Goal: Task Accomplishment & Management: Manage account settings

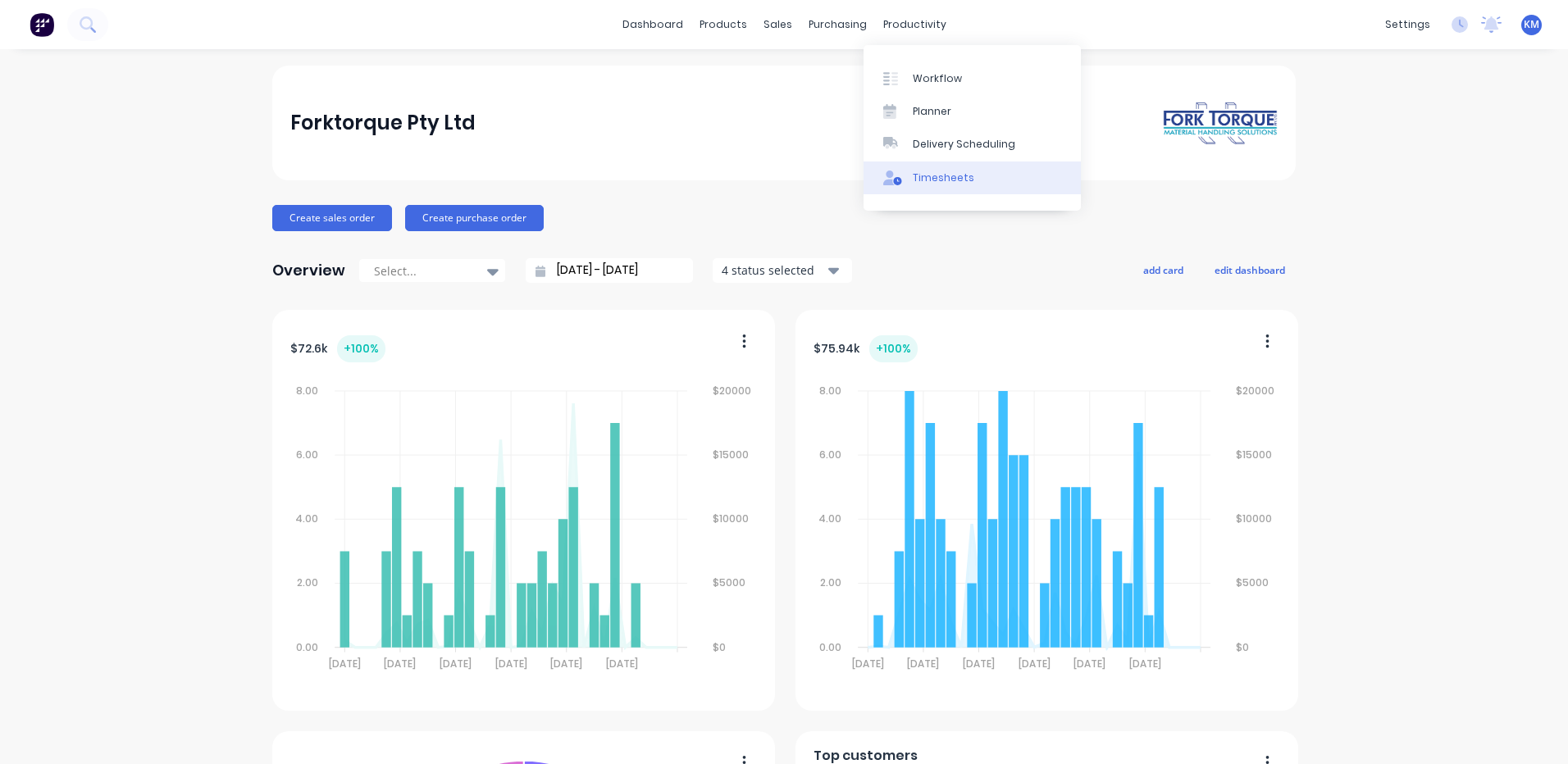
click at [946, 175] on div "Timesheets" at bounding box center [943, 177] width 62 height 15
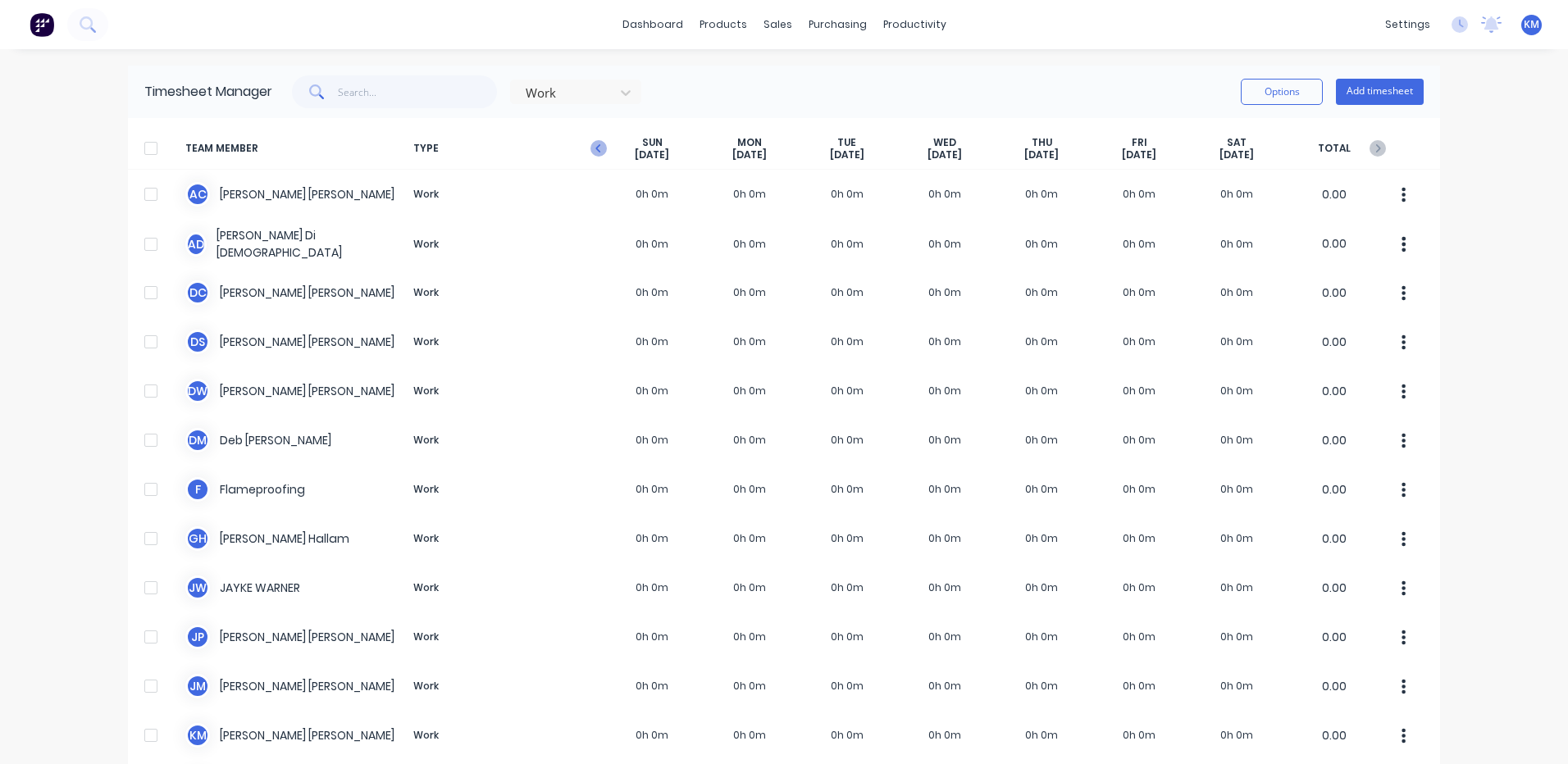
click at [596, 150] on icon "button" at bounding box center [598, 148] width 16 height 16
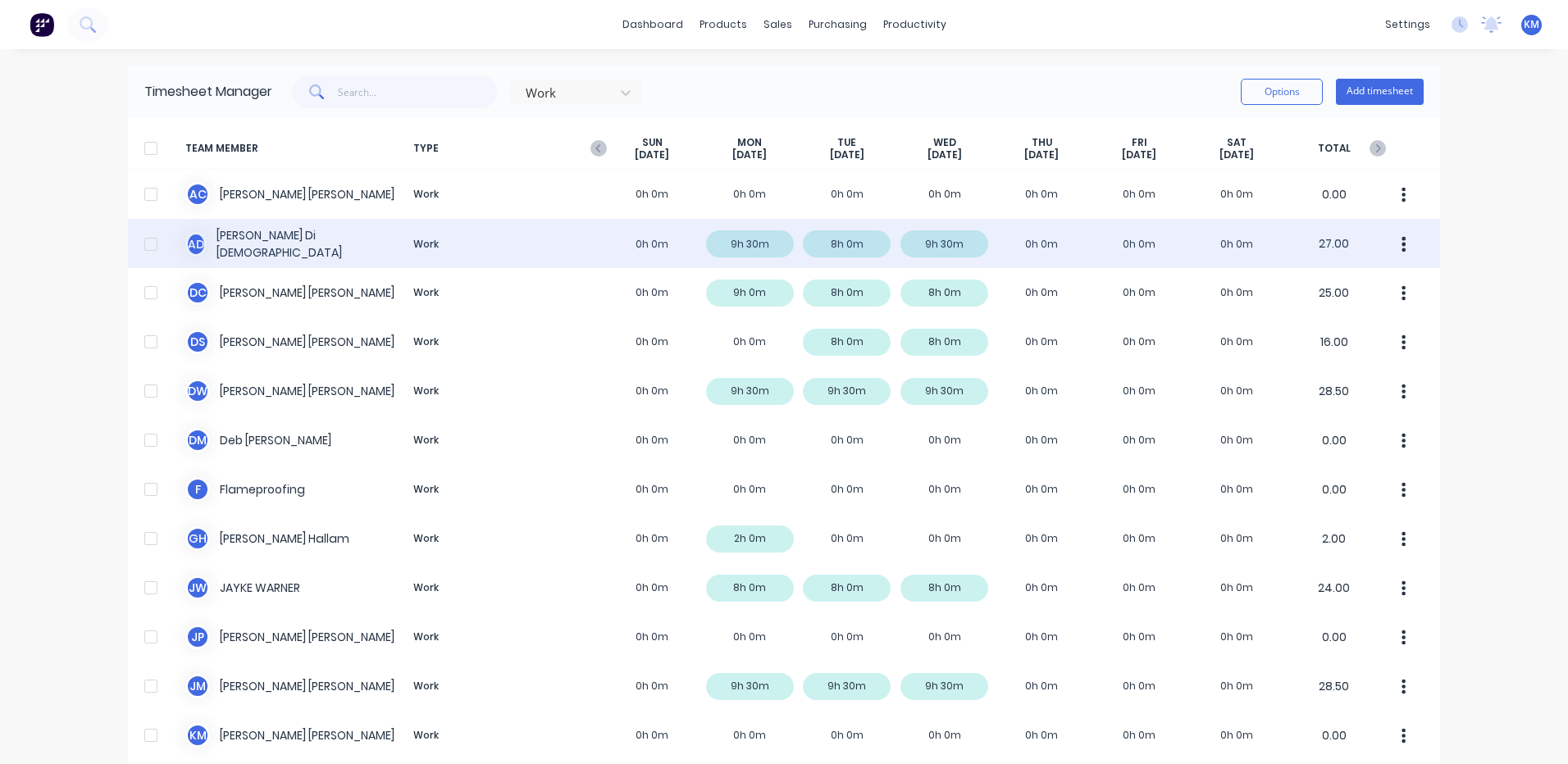
click at [636, 245] on div "A D [PERSON_NAME] Dio Work 0h 0m 9h 30m 8h 0m 9h 30m 0h 0m 0h 0m 0h 0m 27.00" at bounding box center [784, 243] width 1312 height 49
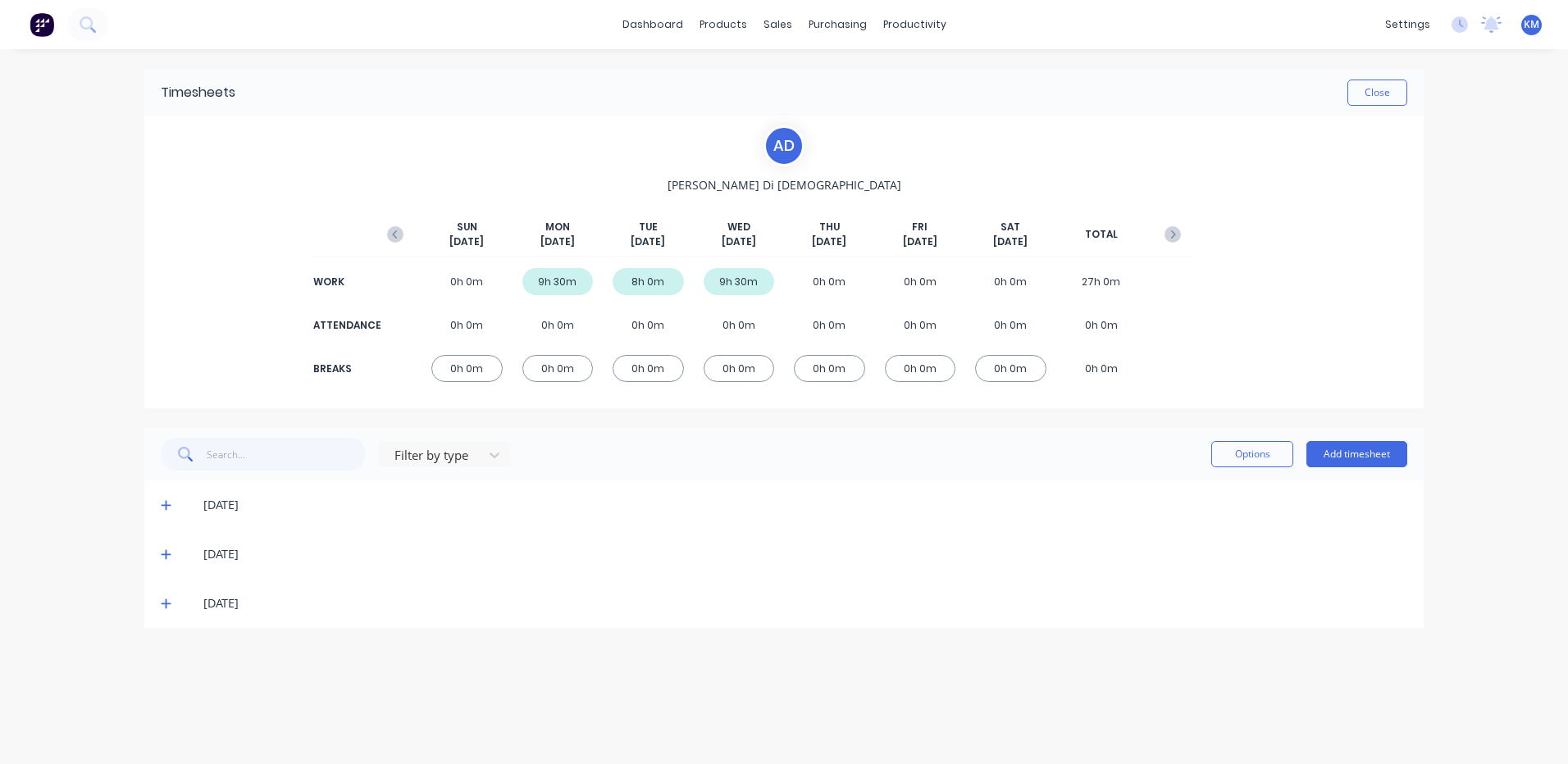
click at [169, 595] on div "[DATE]" at bounding box center [784, 603] width 1279 height 49
drag, startPoint x: 166, startPoint y: 604, endPoint x: 470, endPoint y: 519, distance: 315.7
click at [166, 602] on icon at bounding box center [166, 604] width 10 height 10
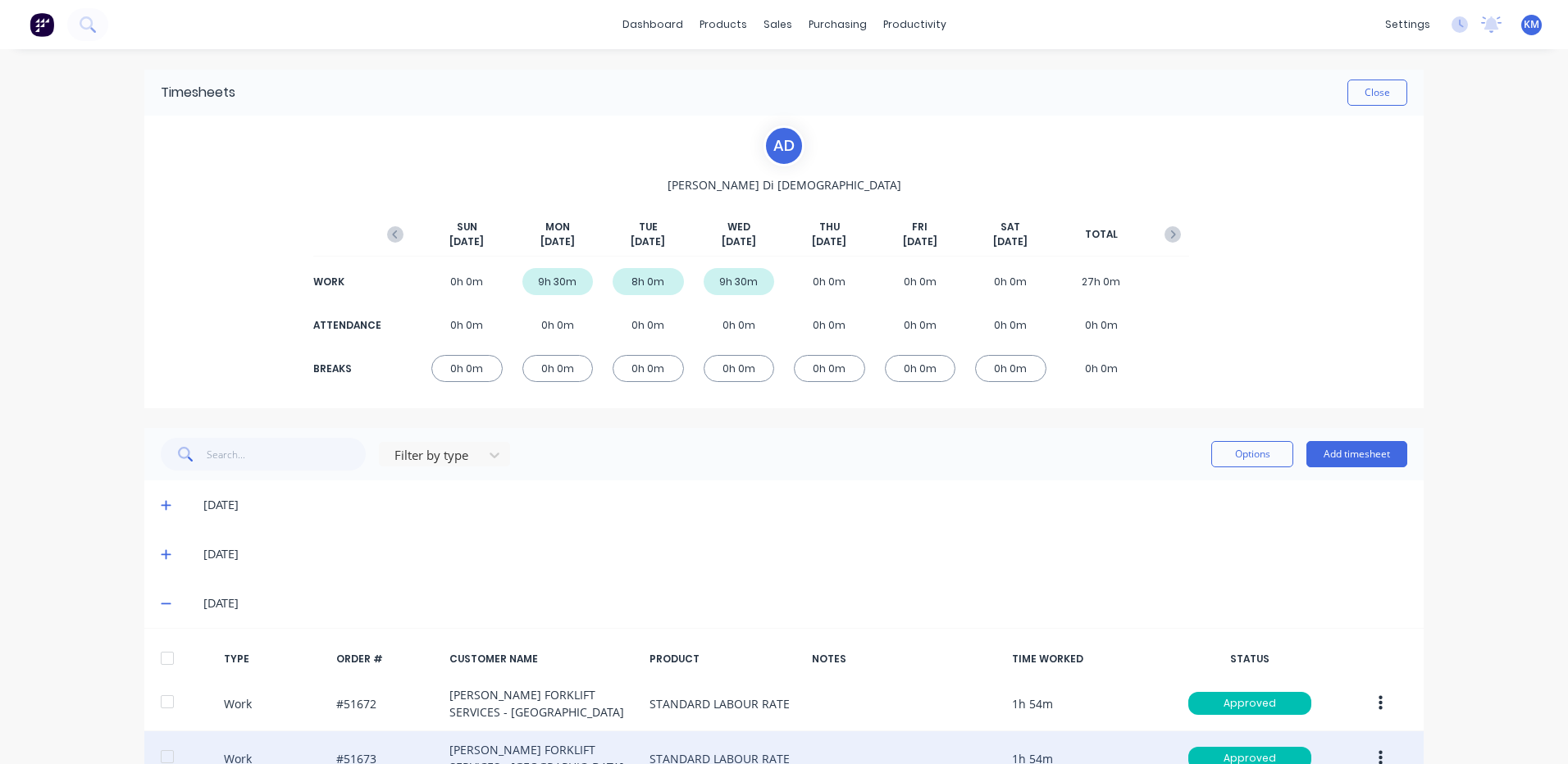
scroll to position [272, 0]
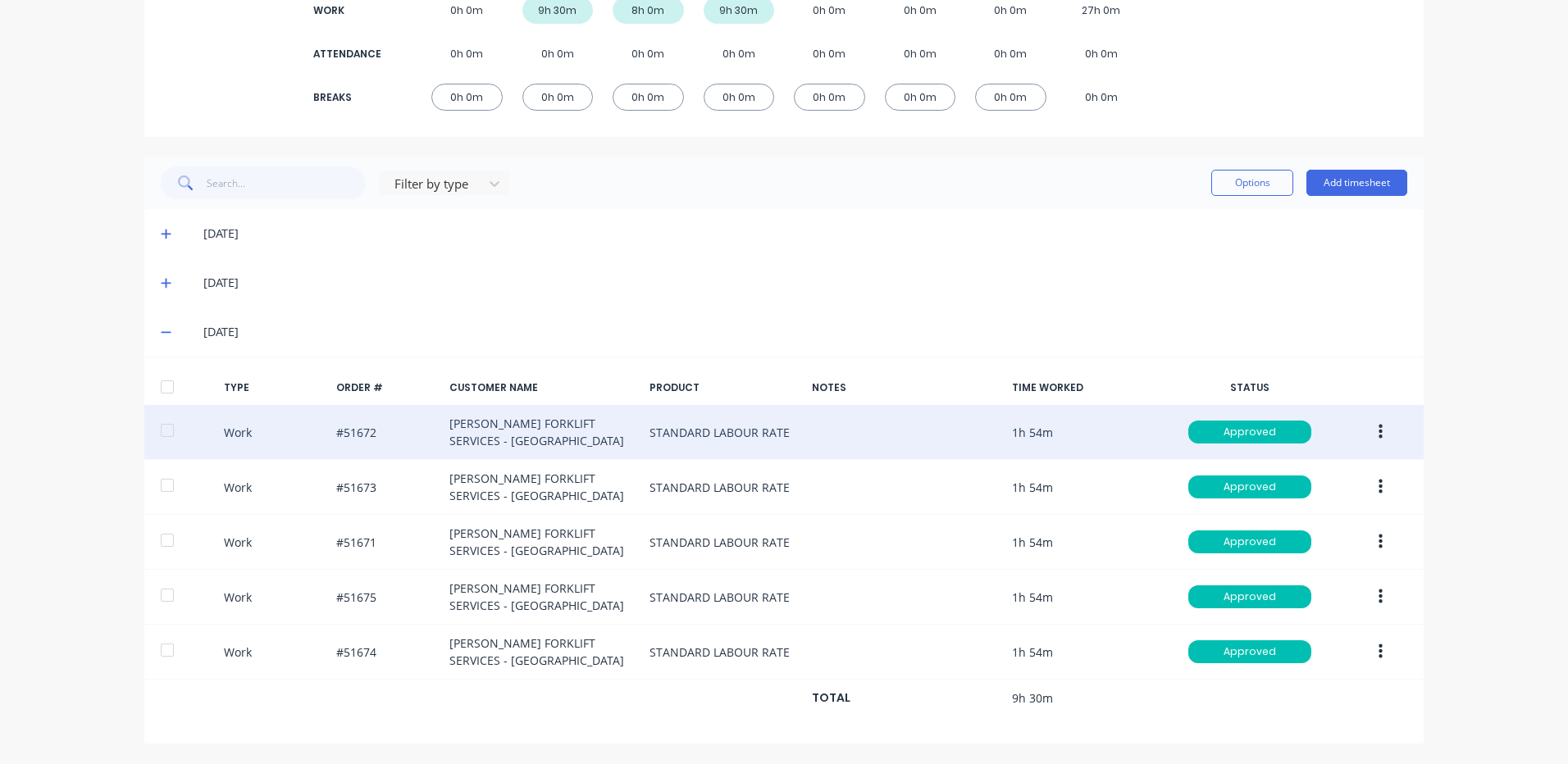
click at [1367, 428] on button "button" at bounding box center [1380, 432] width 39 height 30
click at [1355, 406] on div "Duplicate" at bounding box center [1321, 404] width 126 height 24
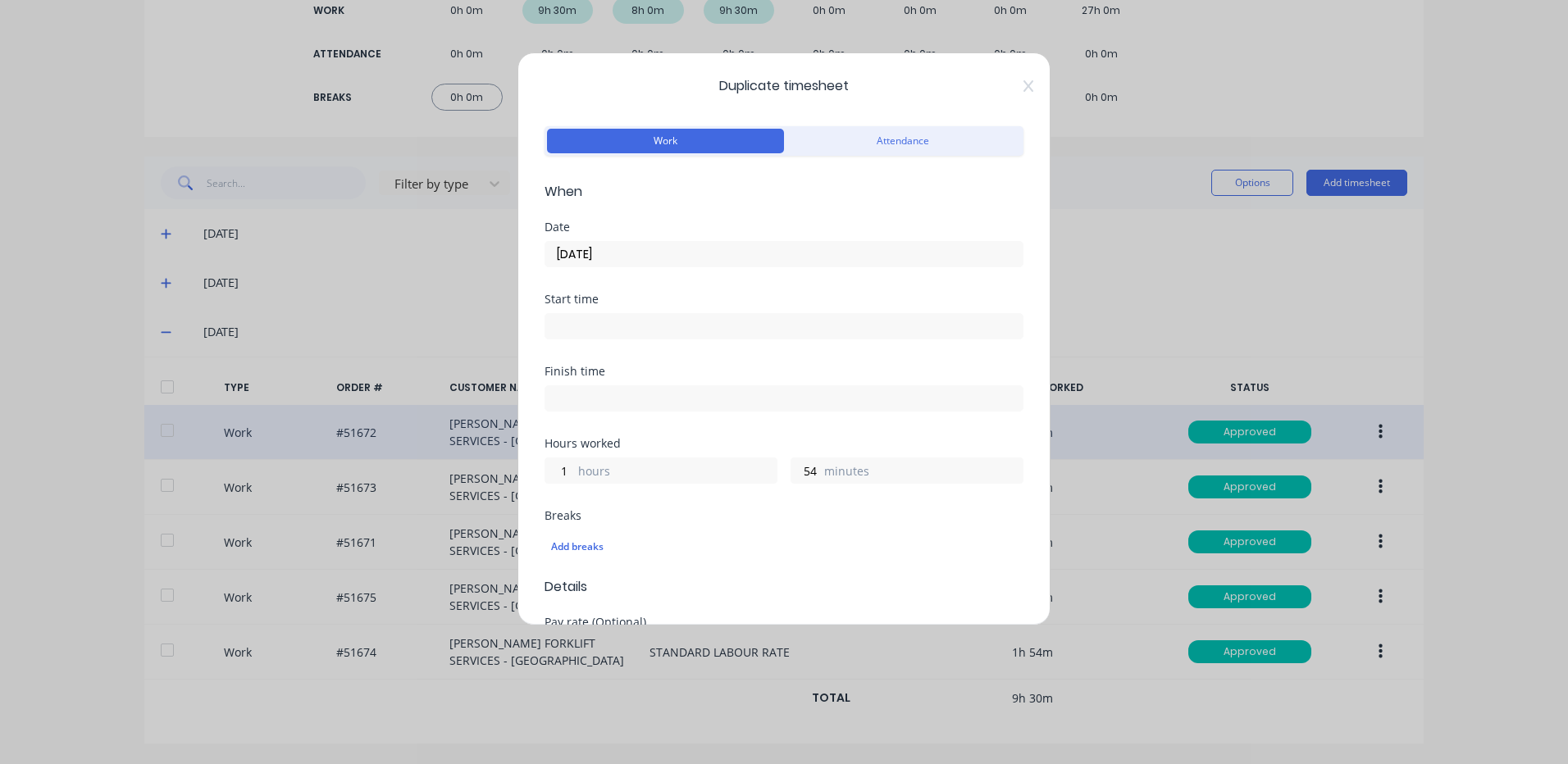
click at [772, 250] on input "[DATE]" at bounding box center [784, 254] width 478 height 25
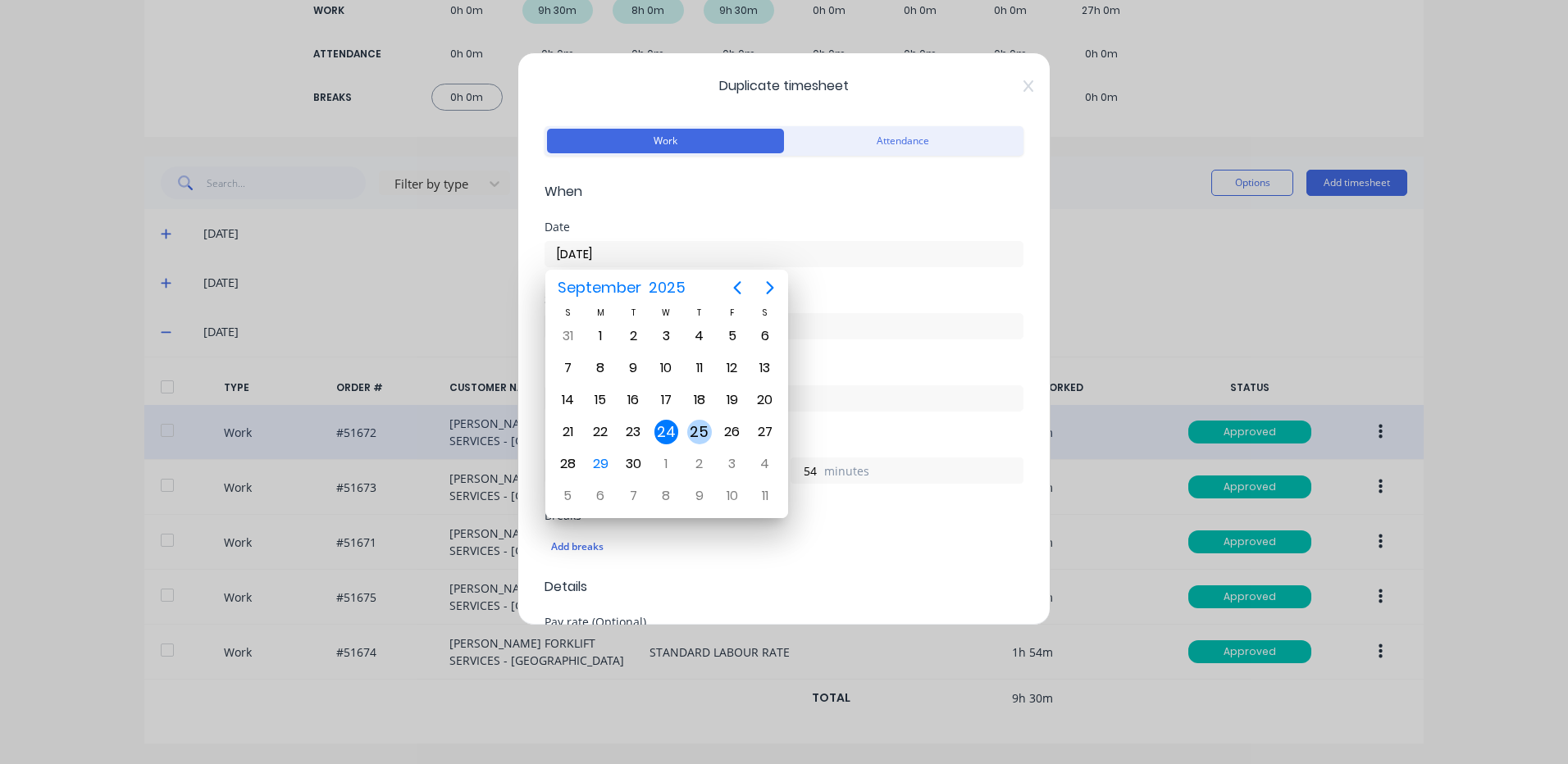
click at [701, 421] on div "25" at bounding box center [699, 432] width 25 height 25
type input "[DATE]"
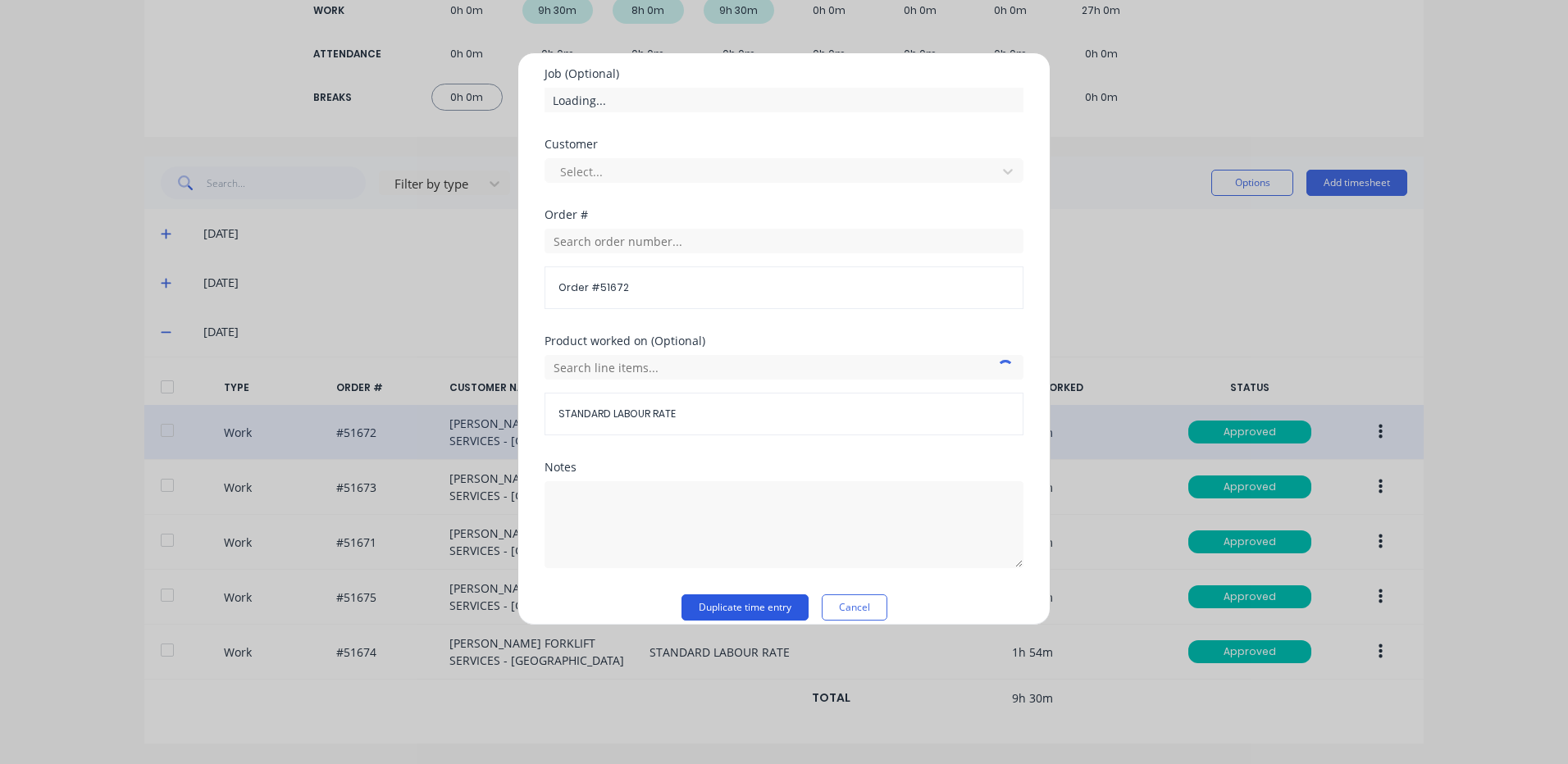
scroll to position [708, 0]
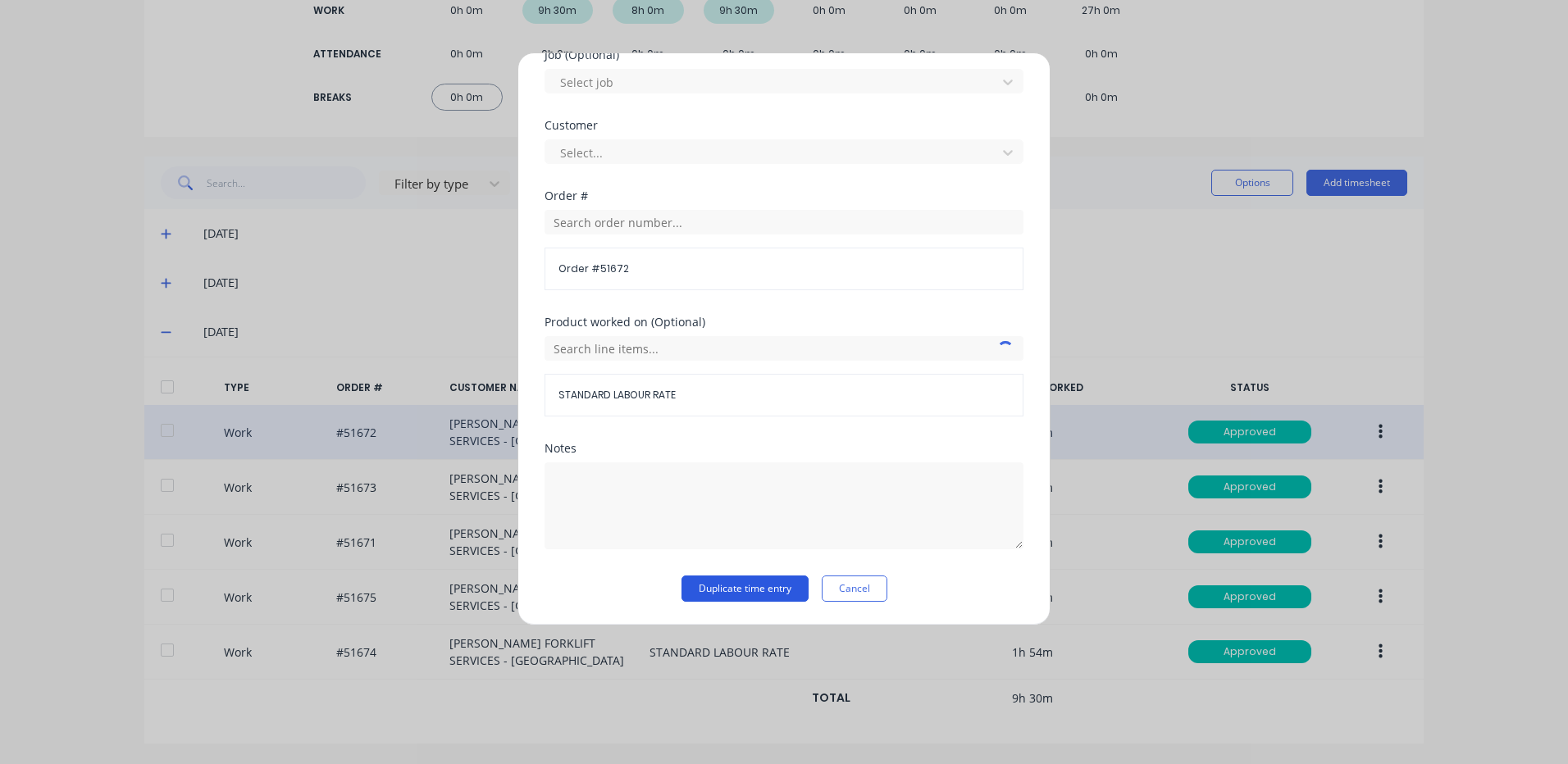
click at [744, 590] on button "Duplicate time entry" at bounding box center [745, 589] width 127 height 26
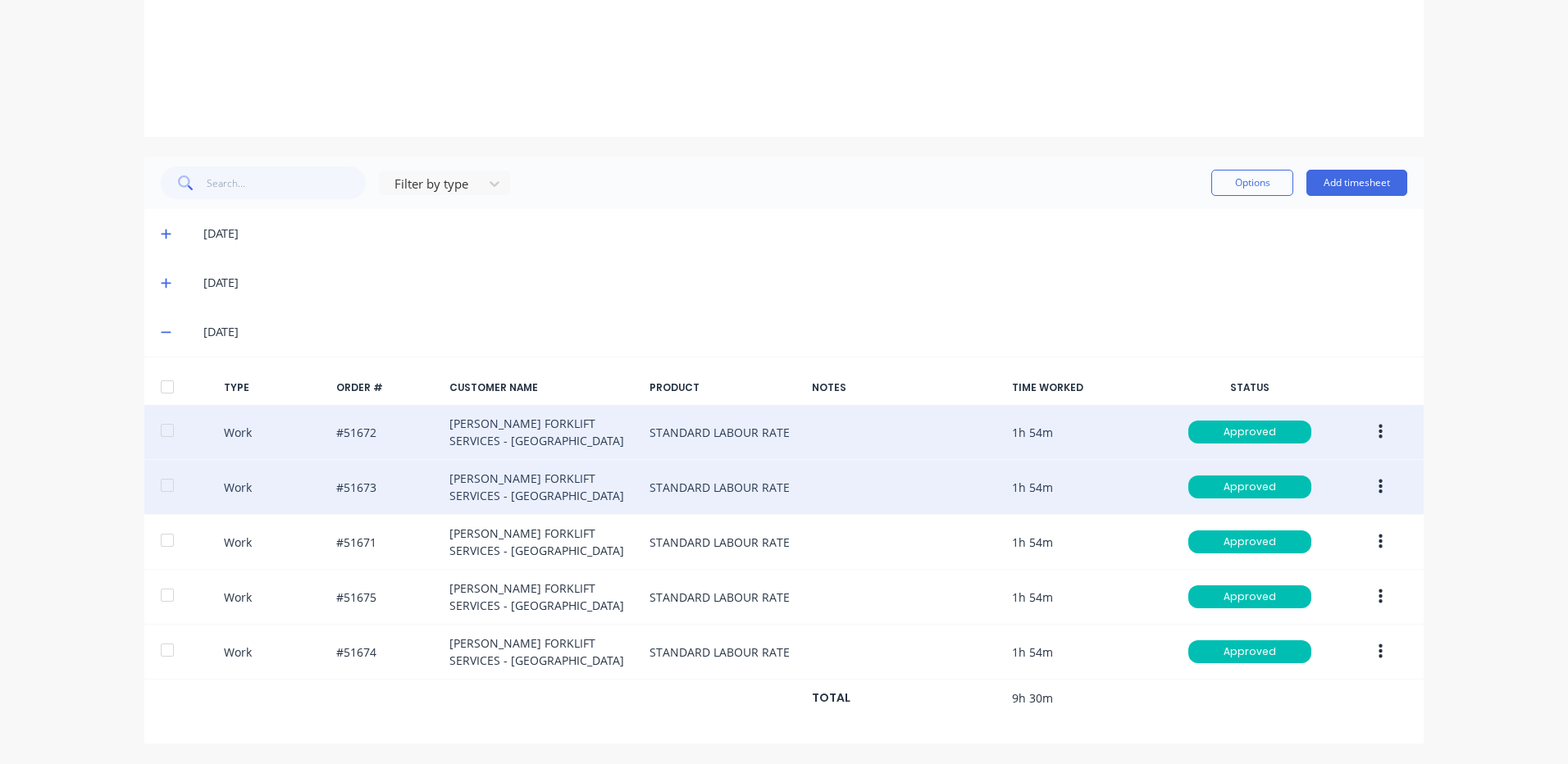
click at [1369, 485] on button "button" at bounding box center [1380, 487] width 39 height 30
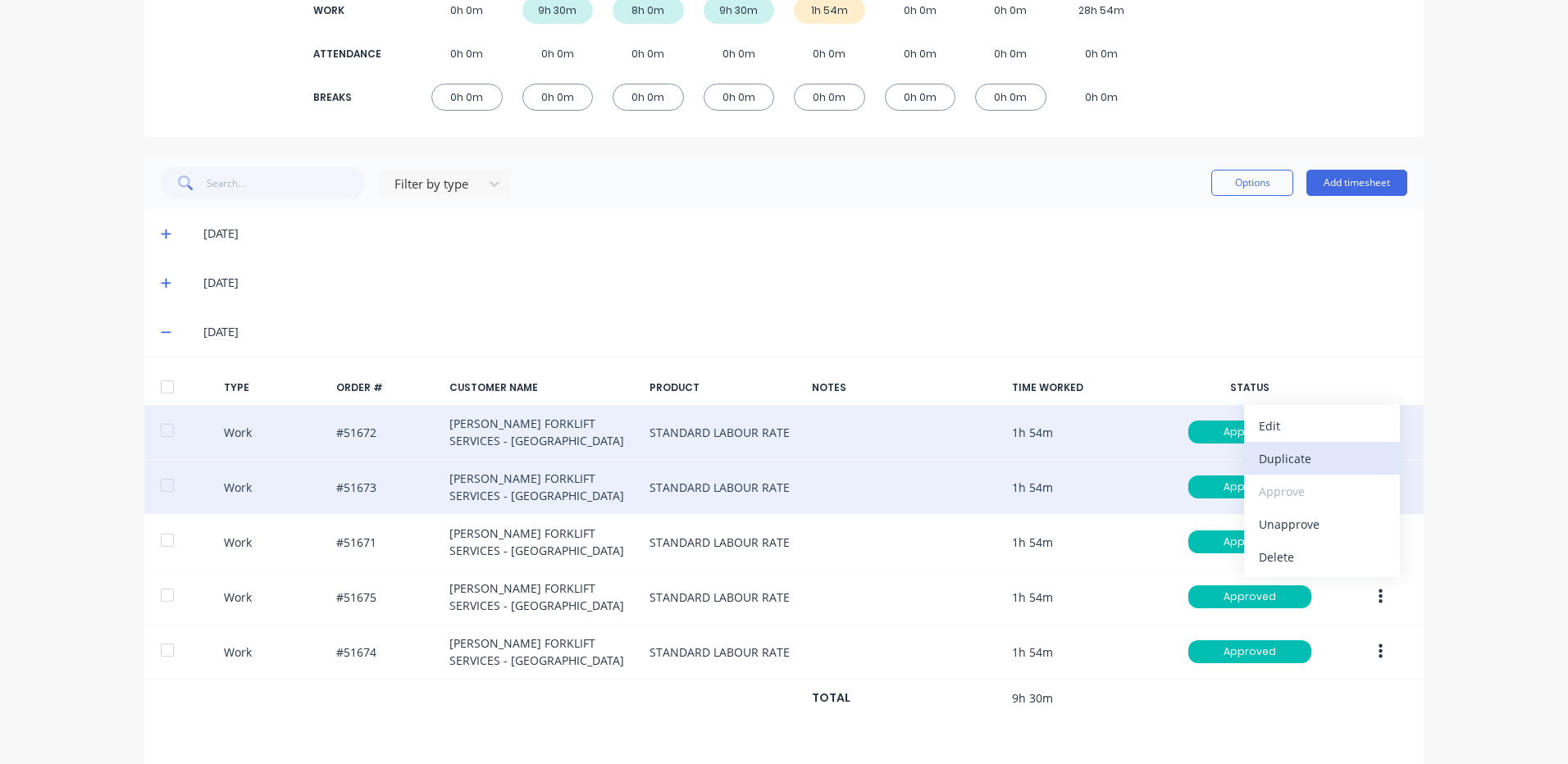
click at [1315, 467] on div "Duplicate" at bounding box center [1321, 459] width 126 height 24
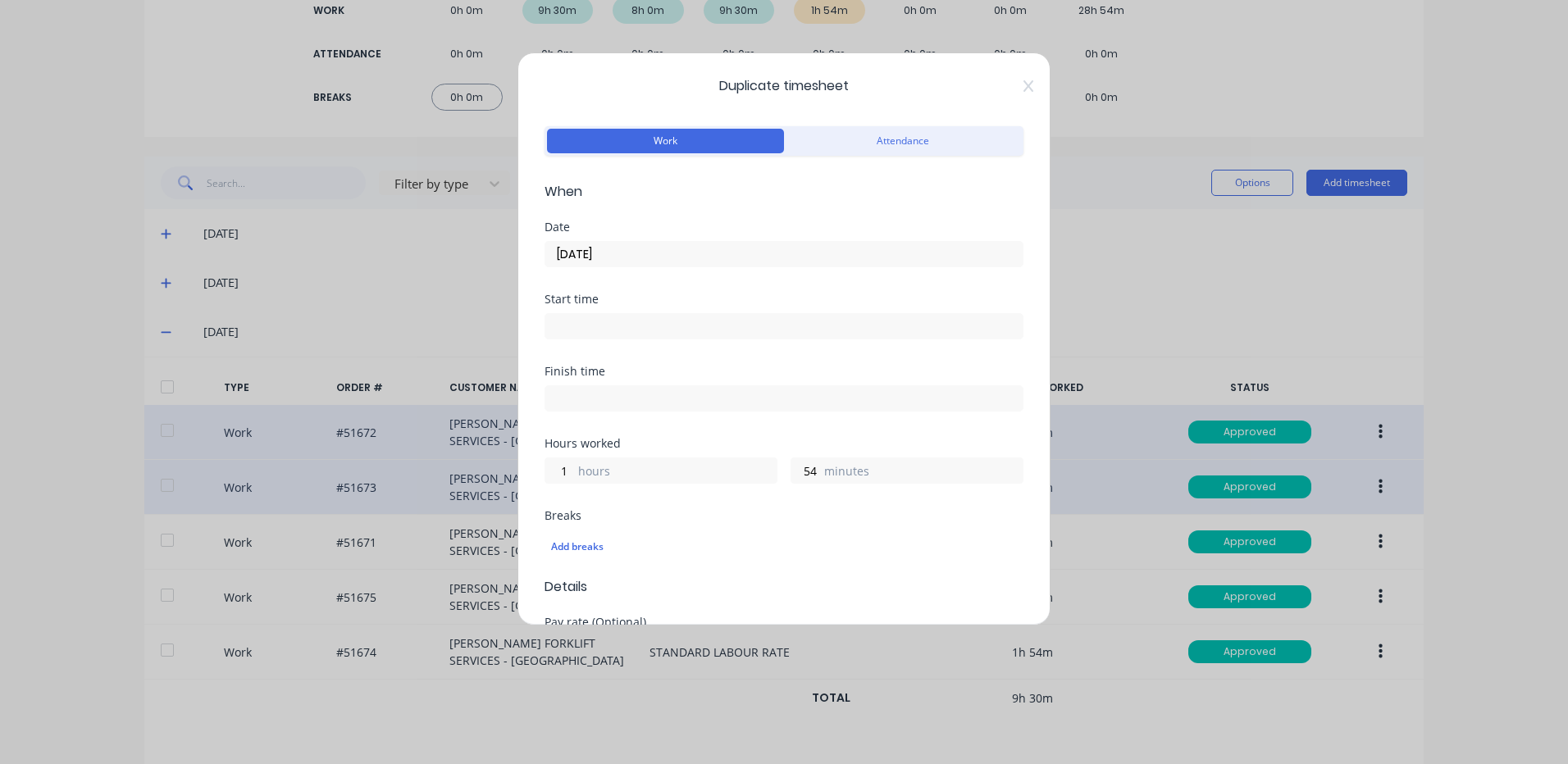
click at [710, 259] on input "[DATE]" at bounding box center [784, 254] width 478 height 25
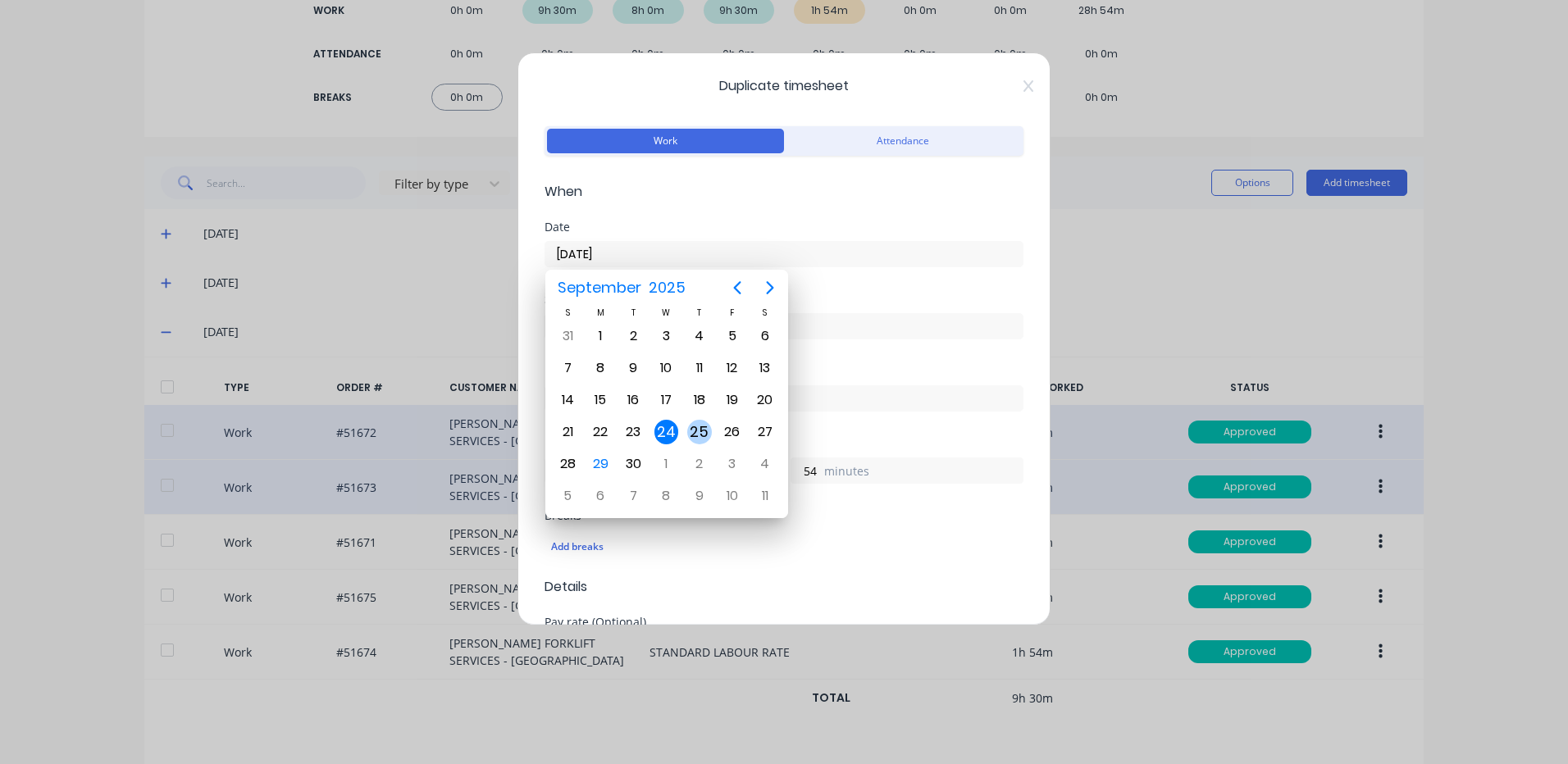
click at [688, 427] on div "25" at bounding box center [699, 432] width 25 height 25
type input "[DATE]"
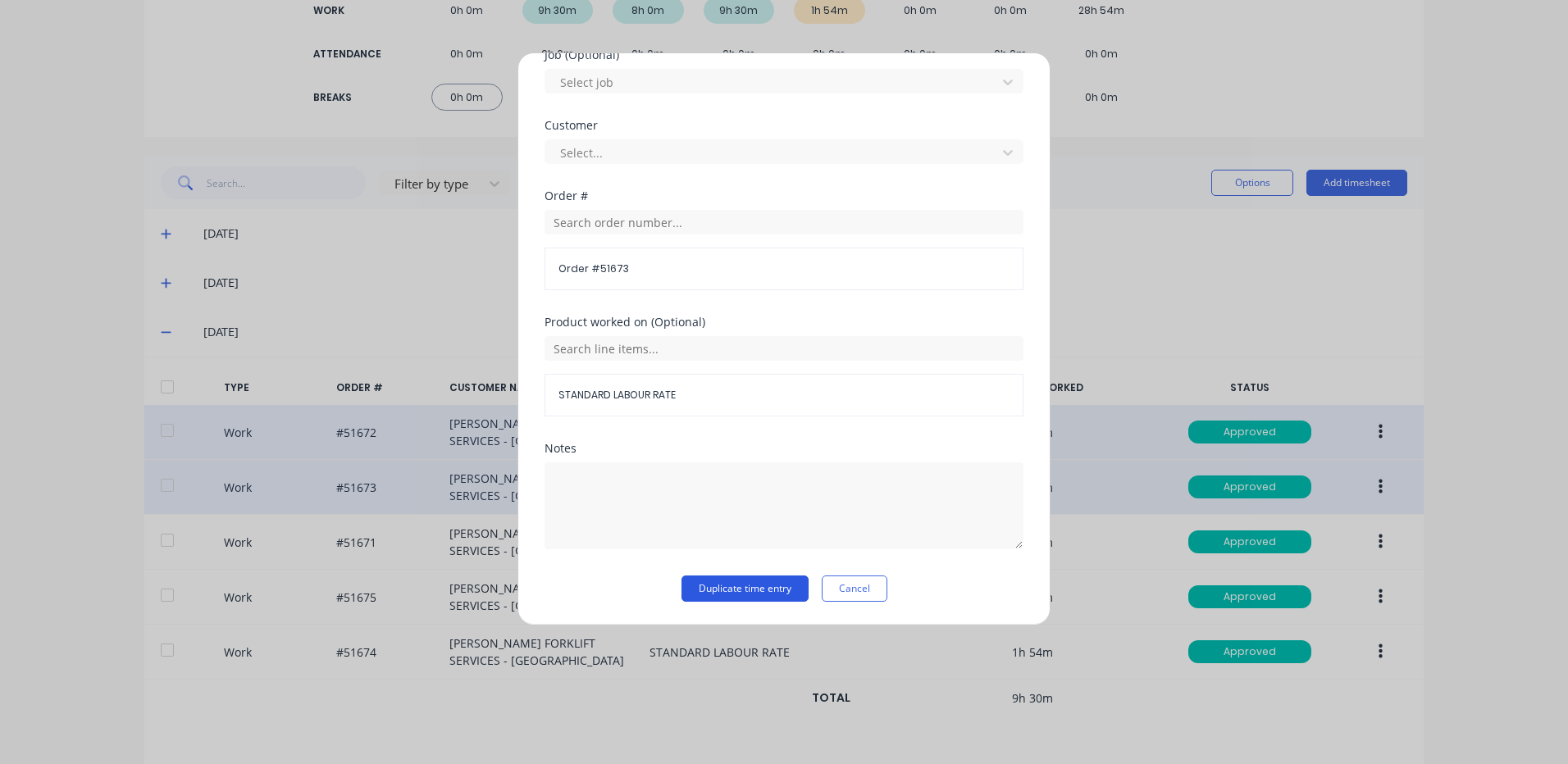
click at [767, 590] on button "Duplicate time entry" at bounding box center [745, 589] width 127 height 26
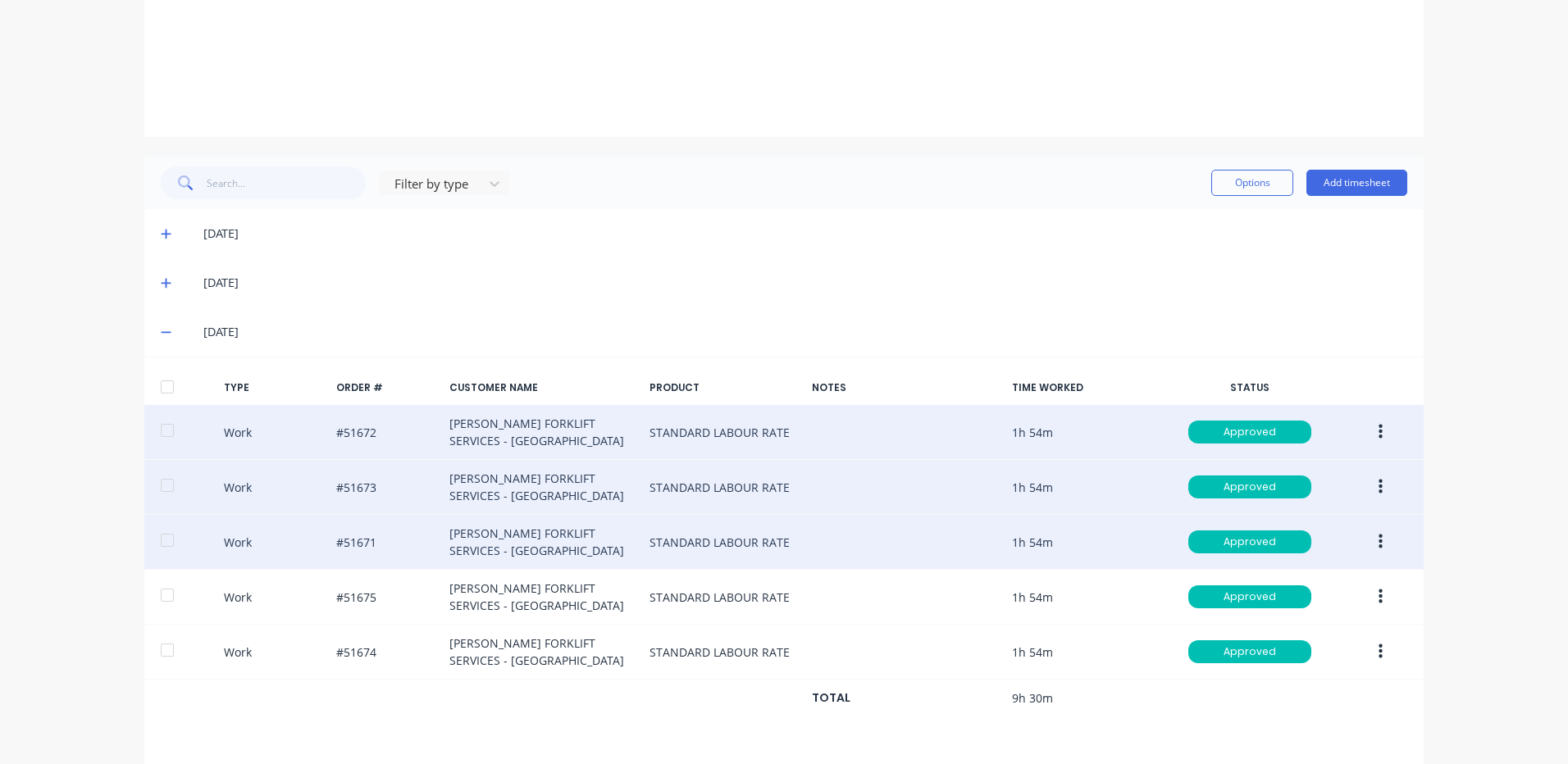
click at [1369, 534] on button "button" at bounding box center [1380, 542] width 39 height 30
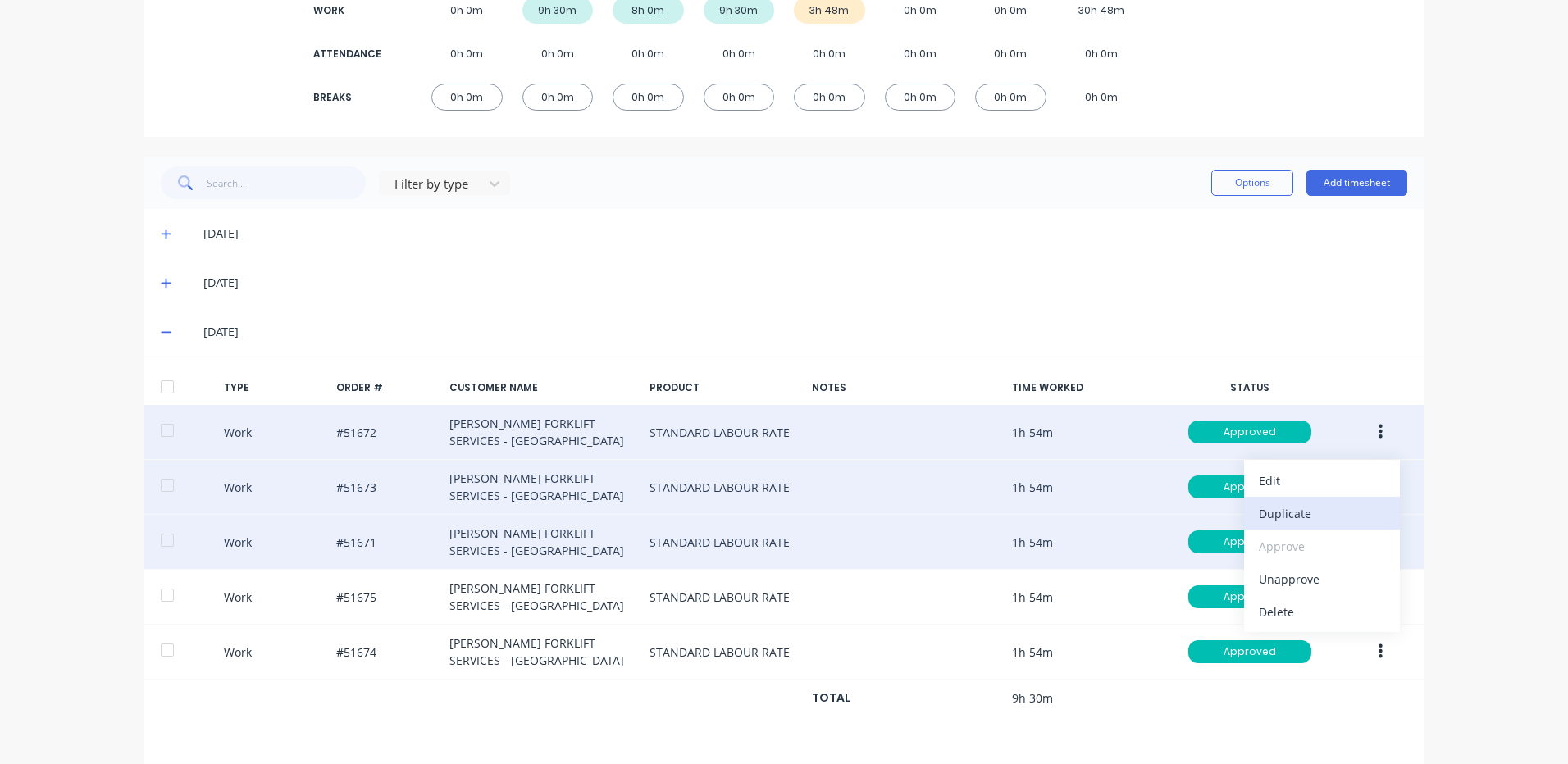
click at [1259, 503] on div "Duplicate" at bounding box center [1321, 513] width 126 height 24
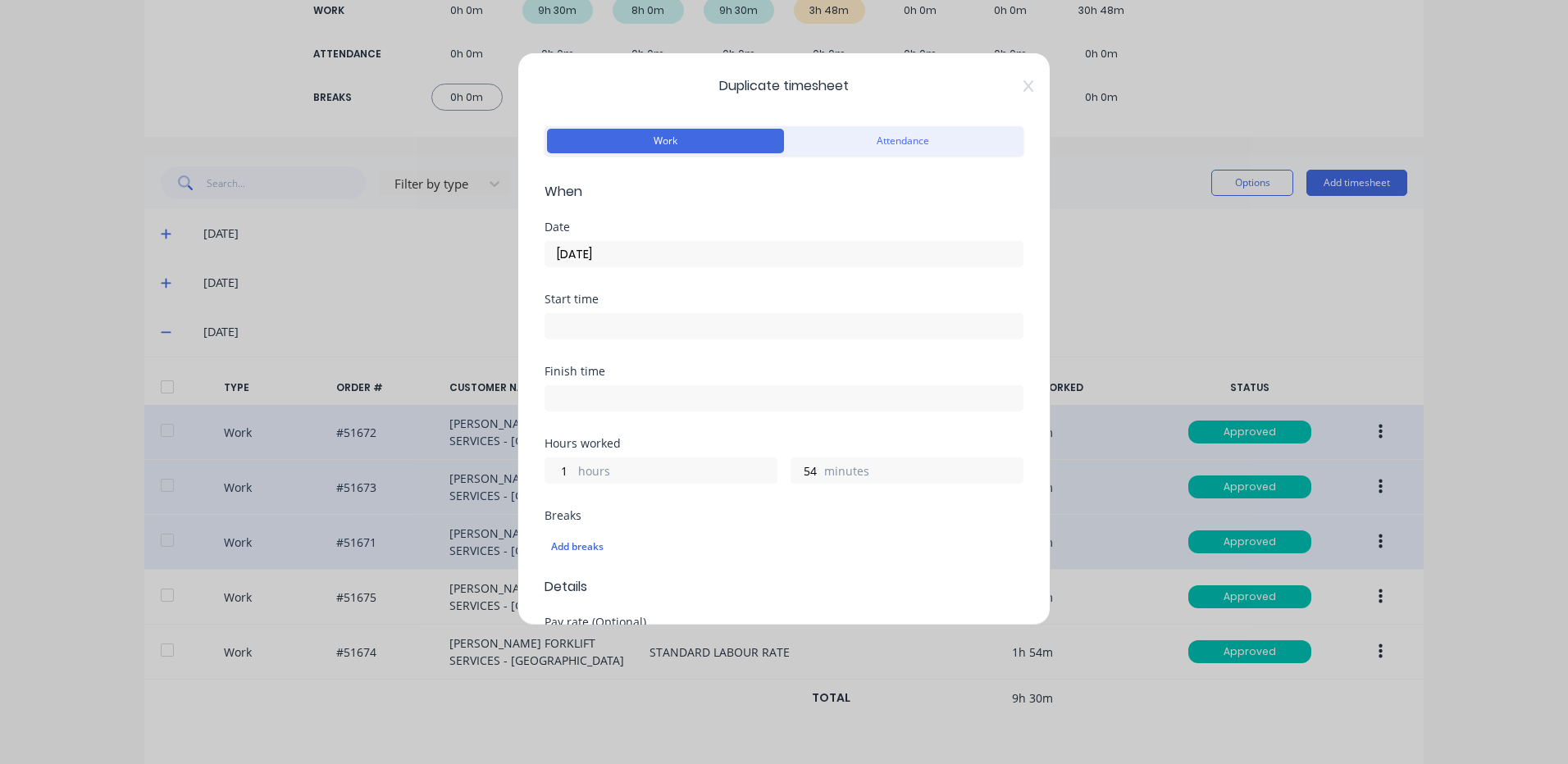
click at [641, 265] on input "[DATE]" at bounding box center [784, 254] width 478 height 25
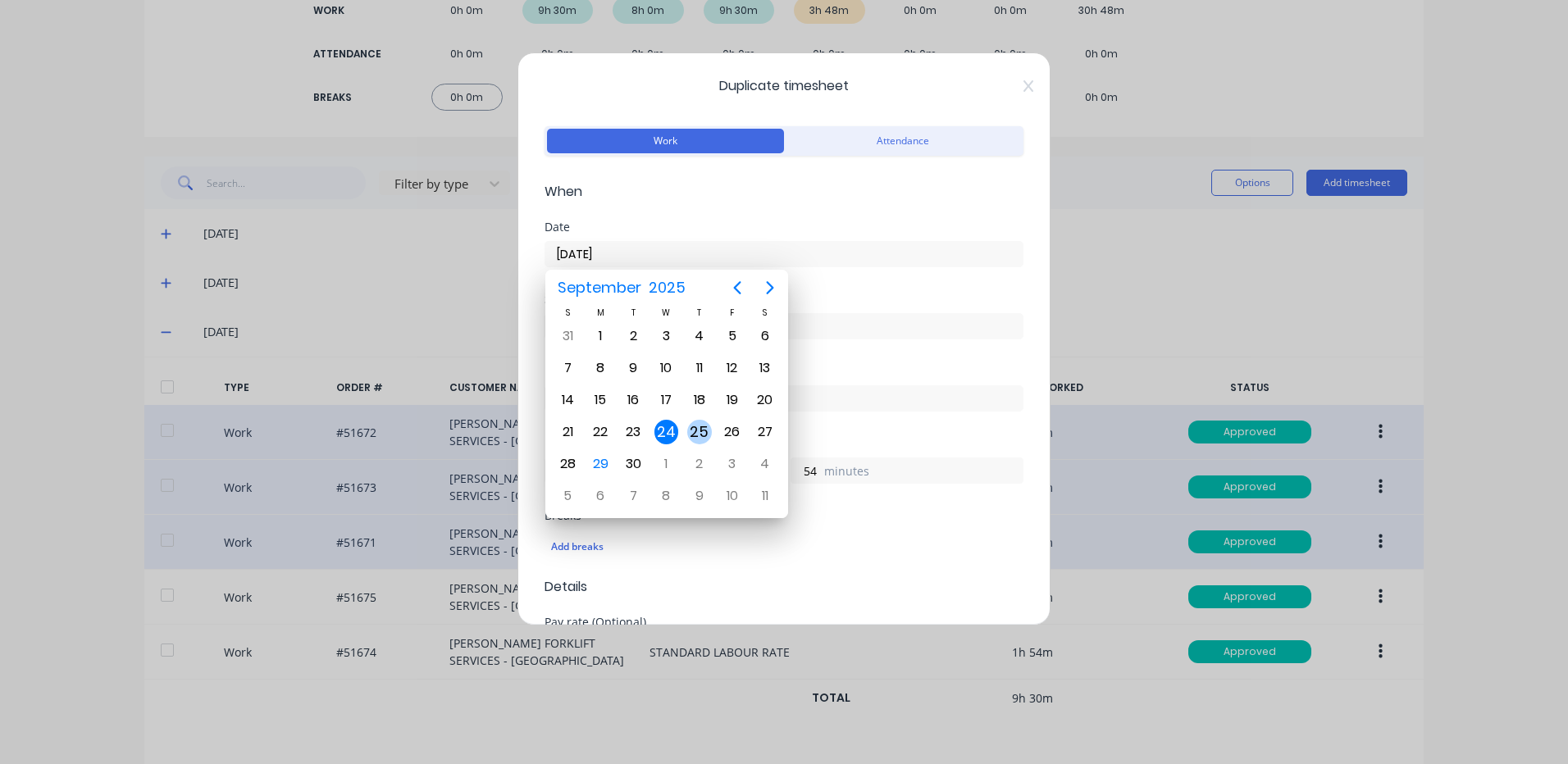
click at [692, 424] on div "25" at bounding box center [699, 432] width 25 height 25
type input "[DATE]"
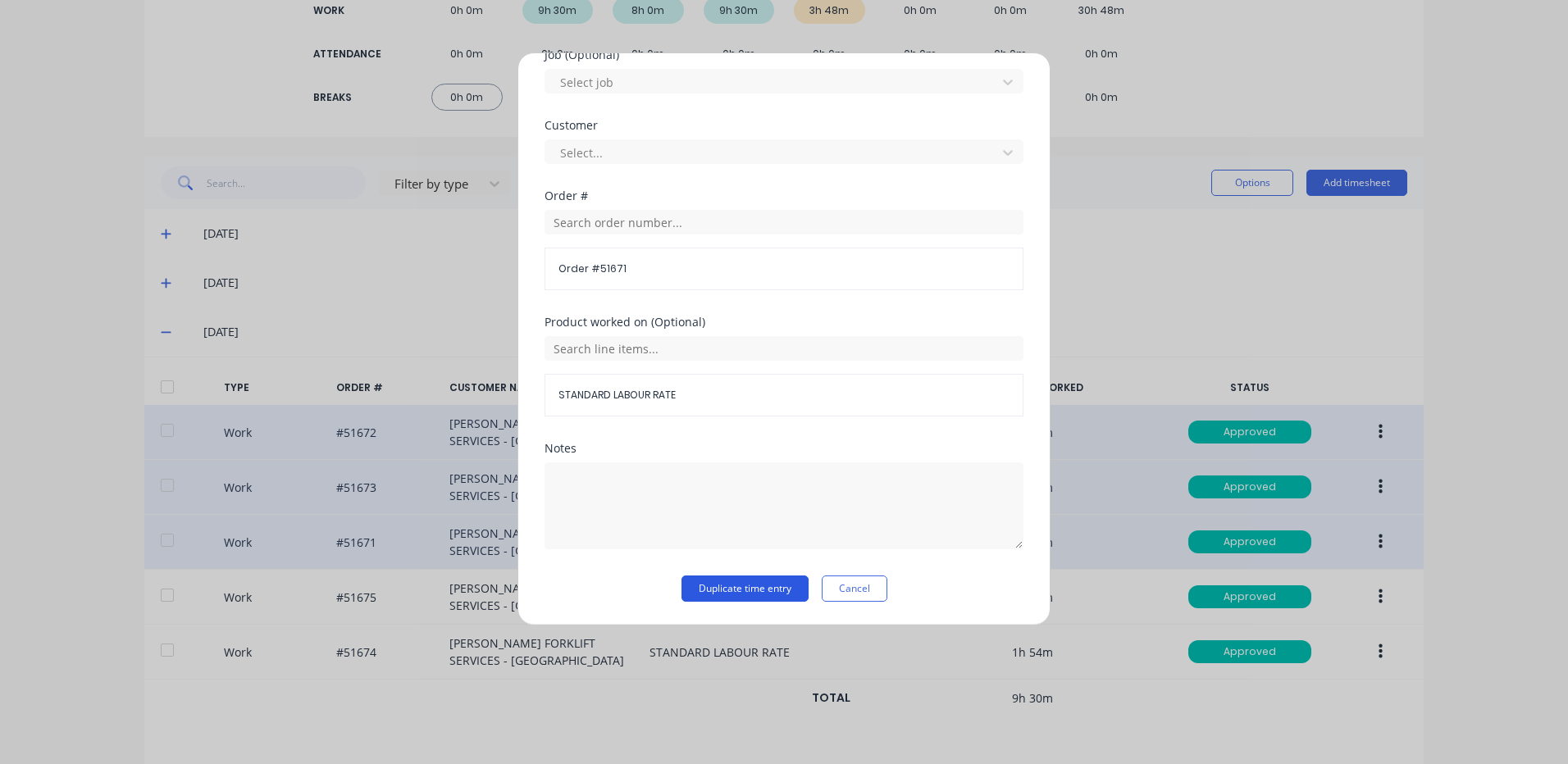
click at [718, 595] on button "Duplicate time entry" at bounding box center [745, 589] width 127 height 26
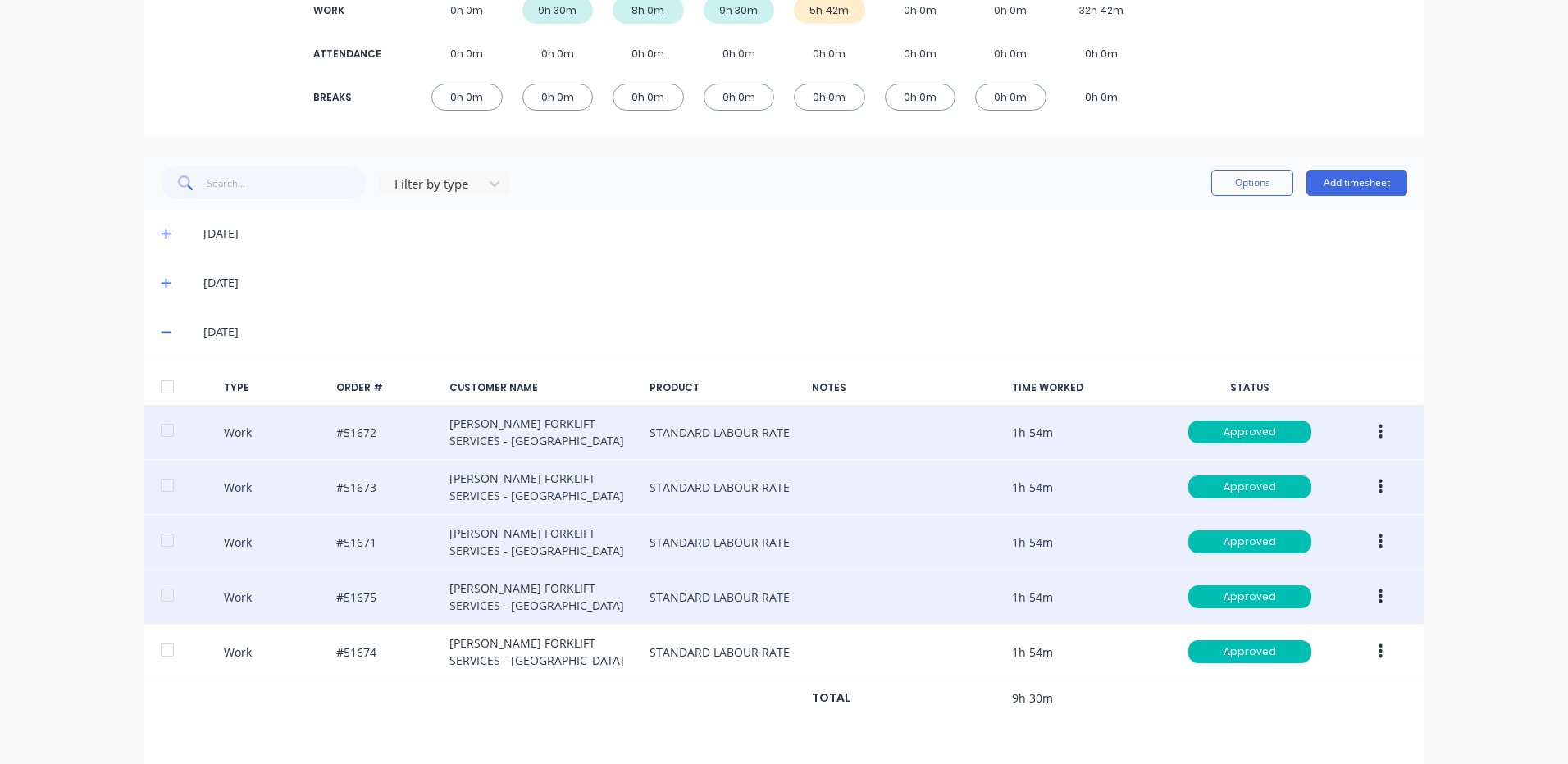
click at [1385, 597] on button "button" at bounding box center [1380, 597] width 39 height 30
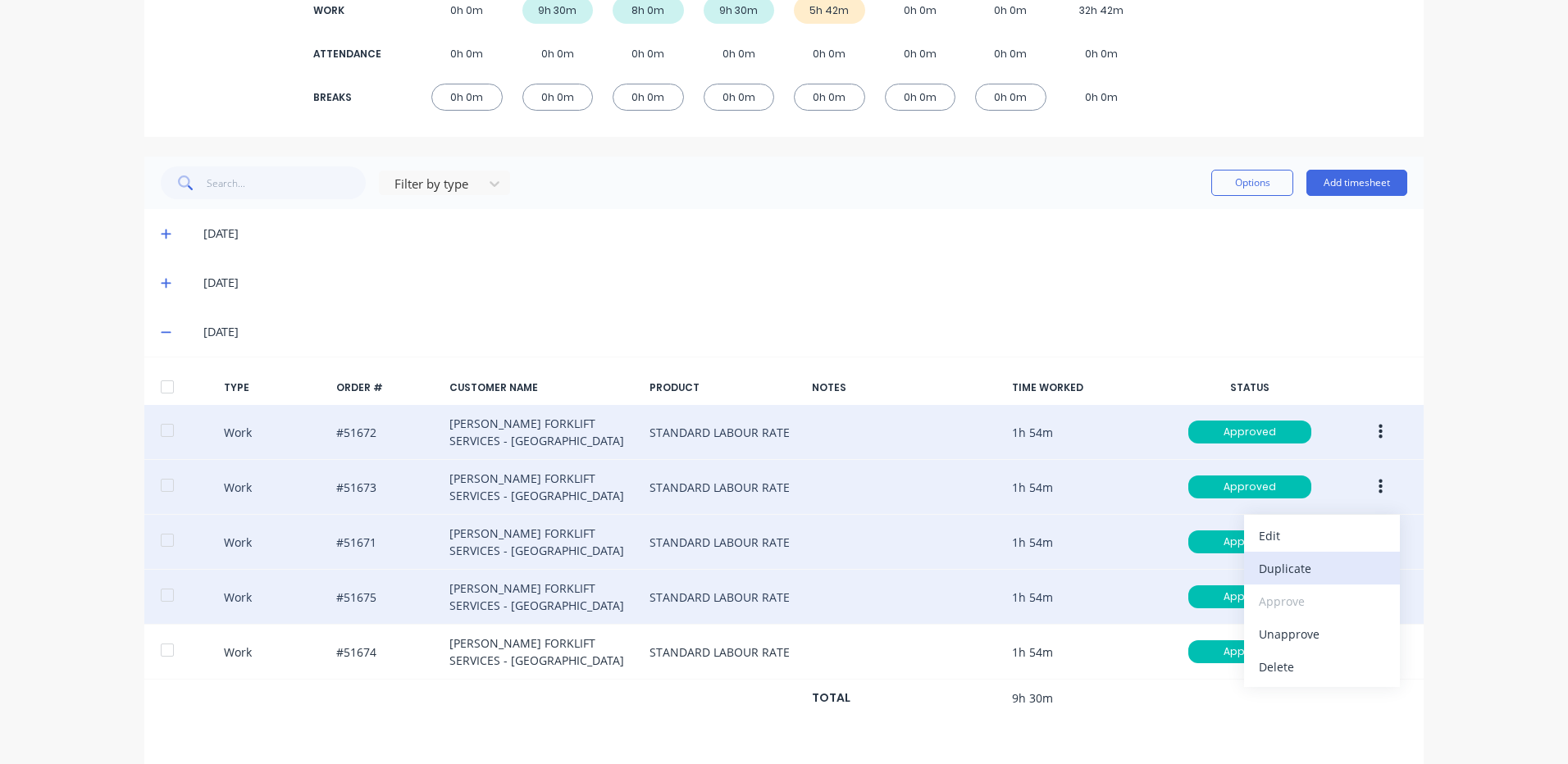
click at [1305, 562] on div "Duplicate" at bounding box center [1321, 569] width 126 height 24
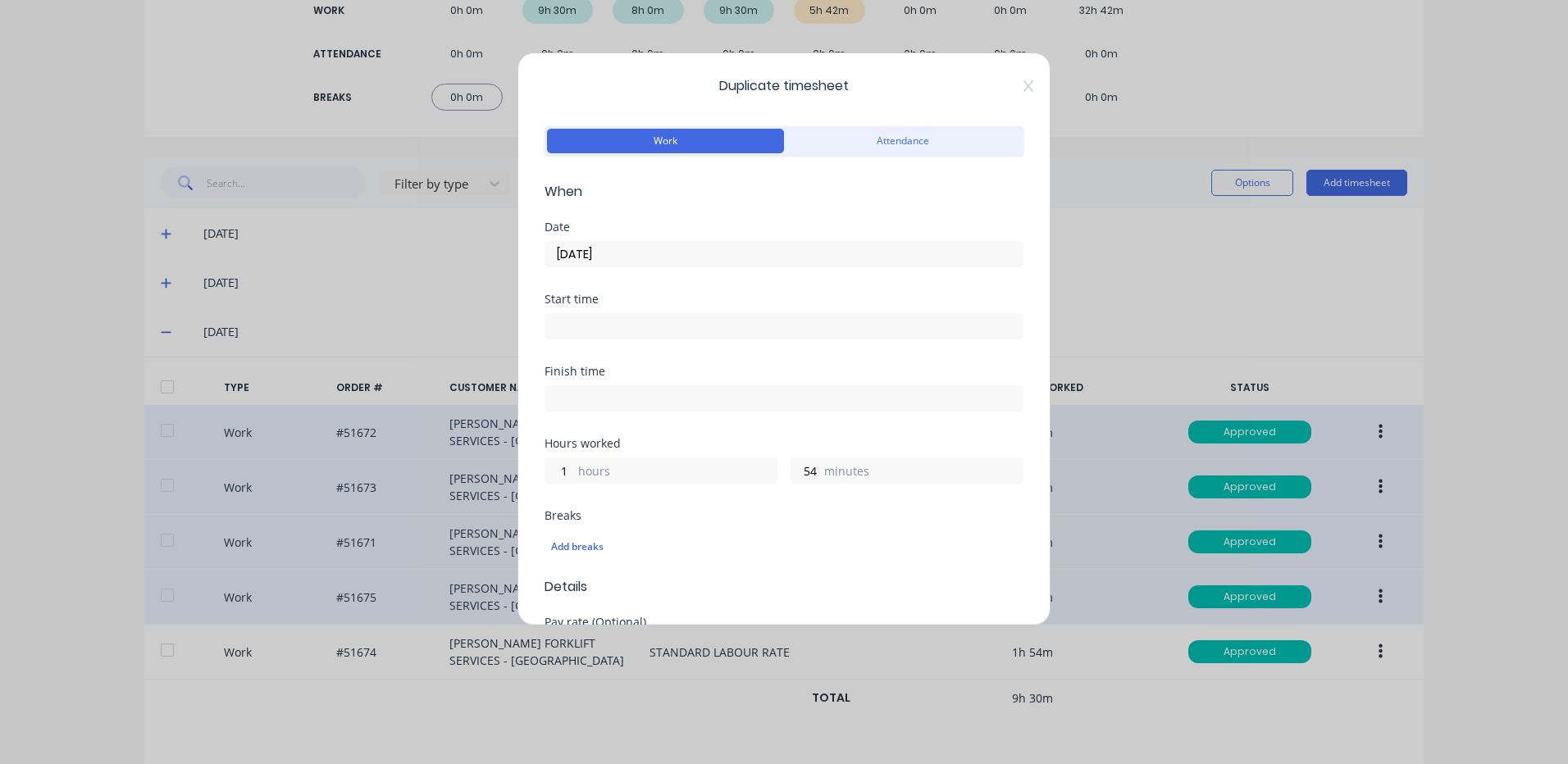
click at [613, 244] on label "[DATE]" at bounding box center [783, 254] width 479 height 26
click at [613, 244] on input "[DATE]" at bounding box center [784, 254] width 478 height 25
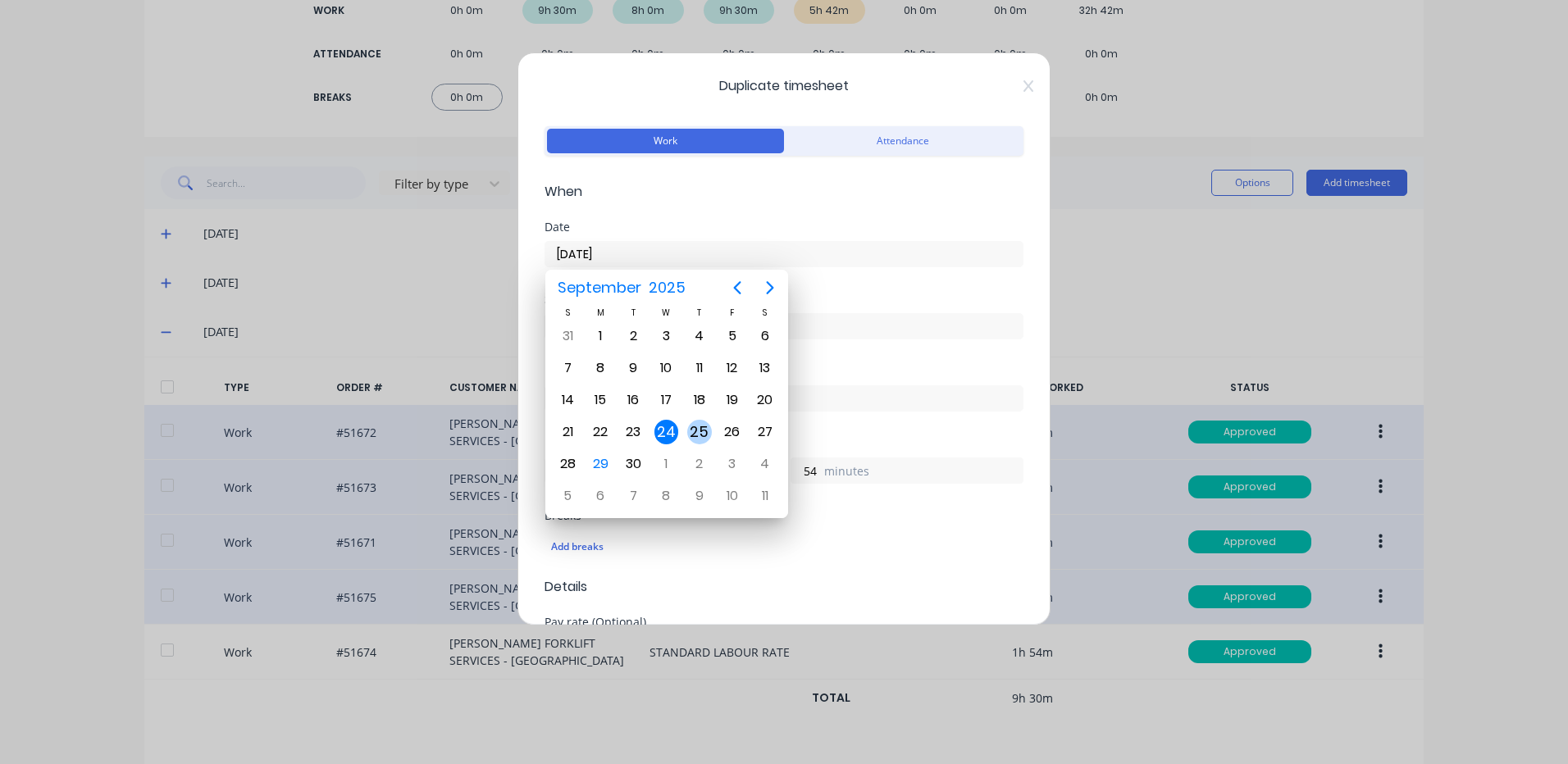
click at [706, 417] on div "25" at bounding box center [699, 432] width 33 height 31
type input "[DATE]"
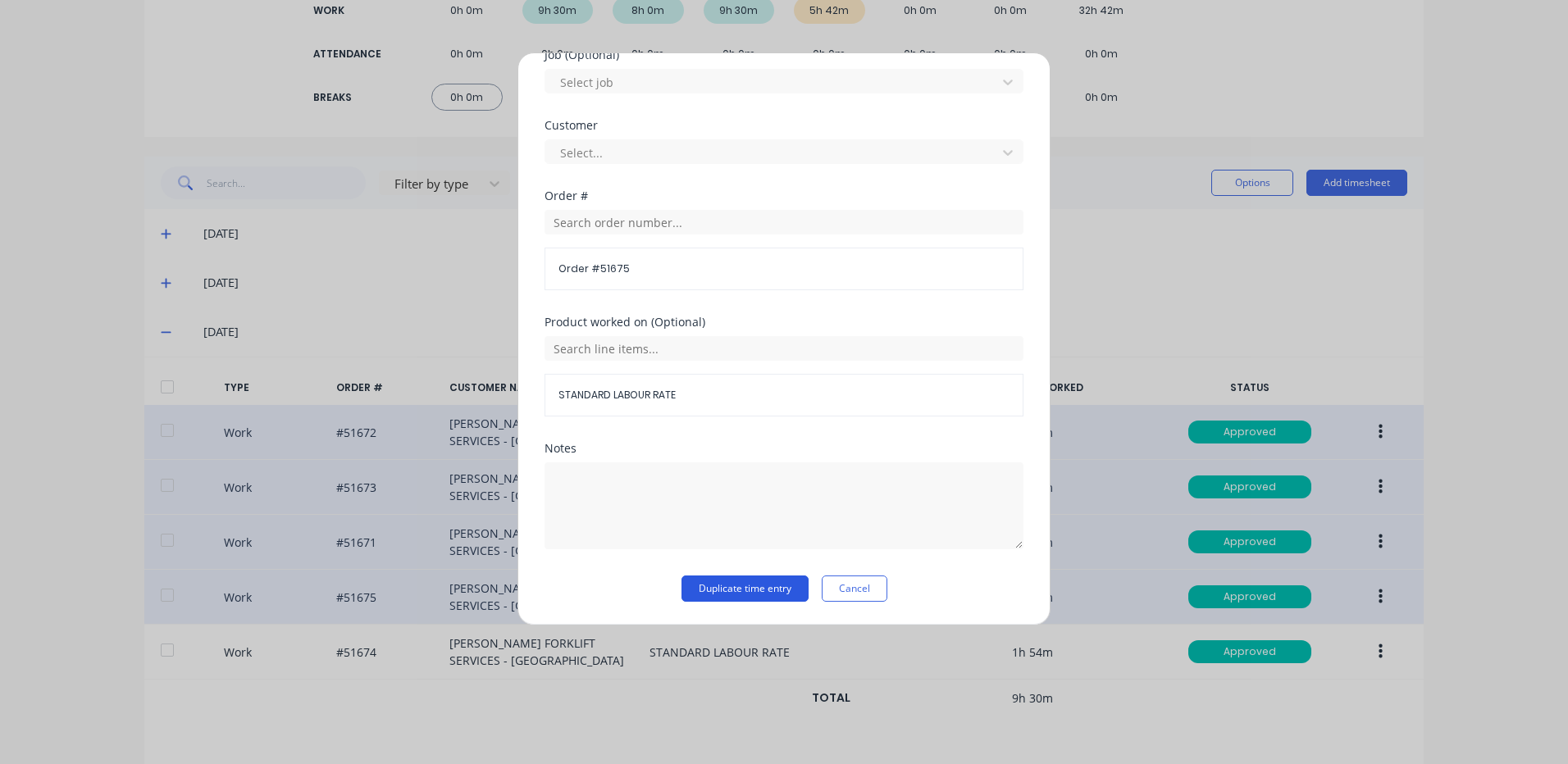
click at [750, 590] on button "Duplicate time entry" at bounding box center [745, 589] width 127 height 26
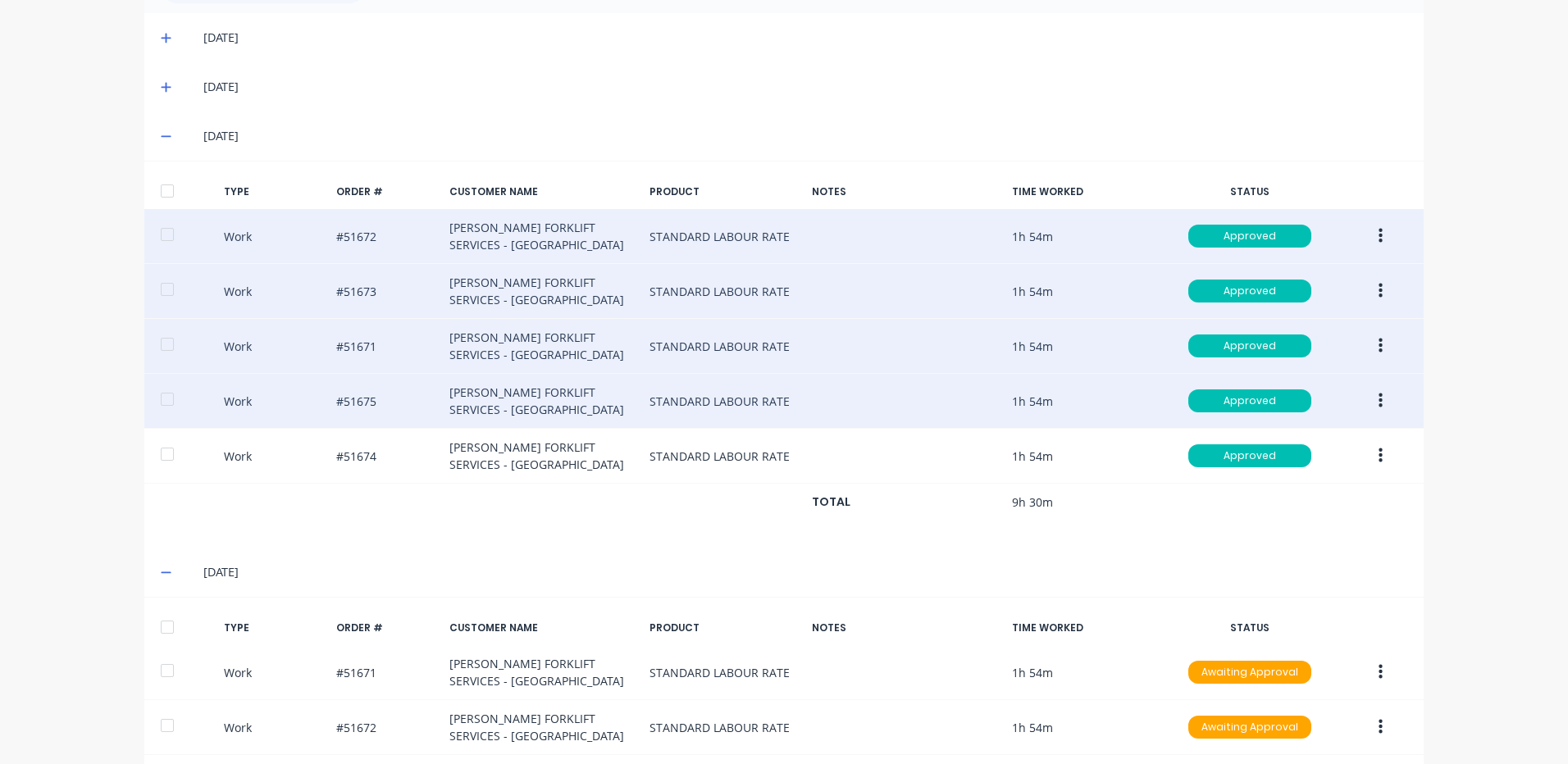
scroll to position [598, 0]
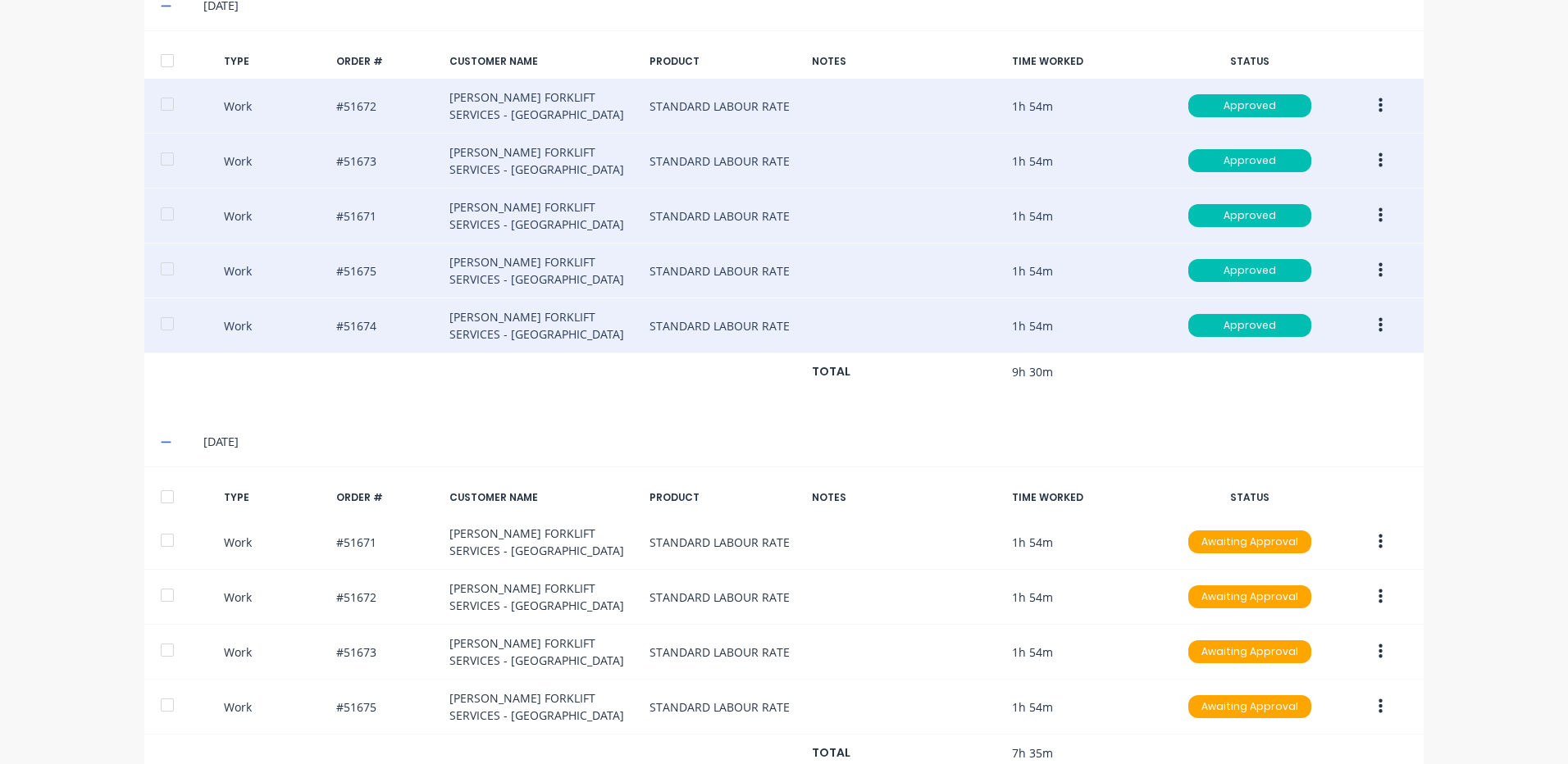
click at [1378, 321] on icon "button" at bounding box center [1380, 325] width 4 height 15
click at [1326, 306] on div "Duplicate" at bounding box center [1321, 297] width 126 height 24
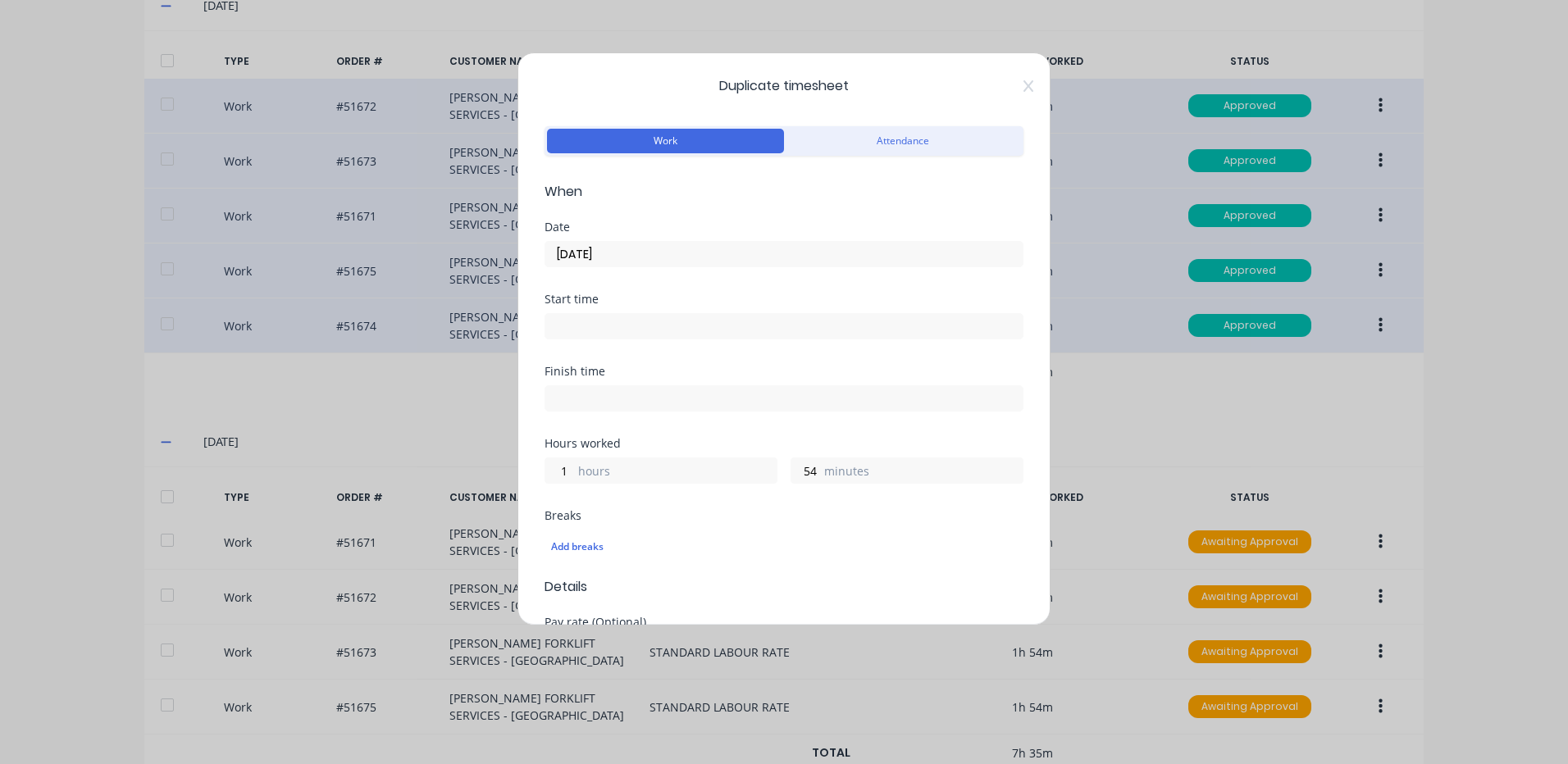
click at [604, 242] on label "[DATE]" at bounding box center [783, 254] width 479 height 26
click at [604, 242] on input "[DATE]" at bounding box center [784, 254] width 478 height 25
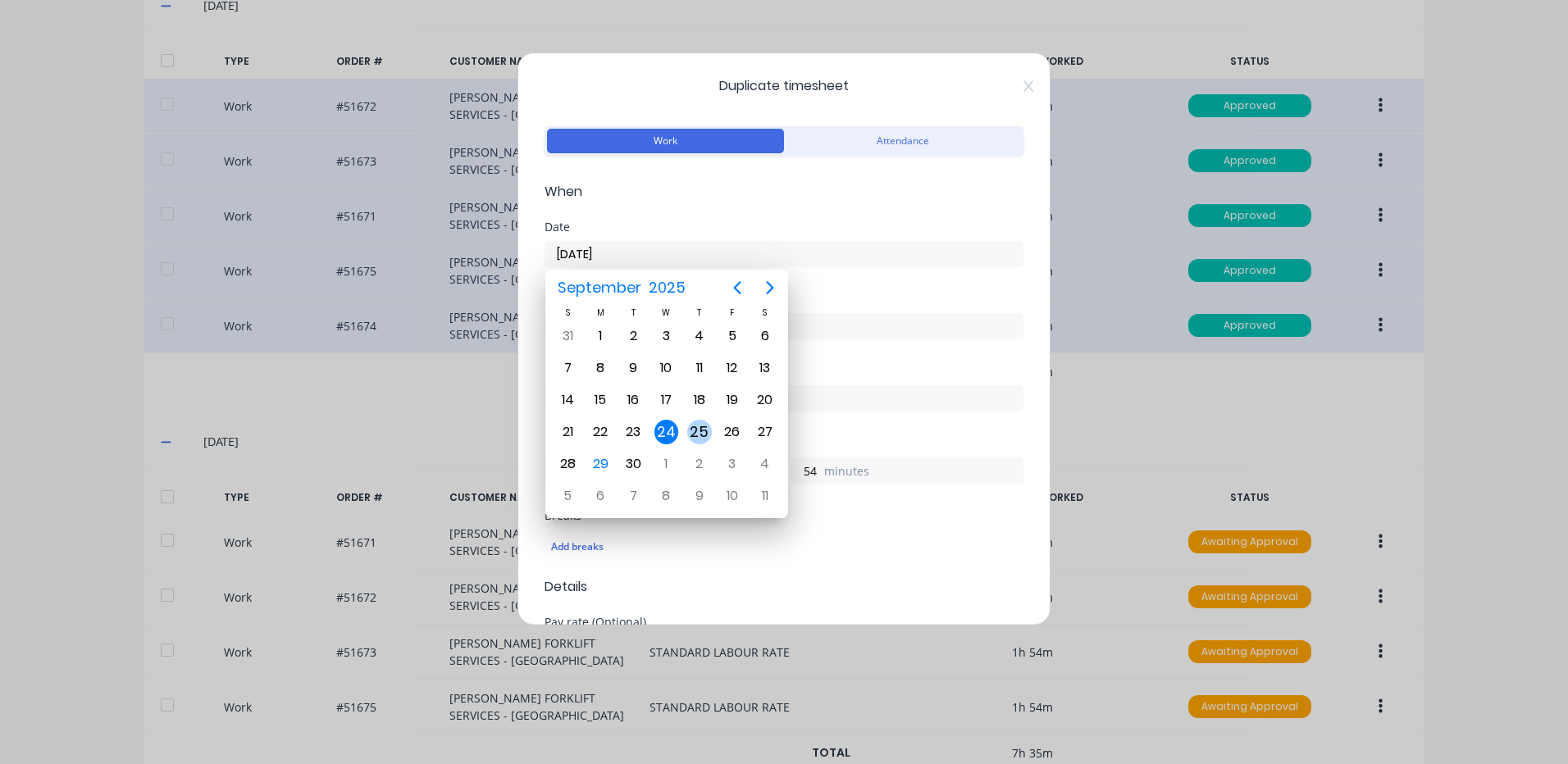
click at [694, 438] on div "25" at bounding box center [699, 432] width 25 height 25
type input "[DATE]"
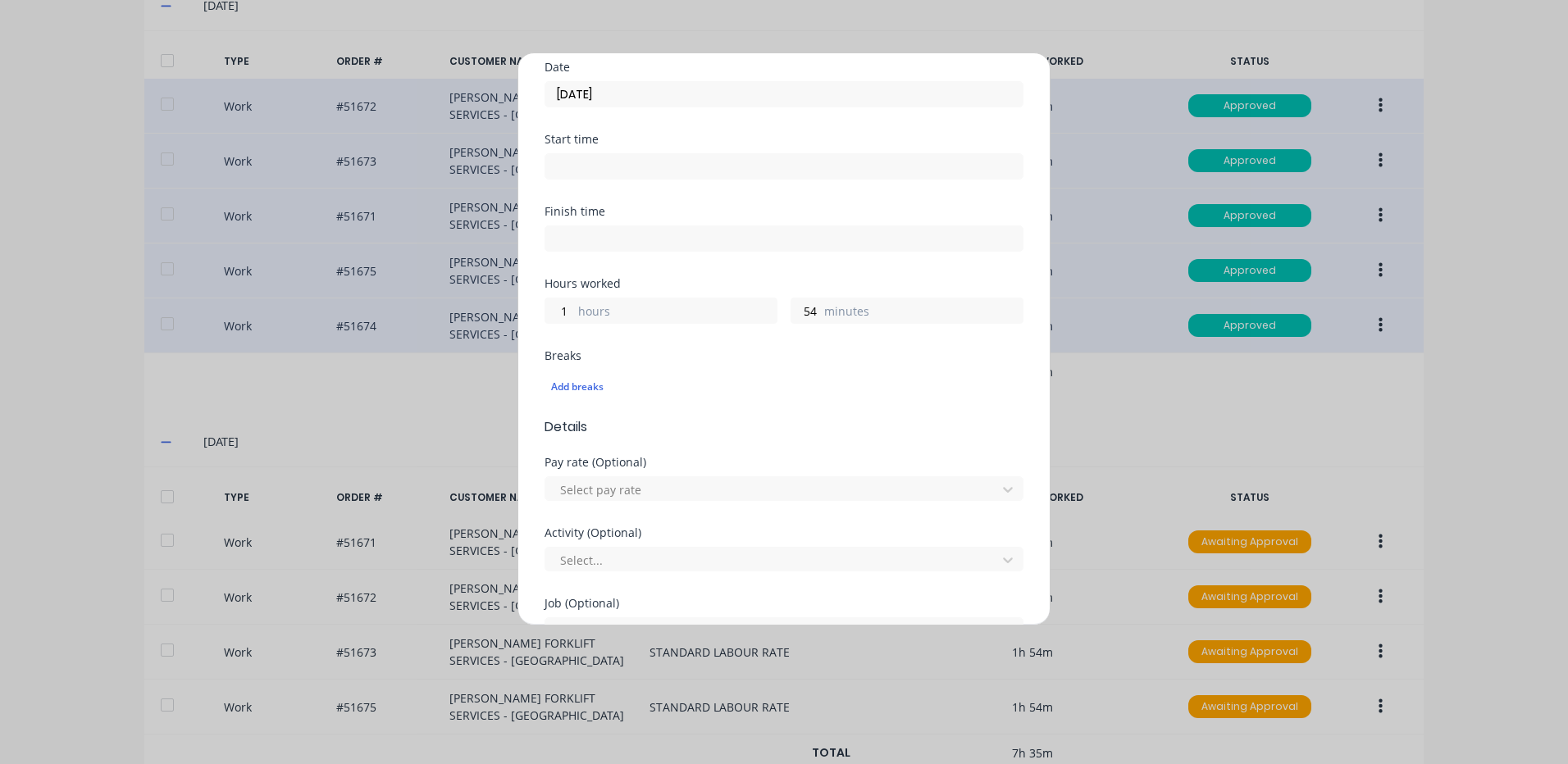
scroll to position [708, 0]
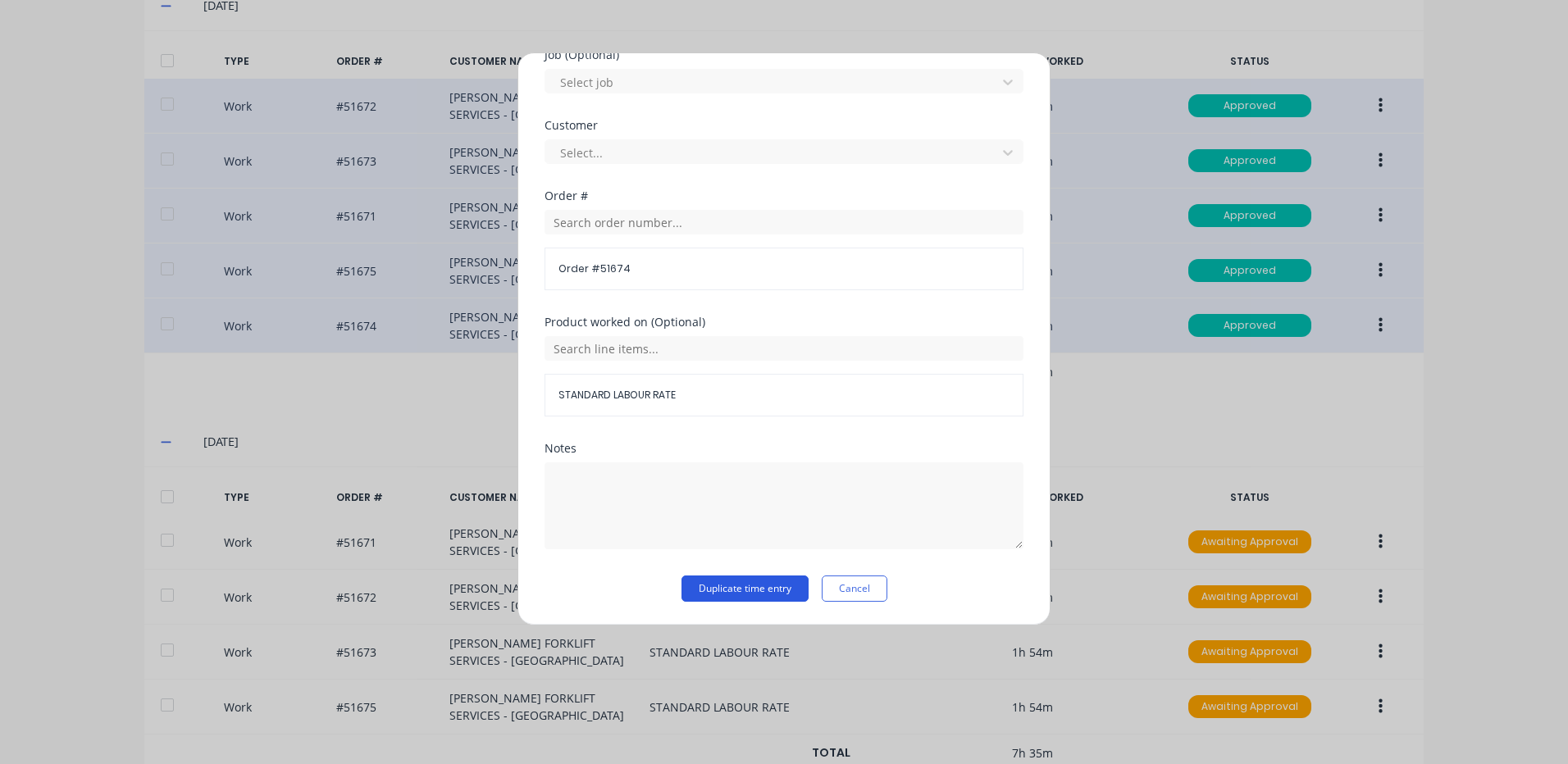
click at [732, 592] on button "Duplicate time entry" at bounding box center [745, 589] width 127 height 26
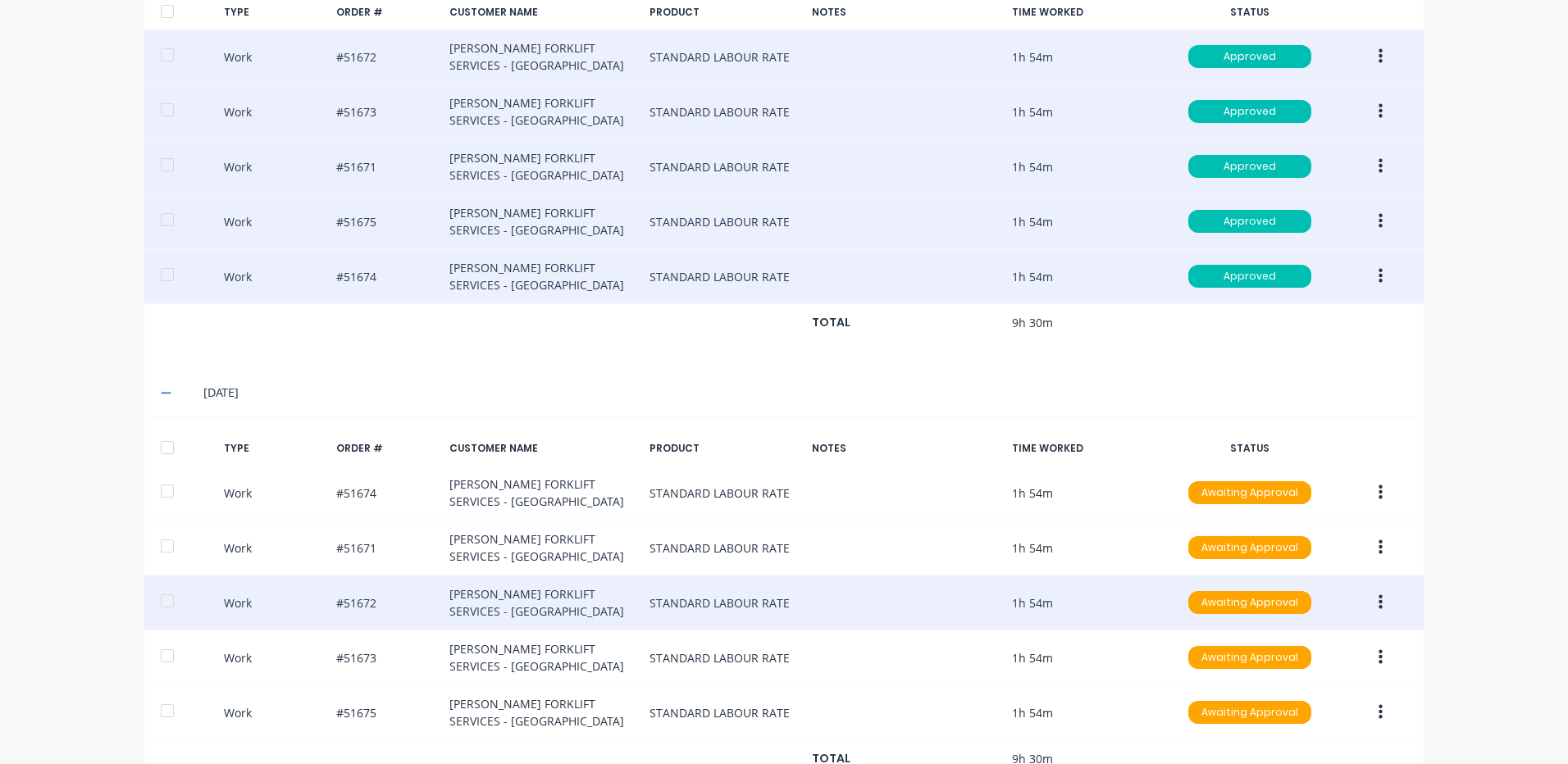
scroll to position [707, 0]
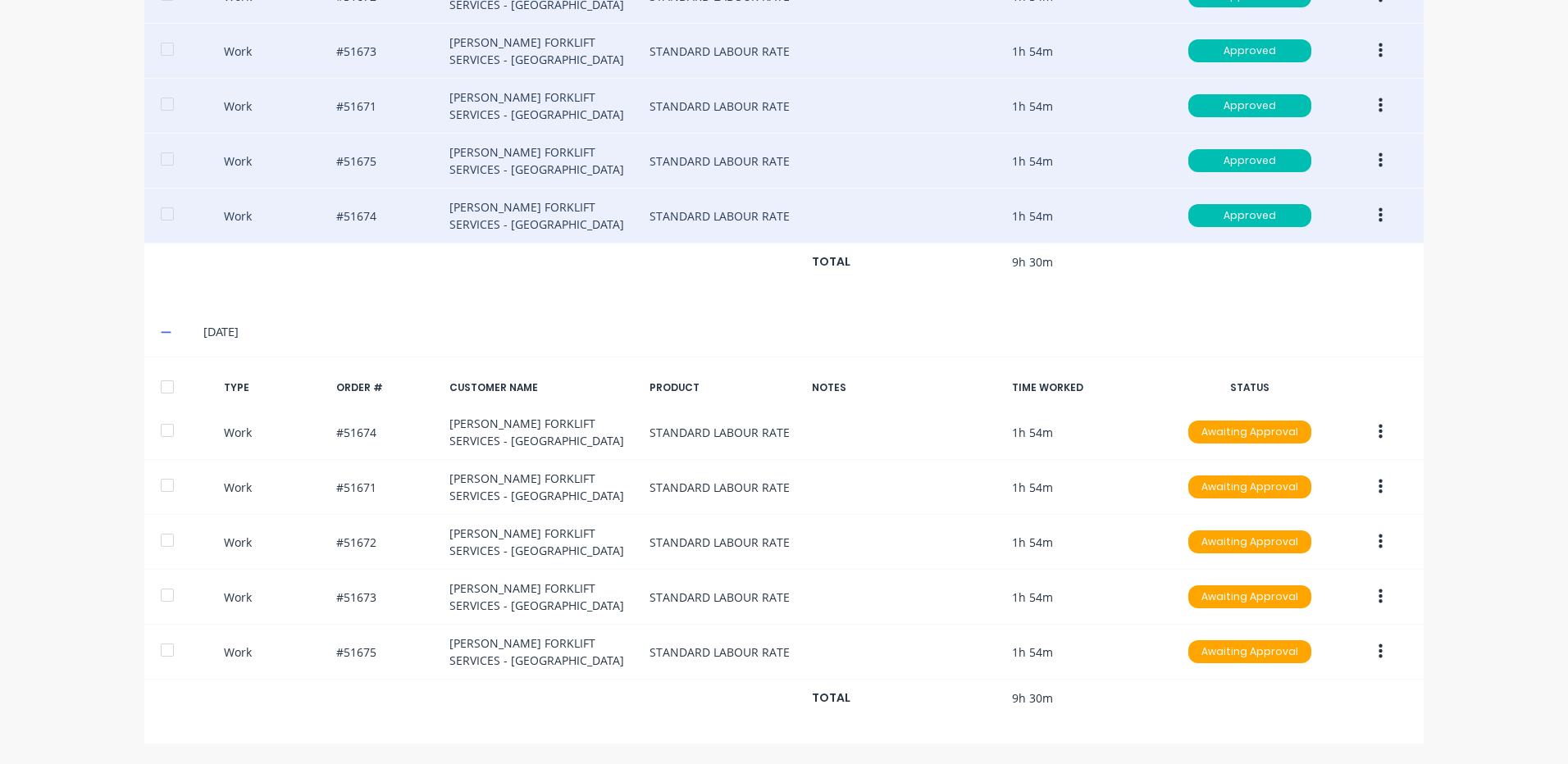
click at [168, 381] on div at bounding box center [167, 387] width 33 height 33
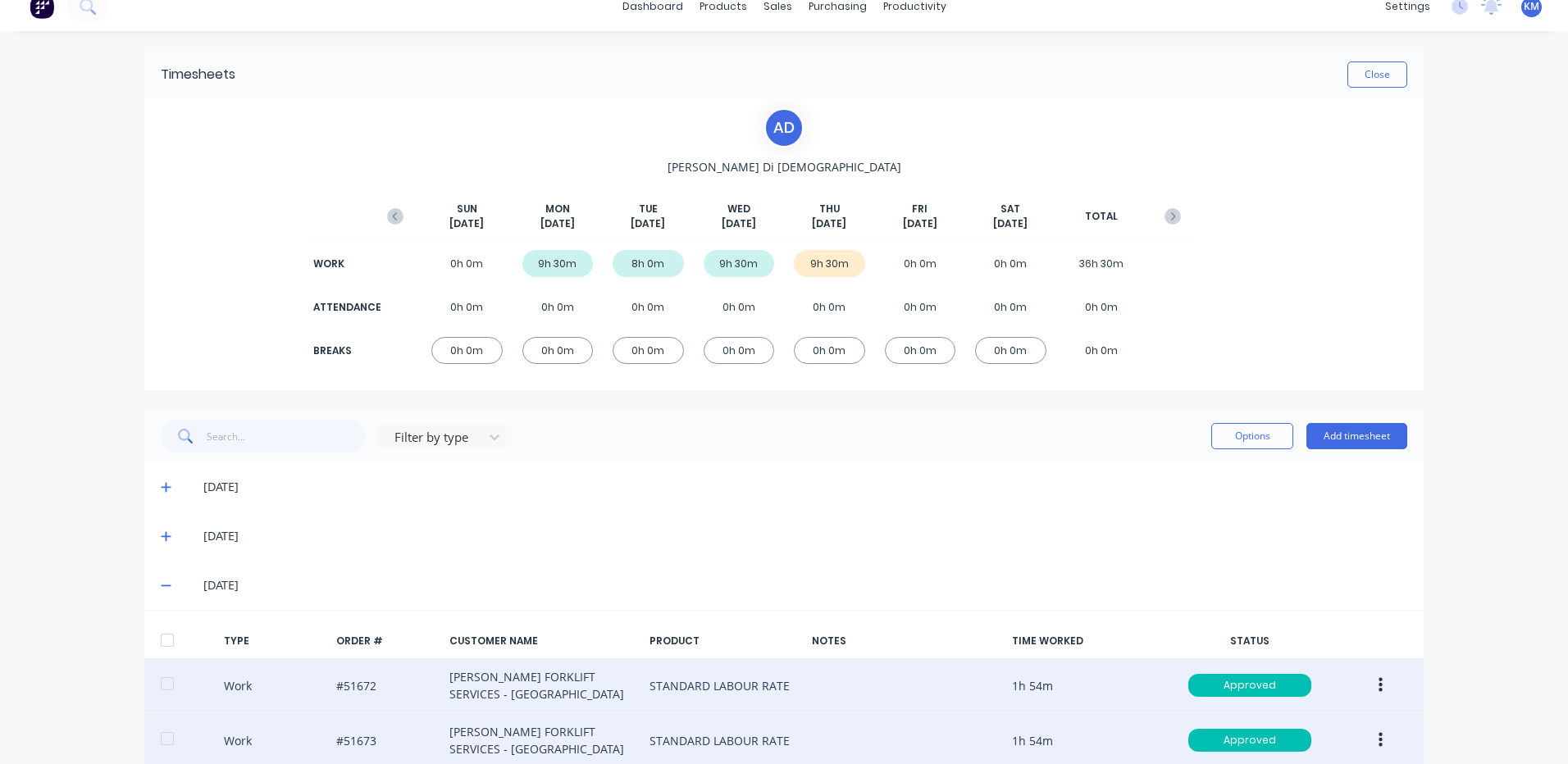
scroll to position [0, 0]
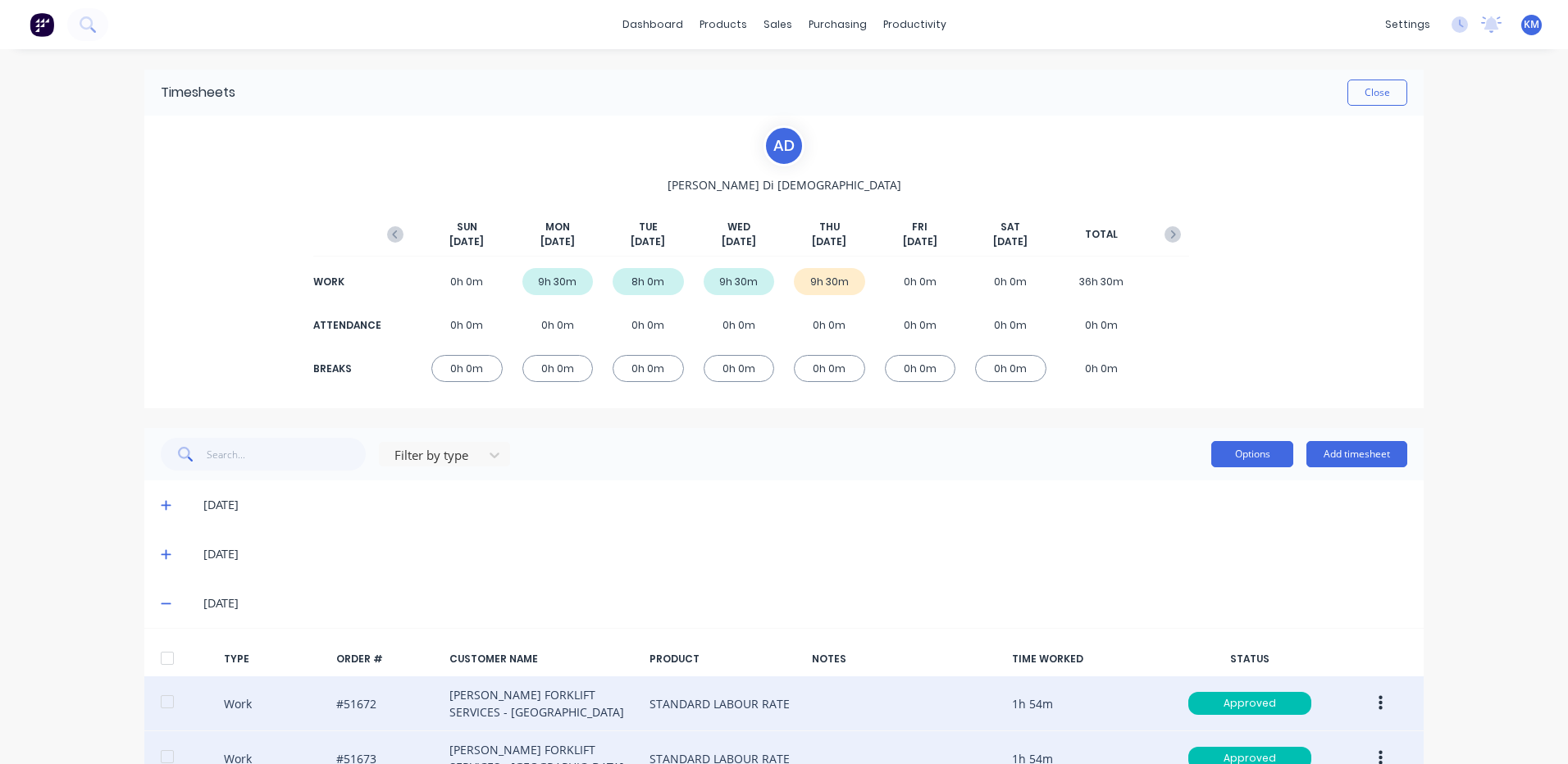
click at [1238, 447] on button "Options" at bounding box center [1252, 454] width 82 height 26
click at [1210, 479] on button "Approve" at bounding box center [1215, 495] width 156 height 33
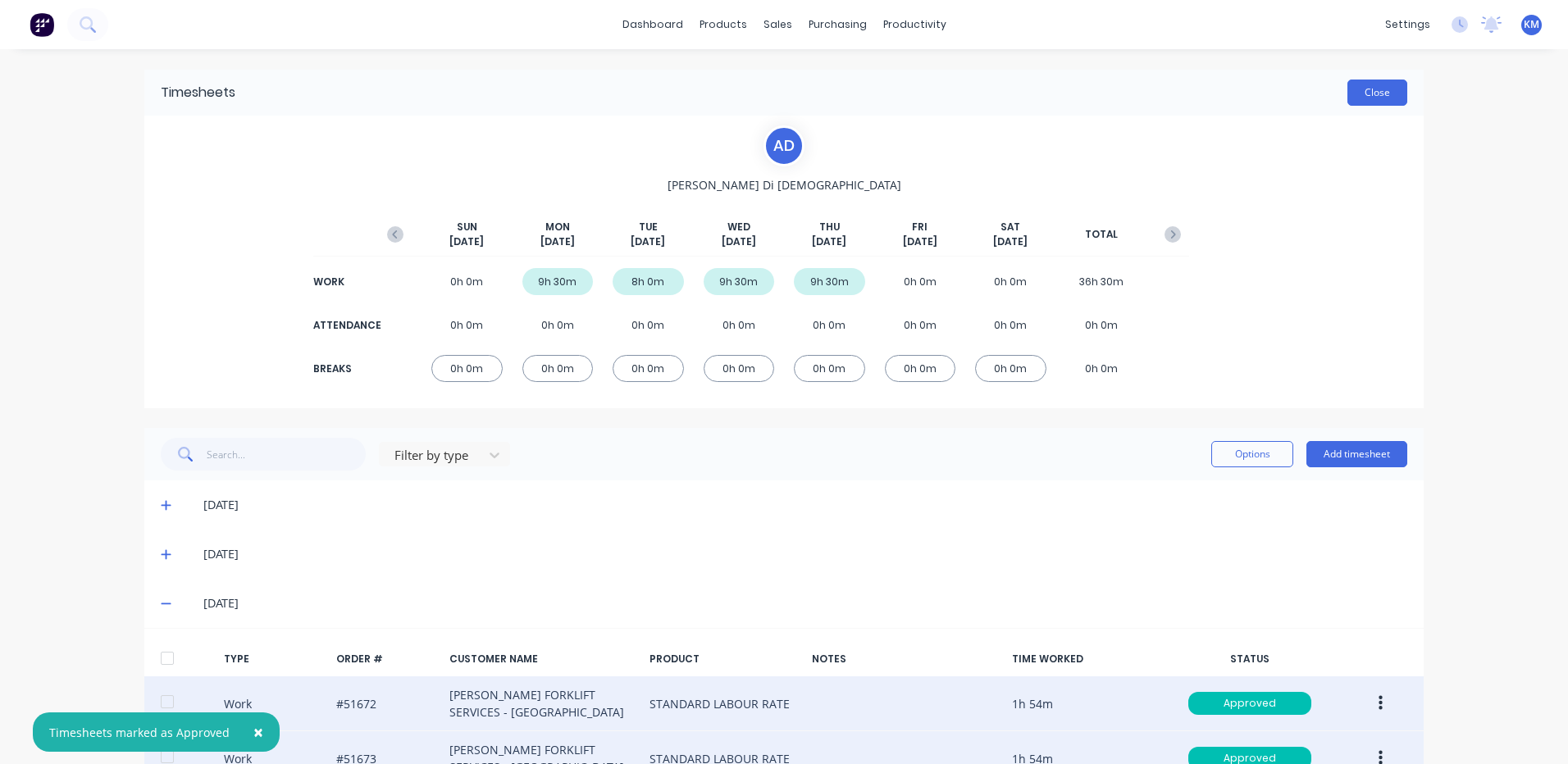
click at [1359, 90] on button "Close" at bounding box center [1377, 93] width 60 height 26
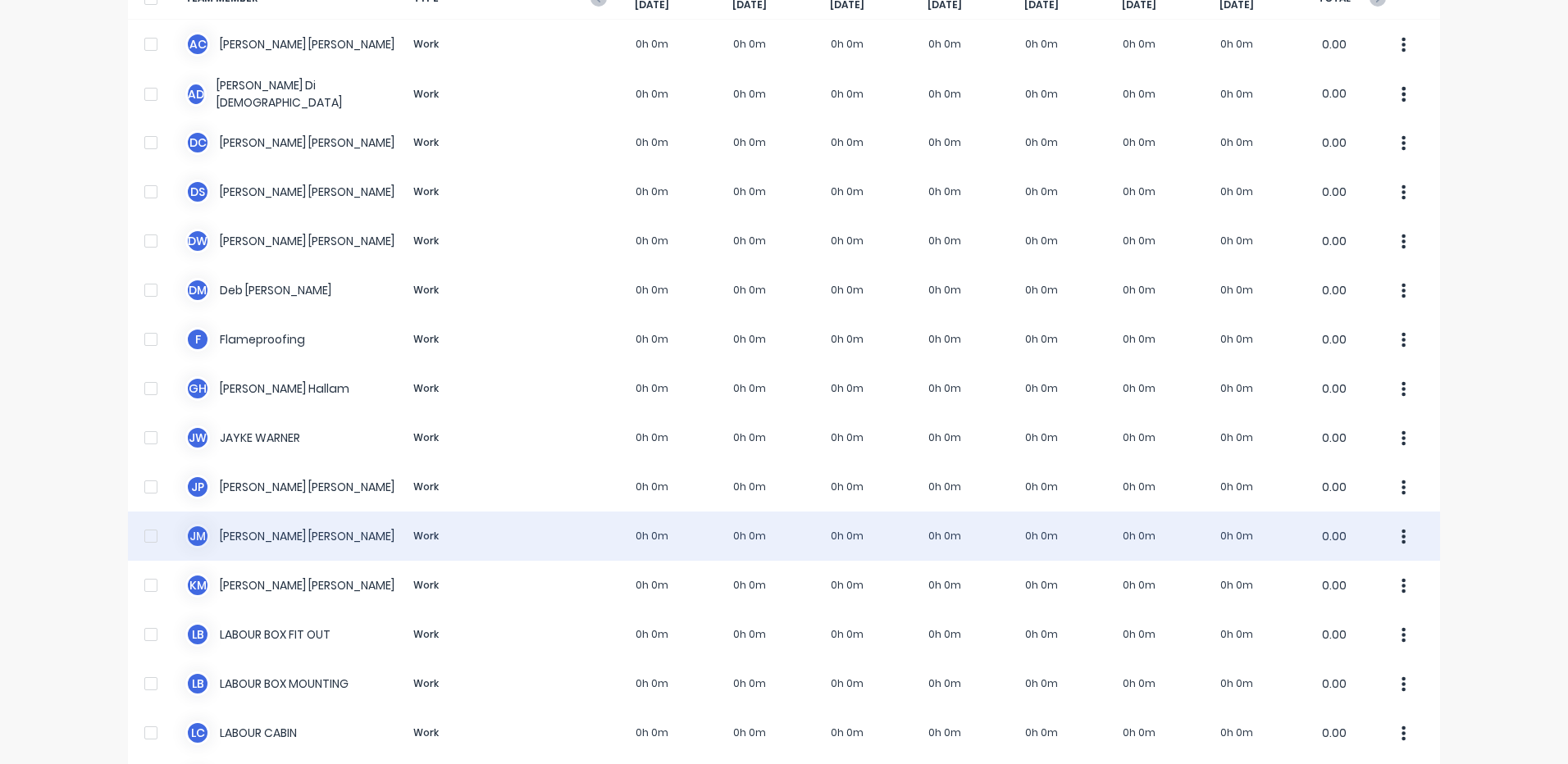
scroll to position [164, 0]
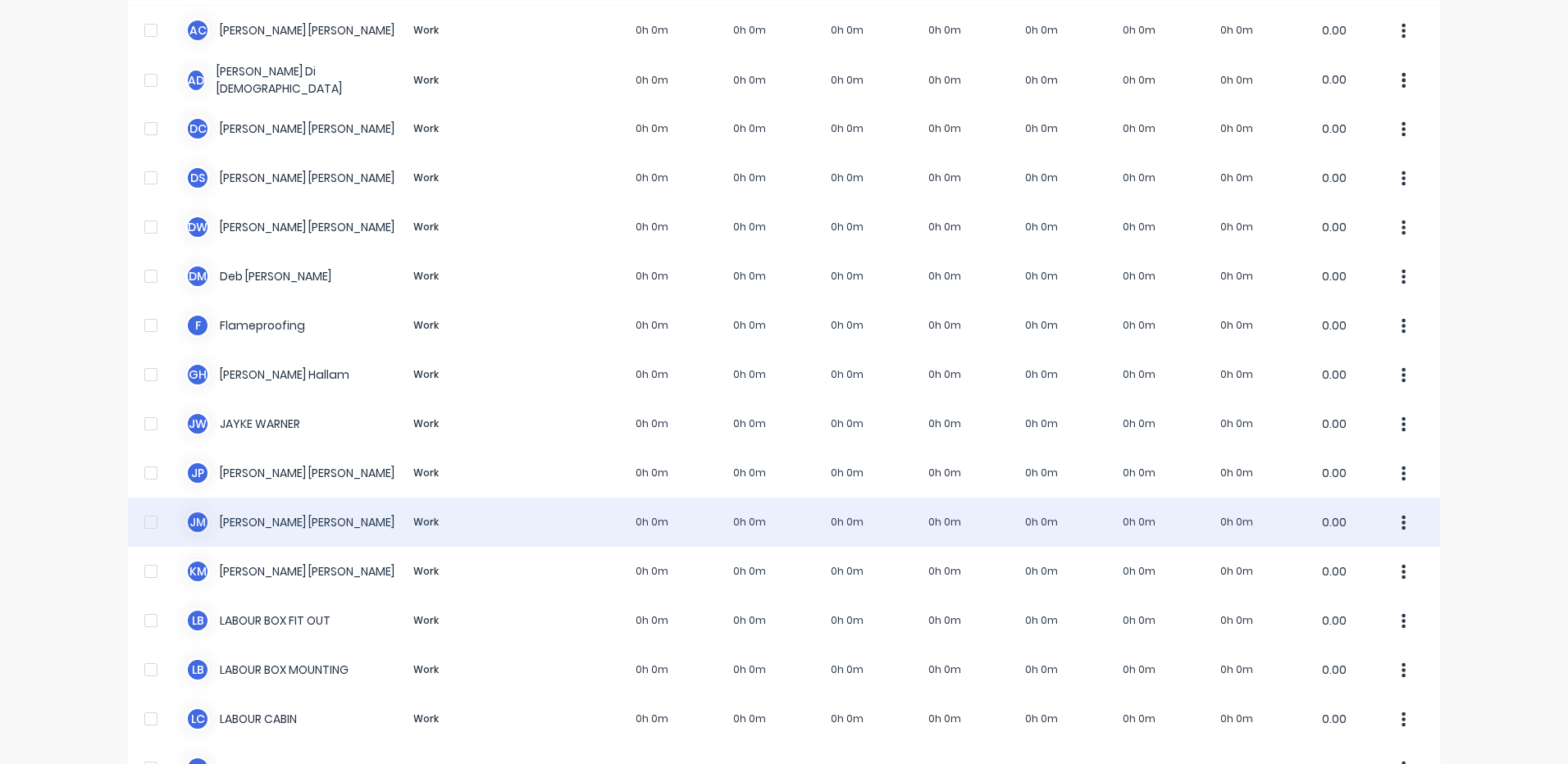
click at [411, 534] on div "[PERSON_NAME] [PERSON_NAME] Work 0h 0m 0h 0m 0h 0m 0h 0m 0h 0m 0h 0m 0h 0m 0.00" at bounding box center [784, 521] width 1312 height 49
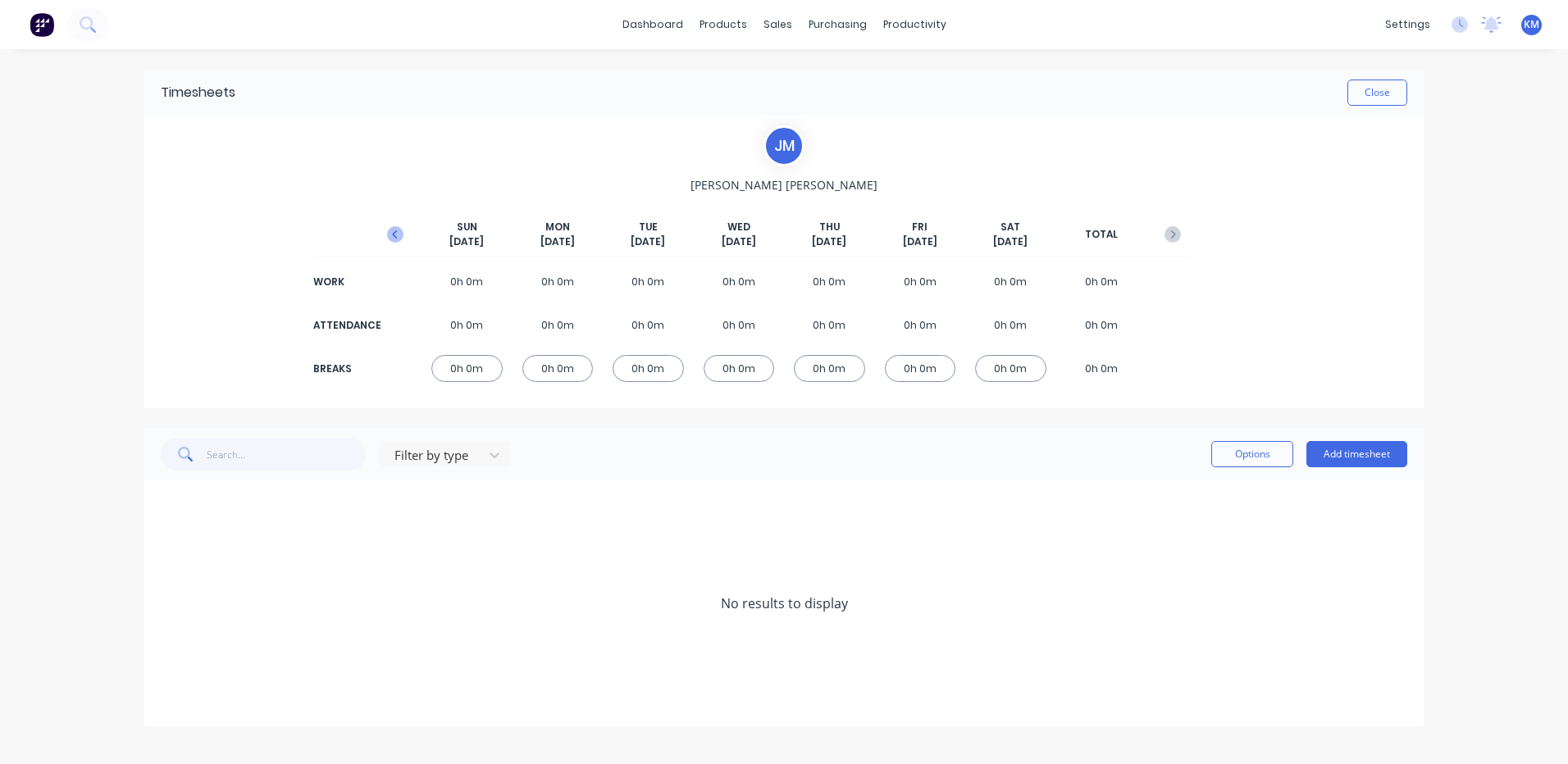
click at [402, 241] on icon "button" at bounding box center [395, 234] width 16 height 16
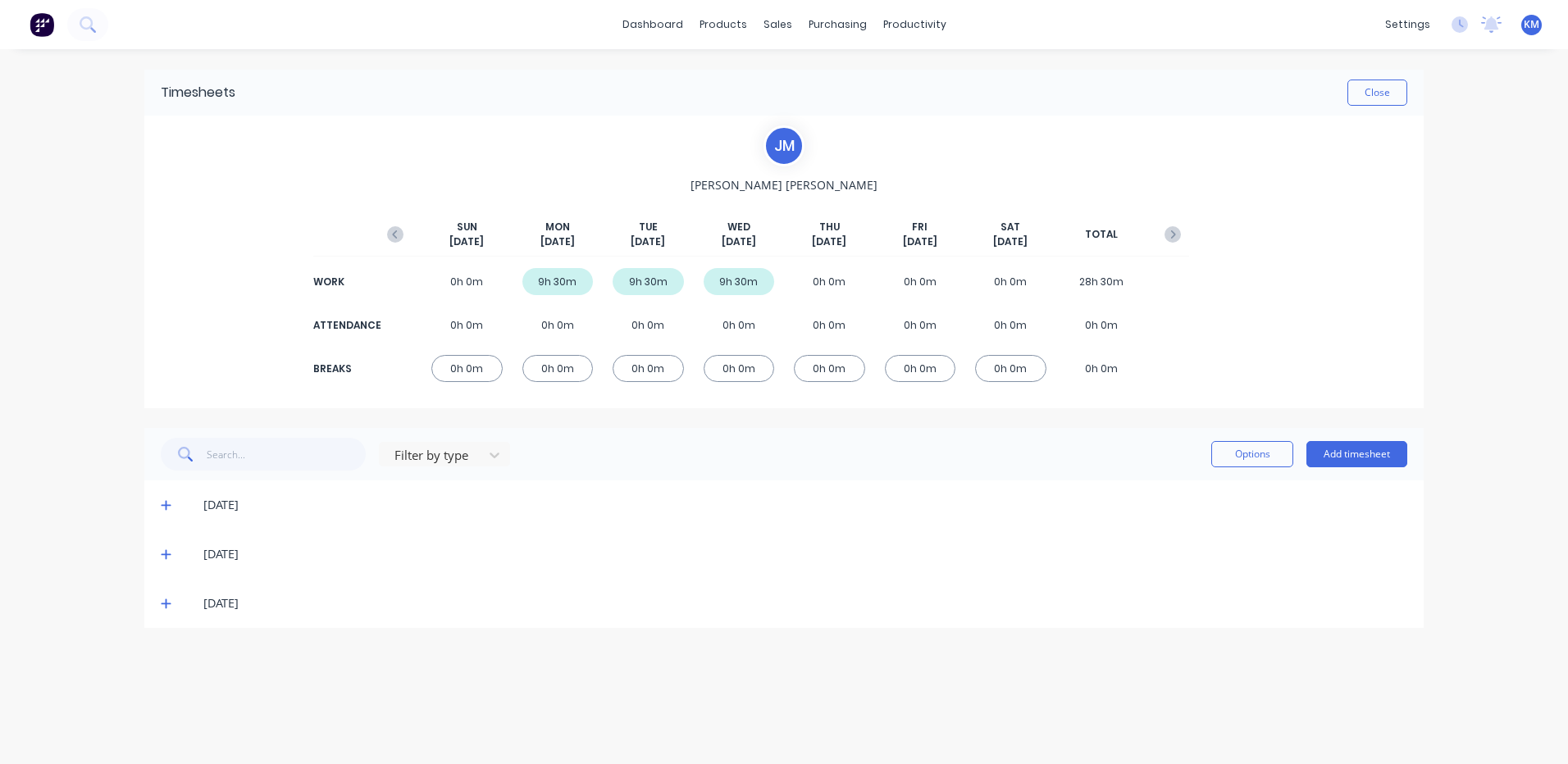
click at [162, 605] on icon at bounding box center [166, 604] width 11 height 12
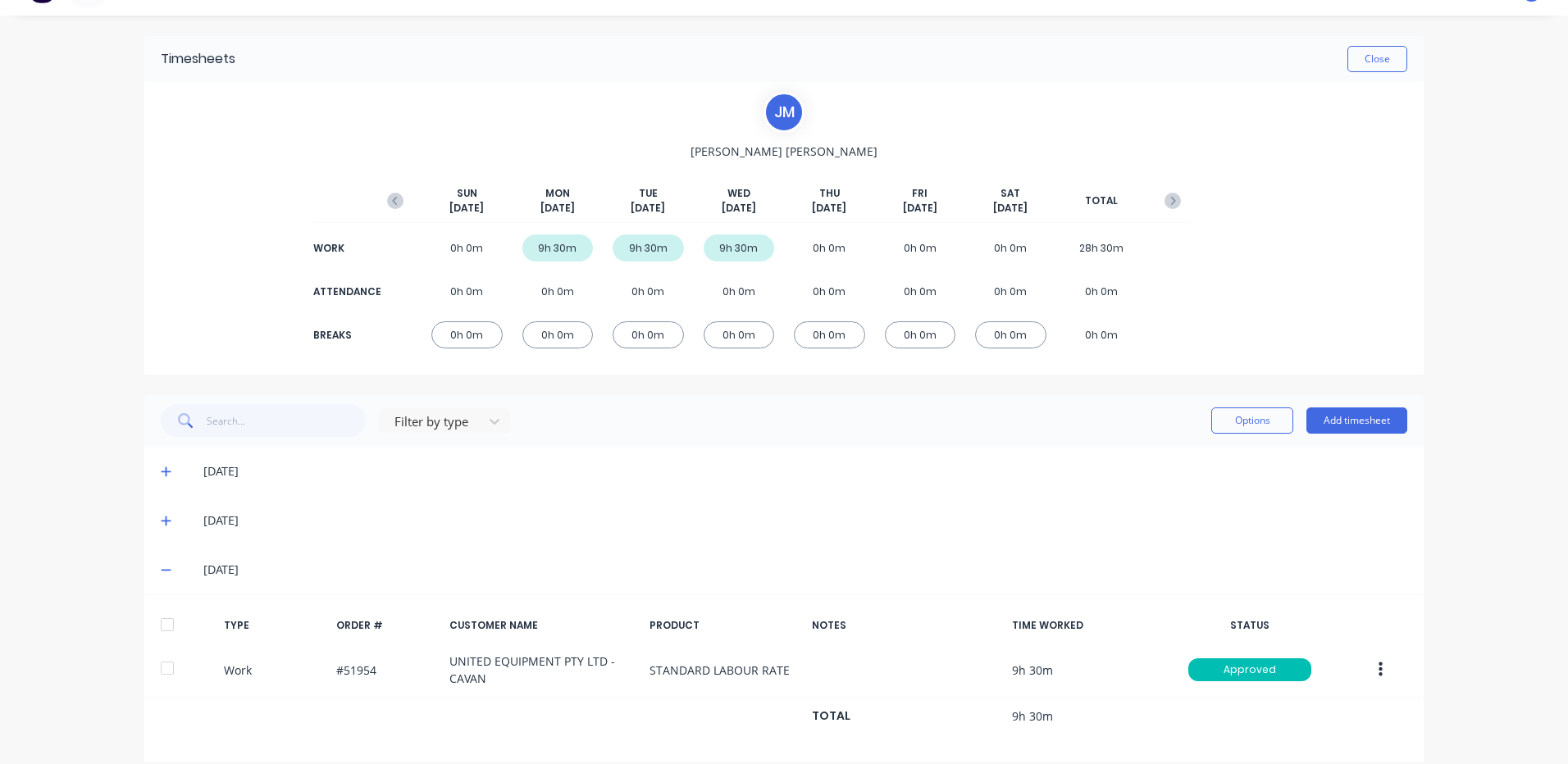
scroll to position [52, 0]
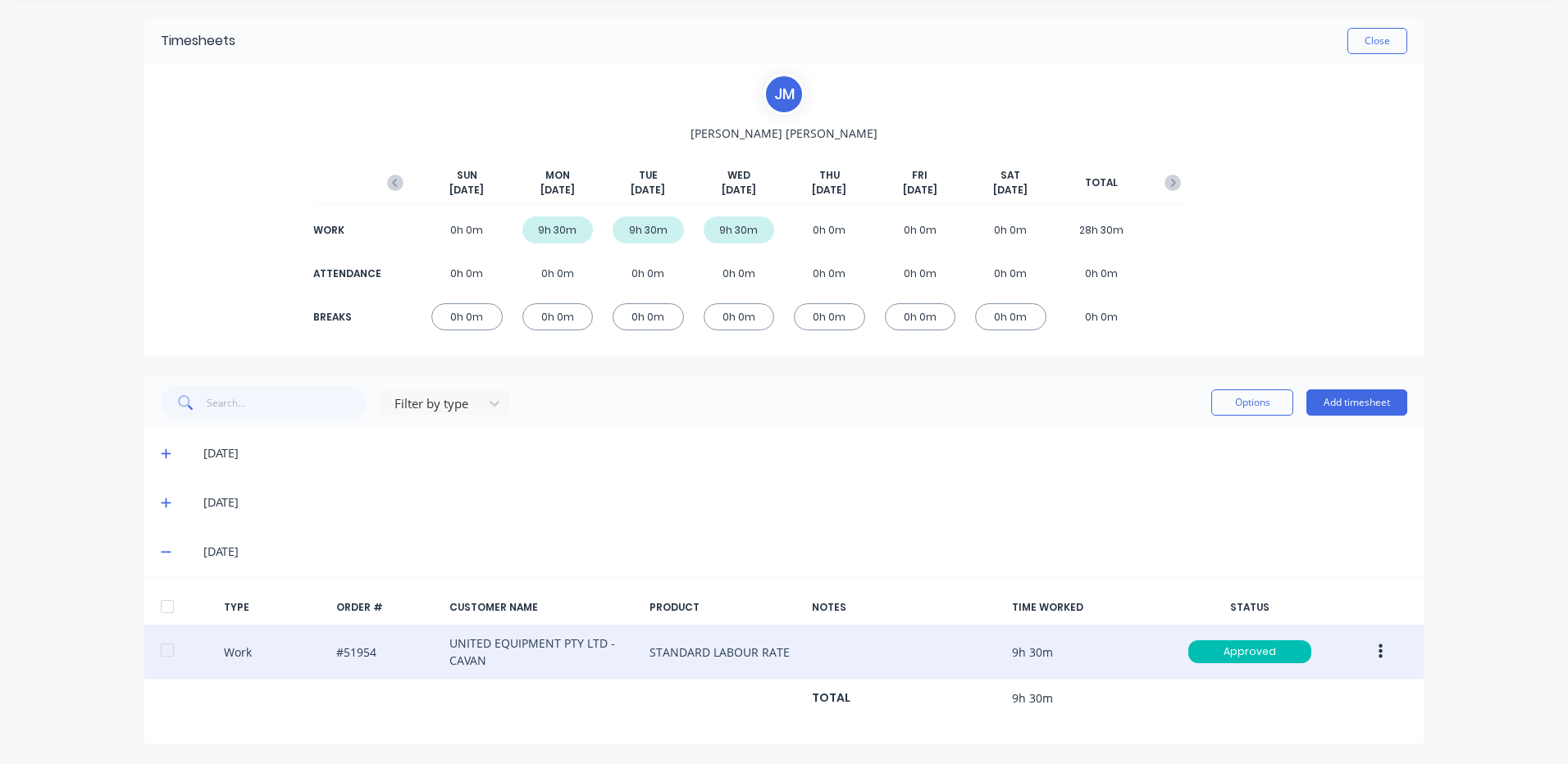
click at [1366, 646] on button "button" at bounding box center [1380, 652] width 39 height 30
click at [1312, 633] on div "Duplicate" at bounding box center [1321, 624] width 126 height 24
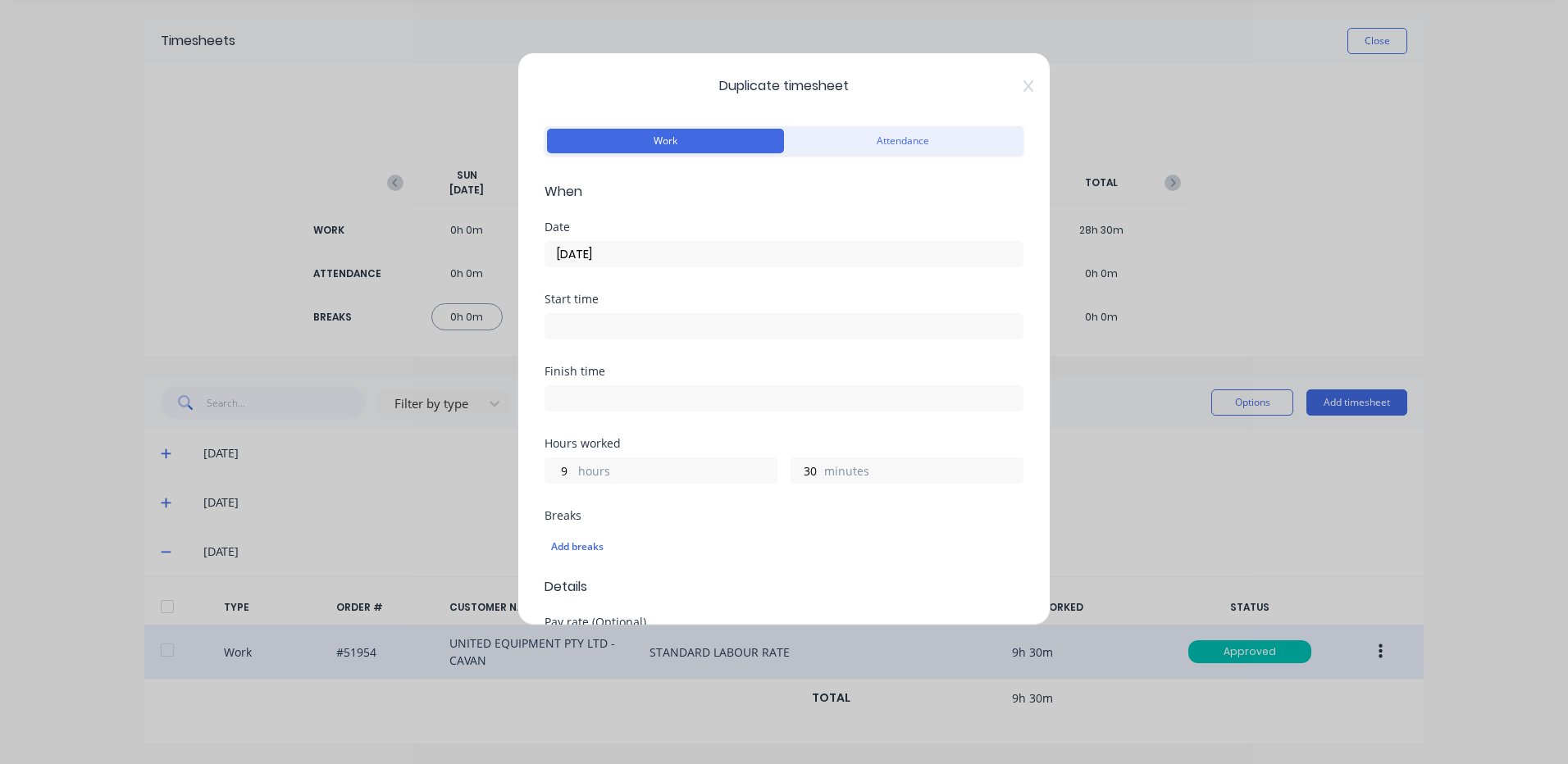
click at [704, 250] on input "[DATE]" at bounding box center [784, 254] width 478 height 25
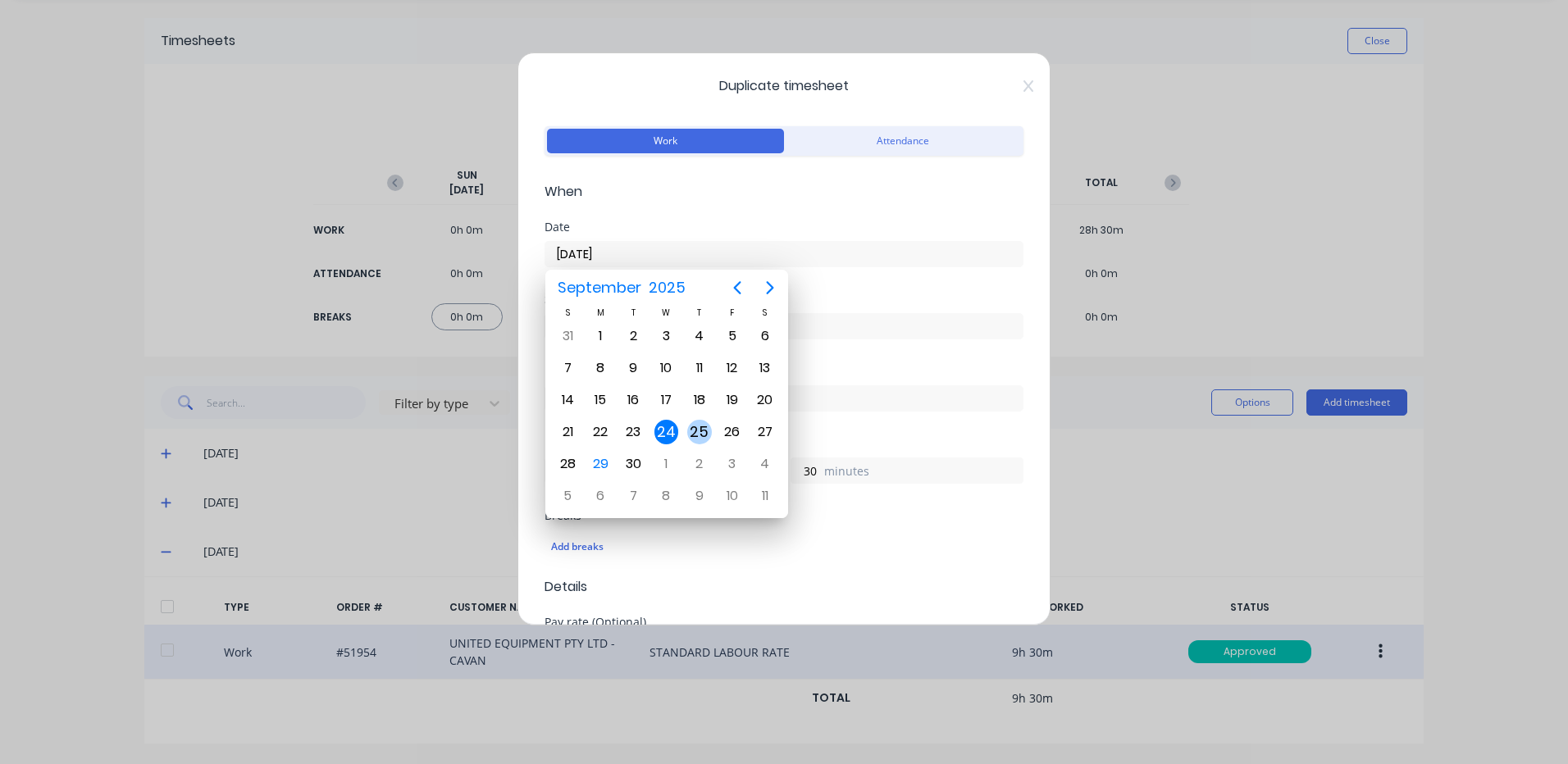
click at [690, 434] on div "25" at bounding box center [699, 432] width 25 height 25
type input "[DATE]"
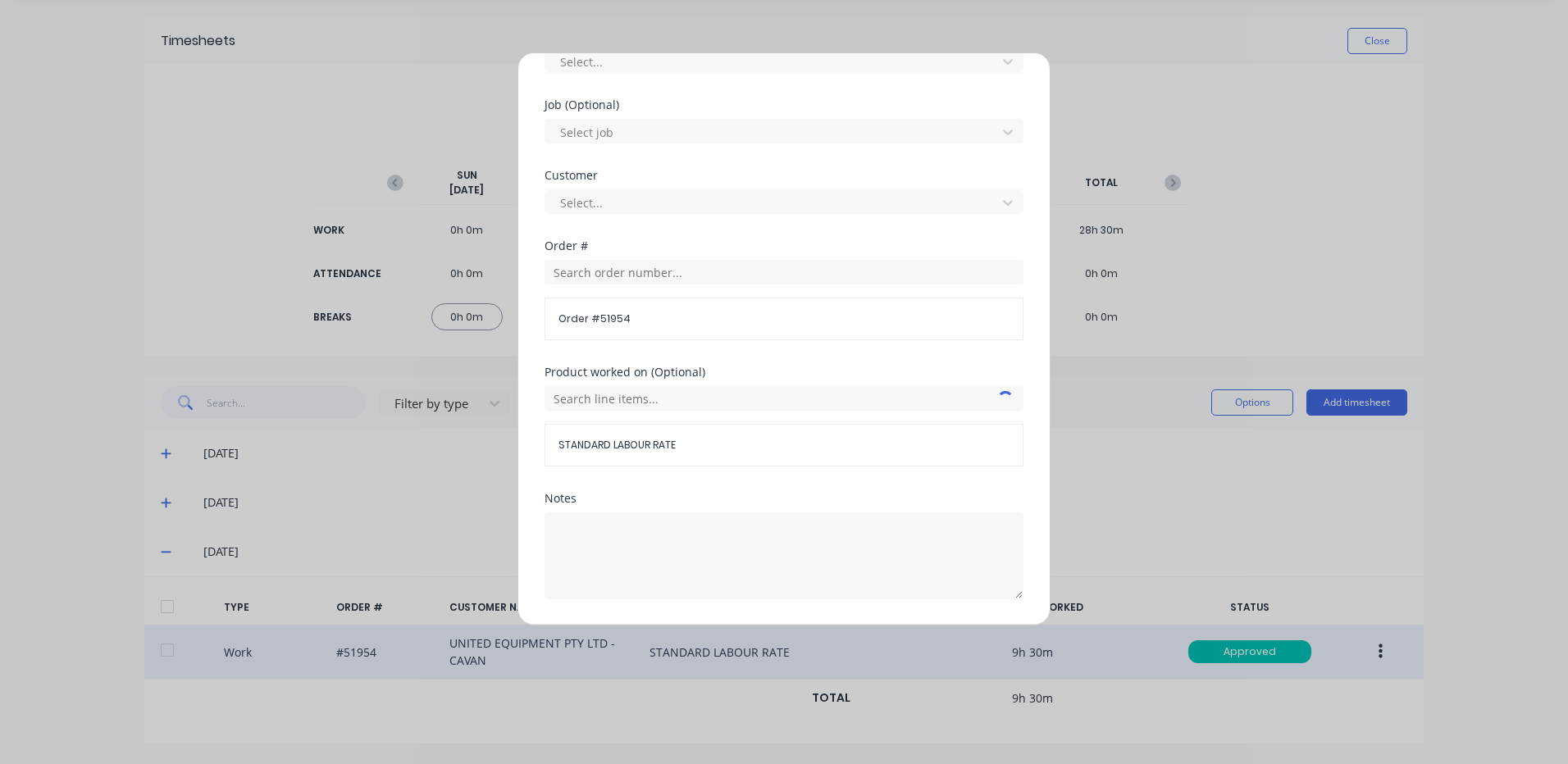
scroll to position [708, 0]
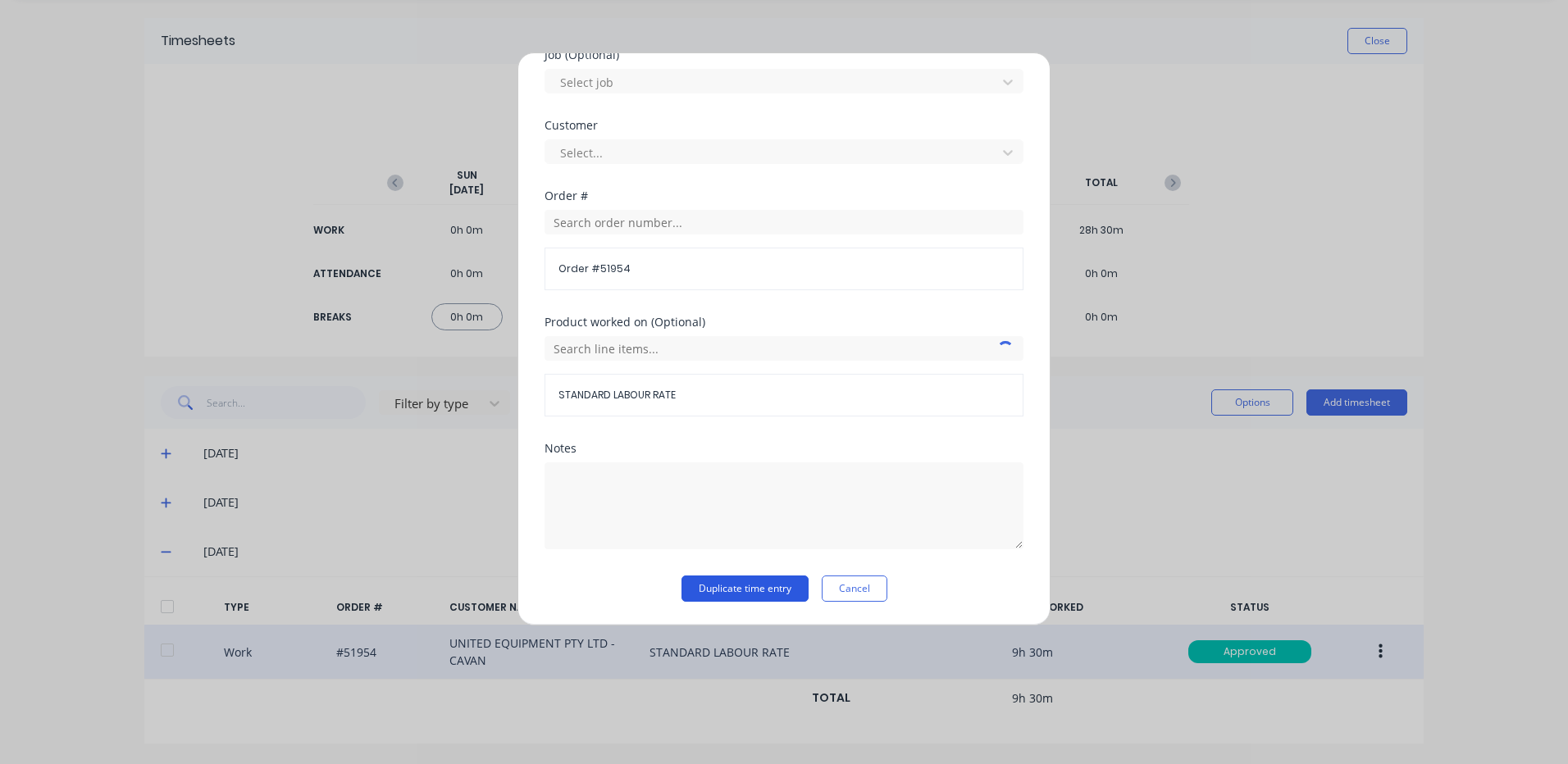
click at [767, 581] on button "Duplicate time entry" at bounding box center [745, 589] width 127 height 26
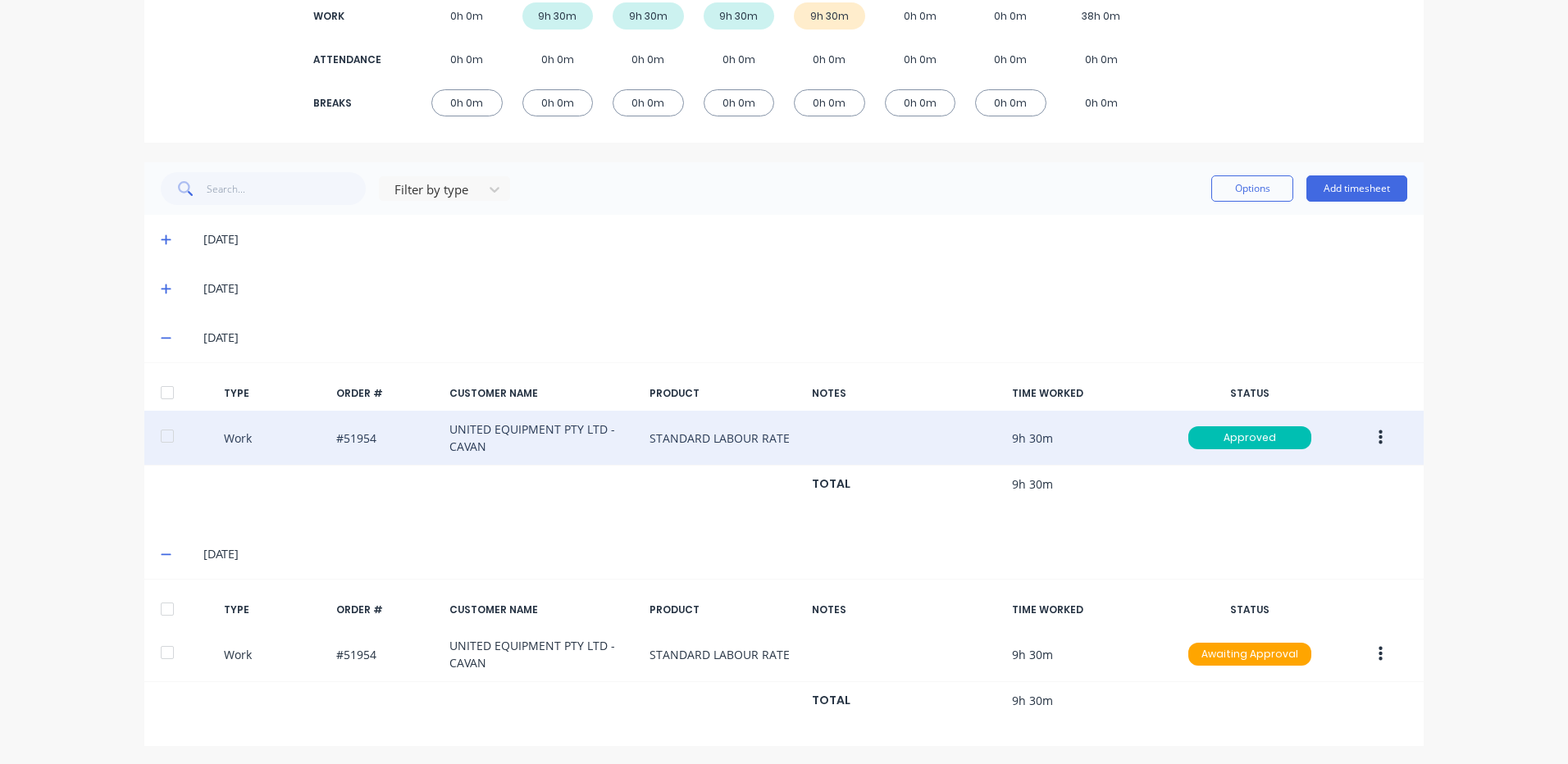
scroll to position [269, 0]
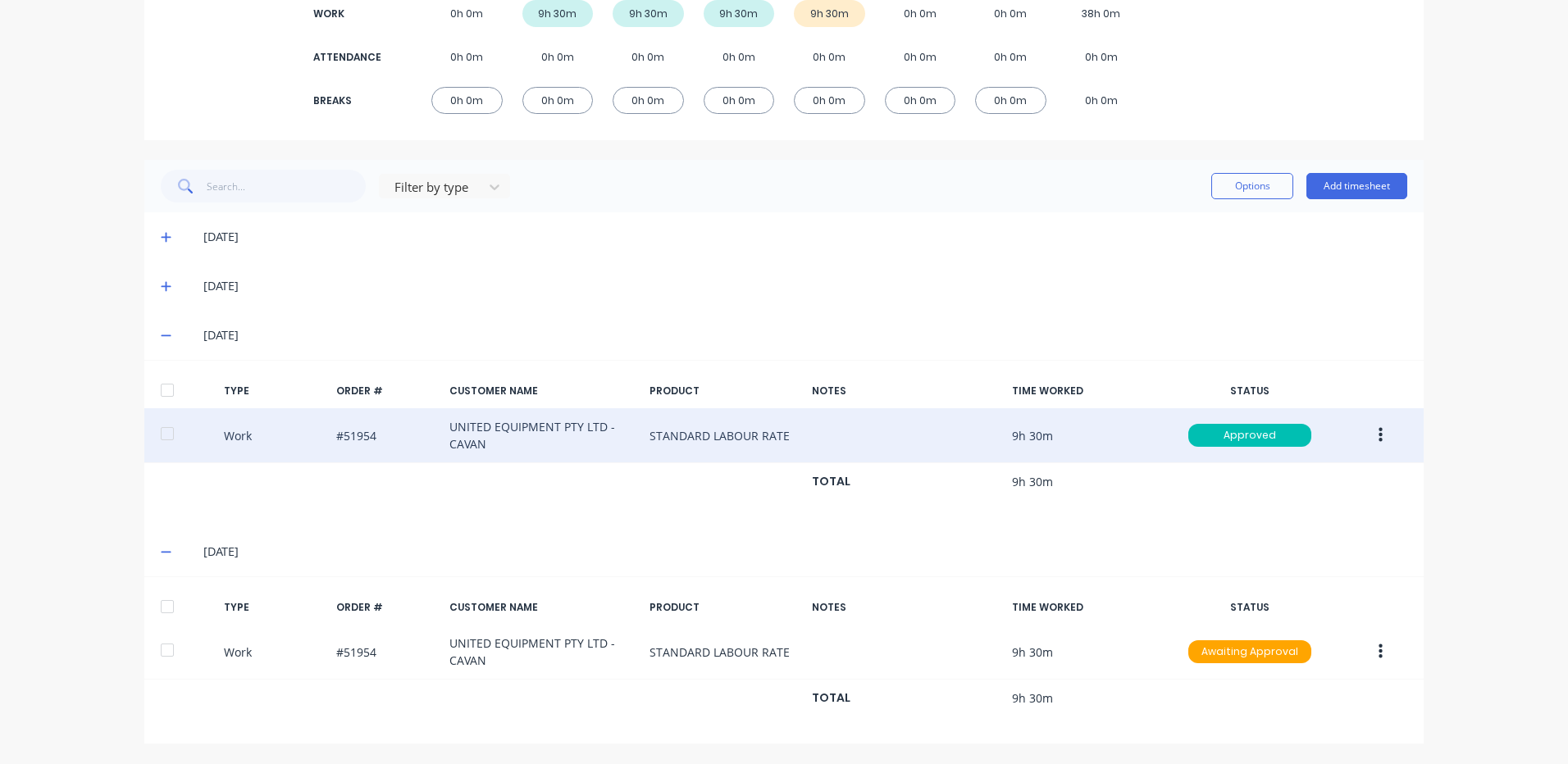
drag, startPoint x: 172, startPoint y: 609, endPoint x: 570, endPoint y: 453, distance: 427.5
click at [172, 610] on div at bounding box center [167, 606] width 33 height 33
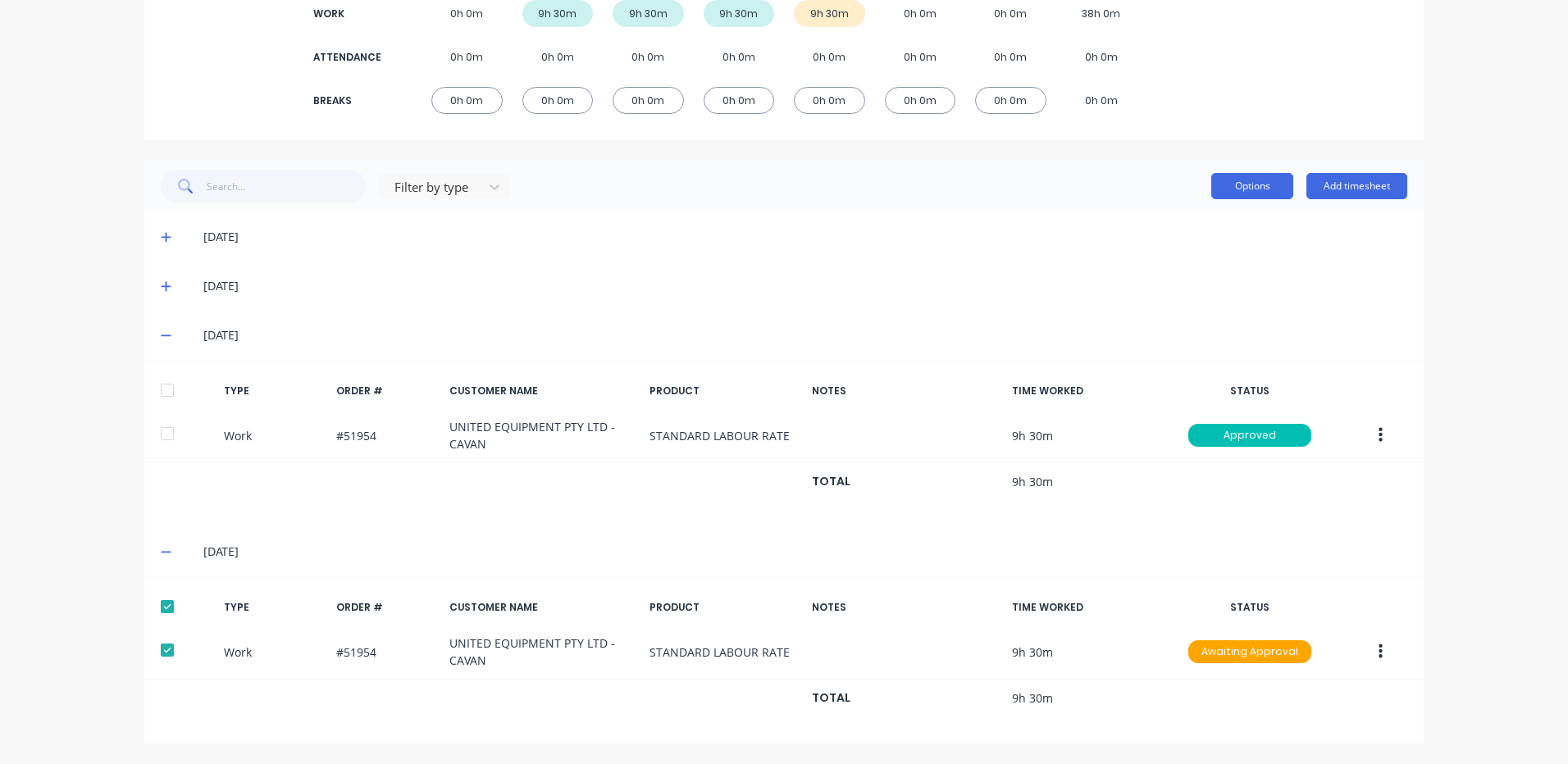
click at [1239, 194] on button "Options" at bounding box center [1252, 186] width 82 height 26
click at [1217, 226] on div "Approve" at bounding box center [1215, 229] width 126 height 24
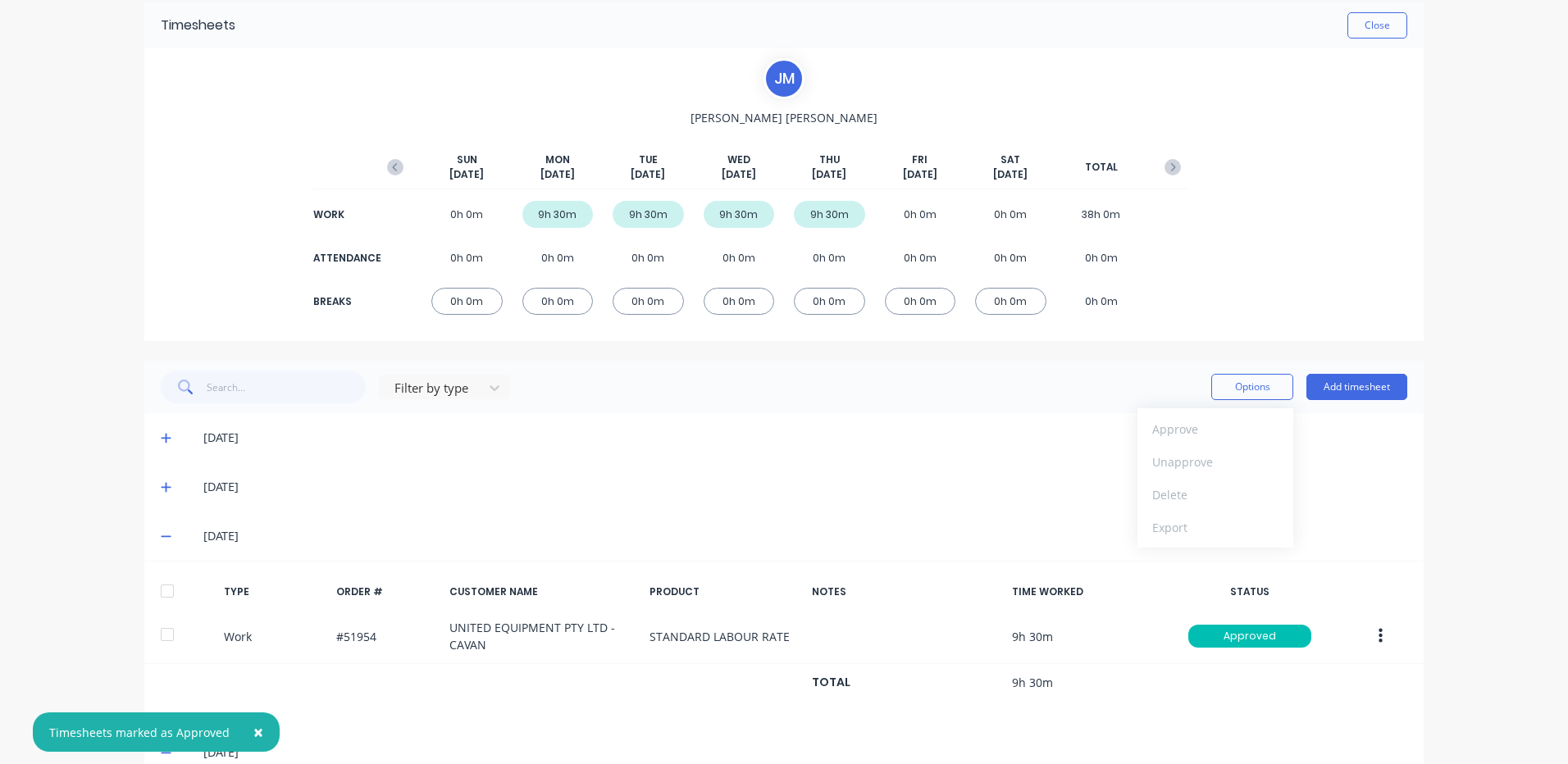
scroll to position [22, 0]
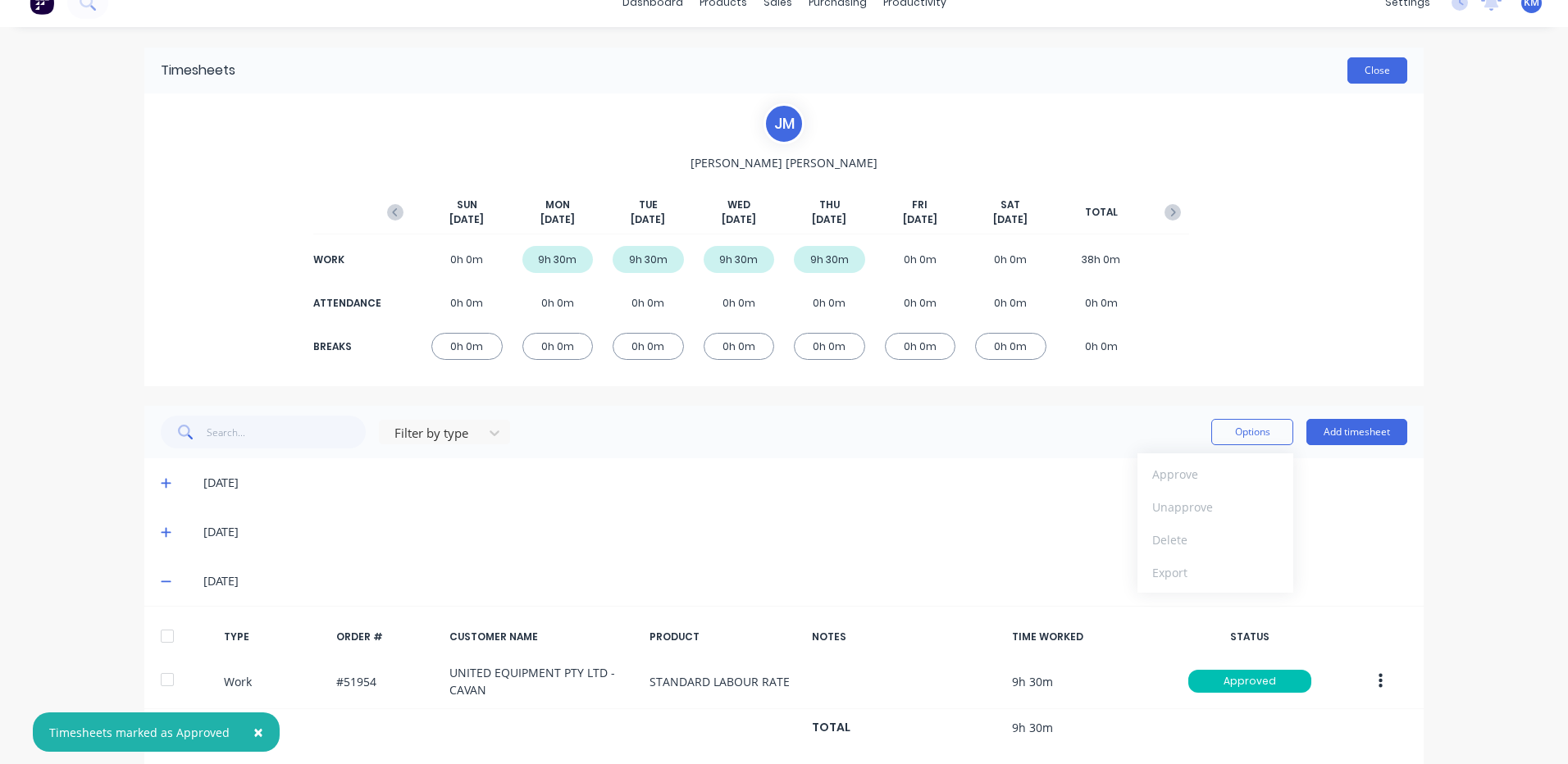
click at [1370, 65] on button "Close" at bounding box center [1377, 71] width 60 height 26
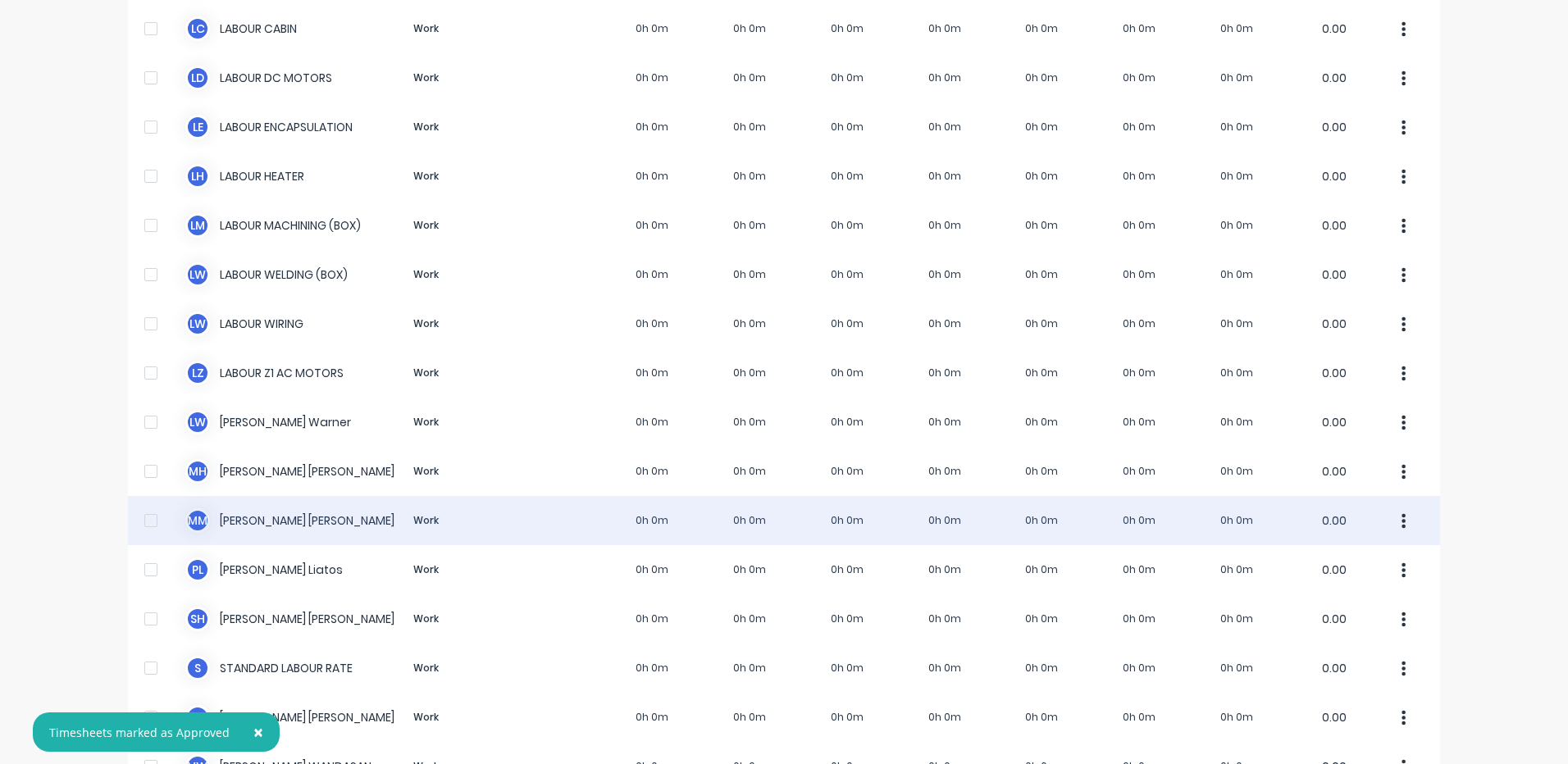
scroll to position [1006, 0]
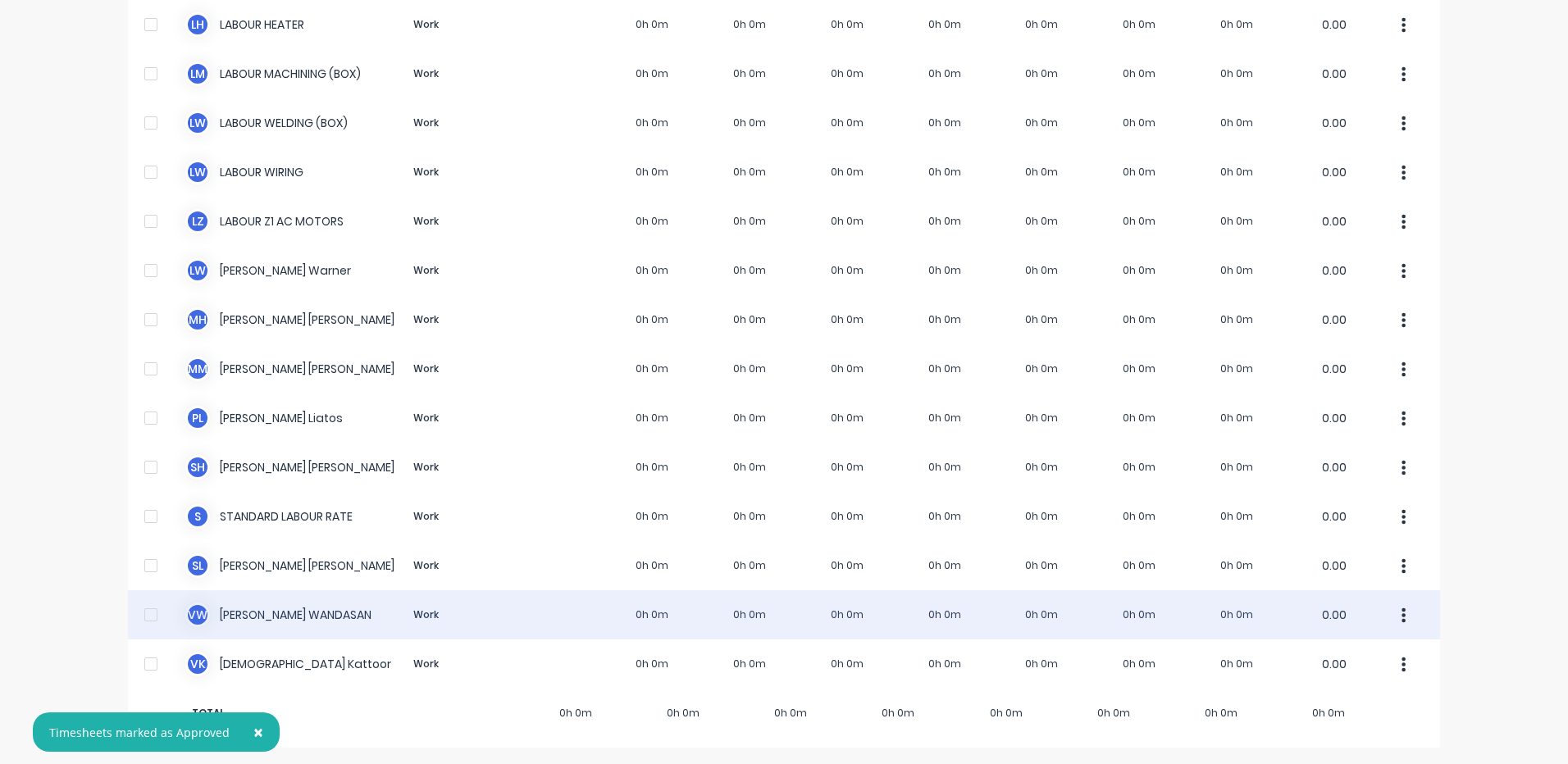
click at [556, 604] on div "V W [PERSON_NAME] Work 0h 0m 0h 0m 0h 0m 0h 0m 0h 0m 0h 0m 0h 0m 0.00" at bounding box center [784, 614] width 1312 height 49
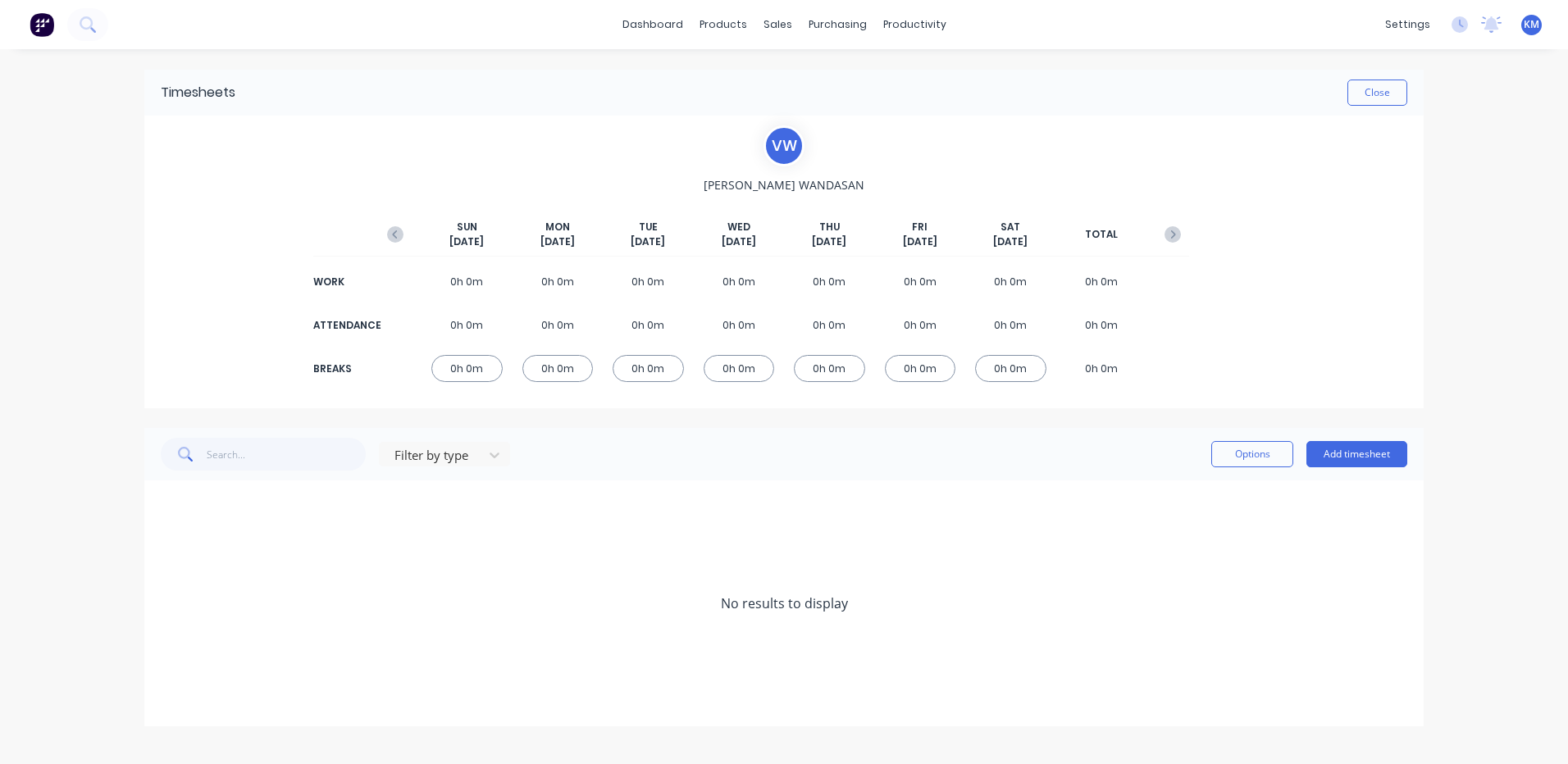
click at [391, 242] on icon "button" at bounding box center [395, 234] width 16 height 16
click at [172, 604] on span at bounding box center [169, 603] width 16 height 16
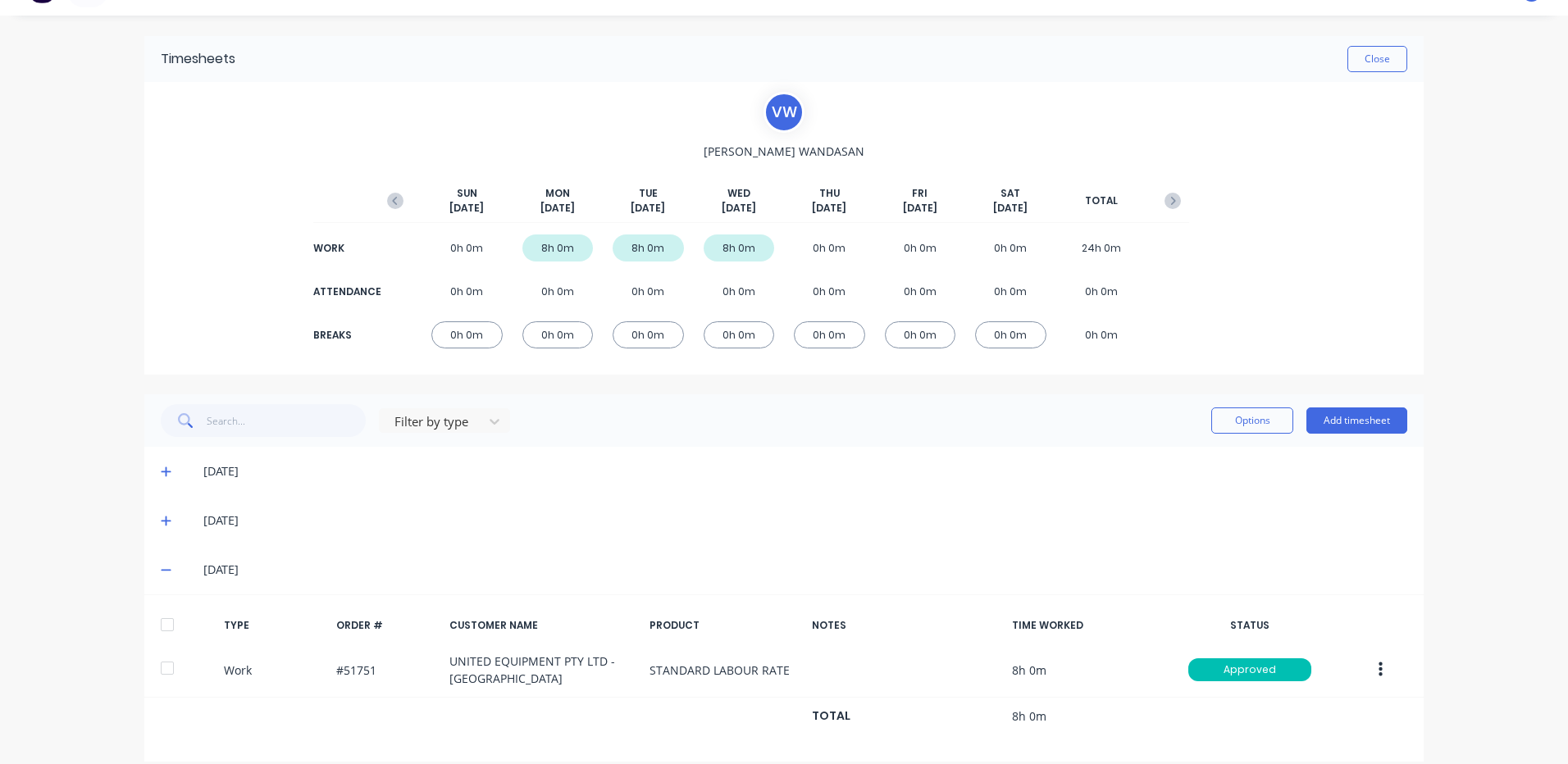
scroll to position [52, 0]
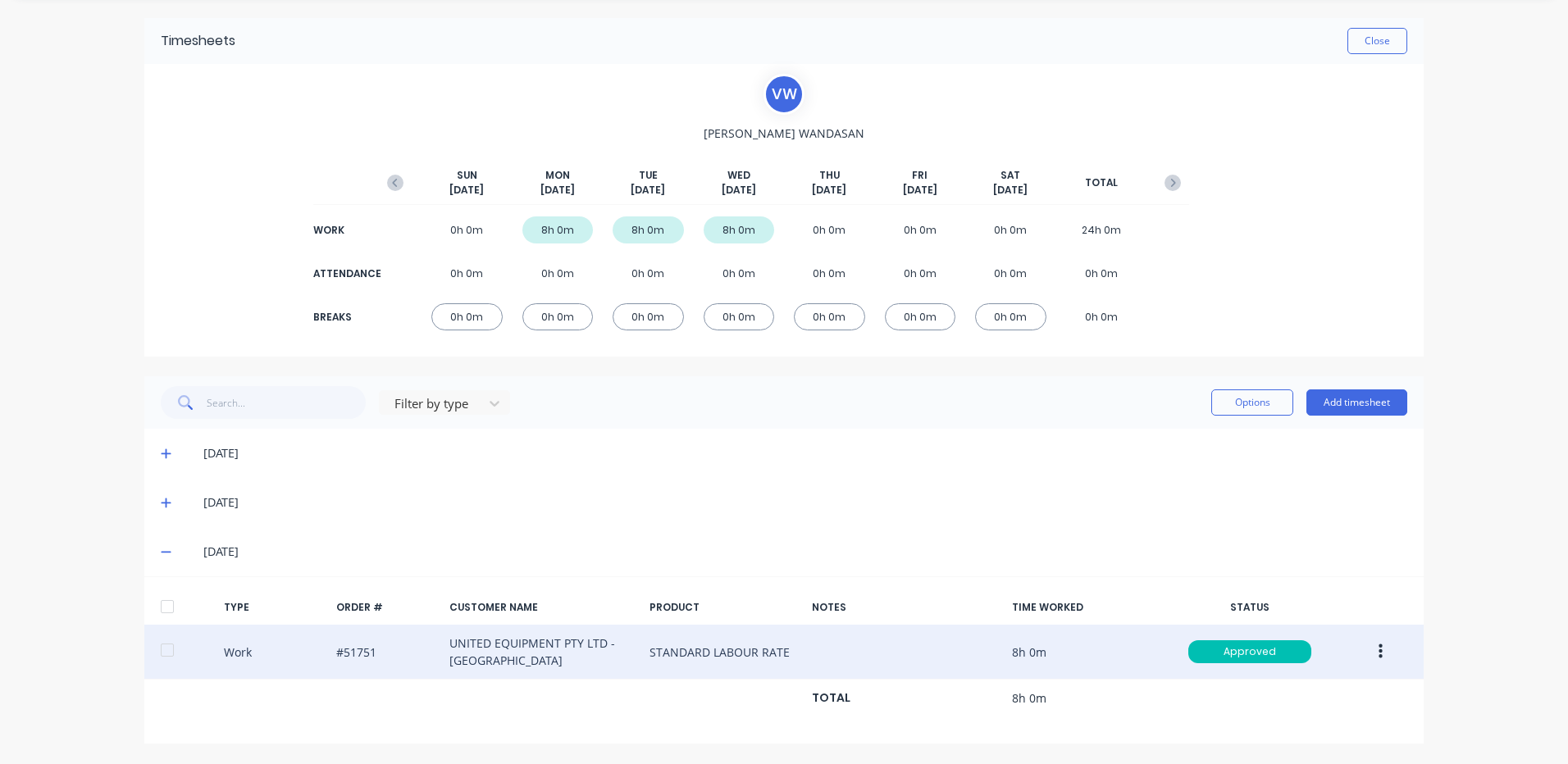
click at [1364, 651] on button "button" at bounding box center [1380, 652] width 39 height 30
click at [1311, 623] on div "Duplicate" at bounding box center [1321, 624] width 126 height 24
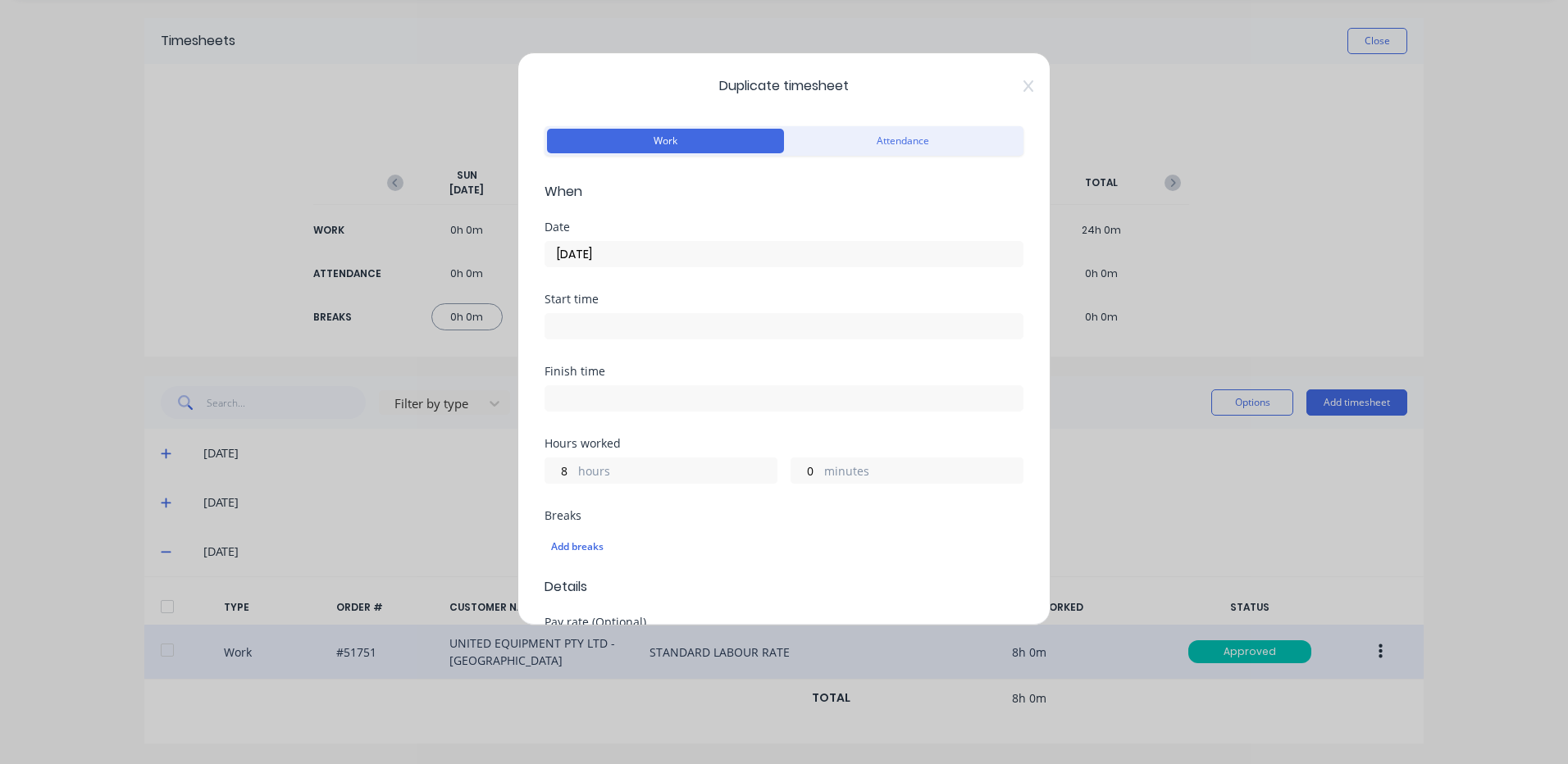
click at [624, 264] on input "[DATE]" at bounding box center [784, 254] width 478 height 25
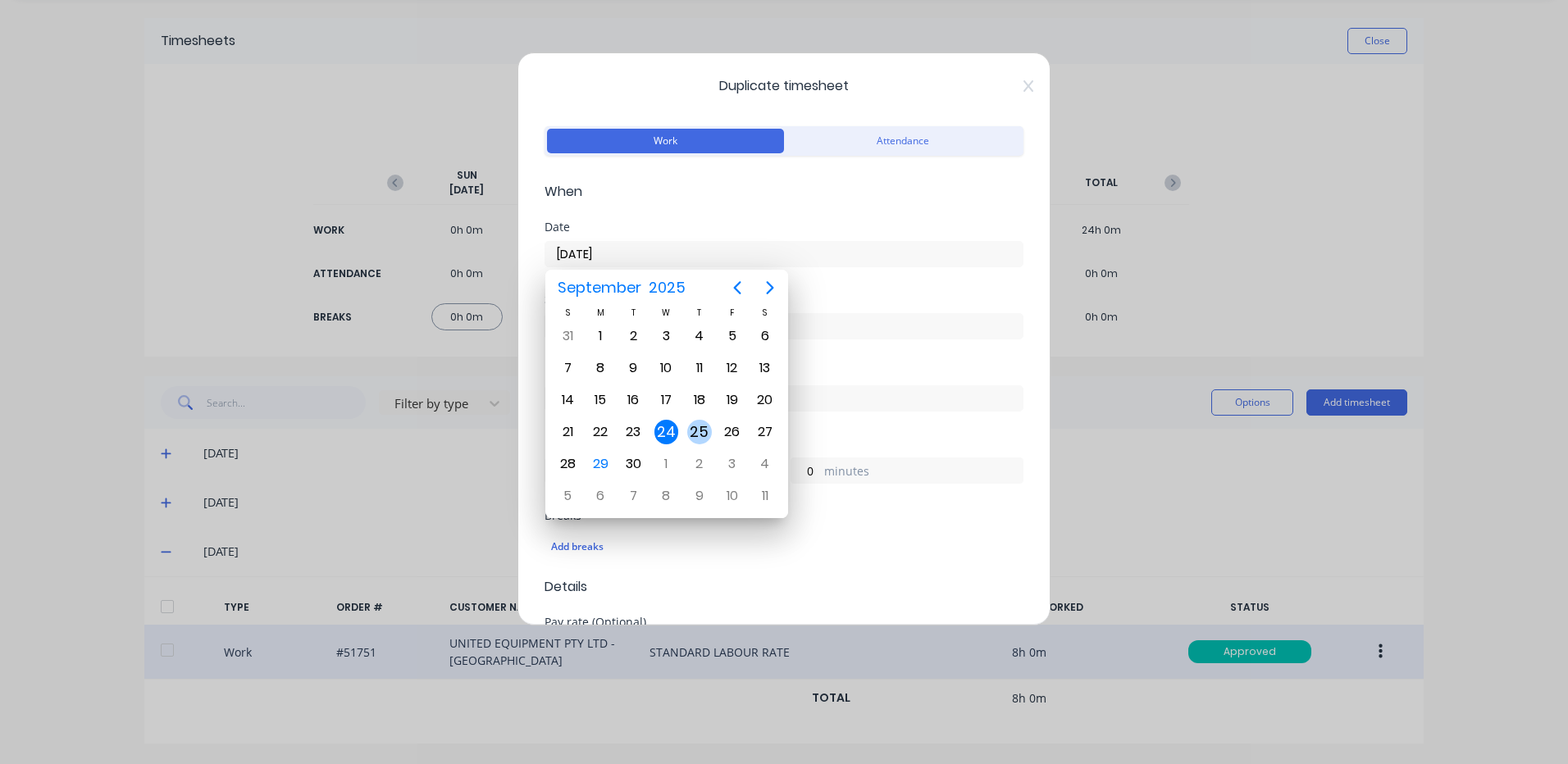
click at [700, 421] on div "25" at bounding box center [699, 432] width 25 height 25
type input "[DATE]"
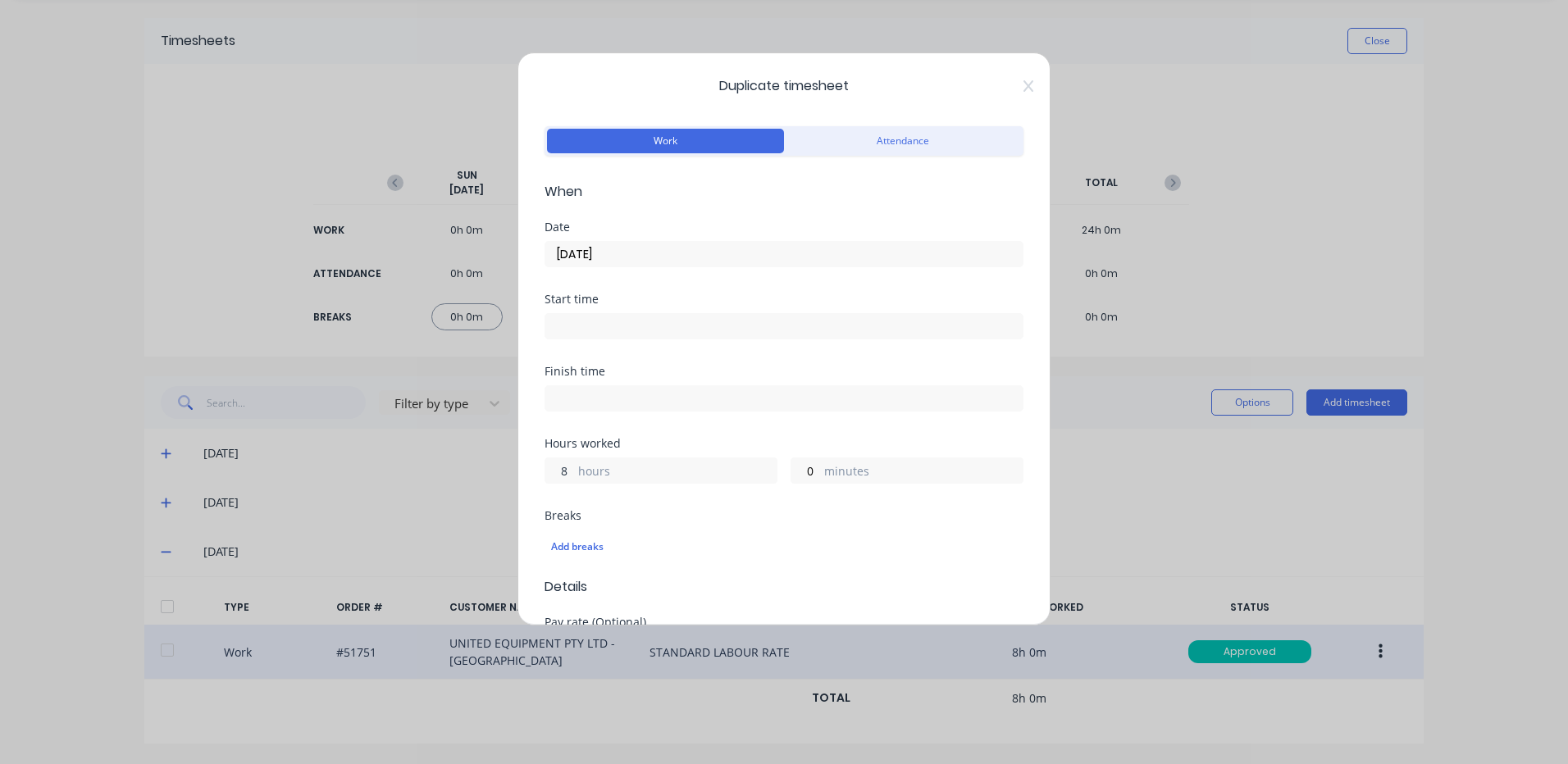
click at [552, 474] on input "8" at bounding box center [559, 471] width 29 height 25
type input "6"
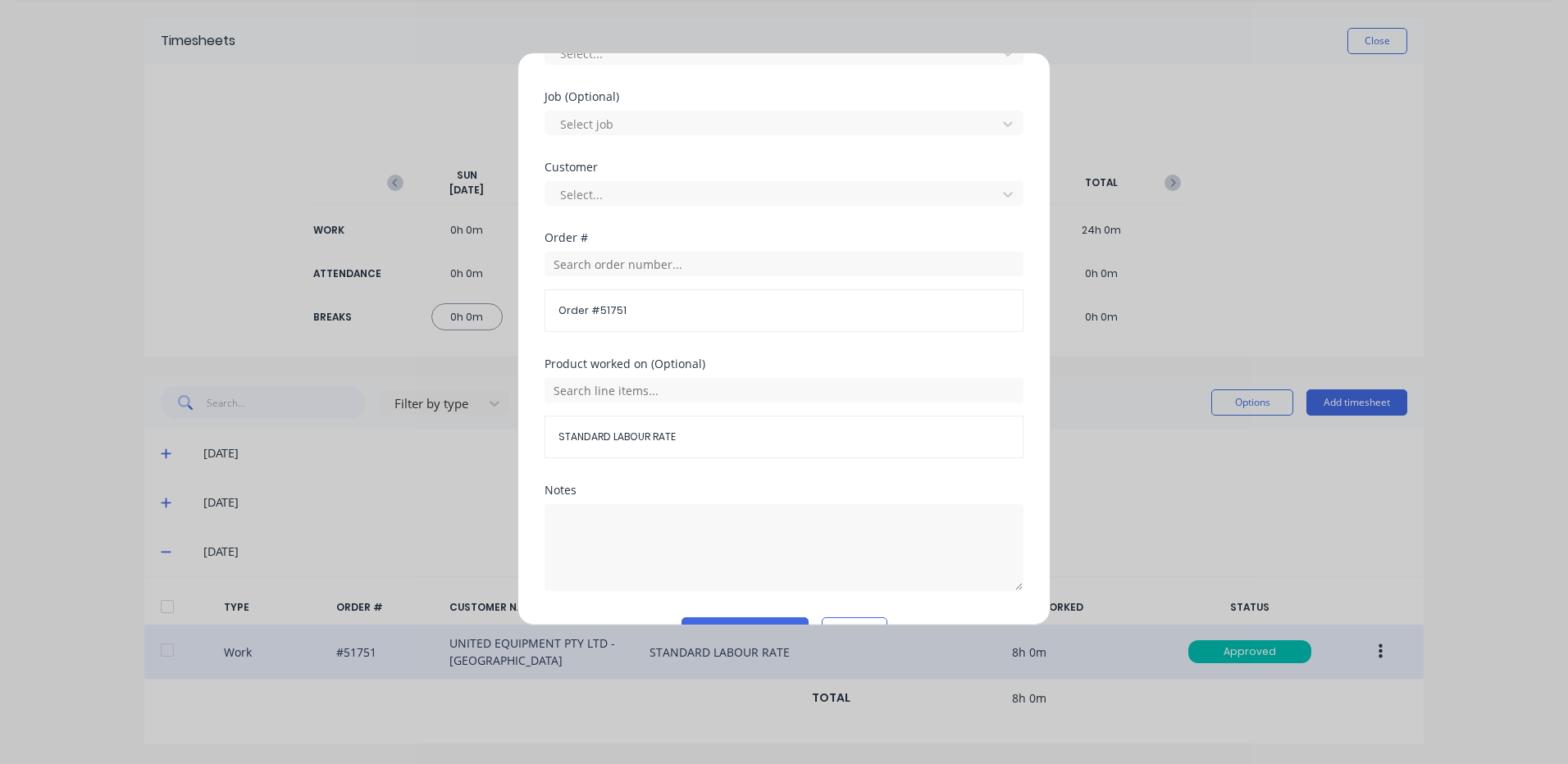
scroll to position [708, 0]
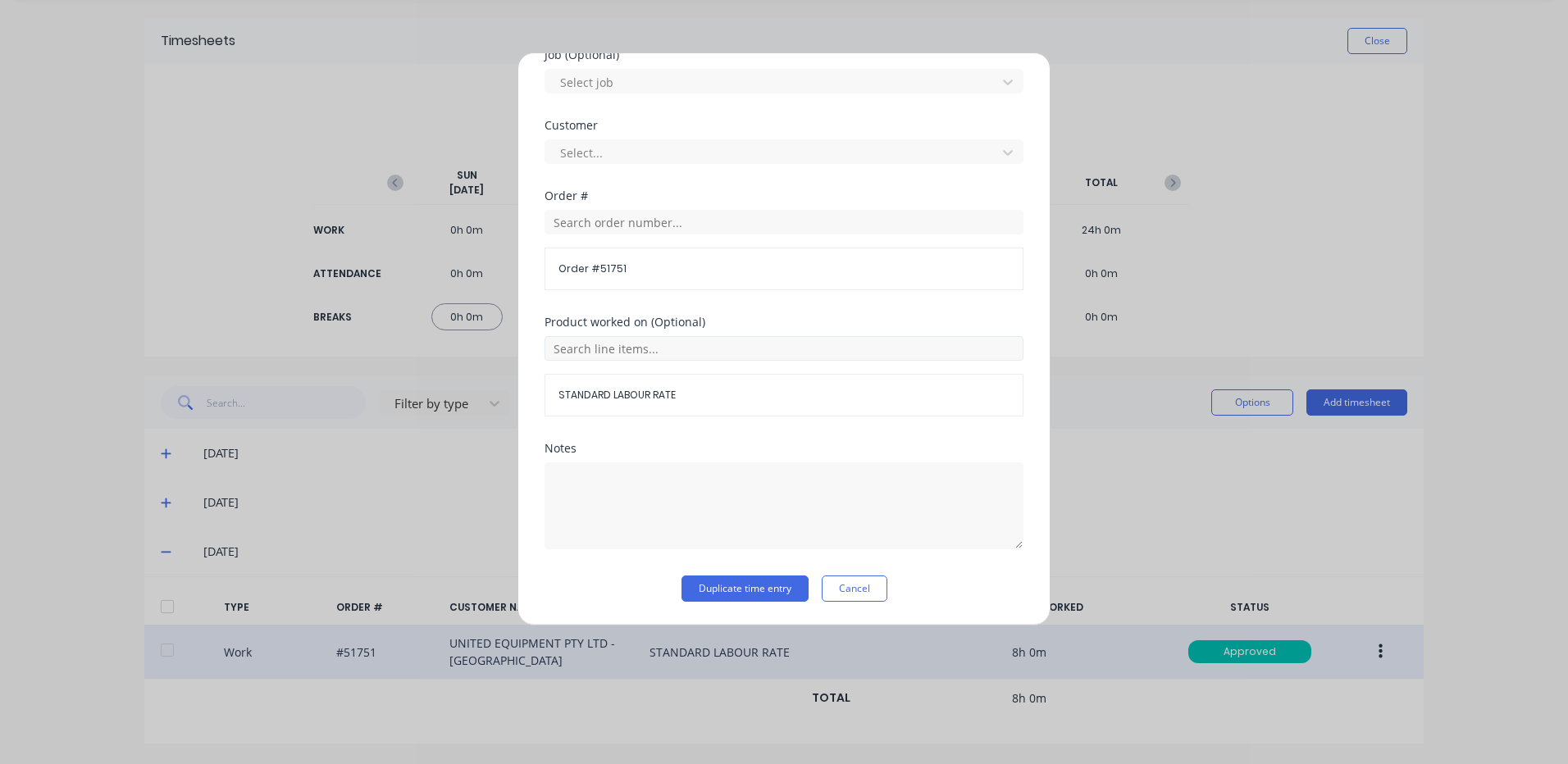
type input "30"
click at [667, 352] on input "text" at bounding box center [783, 348] width 479 height 25
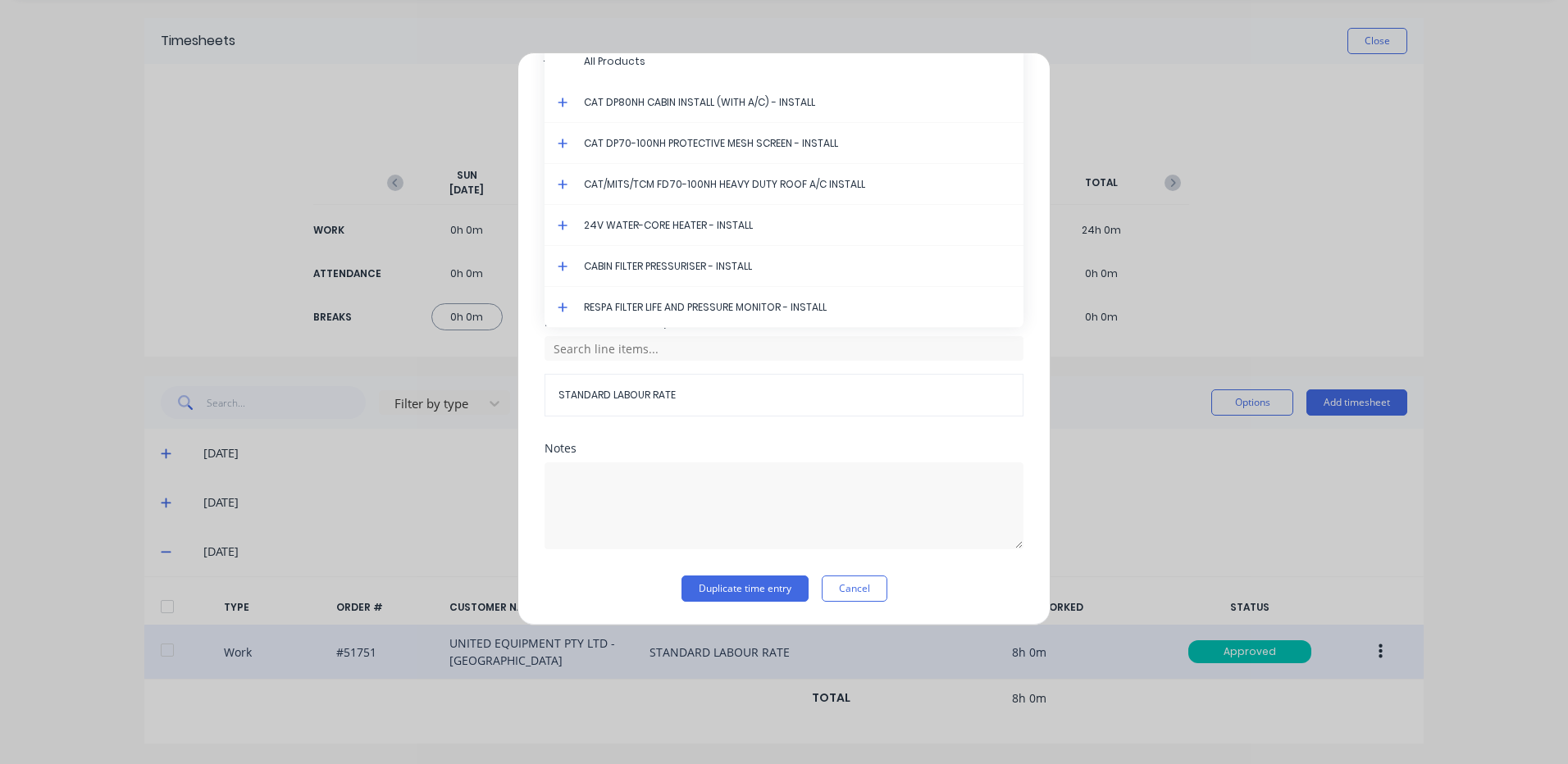
click at [560, 104] on icon at bounding box center [562, 102] width 11 height 12
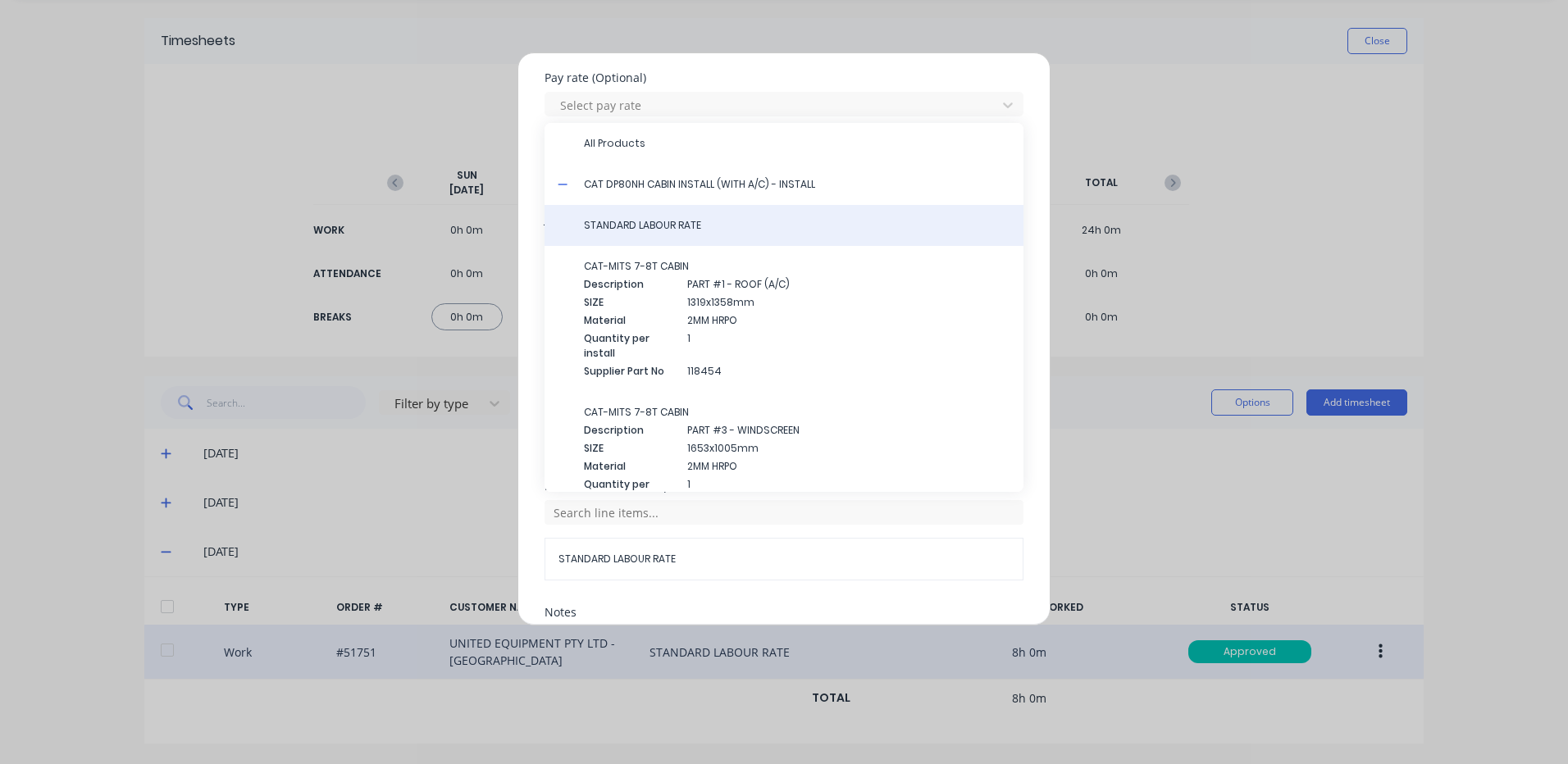
click at [654, 227] on span "STANDARD LABOUR RATE" at bounding box center [797, 225] width 427 height 15
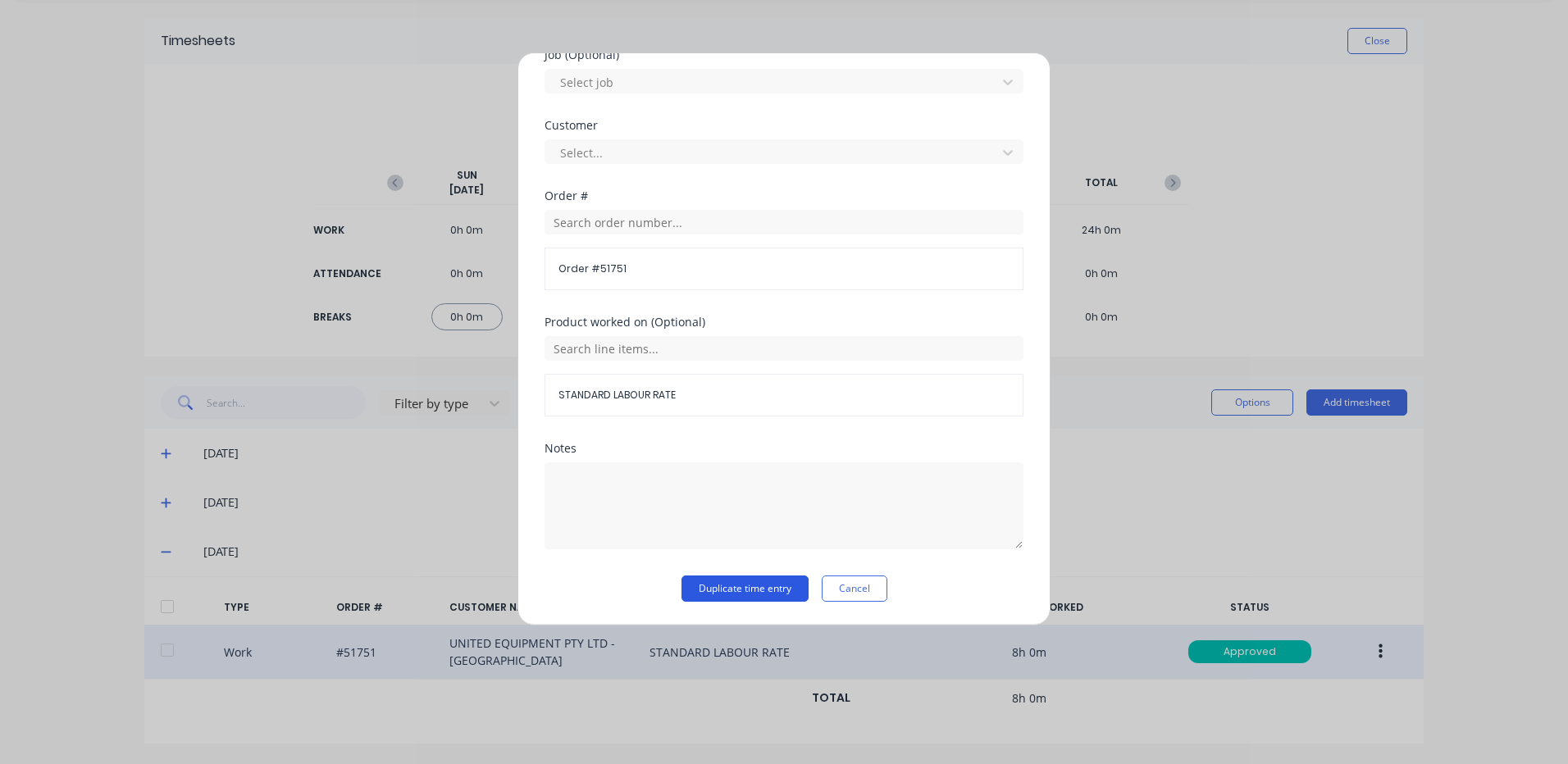
click at [765, 583] on button "Duplicate time entry" at bounding box center [745, 589] width 127 height 26
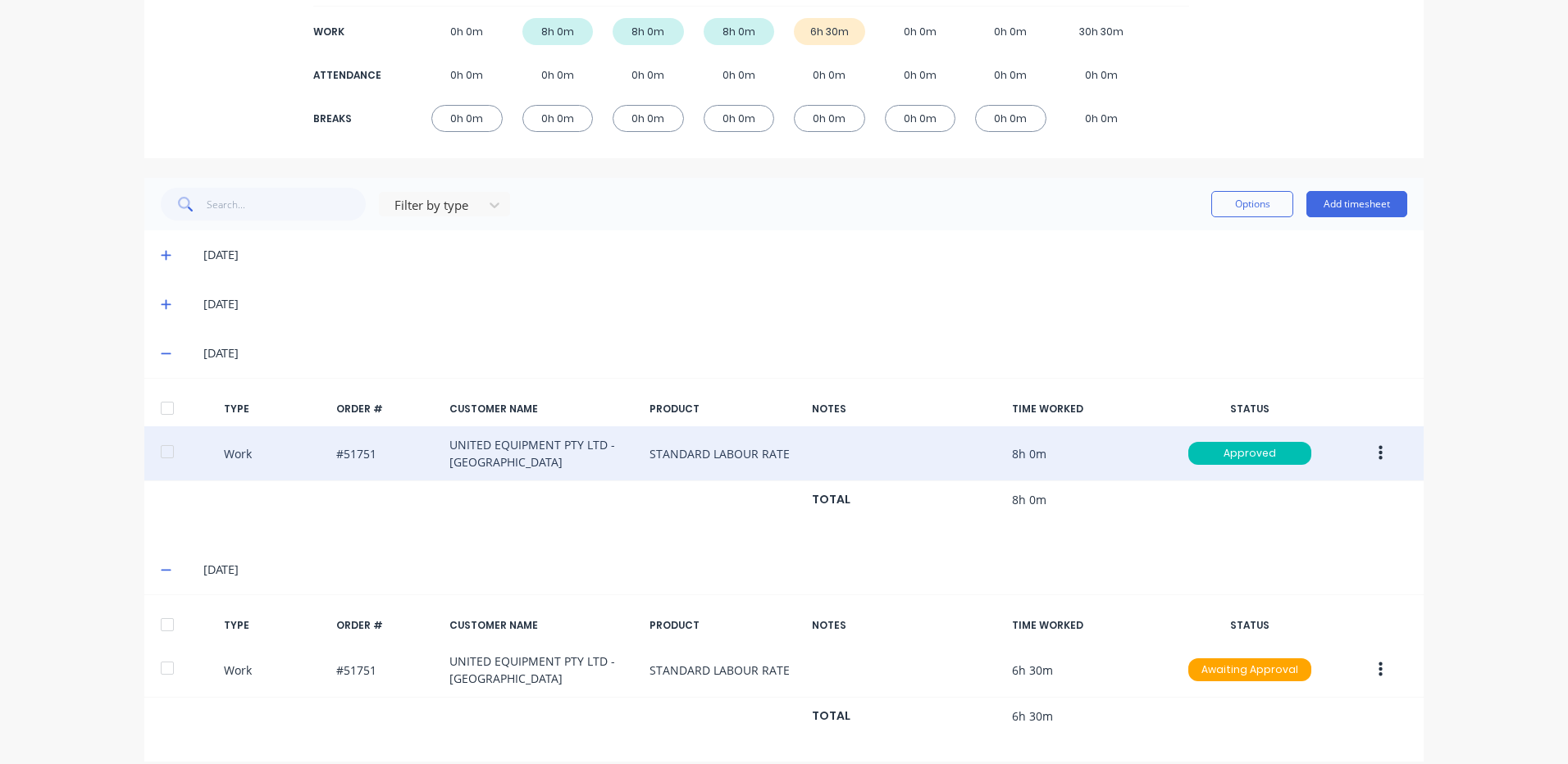
scroll to position [269, 0]
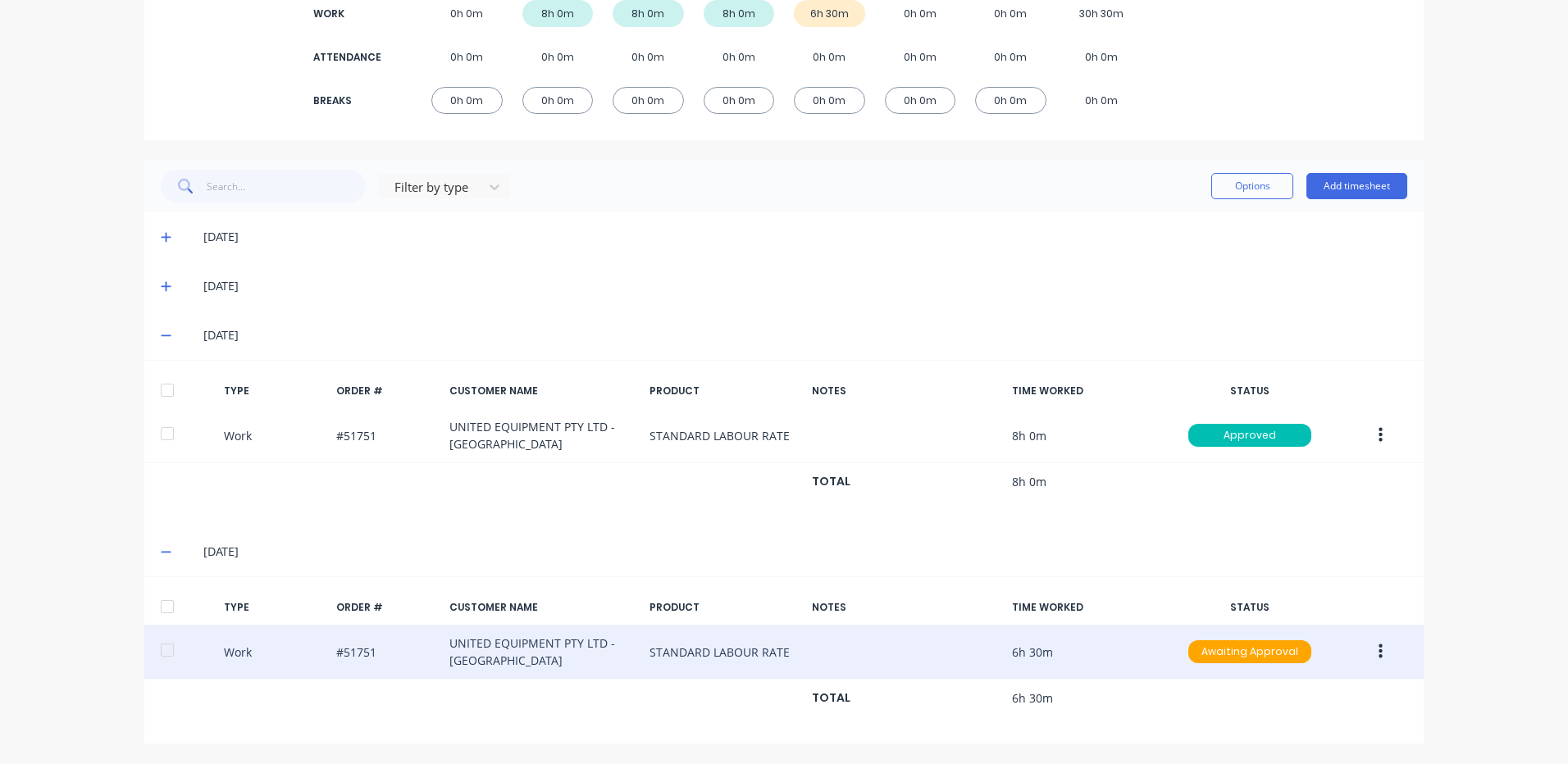
click at [1378, 651] on button "button" at bounding box center [1380, 652] width 39 height 30
click at [1288, 627] on div "Duplicate" at bounding box center [1321, 624] width 126 height 24
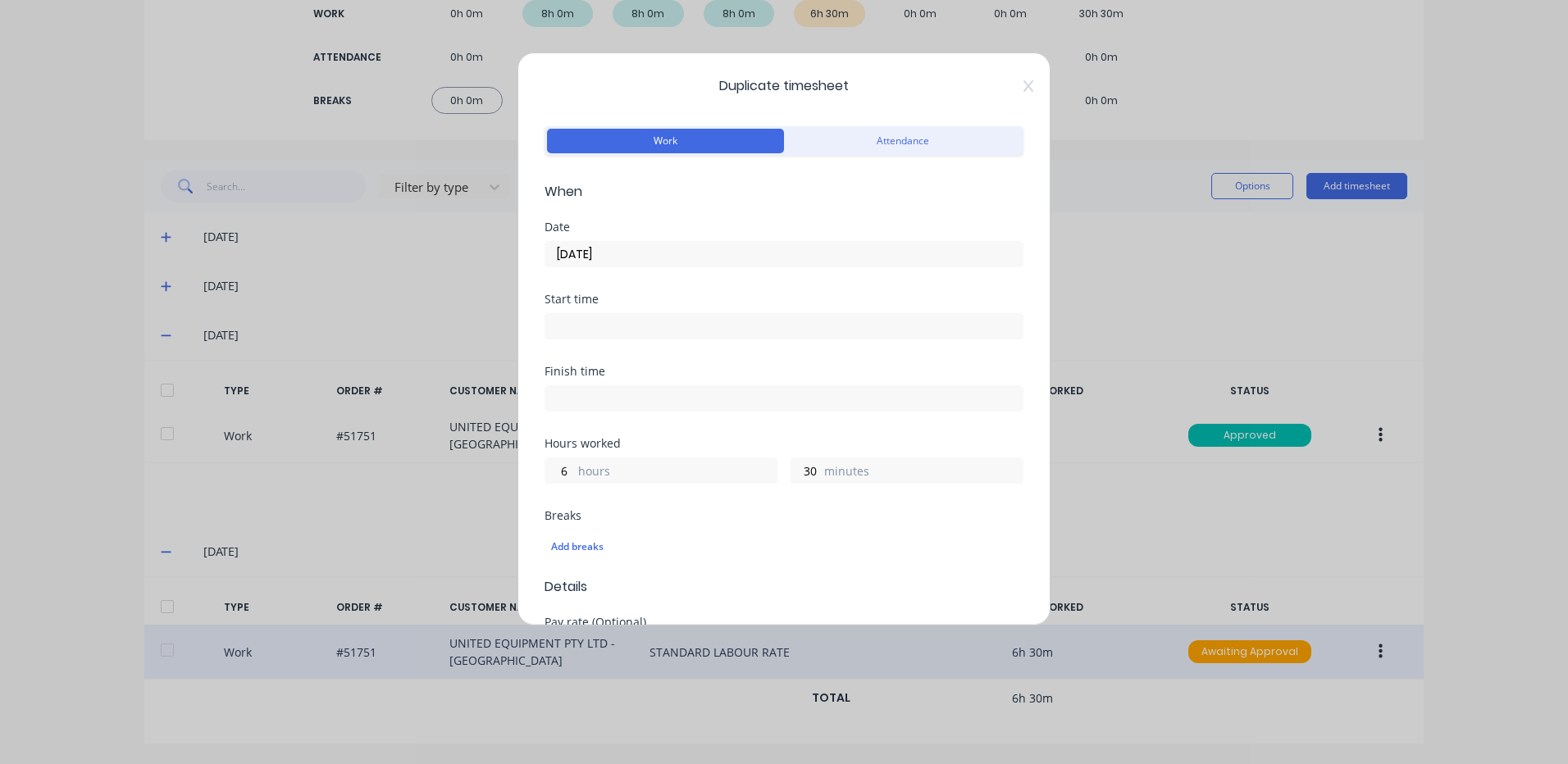
click at [575, 468] on div "6 hours" at bounding box center [661, 471] width 233 height 26
click at [578, 470] on div "6 hours" at bounding box center [661, 471] width 233 height 26
click at [579, 469] on label "hours" at bounding box center [677, 473] width 198 height 21
click at [574, 469] on input "6" at bounding box center [559, 471] width 29 height 25
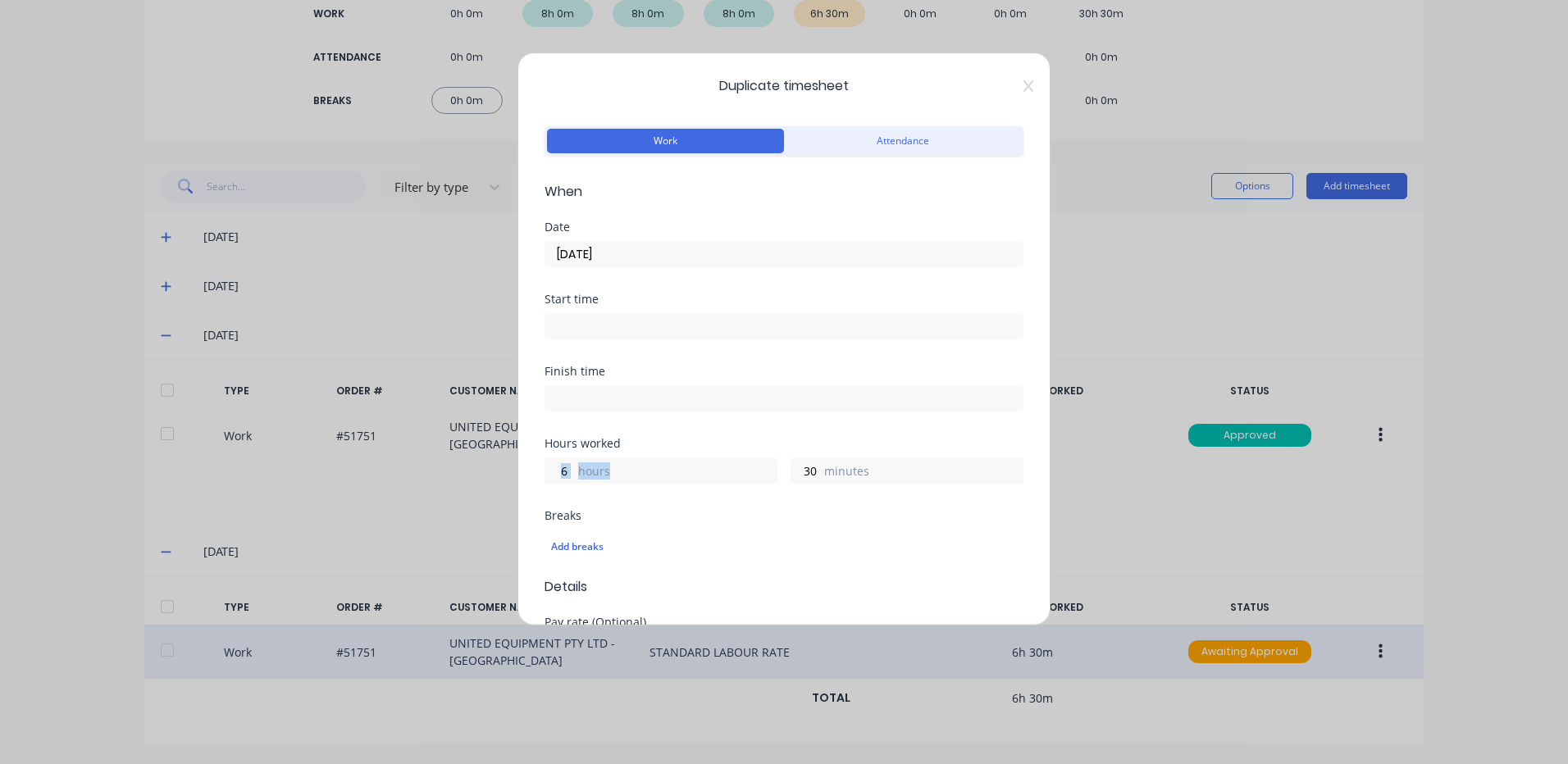
click at [575, 466] on div "6 hours" at bounding box center [661, 471] width 233 height 26
click at [557, 471] on input "6" at bounding box center [559, 471] width 29 height 25
type input "1"
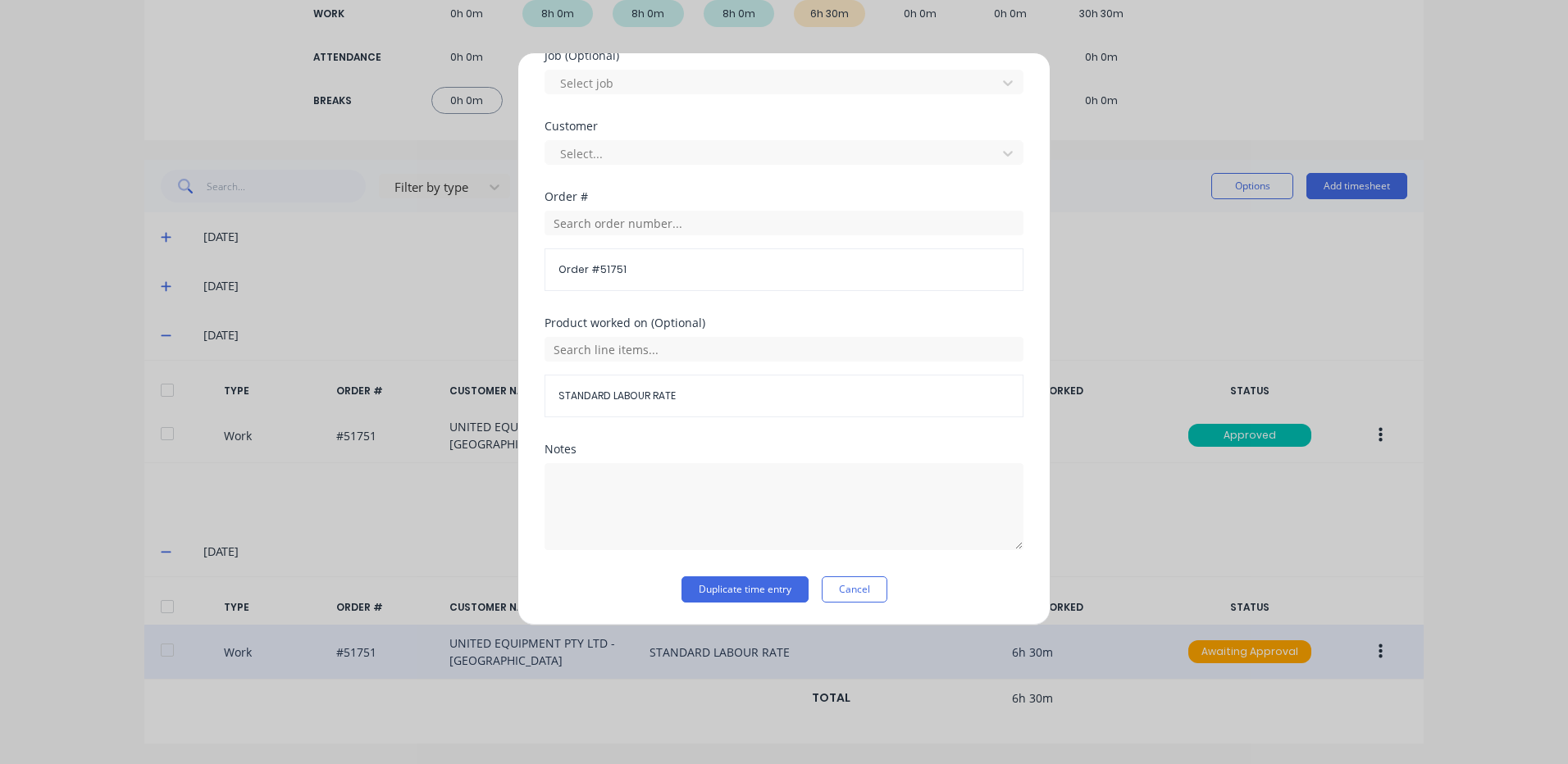
scroll to position [708, 0]
type input "45"
click at [675, 358] on input "text" at bounding box center [783, 348] width 479 height 25
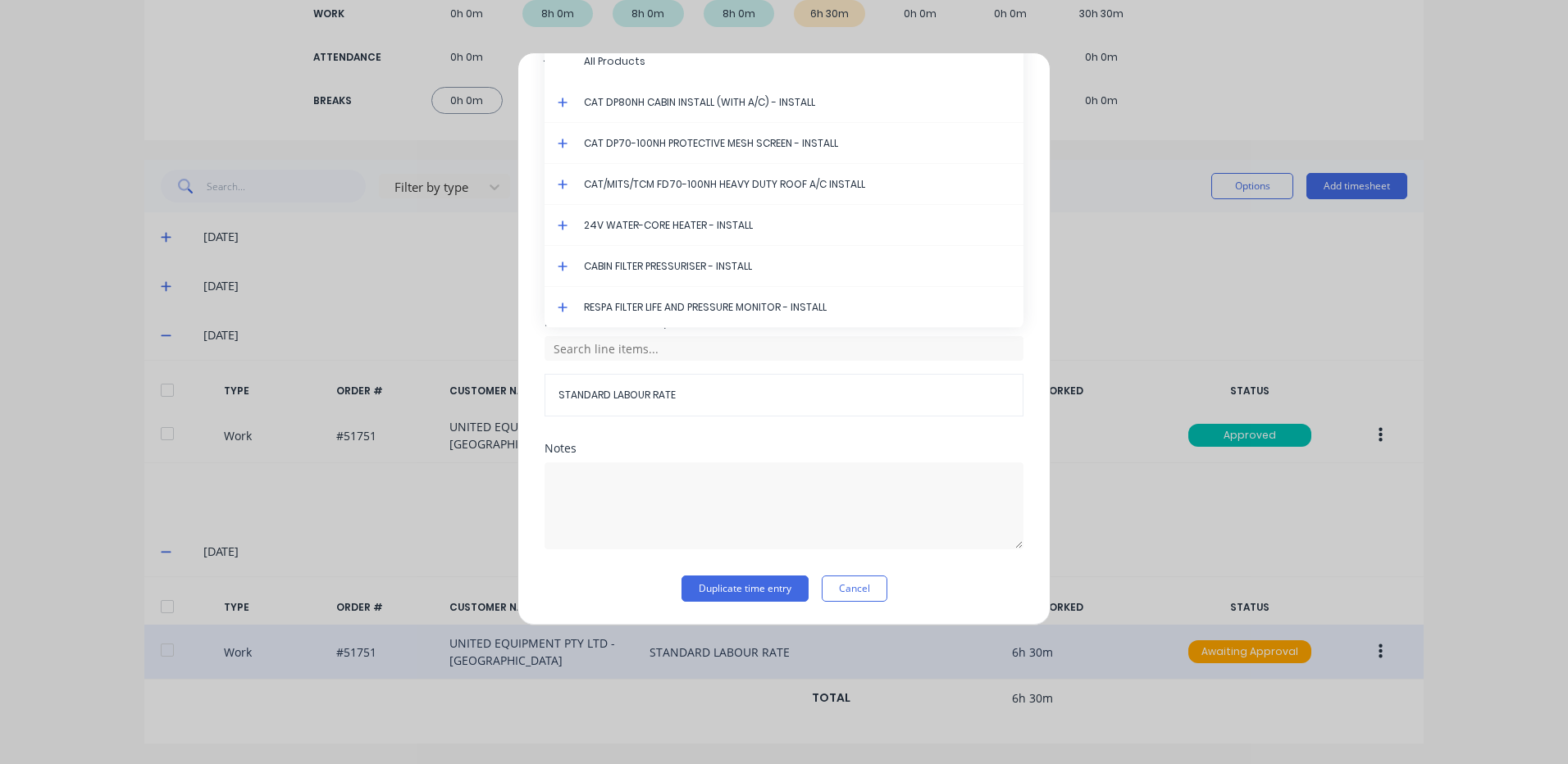
click at [562, 265] on icon at bounding box center [562, 267] width 10 height 10
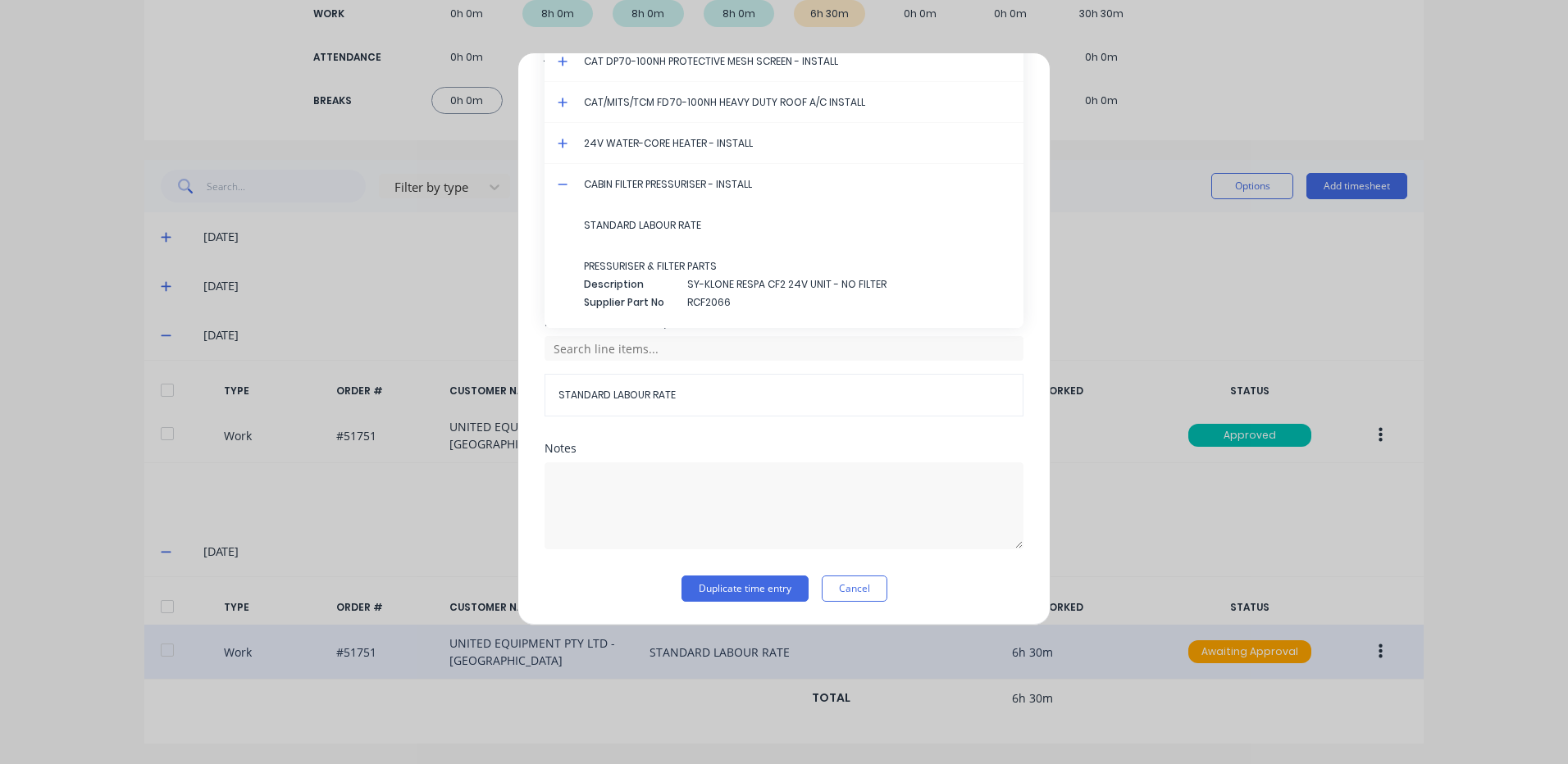
click at [642, 230] on span "STANDARD LABOUR RATE" at bounding box center [797, 225] width 427 height 15
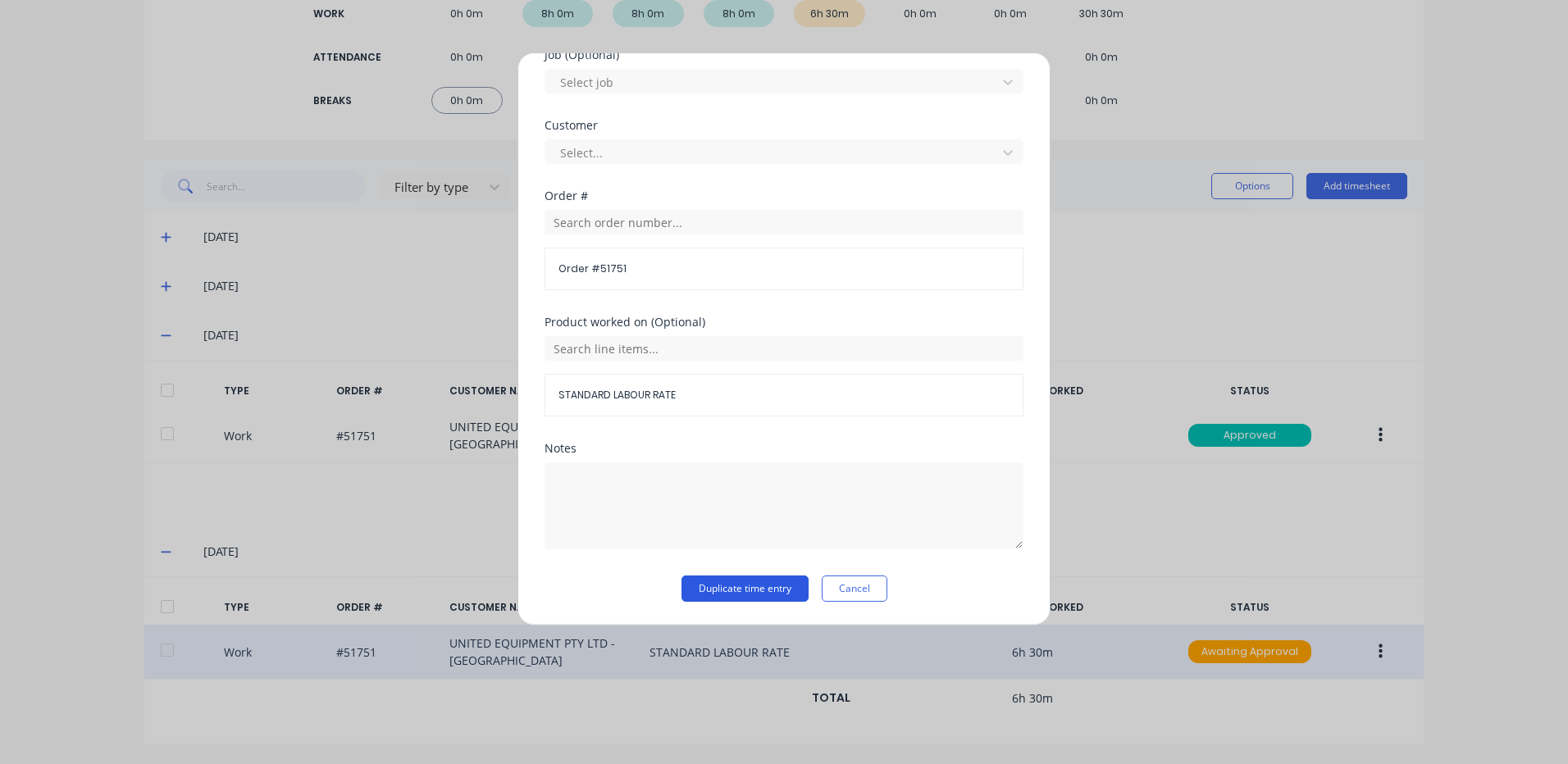
click at [722, 577] on button "Duplicate time entry" at bounding box center [745, 589] width 127 height 26
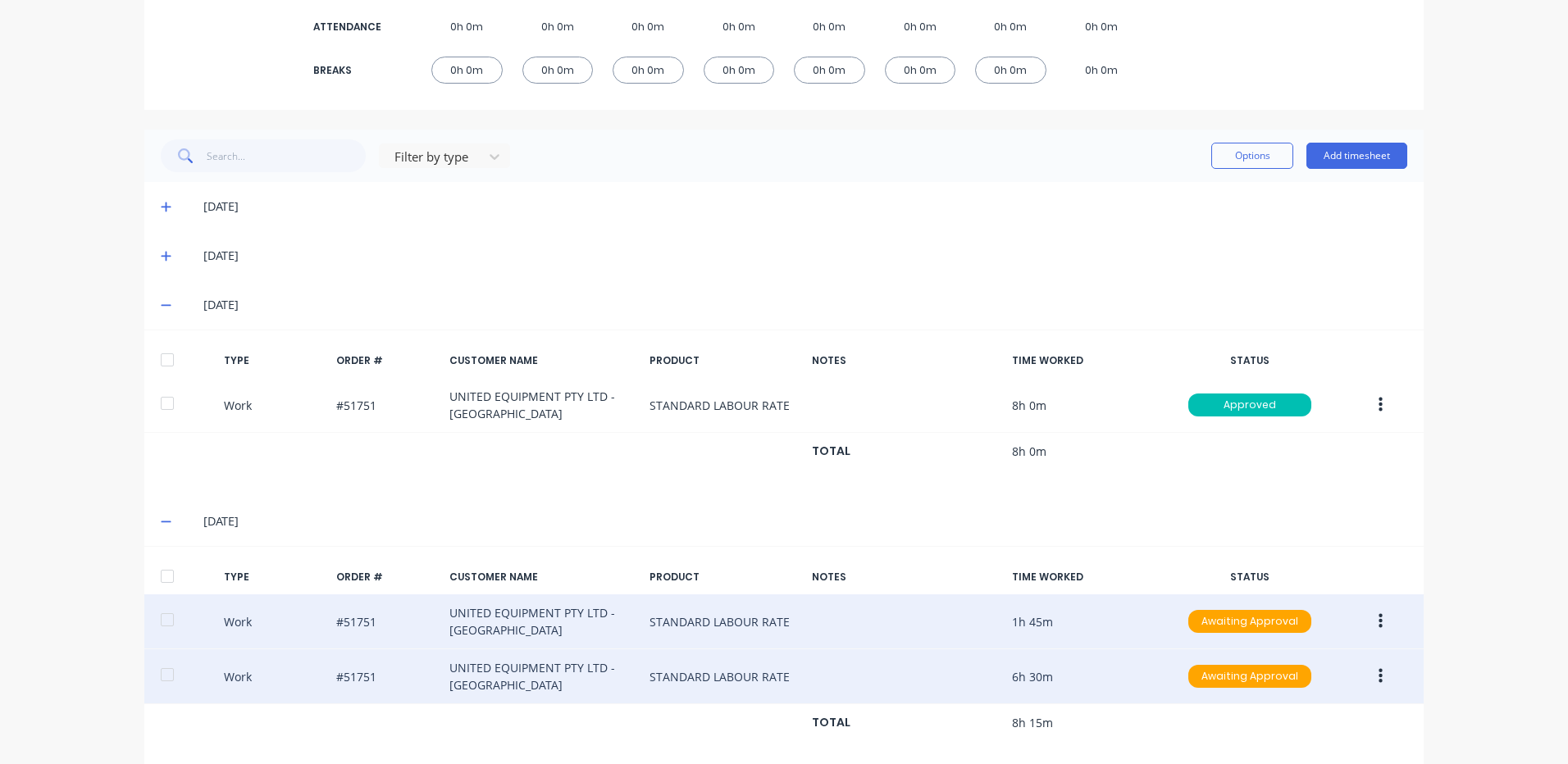
scroll to position [323, 0]
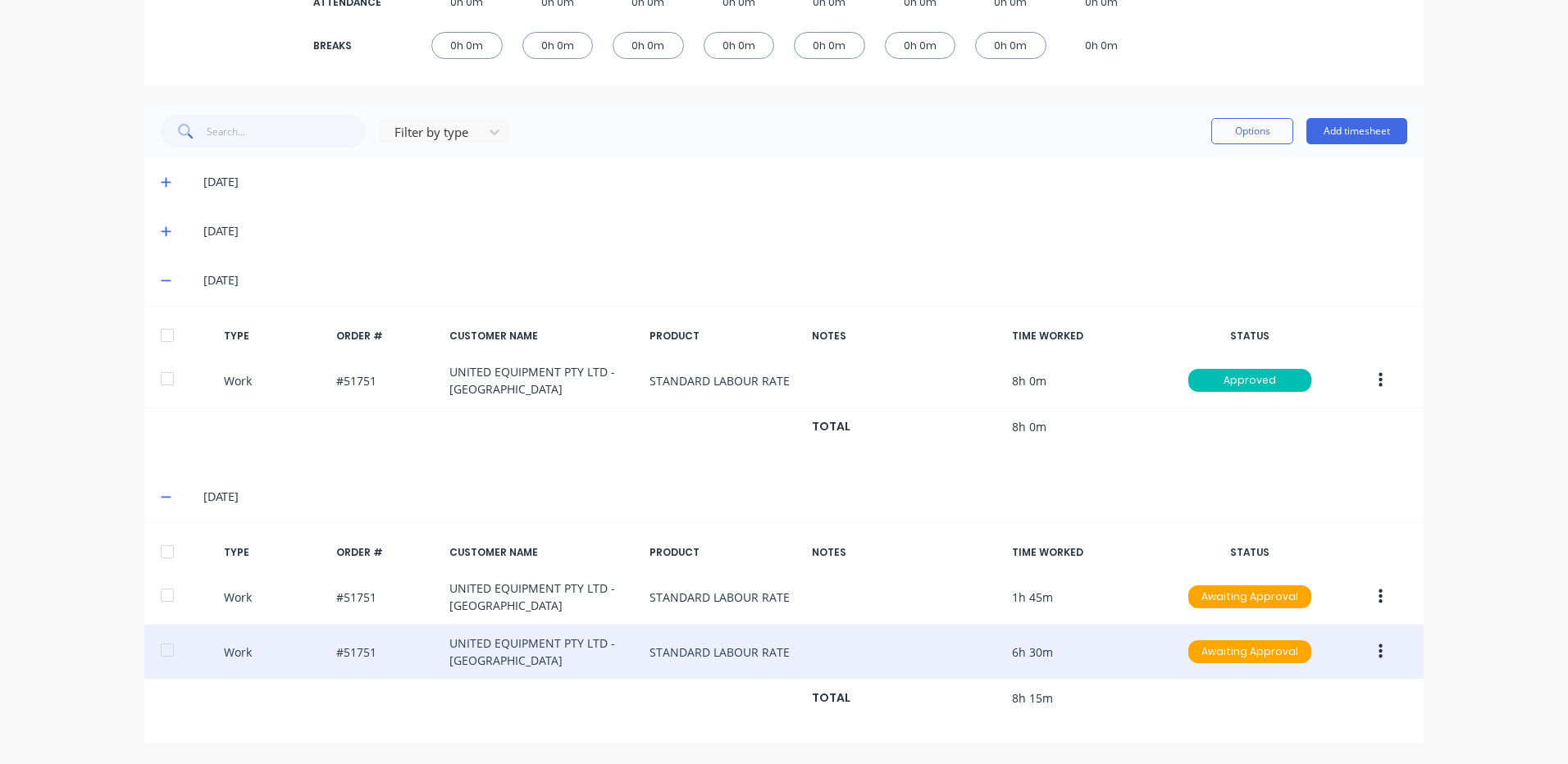
click at [165, 552] on div at bounding box center [167, 551] width 33 height 33
drag, startPoint x: 1251, startPoint y: 119, endPoint x: 1247, endPoint y: 130, distance: 11.7
click at [1251, 120] on button "Options" at bounding box center [1252, 131] width 82 height 26
click at [1247, 130] on button "Options" at bounding box center [1252, 131] width 82 height 26
drag, startPoint x: 1229, startPoint y: 131, endPoint x: 1218, endPoint y: 149, distance: 21.1
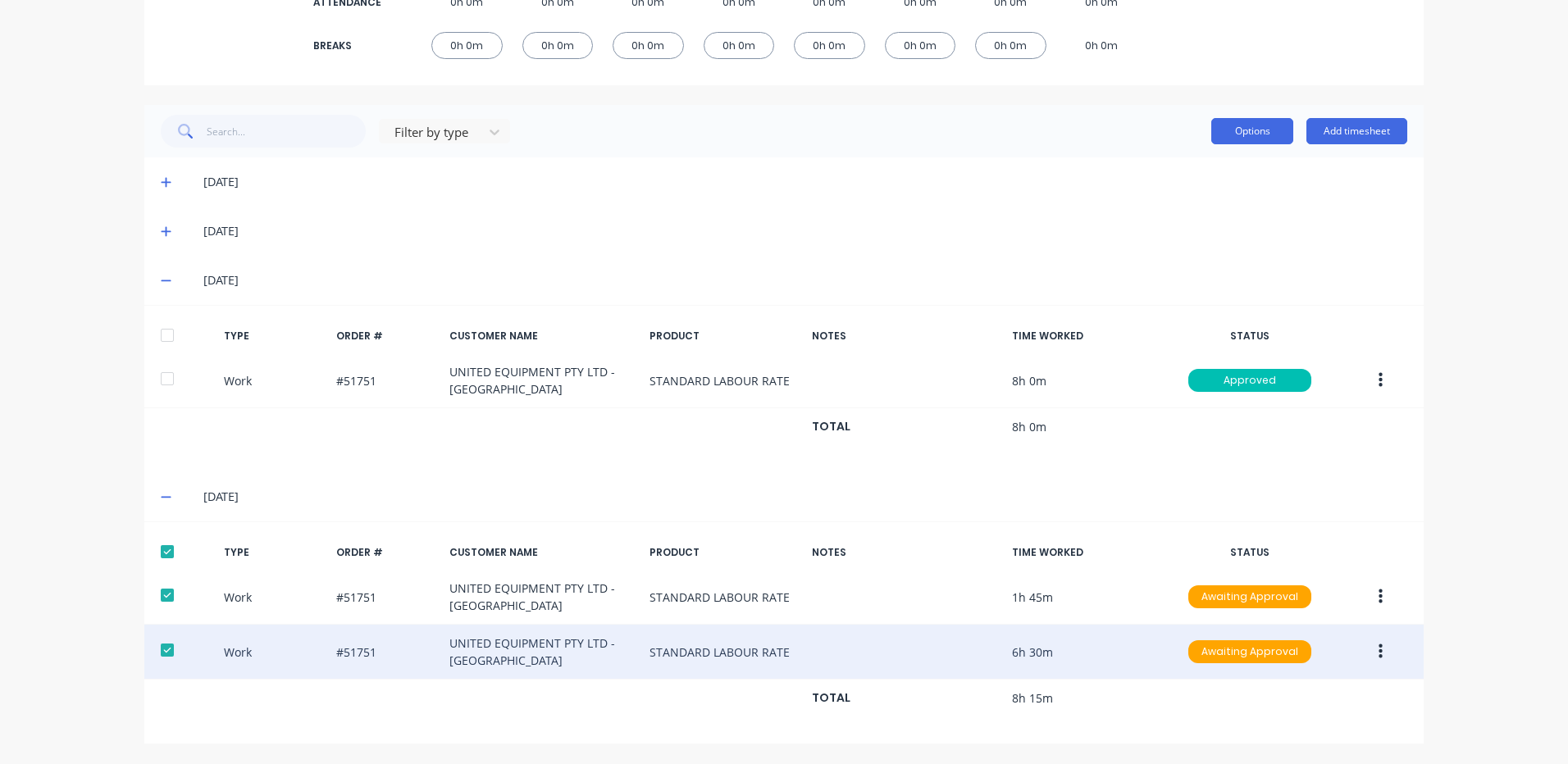
click at [1229, 133] on button "Options" at bounding box center [1252, 131] width 82 height 26
click at [1210, 164] on div "Approve" at bounding box center [1215, 173] width 126 height 24
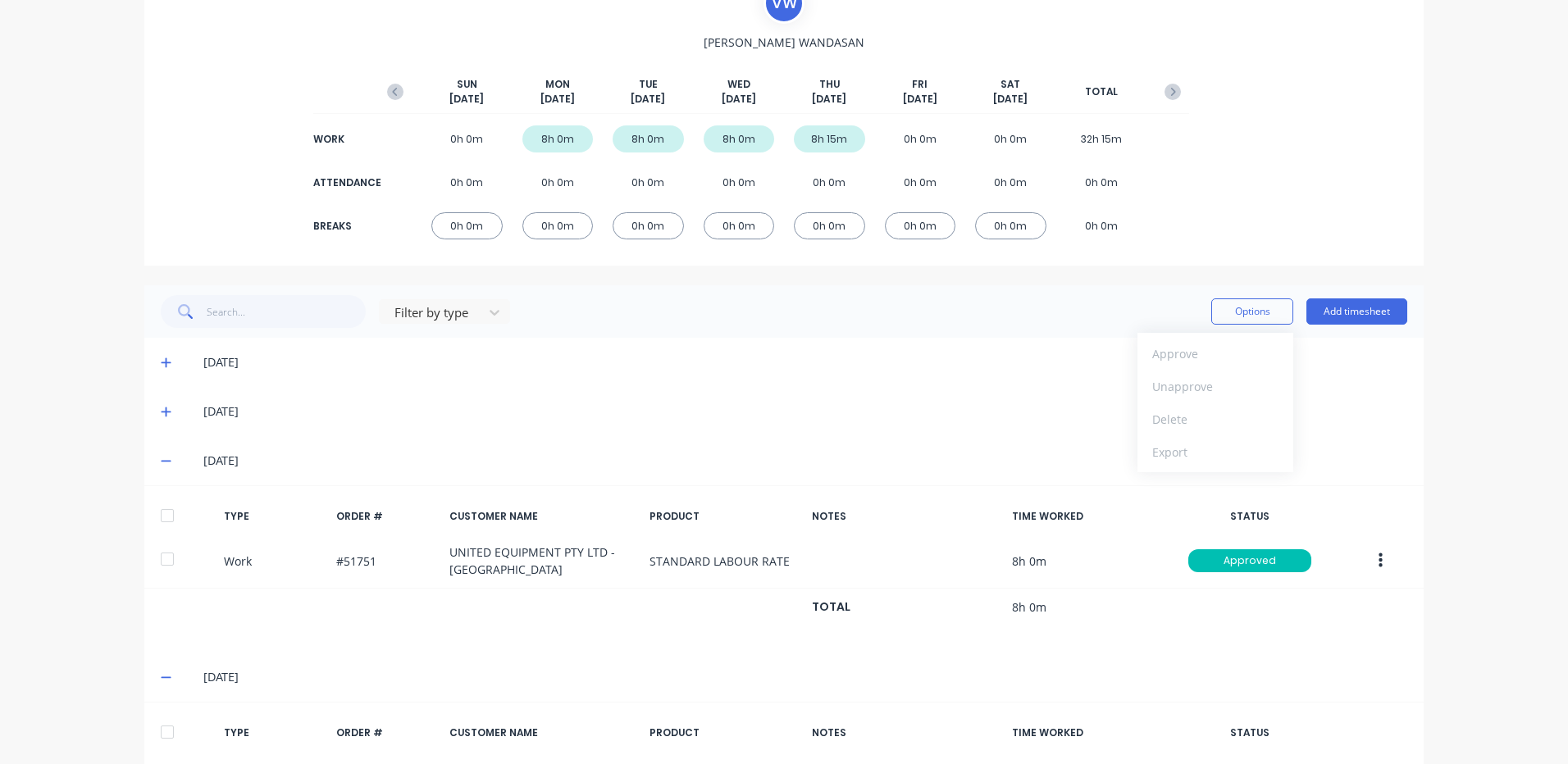
scroll to position [0, 0]
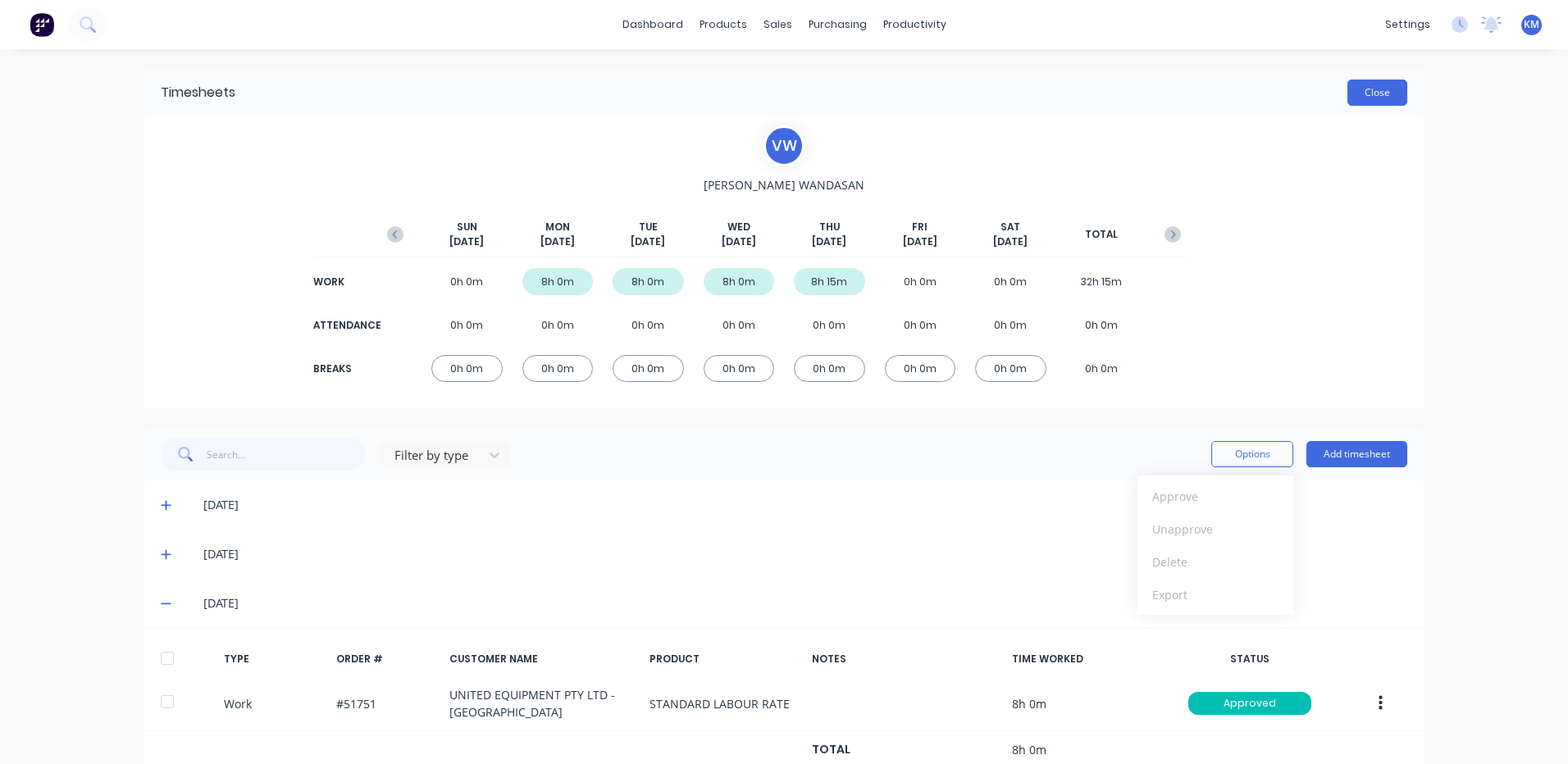
click at [1381, 95] on button "Close" at bounding box center [1377, 93] width 60 height 26
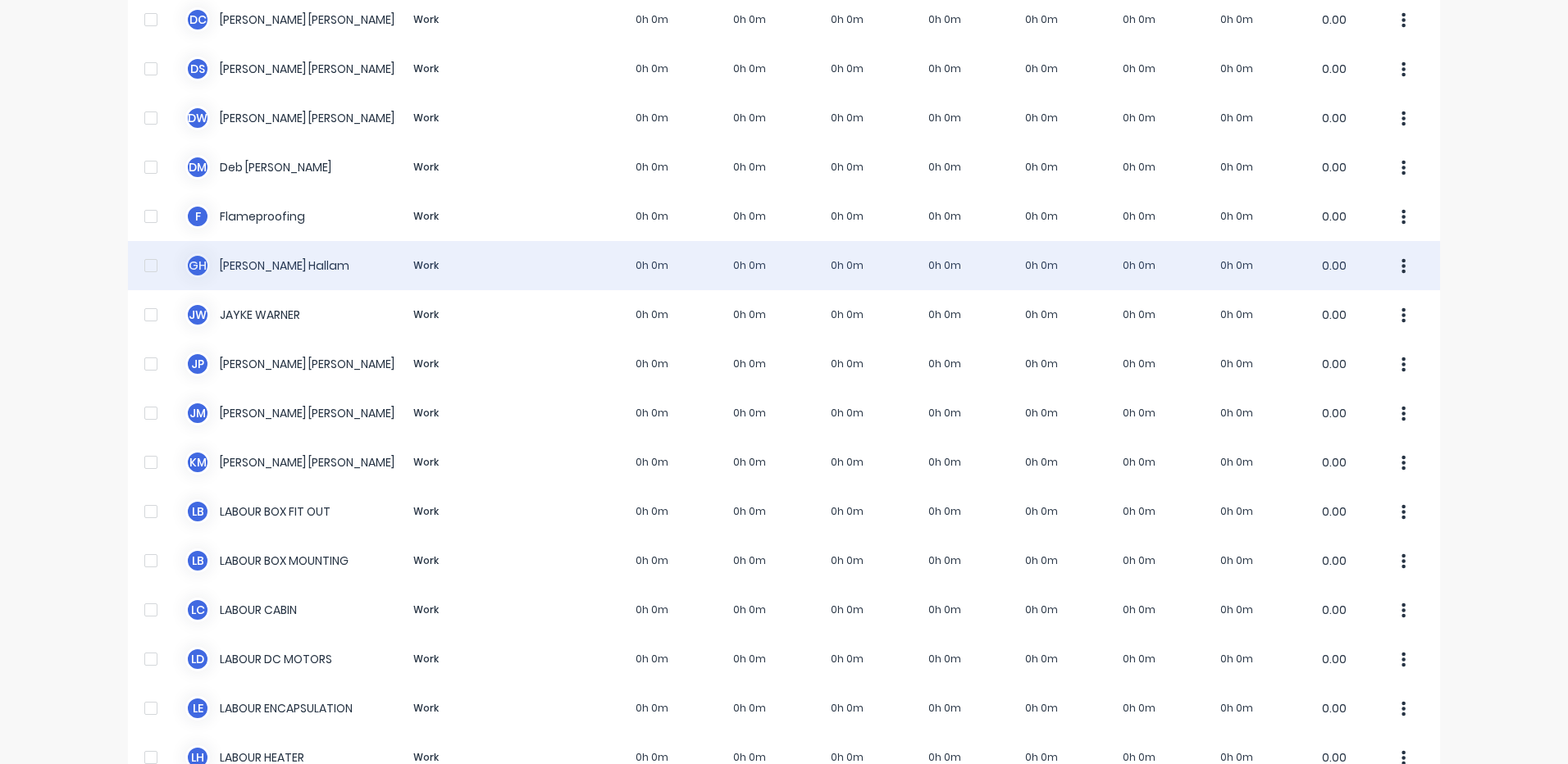
scroll to position [186, 0]
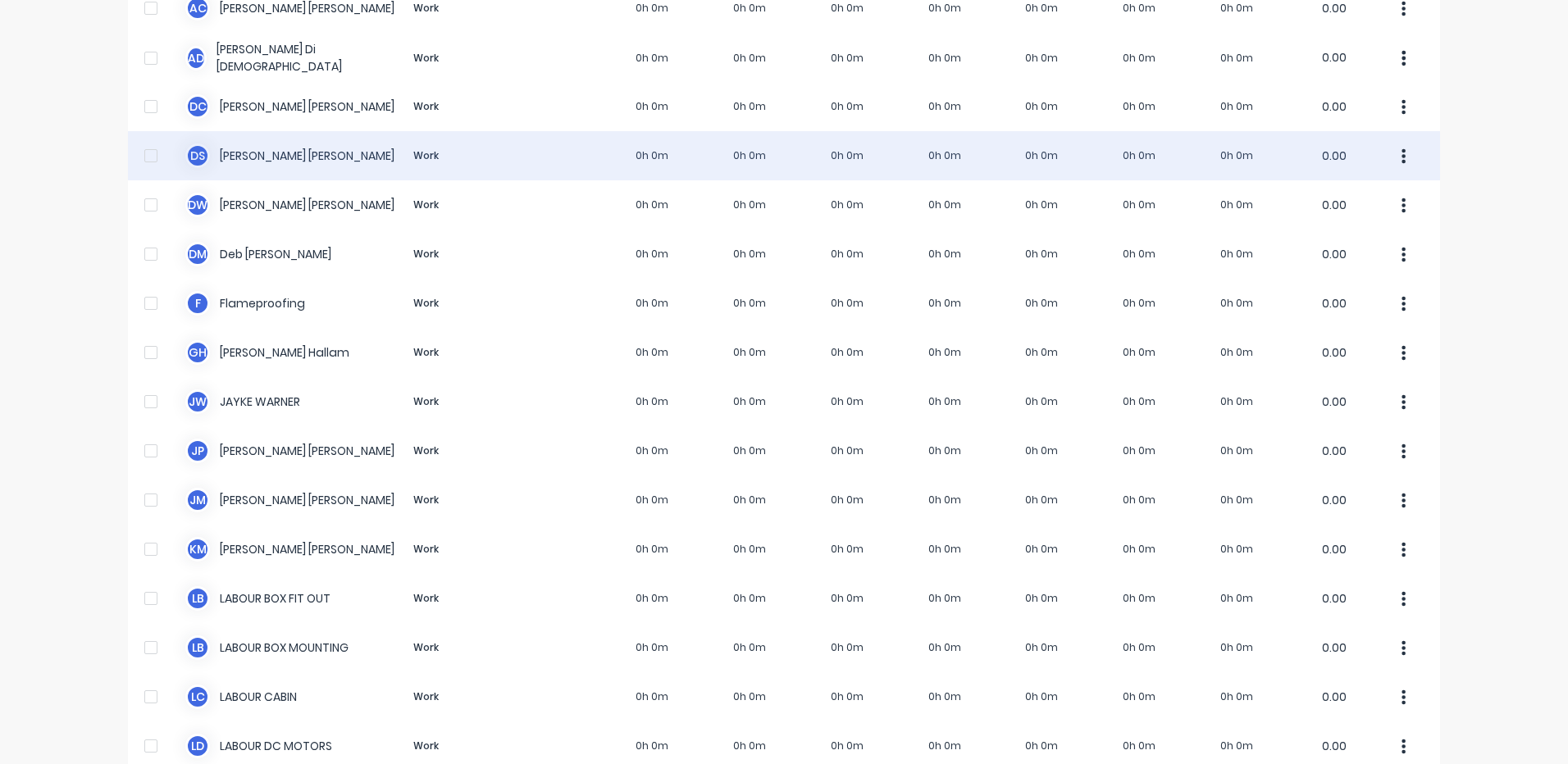
click at [724, 171] on div "D S [PERSON_NAME] Work 0h 0m 0h 0m 0h 0m 0h 0m 0h 0m 0h 0m 0h 0m 0.00" at bounding box center [784, 155] width 1312 height 49
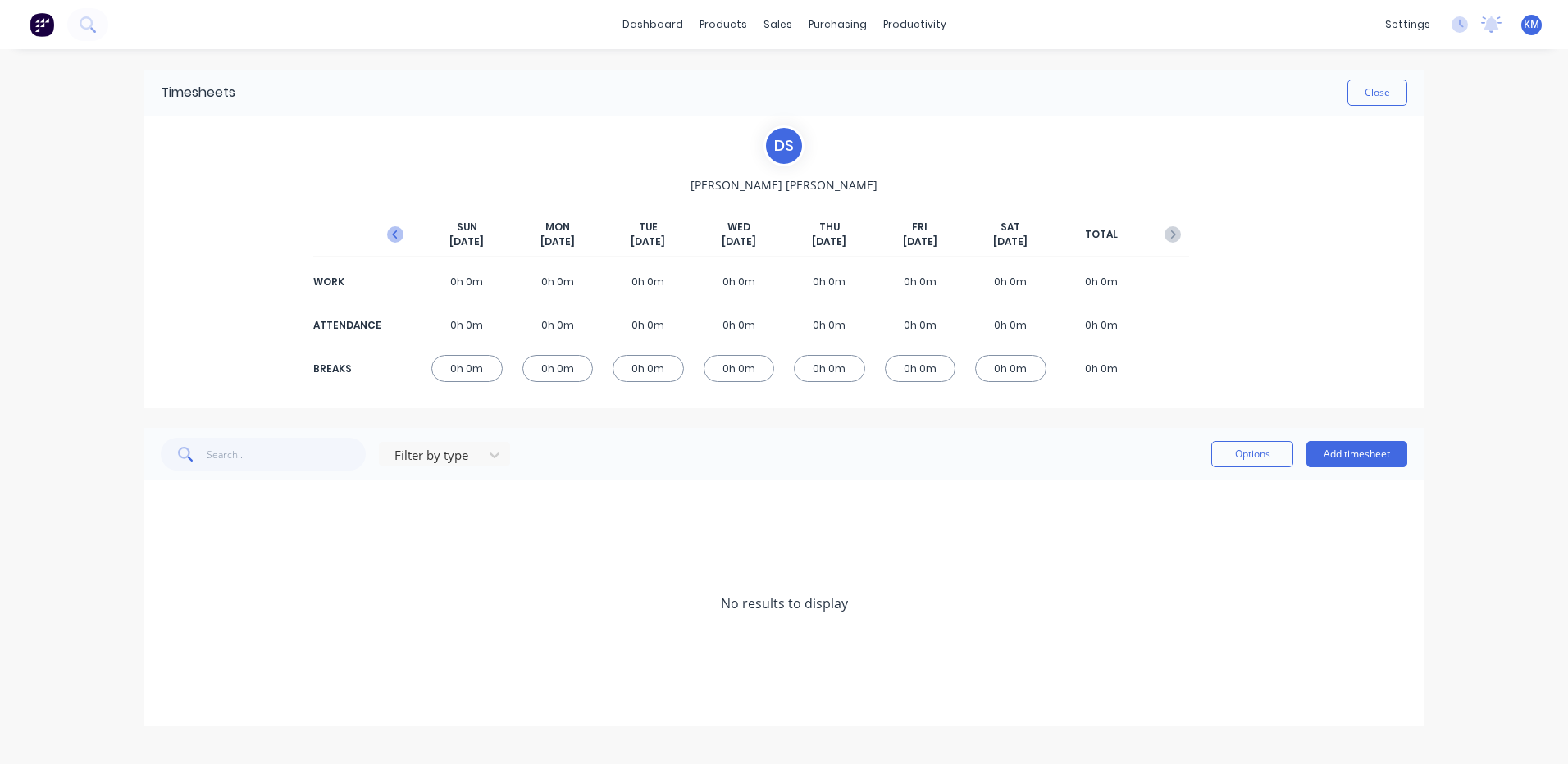
click at [385, 233] on button "button" at bounding box center [395, 235] width 33 height 30
click at [161, 552] on icon at bounding box center [166, 554] width 11 height 12
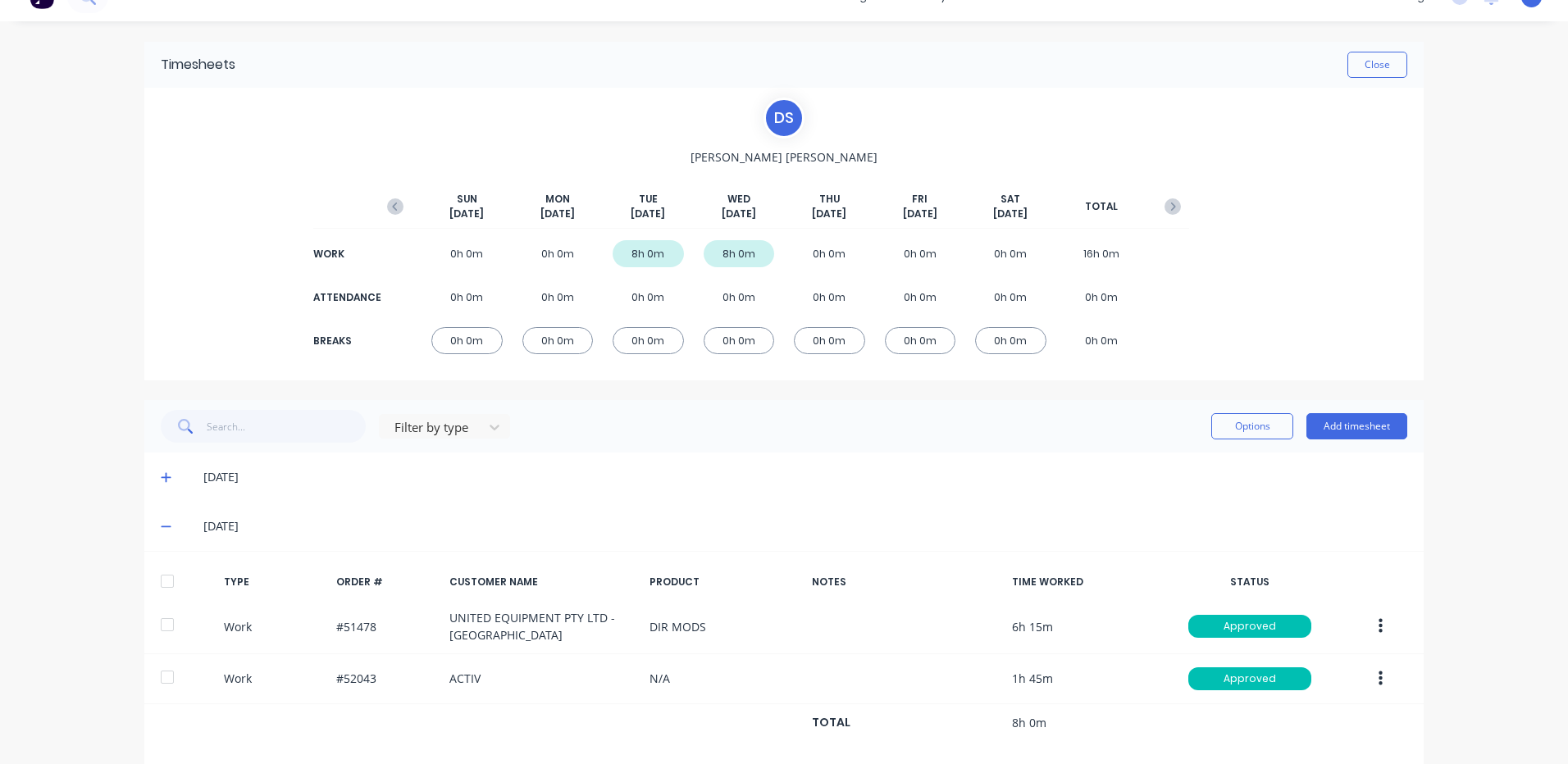
scroll to position [53, 0]
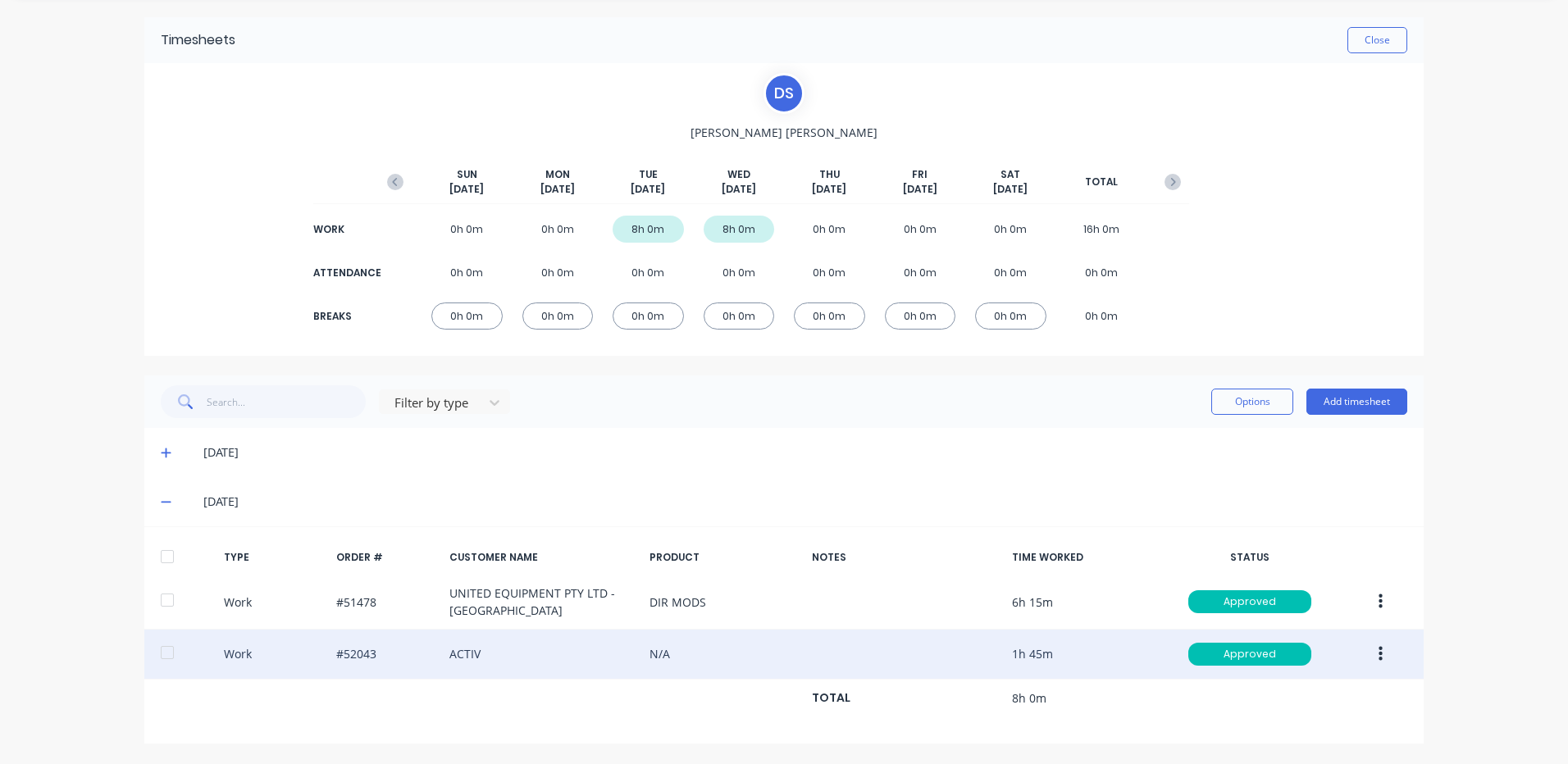
click at [1368, 654] on button "button" at bounding box center [1380, 655] width 39 height 30
click at [1315, 629] on div "Duplicate" at bounding box center [1321, 625] width 126 height 24
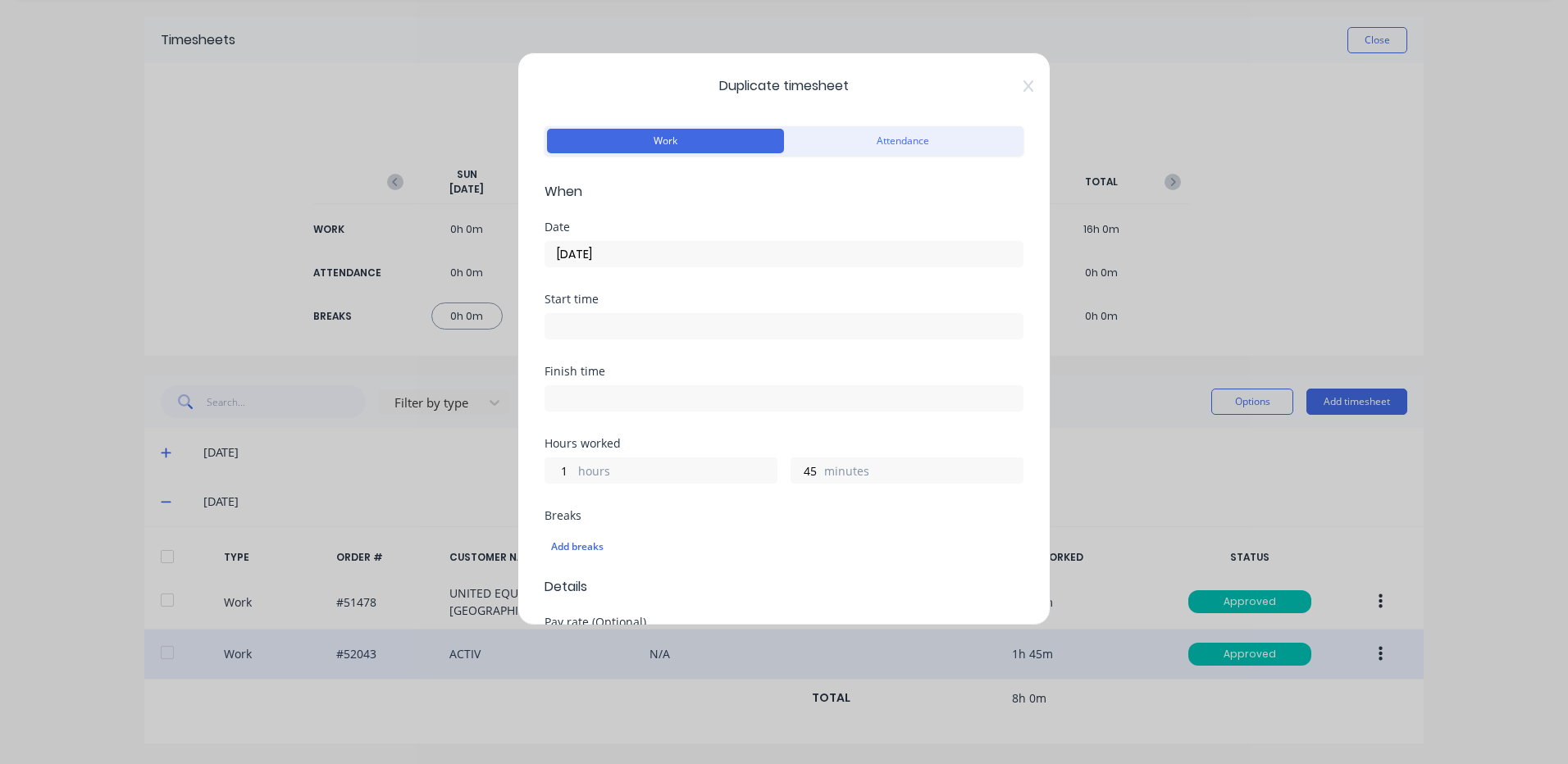
drag, startPoint x: 620, startPoint y: 248, endPoint x: 614, endPoint y: 266, distance: 19.0
click at [619, 248] on input "[DATE]" at bounding box center [784, 254] width 478 height 25
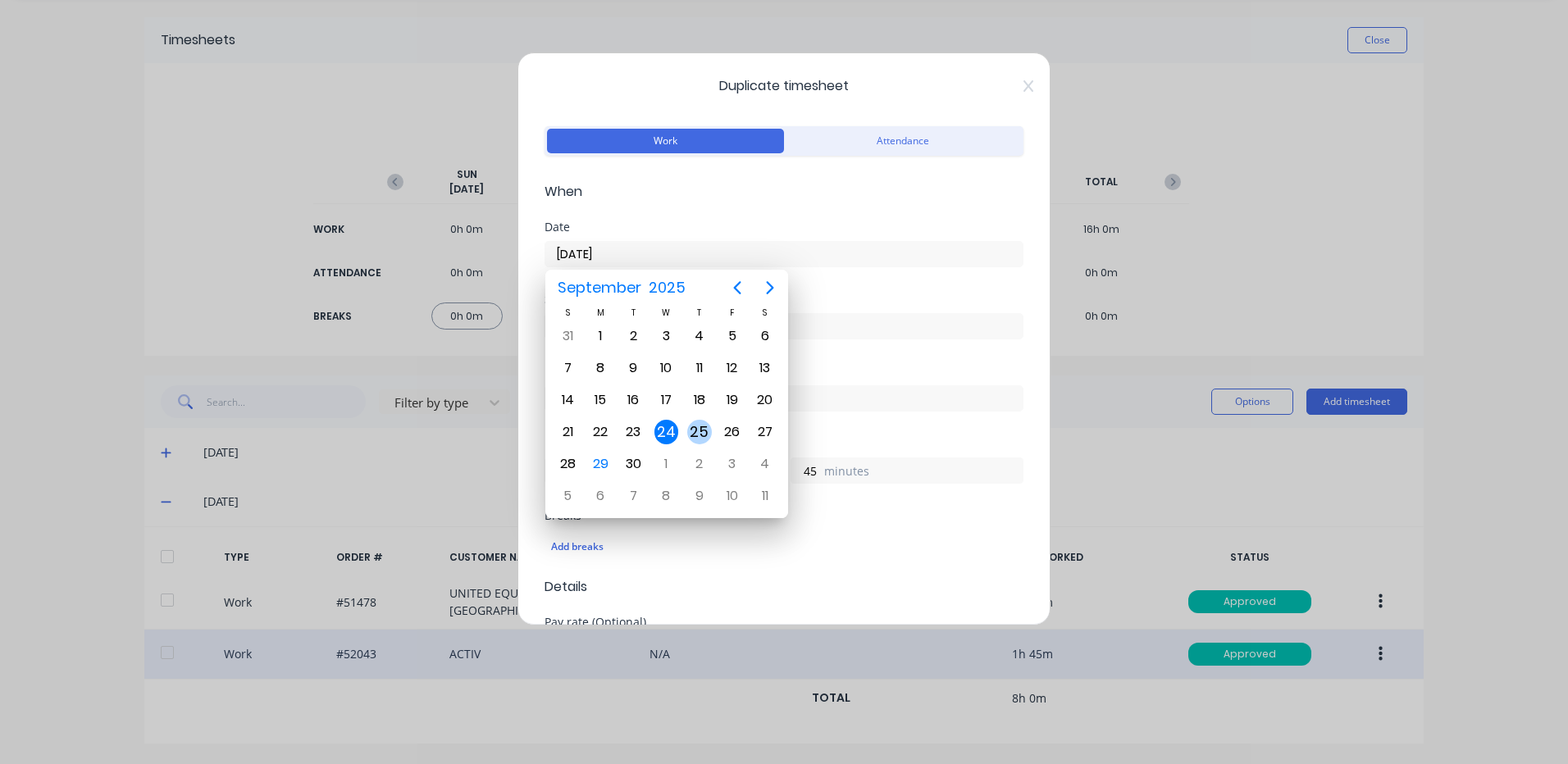
click at [689, 431] on div "25" at bounding box center [699, 432] width 25 height 25
type input "[DATE]"
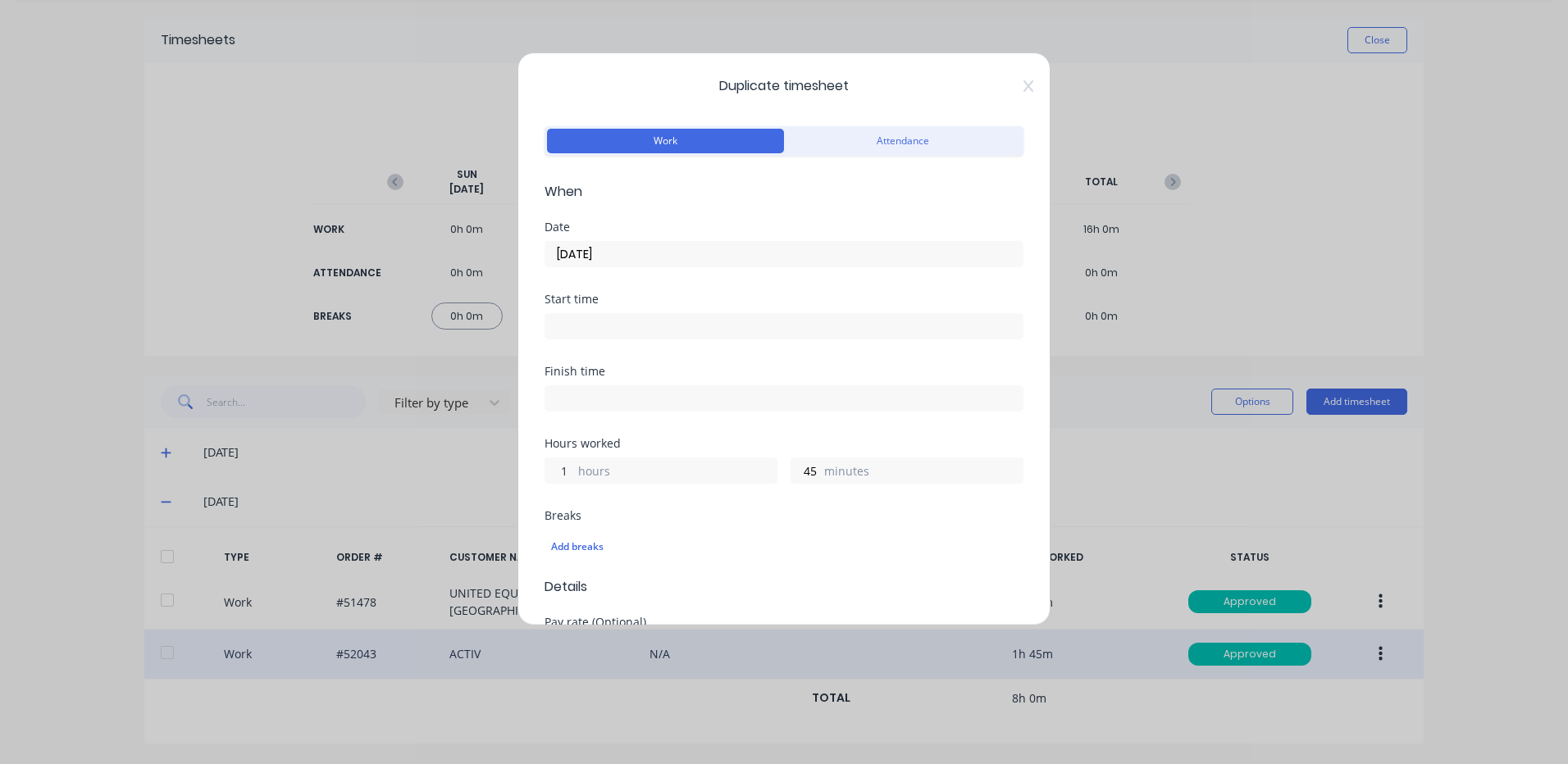
click at [554, 469] on input "1" at bounding box center [559, 471] width 29 height 25
type input "8"
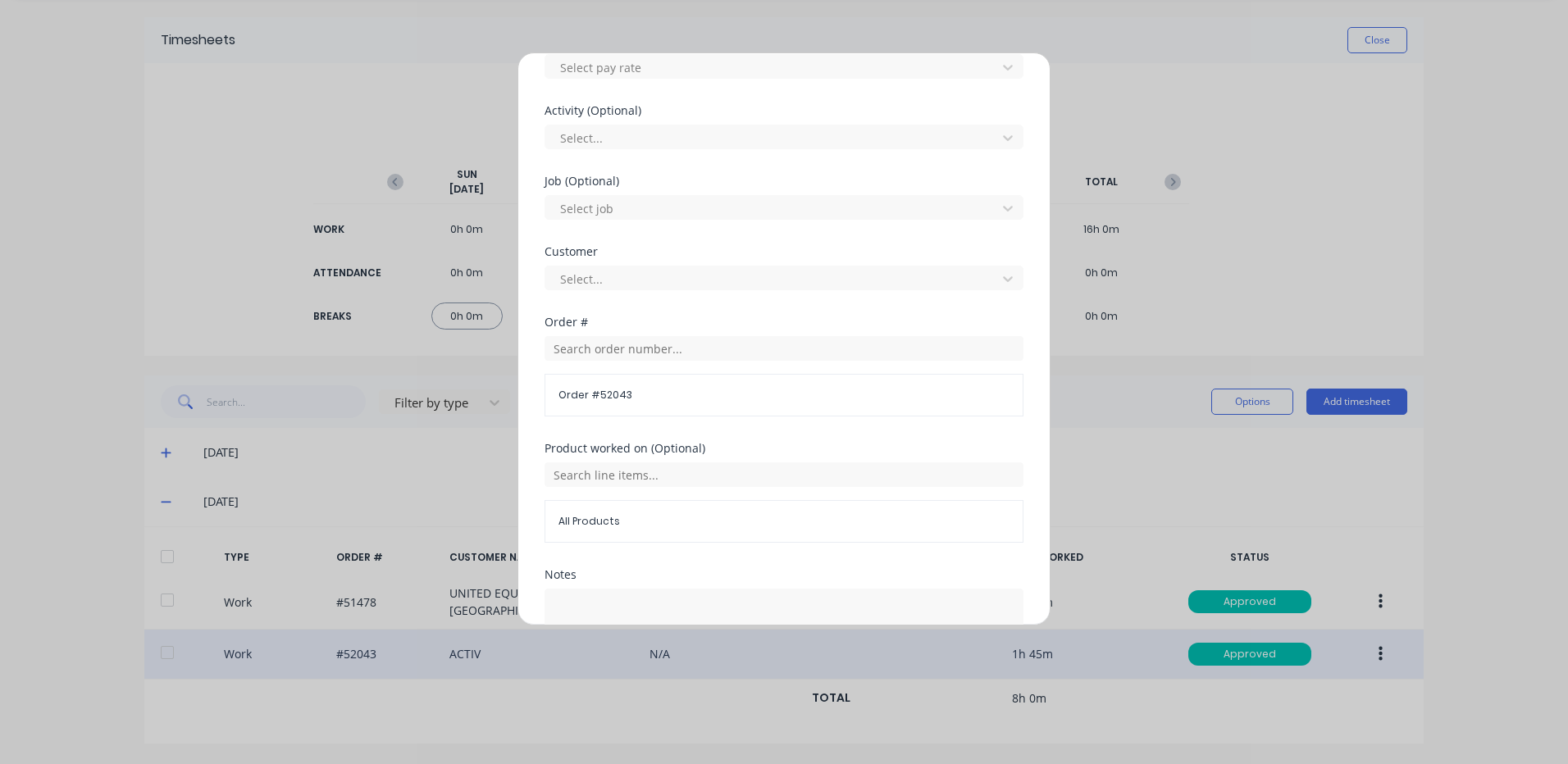
scroll to position [708, 0]
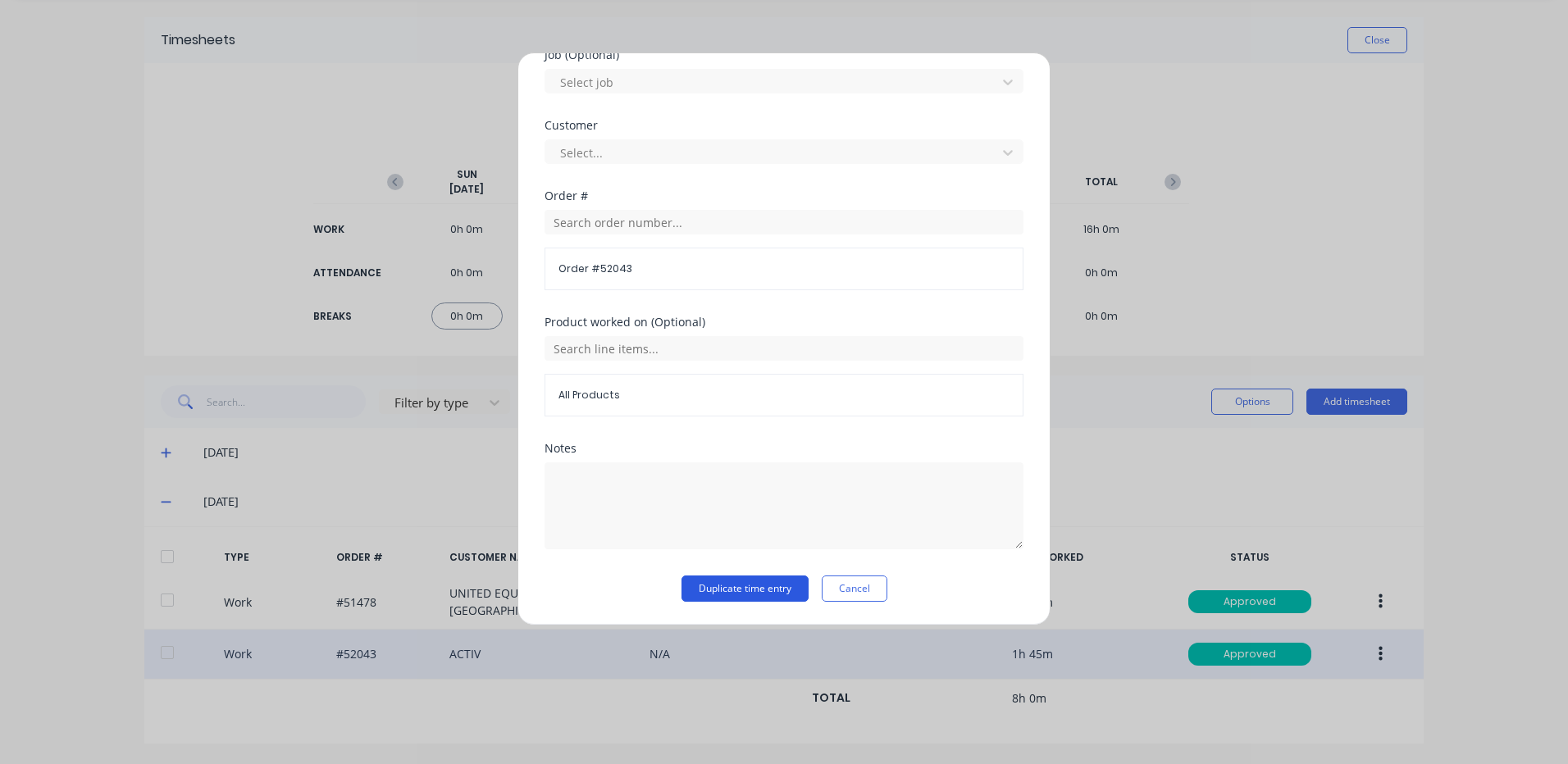
type input "0"
click at [732, 595] on button "Duplicate time entry" at bounding box center [745, 589] width 127 height 26
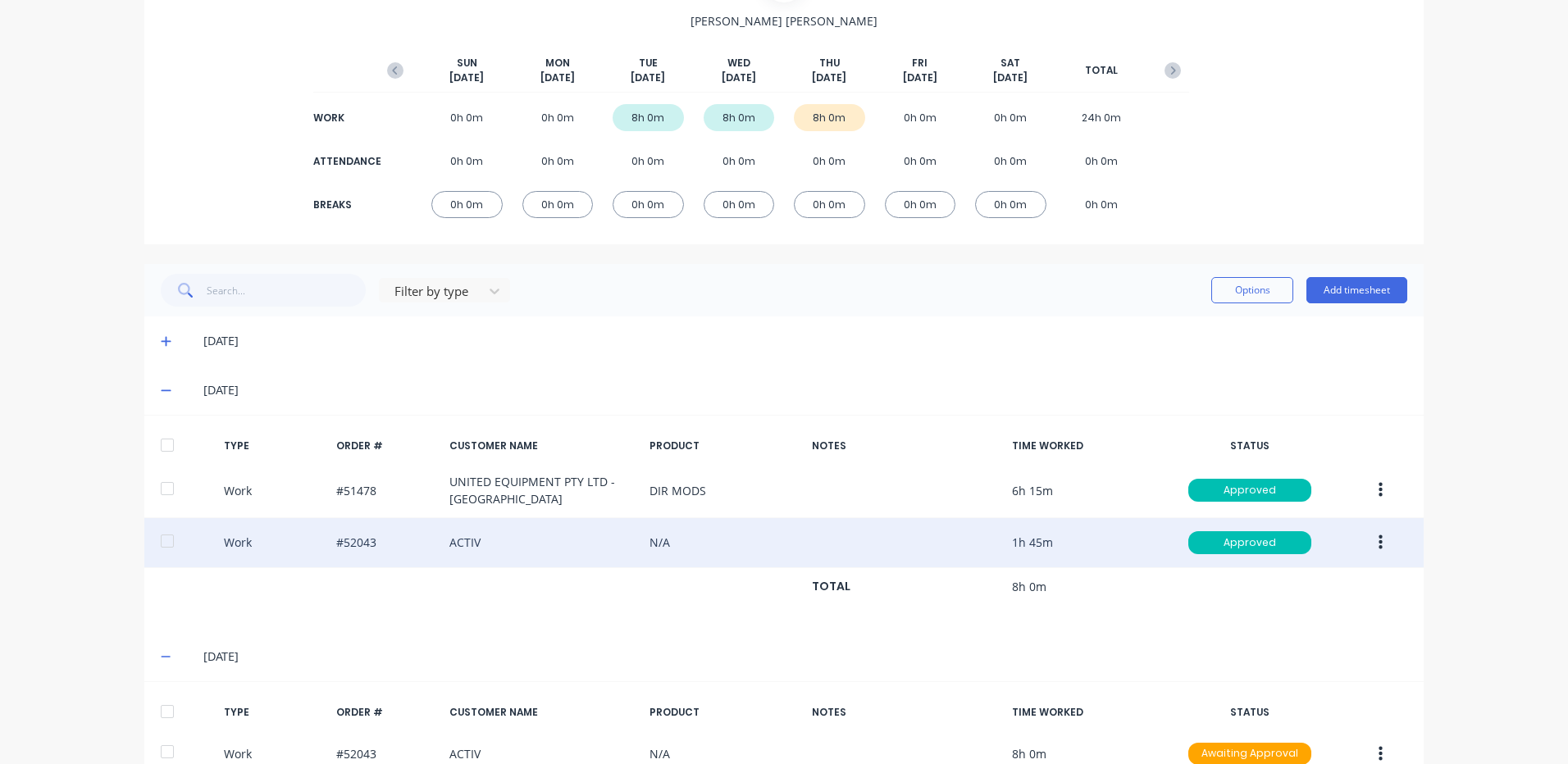
scroll to position [264, 0]
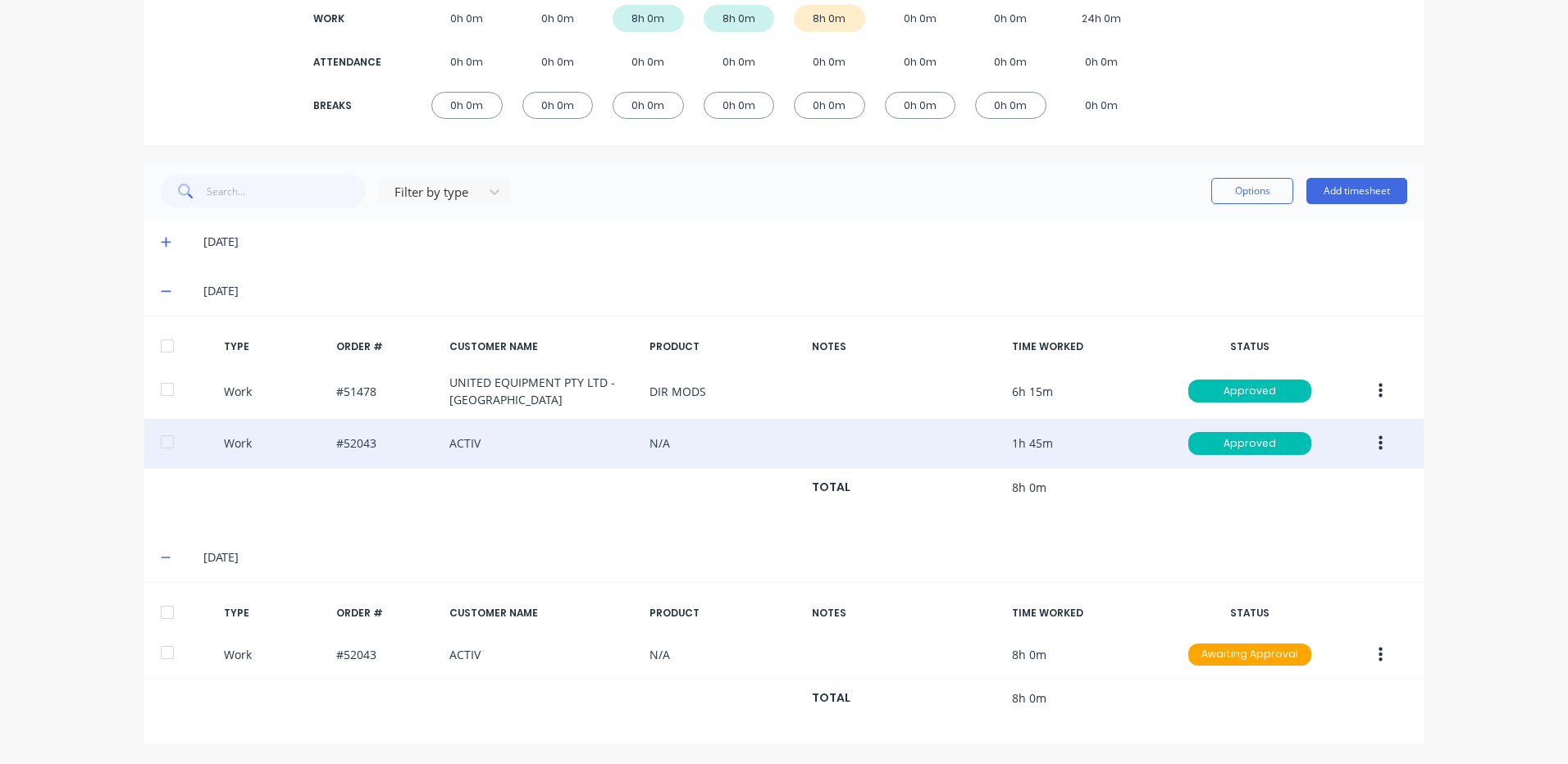
click at [163, 603] on div at bounding box center [167, 612] width 33 height 33
click at [1211, 193] on button "Options" at bounding box center [1252, 191] width 82 height 26
click at [1192, 246] on button "Approve" at bounding box center [1215, 233] width 156 height 33
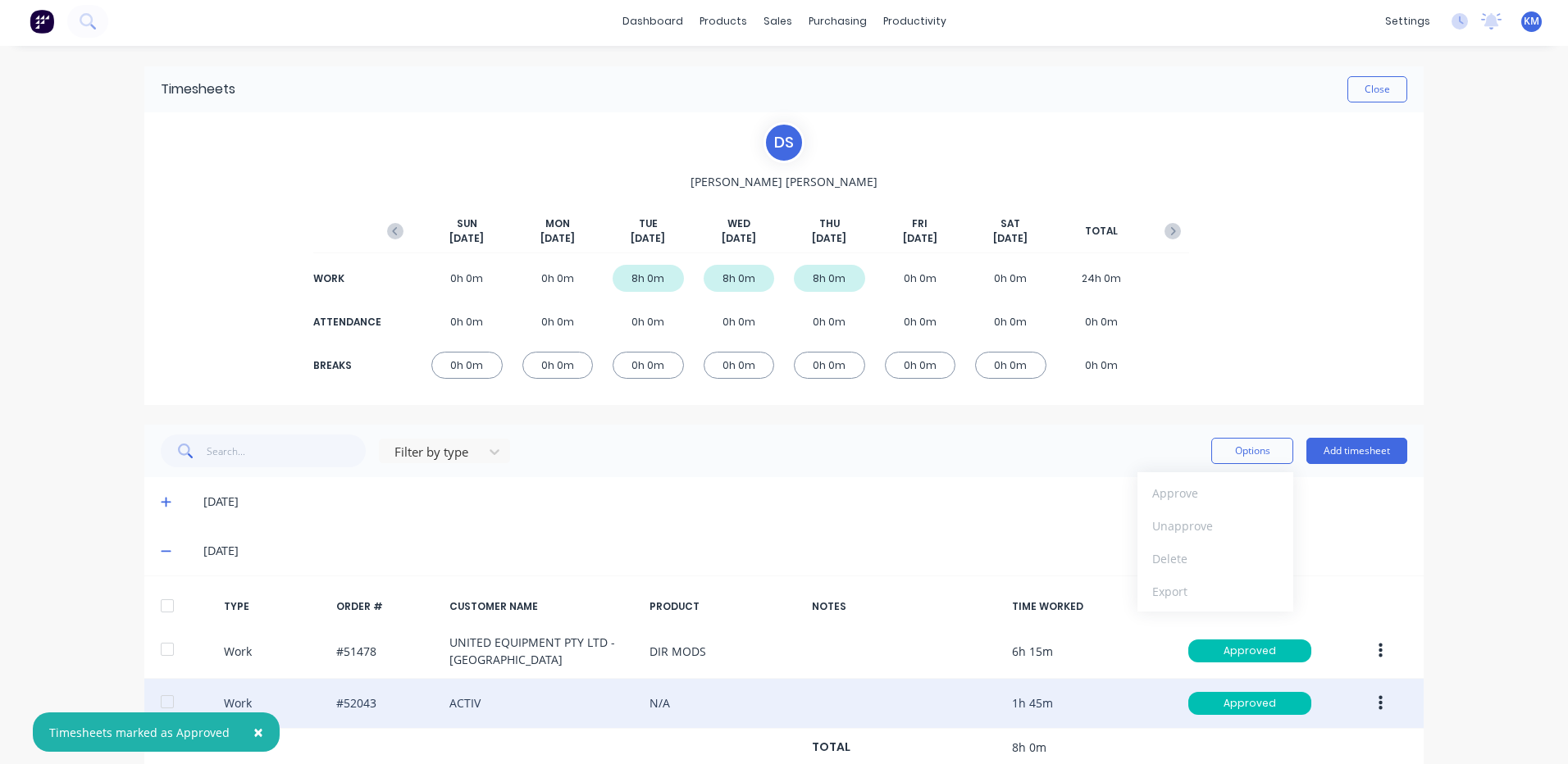
scroll to position [0, 0]
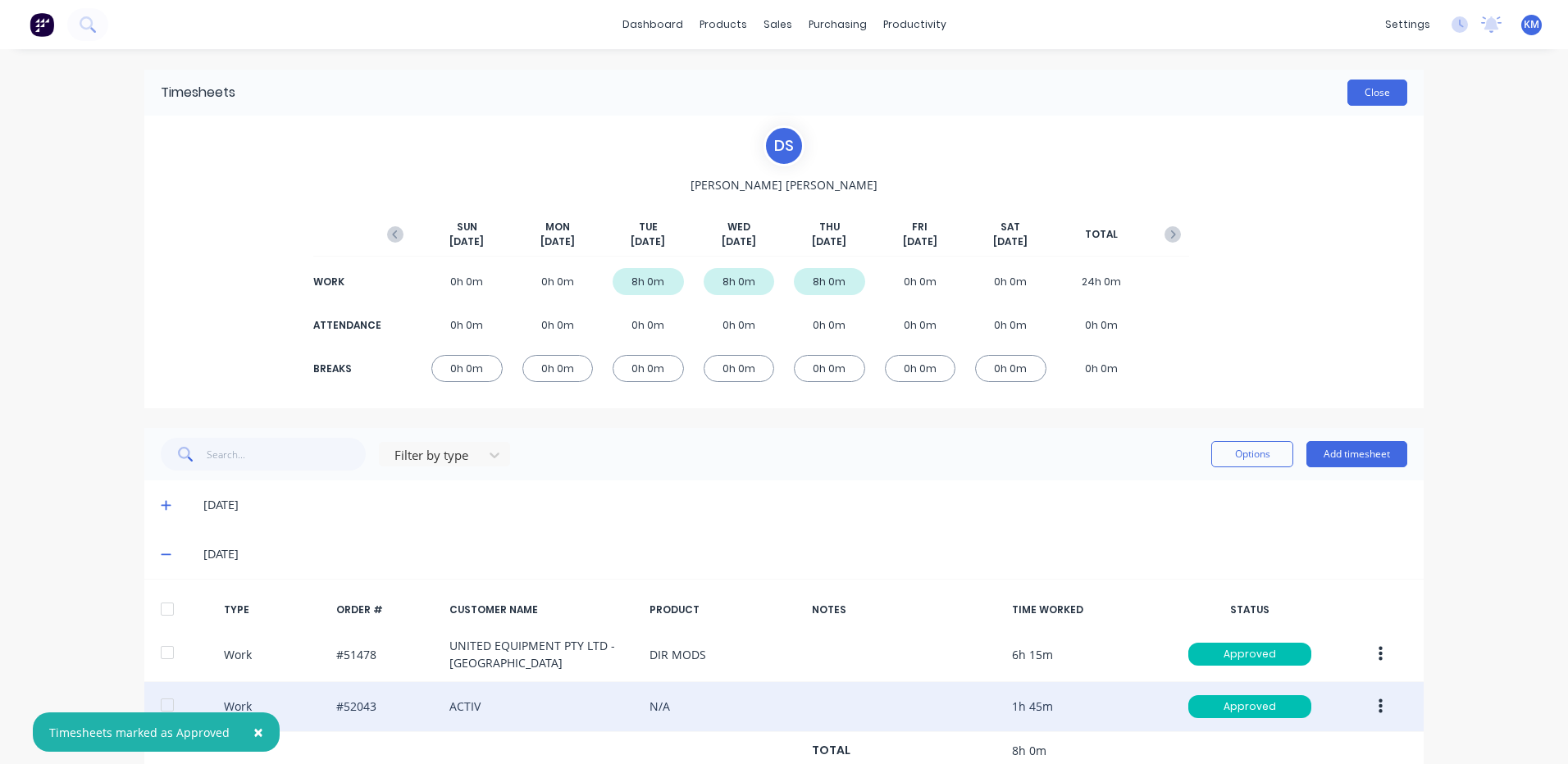
click at [1384, 94] on button "Close" at bounding box center [1377, 93] width 60 height 26
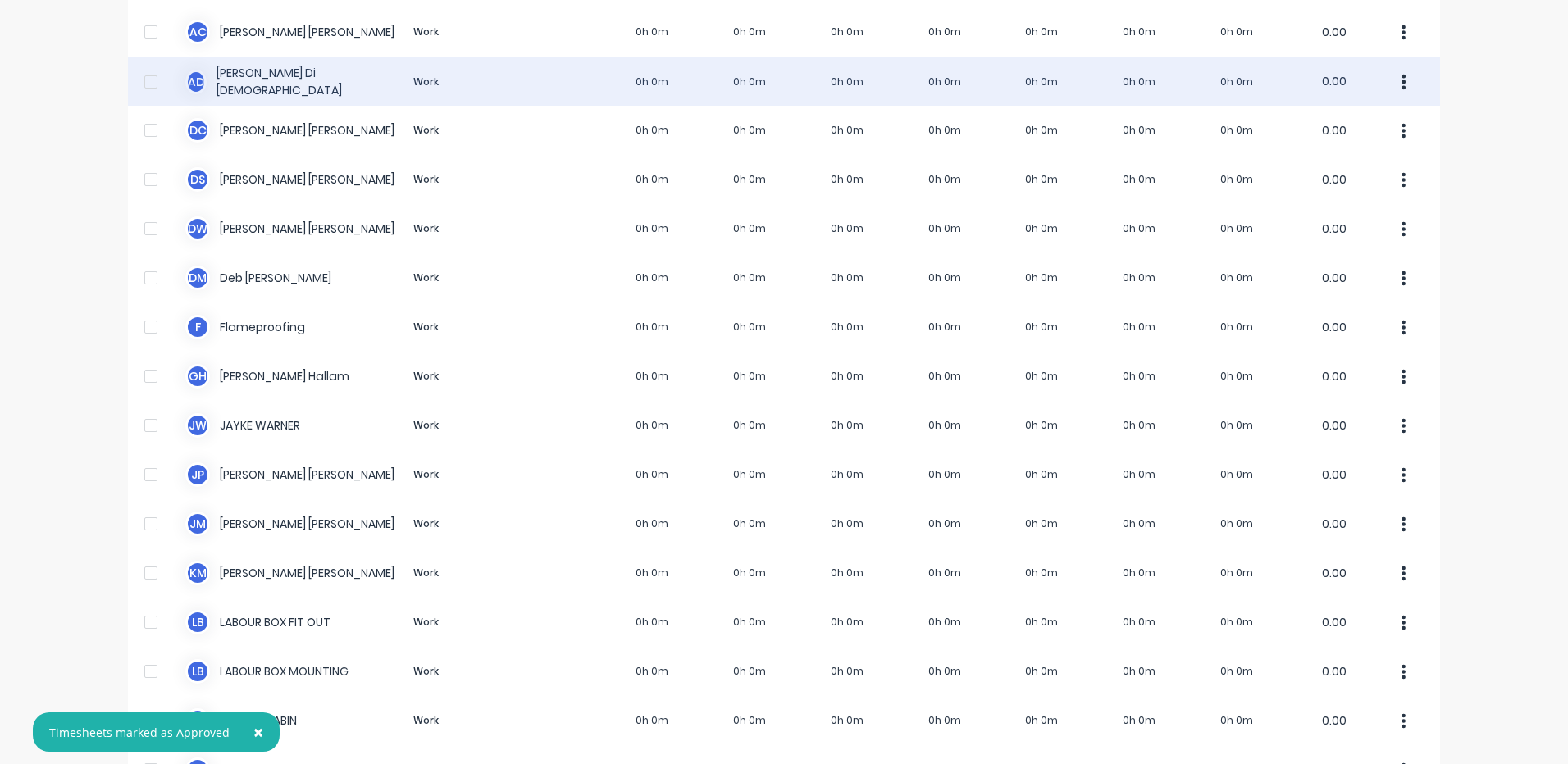
scroll to position [82, 0]
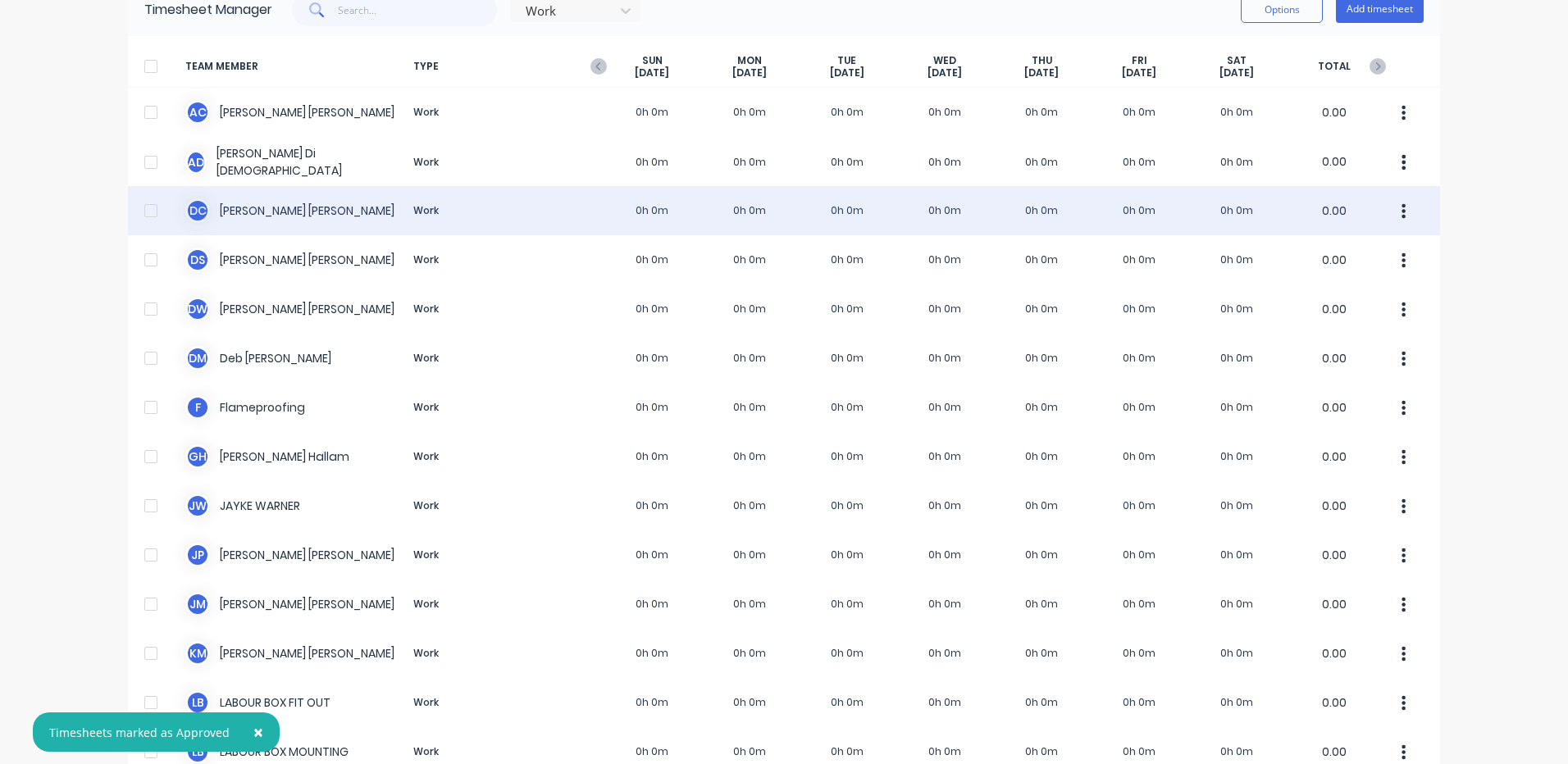
click at [793, 191] on div "D C [PERSON_NAME] Work 0h 0m 0h 0m 0h 0m 0h 0m 0h 0m 0h 0m 0h 0m 0.00" at bounding box center [784, 210] width 1312 height 49
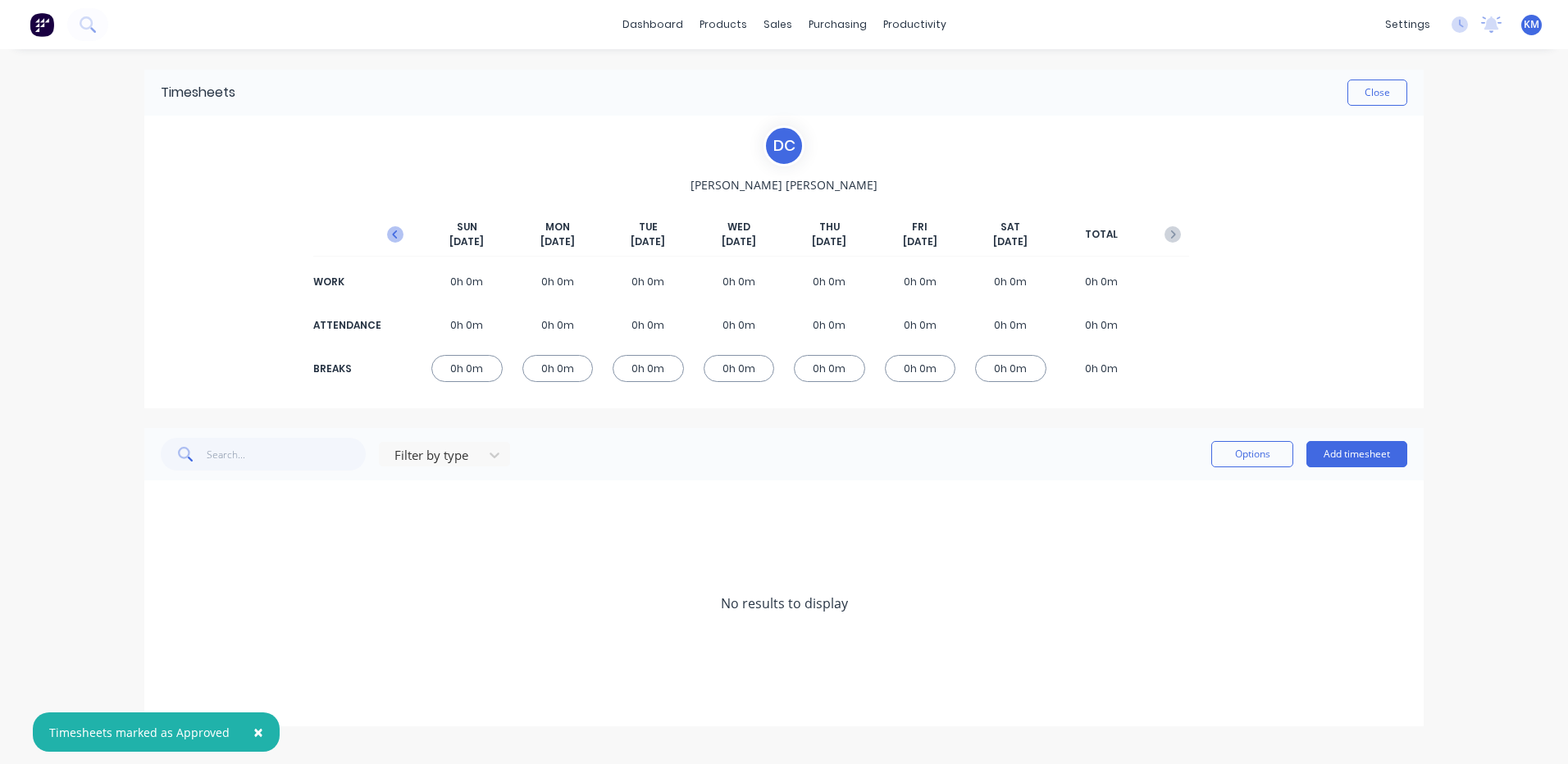
click at [394, 226] on icon "button" at bounding box center [395, 234] width 16 height 16
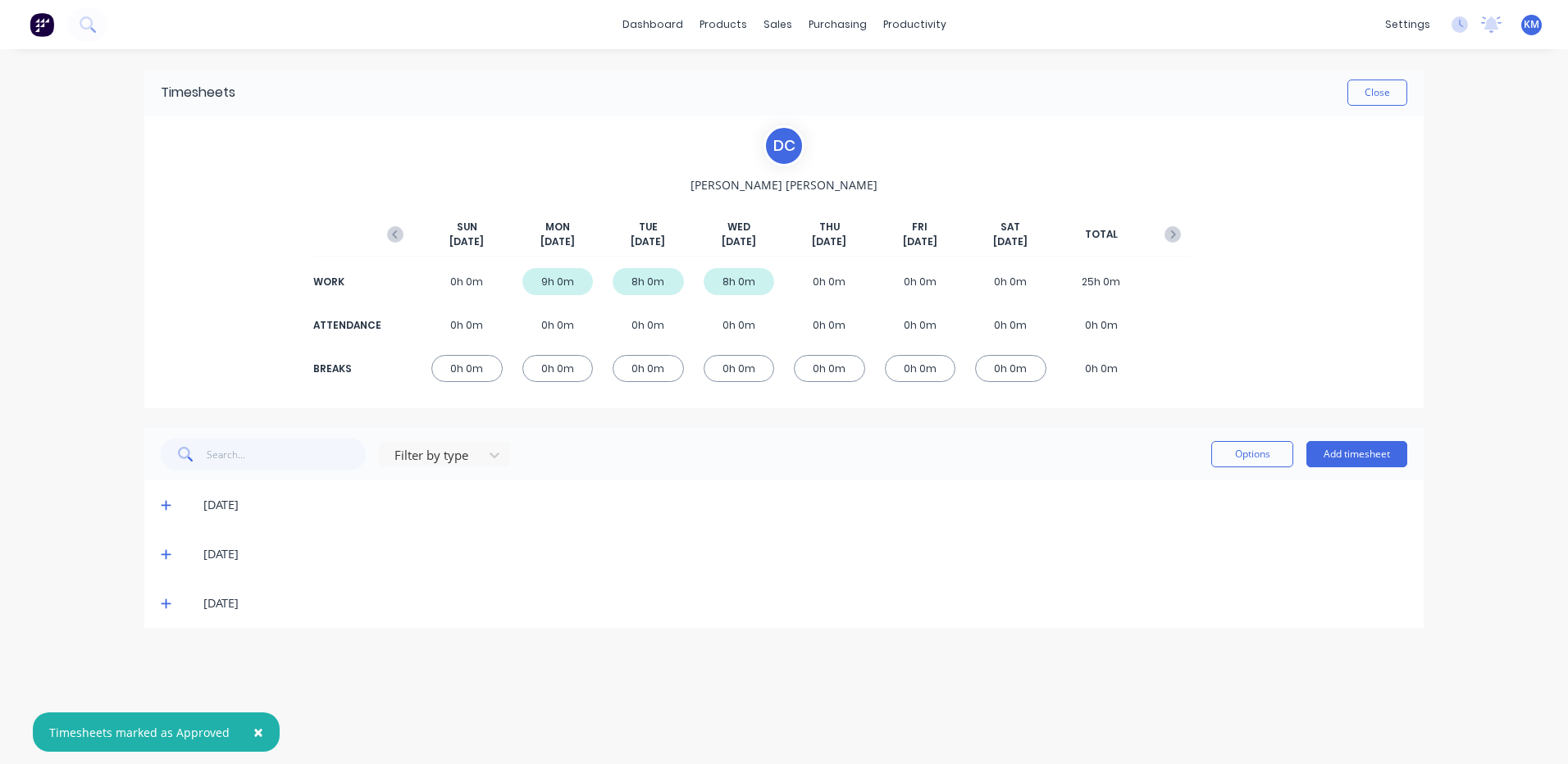
click at [170, 601] on icon at bounding box center [166, 604] width 11 height 12
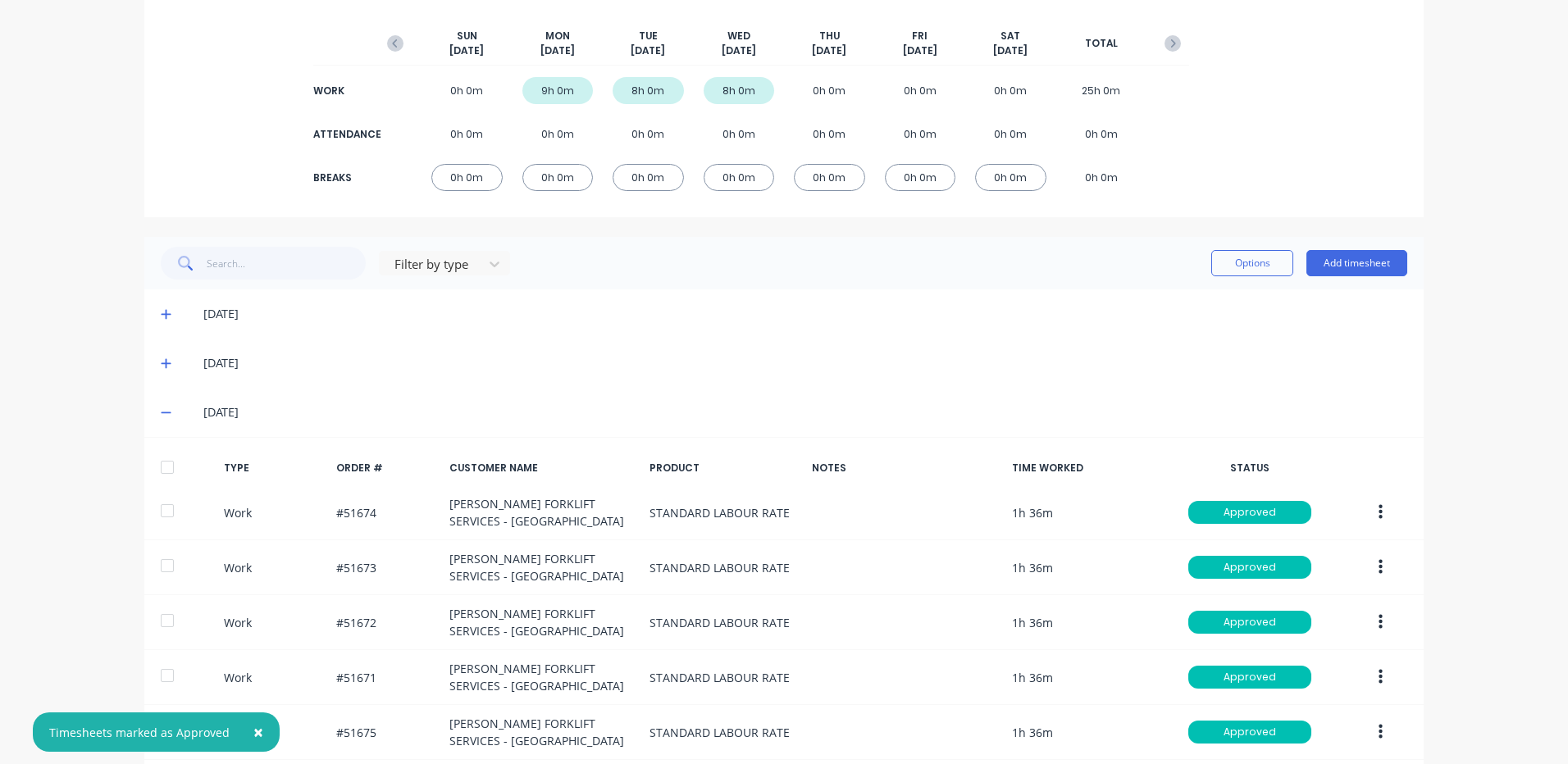
scroll to position [272, 0]
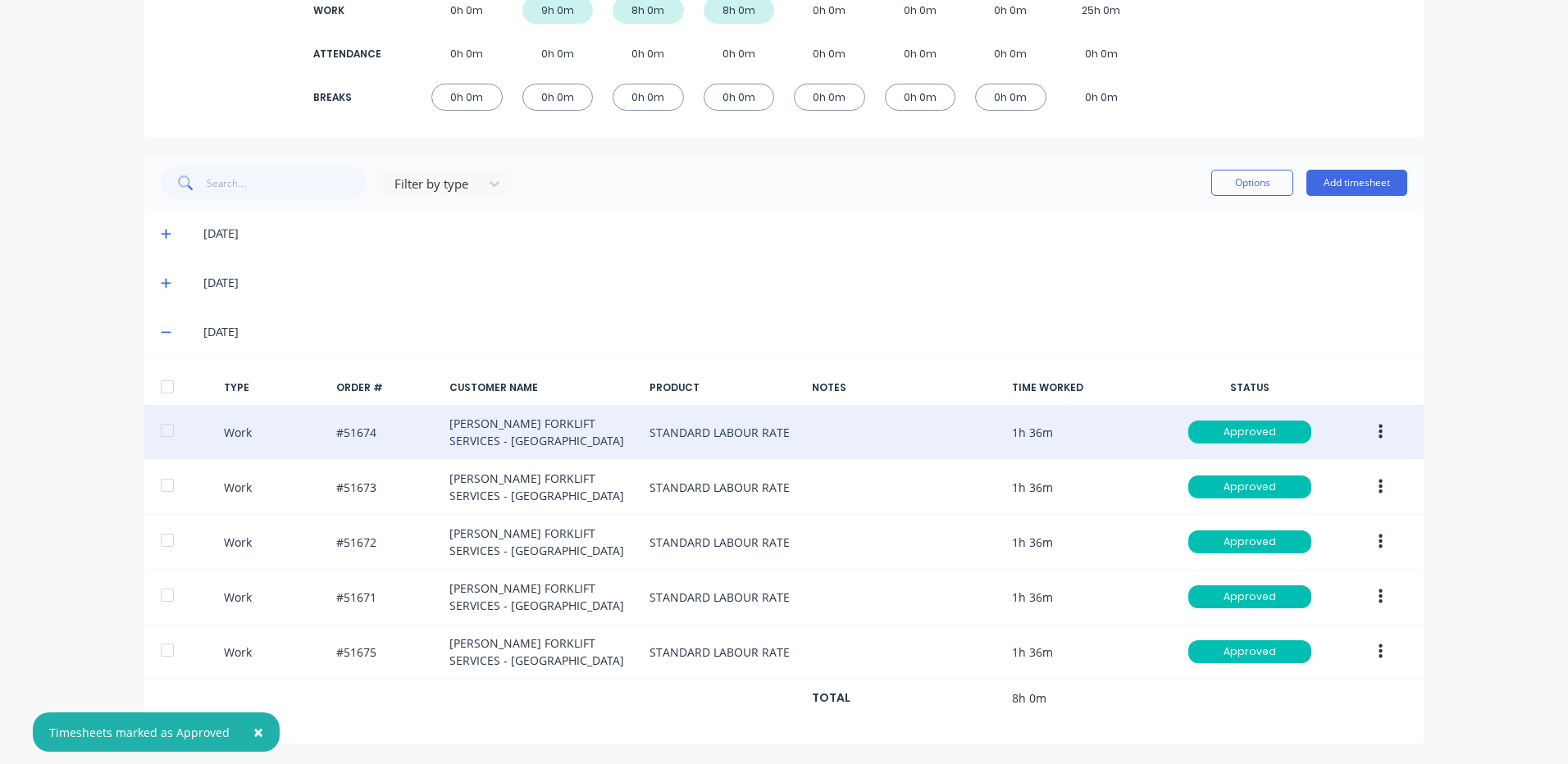
click at [1387, 433] on button "button" at bounding box center [1380, 432] width 39 height 30
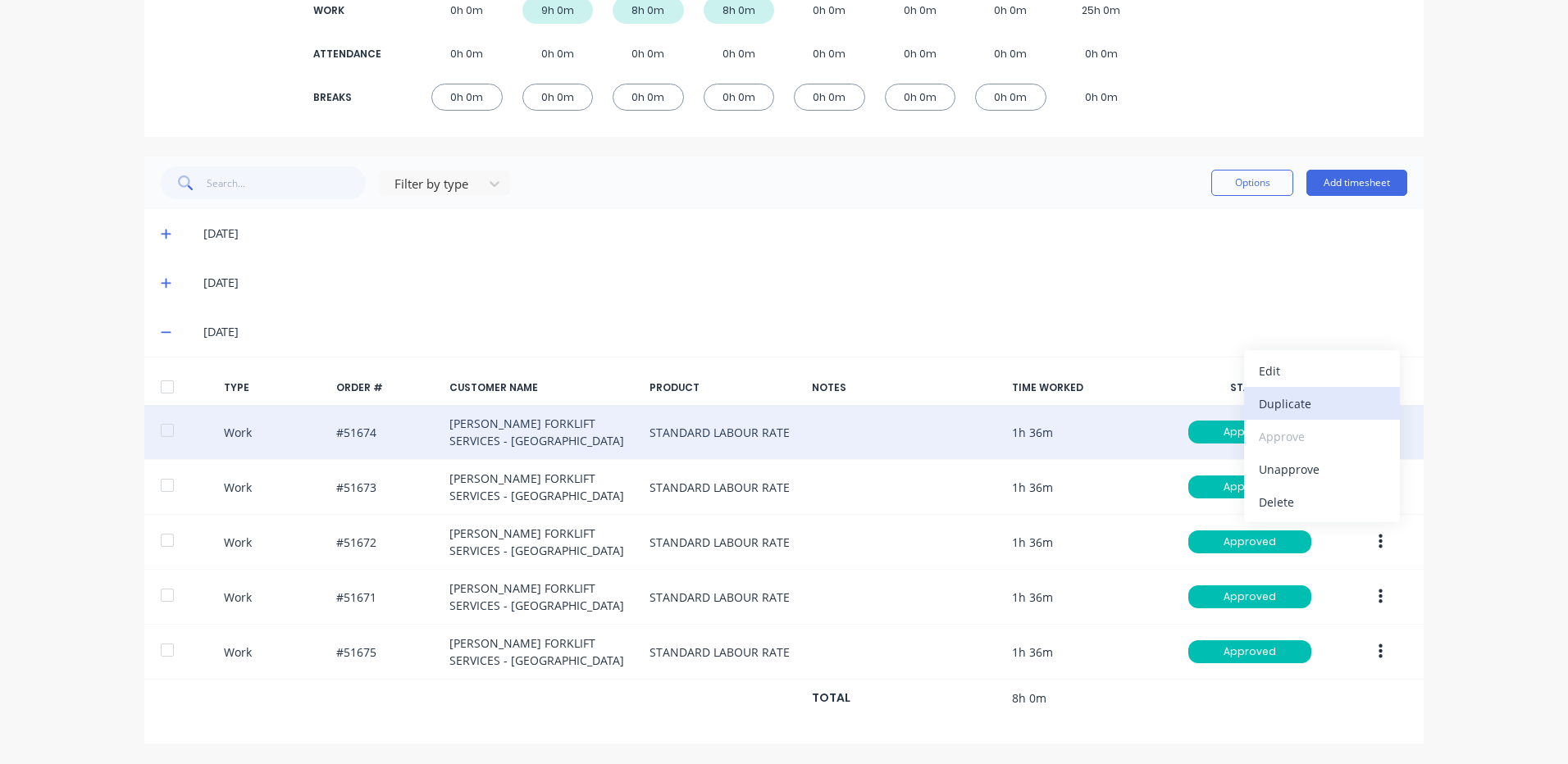
click at [1346, 419] on button "Duplicate" at bounding box center [1321, 403] width 156 height 33
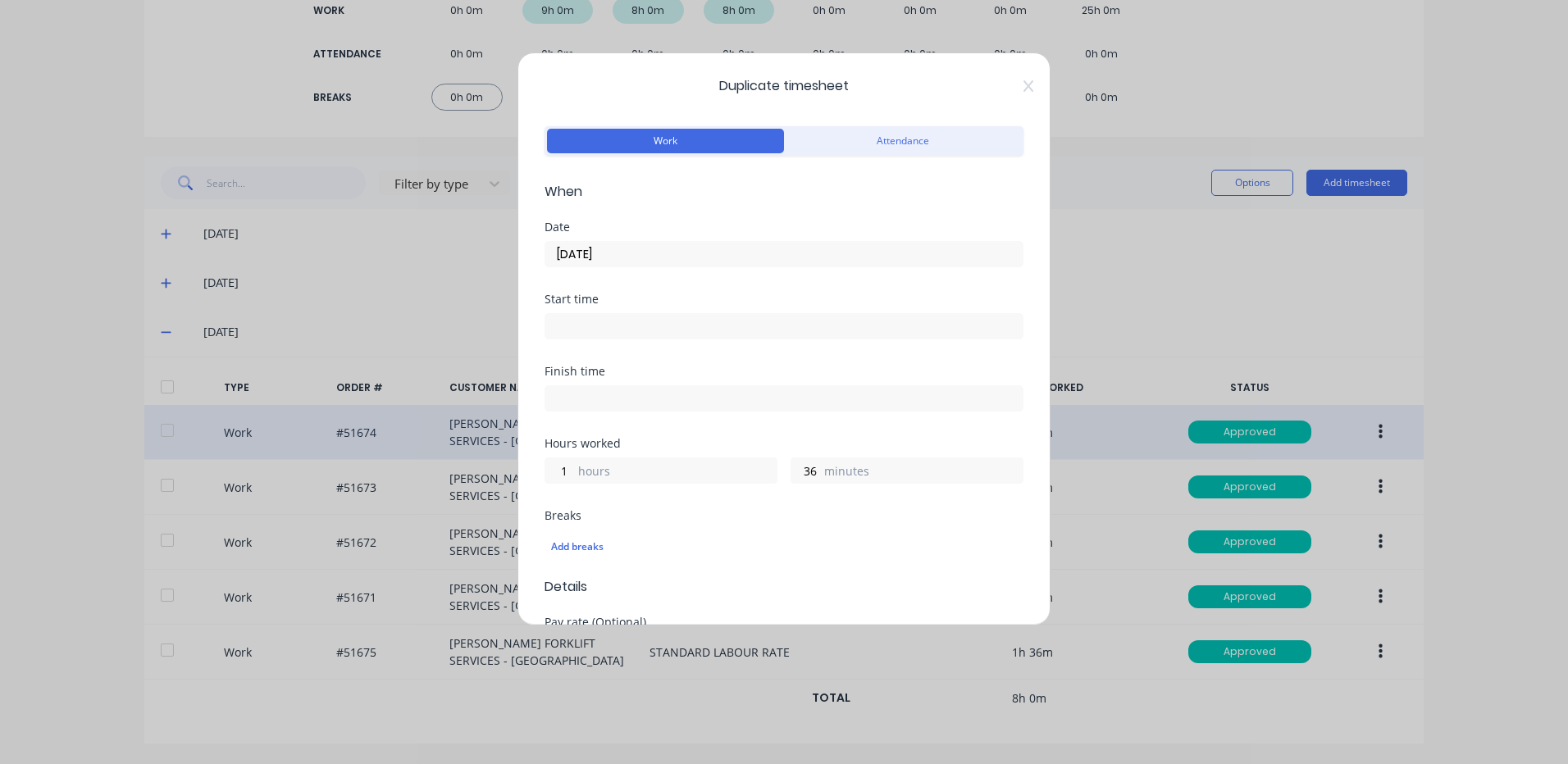
click at [767, 242] on label "[DATE]" at bounding box center [783, 254] width 479 height 26
click at [767, 242] on input "[DATE]" at bounding box center [784, 254] width 478 height 25
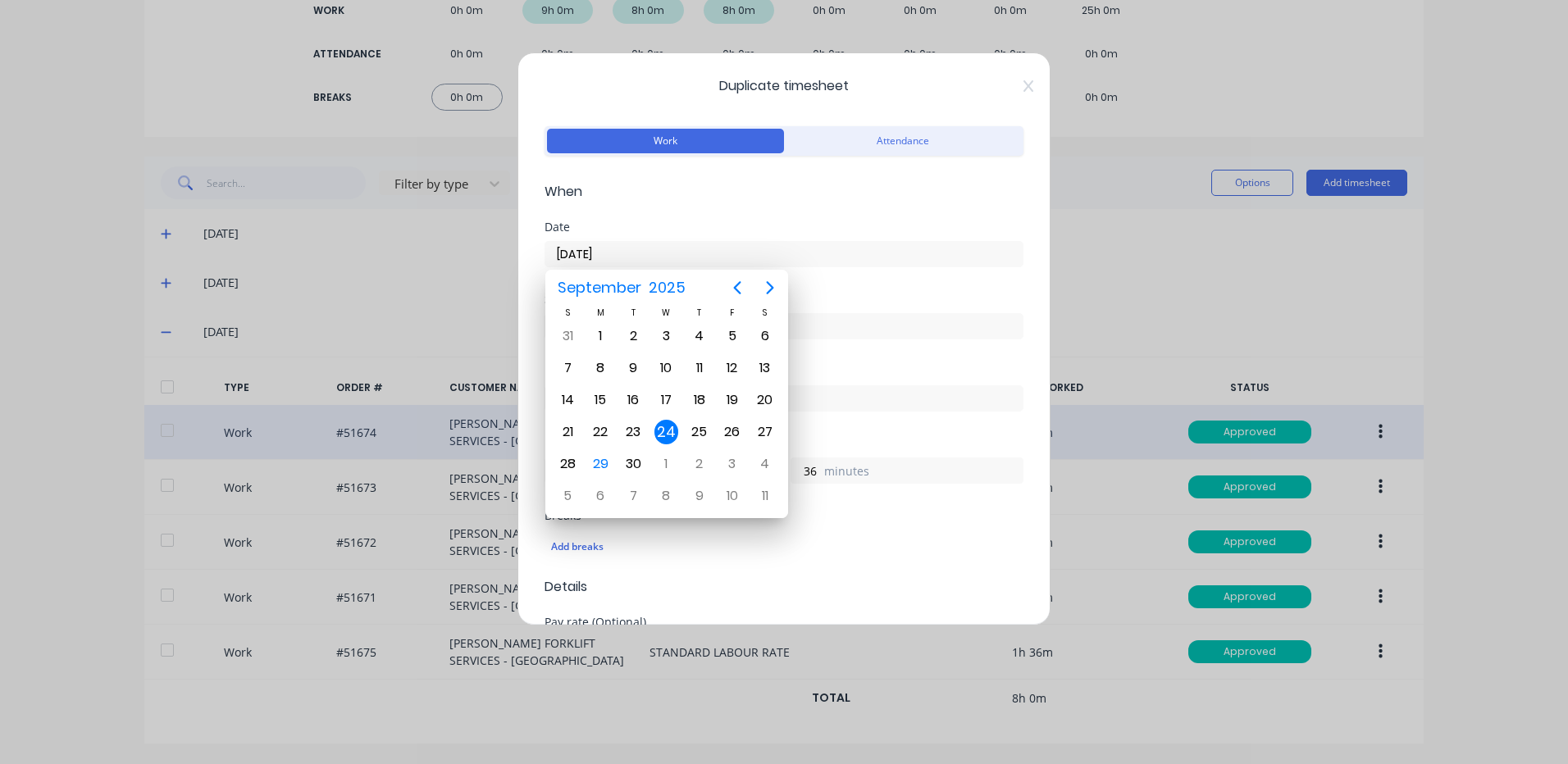
click at [739, 272] on div "[DATE]" at bounding box center [667, 287] width 243 height 36
click at [696, 427] on div "25" at bounding box center [699, 432] width 25 height 25
type input "[DATE]"
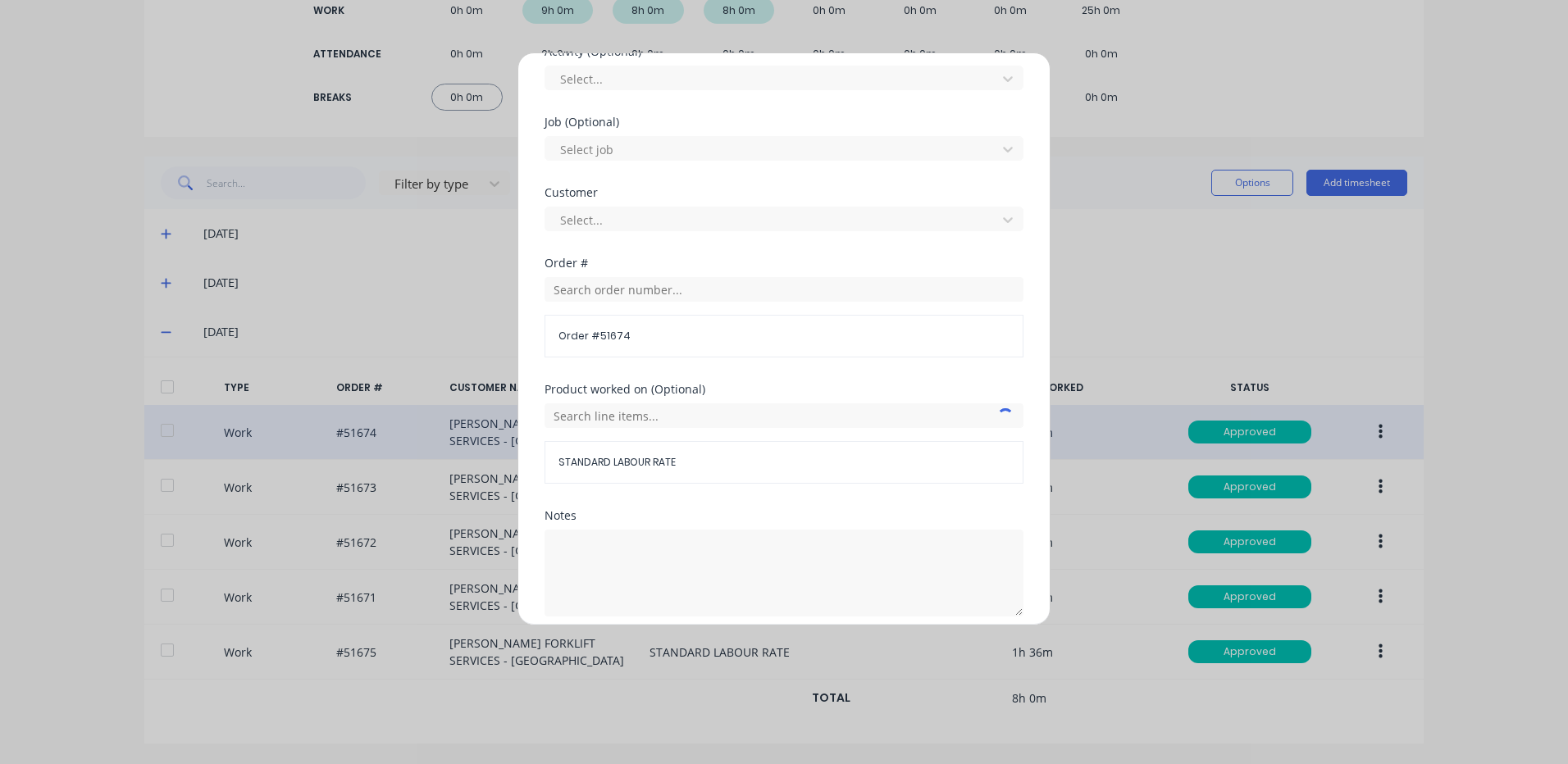
scroll to position [708, 0]
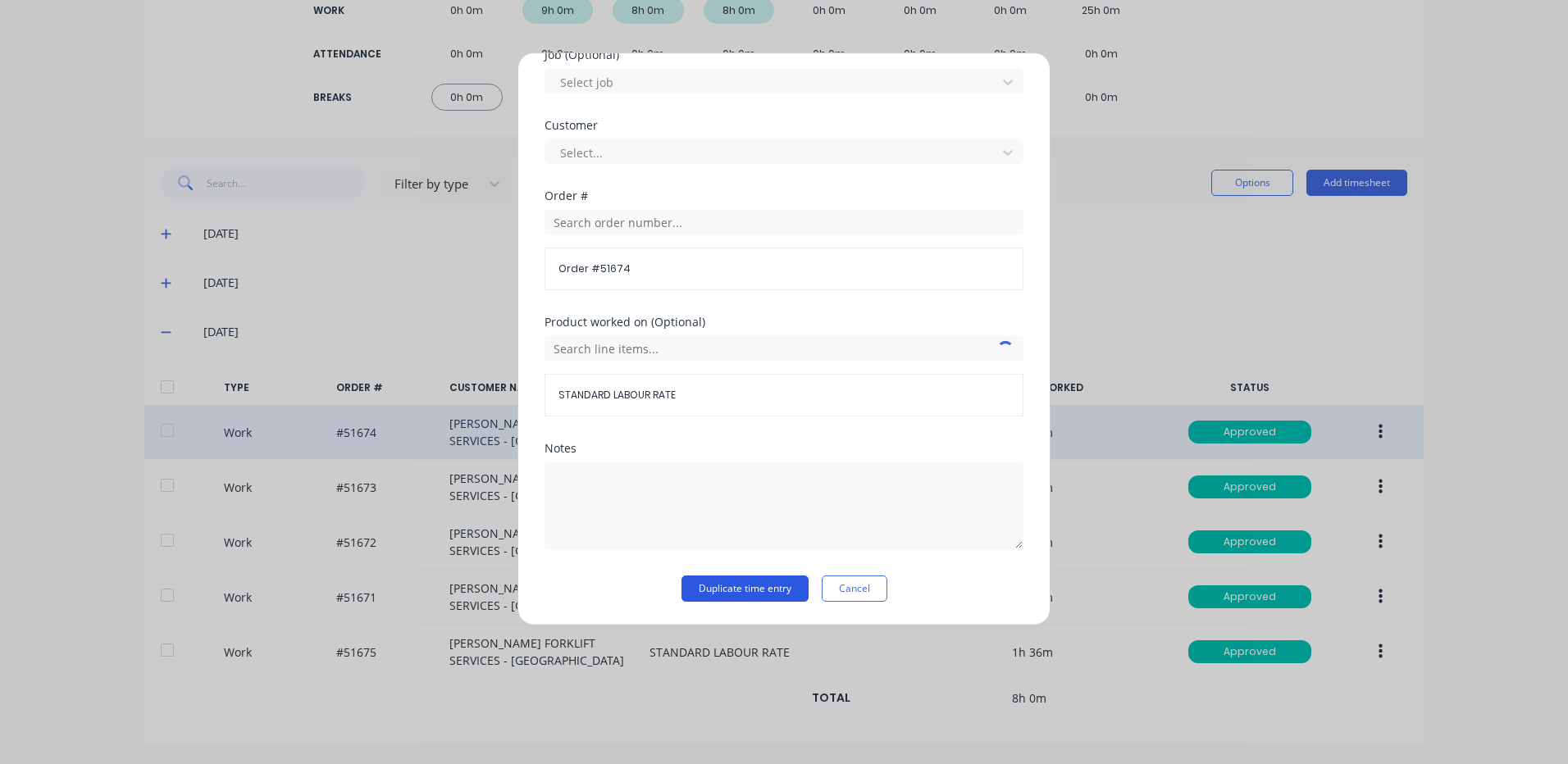
click at [790, 586] on button "Duplicate time entry" at bounding box center [745, 589] width 127 height 26
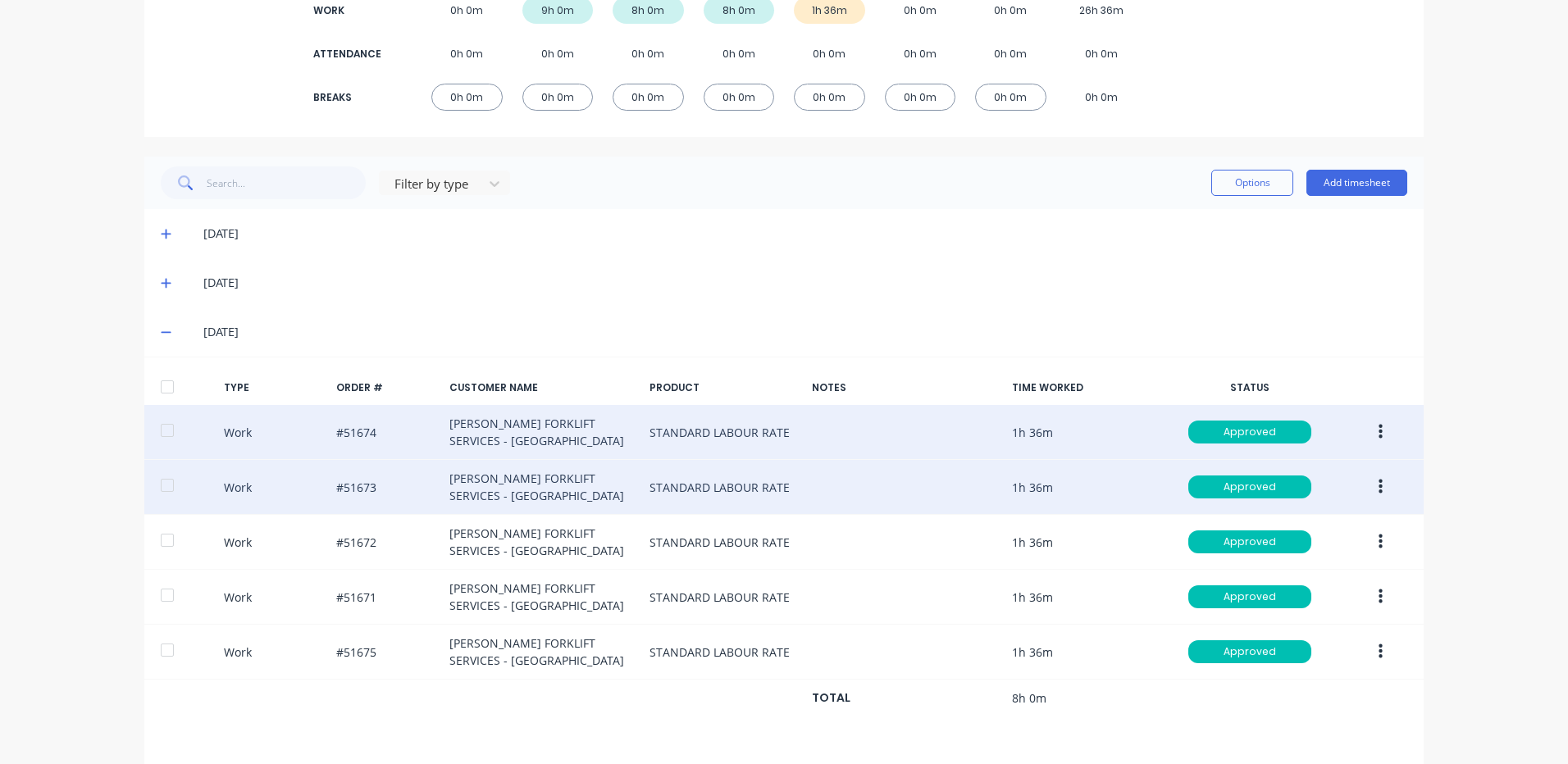
click at [1370, 486] on button "button" at bounding box center [1380, 487] width 39 height 30
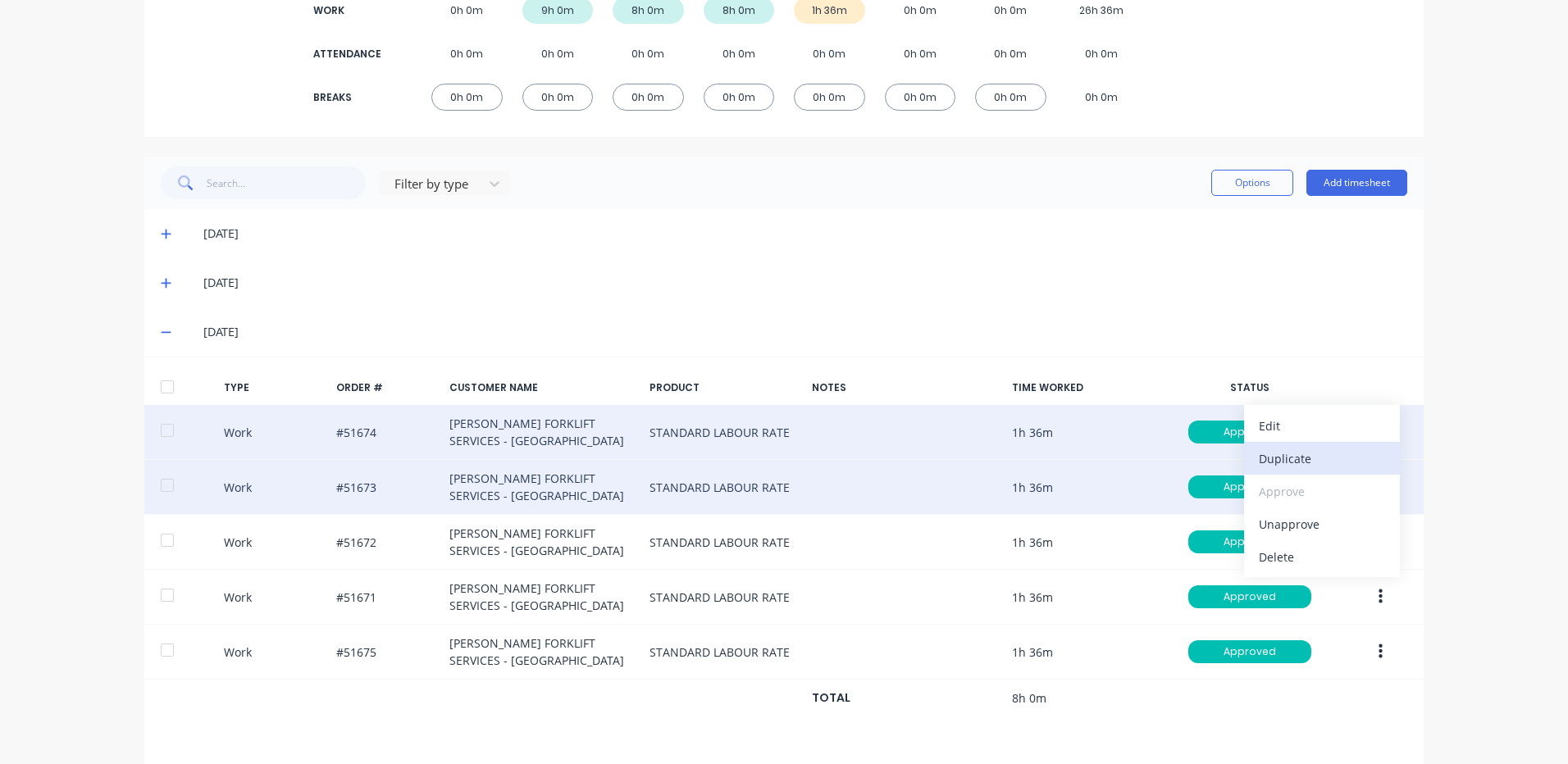
click at [1326, 464] on div "Duplicate" at bounding box center [1321, 459] width 126 height 24
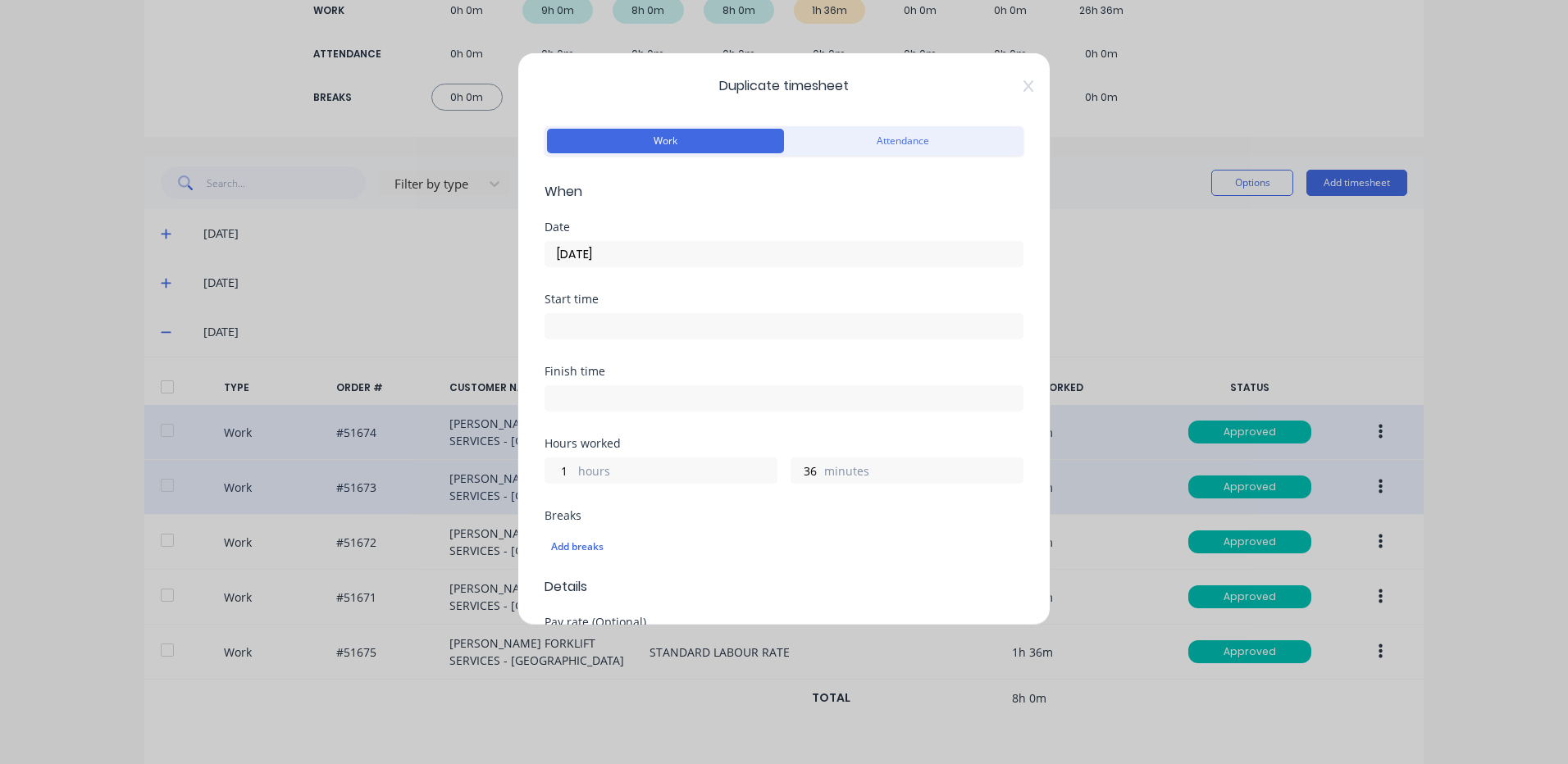
click at [621, 255] on input "[DATE]" at bounding box center [784, 254] width 478 height 25
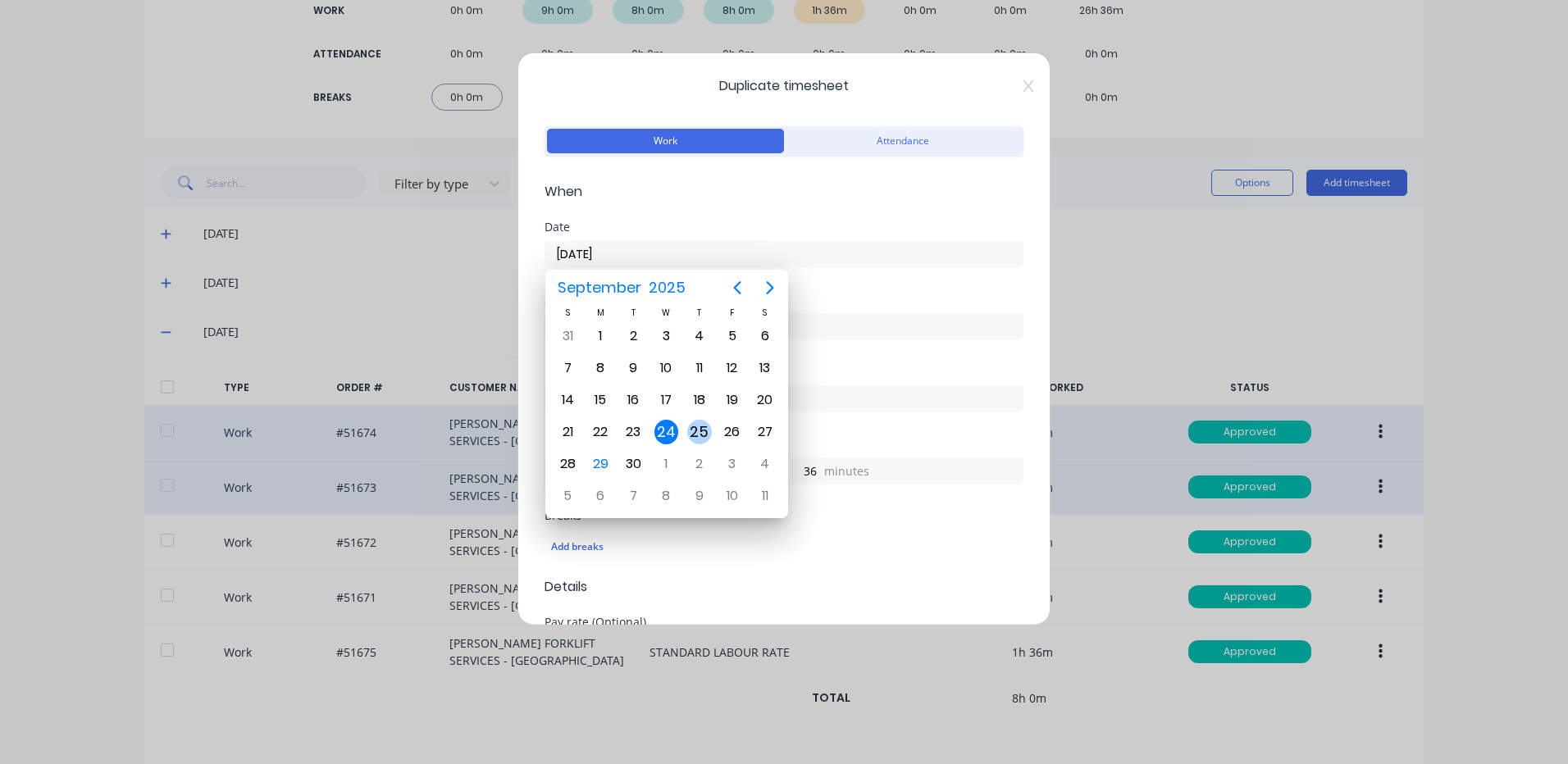
drag, startPoint x: 693, startPoint y: 424, endPoint x: 710, endPoint y: 432, distance: 18.8
click at [694, 424] on div "25" at bounding box center [699, 432] width 25 height 25
type input "[DATE]"
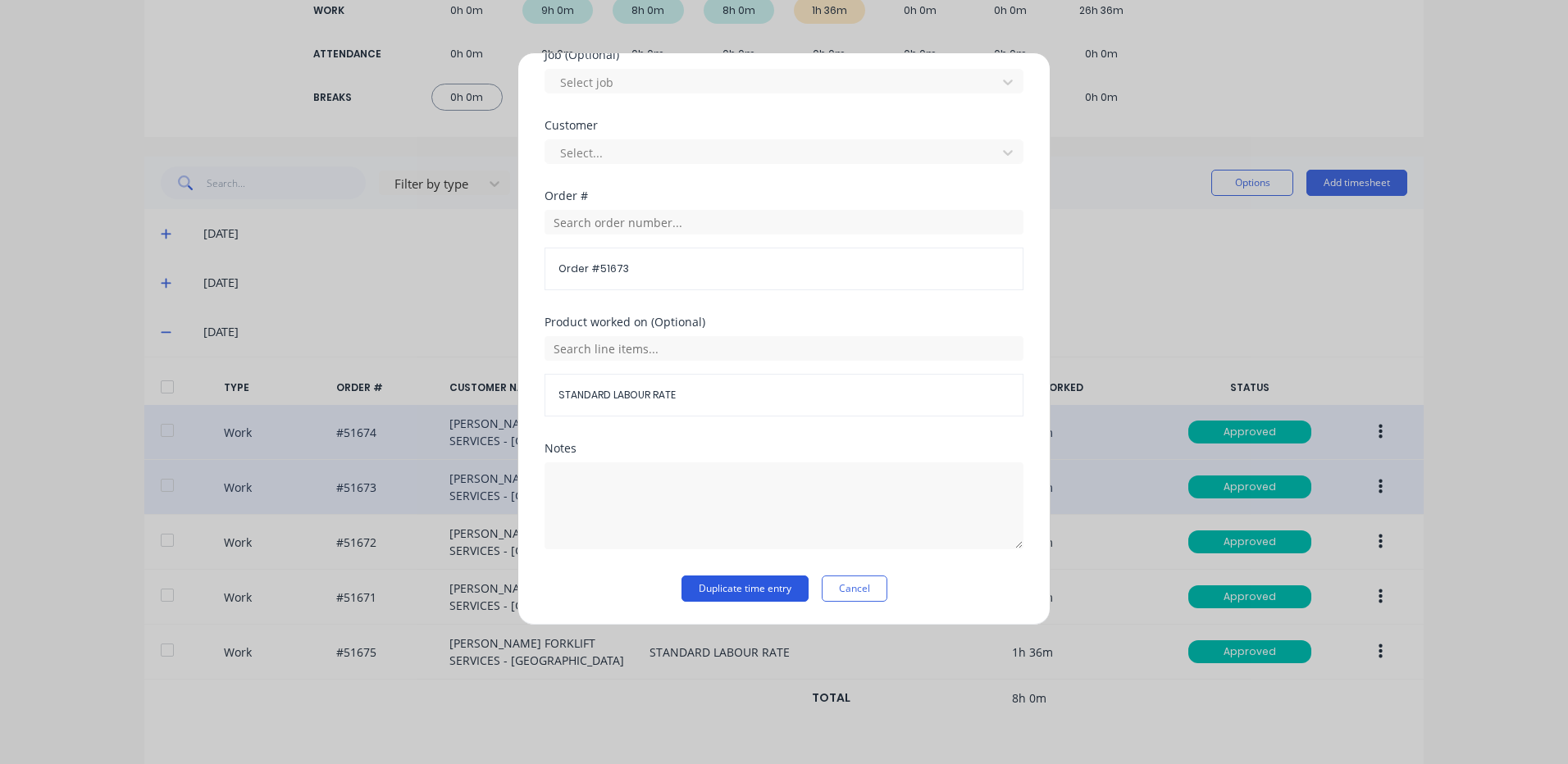
click at [762, 595] on button "Duplicate time entry" at bounding box center [745, 589] width 127 height 26
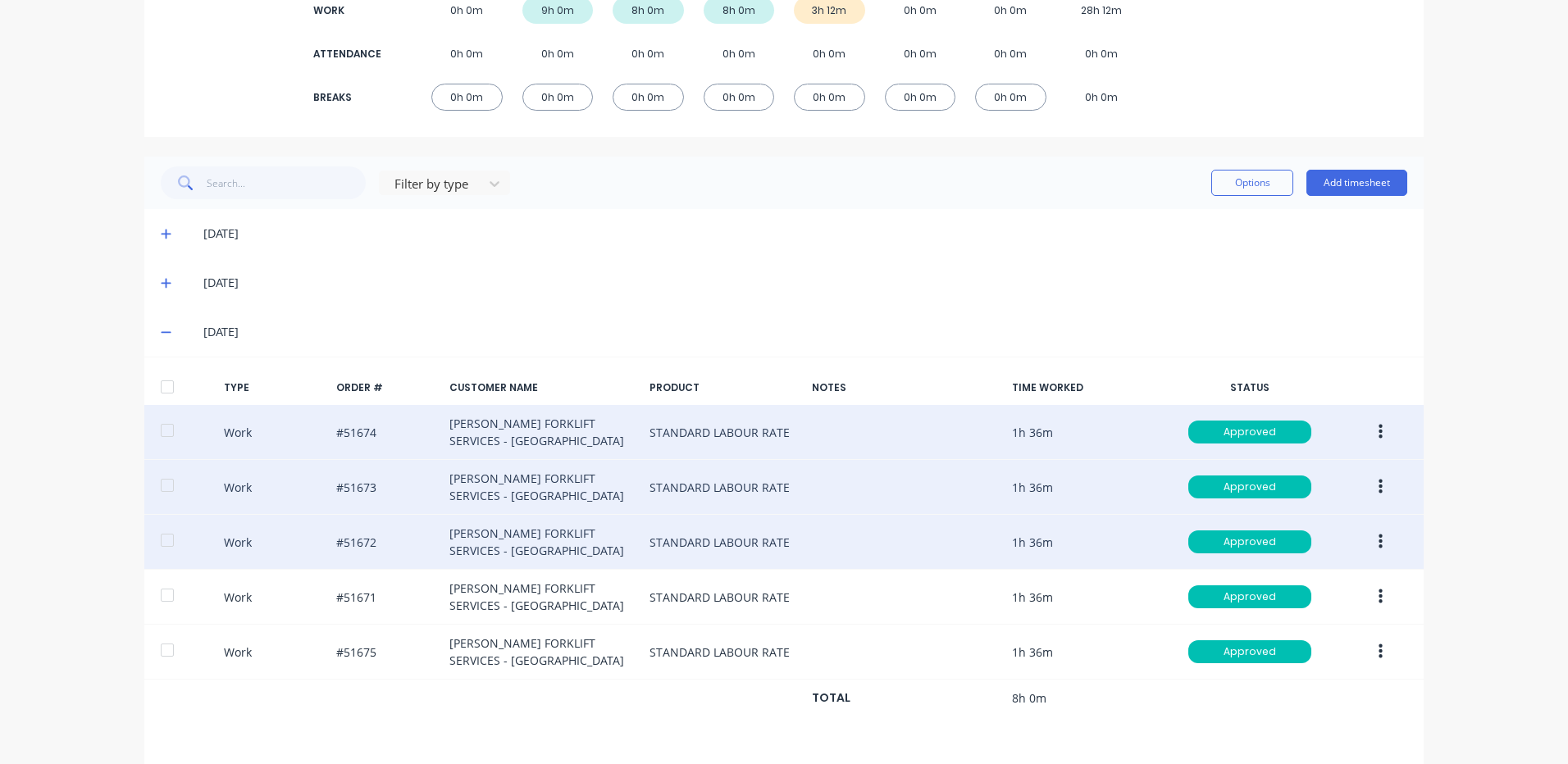
click at [1366, 531] on button "button" at bounding box center [1380, 542] width 39 height 30
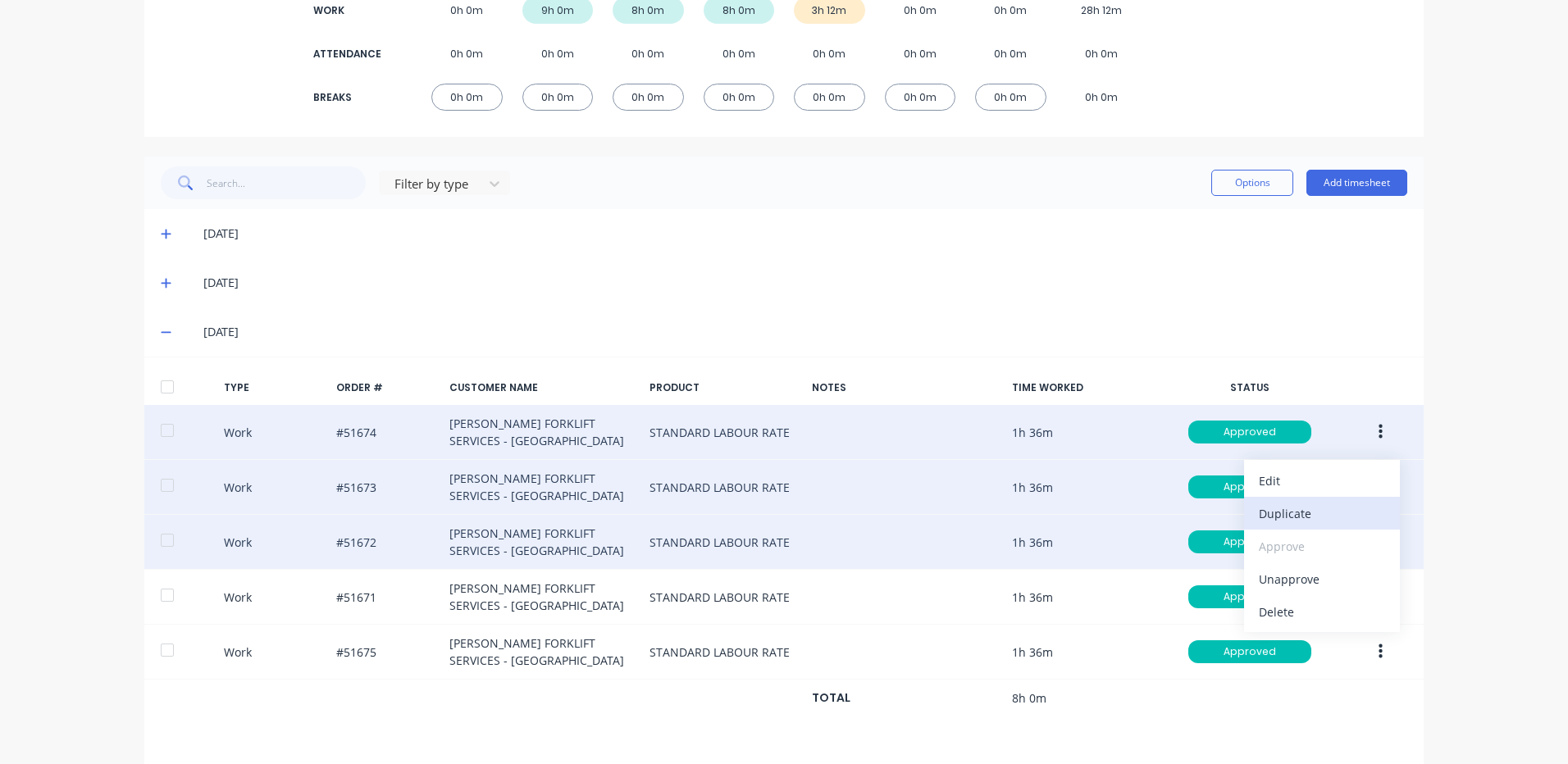
click at [1326, 520] on div "Duplicate" at bounding box center [1321, 513] width 126 height 24
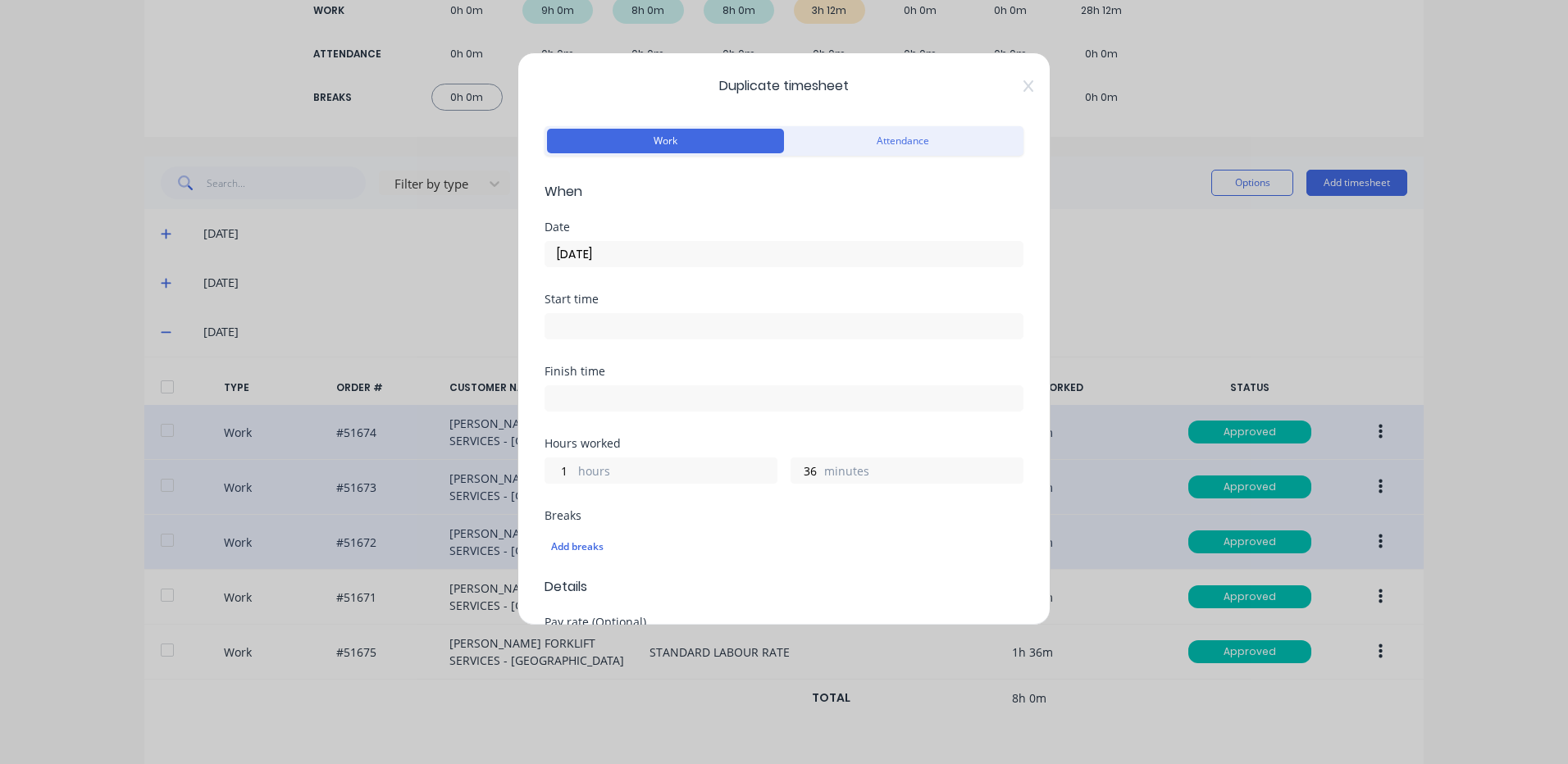
click at [660, 244] on input "[DATE]" at bounding box center [784, 254] width 478 height 25
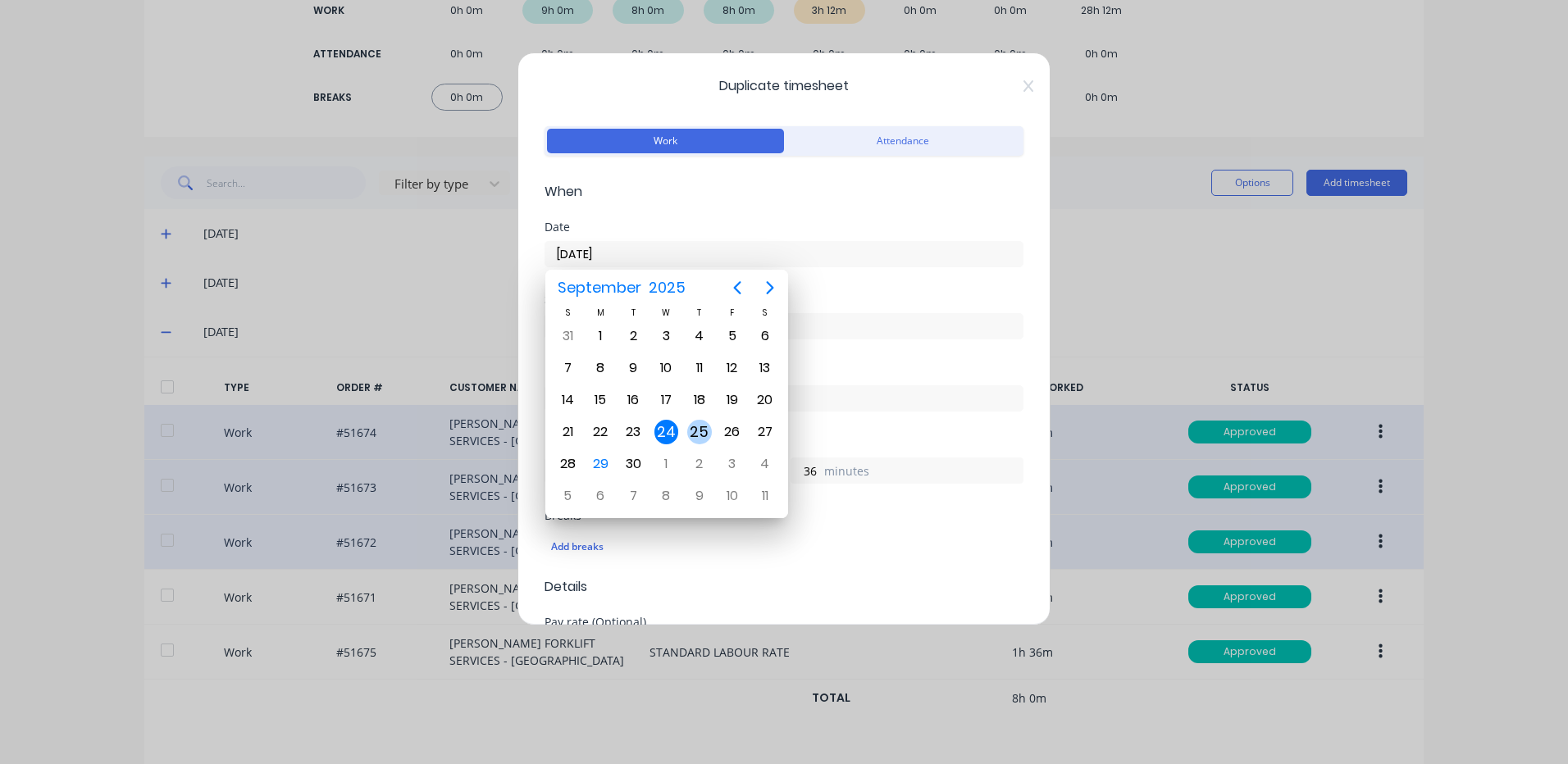
click at [697, 432] on div "25" at bounding box center [699, 432] width 25 height 25
type input "[DATE]"
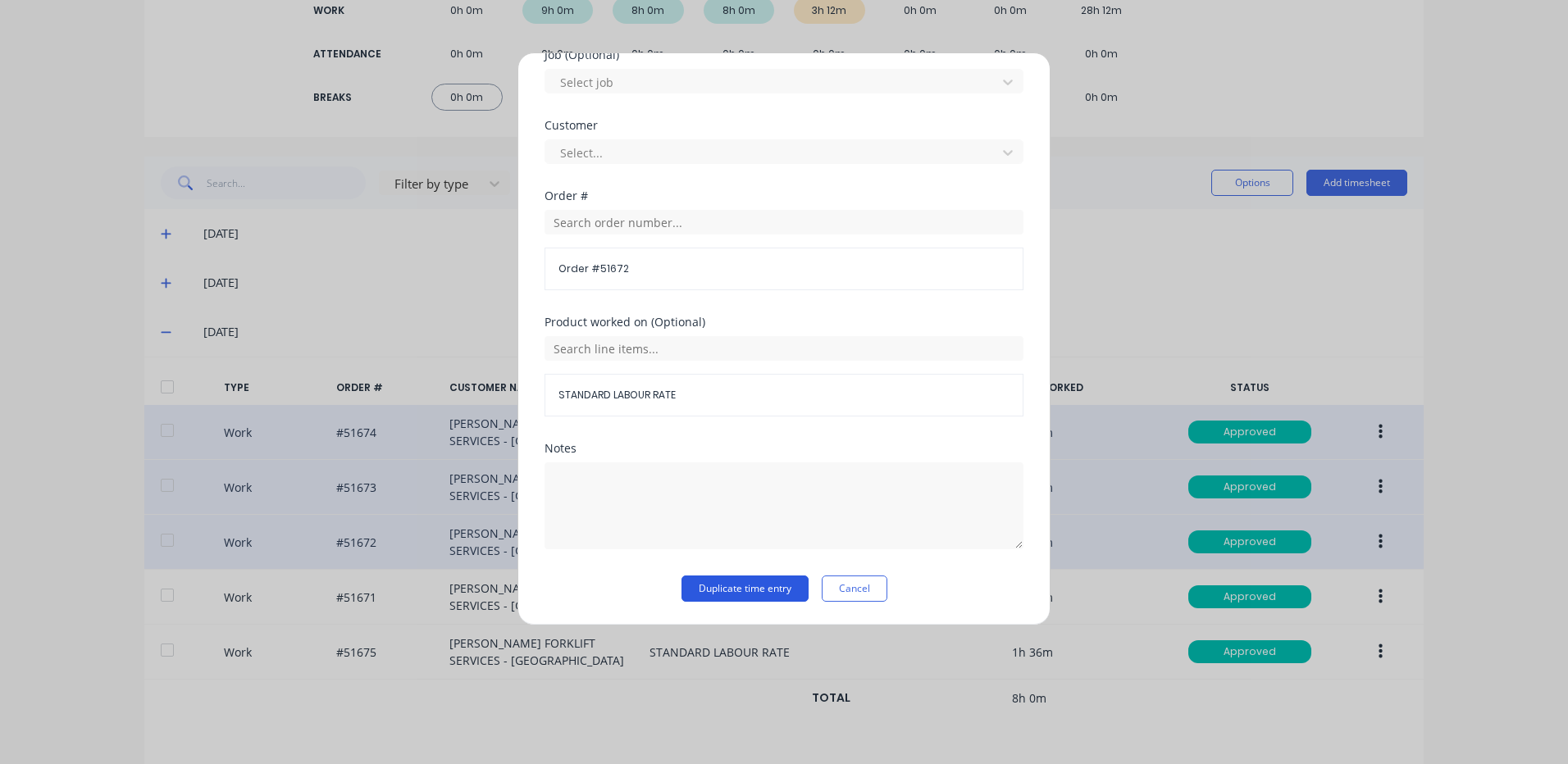
click at [730, 583] on button "Duplicate time entry" at bounding box center [745, 589] width 127 height 26
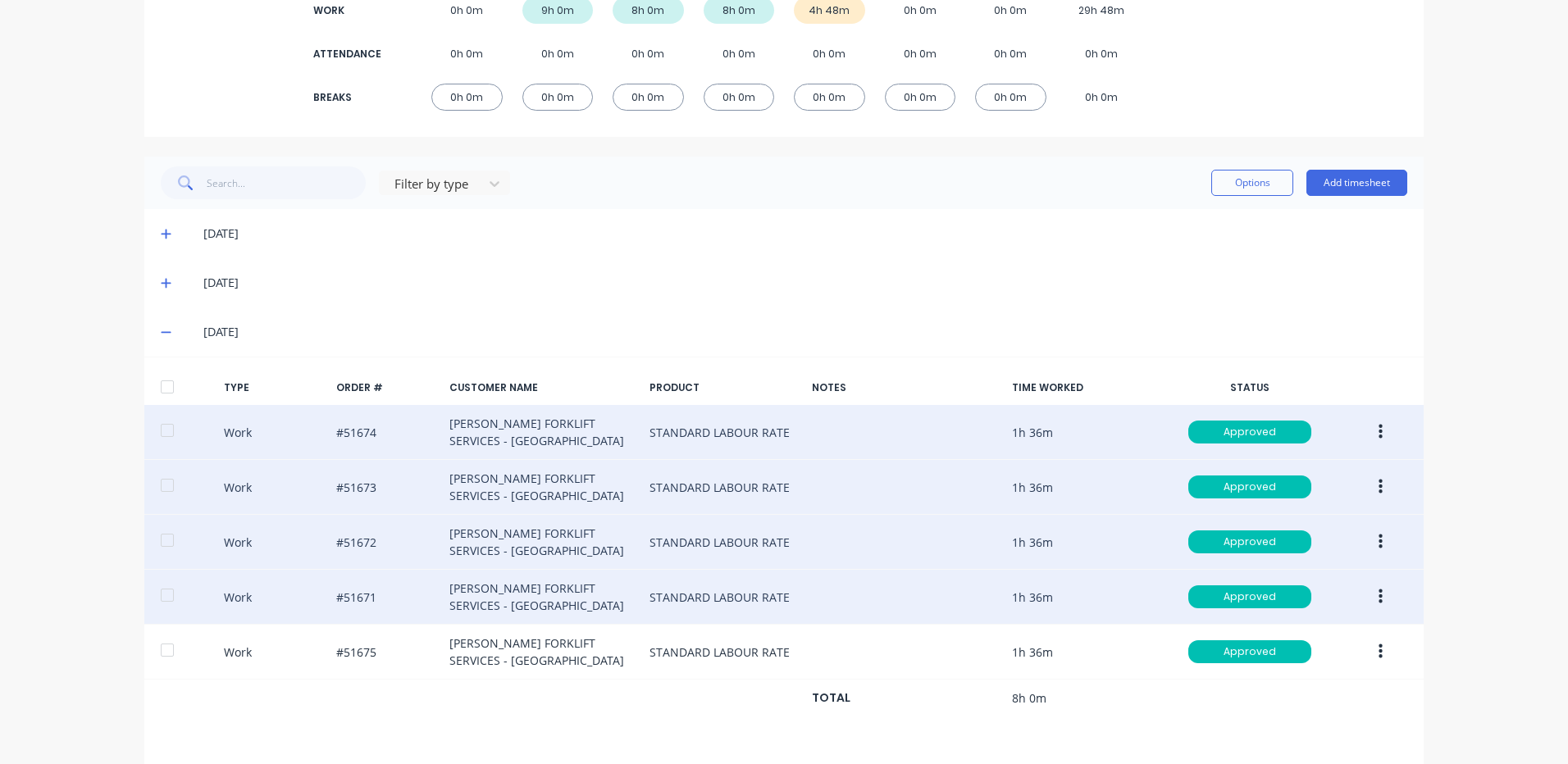
click at [1363, 595] on button "button" at bounding box center [1380, 597] width 39 height 30
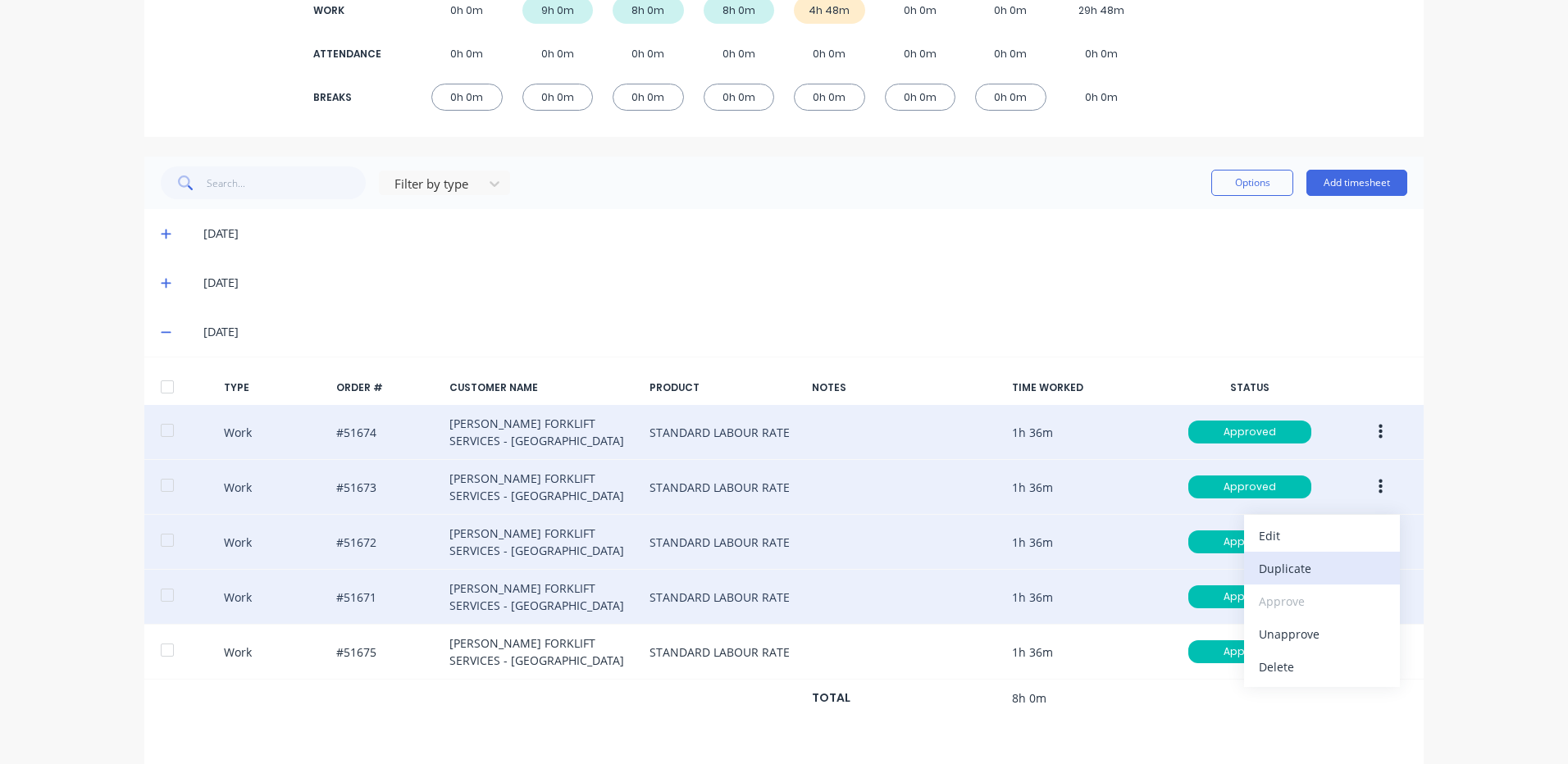
click at [1326, 574] on div "Duplicate" at bounding box center [1321, 569] width 126 height 24
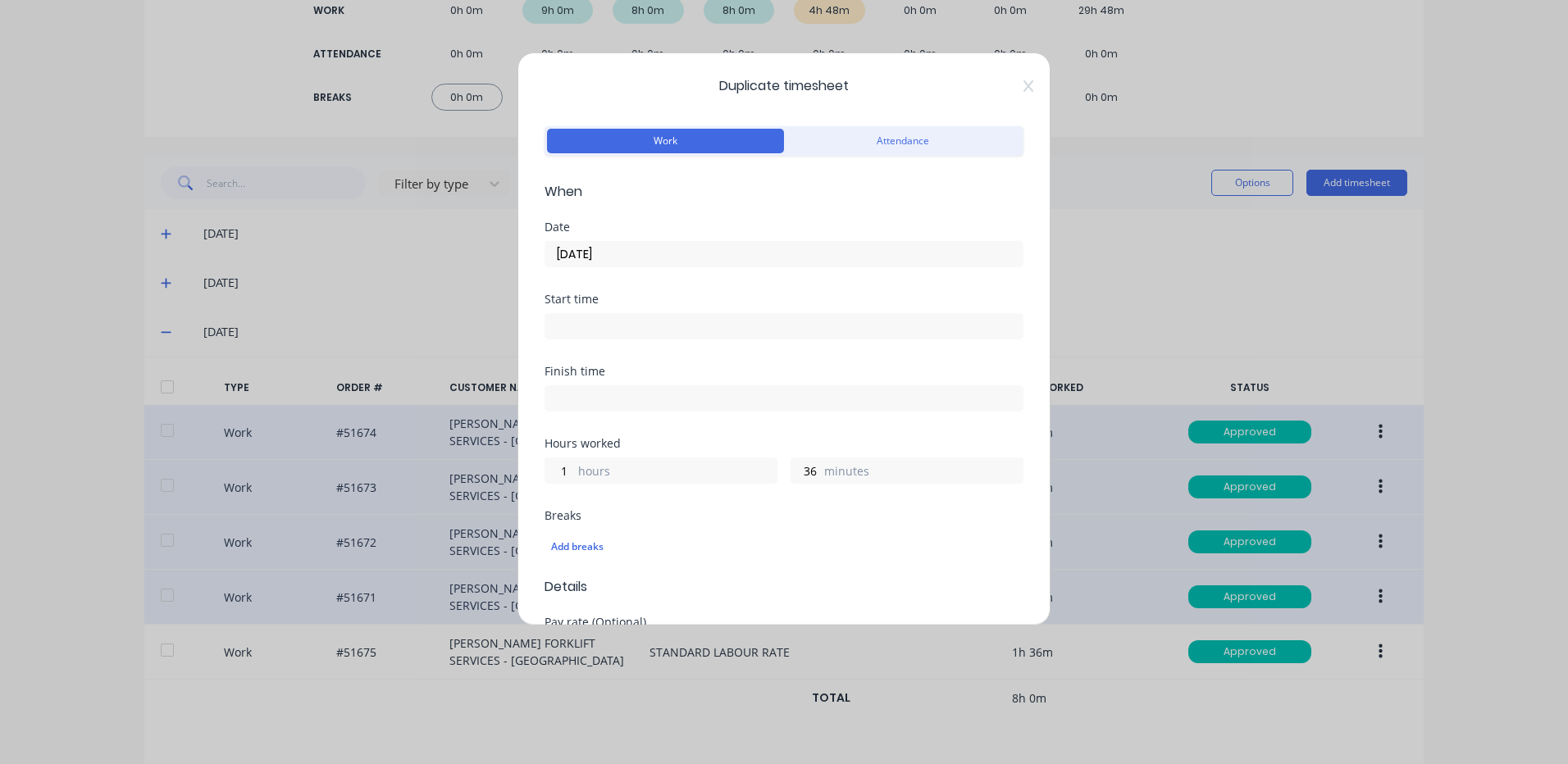
click at [680, 252] on input "[DATE]" at bounding box center [784, 254] width 478 height 25
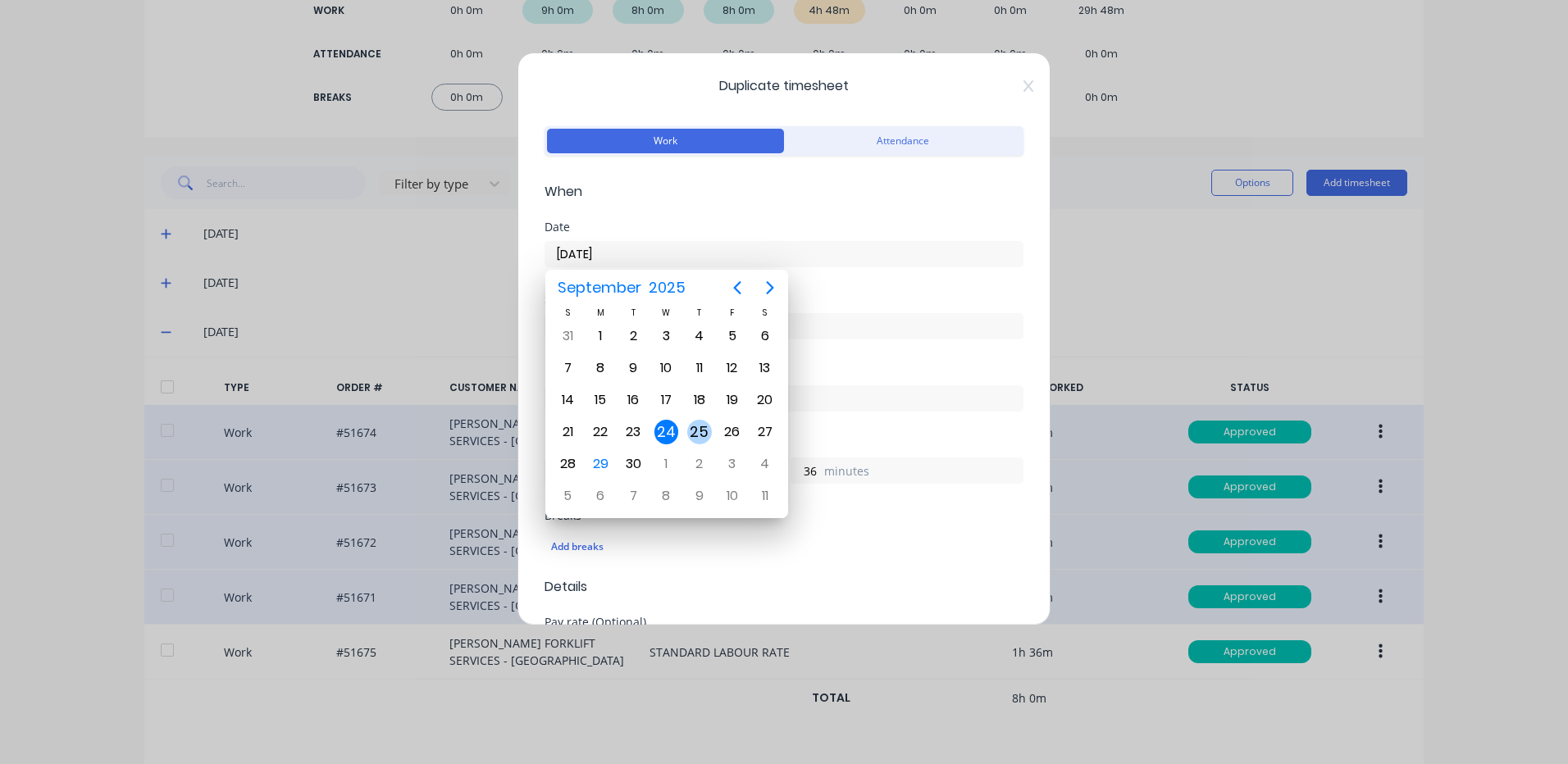
click at [697, 437] on div "25" at bounding box center [699, 432] width 25 height 25
type input "[DATE]"
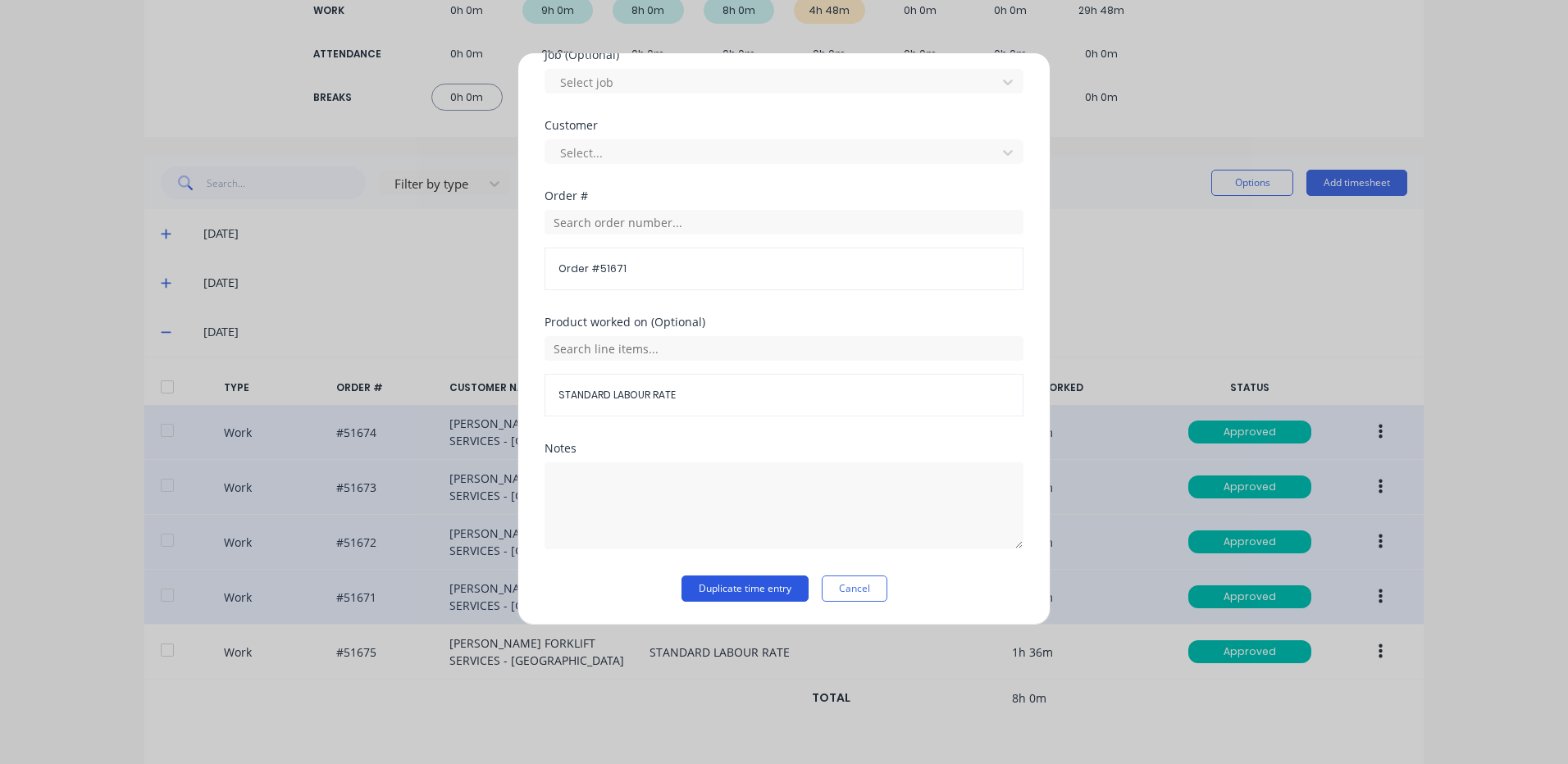
click at [758, 595] on button "Duplicate time entry" at bounding box center [745, 589] width 127 height 26
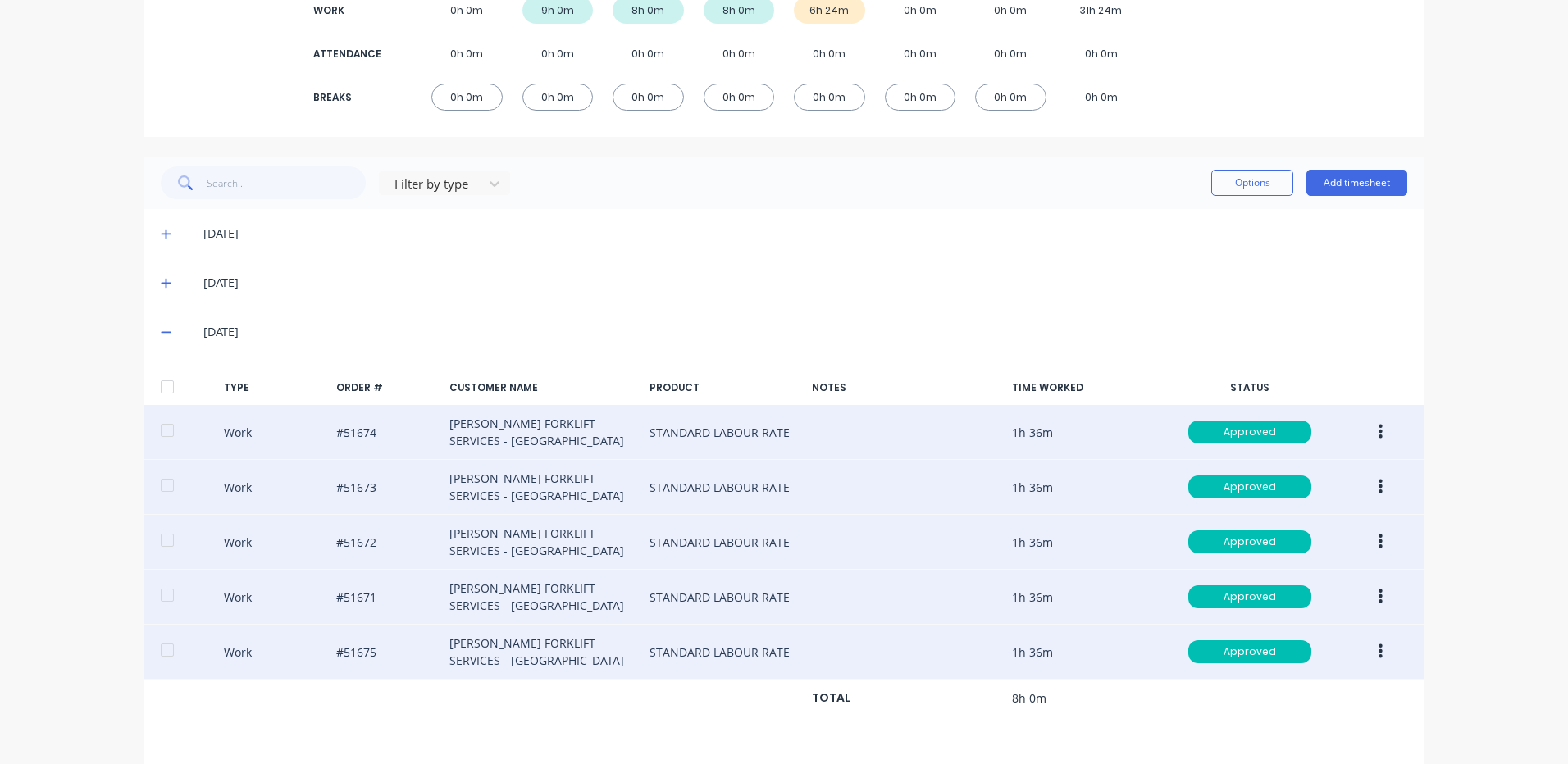
click at [1398, 654] on div "Work #51675 [PERSON_NAME] FORKLIFT SERVICES - WETHERILL PARK STANDARD LABOUR RA…" at bounding box center [784, 652] width 1279 height 55
click at [1377, 647] on button "button" at bounding box center [1380, 652] width 39 height 30
click at [1315, 626] on div "Duplicate" at bounding box center [1321, 624] width 126 height 24
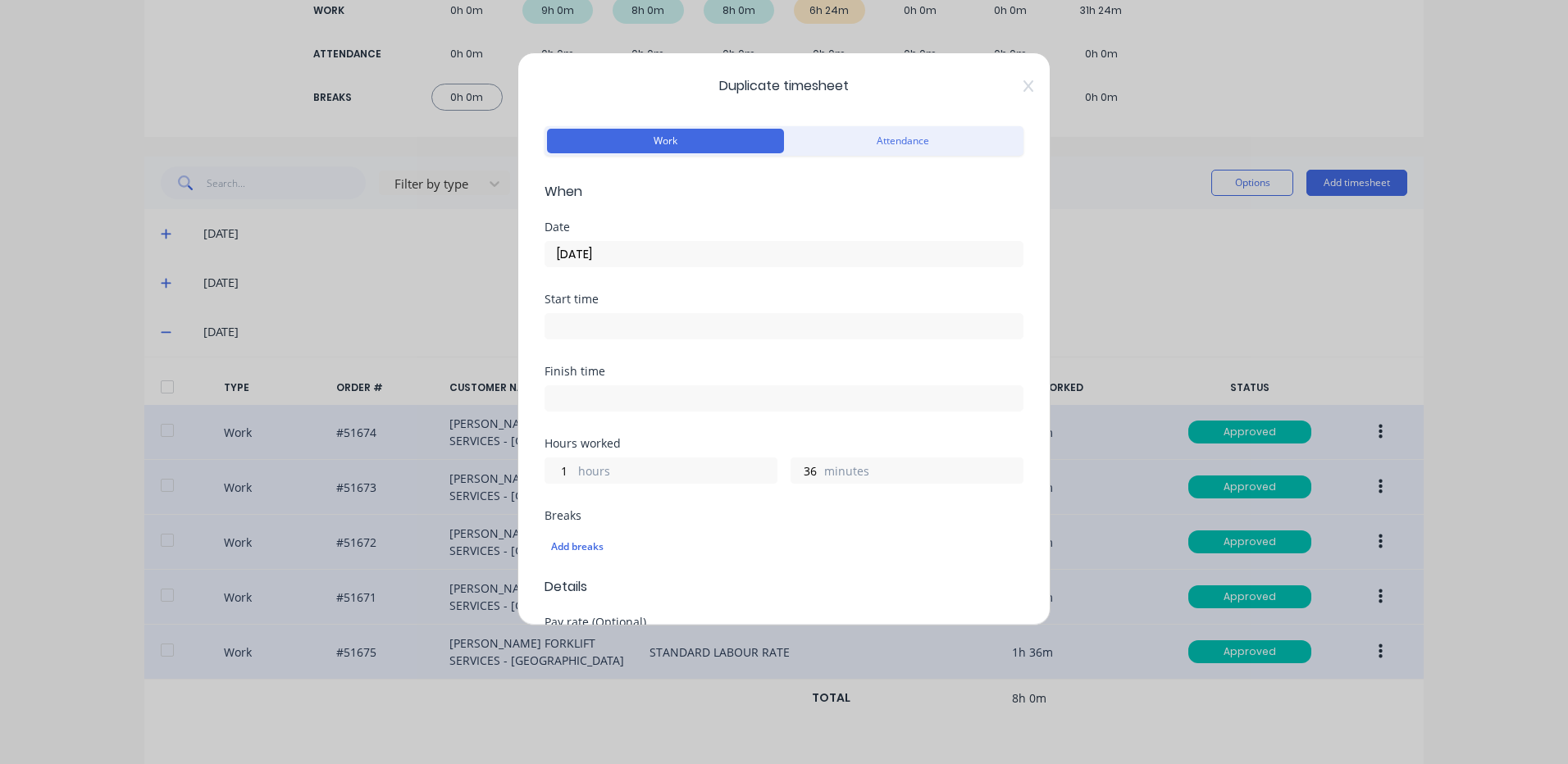
click at [581, 256] on input "[DATE]" at bounding box center [784, 254] width 478 height 25
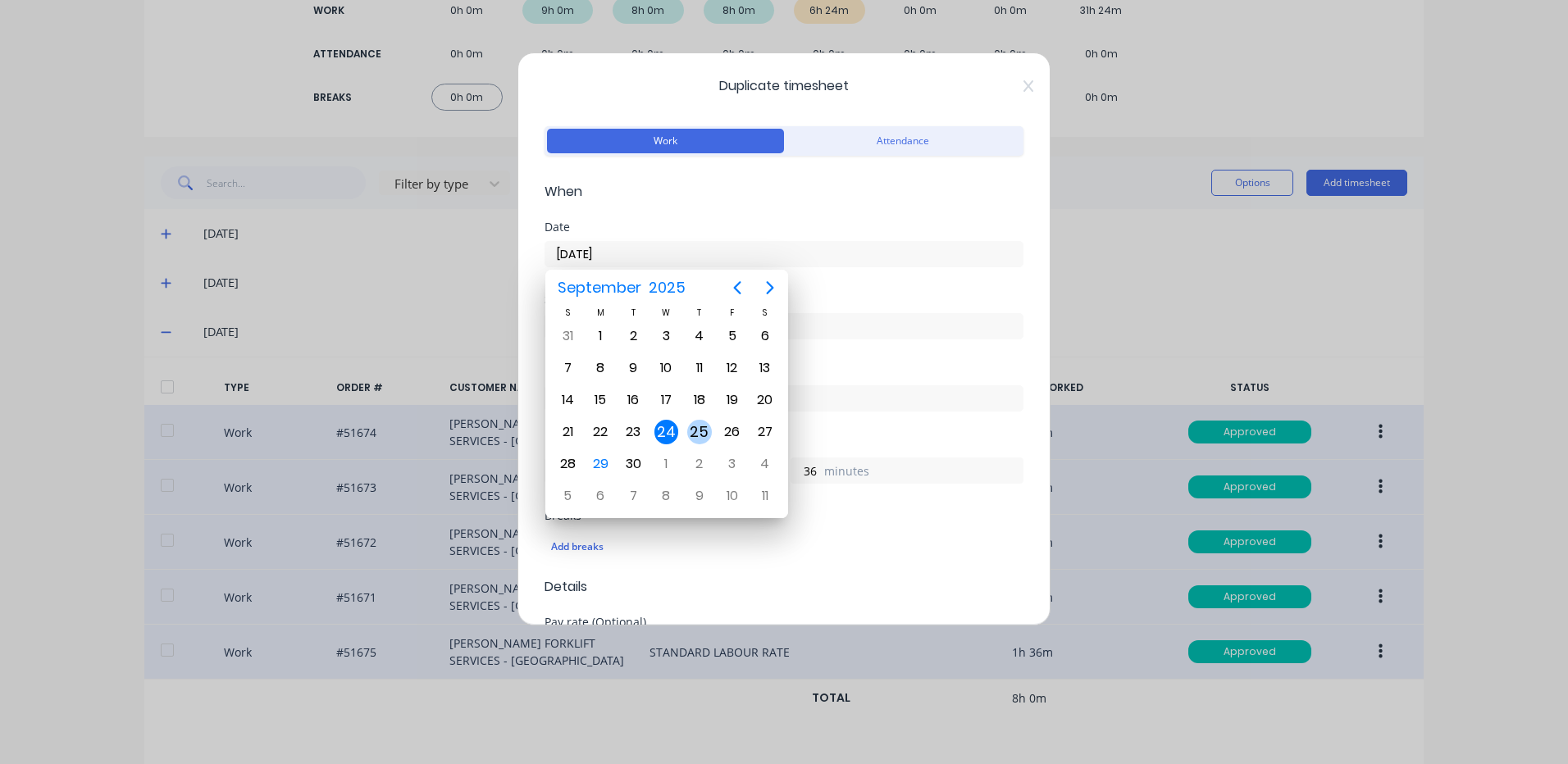
click at [692, 426] on div "25" at bounding box center [699, 432] width 25 height 25
type input "[DATE]"
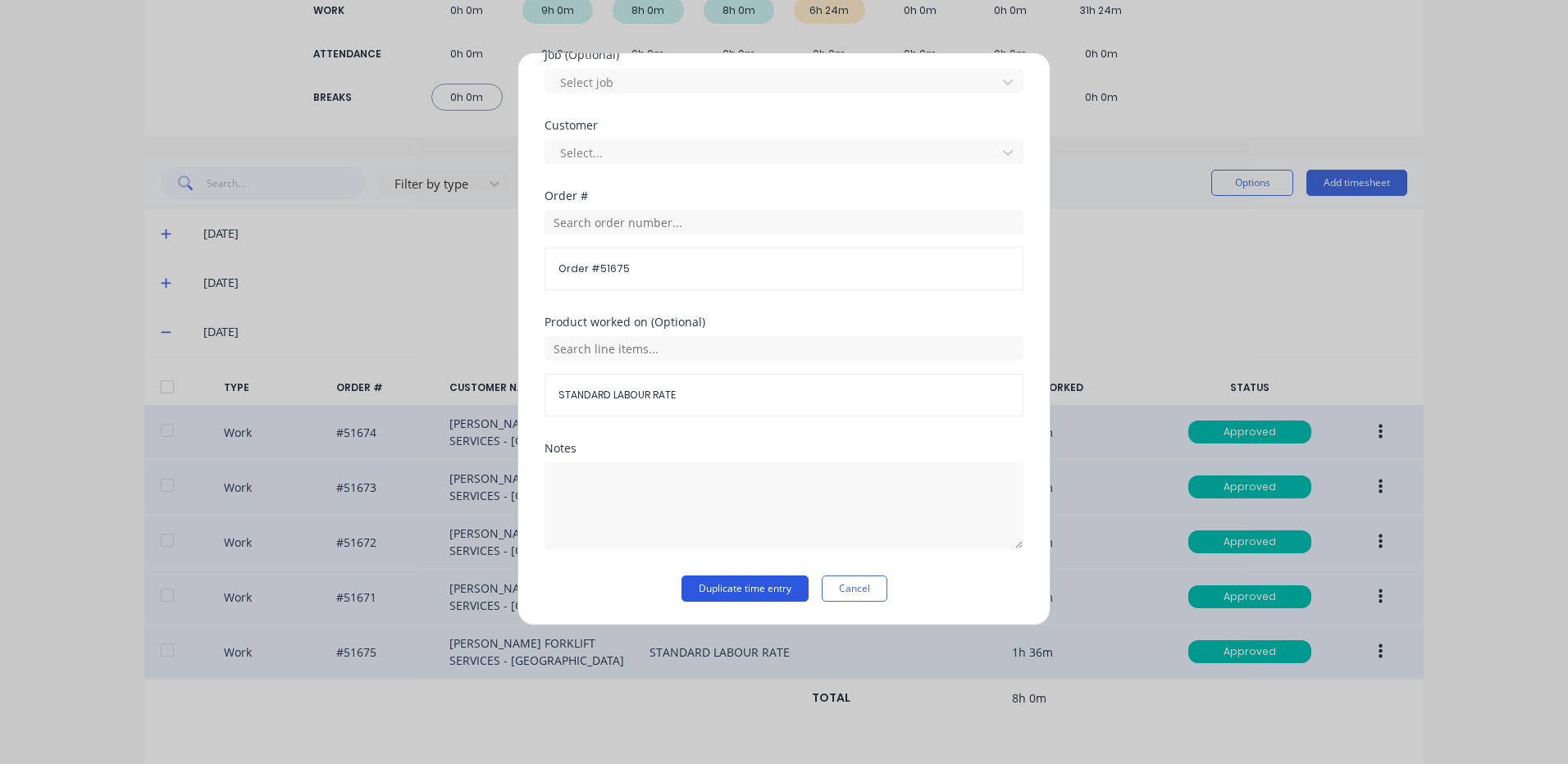
click at [734, 581] on button "Duplicate time entry" at bounding box center [745, 589] width 127 height 26
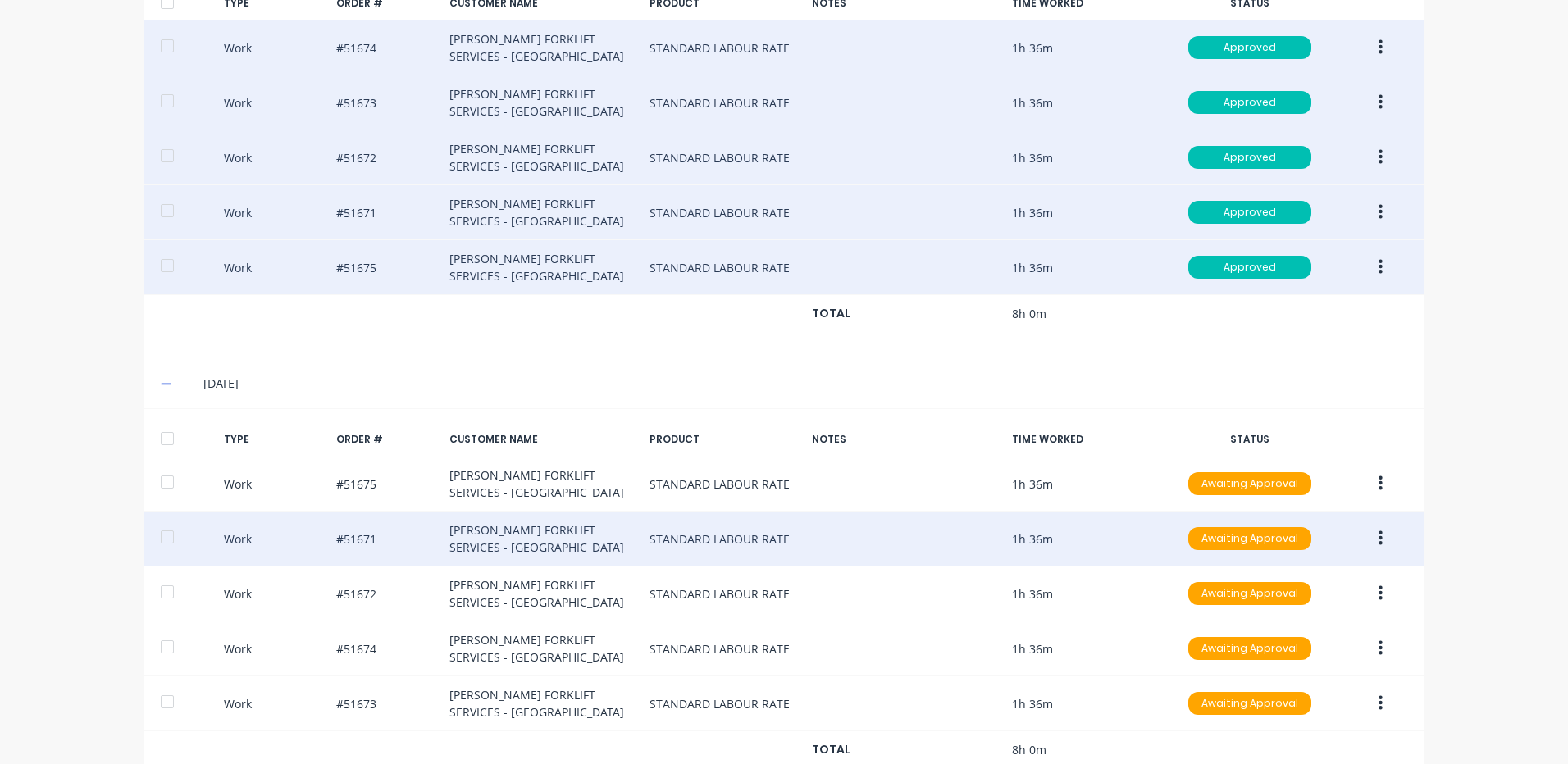
scroll to position [707, 0]
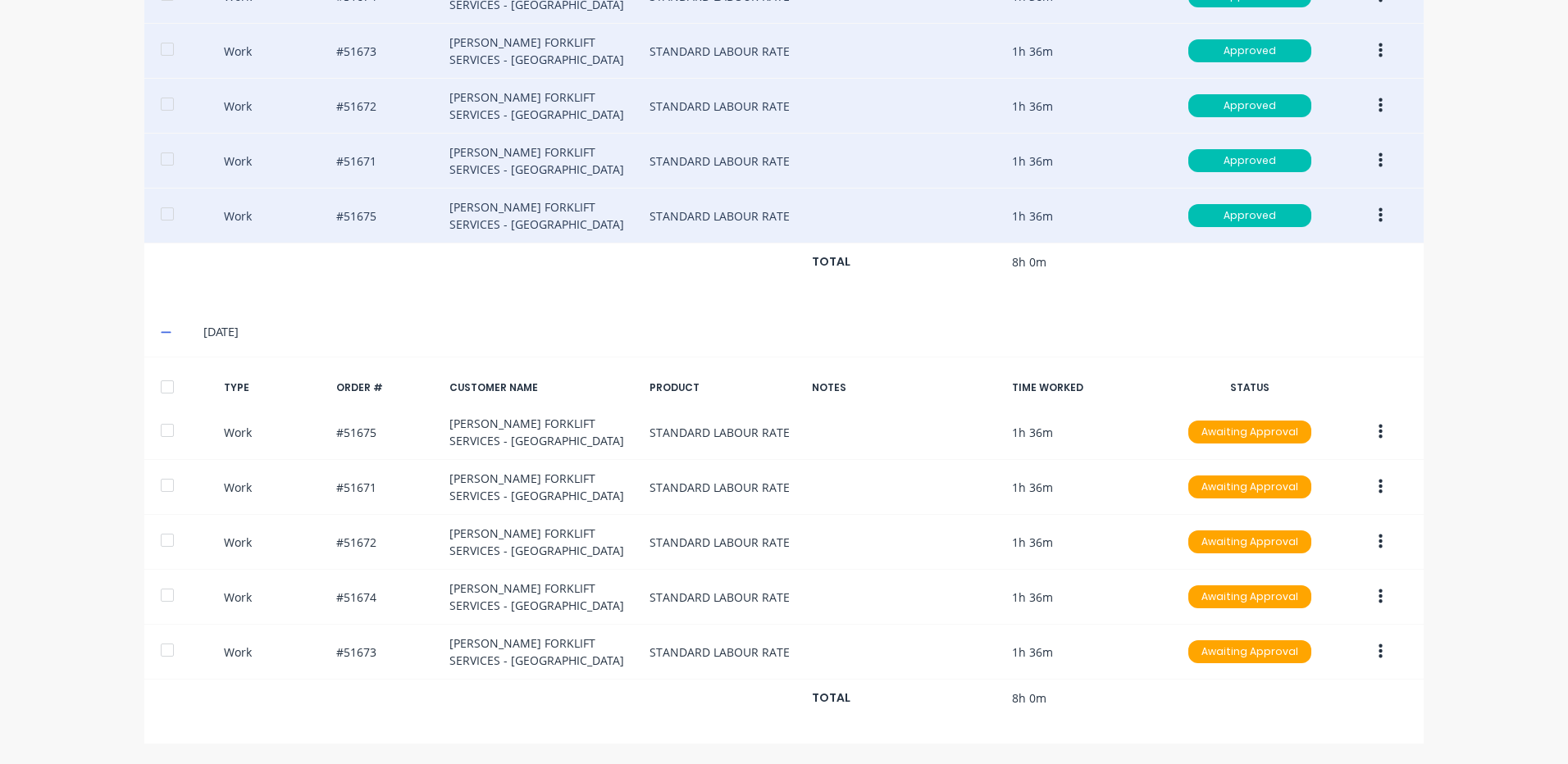
click at [182, 391] on div at bounding box center [186, 386] width 50 height 13
click at [178, 382] on div at bounding box center [186, 386] width 50 height 13
click at [168, 389] on div at bounding box center [167, 387] width 33 height 33
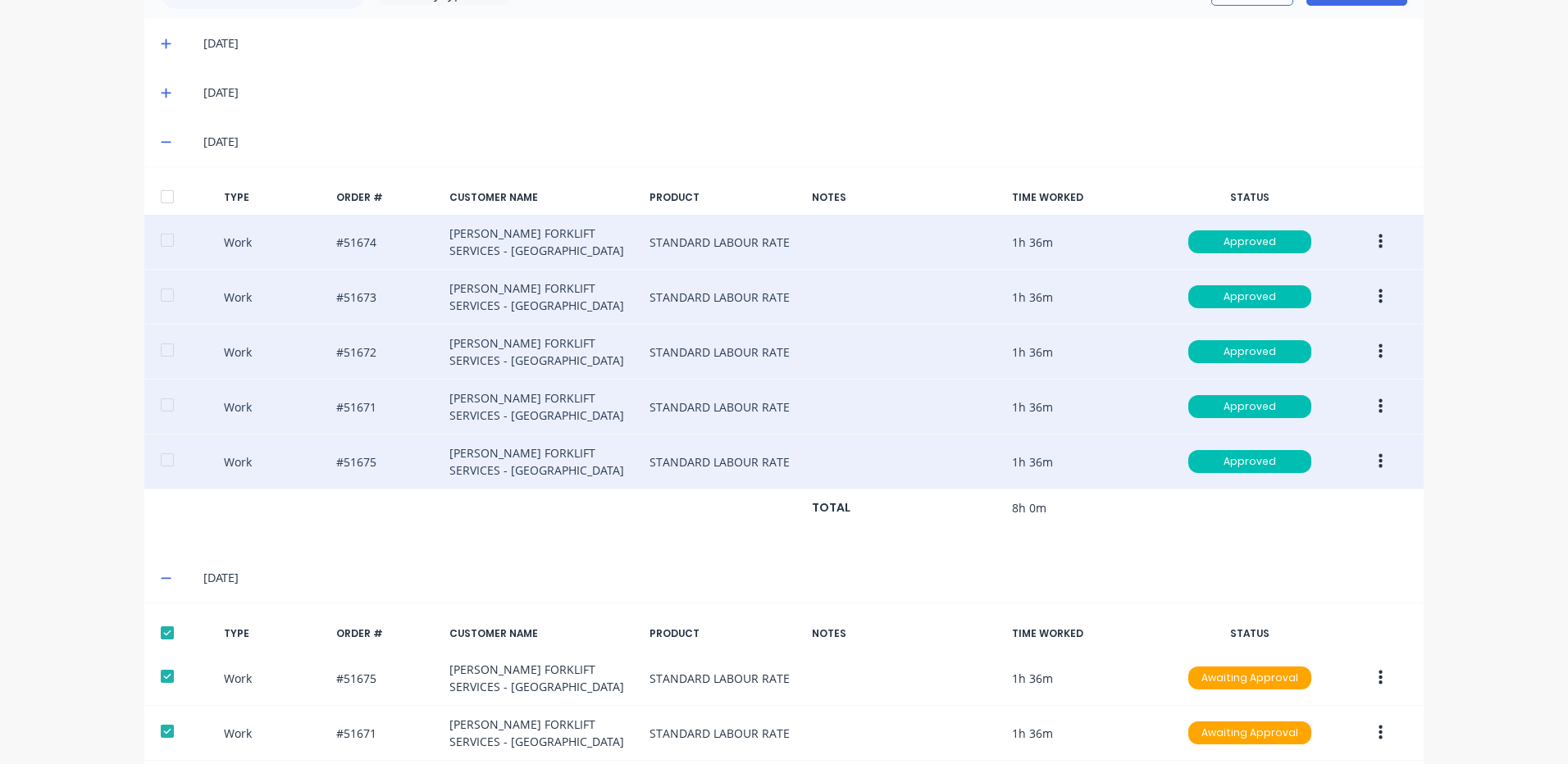
scroll to position [0, 0]
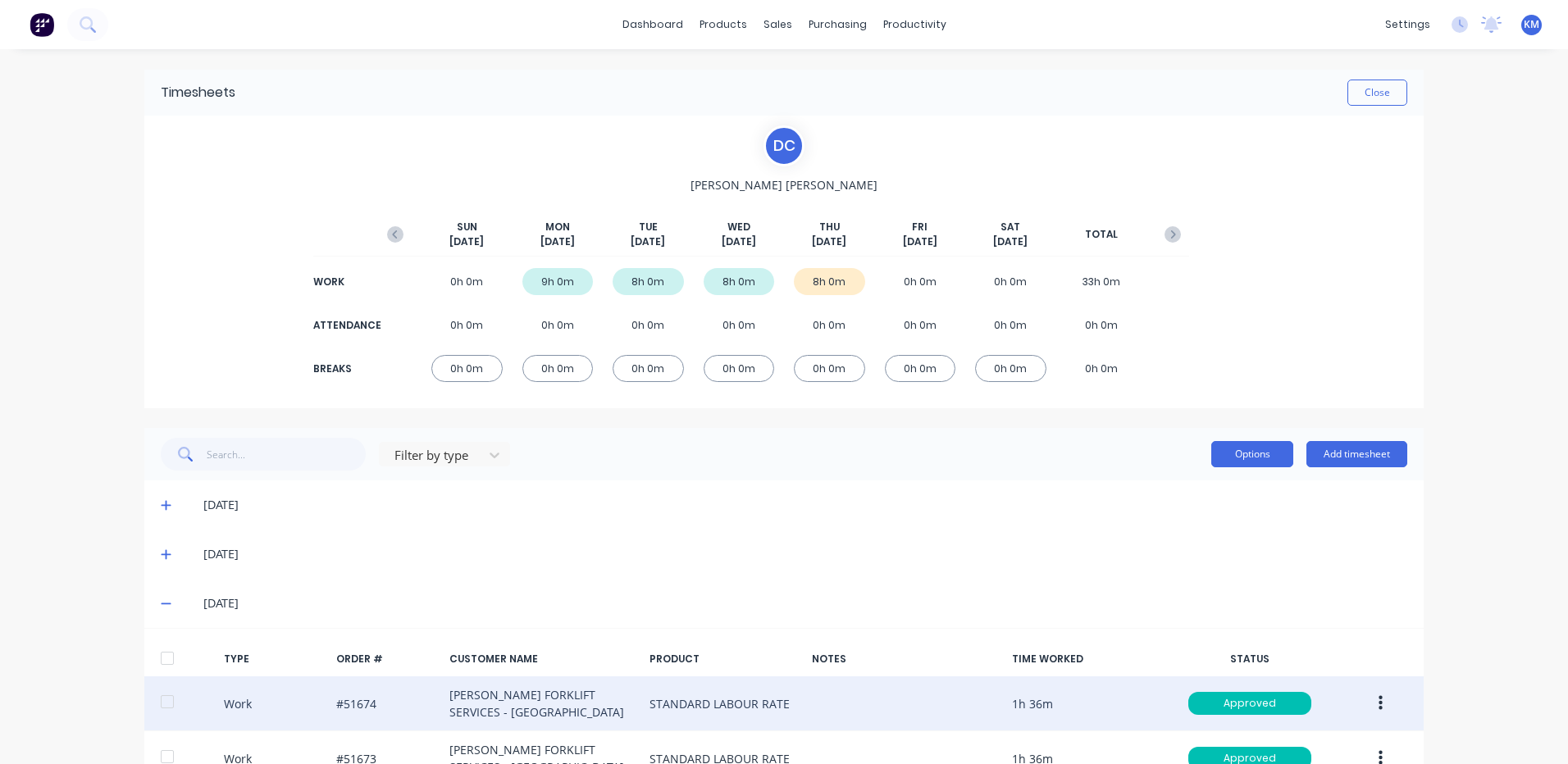
click at [1239, 455] on button "Options" at bounding box center [1252, 454] width 82 height 26
click at [1234, 495] on div "Approve" at bounding box center [1215, 496] width 126 height 24
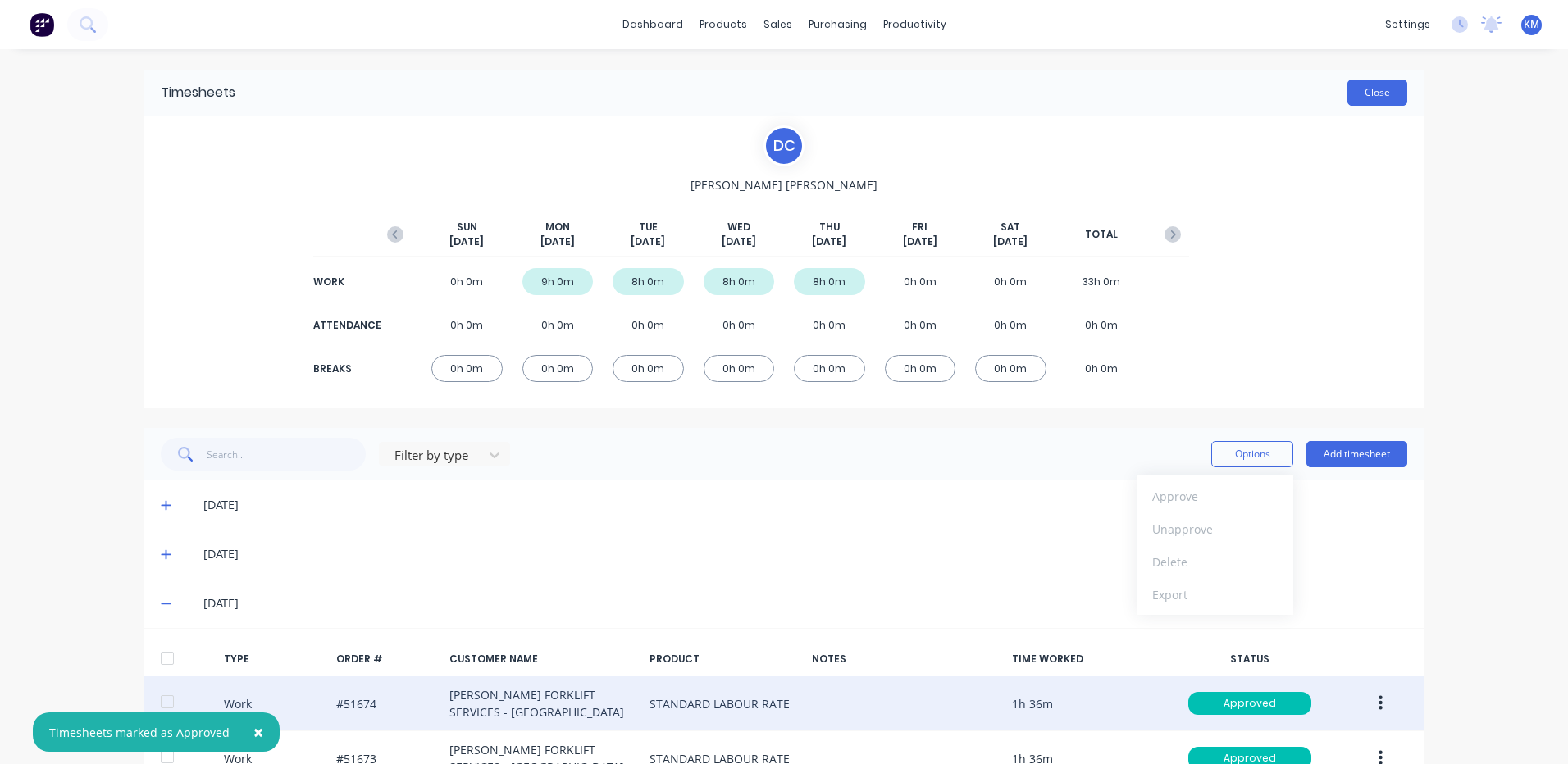
click at [1371, 97] on button "Close" at bounding box center [1377, 93] width 60 height 26
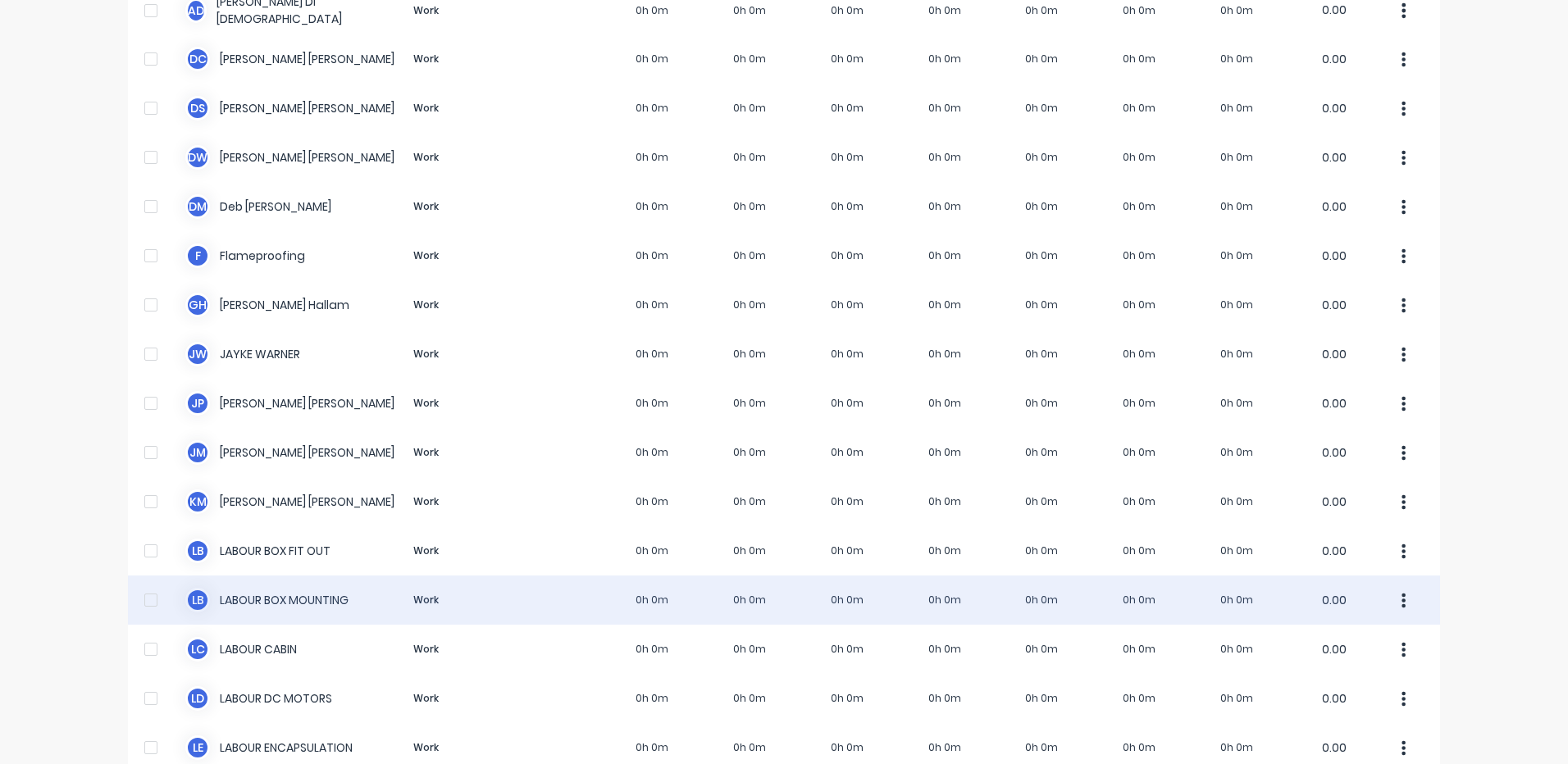
scroll to position [22, 0]
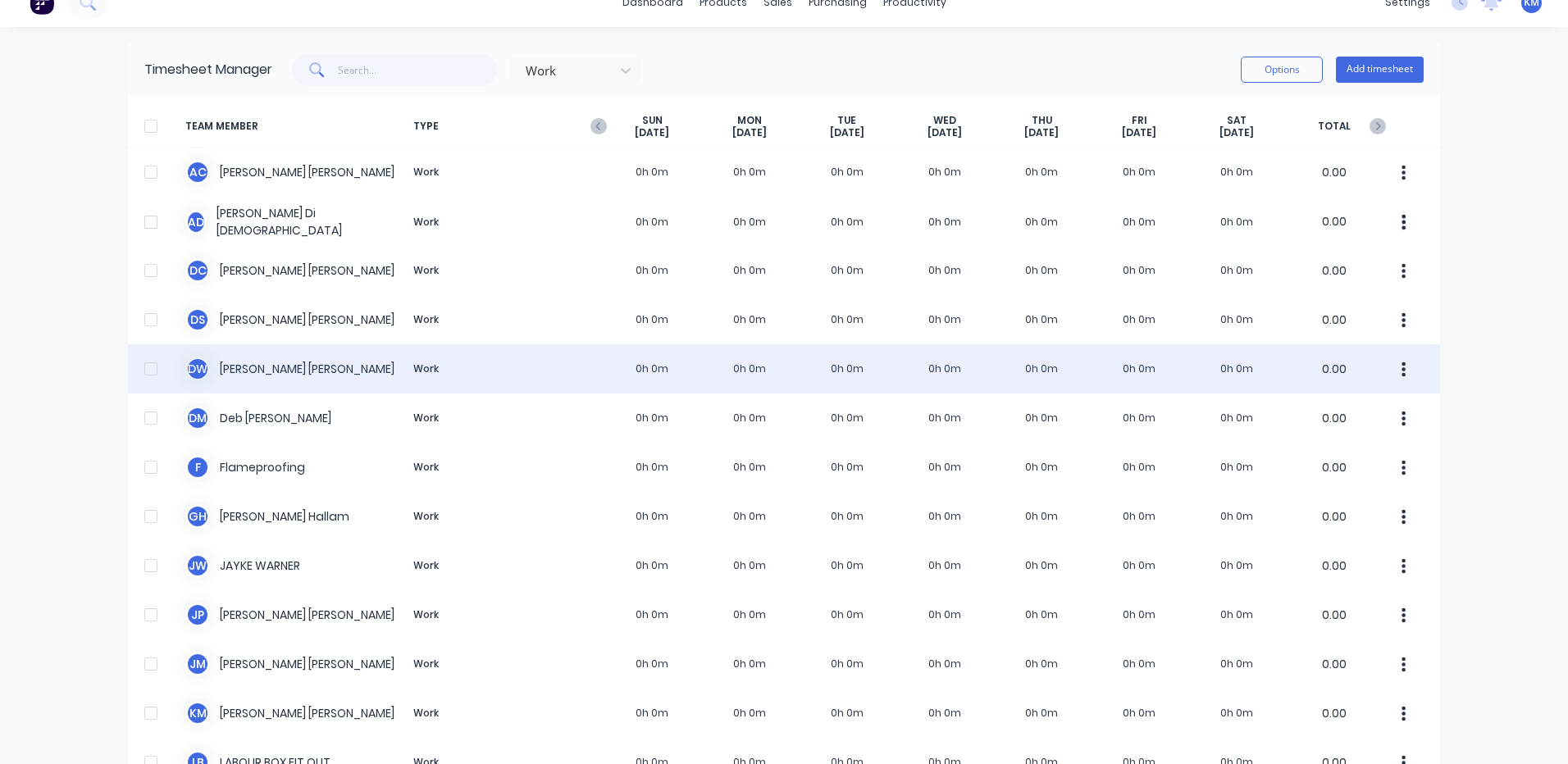
click at [761, 358] on div "D W [PERSON_NAME] Work 0h 0m 0h 0m 0h 0m 0h 0m 0h 0m 0h 0m 0h 0m 0.00" at bounding box center [784, 368] width 1312 height 49
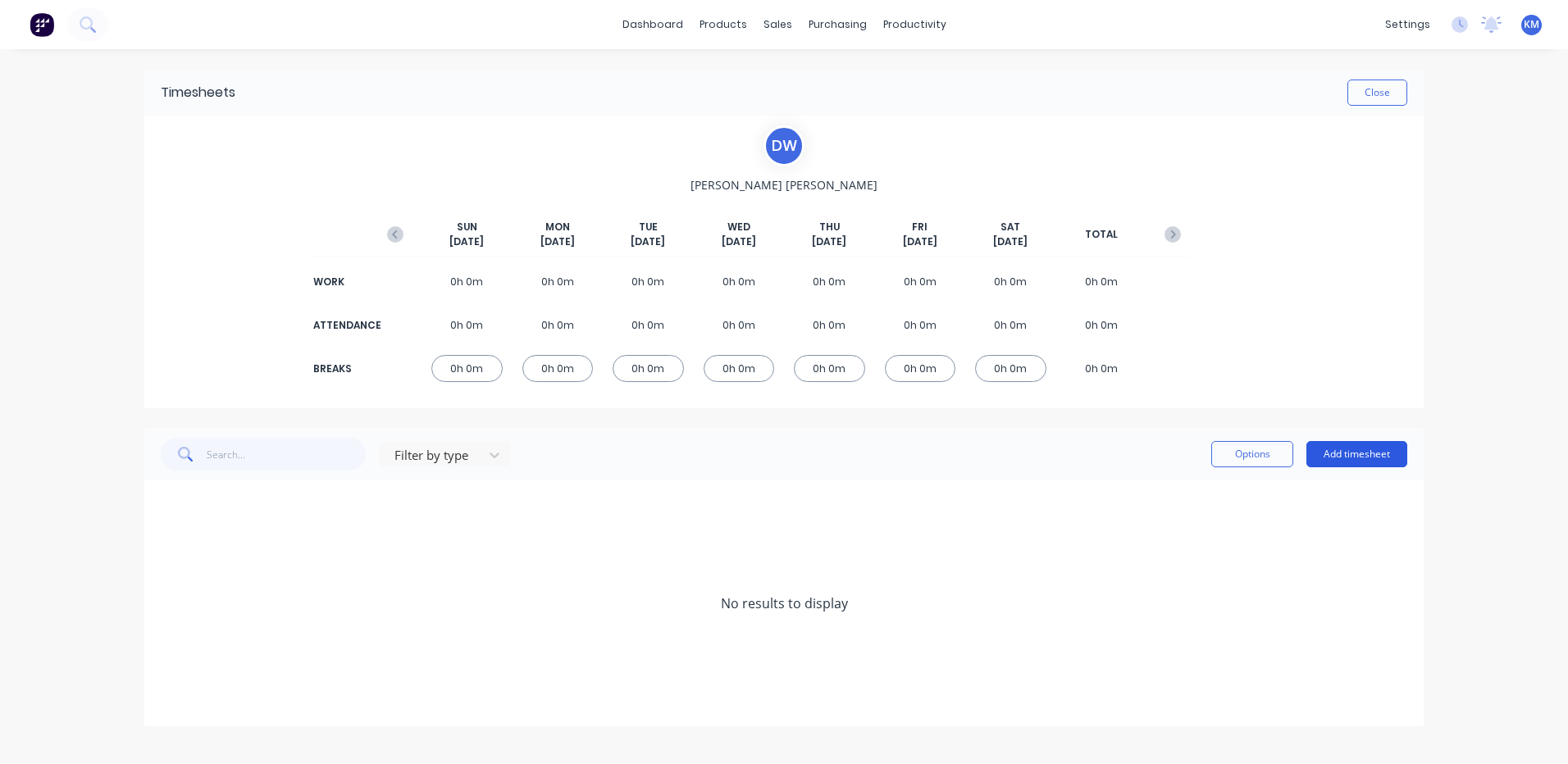
click at [1361, 448] on button "Add timesheet" at bounding box center [1356, 454] width 100 height 26
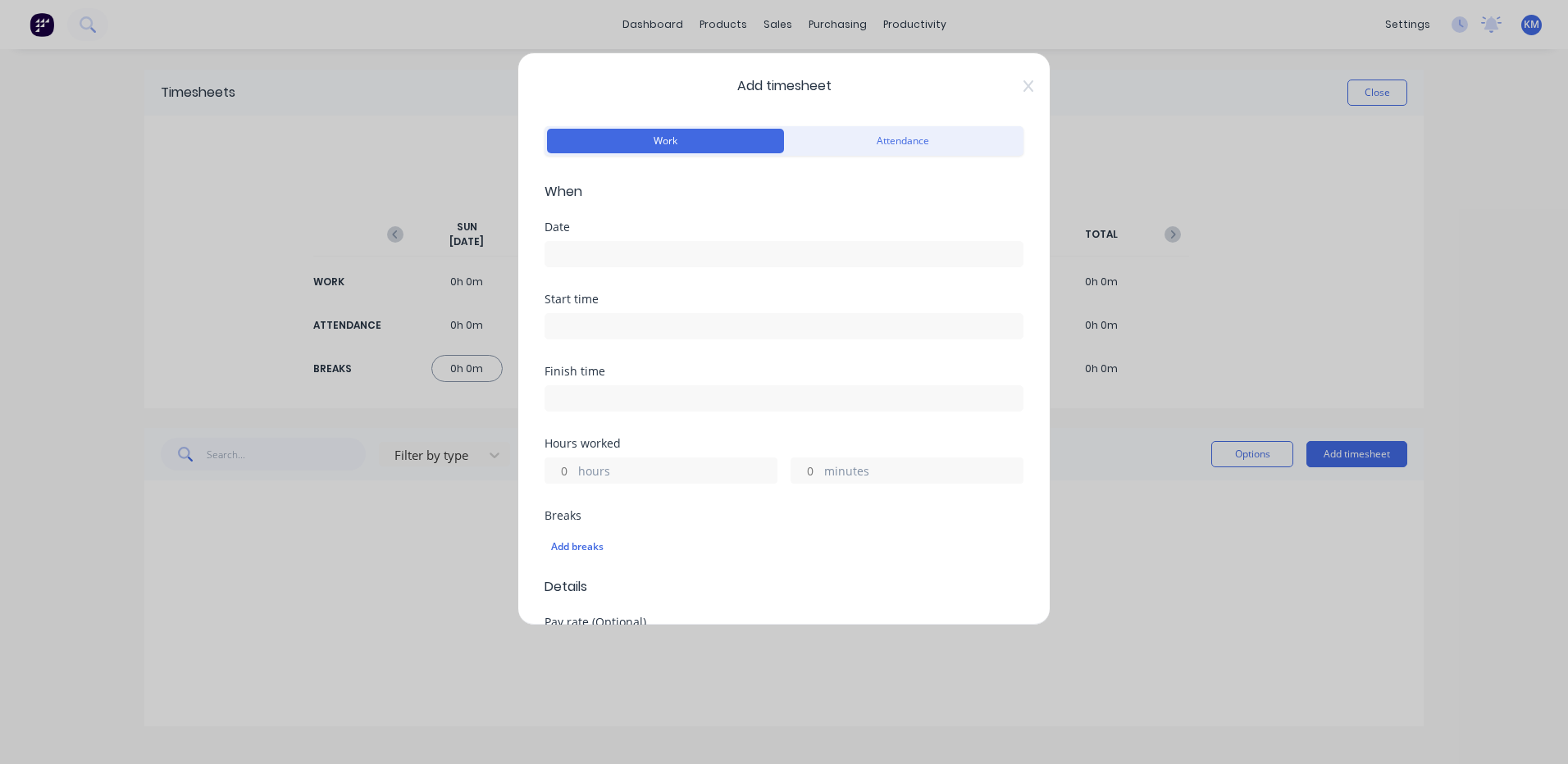
click at [790, 255] on input at bounding box center [784, 254] width 478 height 25
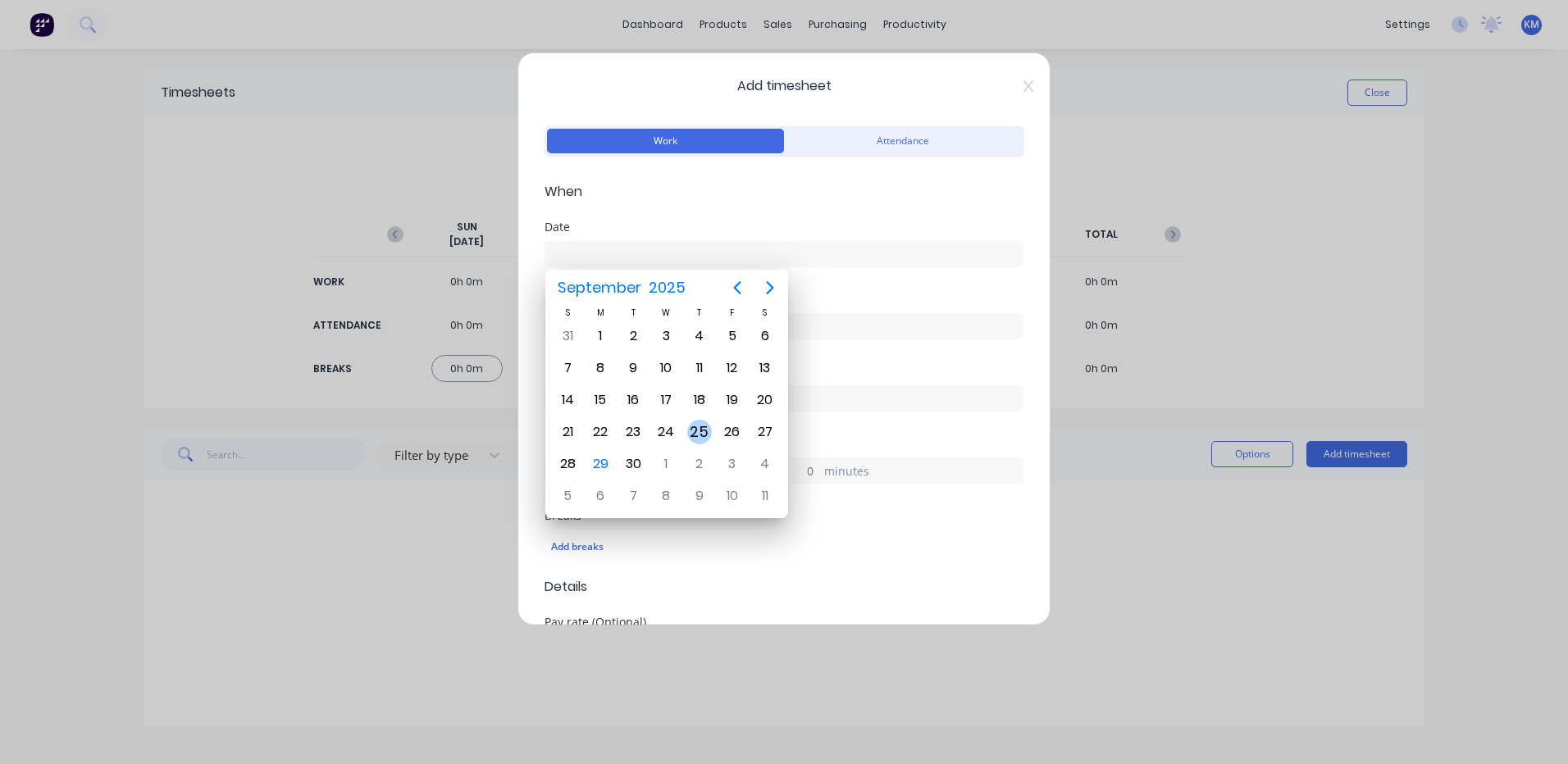
click at [703, 424] on div "25" at bounding box center [699, 432] width 25 height 25
type input "[DATE]"
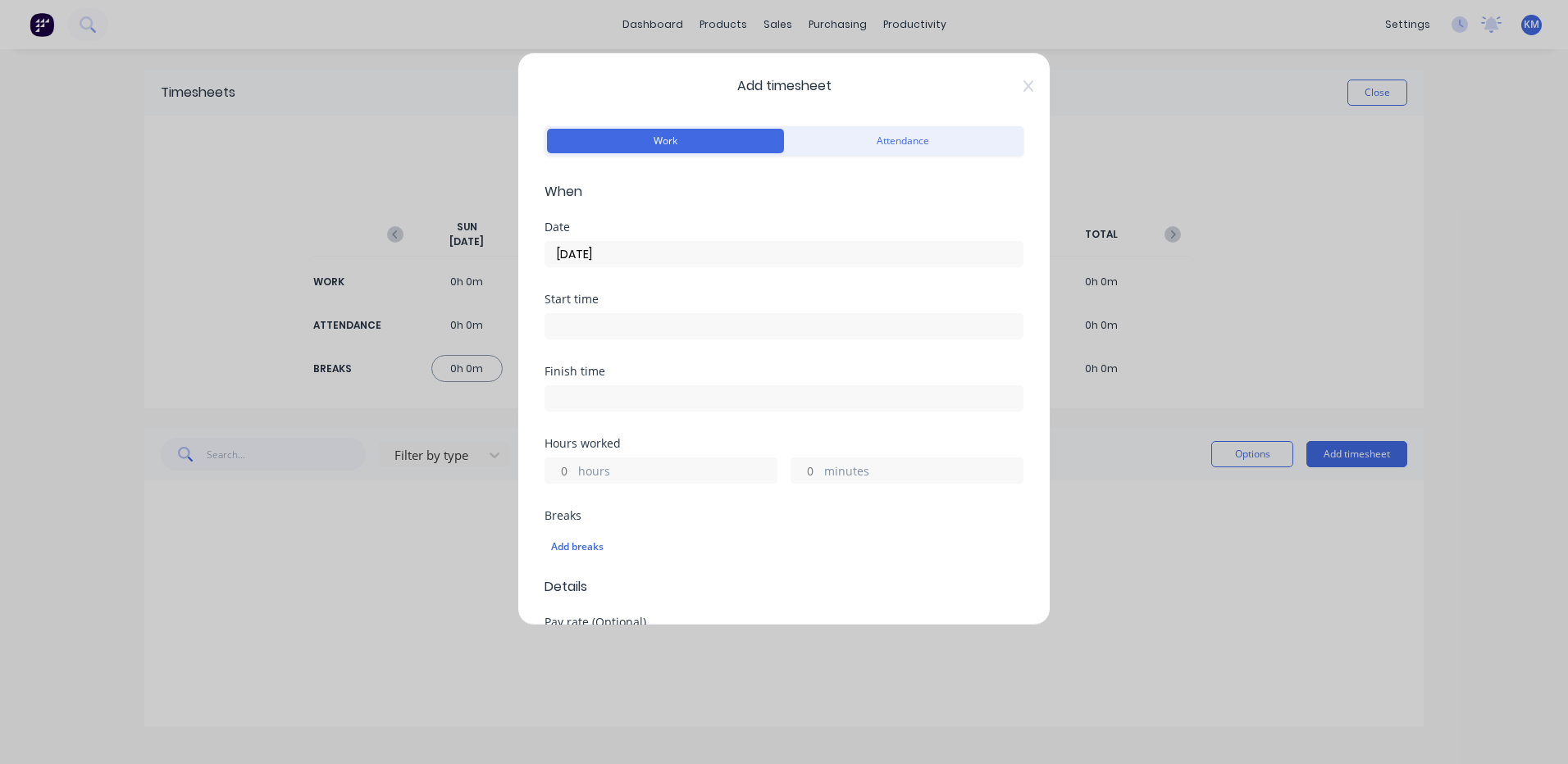
click at [564, 465] on input "hours" at bounding box center [559, 471] width 29 height 25
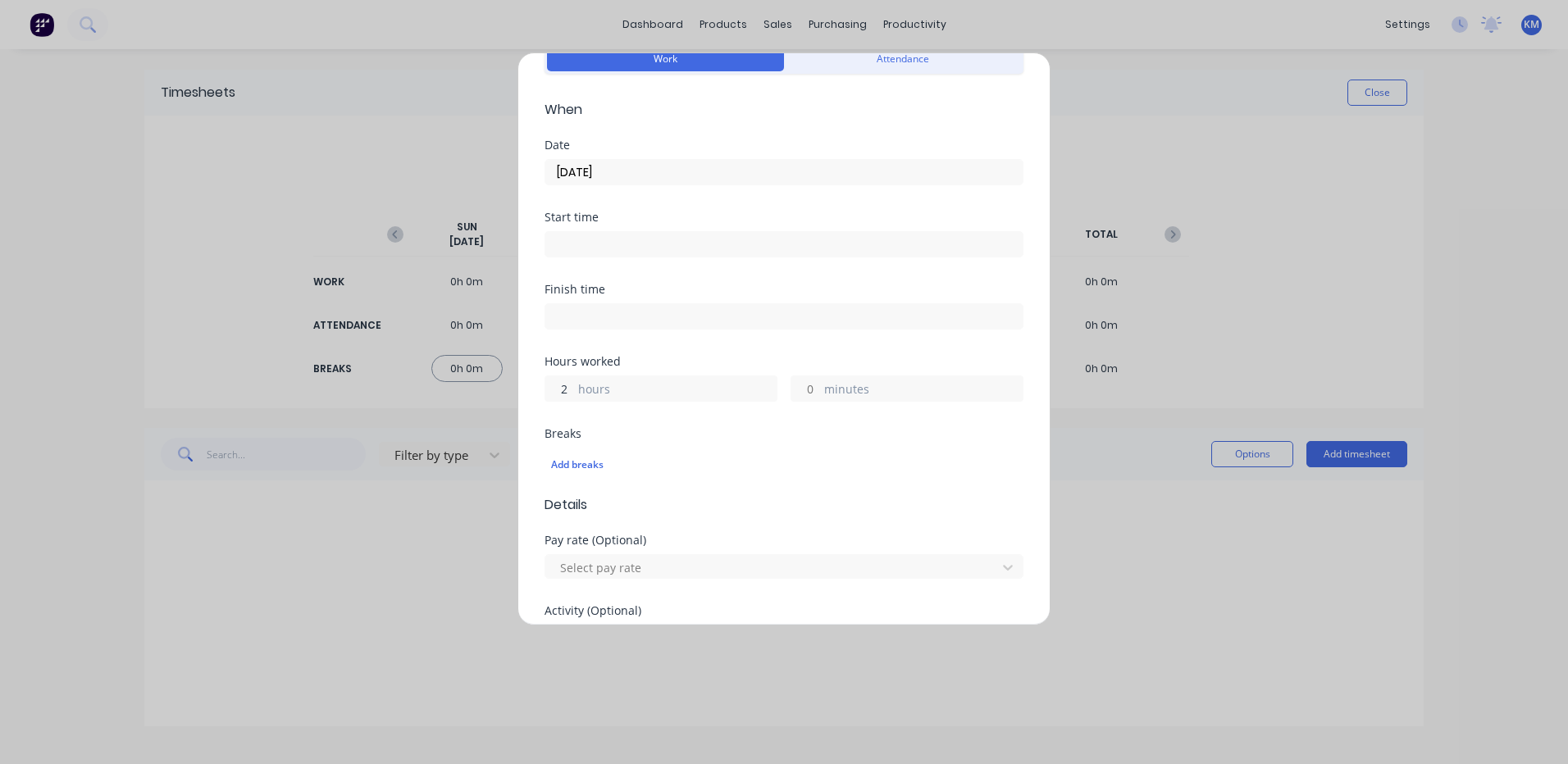
scroll to position [410, 0]
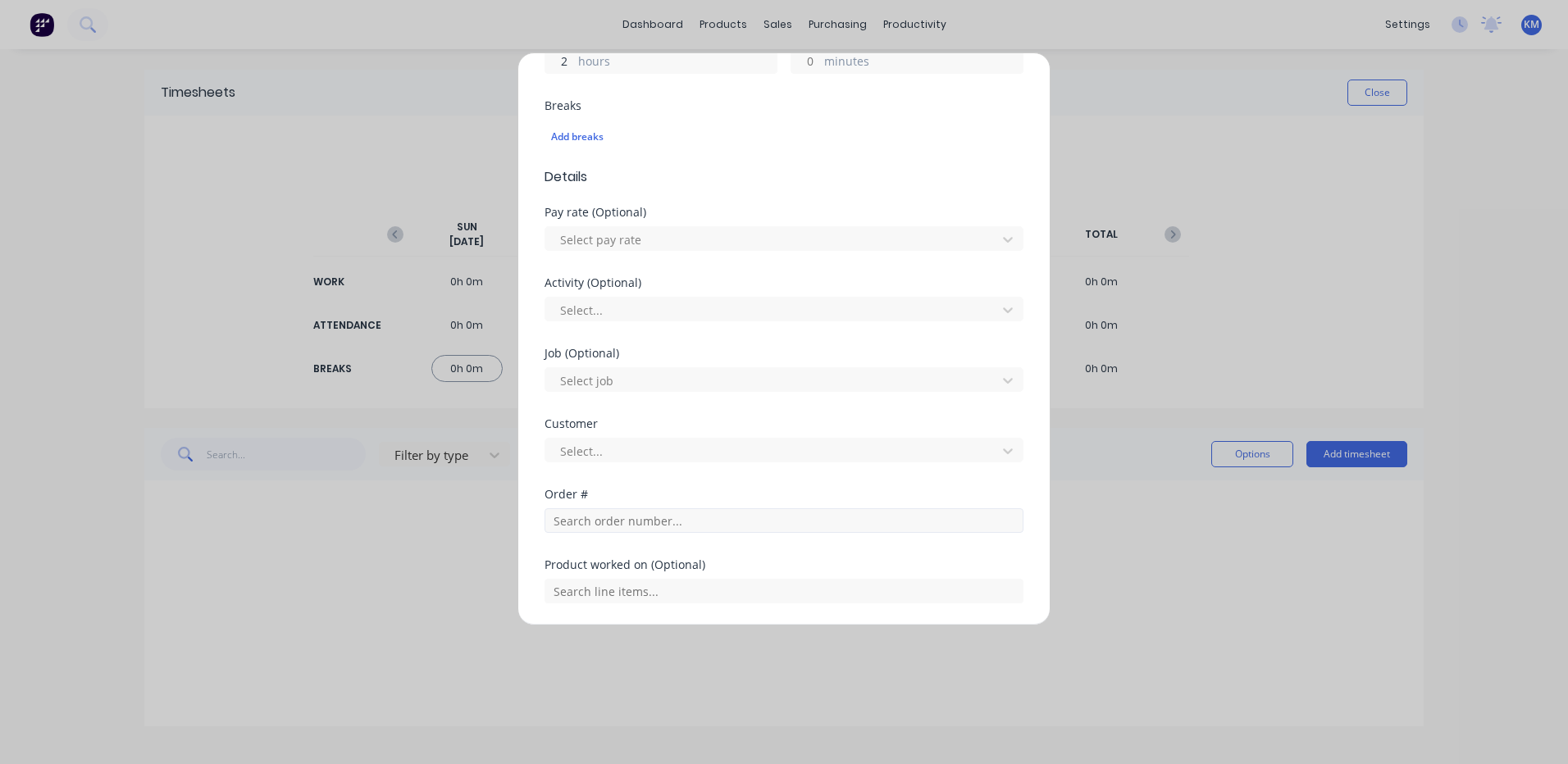
type input "2"
click at [647, 520] on input "text" at bounding box center [783, 520] width 479 height 25
click at [697, 579] on form "Work Attendance When Date [DATE] Start time Finish time Hours worked 2 hours mi…" at bounding box center [783, 251] width 479 height 1076
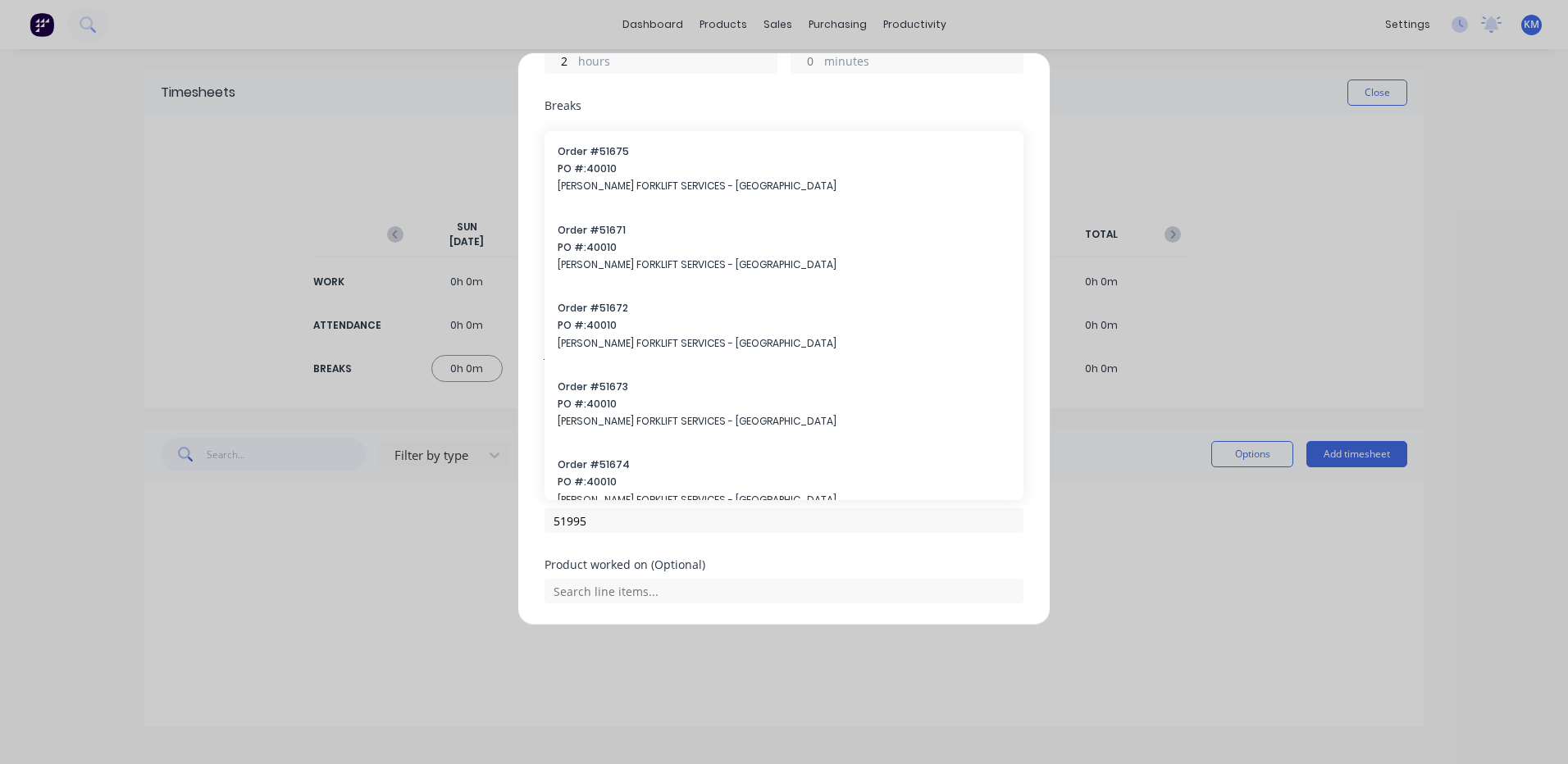
click at [743, 533] on div "Order # 51995 Order # 51675 PO #: 40010 [PERSON_NAME] FORKLIFT SERVICES - [GEOG…" at bounding box center [783, 523] width 479 height 71
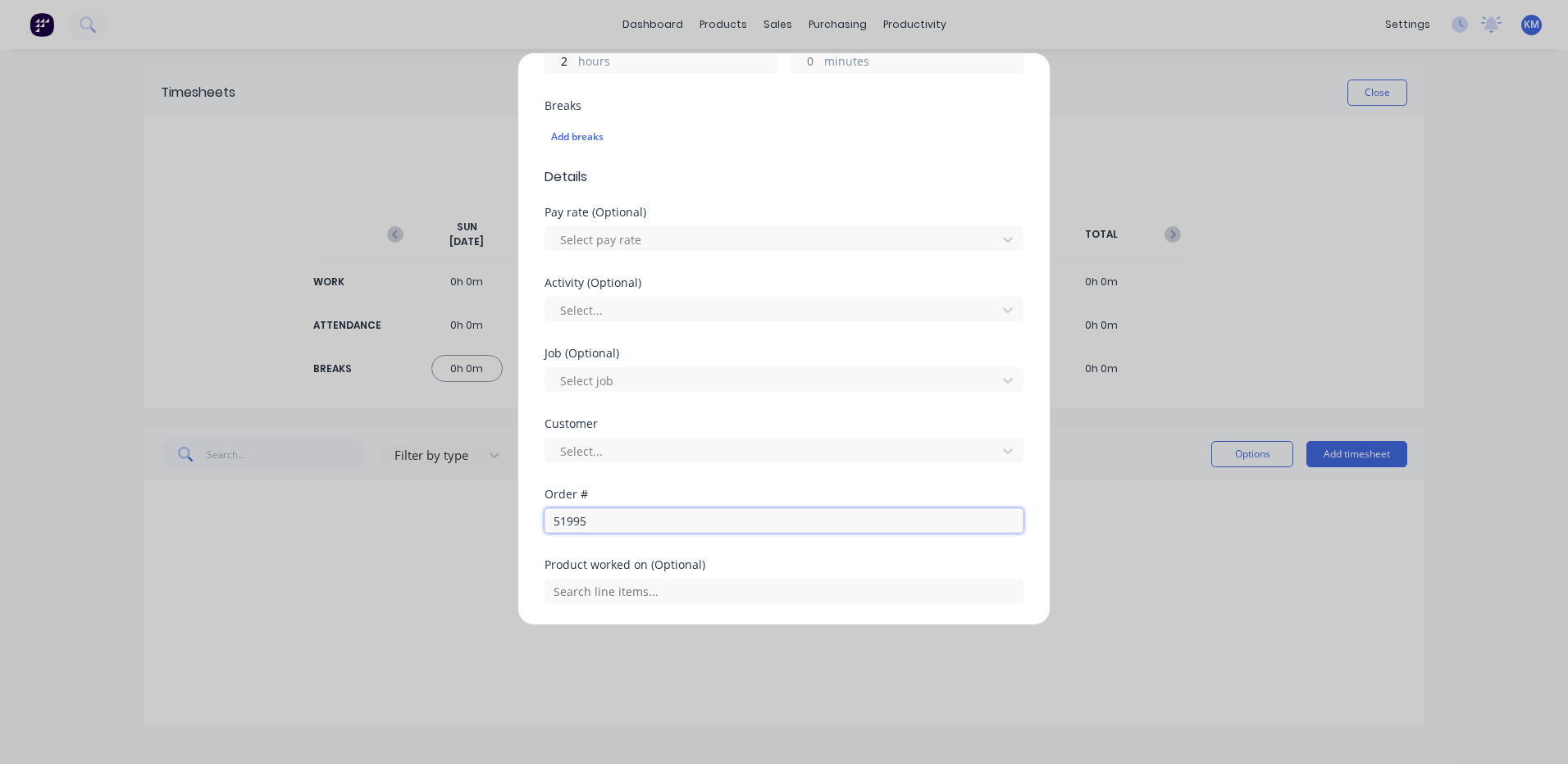
click at [697, 524] on input "51995" at bounding box center [783, 520] width 479 height 25
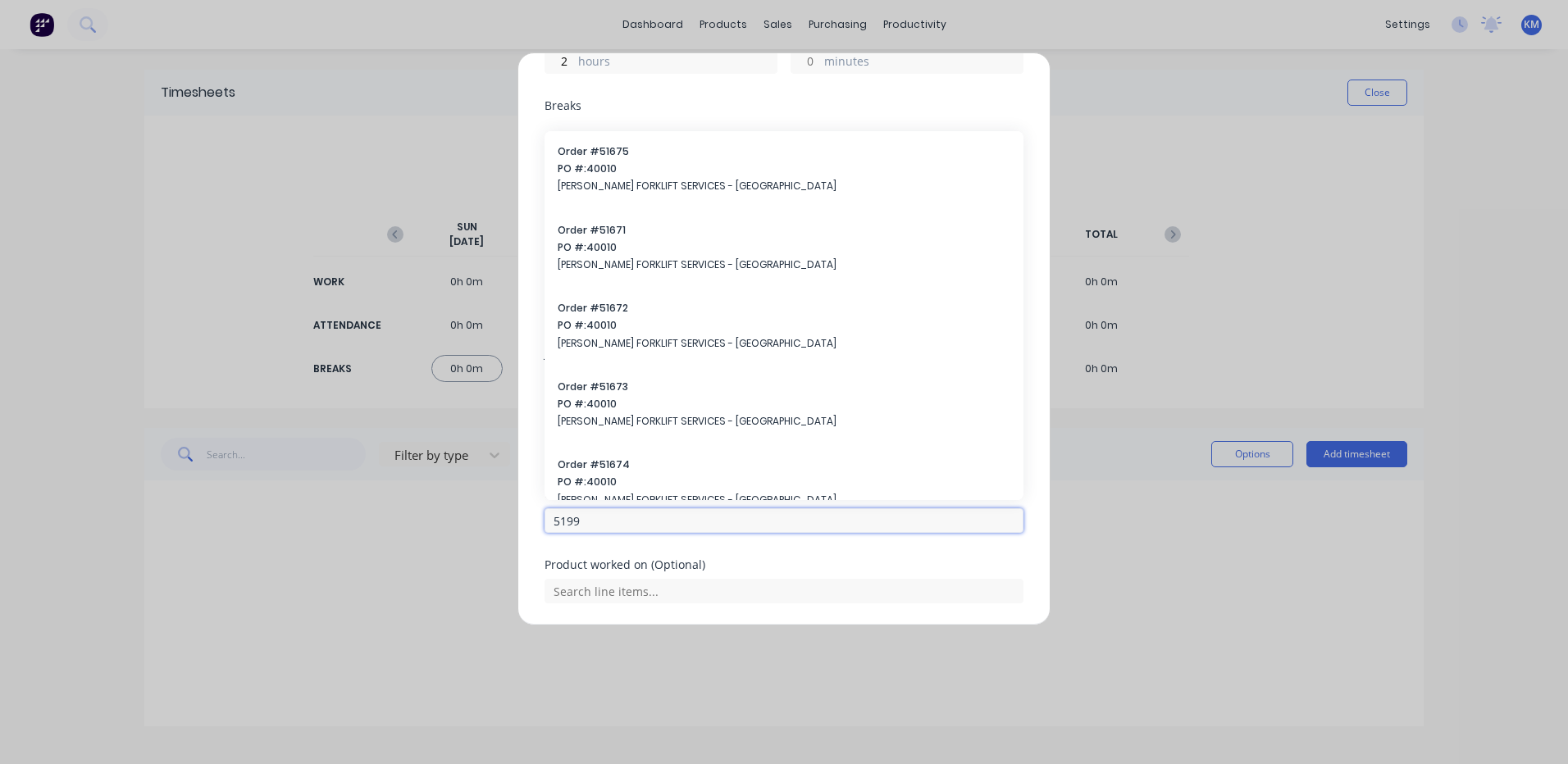
type input "51995"
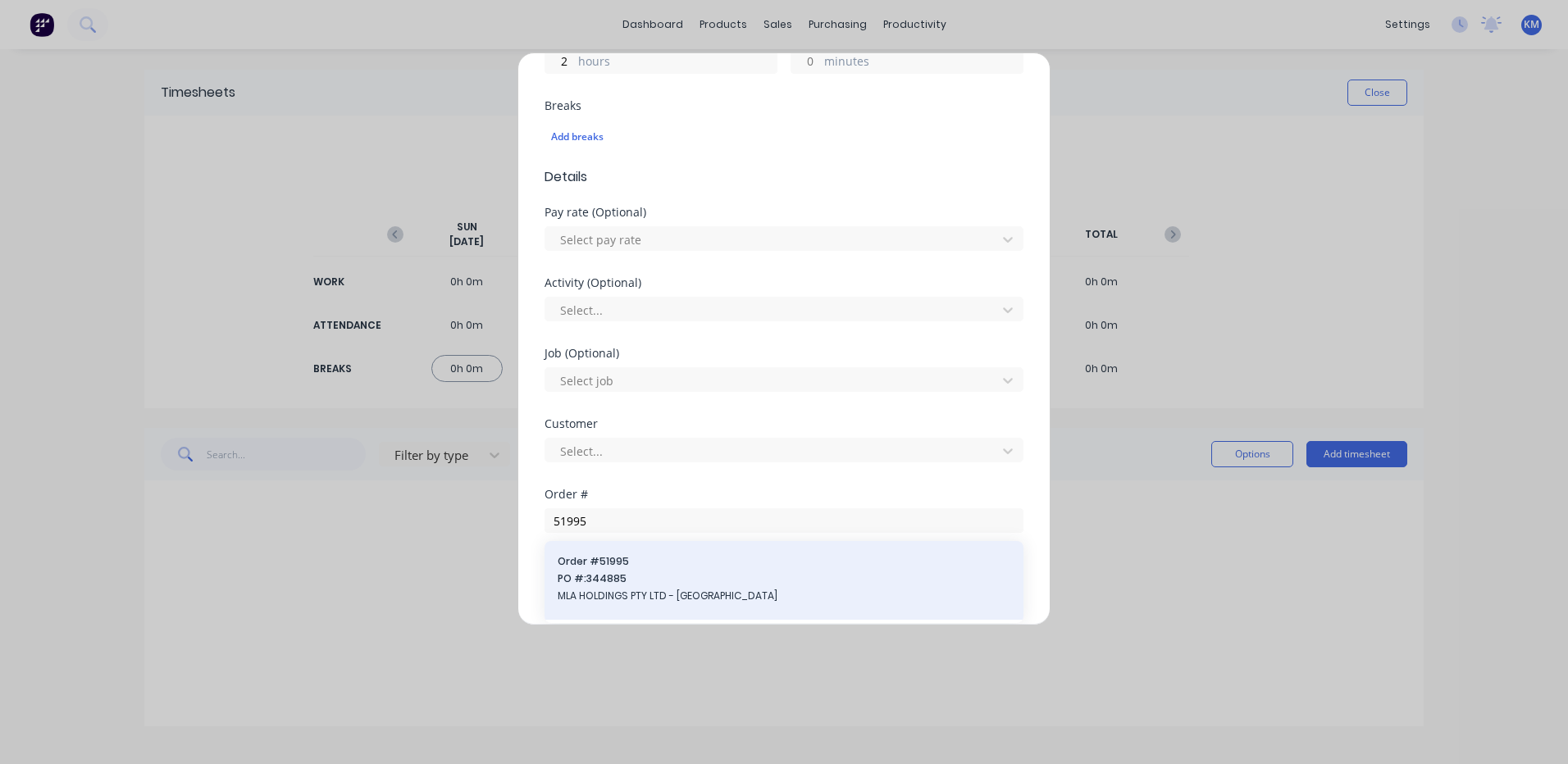
click at [660, 567] on span "Order # 51995" at bounding box center [783, 561] width 453 height 15
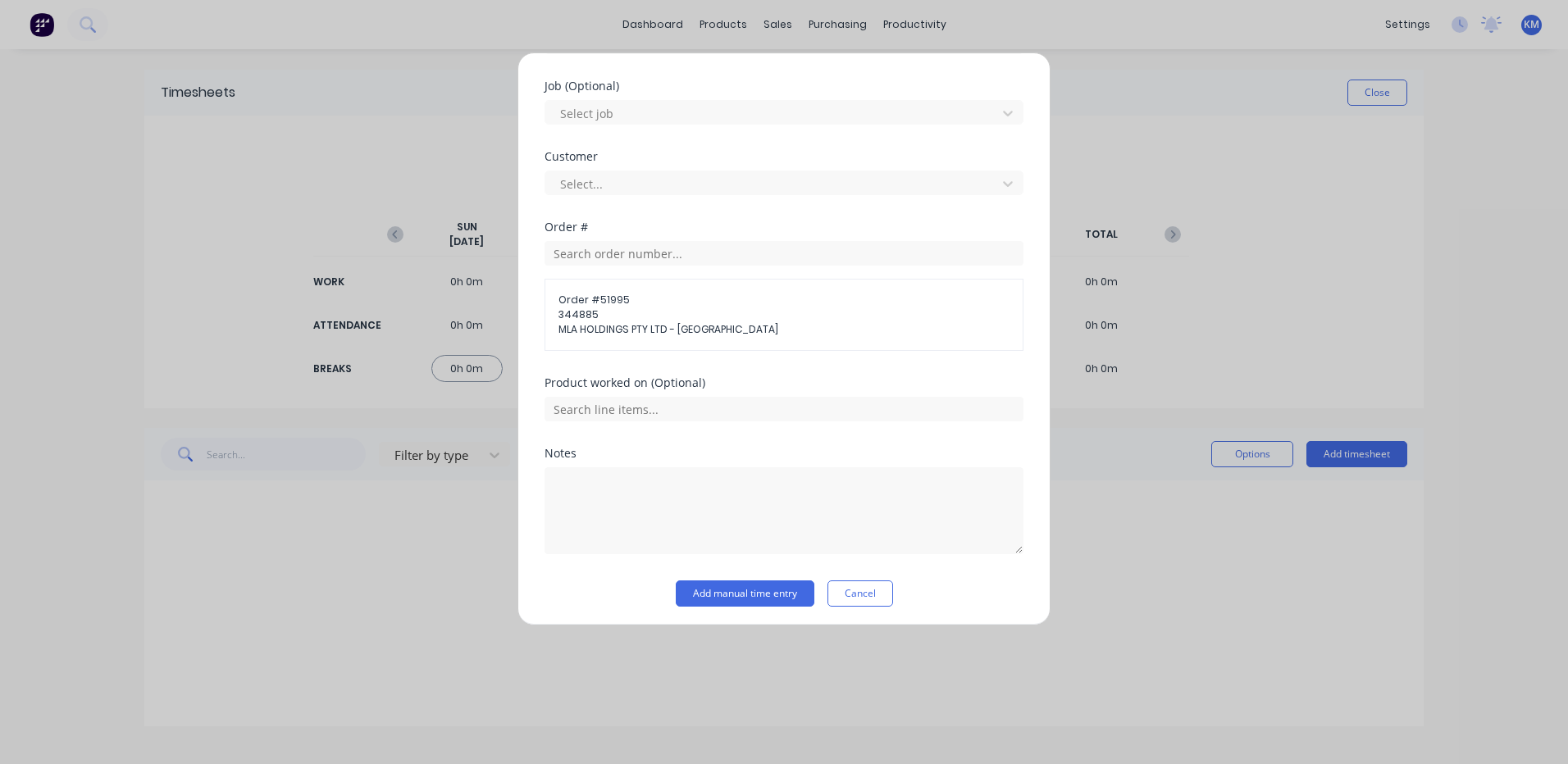
scroll to position [682, 0]
click at [710, 413] on input "text" at bounding box center [783, 404] width 479 height 25
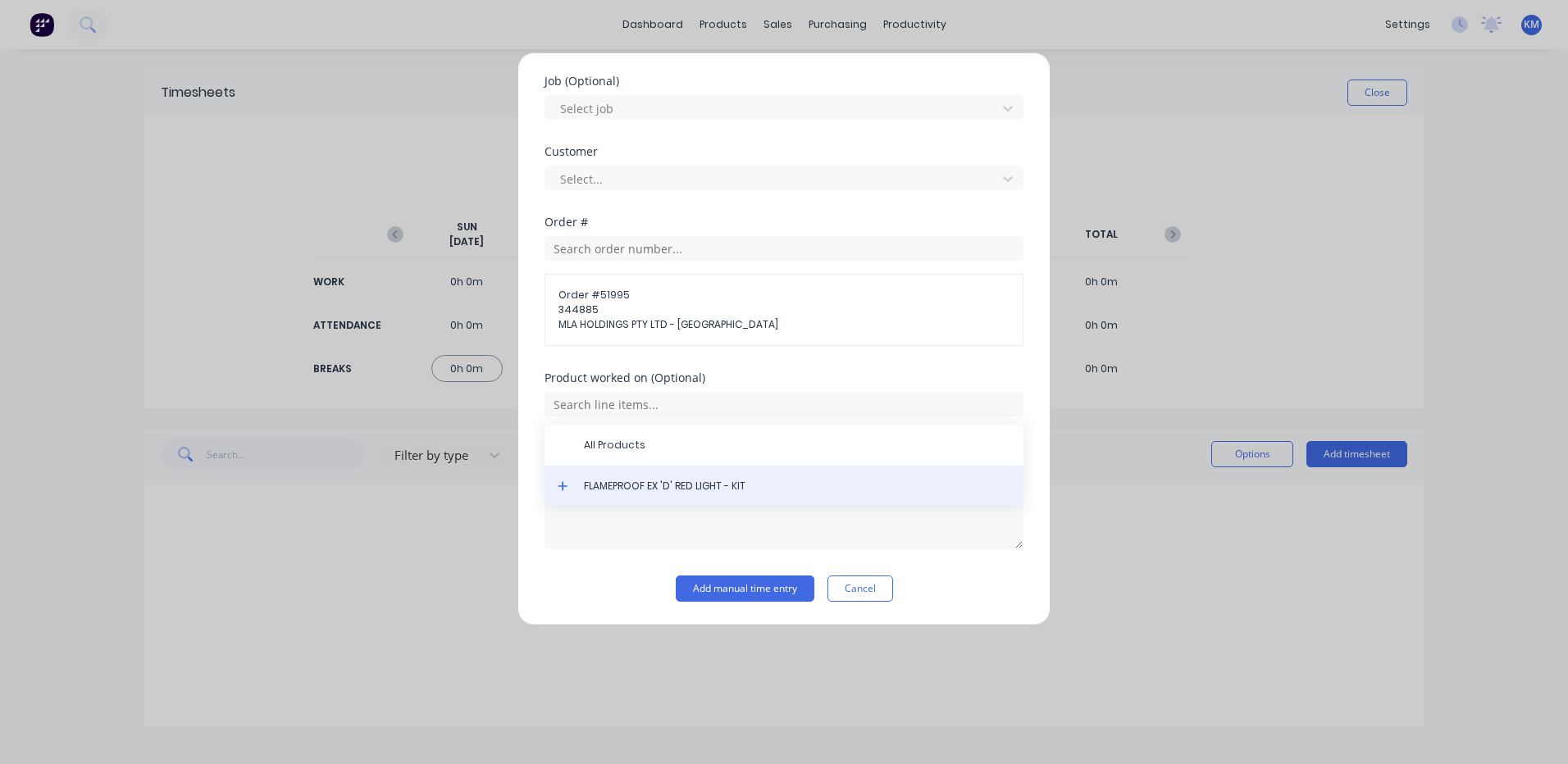
click at [548, 487] on div "FLAMEPROOF EX 'D' RED LIGHT - KIT" at bounding box center [783, 485] width 479 height 41
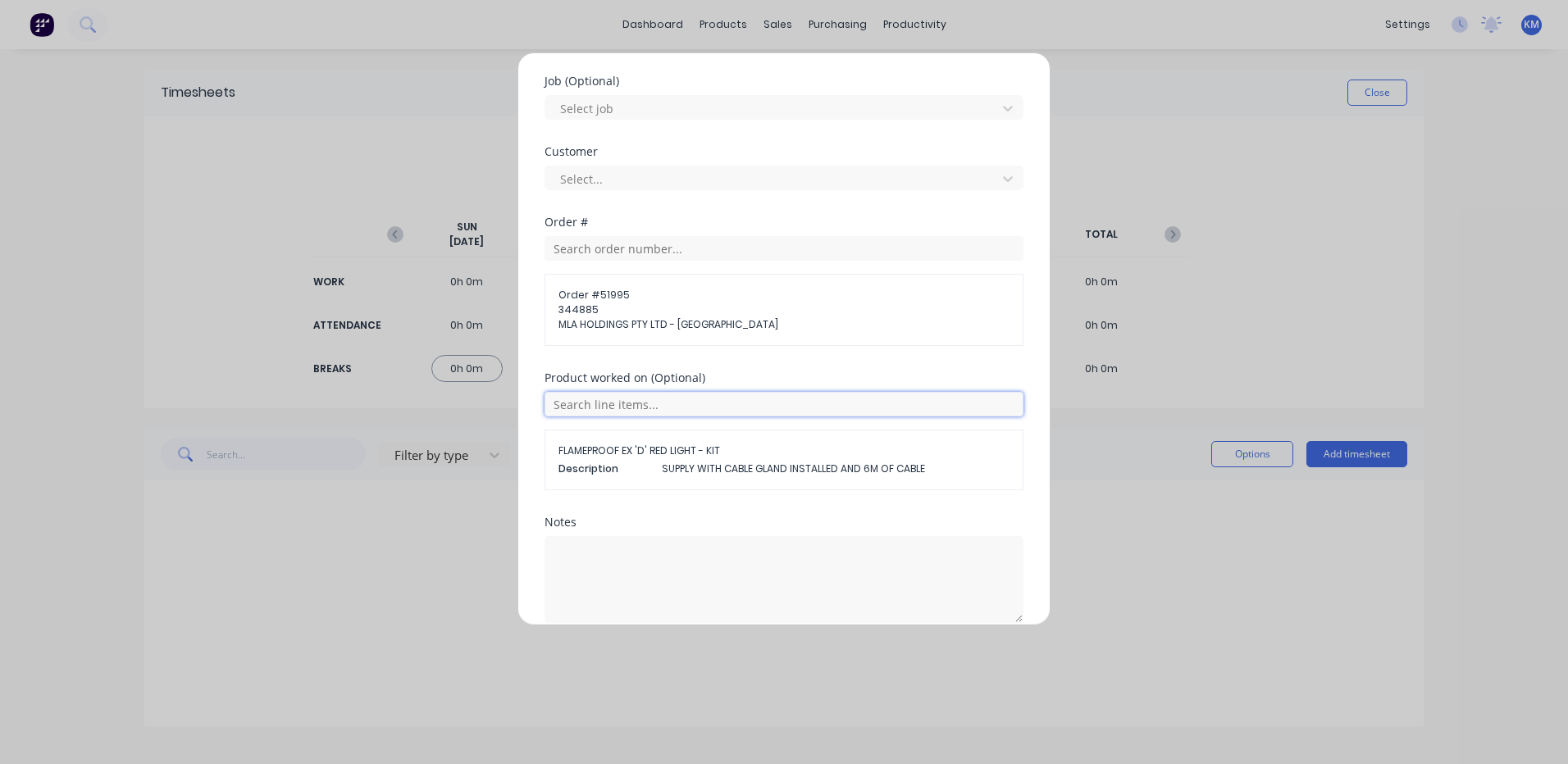
click at [632, 400] on input "text" at bounding box center [783, 404] width 479 height 25
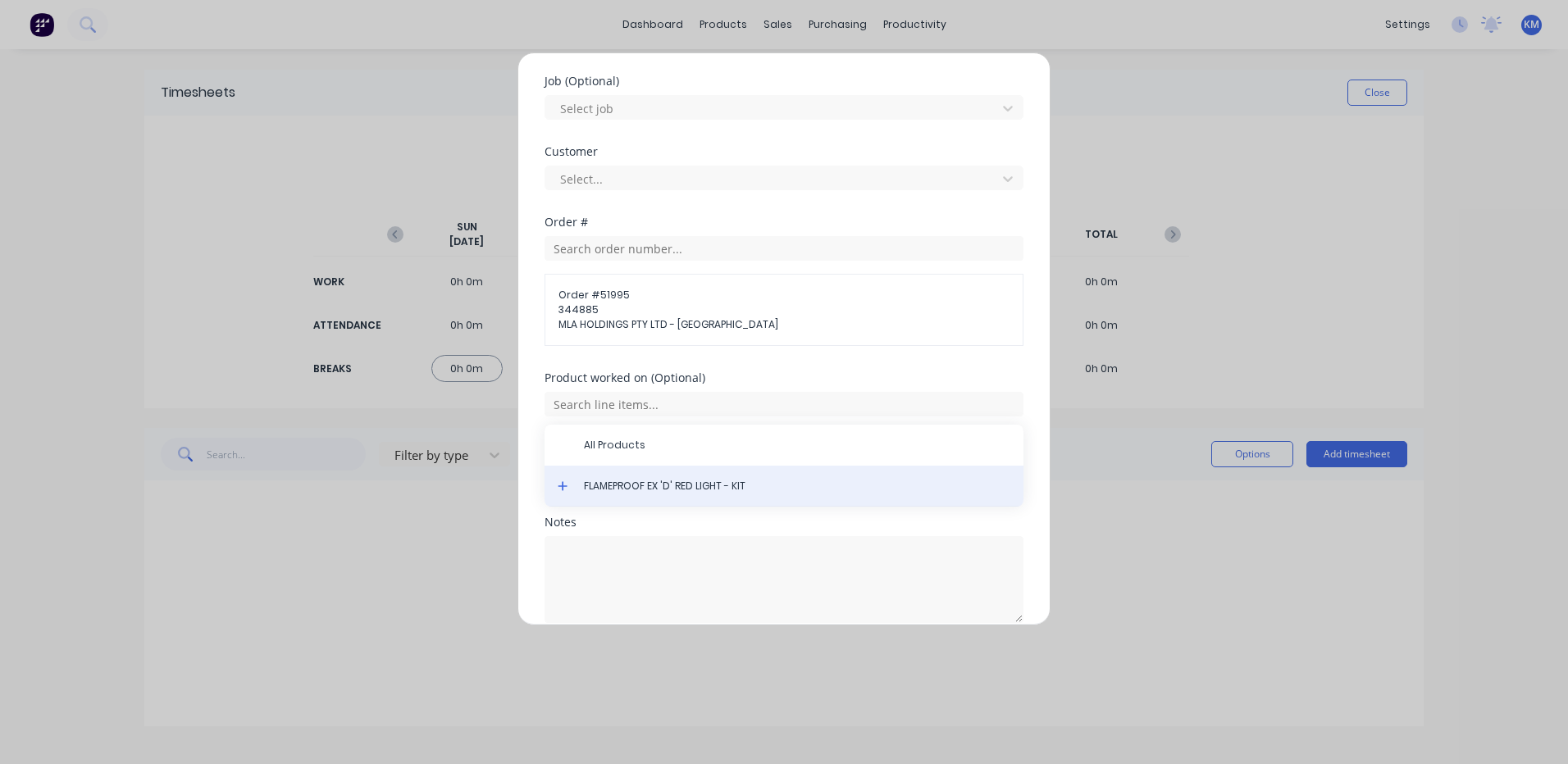
click at [564, 478] on div "FLAMEPROOF EX 'D' RED LIGHT - KIT" at bounding box center [783, 485] width 479 height 41
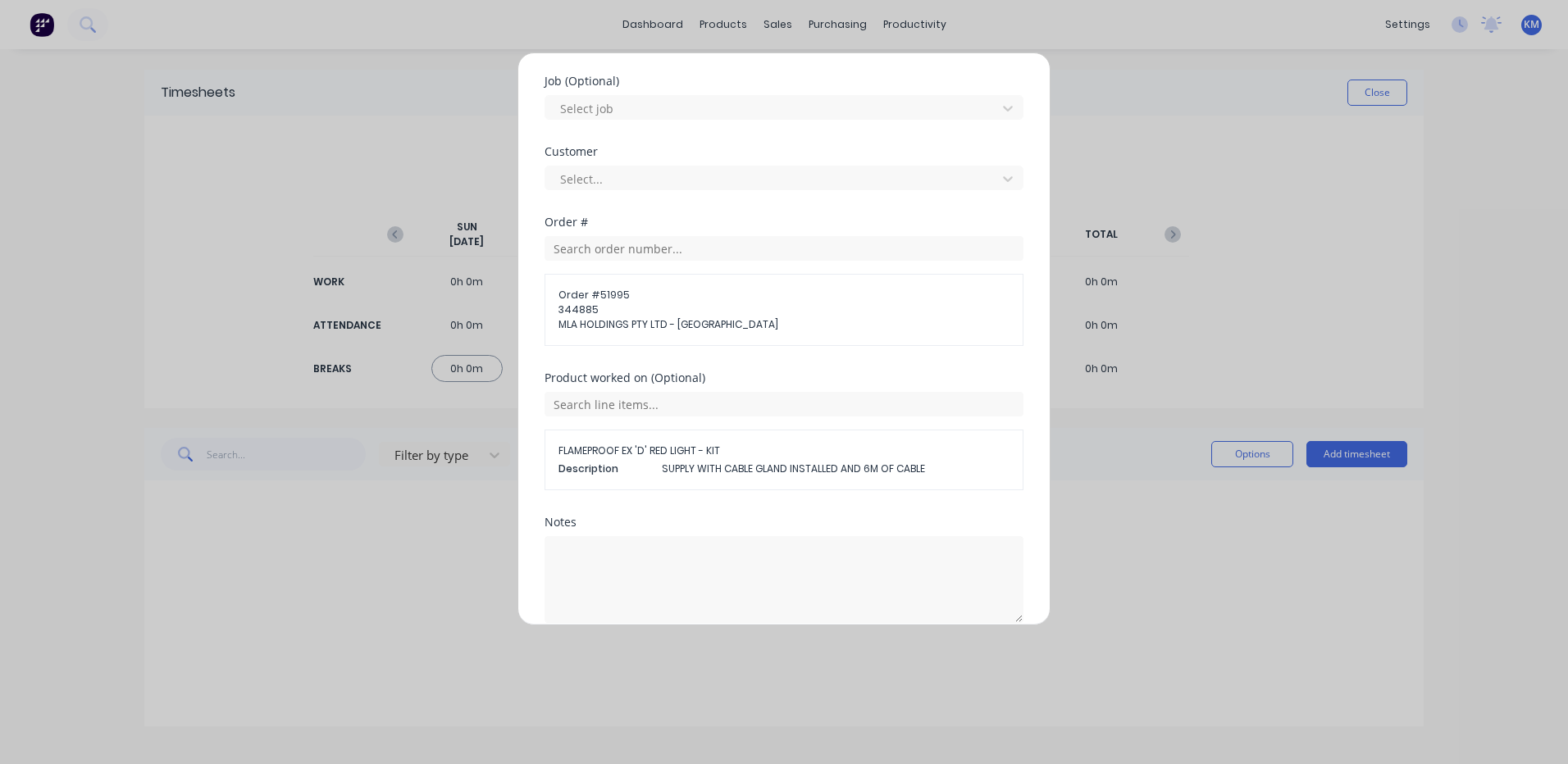
click at [619, 420] on div "FLAMEPROOF EX 'D' RED LIGHT - KIT Description SUPPLY WITH CABLE GLAND INSTALLED…" at bounding box center [783, 441] width 479 height 98
click at [623, 408] on input "text" at bounding box center [783, 404] width 479 height 25
click at [560, 483] on icon at bounding box center [562, 486] width 11 height 12
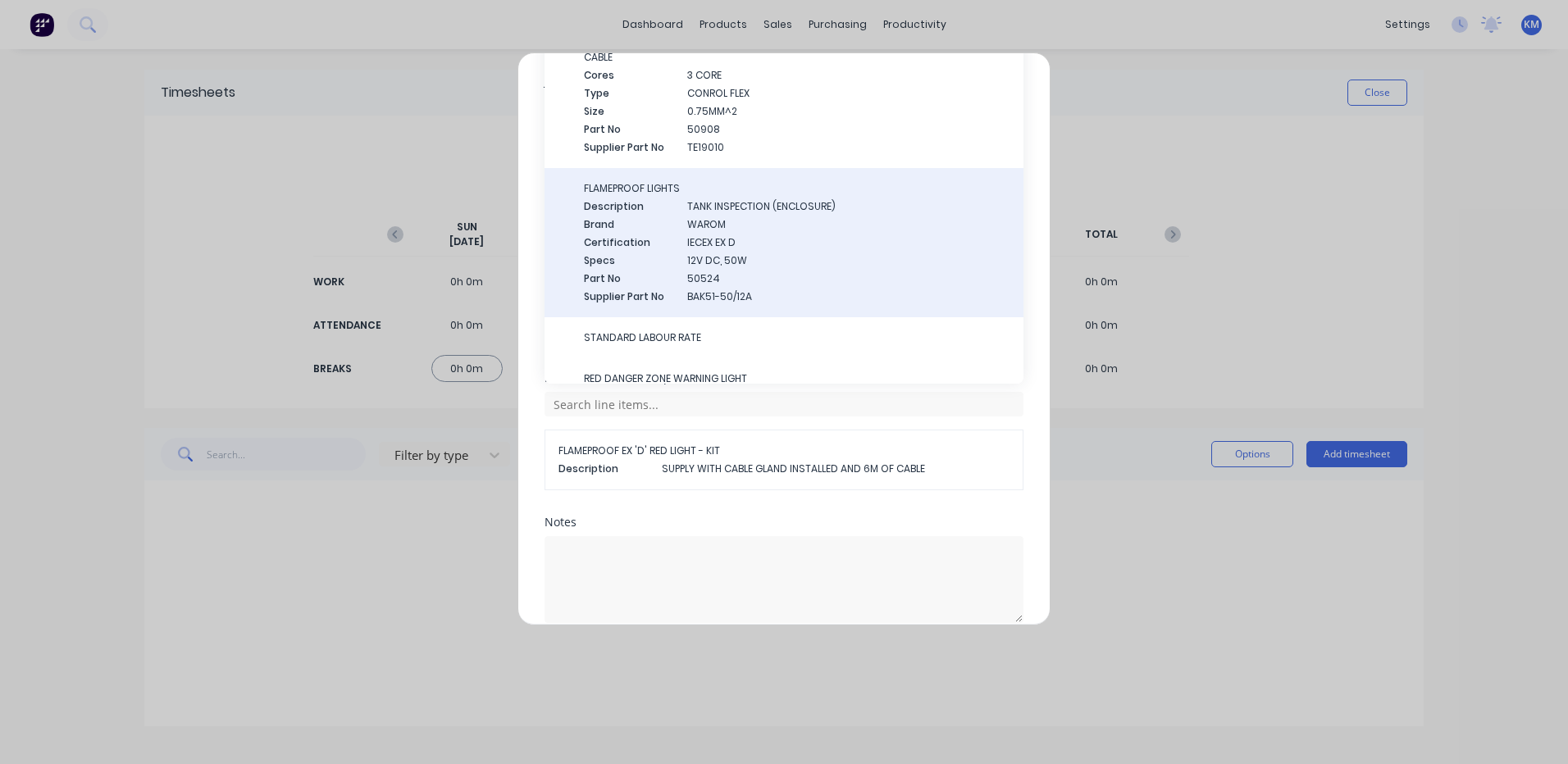
scroll to position [279, 0]
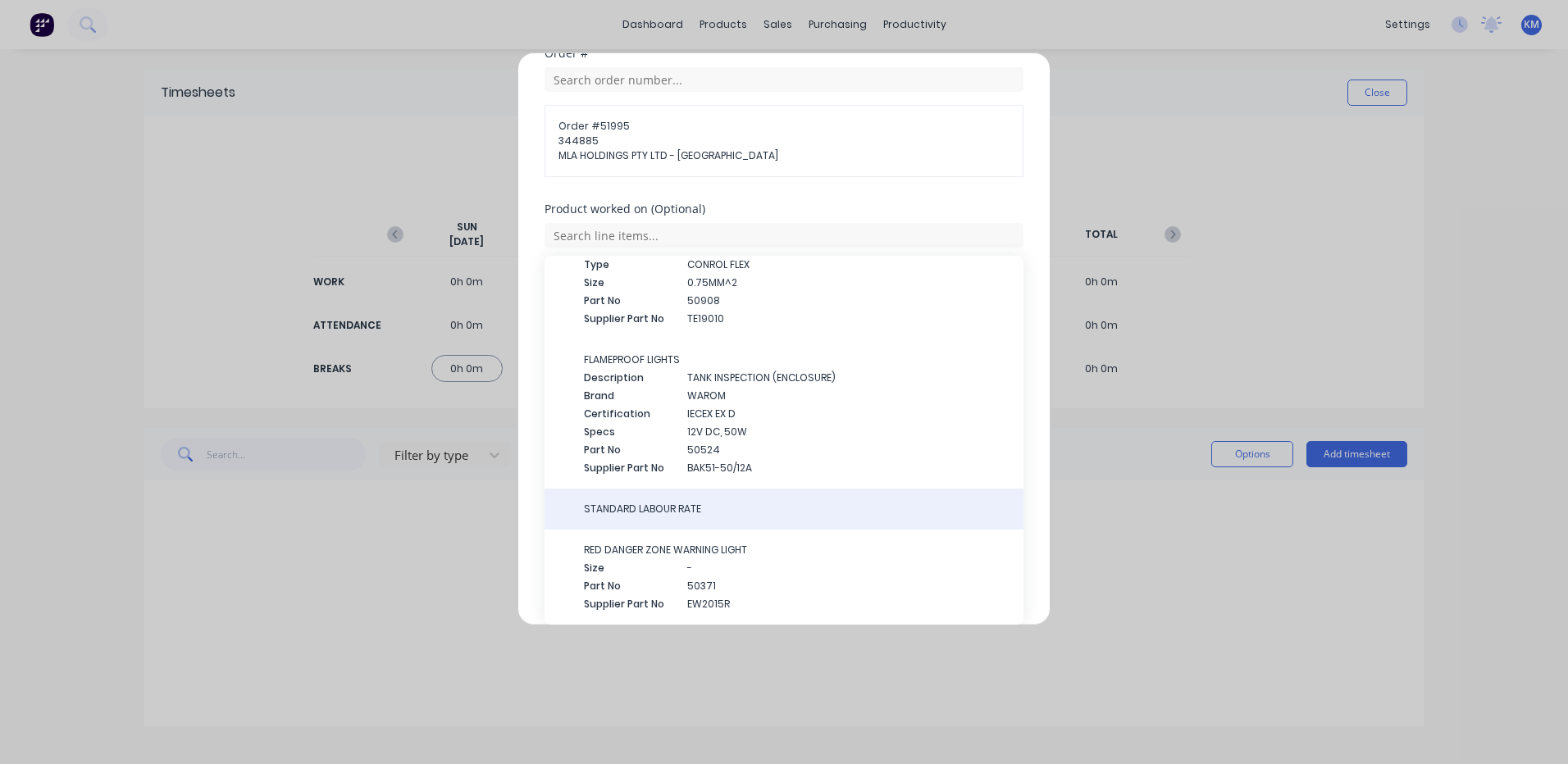
click at [635, 505] on span "STANDARD LABOUR RATE" at bounding box center [797, 508] width 427 height 15
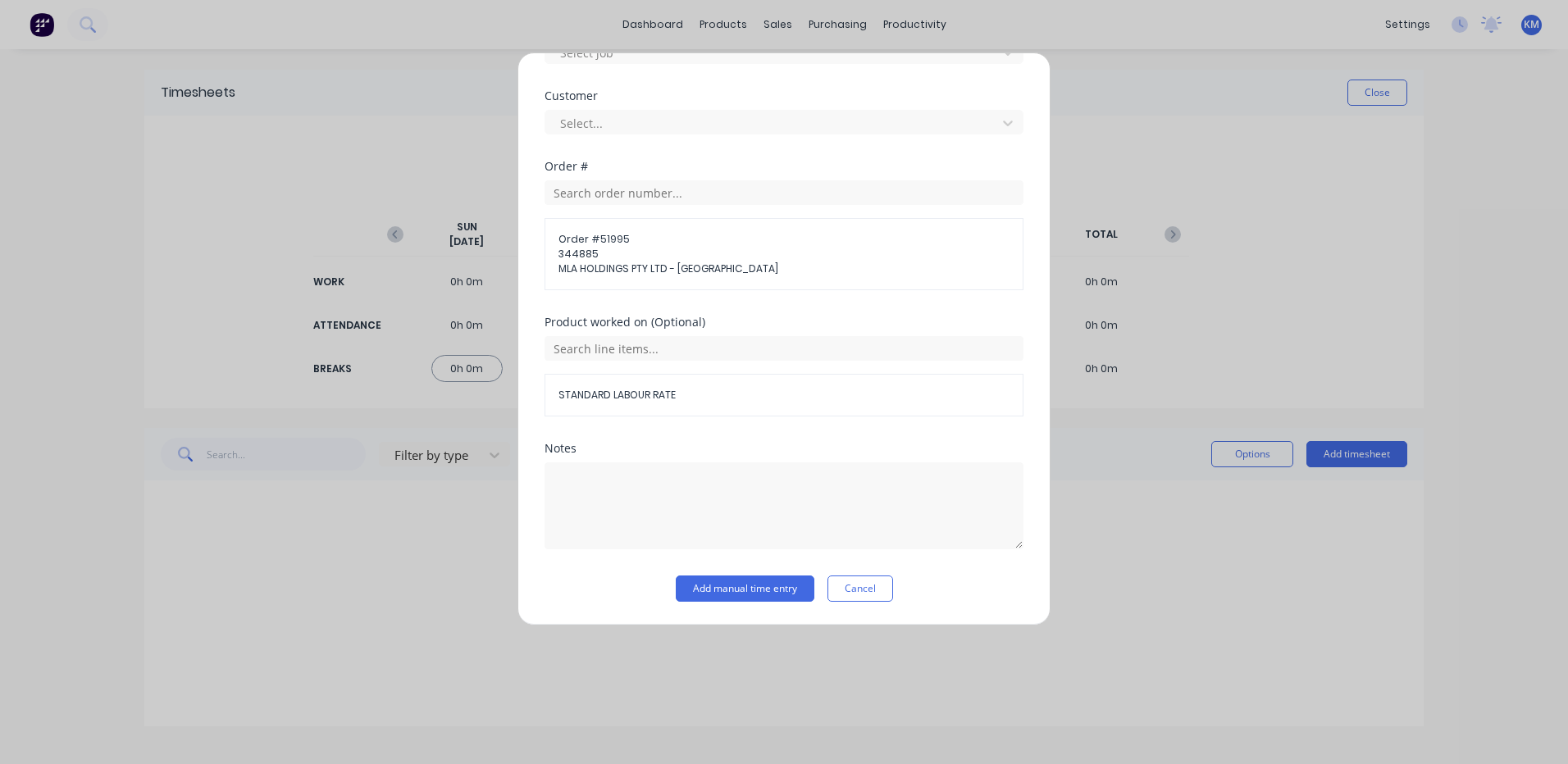
scroll to position [738, 0]
click at [728, 571] on div "Notes" at bounding box center [783, 509] width 479 height 133
click at [731, 581] on button "Add manual time entry" at bounding box center [744, 589] width 138 height 26
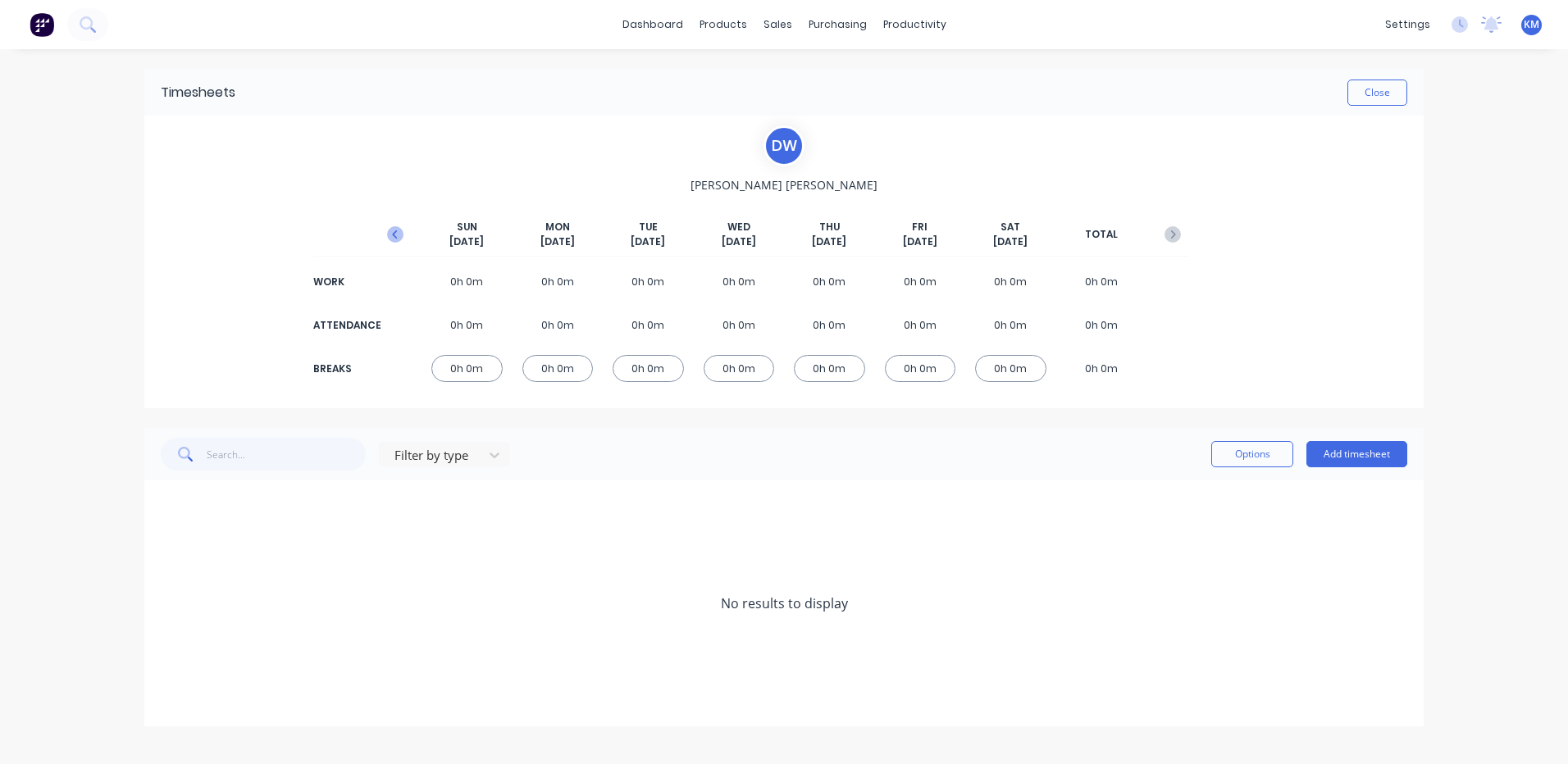
click at [403, 239] on button "button" at bounding box center [395, 235] width 33 height 30
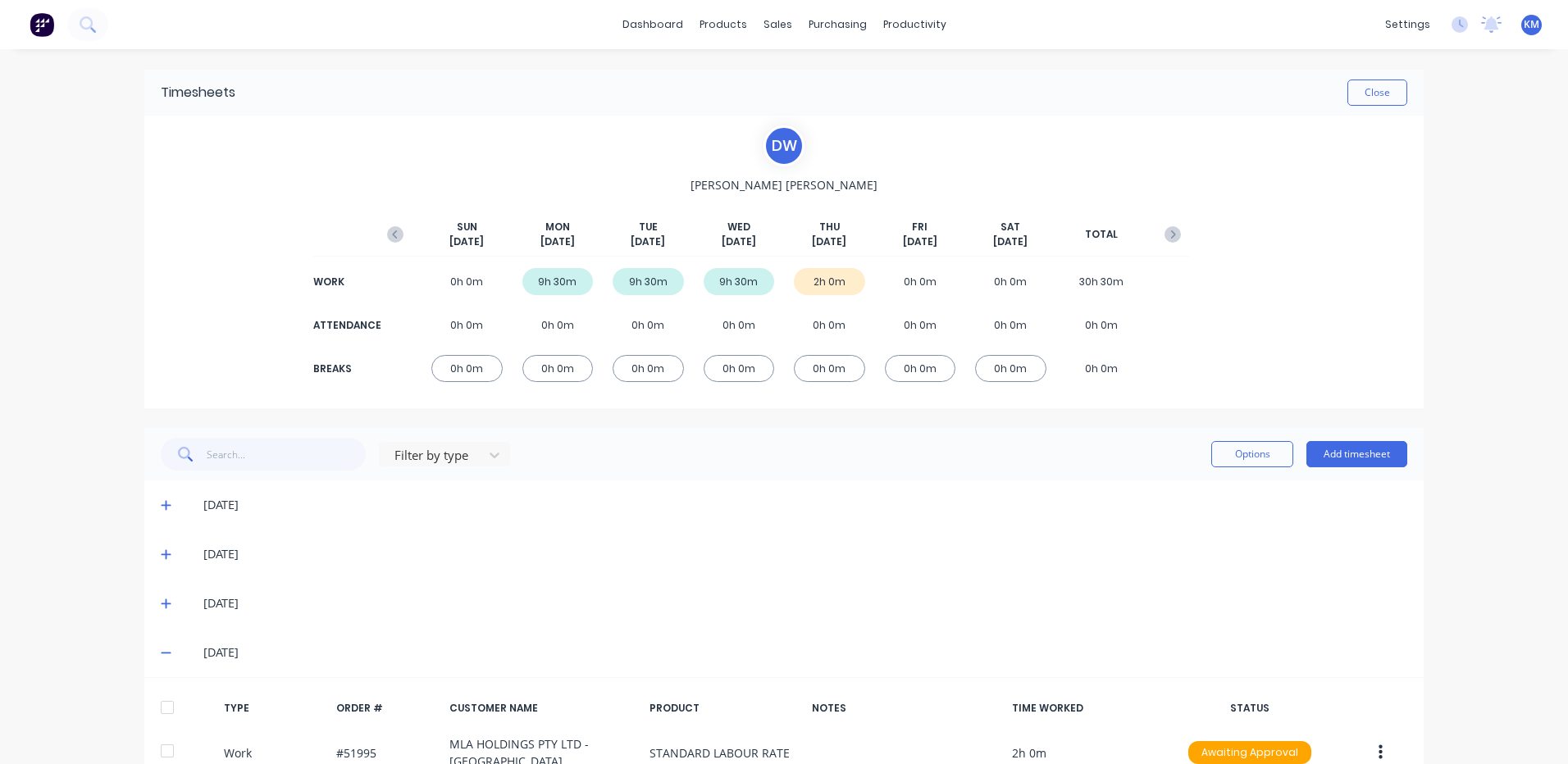
scroll to position [100, 0]
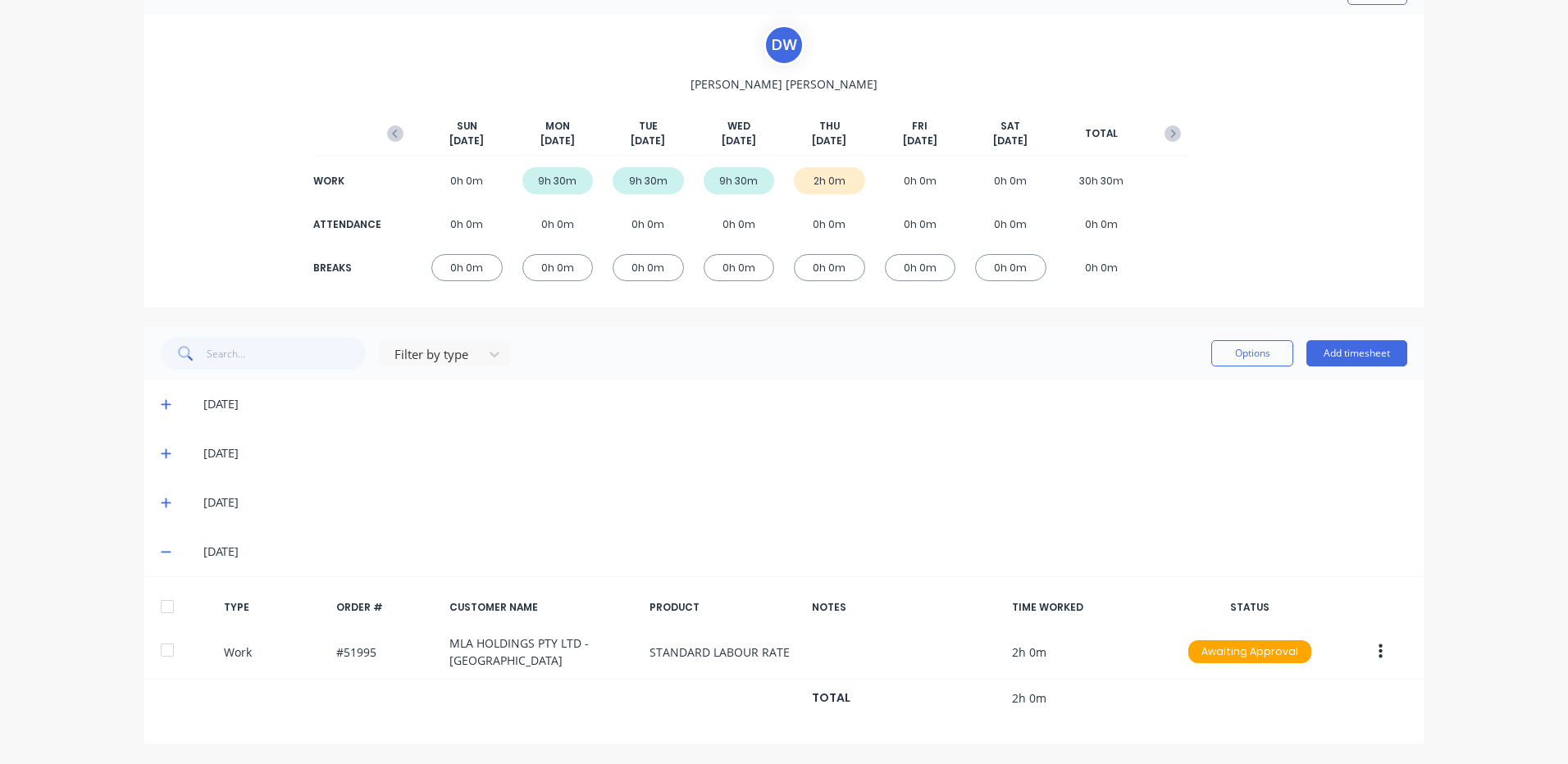
click at [165, 506] on icon at bounding box center [166, 502] width 11 height 12
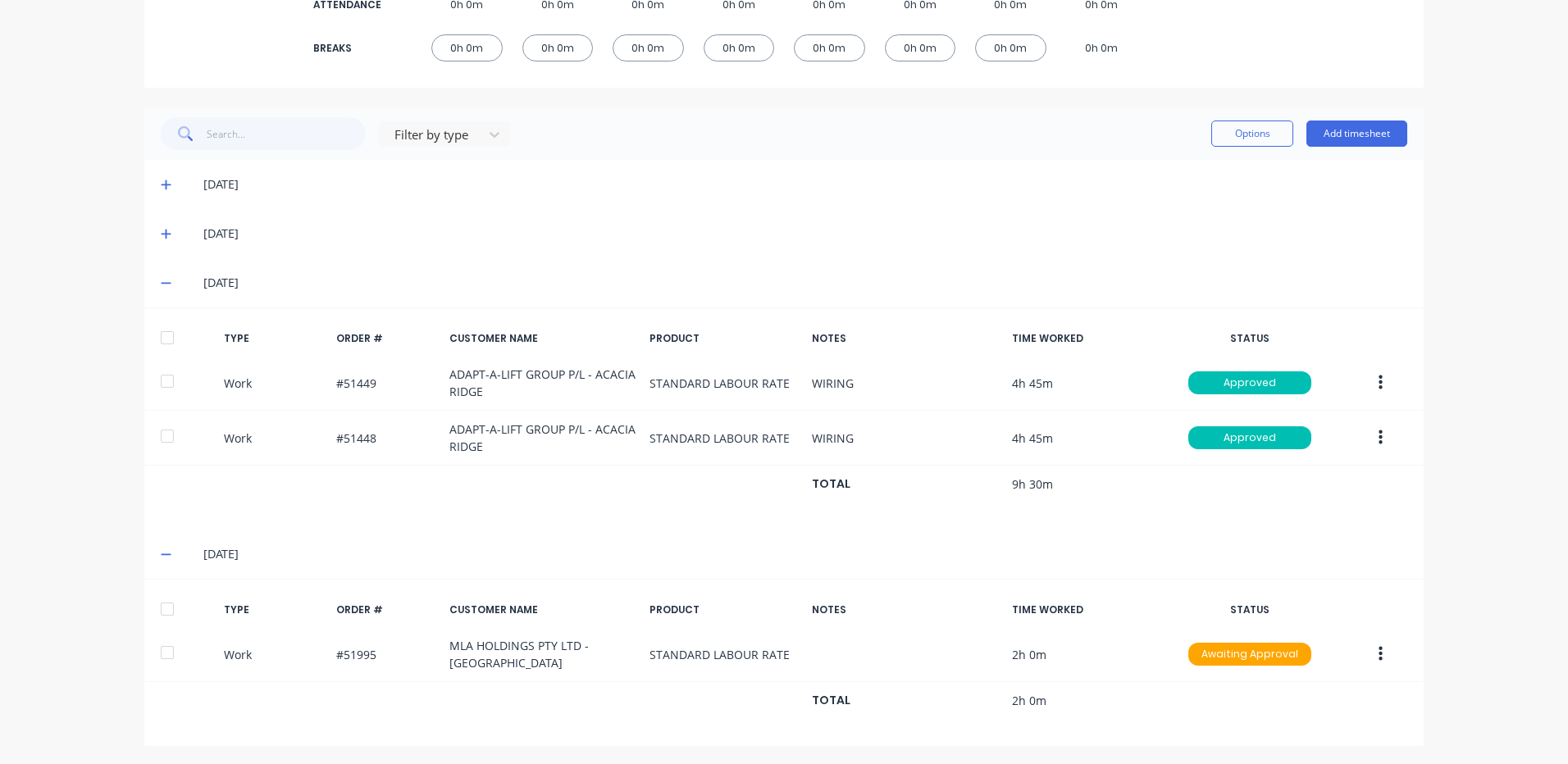
scroll to position [323, 0]
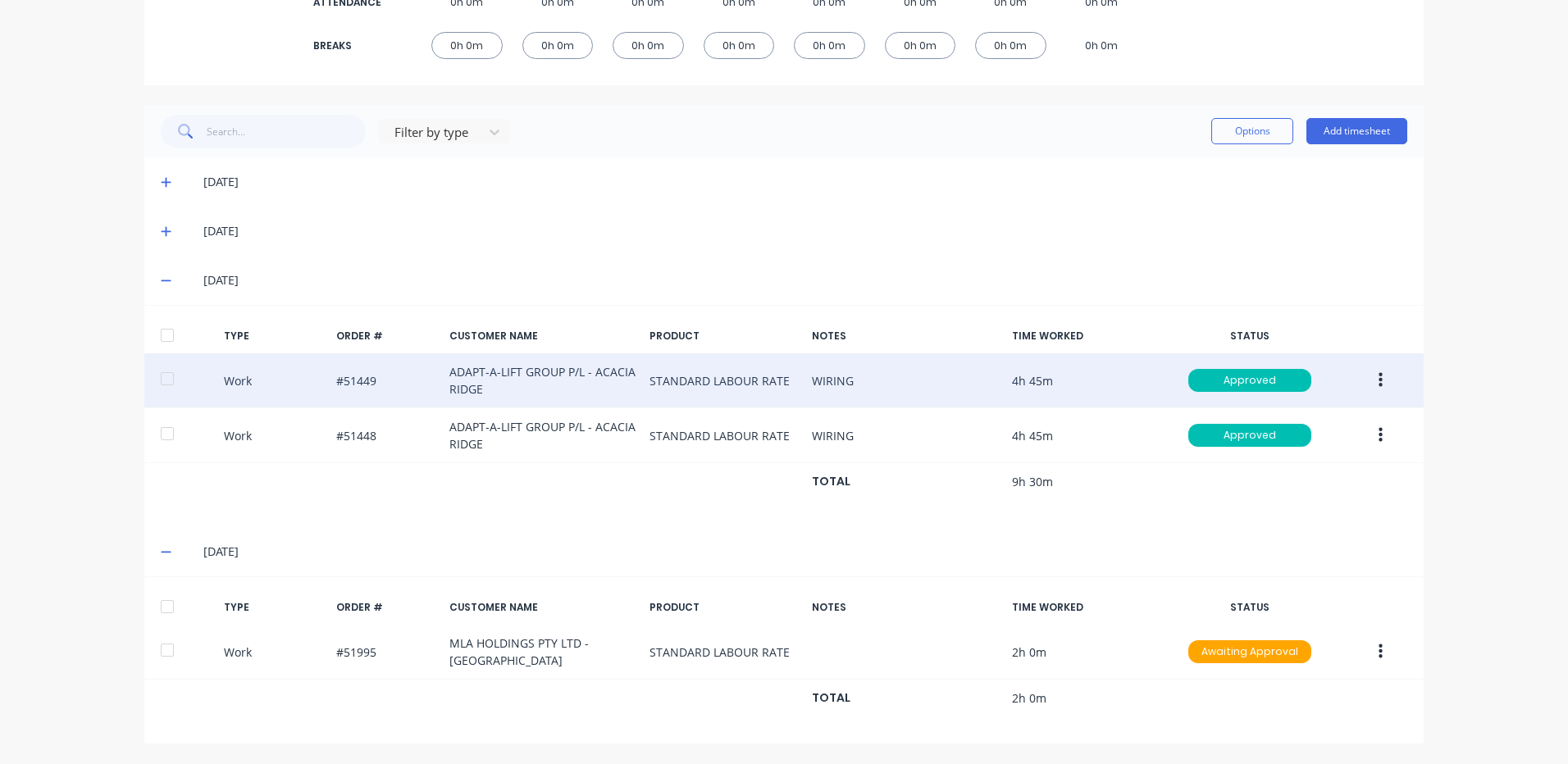
click at [1369, 379] on button "button" at bounding box center [1380, 381] width 39 height 30
click at [1303, 361] on div "Duplicate" at bounding box center [1321, 352] width 126 height 24
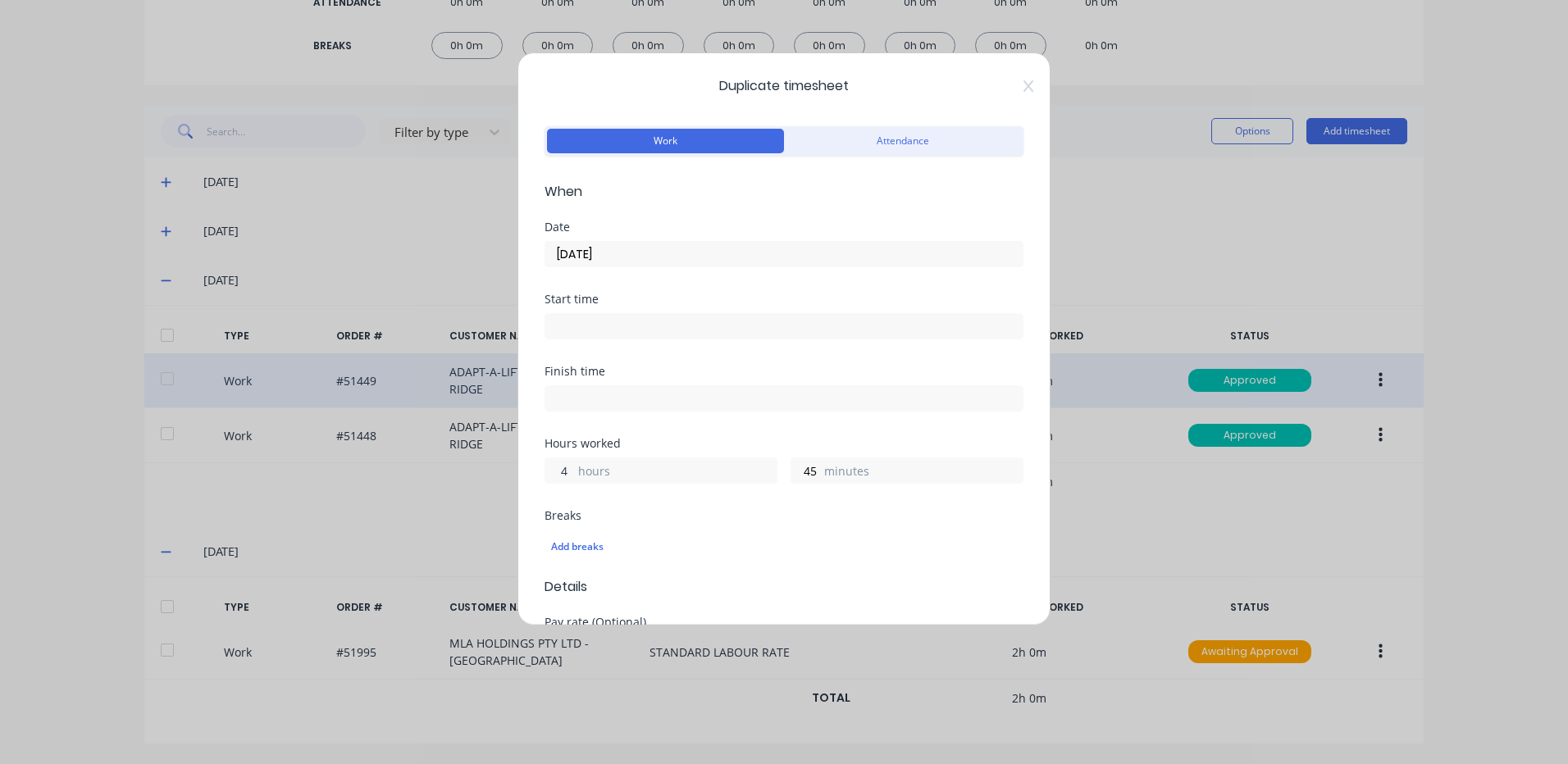
click at [561, 464] on input "4" at bounding box center [559, 471] width 29 height 25
type input "2"
type input "15"
click at [625, 253] on input "[DATE]" at bounding box center [784, 254] width 478 height 25
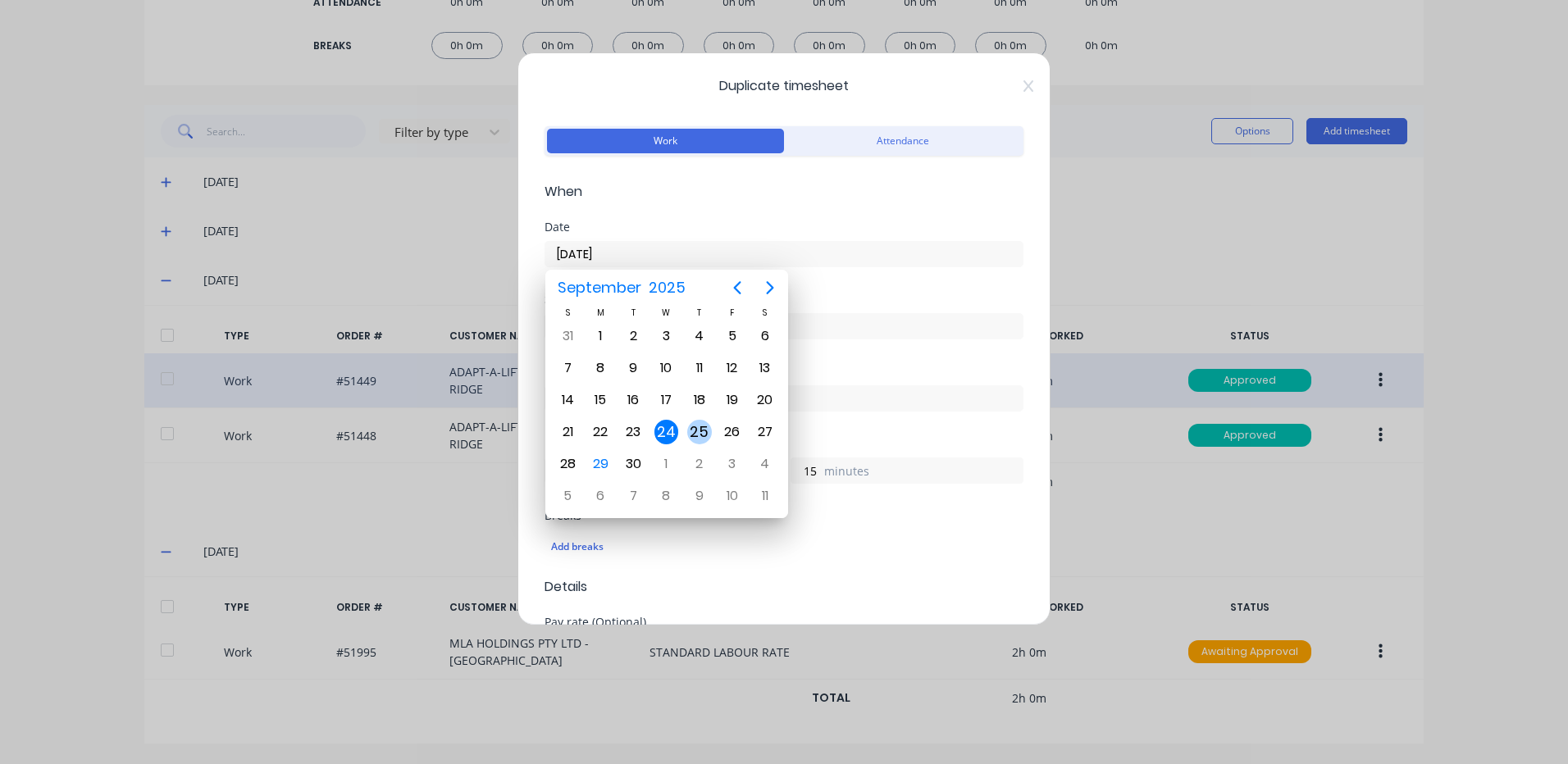
click at [688, 430] on div "25" at bounding box center [699, 432] width 25 height 25
type input "[DATE]"
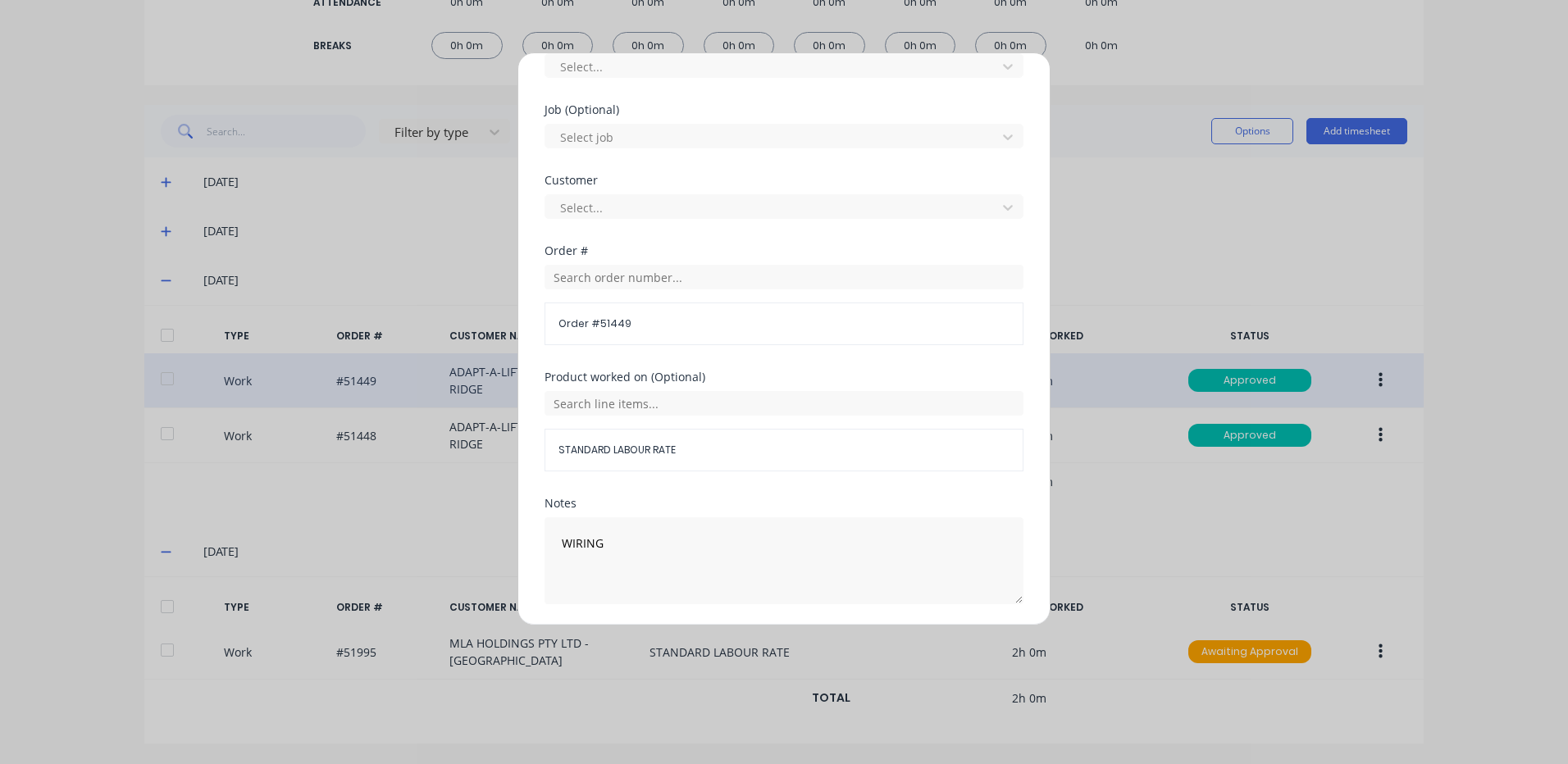
scroll to position [708, 0]
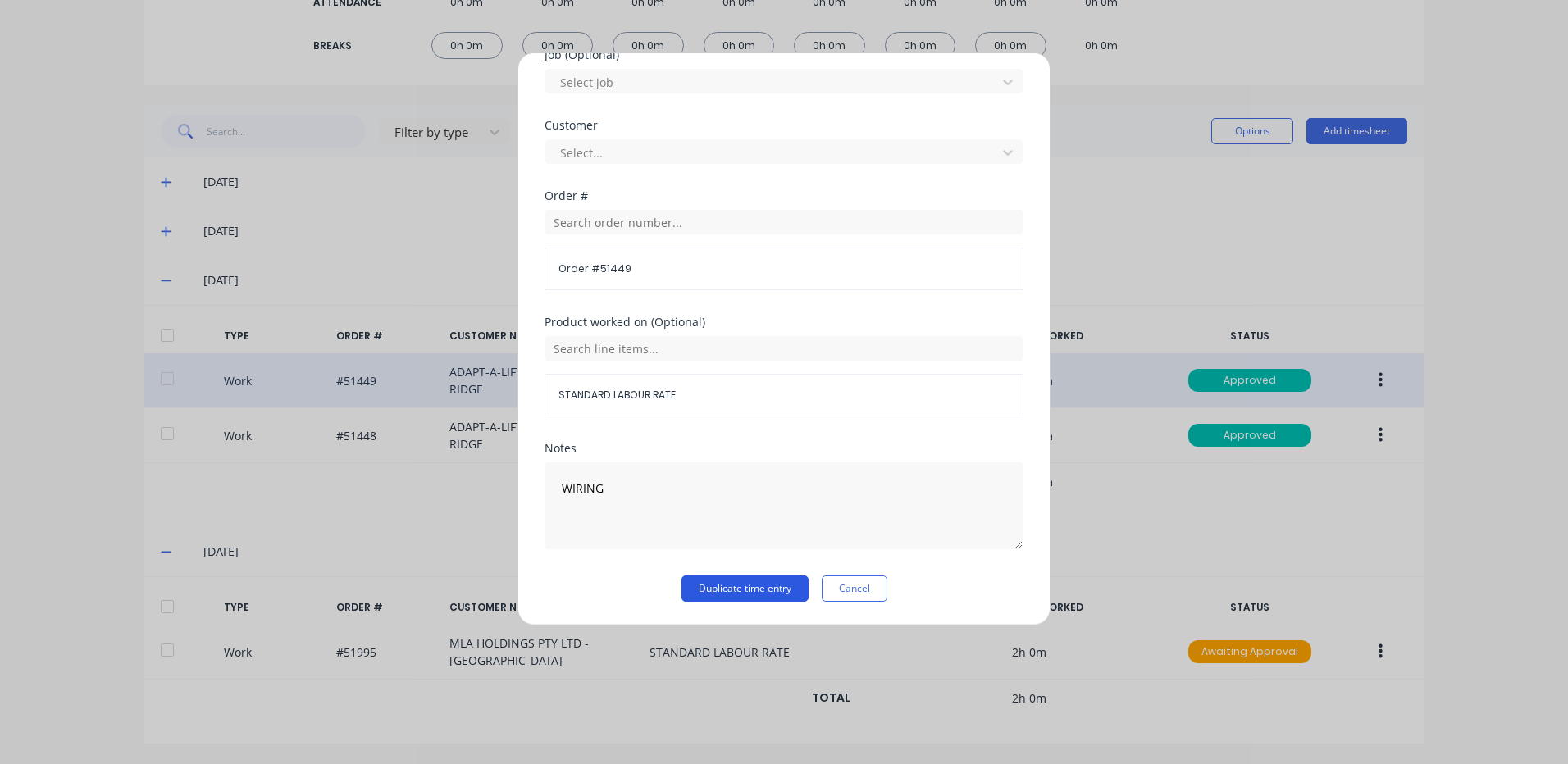
click at [742, 593] on button "Duplicate time entry" at bounding box center [745, 589] width 127 height 26
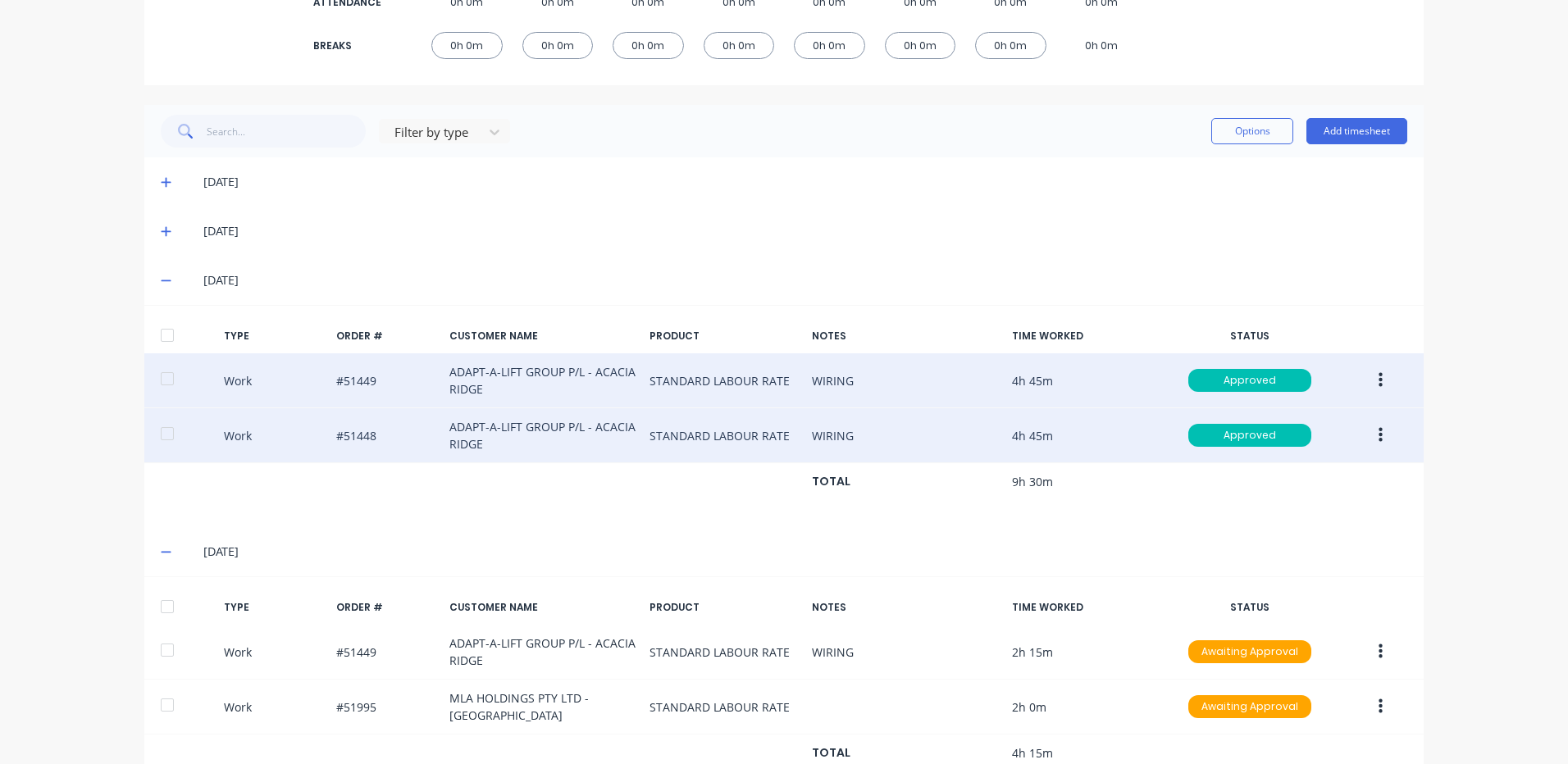
click at [1378, 433] on icon "button" at bounding box center [1380, 436] width 4 height 18
click at [1333, 411] on div "Duplicate" at bounding box center [1321, 407] width 126 height 24
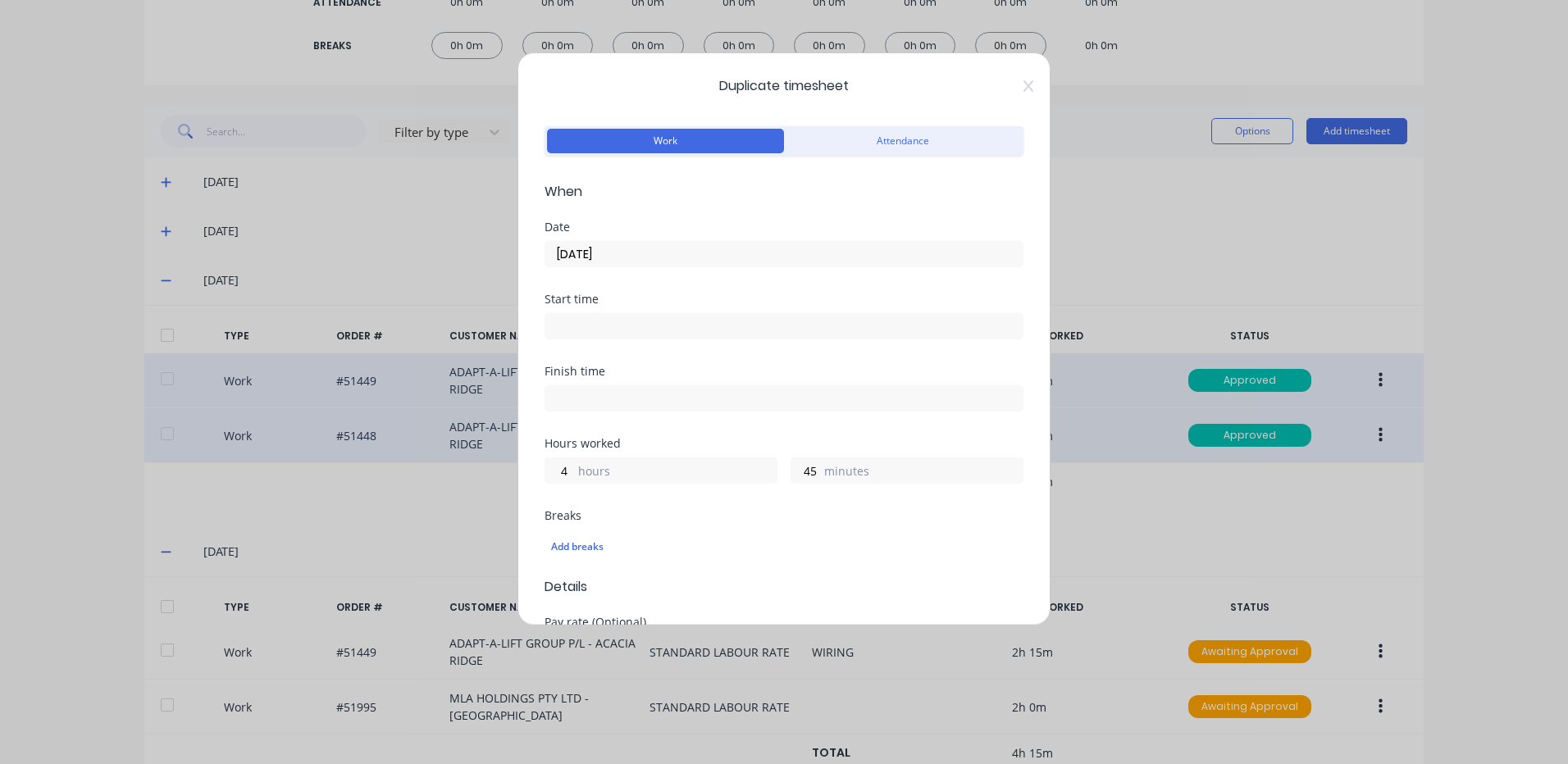
click at [610, 273] on div "Date [DATE]" at bounding box center [783, 258] width 479 height 73
click at [620, 260] on input "[DATE]" at bounding box center [784, 254] width 478 height 25
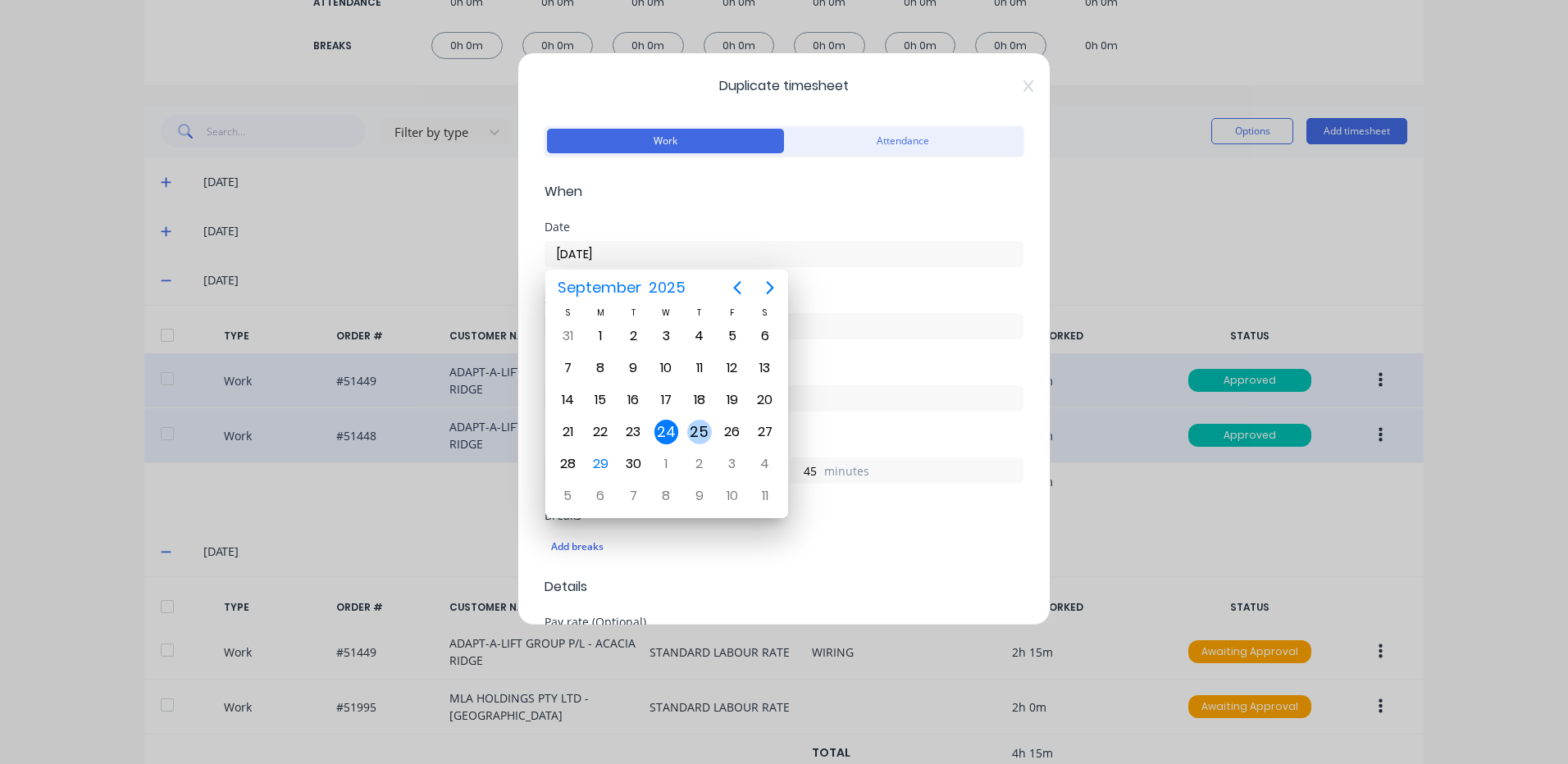
click at [693, 421] on div "25" at bounding box center [699, 432] width 25 height 25
type input "[DATE]"
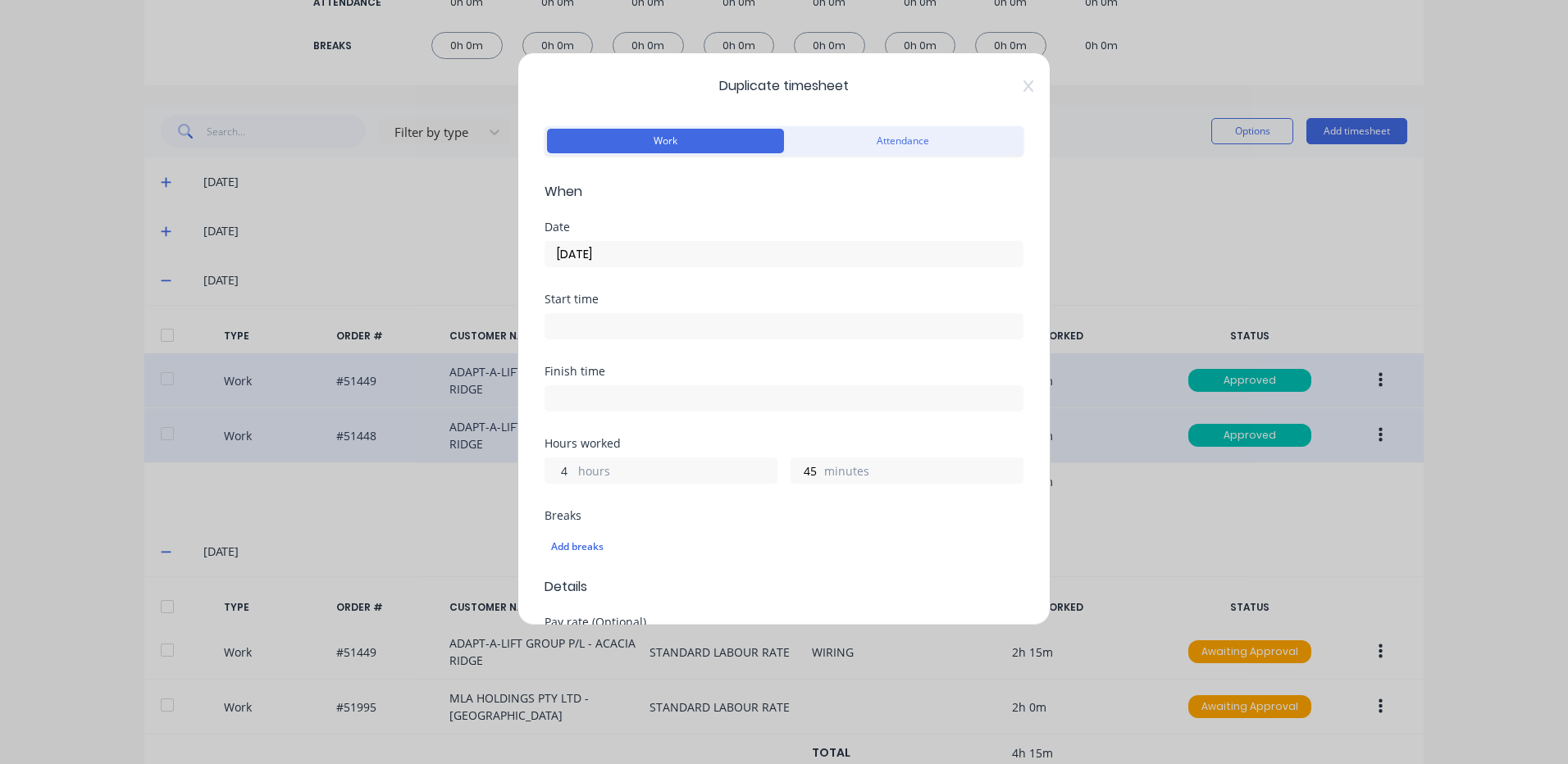
click at [557, 474] on input "4" at bounding box center [559, 471] width 29 height 25
type input "2"
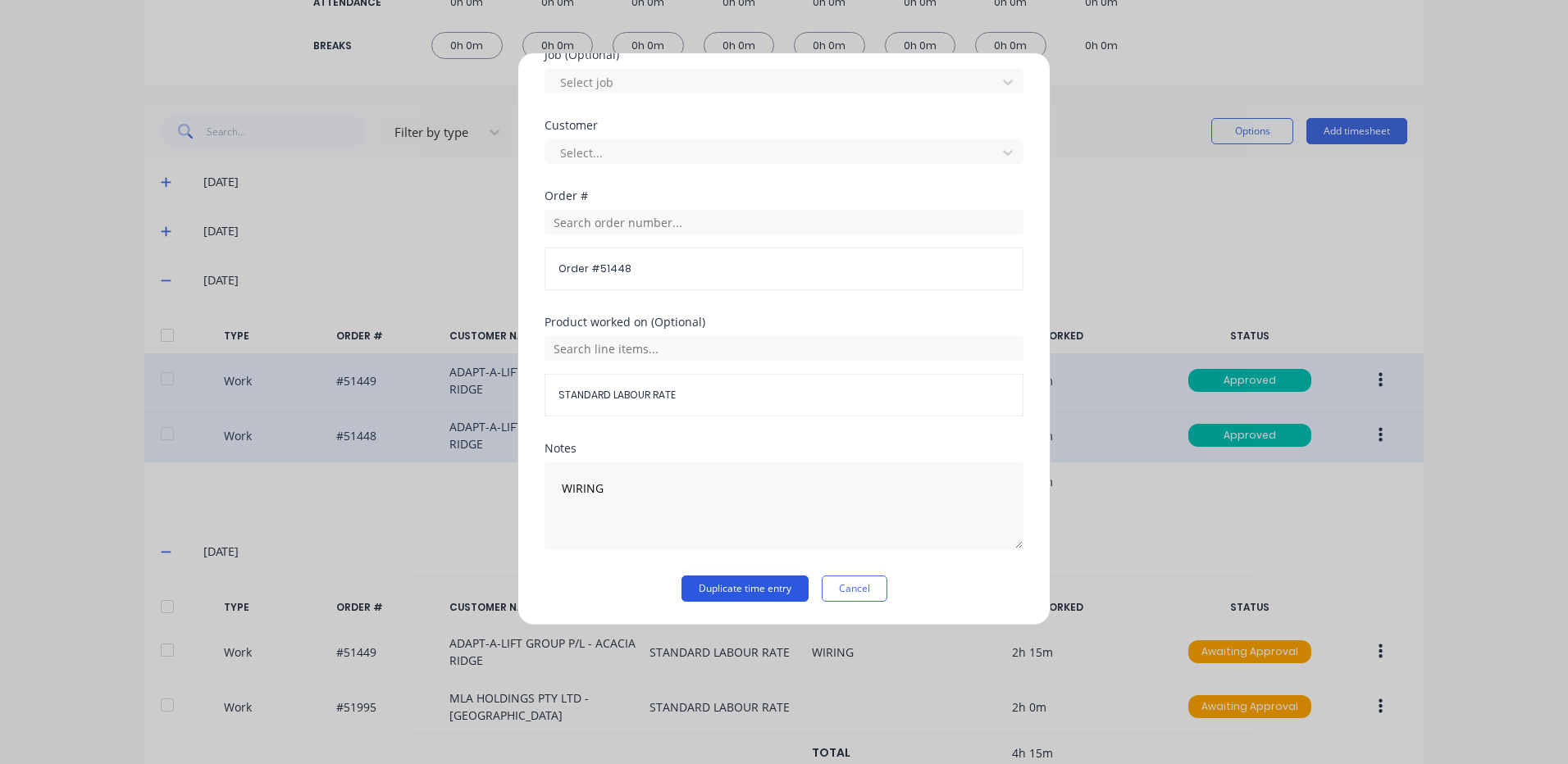
type input "15"
click at [744, 591] on button "Duplicate time entry" at bounding box center [745, 589] width 127 height 26
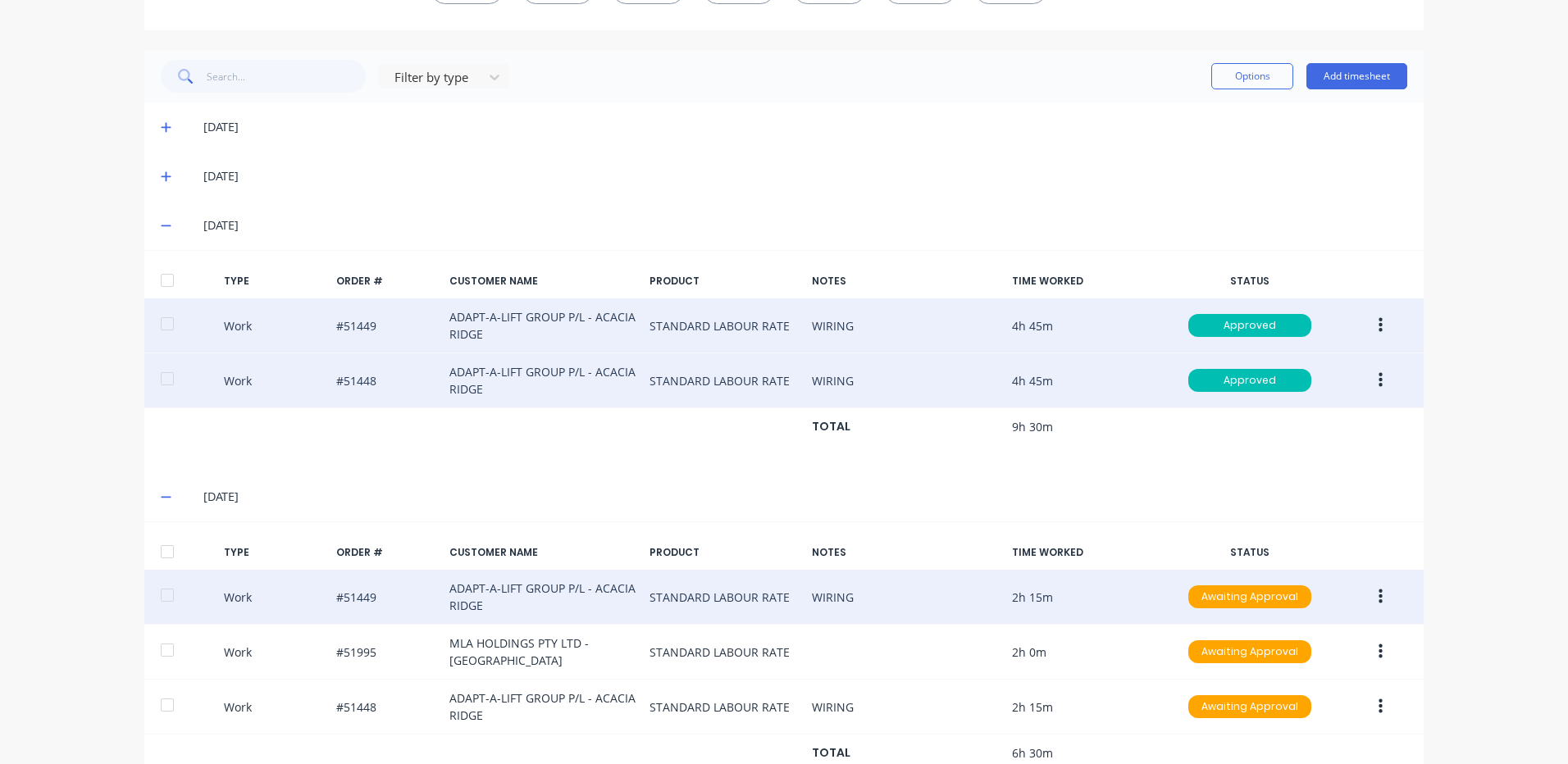
scroll to position [433, 0]
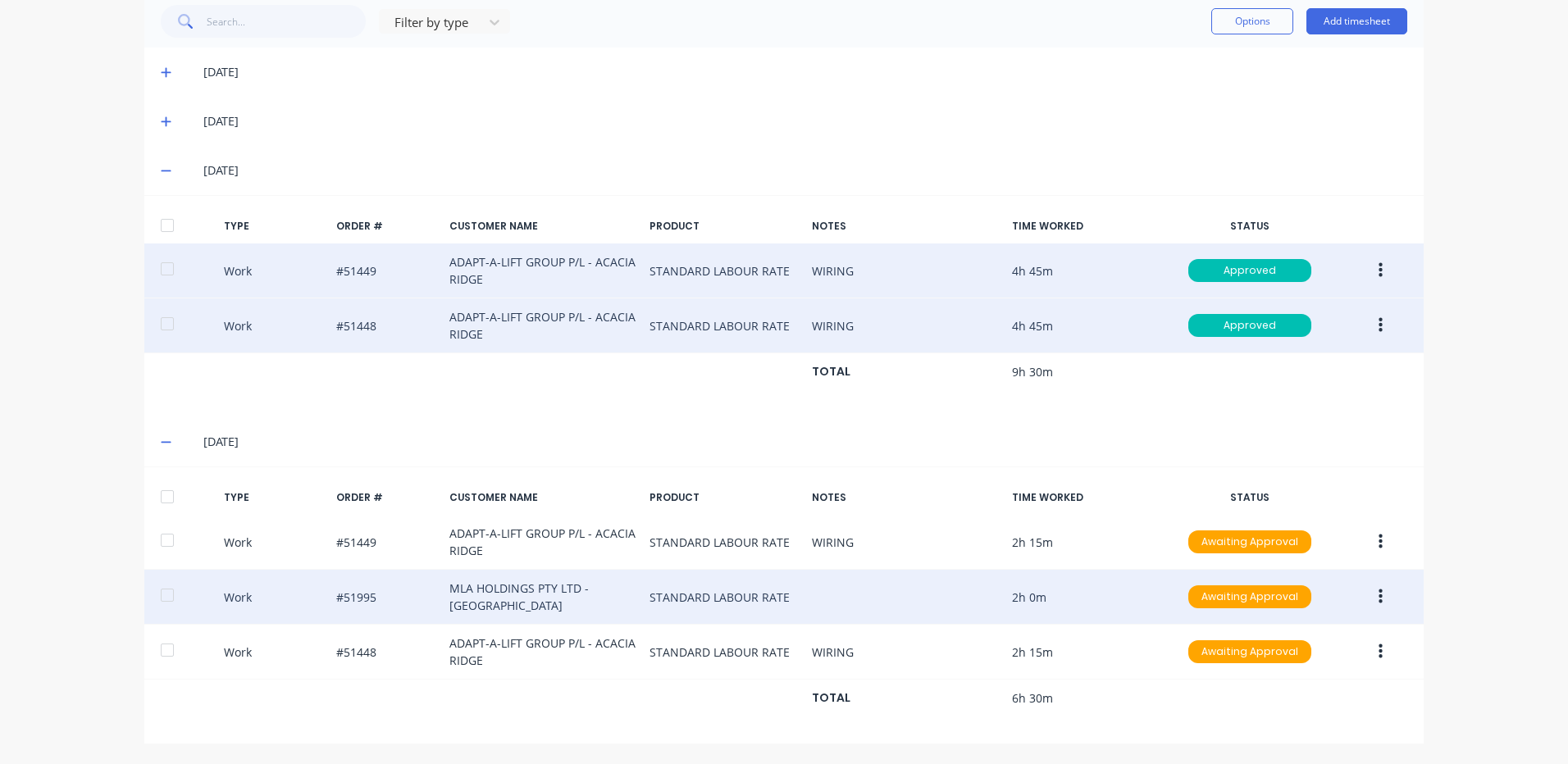
click at [1369, 587] on button "button" at bounding box center [1380, 597] width 39 height 30
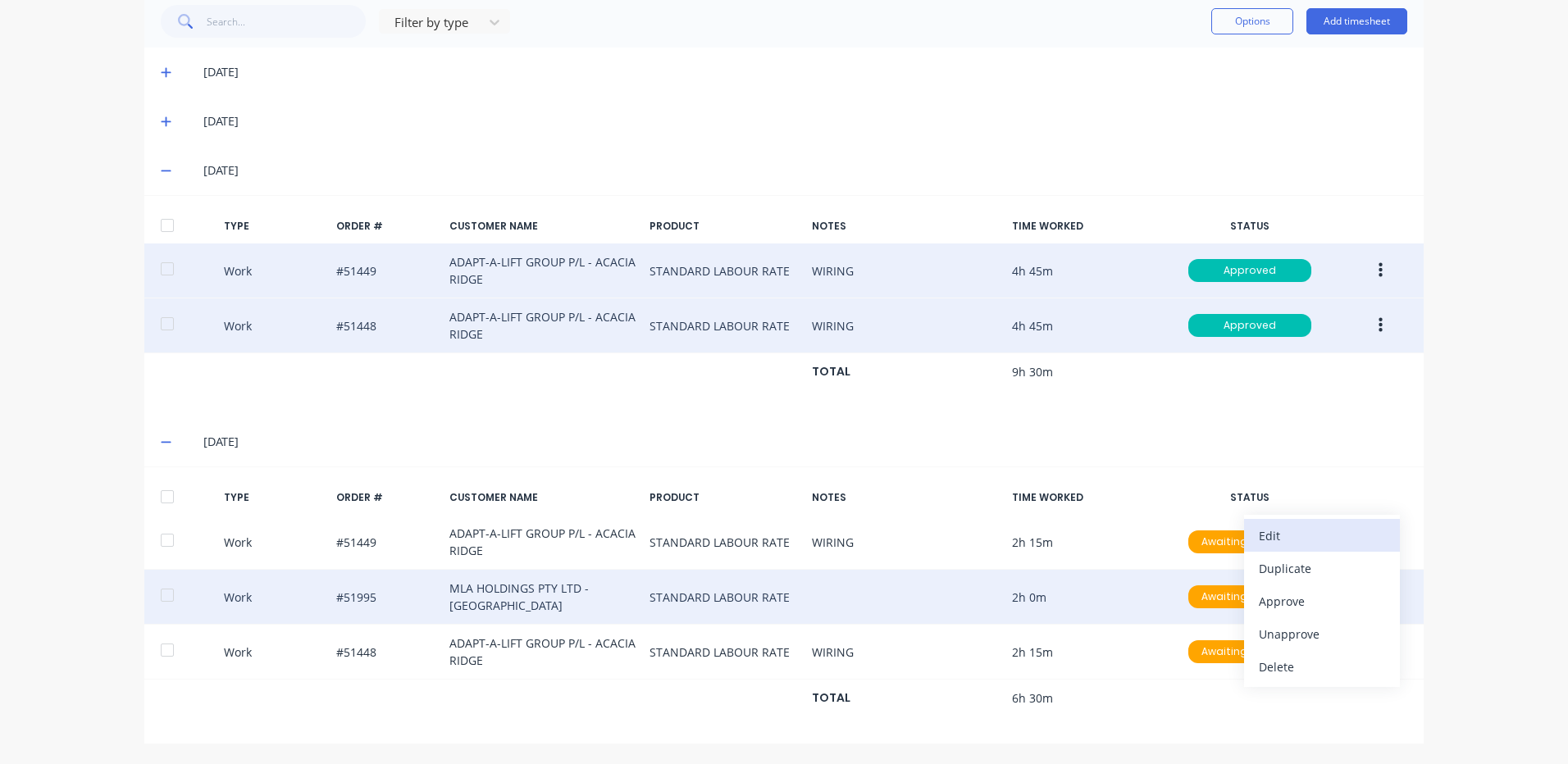
click at [1311, 545] on div "Edit" at bounding box center [1321, 536] width 126 height 24
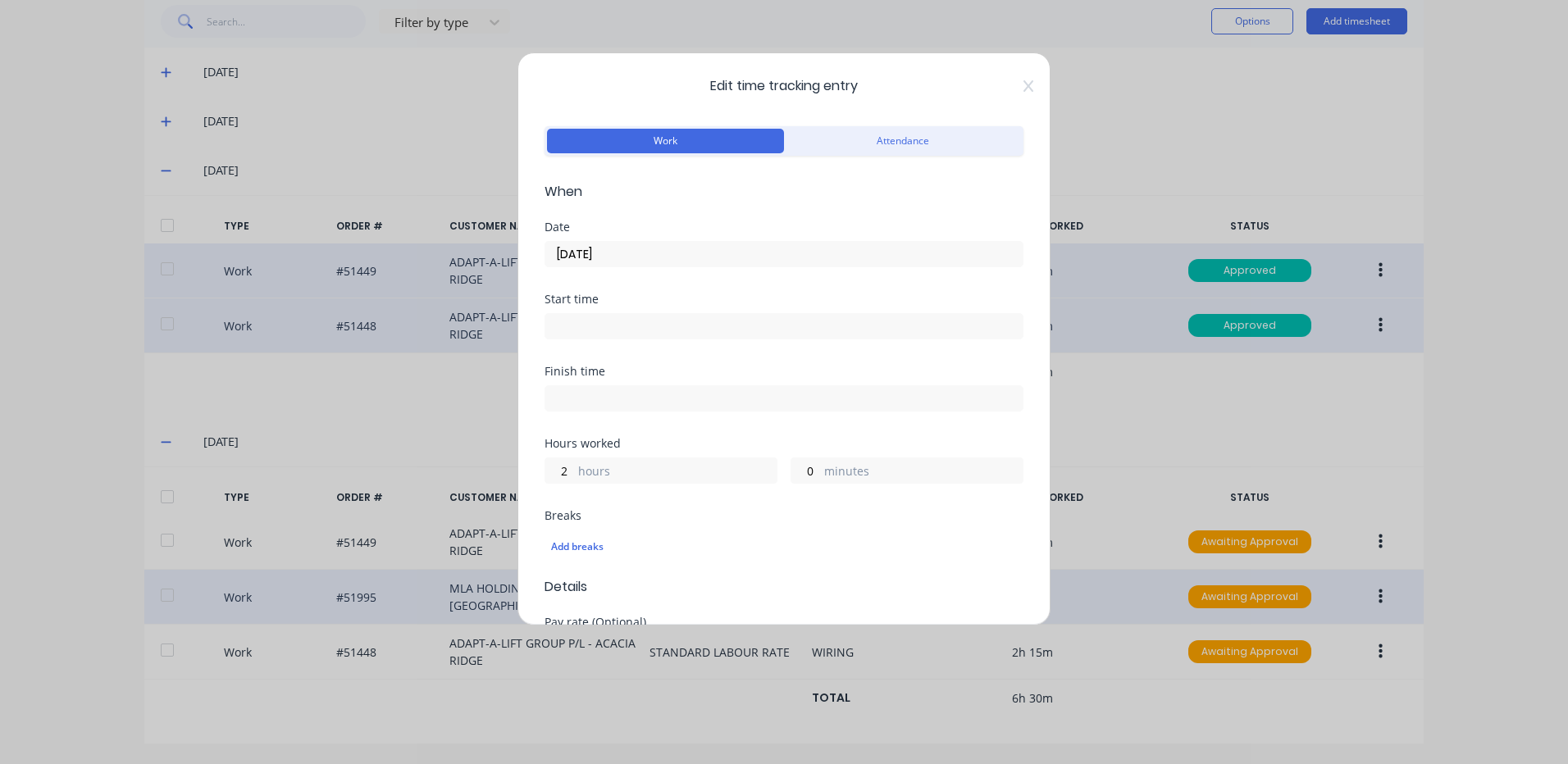
click at [814, 469] on div "0 minutes" at bounding box center [906, 471] width 233 height 26
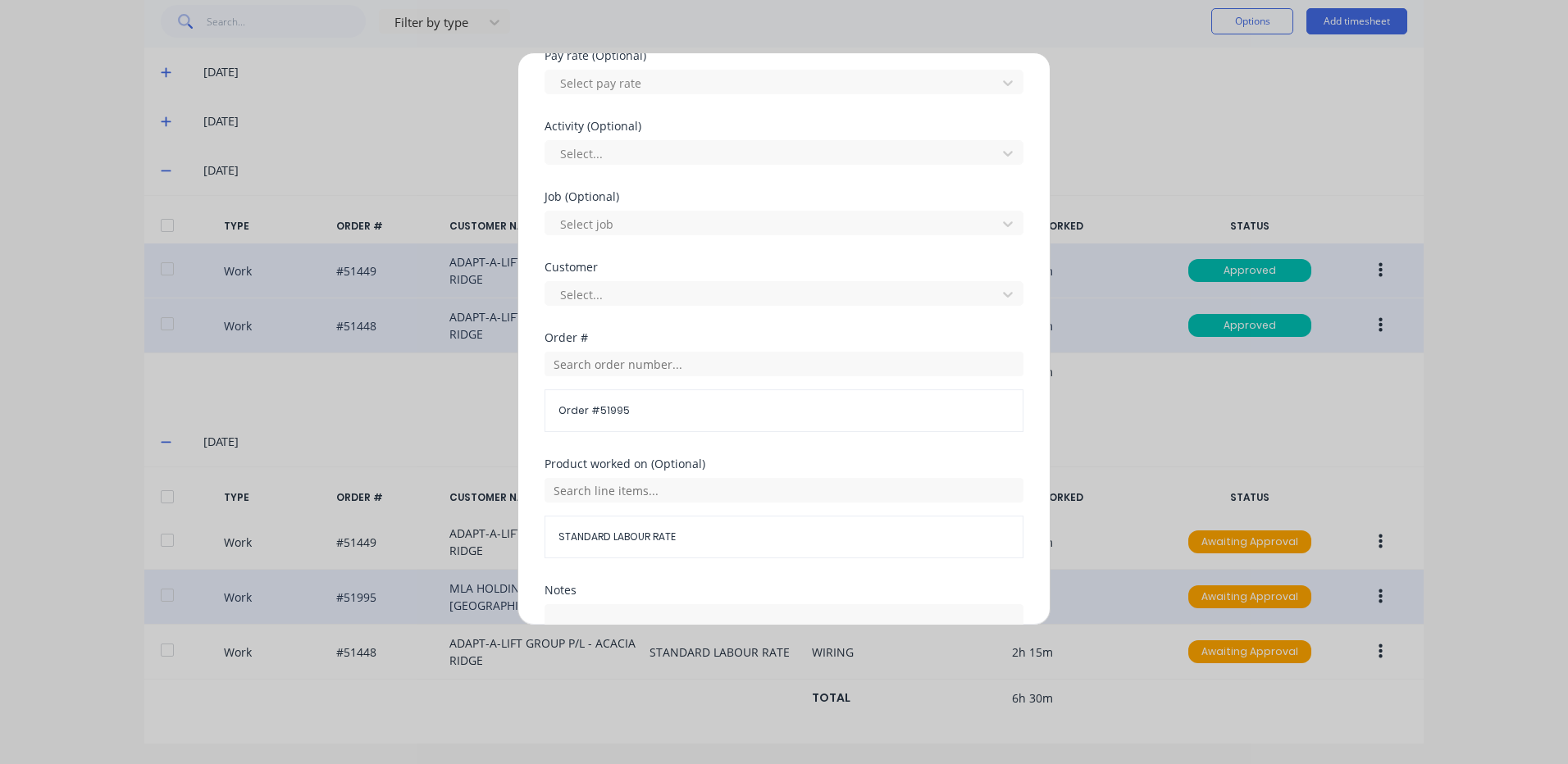
scroll to position [328, 0]
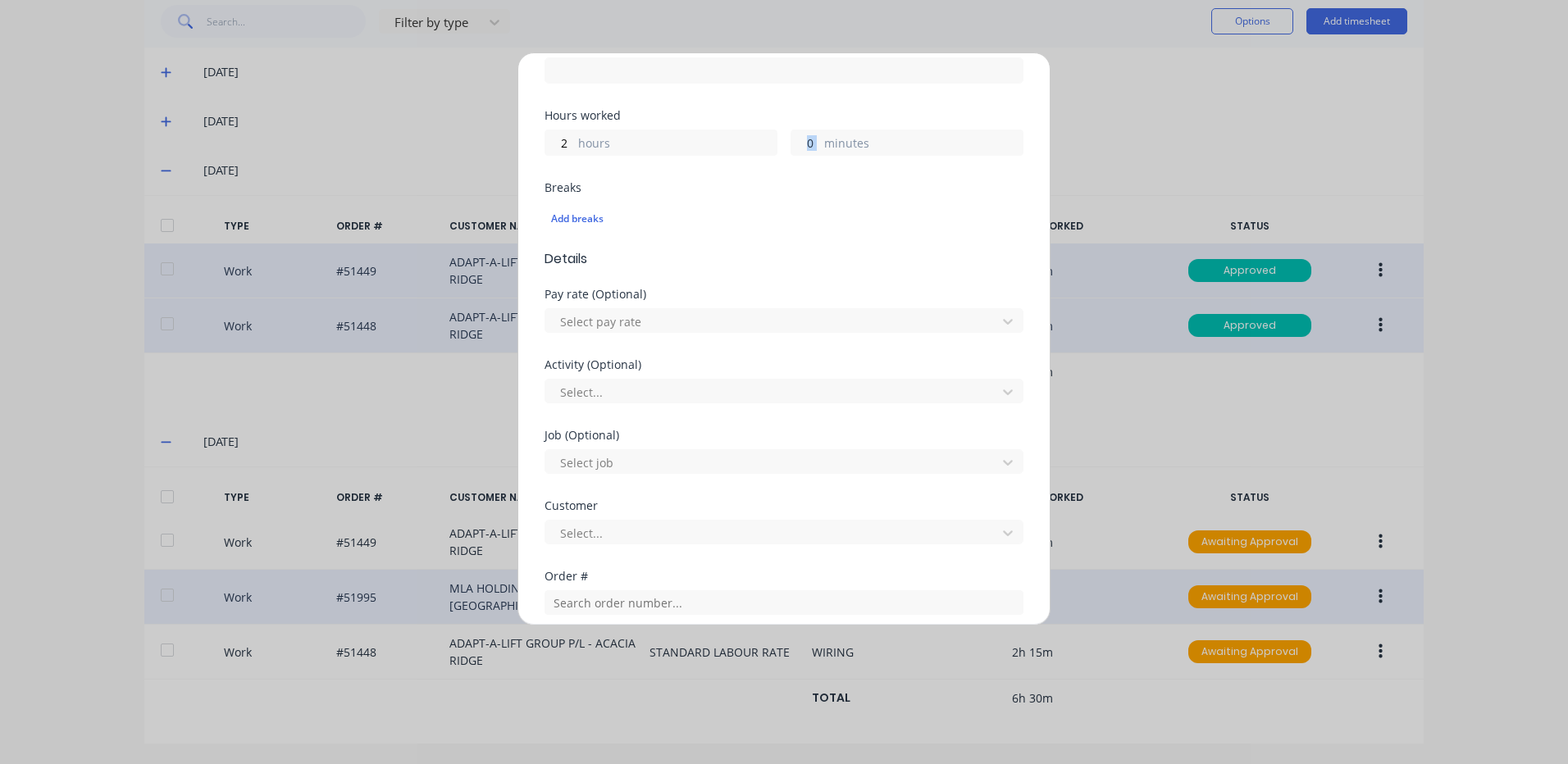
click at [798, 133] on input "0" at bounding box center [805, 142] width 29 height 25
click at [798, 135] on input "0" at bounding box center [805, 142] width 29 height 25
click at [799, 137] on input "0" at bounding box center [805, 142] width 29 height 25
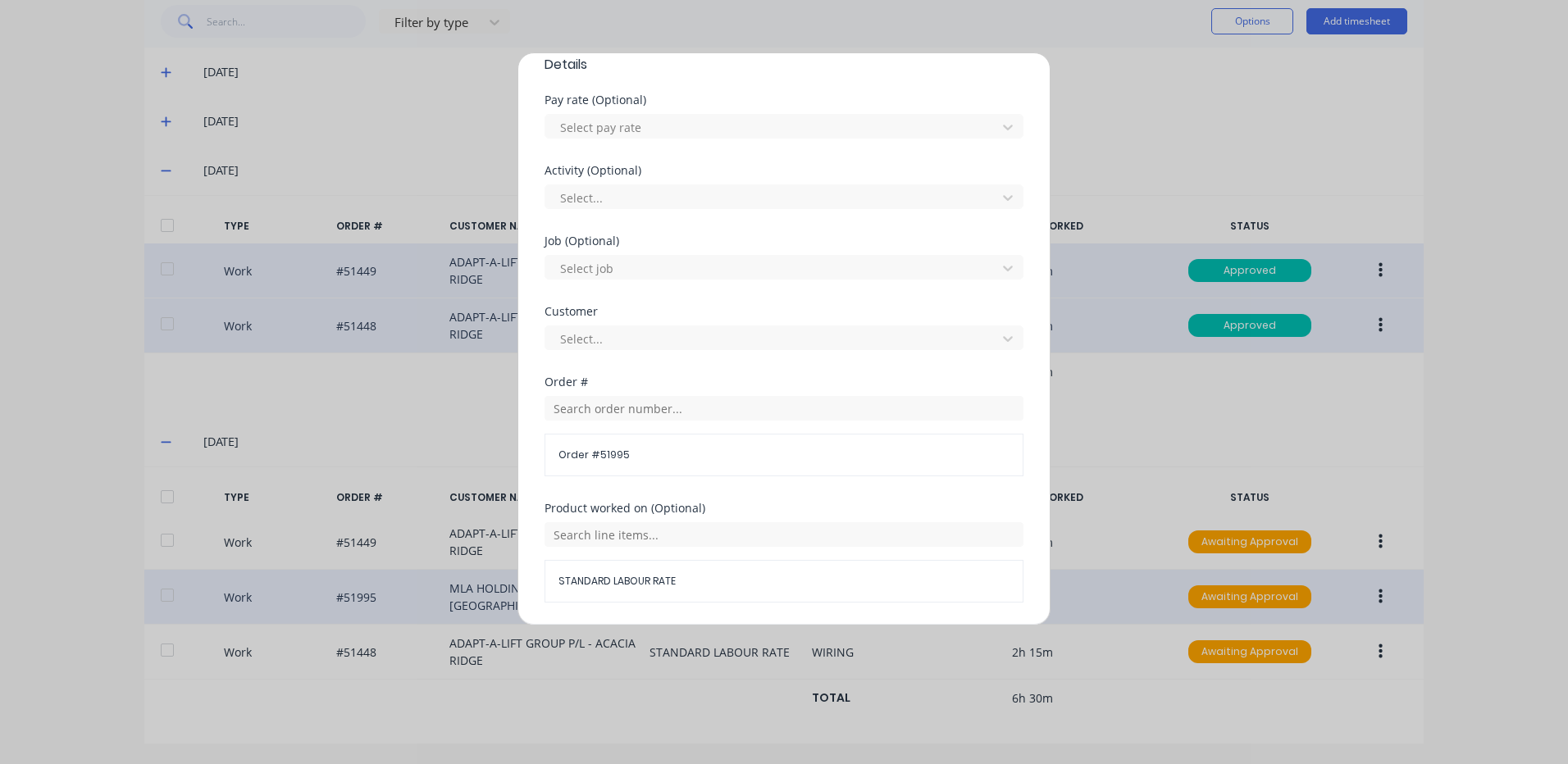
scroll to position [708, 0]
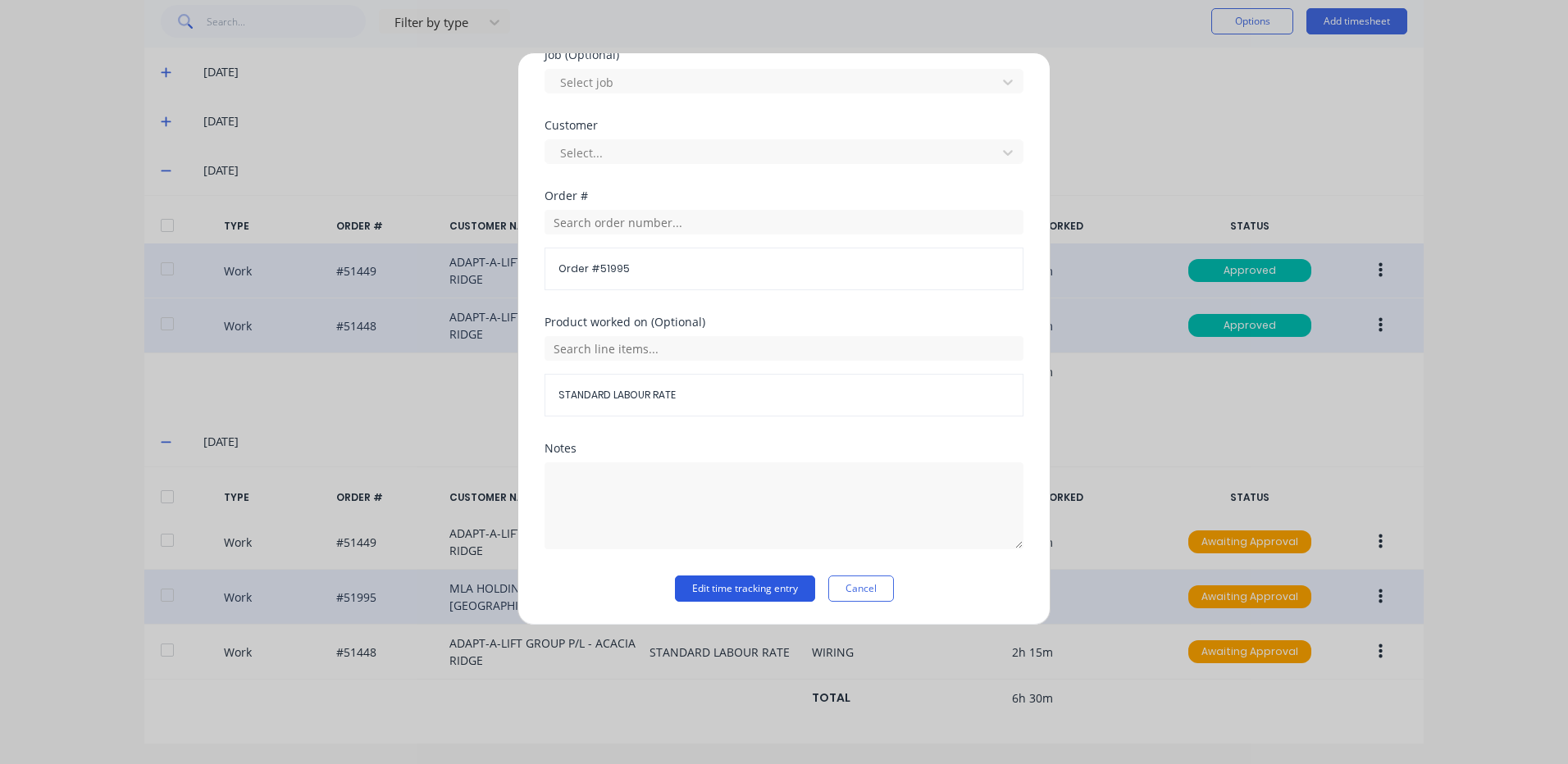
type input "15"
click at [781, 581] on button "Edit time tracking entry" at bounding box center [744, 589] width 140 height 26
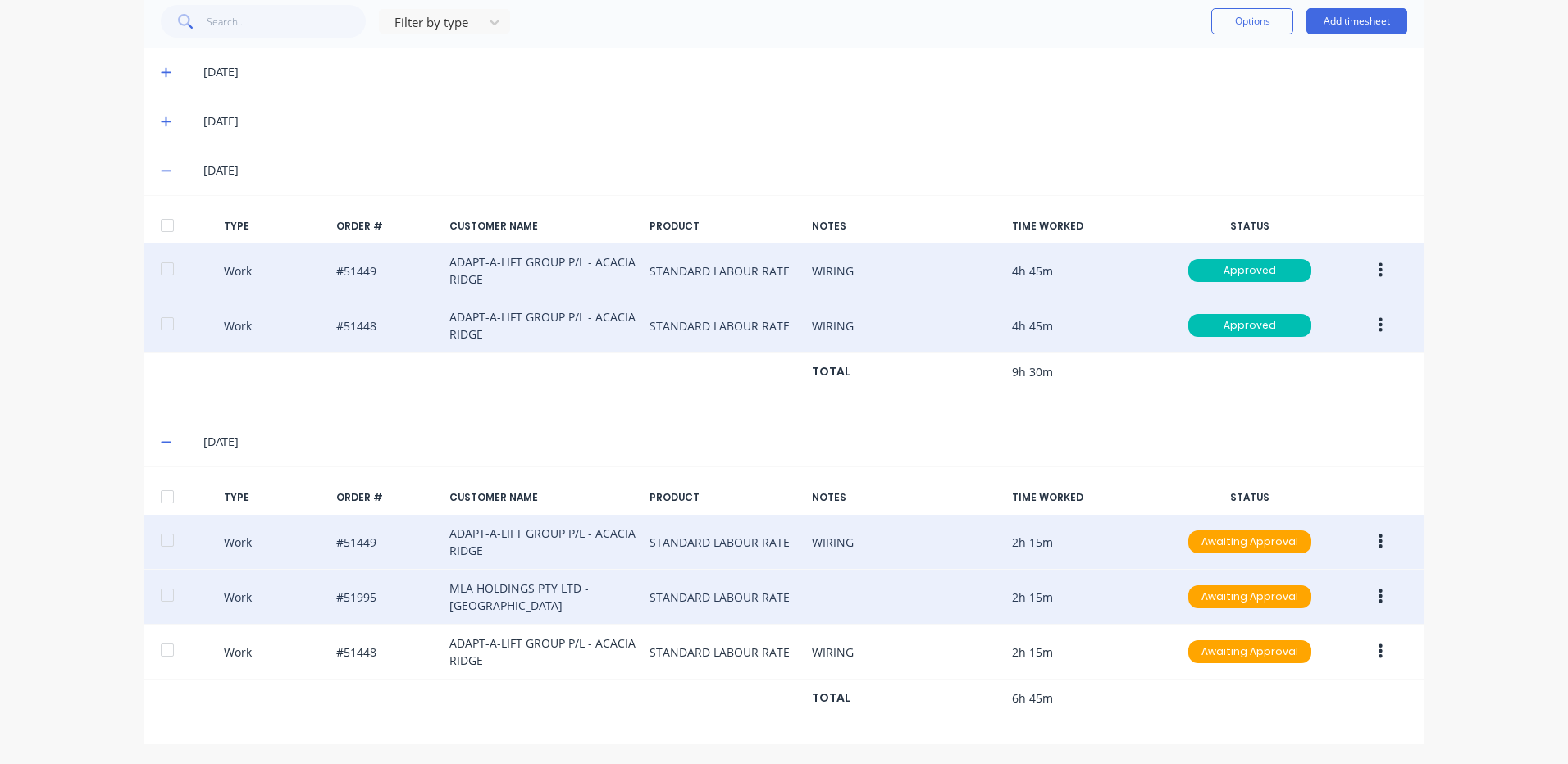
click at [1378, 535] on icon "button" at bounding box center [1380, 541] width 4 height 15
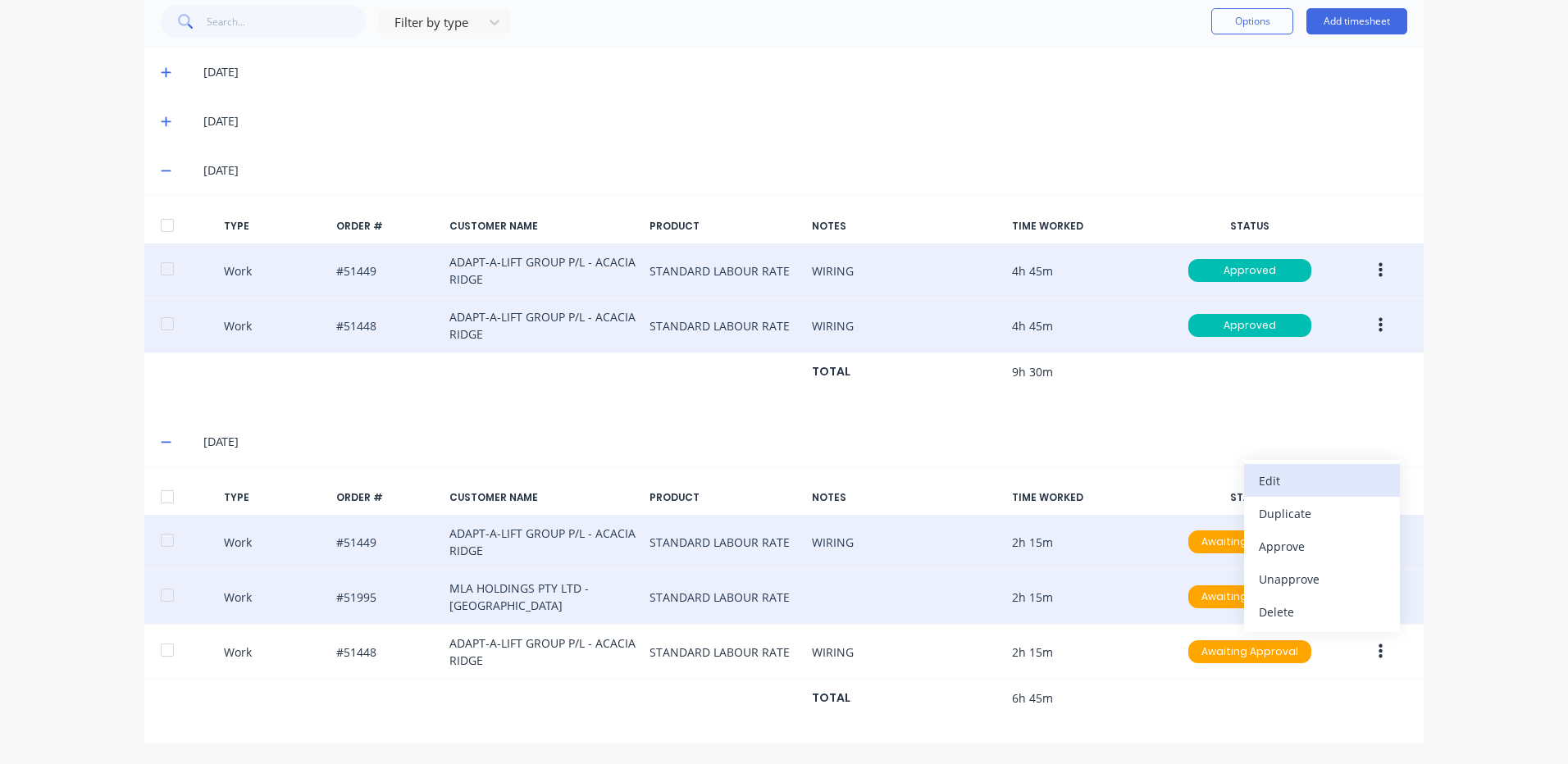
click at [1319, 479] on div "Edit" at bounding box center [1321, 480] width 126 height 24
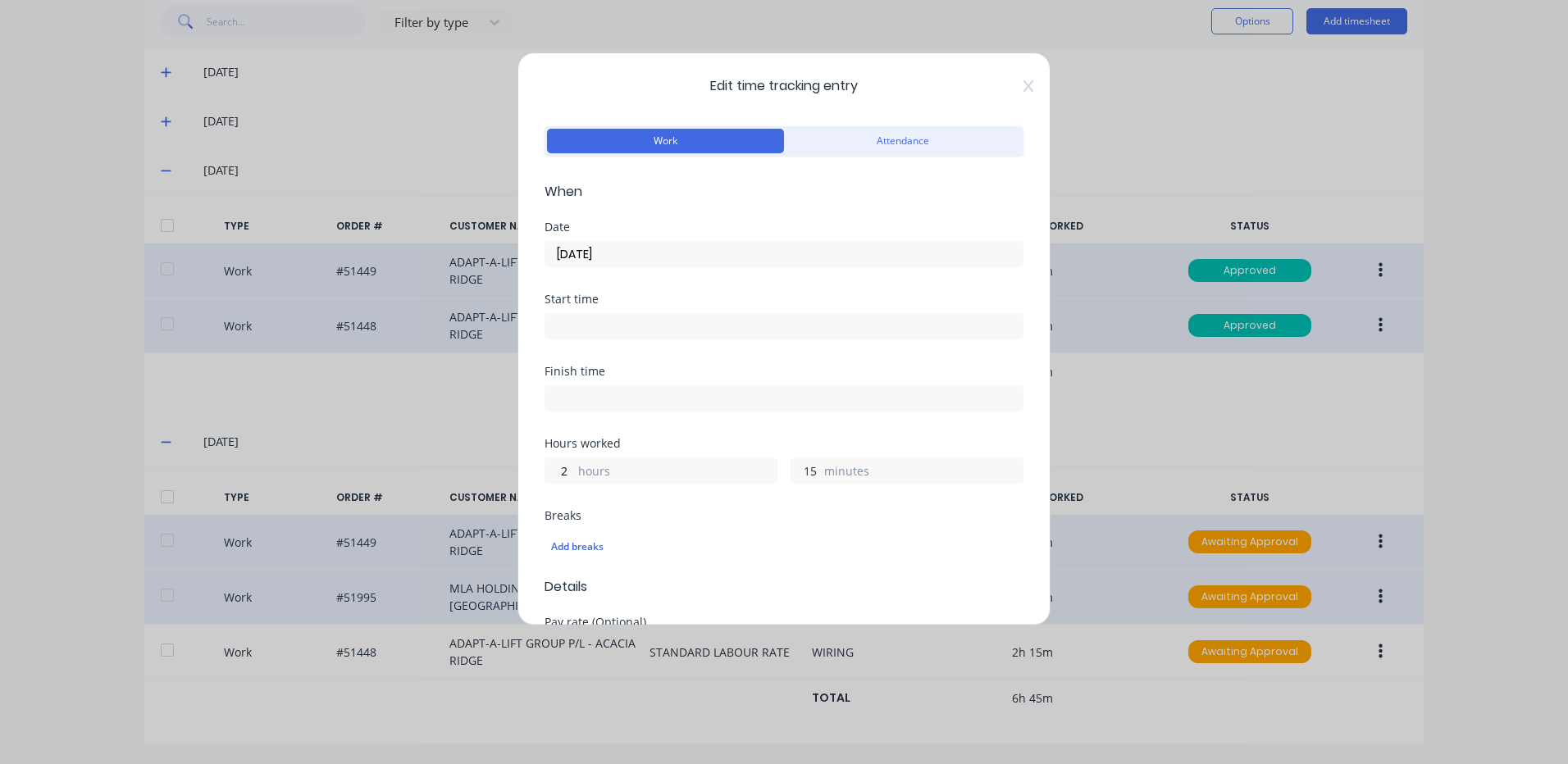
click at [809, 467] on input "15" at bounding box center [805, 471] width 29 height 25
click at [808, 468] on input "15" at bounding box center [805, 471] width 29 height 25
click at [796, 476] on input "15" at bounding box center [805, 471] width 29 height 25
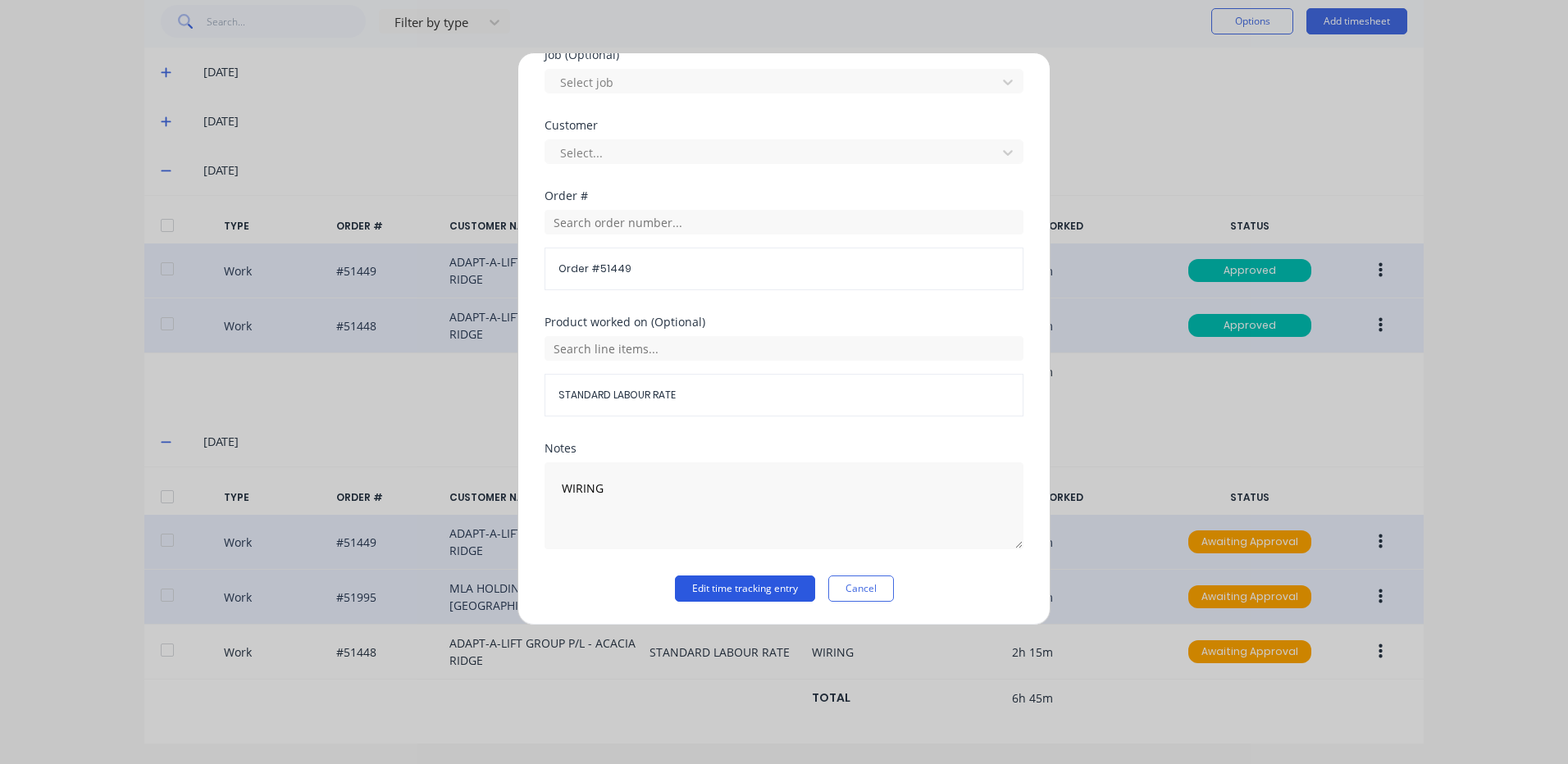
type input "45"
click at [795, 594] on button "Edit time tracking entry" at bounding box center [744, 589] width 140 height 26
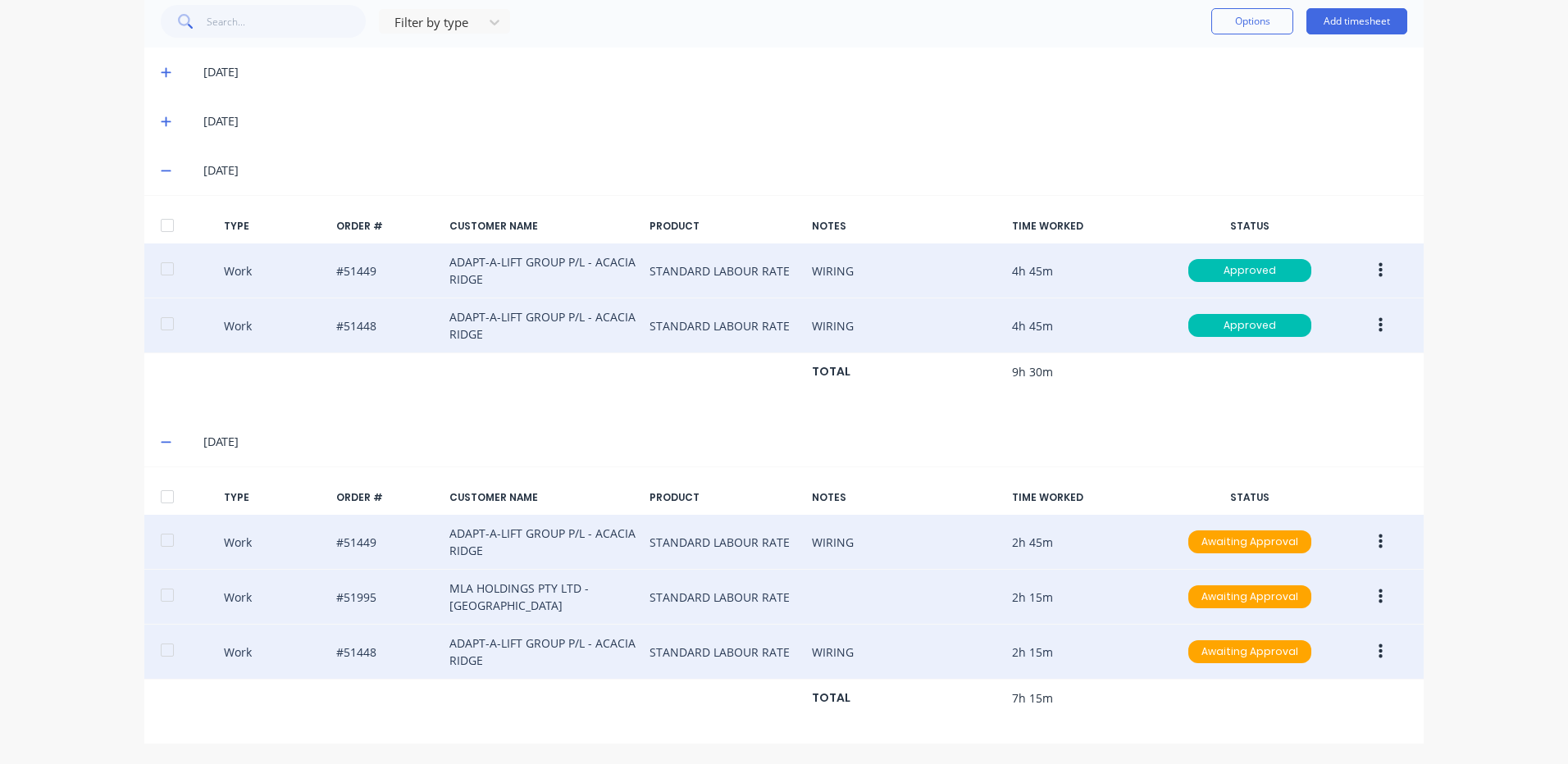
click at [1361, 639] on button "button" at bounding box center [1380, 652] width 39 height 30
click at [1308, 589] on div "Edit" at bounding box center [1321, 591] width 126 height 24
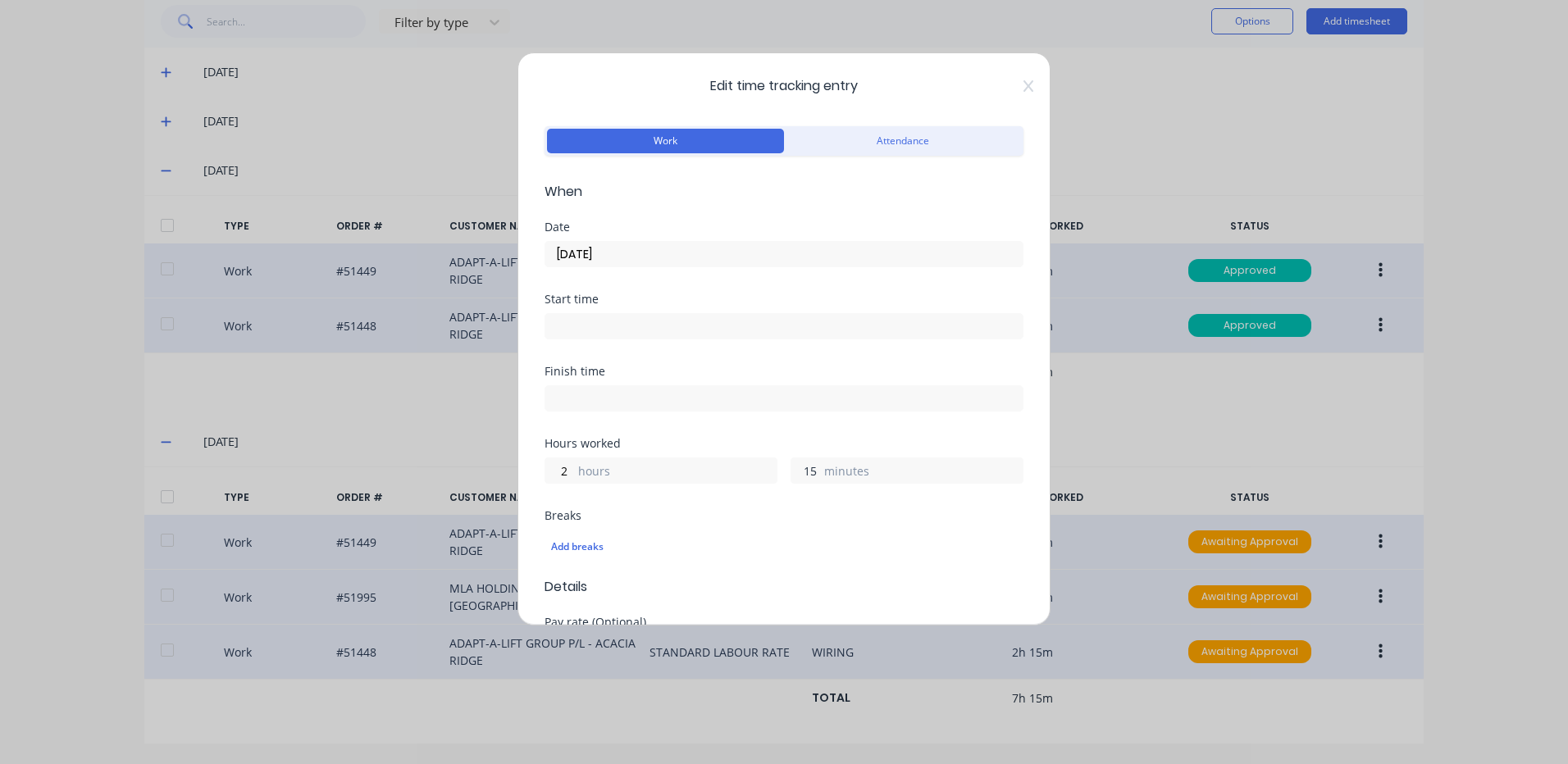
click at [799, 476] on input "15" at bounding box center [805, 471] width 29 height 25
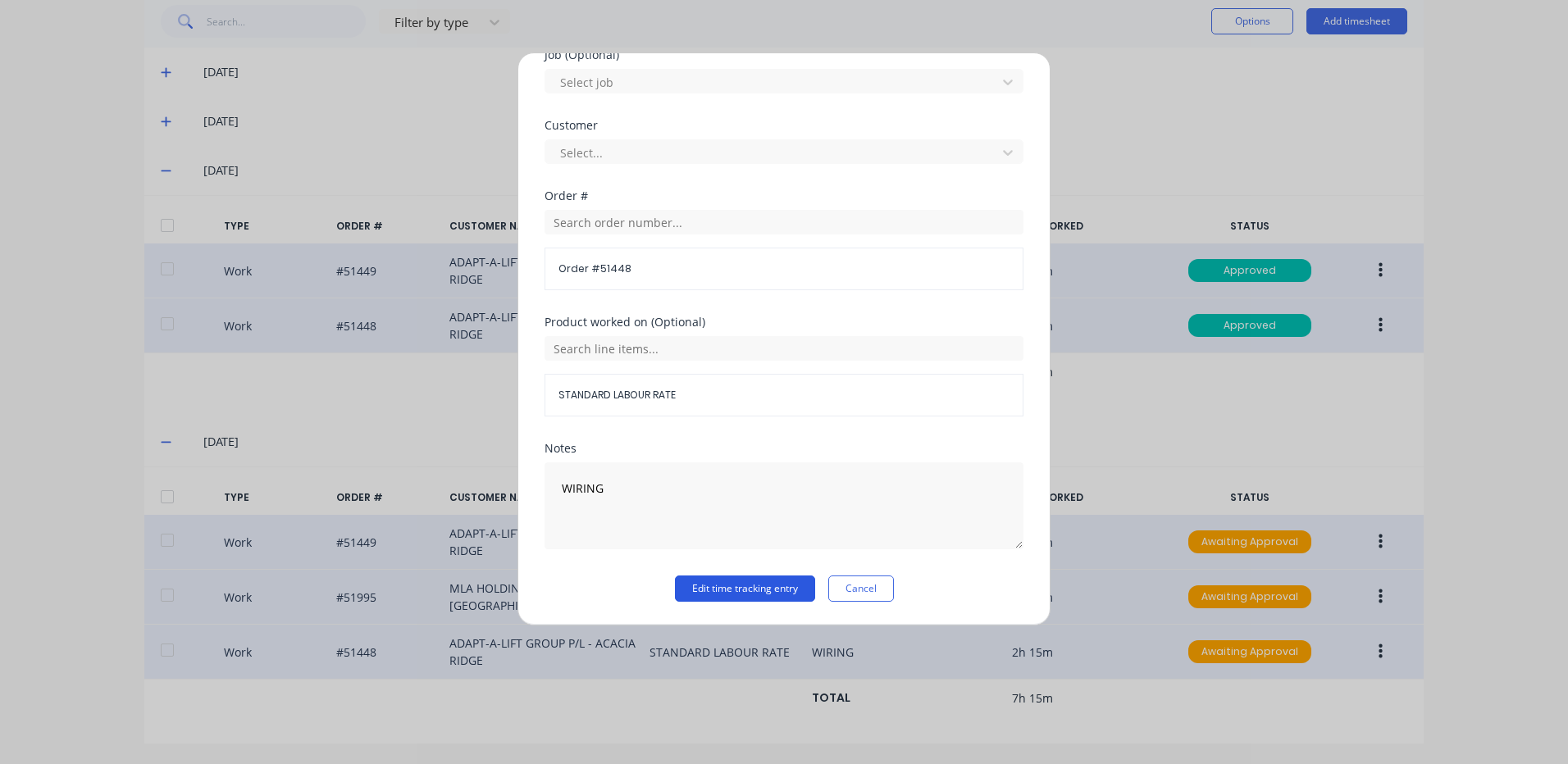
type input "45"
click at [762, 596] on button "Edit time tracking entry" at bounding box center [744, 589] width 140 height 26
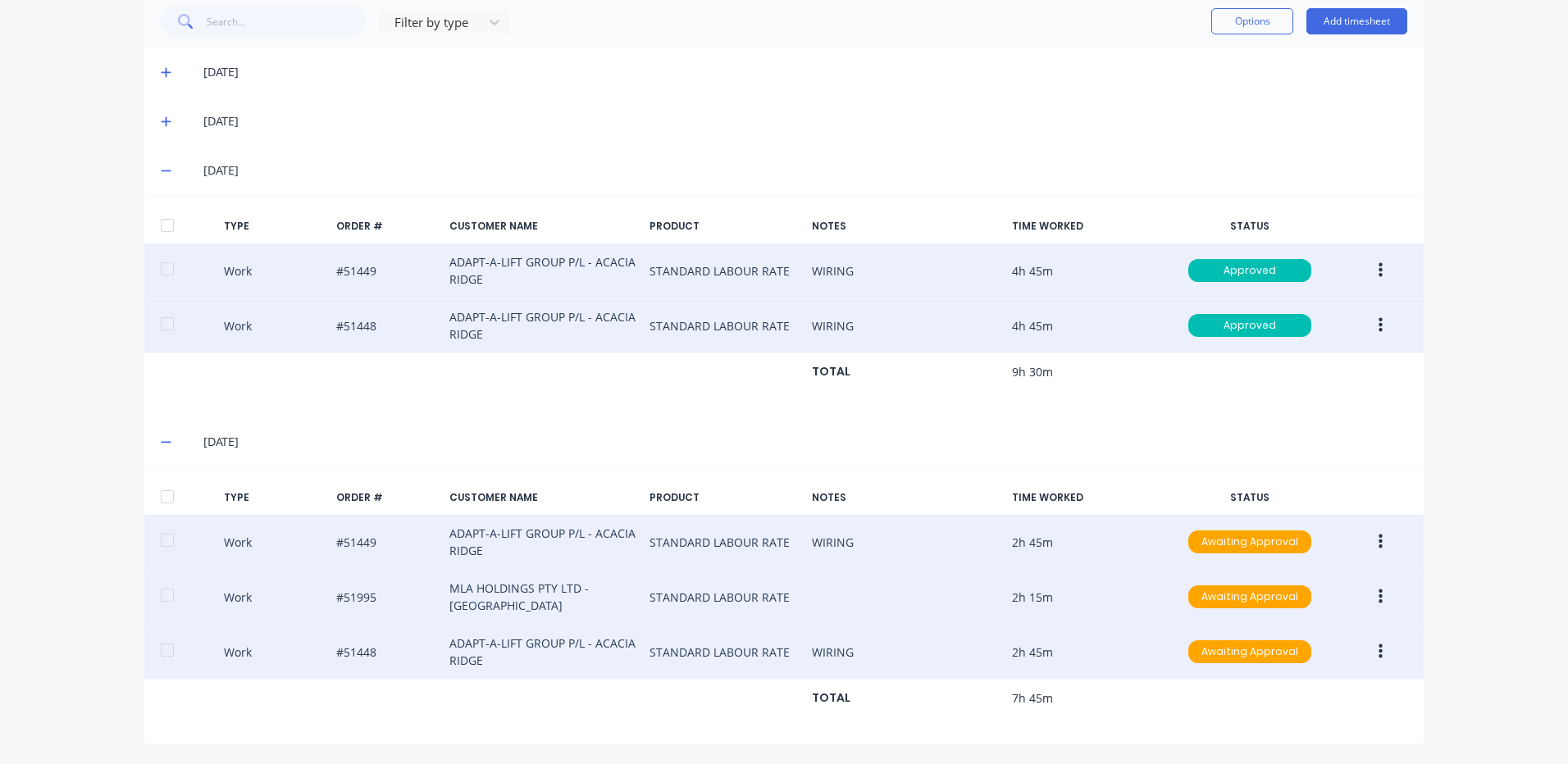
click at [161, 503] on div at bounding box center [167, 496] width 33 height 33
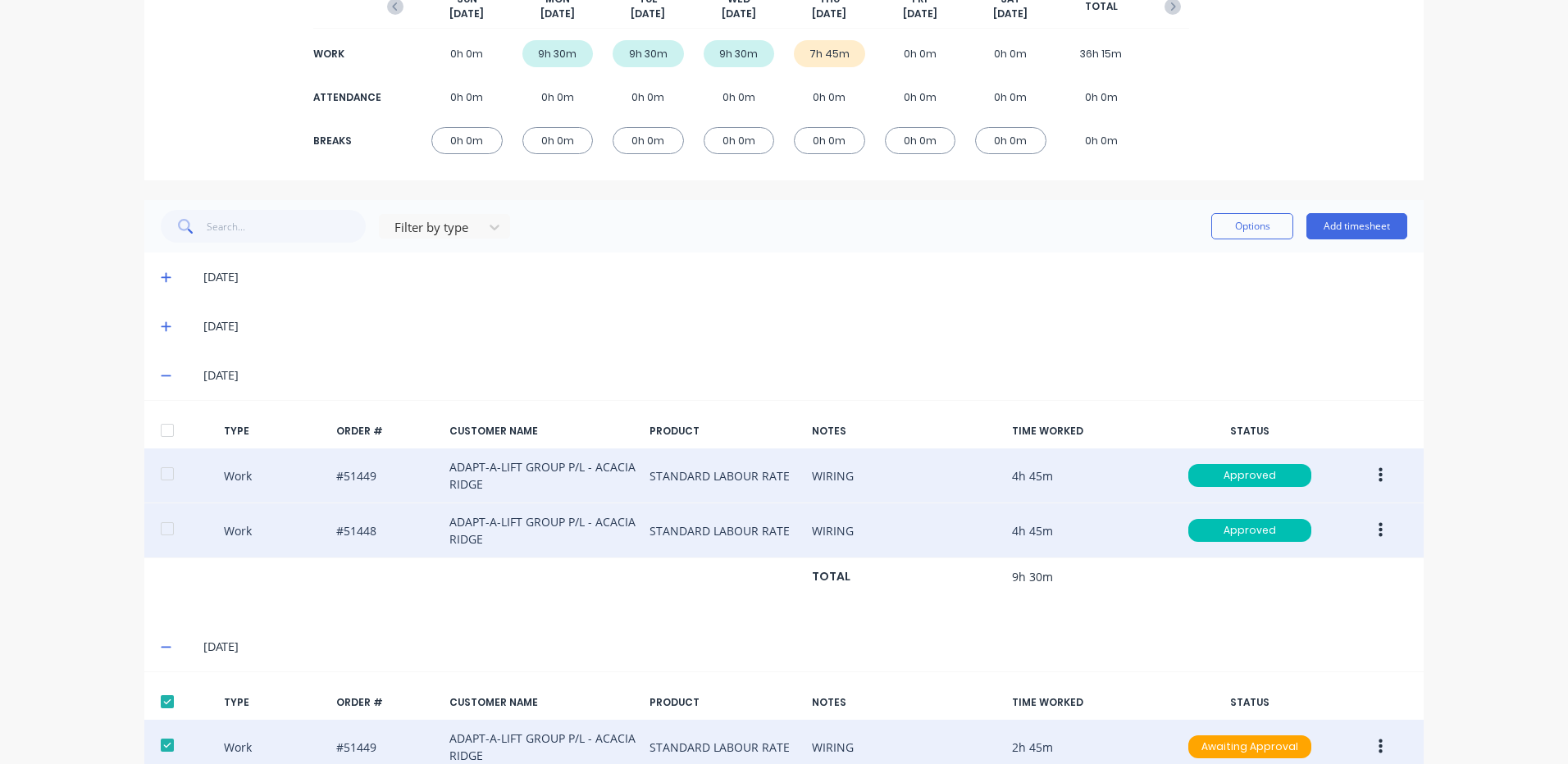
scroll to position [104, 0]
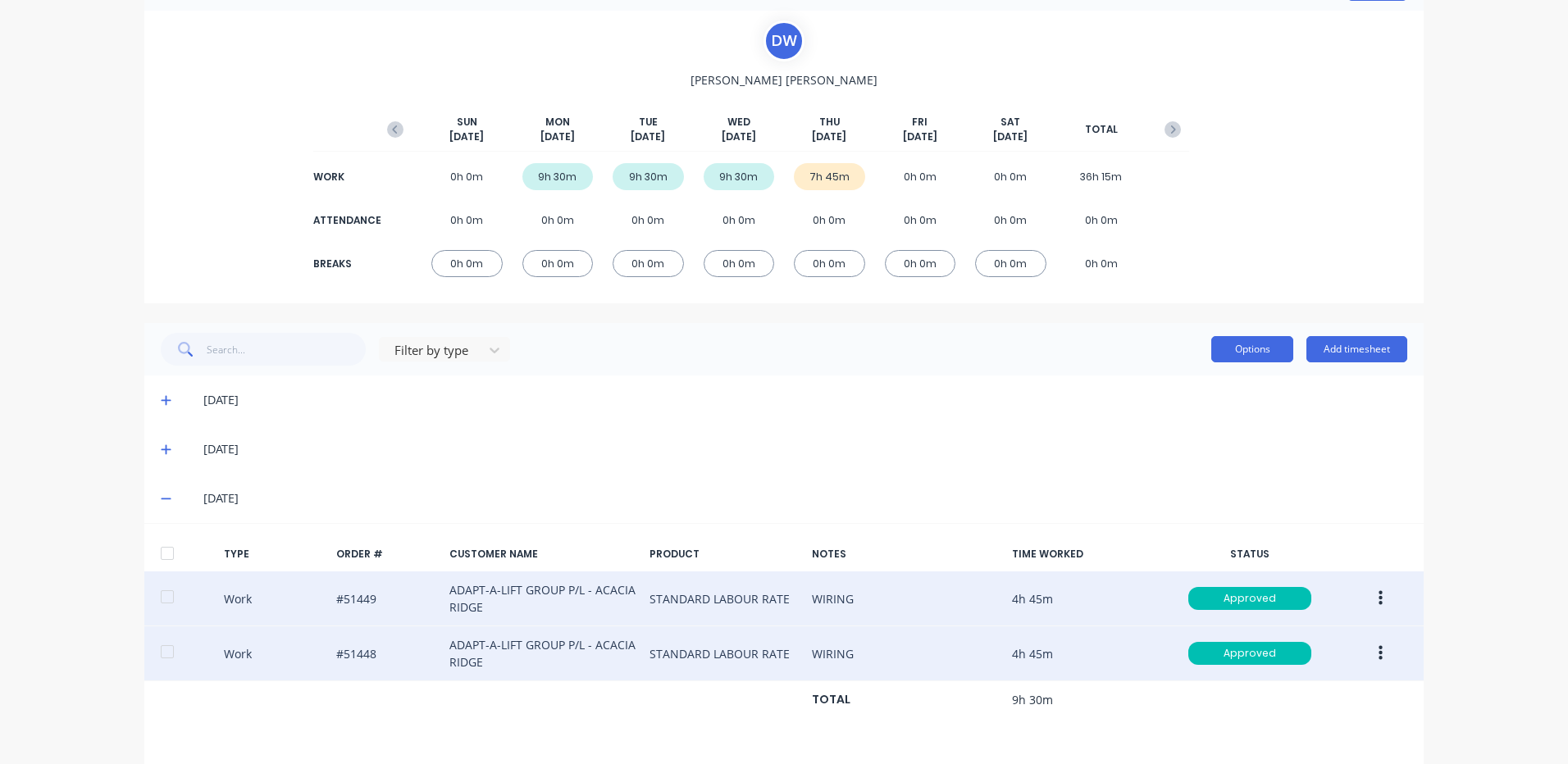
click at [1246, 342] on button "Options" at bounding box center [1252, 349] width 82 height 26
click at [1234, 389] on div "Approve" at bounding box center [1215, 392] width 126 height 24
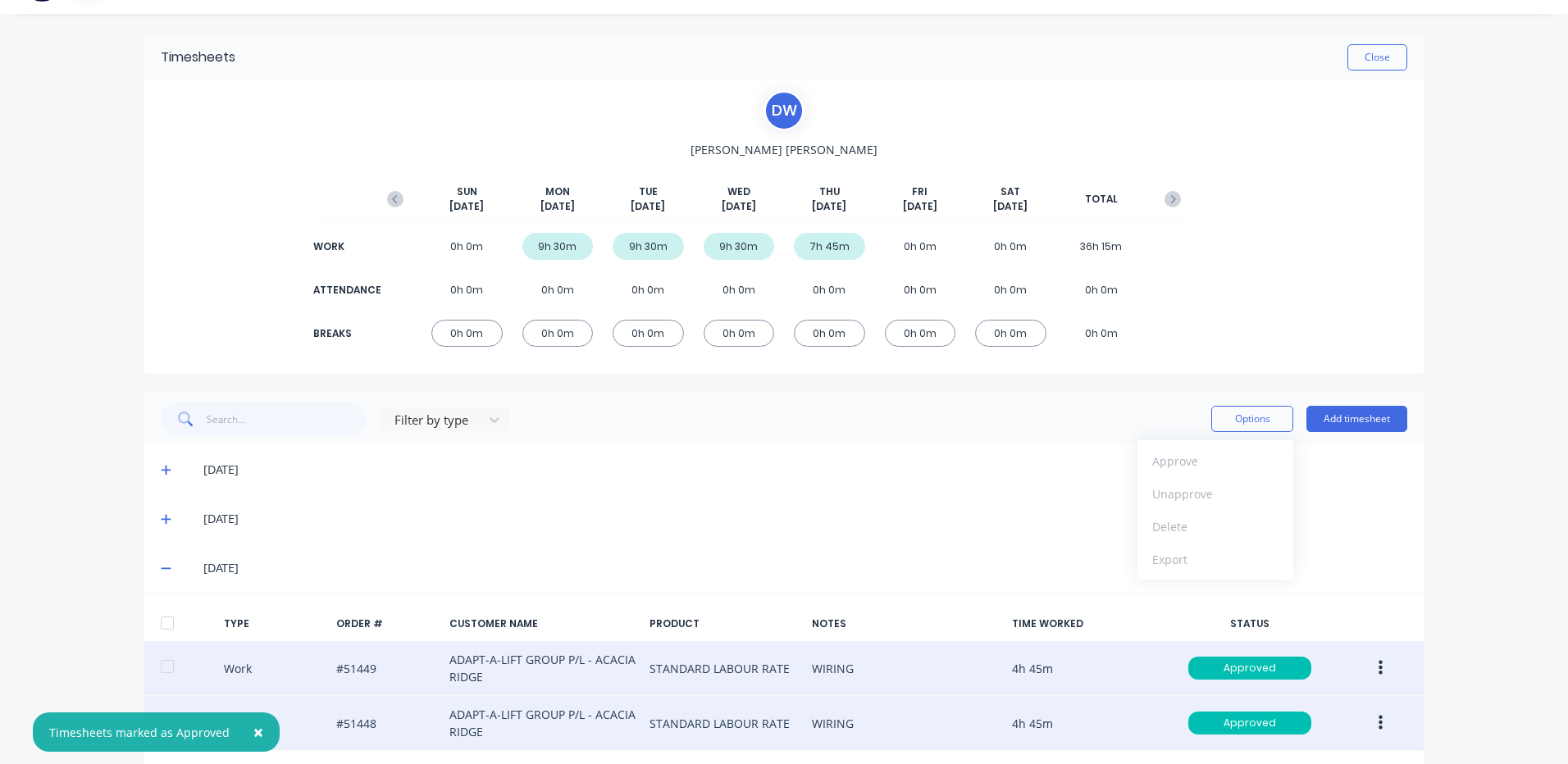
scroll to position [0, 0]
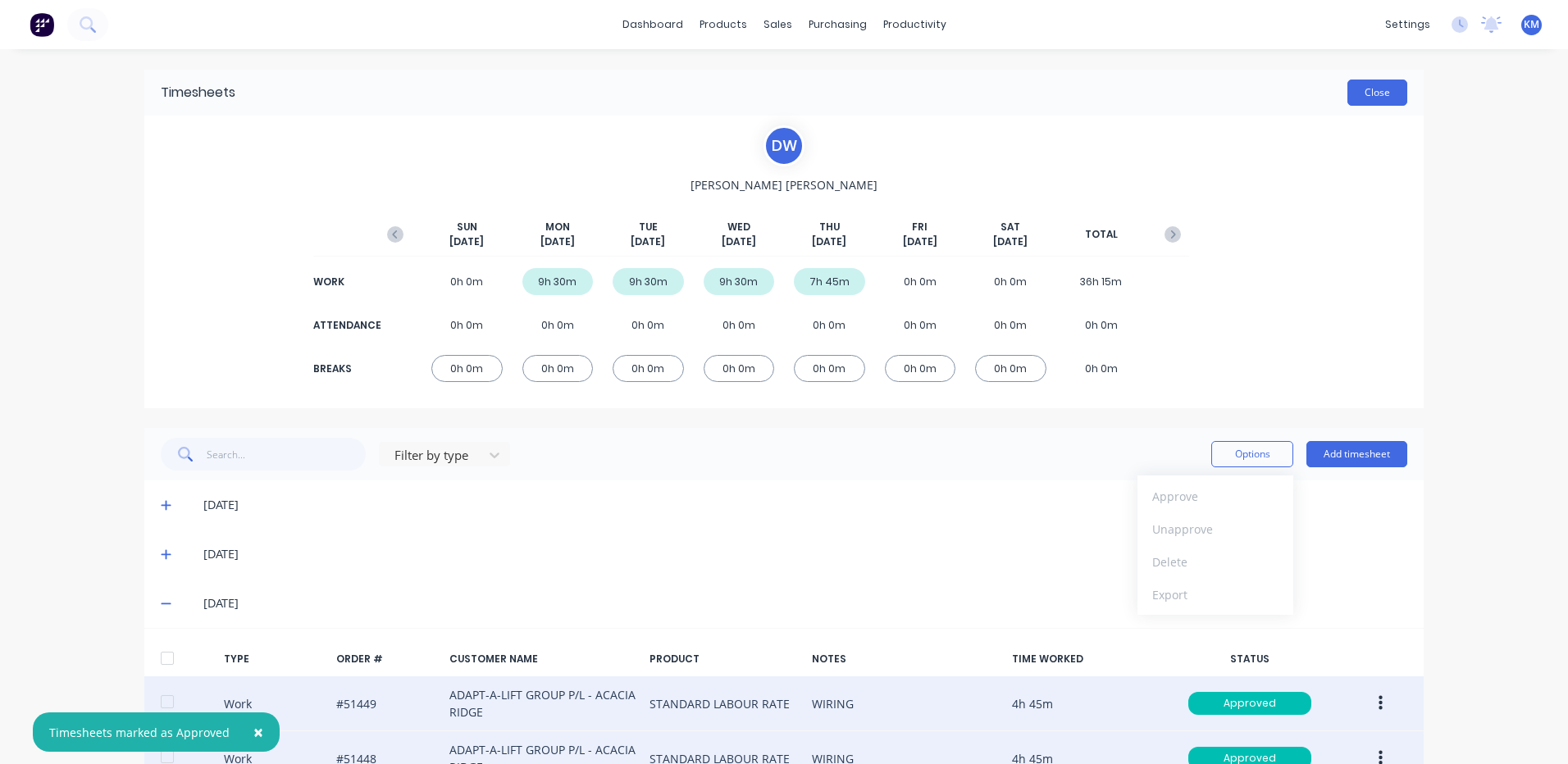
click at [1387, 93] on button "Close" at bounding box center [1377, 93] width 60 height 26
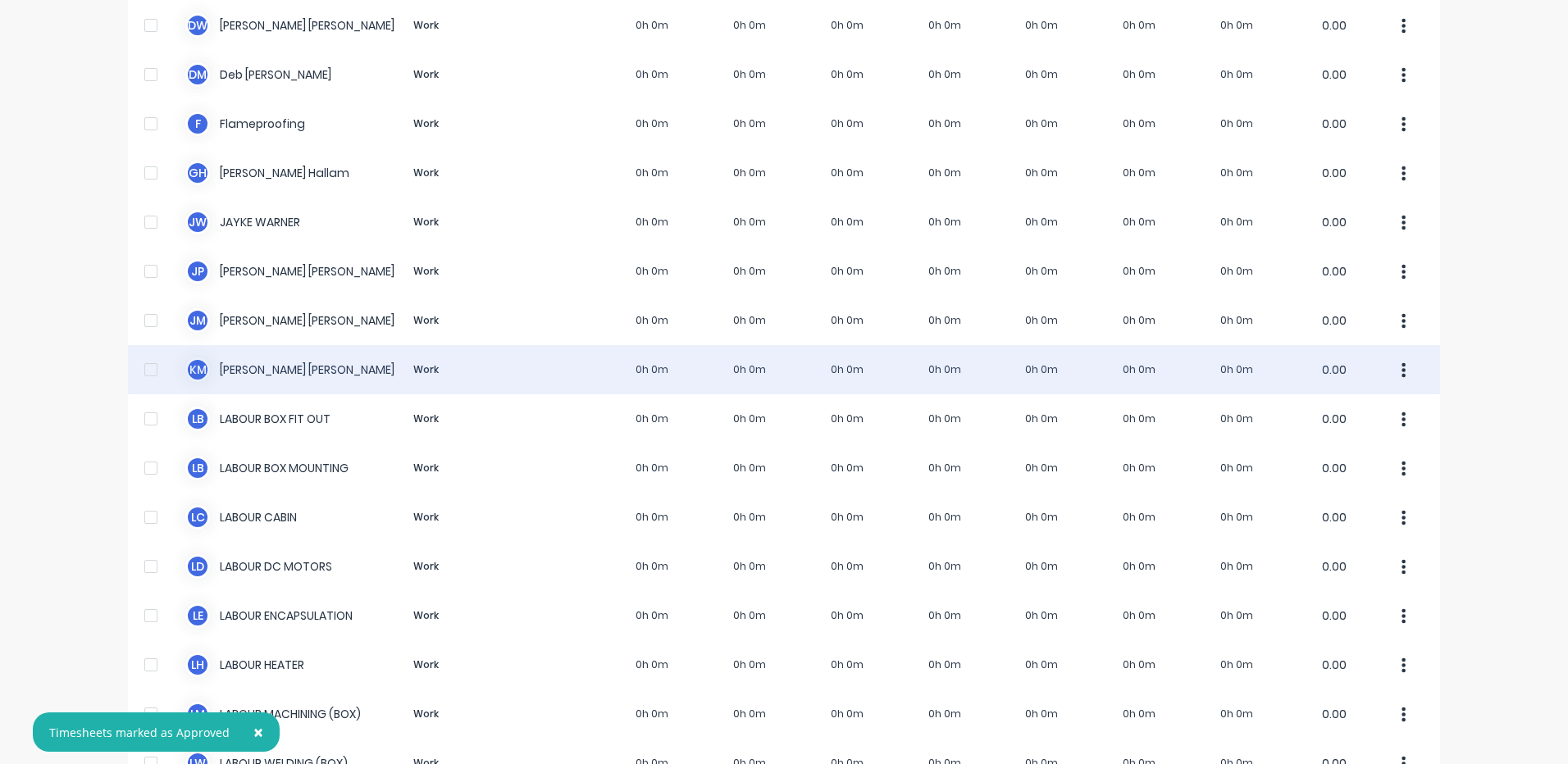
scroll to position [350, 0]
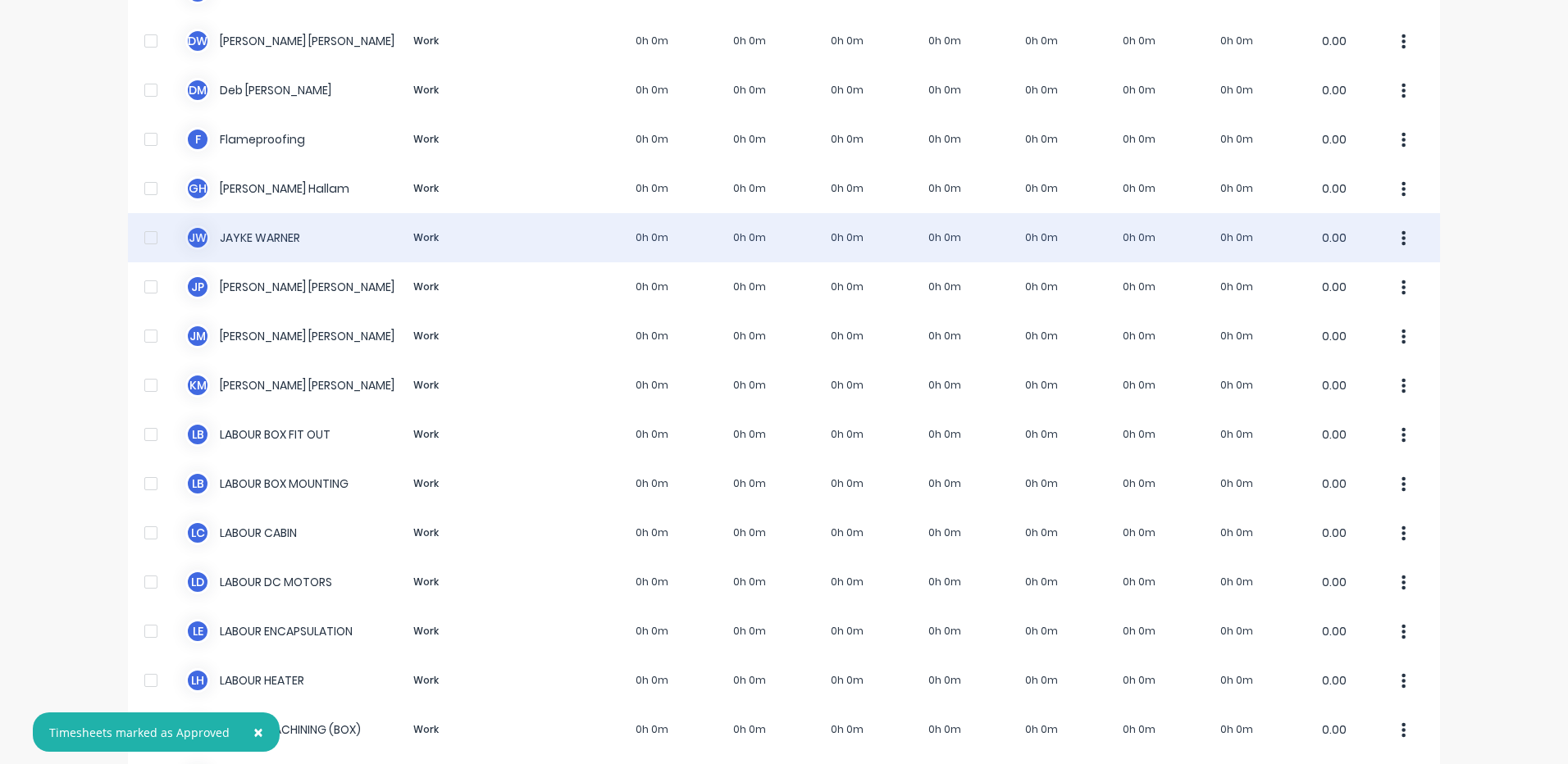
click at [514, 241] on div "[PERSON_NAME] [PERSON_NAME] Work 0h 0m 0h 0m 0h 0m 0h 0m 0h 0m 0h 0m 0h 0m 0.00" at bounding box center [784, 237] width 1312 height 49
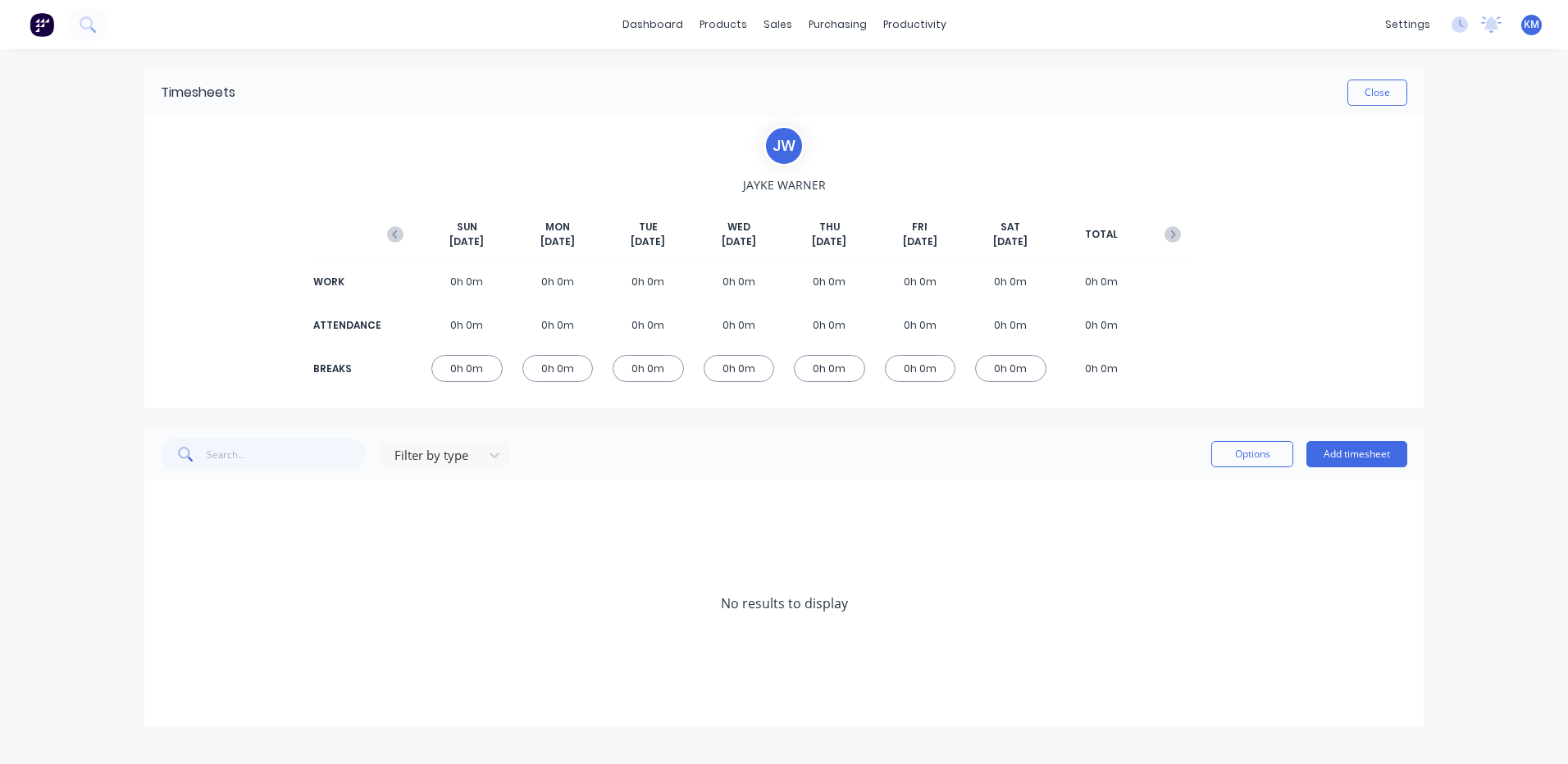
click at [389, 250] on div "[DATE] [DATE] [DATE] [DATE] [DATE] [DATE] [DATE] TOTAL" at bounding box center [784, 238] width 810 height 37
click at [392, 238] on icon "button" at bounding box center [395, 234] width 16 height 16
click at [161, 604] on icon at bounding box center [166, 604] width 10 height 10
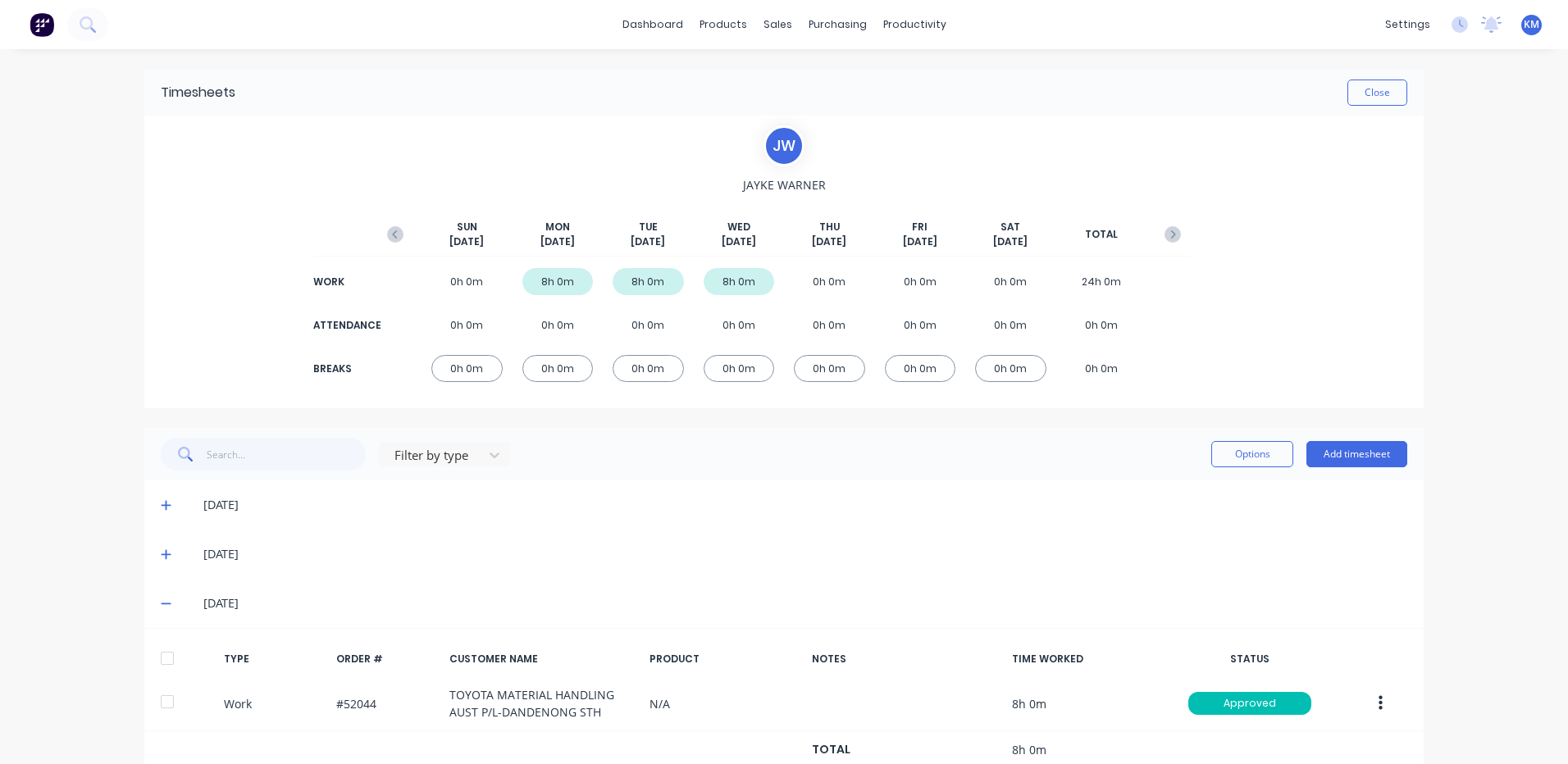
scroll to position [52, 0]
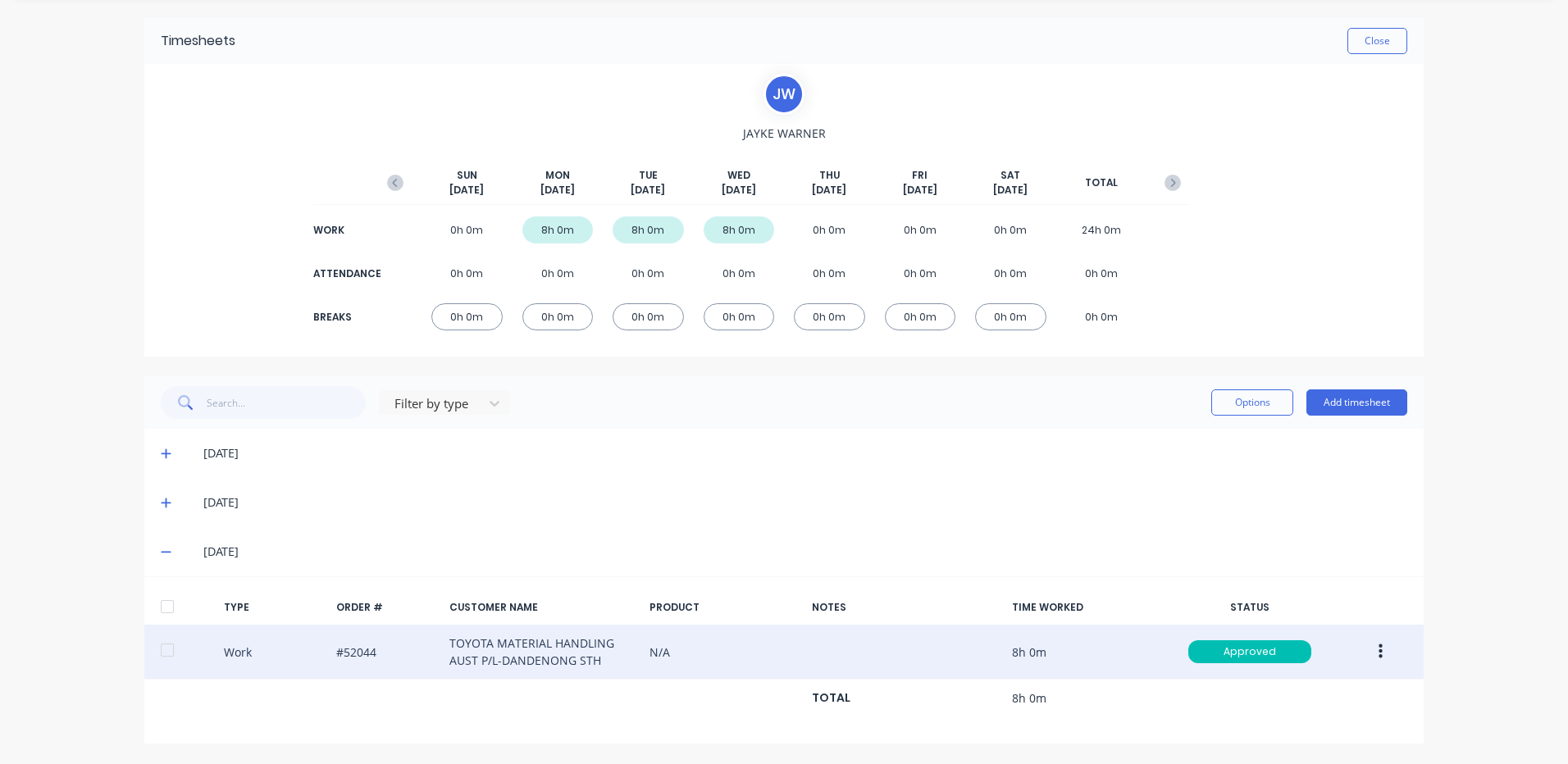
click at [1361, 640] on button "button" at bounding box center [1380, 652] width 39 height 30
click at [1327, 612] on div "Duplicate" at bounding box center [1321, 624] width 126 height 24
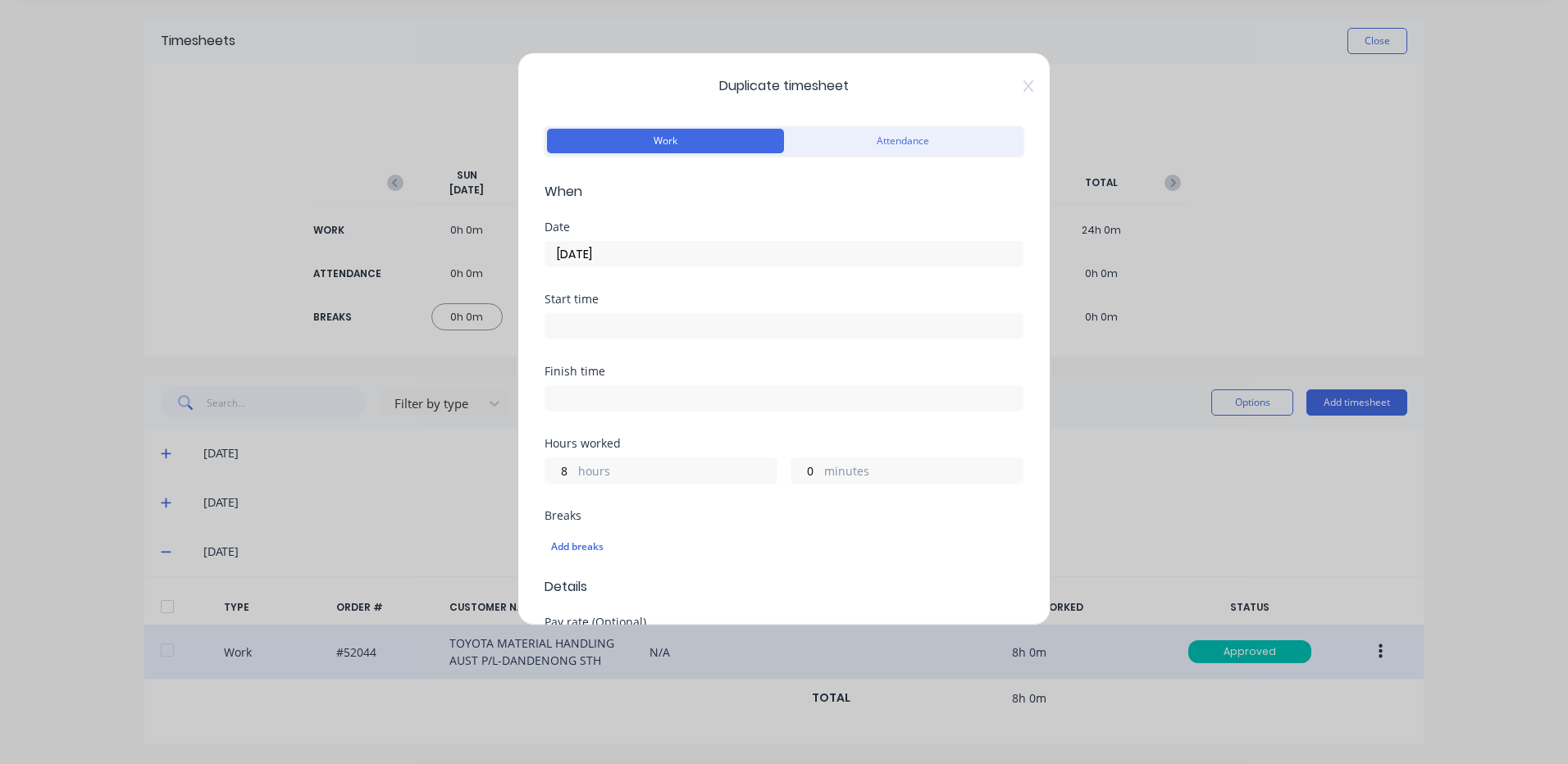
click at [703, 250] on input "[DATE]" at bounding box center [784, 254] width 478 height 25
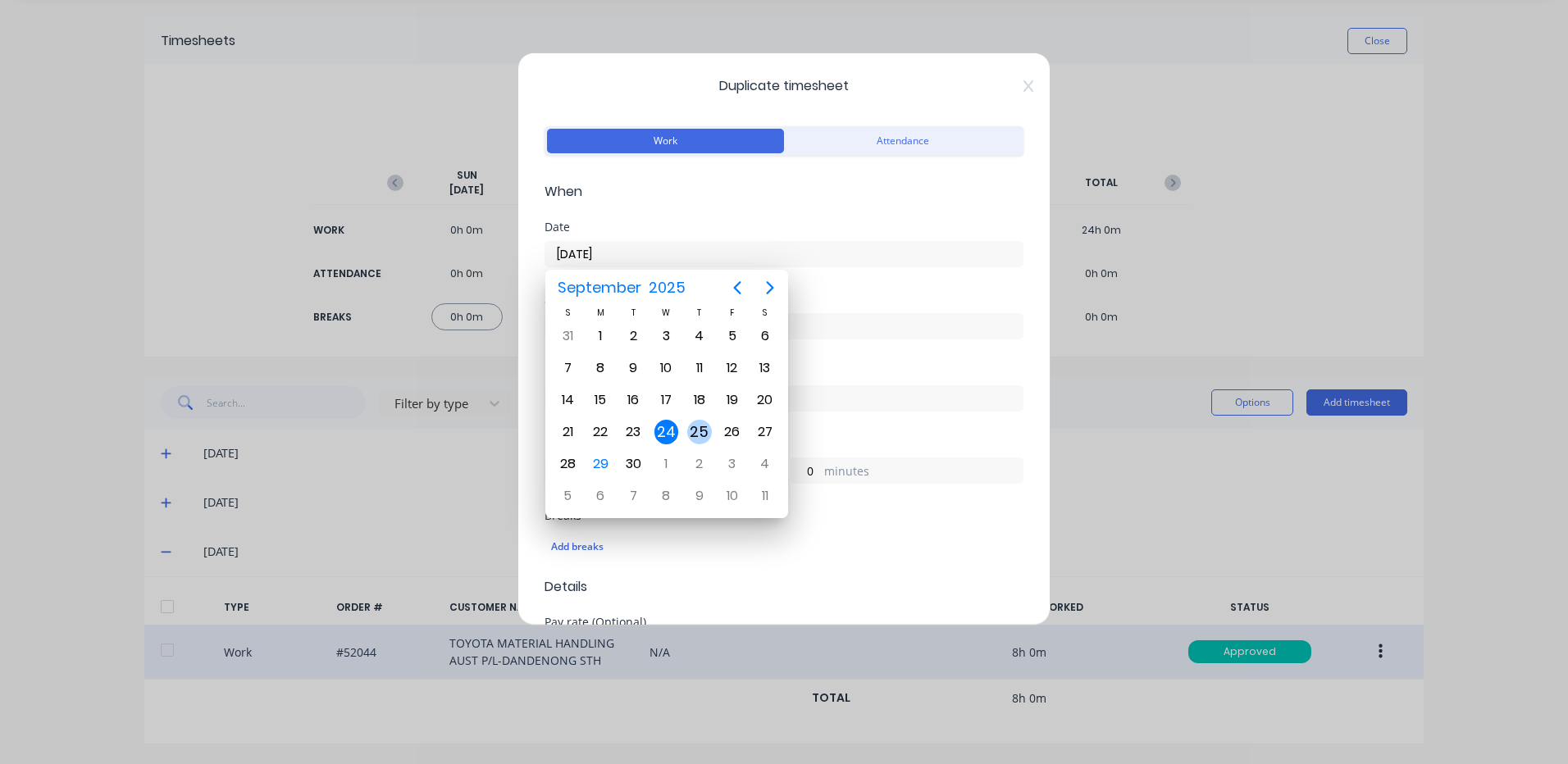
click at [697, 423] on div "25" at bounding box center [699, 432] width 25 height 25
type input "[DATE]"
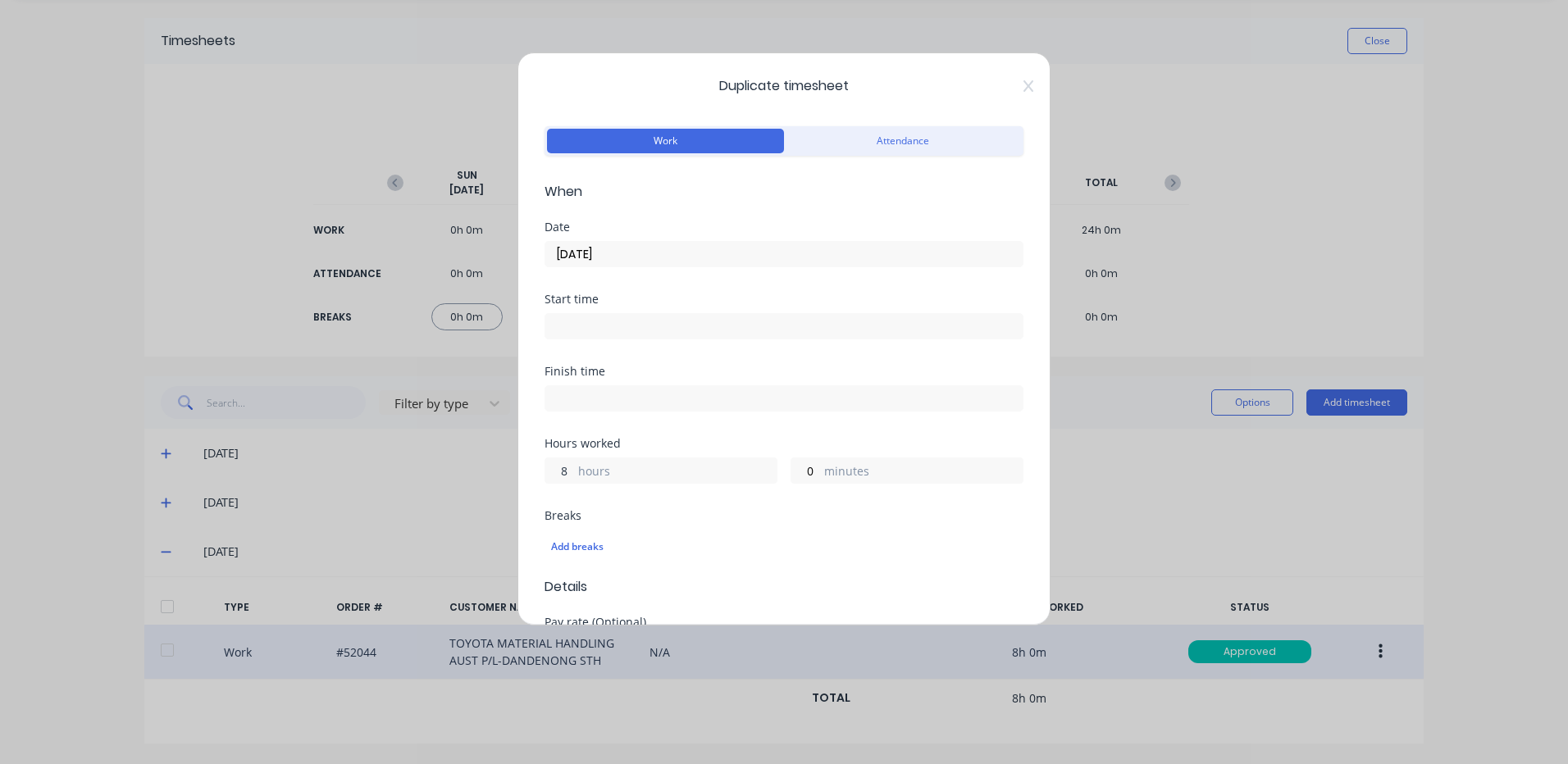
click at [557, 474] on input "8" at bounding box center [559, 471] width 29 height 25
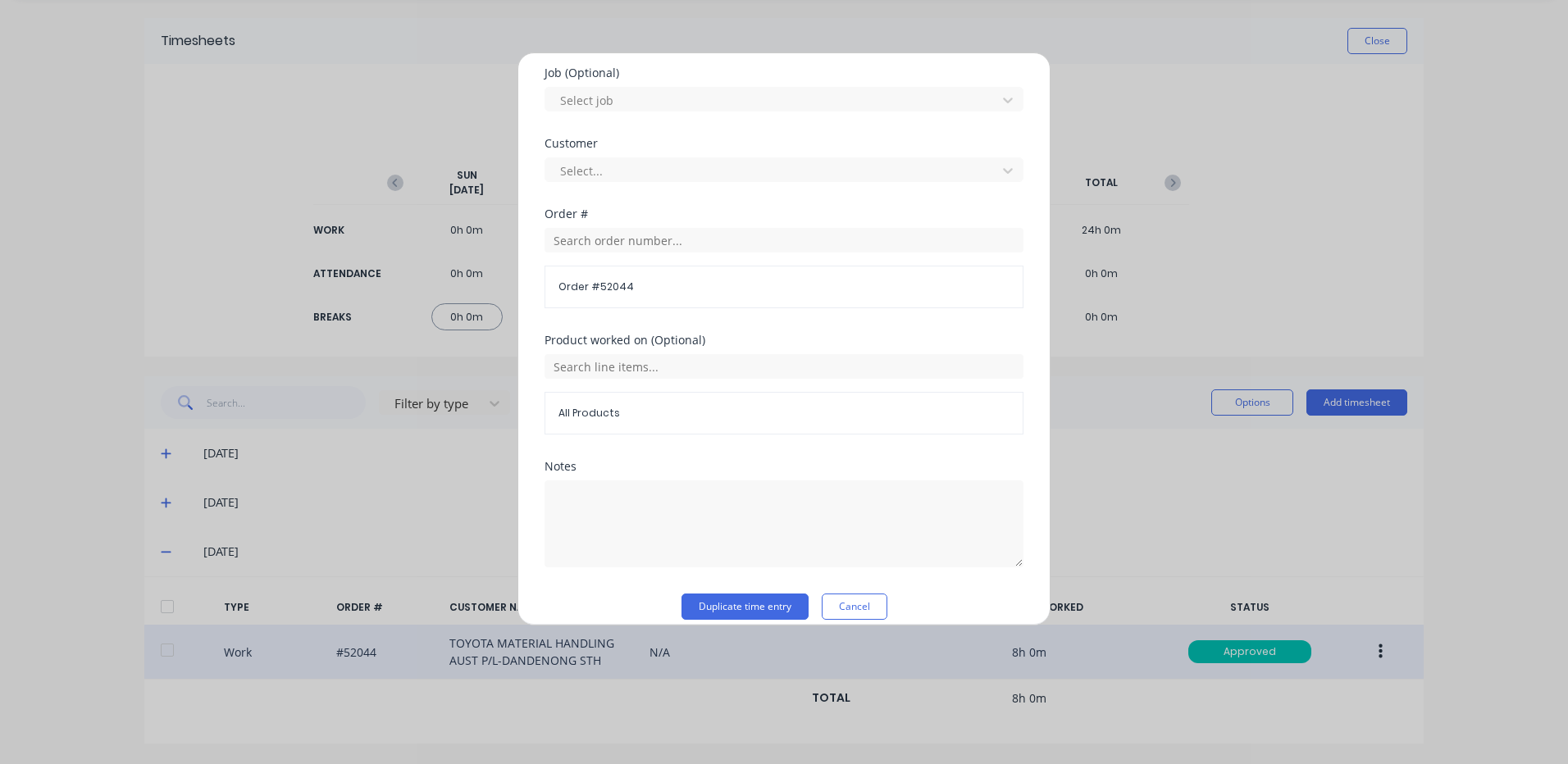
scroll to position [708, 0]
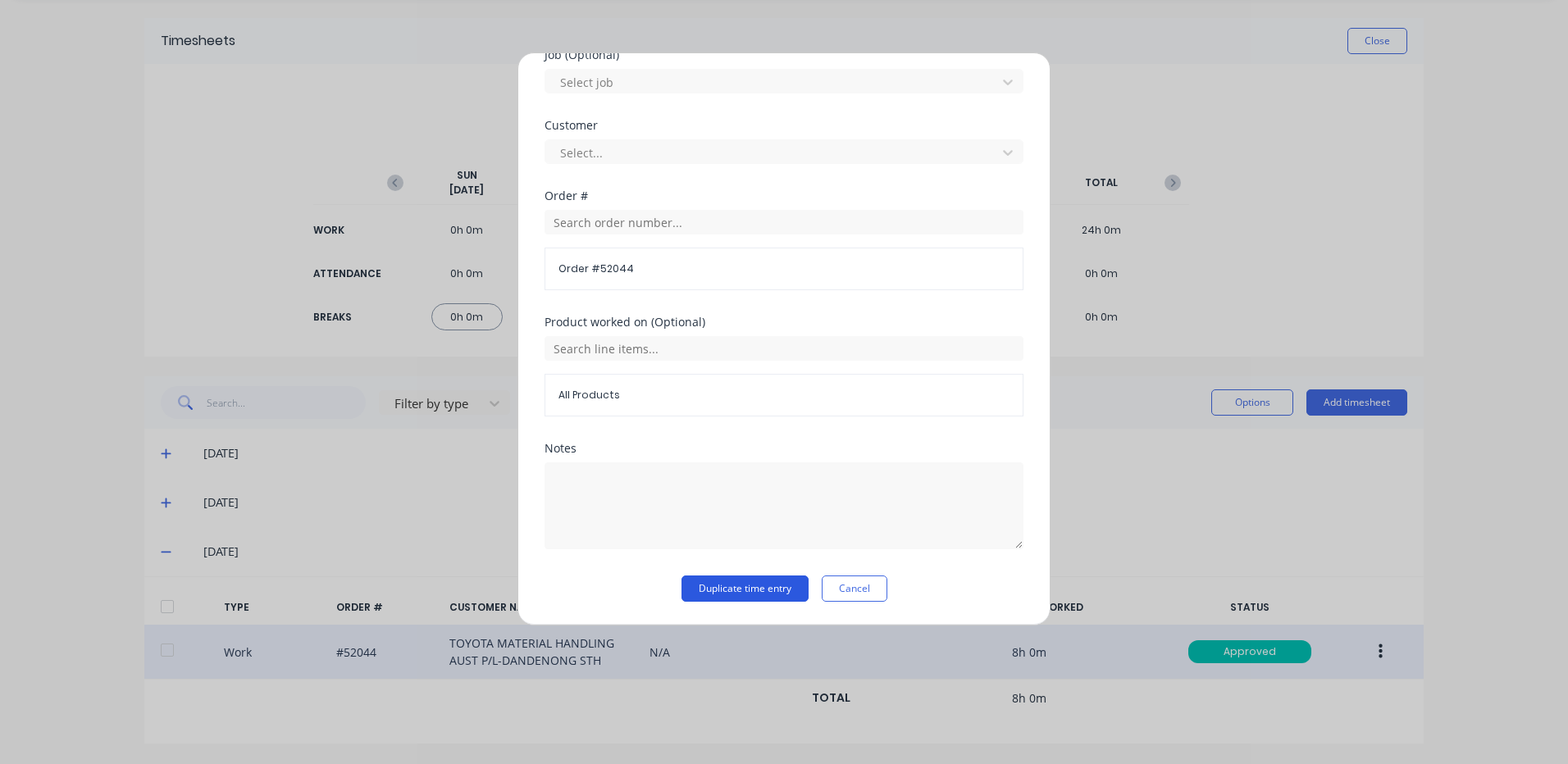
type input "5"
click at [735, 591] on button "Duplicate time entry" at bounding box center [745, 589] width 127 height 26
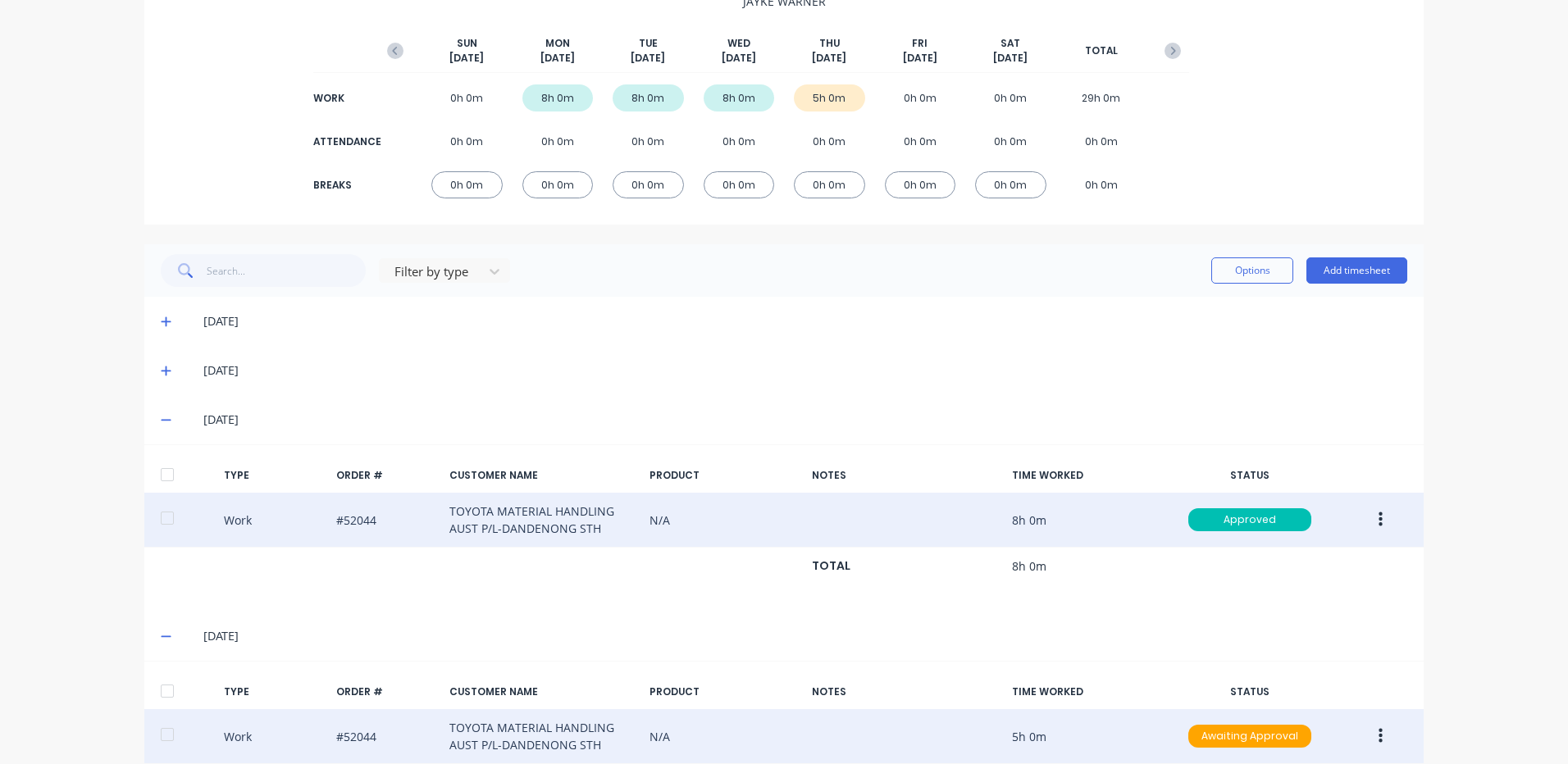
scroll to position [269, 0]
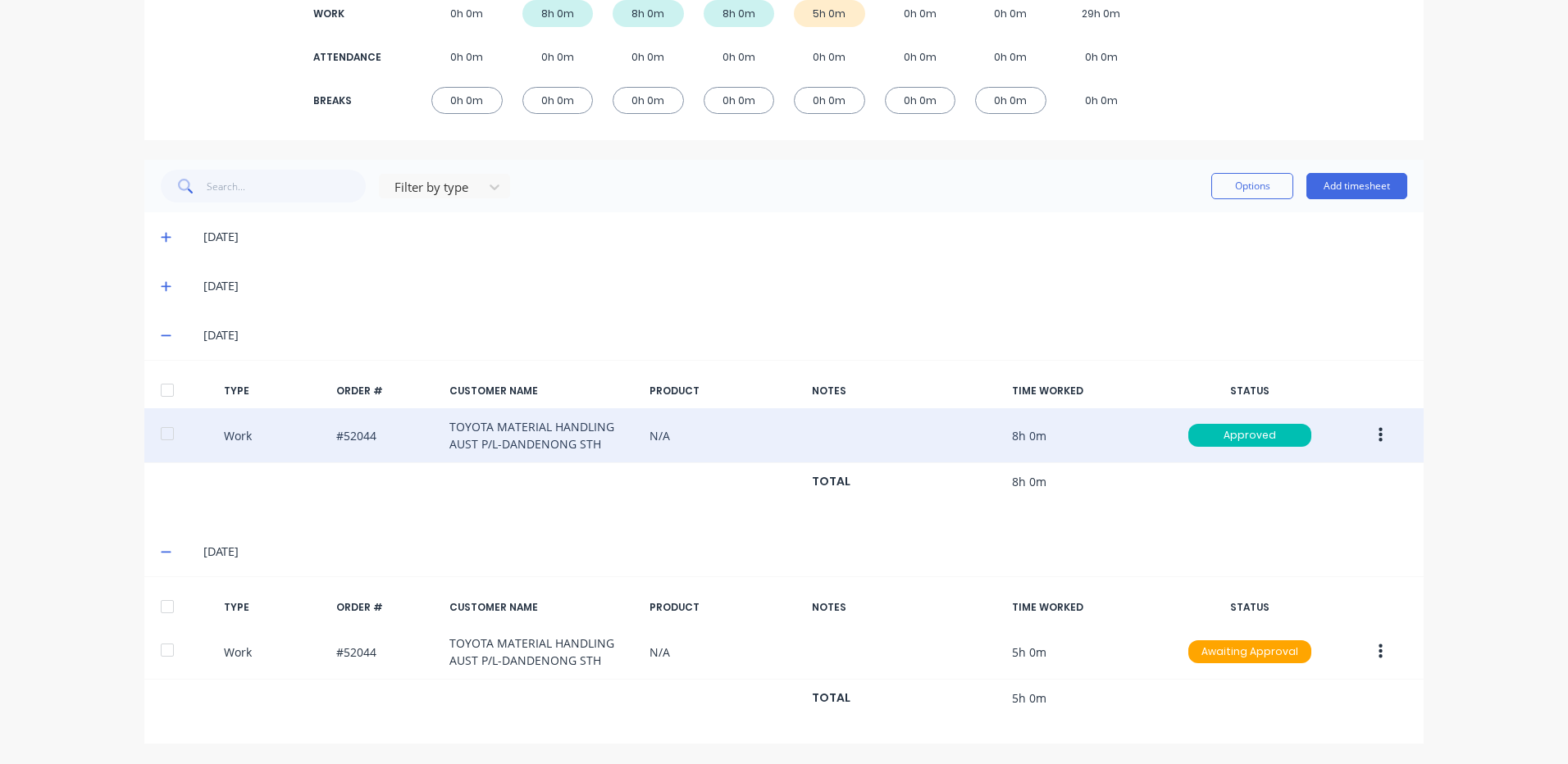
click at [163, 613] on div at bounding box center [167, 606] width 33 height 33
click at [1221, 170] on div "Options Add timesheet" at bounding box center [1308, 186] width 196 height 33
click at [1222, 184] on button "Options" at bounding box center [1252, 186] width 82 height 26
click at [1183, 230] on div "Approve" at bounding box center [1215, 229] width 126 height 24
click at [1056, 205] on div "Filter by type Options Add timesheet" at bounding box center [784, 186] width 1279 height 53
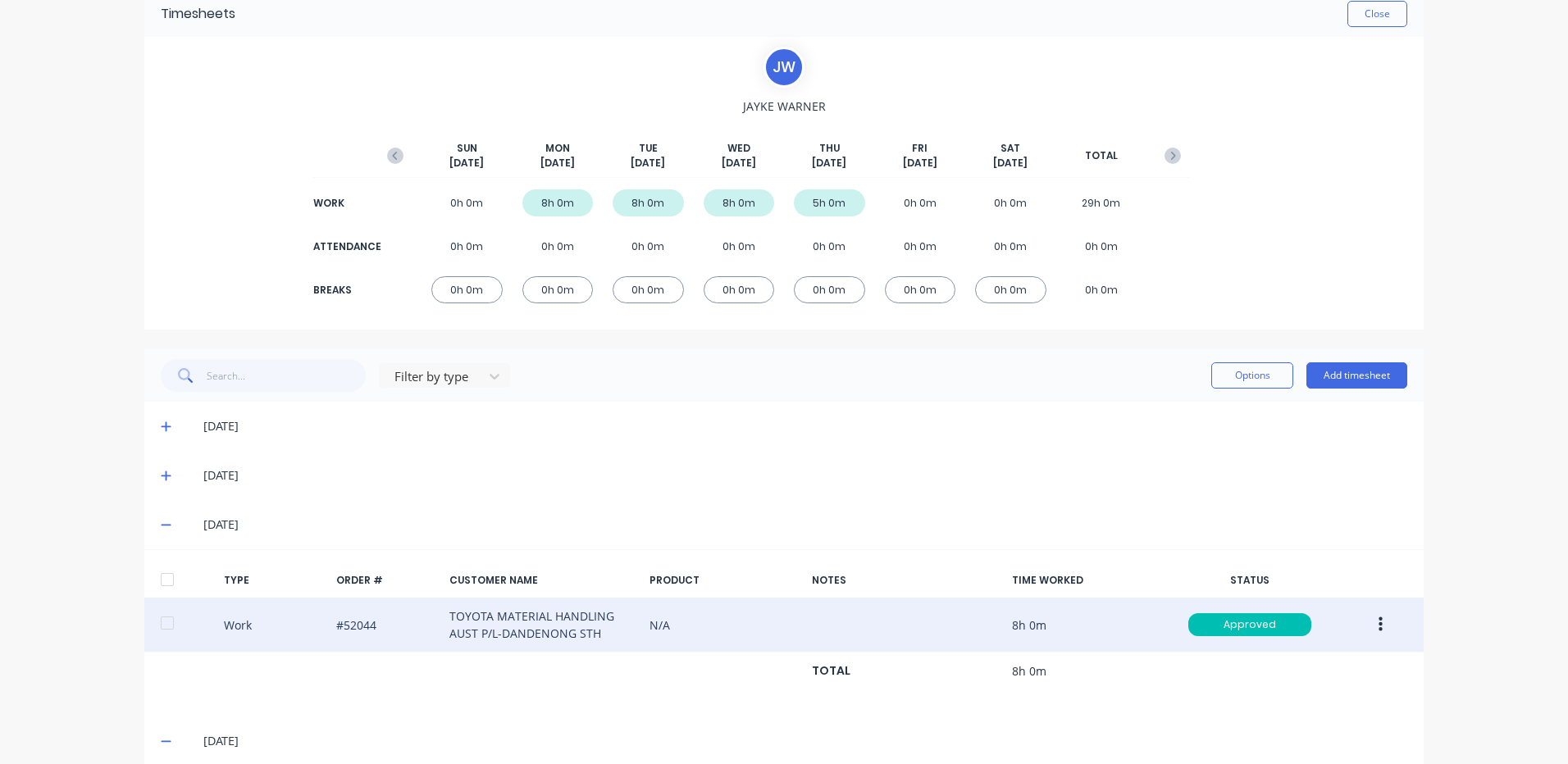
scroll to position [0, 0]
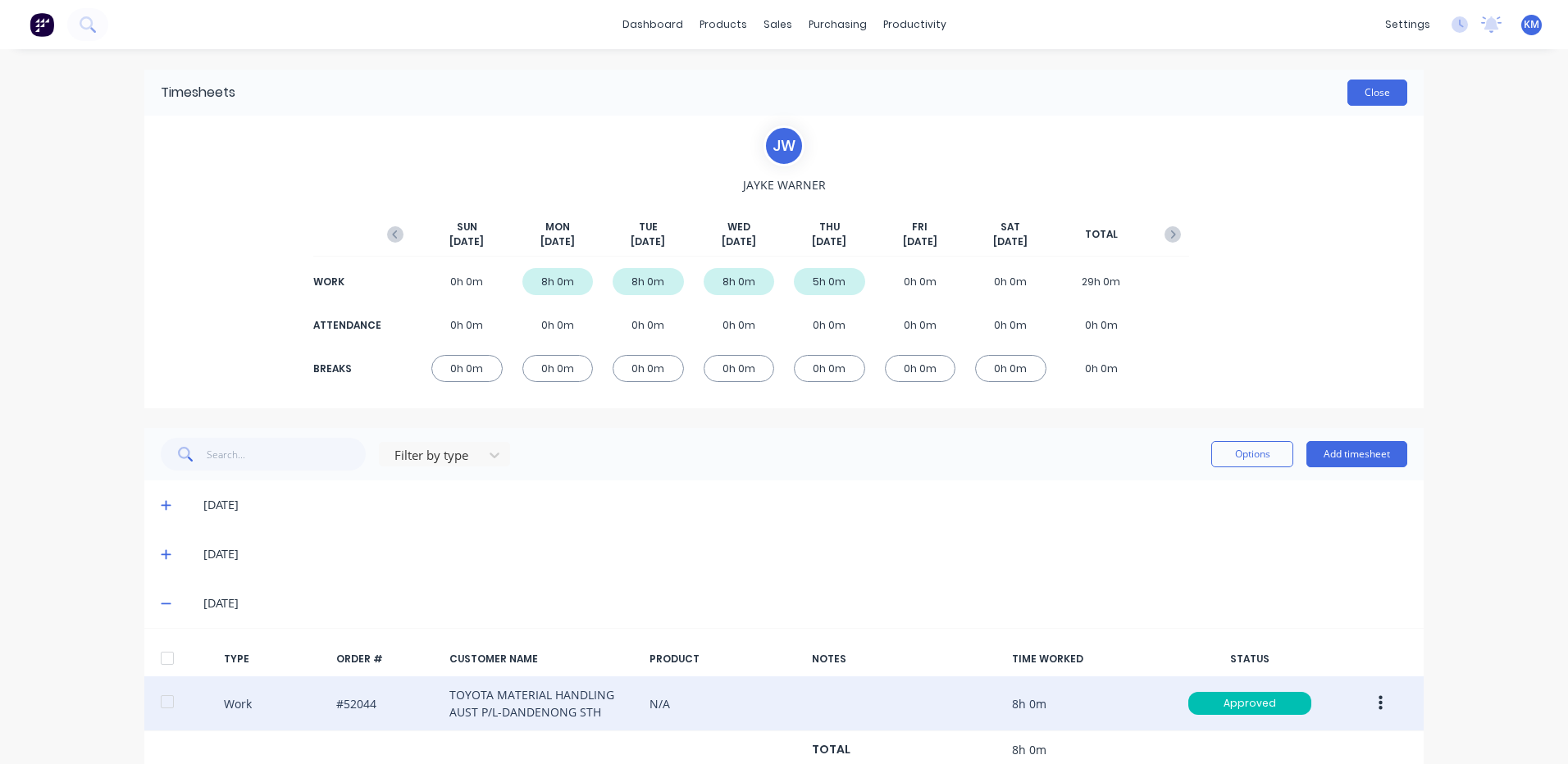
click at [1349, 96] on button "Close" at bounding box center [1377, 93] width 60 height 26
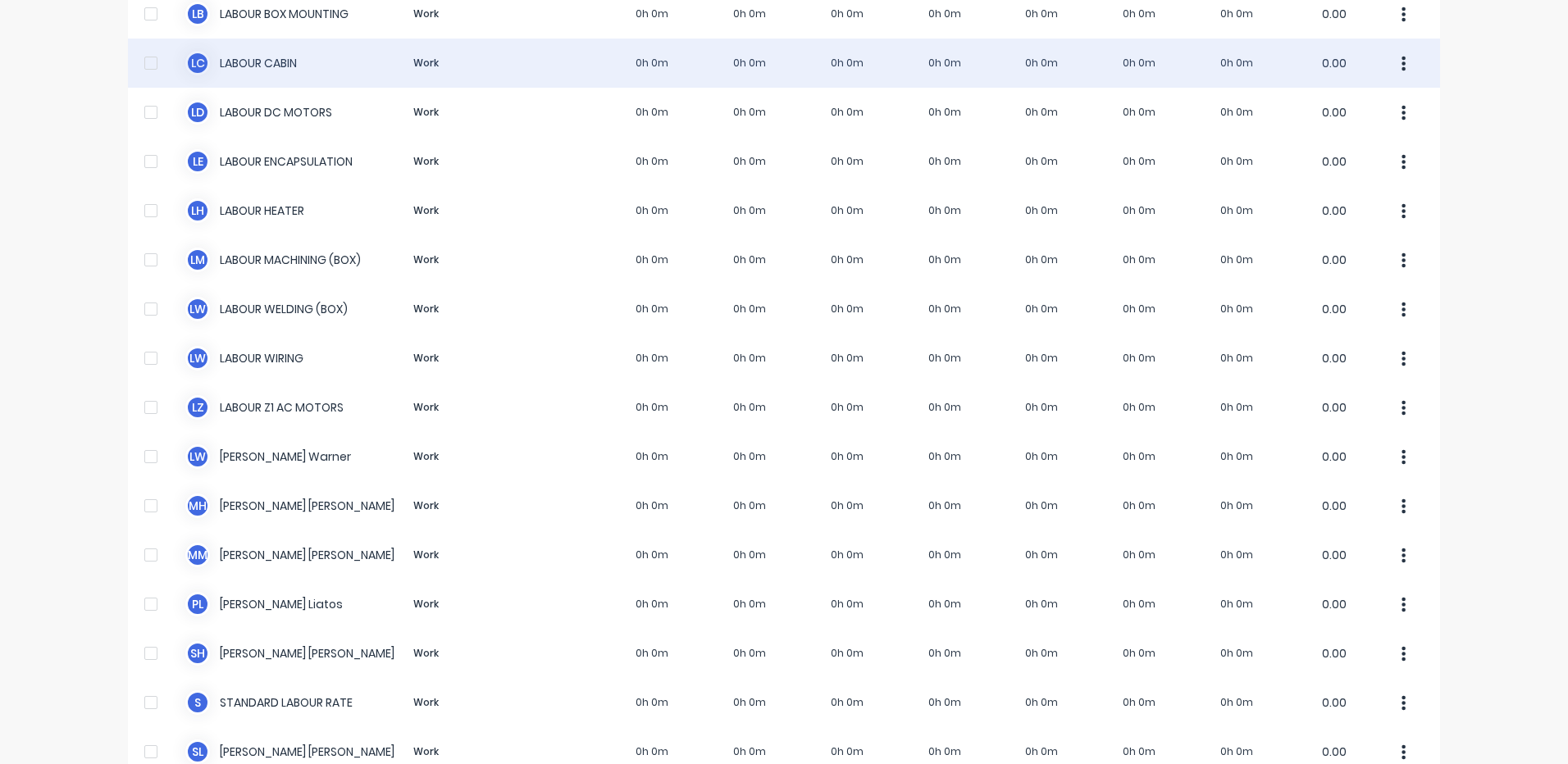
scroll to position [902, 0]
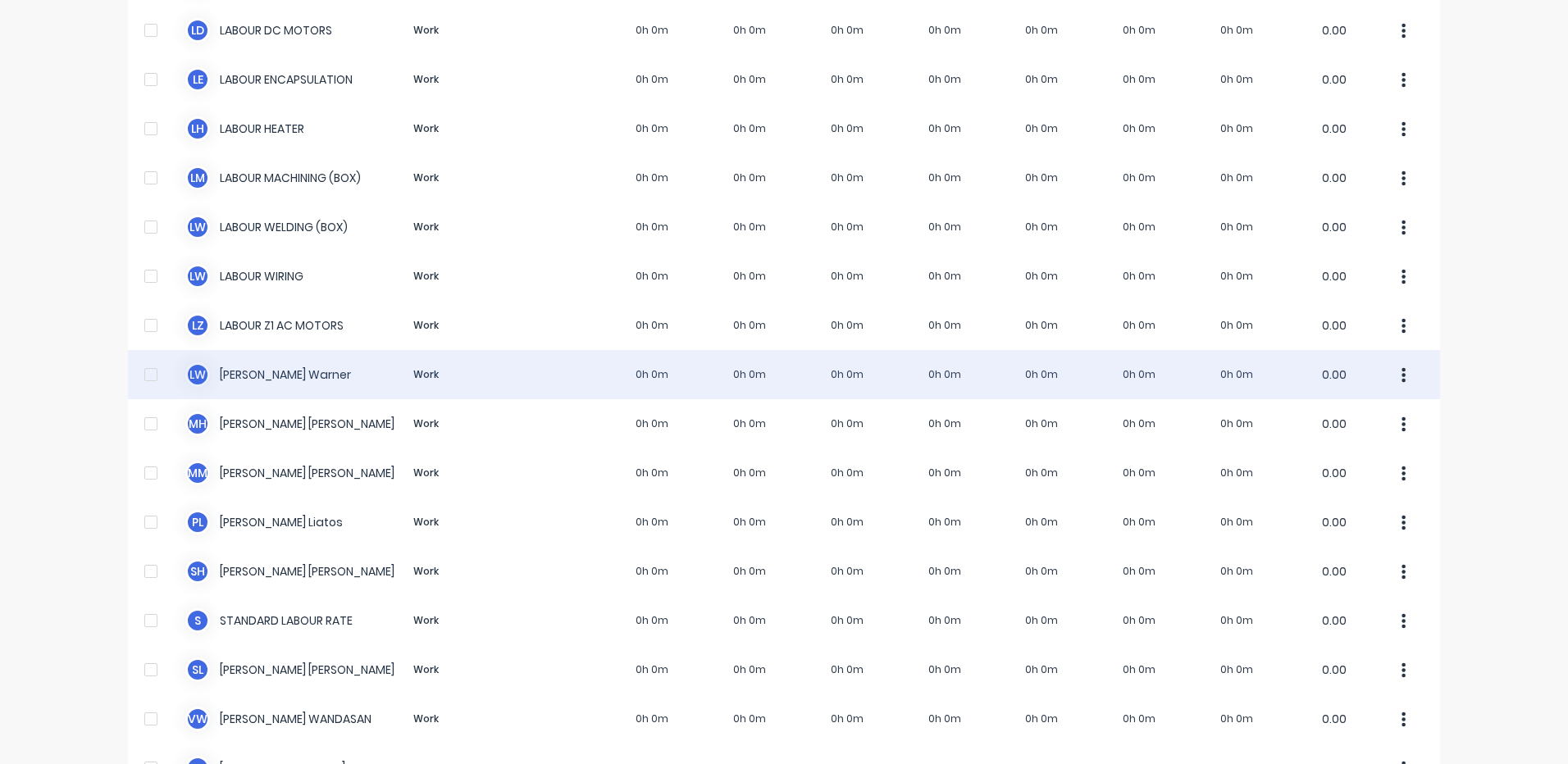
click at [571, 360] on div "[PERSON_NAME] Work 0h 0m 0h 0m 0h 0m 0h 0m 0h 0m 0h 0m 0h 0m 0.00" at bounding box center [784, 374] width 1312 height 49
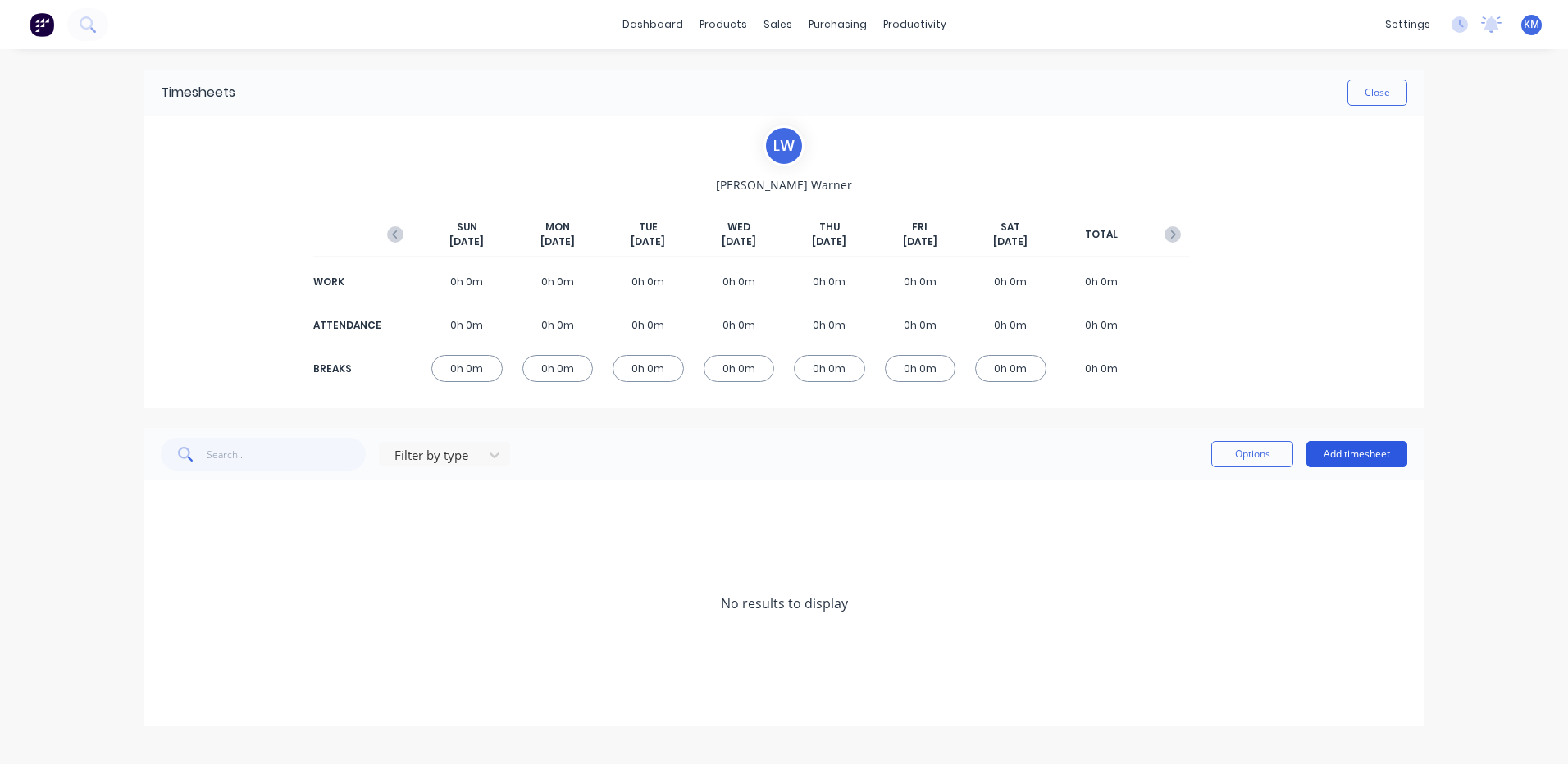
click at [1324, 457] on button "Add timesheet" at bounding box center [1356, 454] width 100 height 26
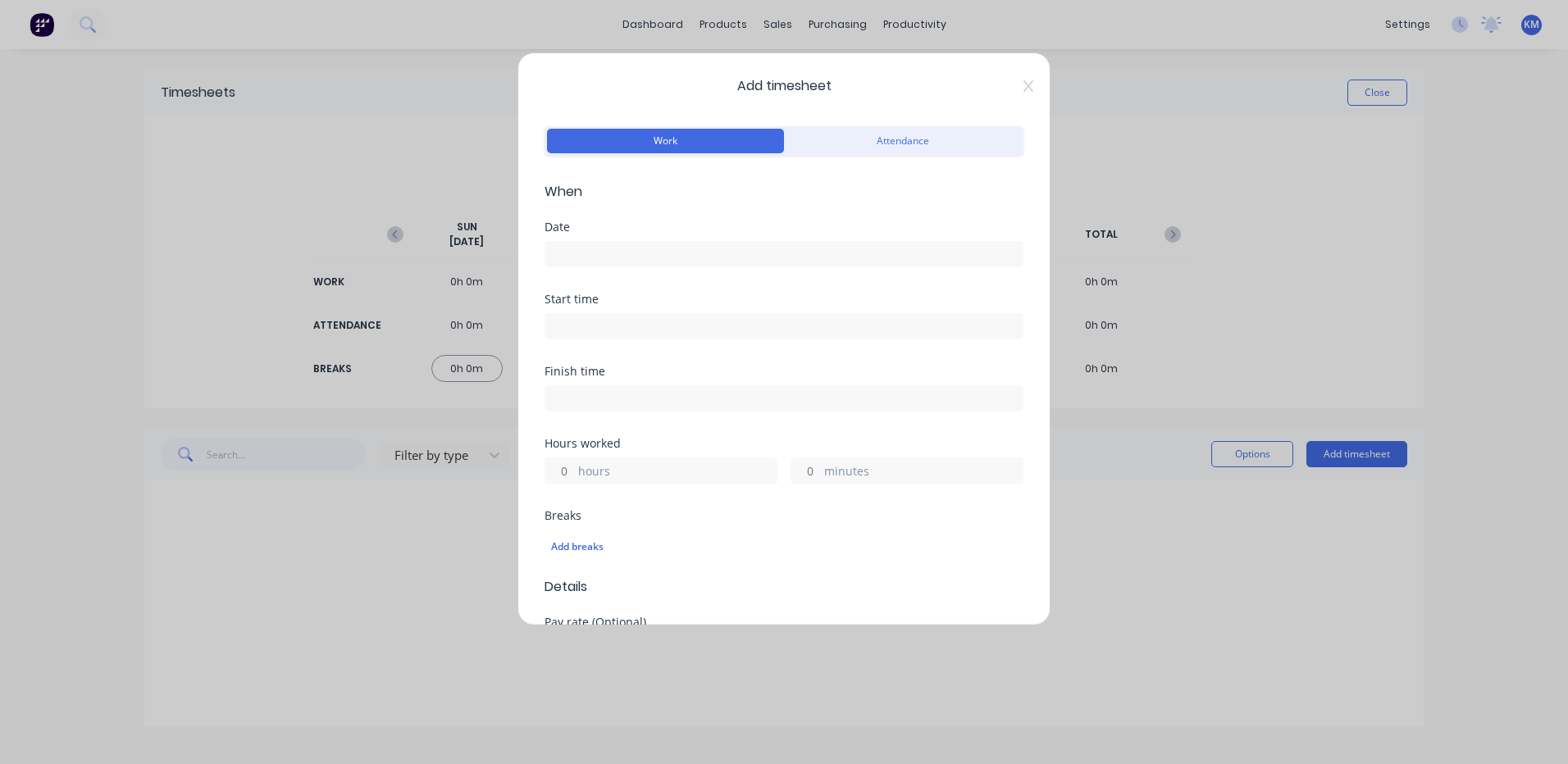
click at [672, 258] on input at bounding box center [784, 254] width 478 height 25
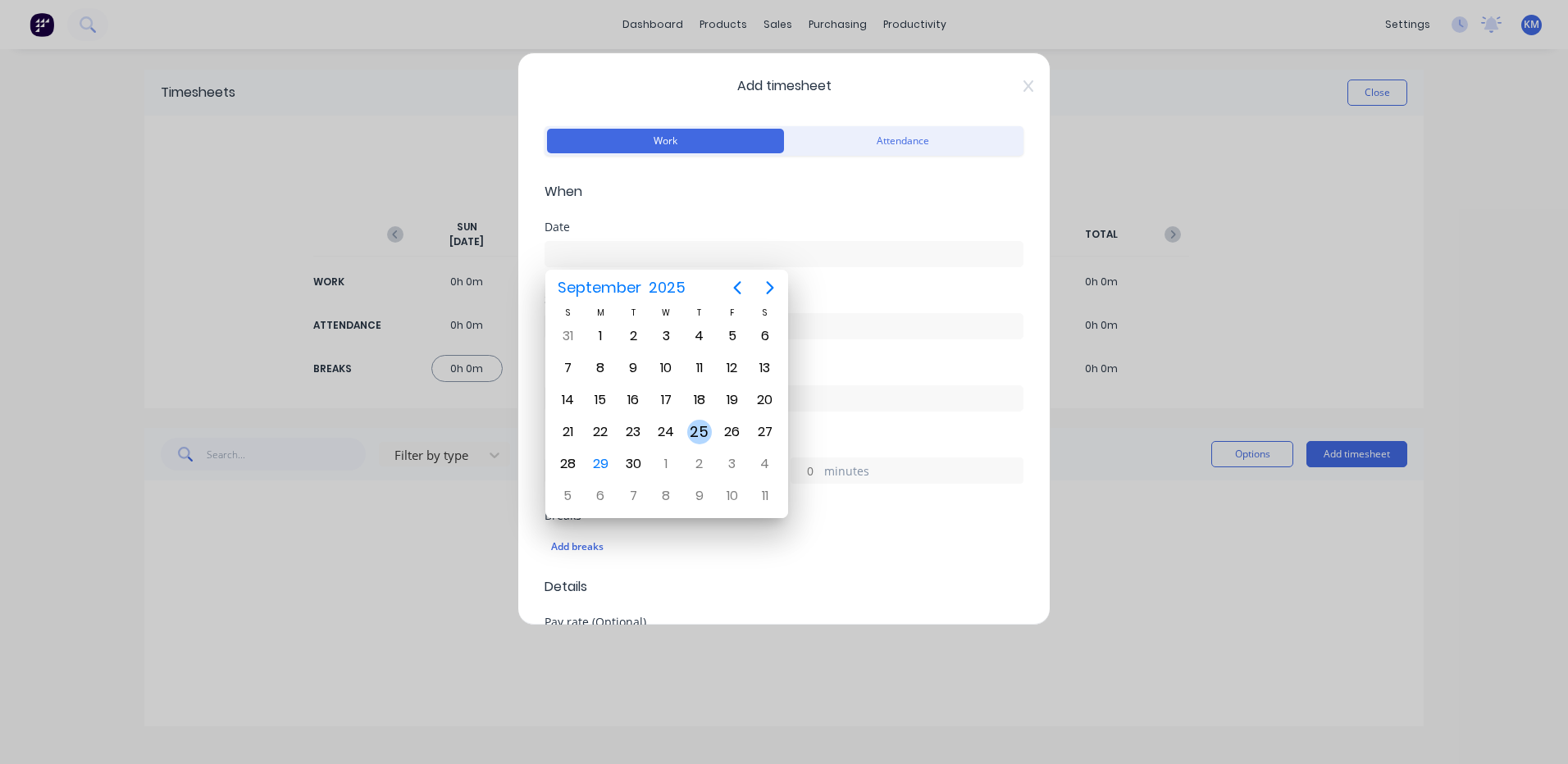
click at [697, 428] on div "25" at bounding box center [699, 432] width 25 height 25
type input "[DATE]"
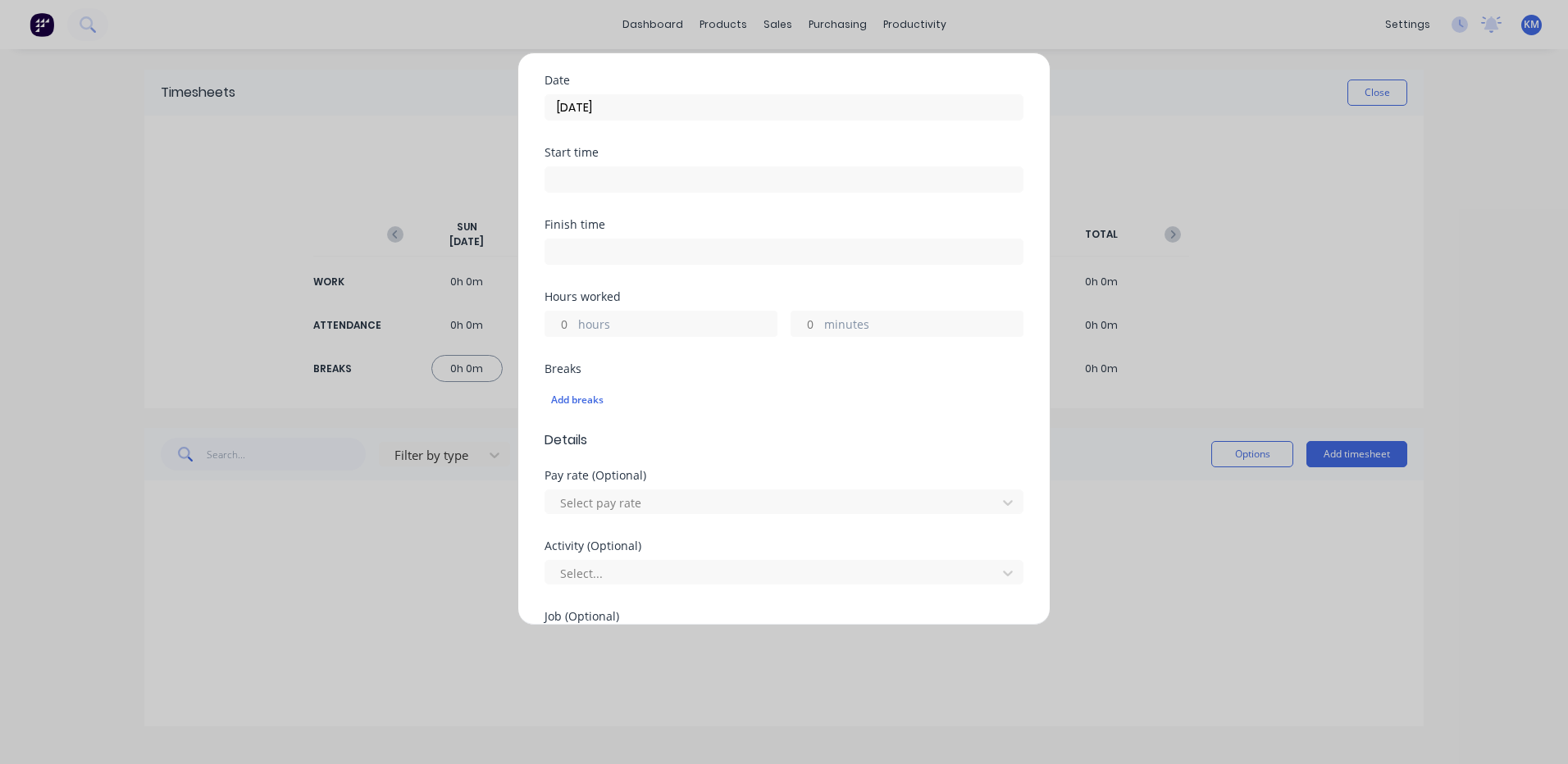
scroll to position [164, 0]
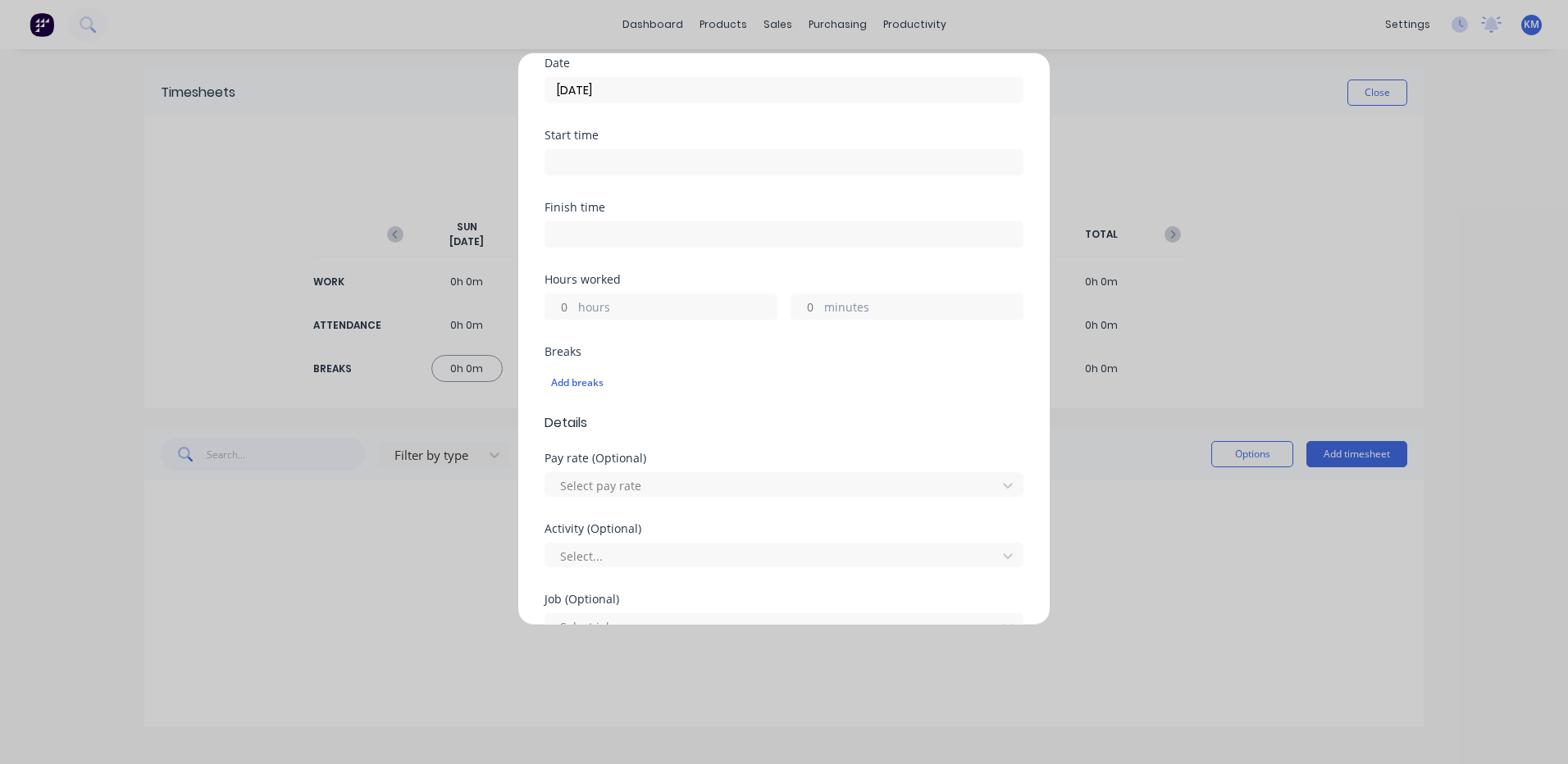
click at [552, 294] on input "hours" at bounding box center [559, 306] width 29 height 25
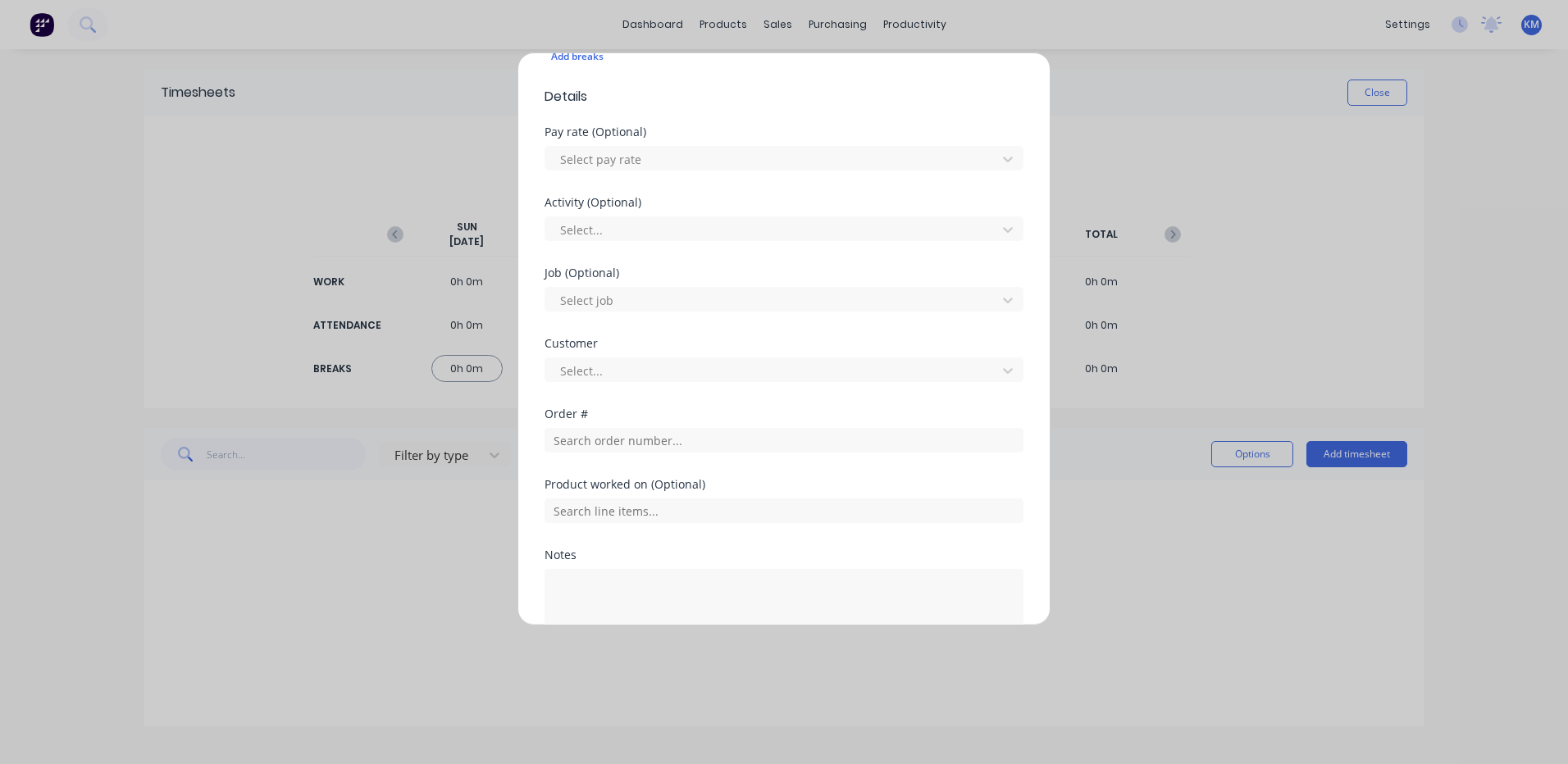
scroll to position [491, 0]
type input "2"
click at [714, 430] on input "text" at bounding box center [783, 439] width 479 height 25
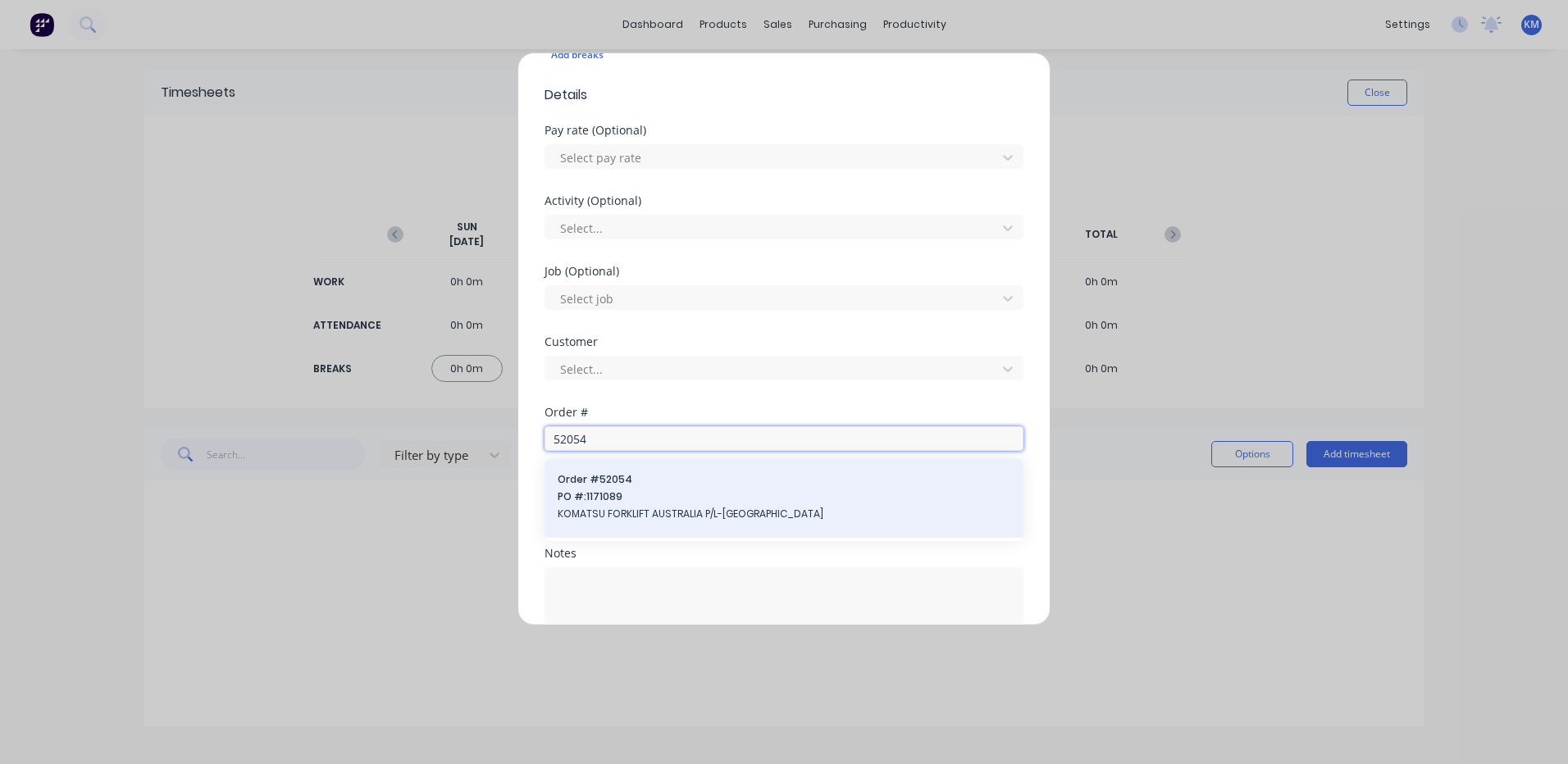
type input "52054"
click at [738, 482] on span "Order # 52054" at bounding box center [783, 479] width 453 height 15
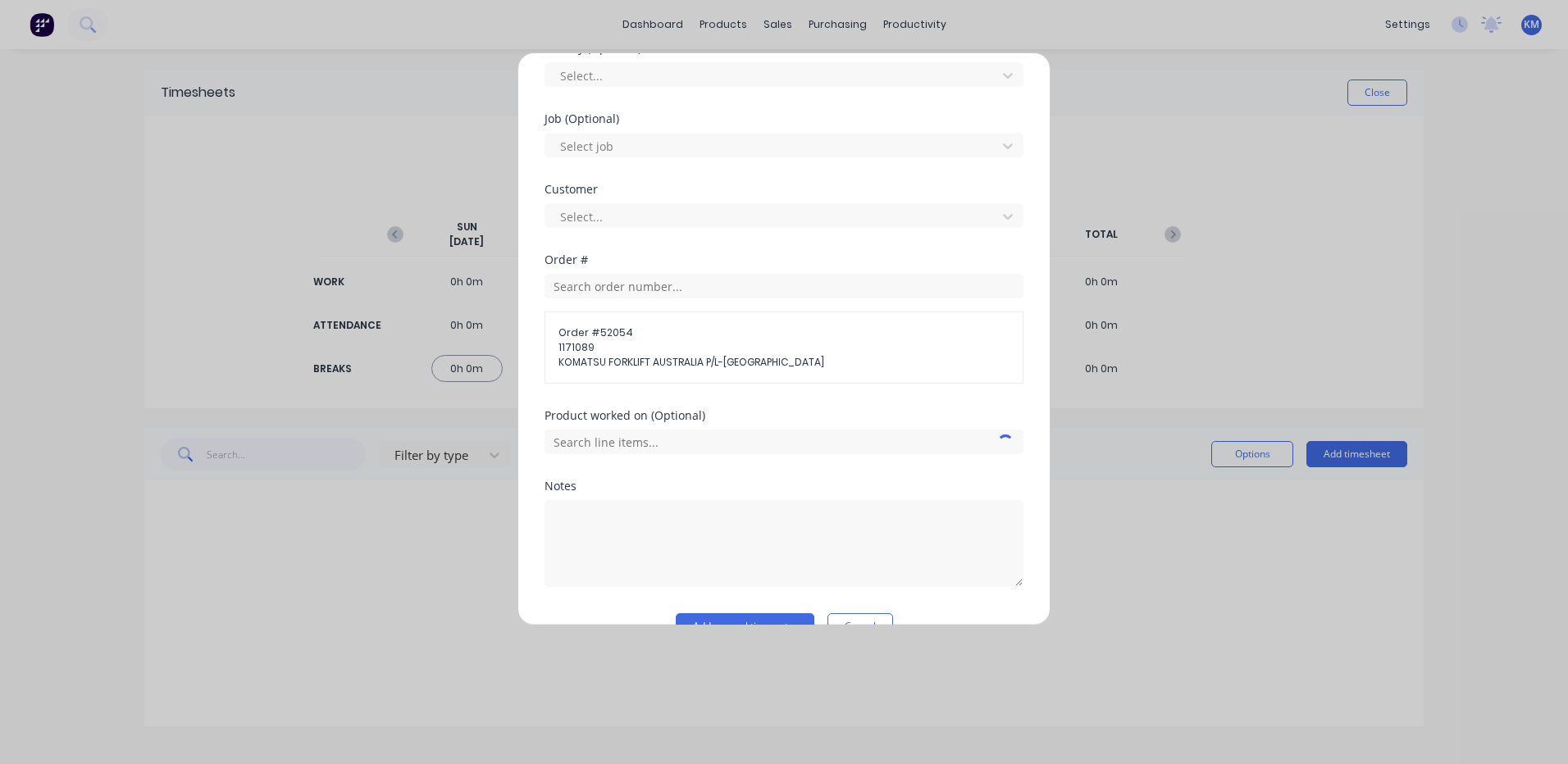
scroll to position [682, 0]
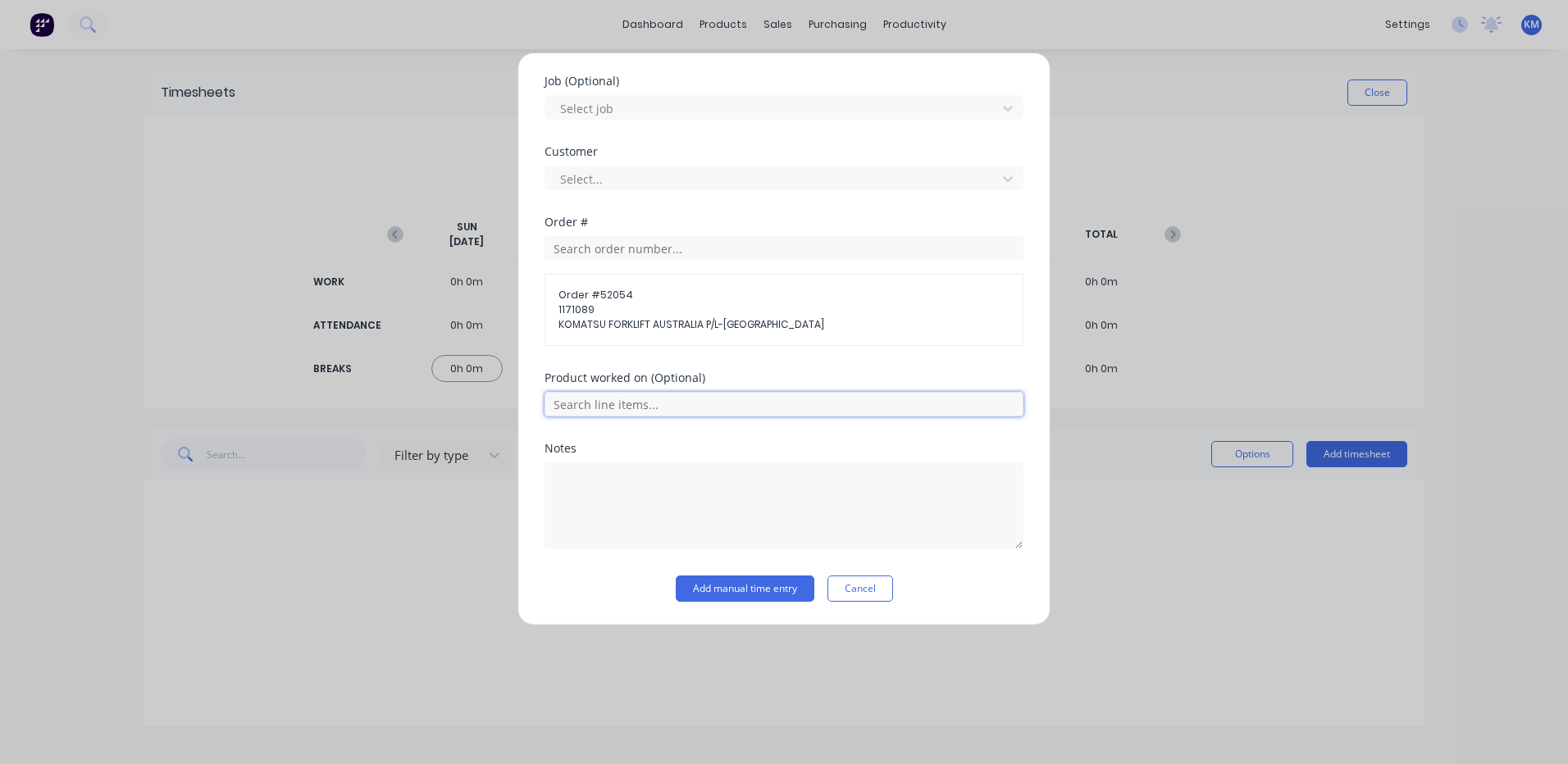
click at [735, 400] on input "text" at bounding box center [783, 404] width 479 height 25
click at [561, 481] on icon at bounding box center [562, 486] width 11 height 12
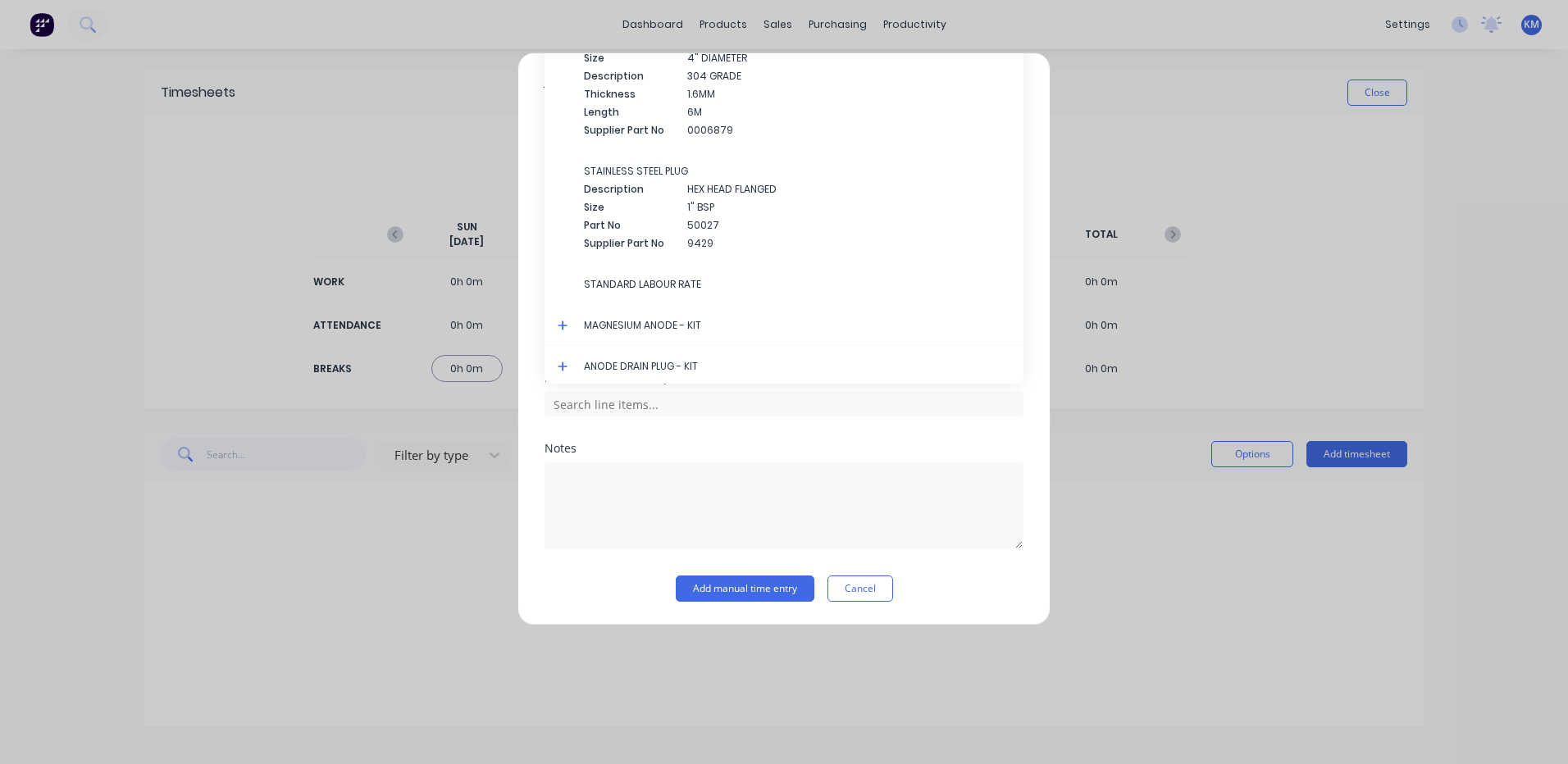
scroll to position [741, 0]
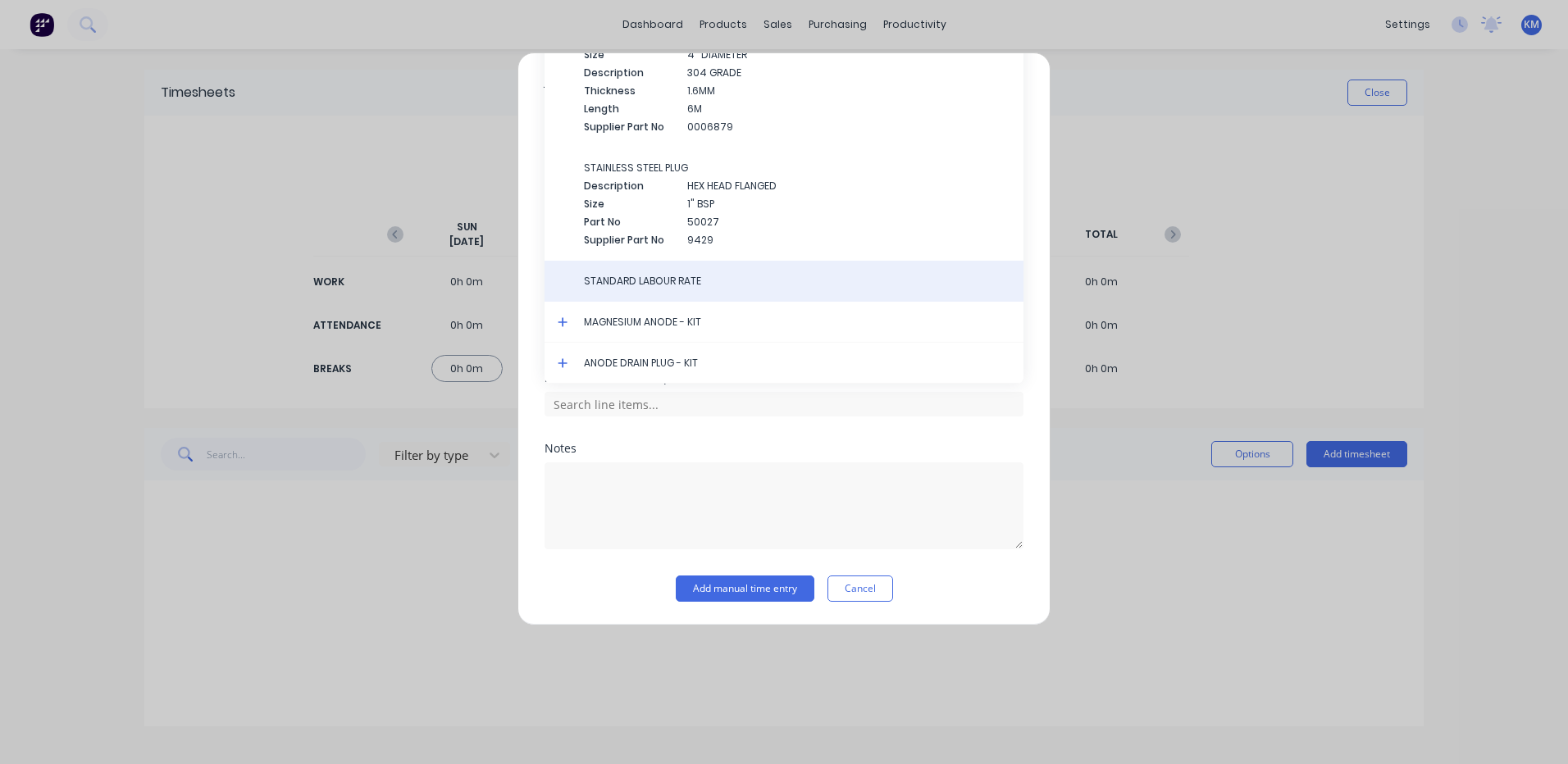
click at [720, 278] on span "STANDARD LABOUR RATE" at bounding box center [797, 281] width 427 height 15
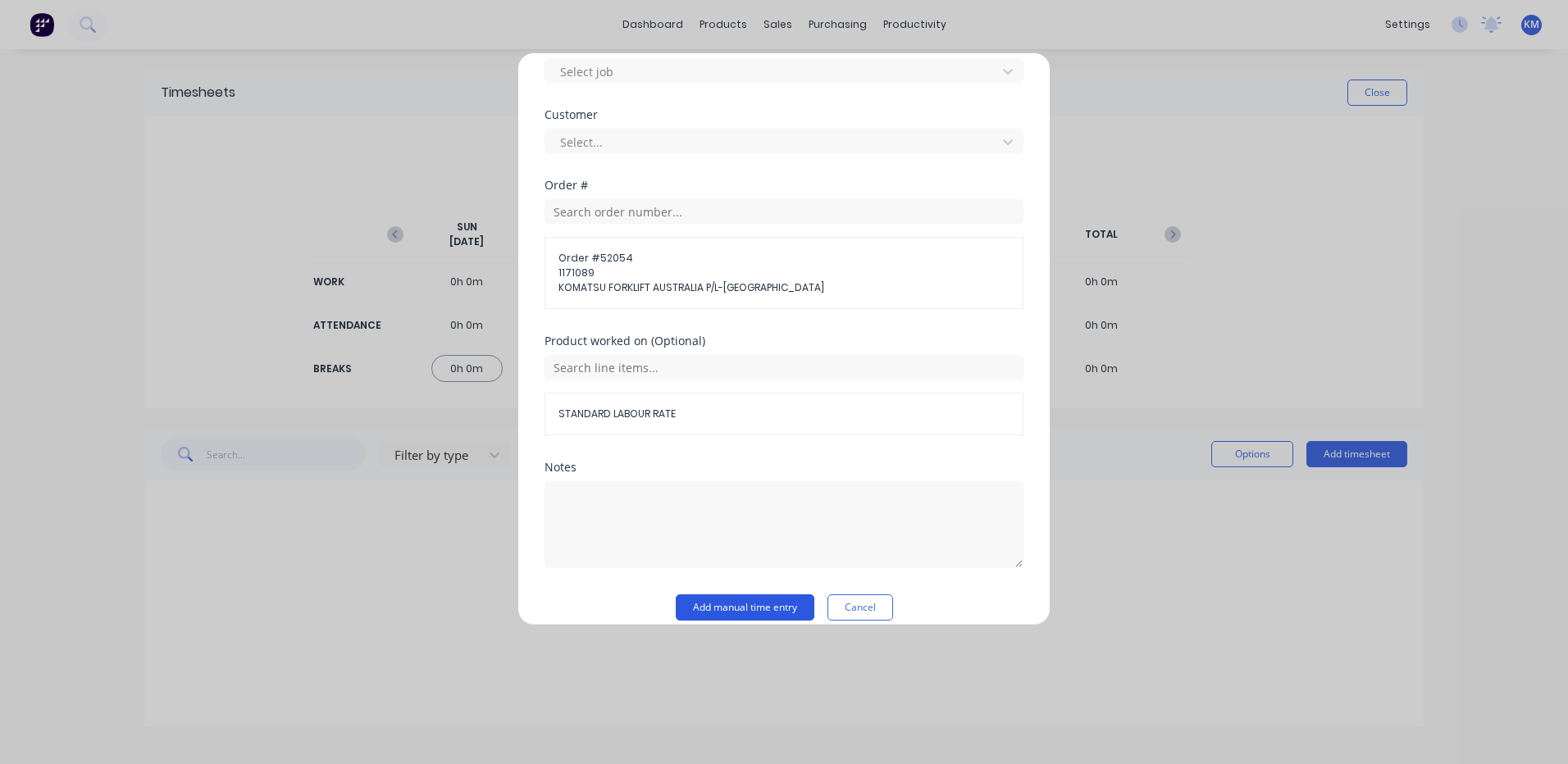
scroll to position [738, 0]
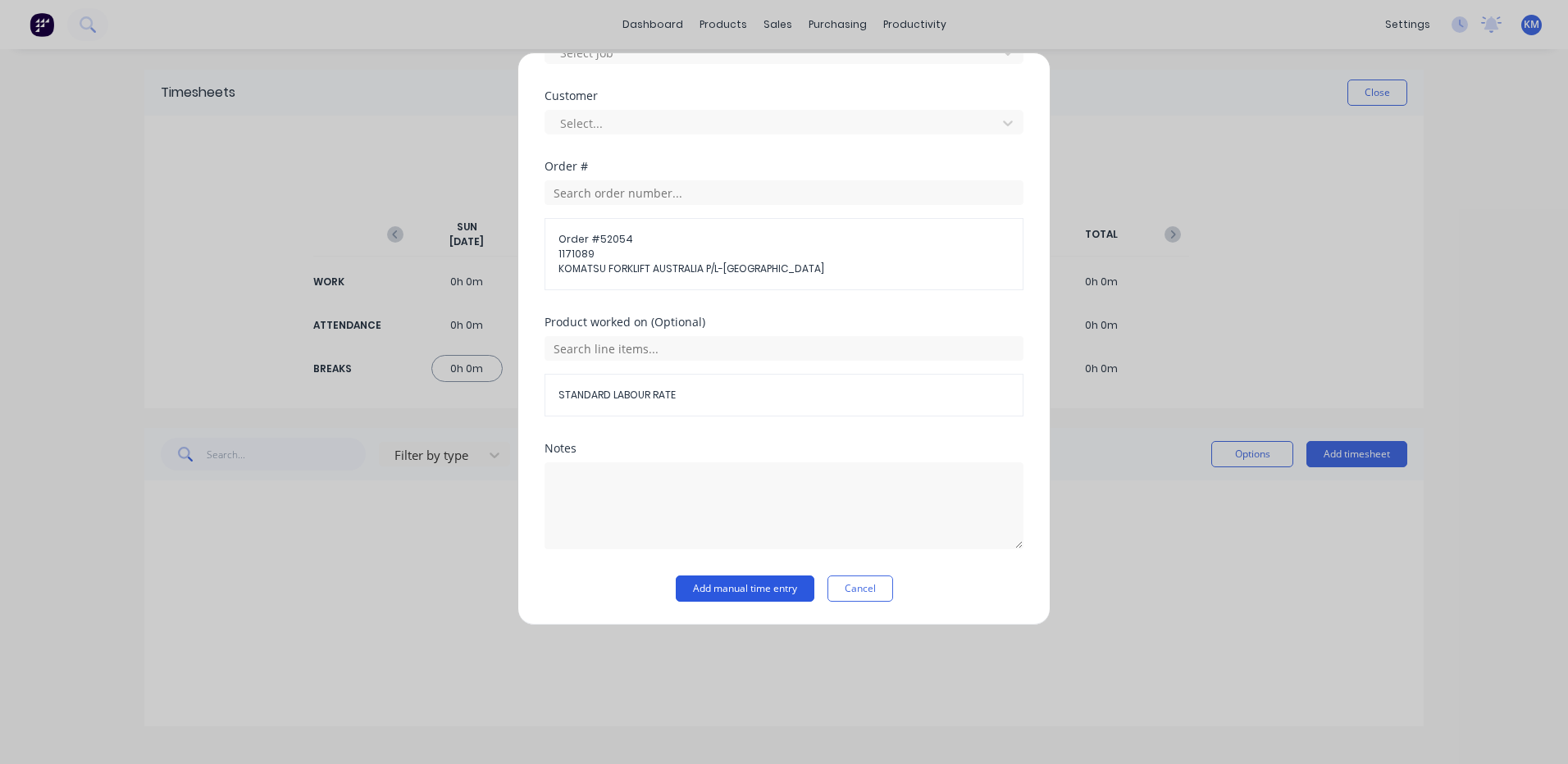
click at [744, 574] on div "Notes" at bounding box center [783, 509] width 479 height 133
click at [740, 594] on button "Add manual time entry" at bounding box center [744, 589] width 138 height 26
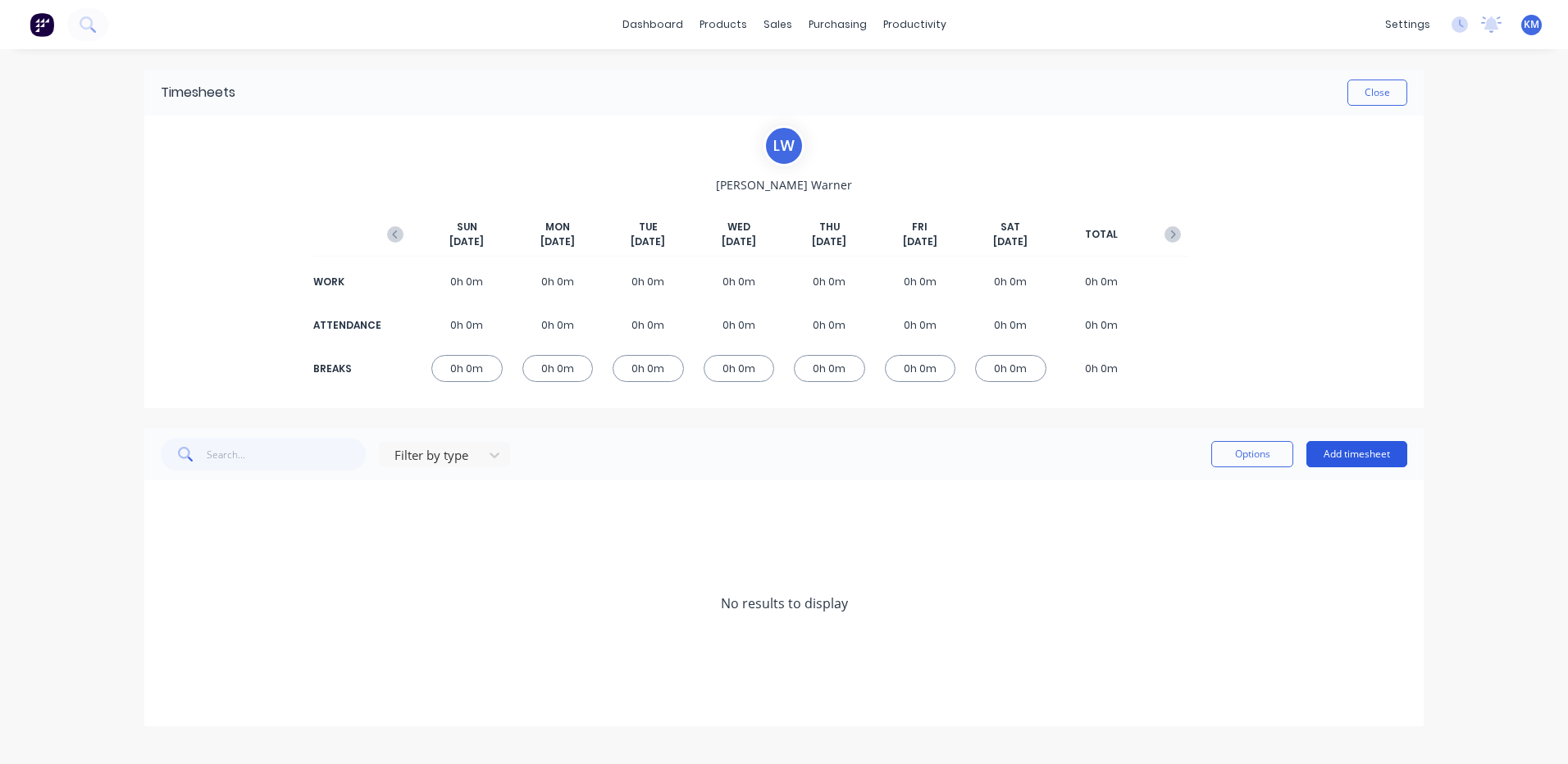
click at [1388, 456] on button "Add timesheet" at bounding box center [1356, 454] width 100 height 26
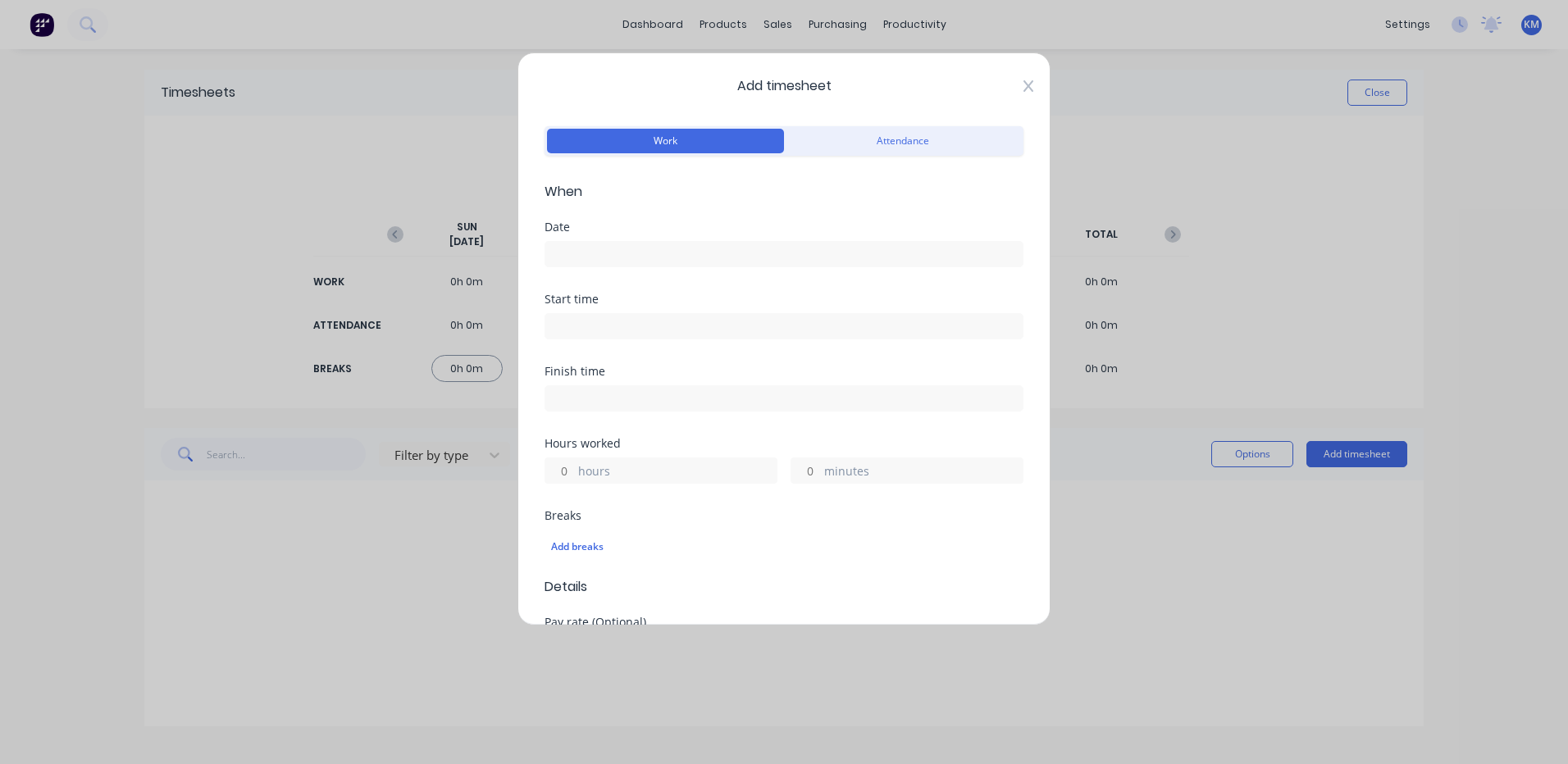
click at [1024, 90] on icon at bounding box center [1029, 86] width 10 height 13
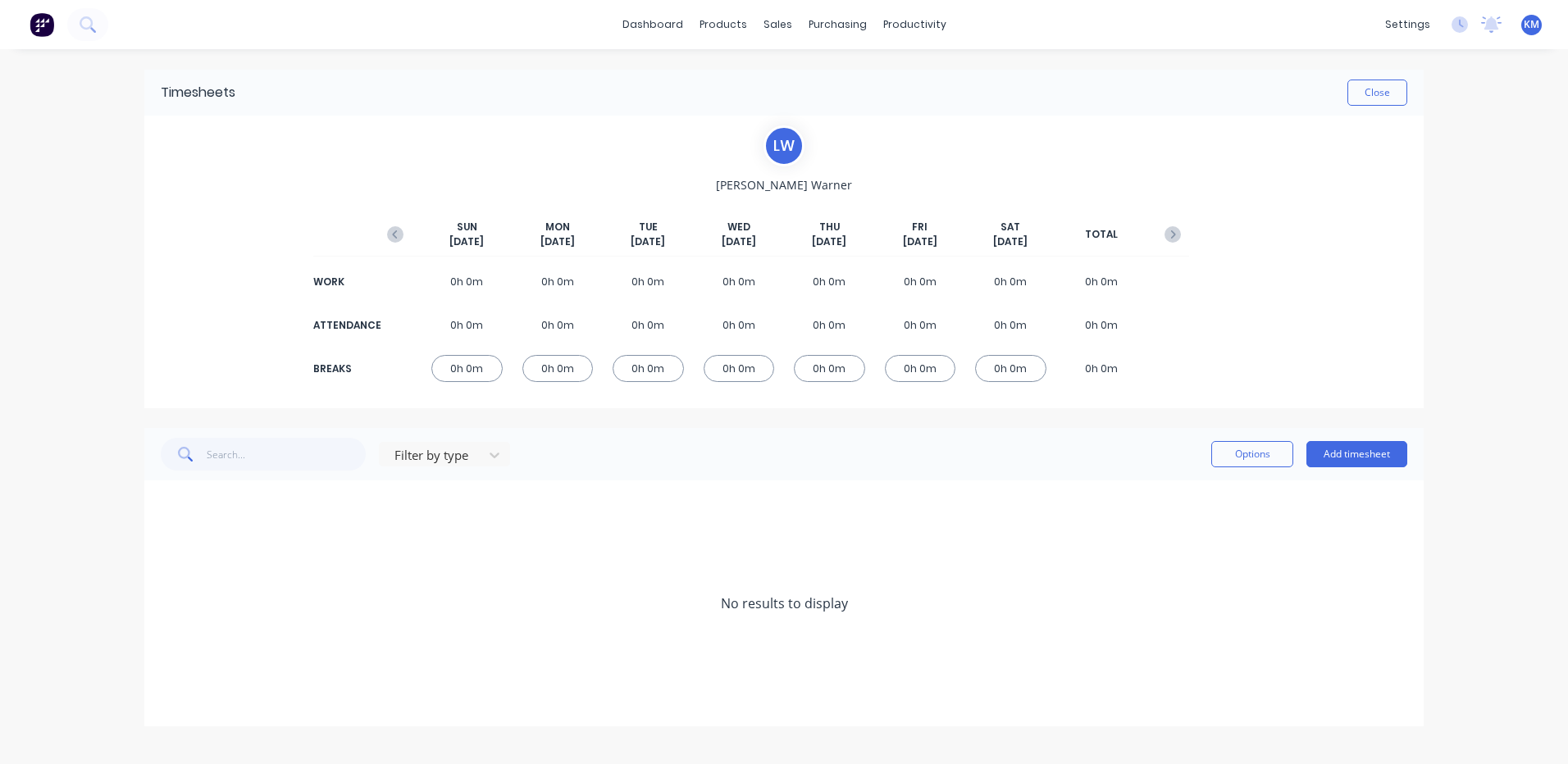
click at [389, 236] on icon "button" at bounding box center [395, 234] width 16 height 16
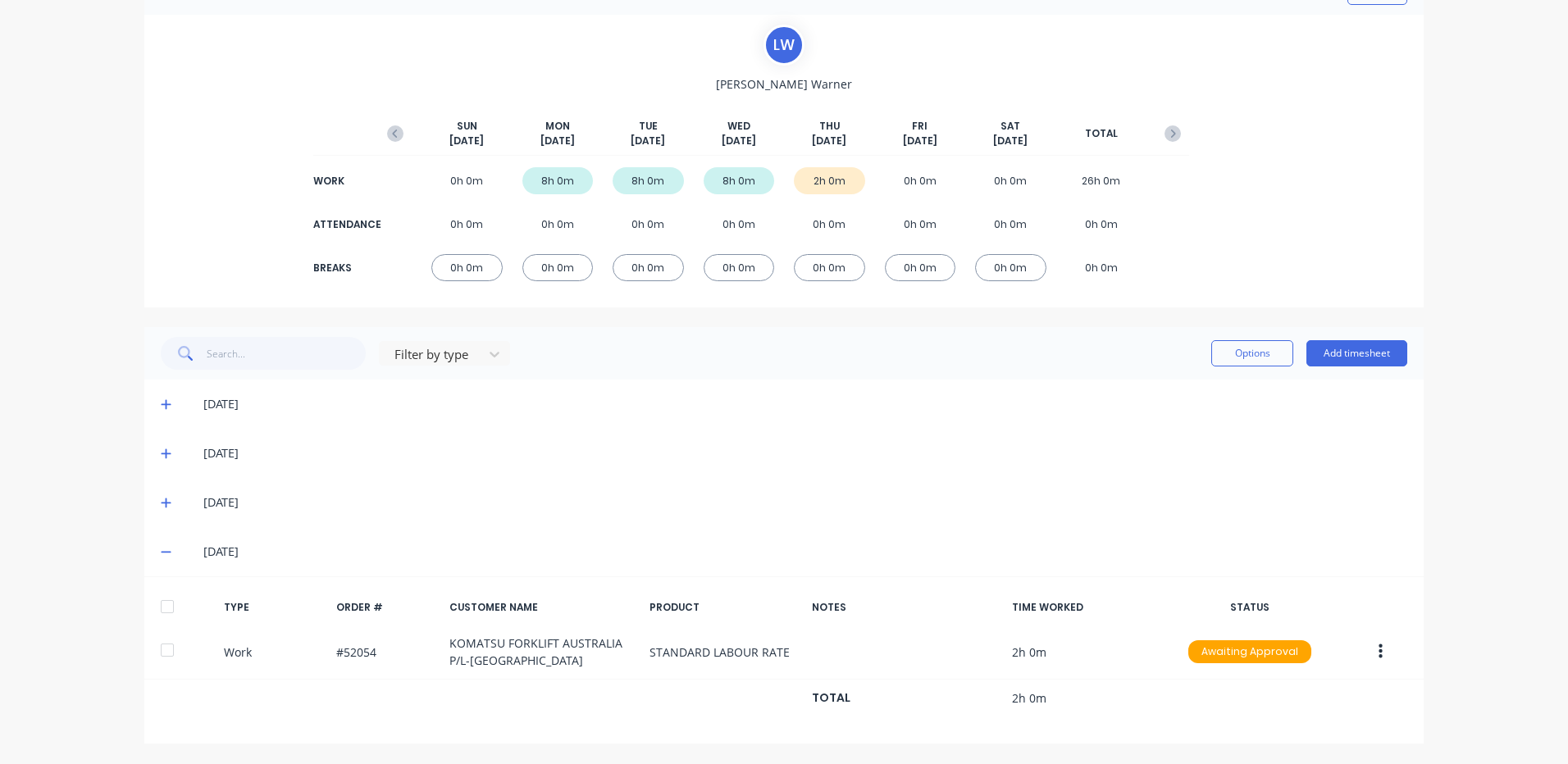
click at [164, 506] on icon at bounding box center [166, 502] width 11 height 12
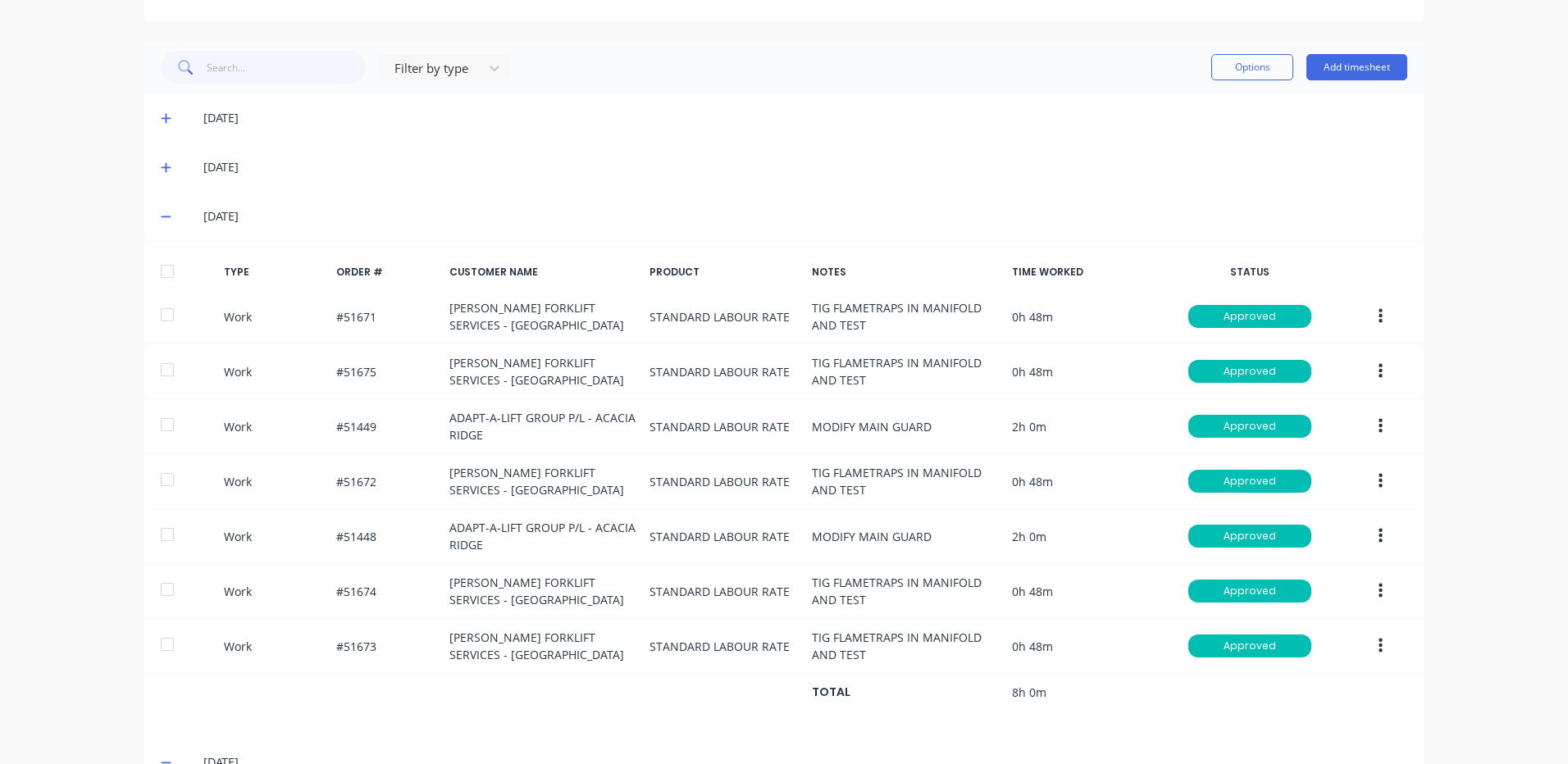
scroll to position [429, 0]
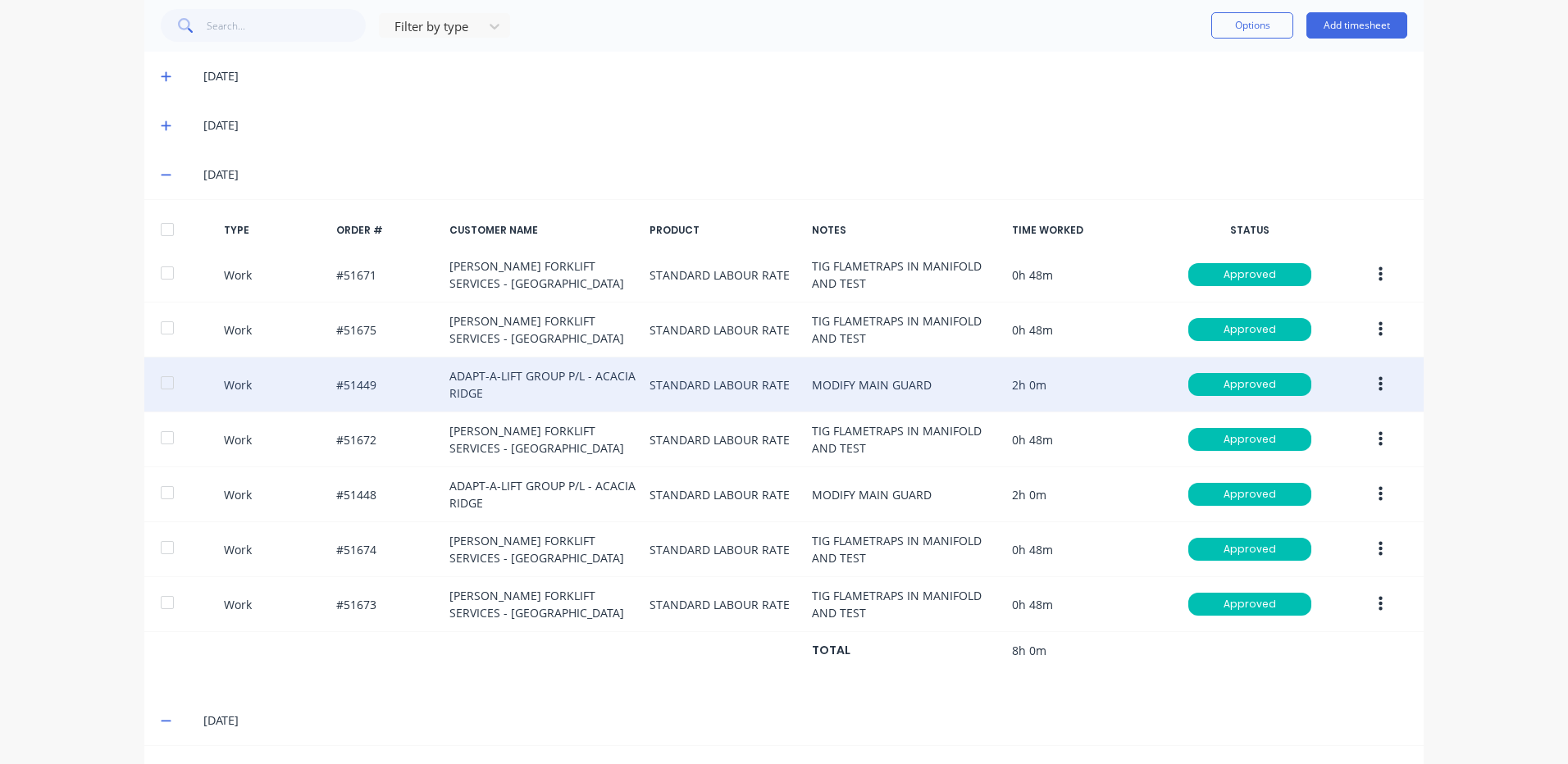
click at [1368, 377] on button "button" at bounding box center [1380, 385] width 39 height 30
click at [1301, 354] on div "Duplicate" at bounding box center [1321, 356] width 126 height 24
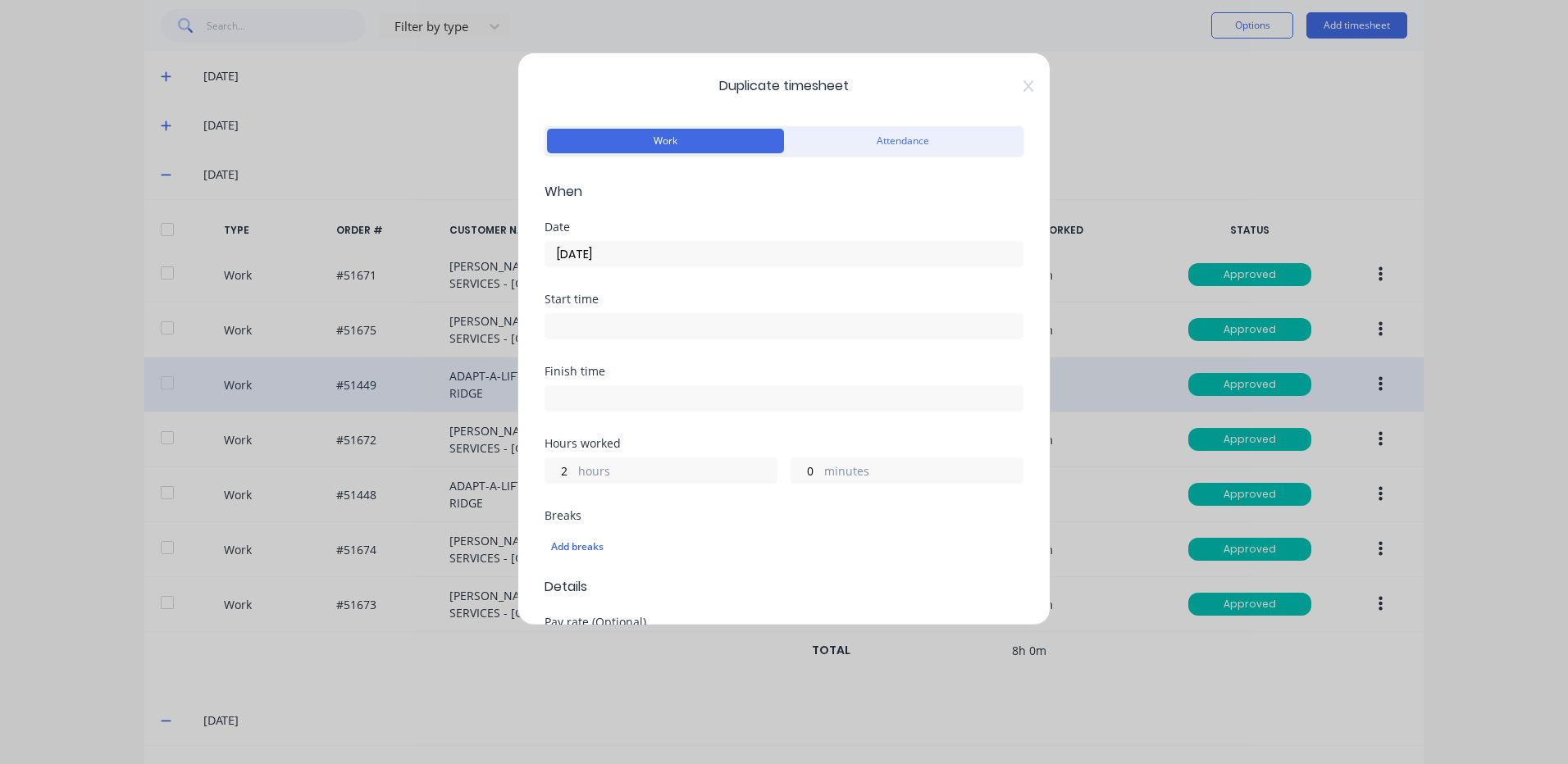
click at [634, 261] on input "[DATE]" at bounding box center [784, 254] width 478 height 25
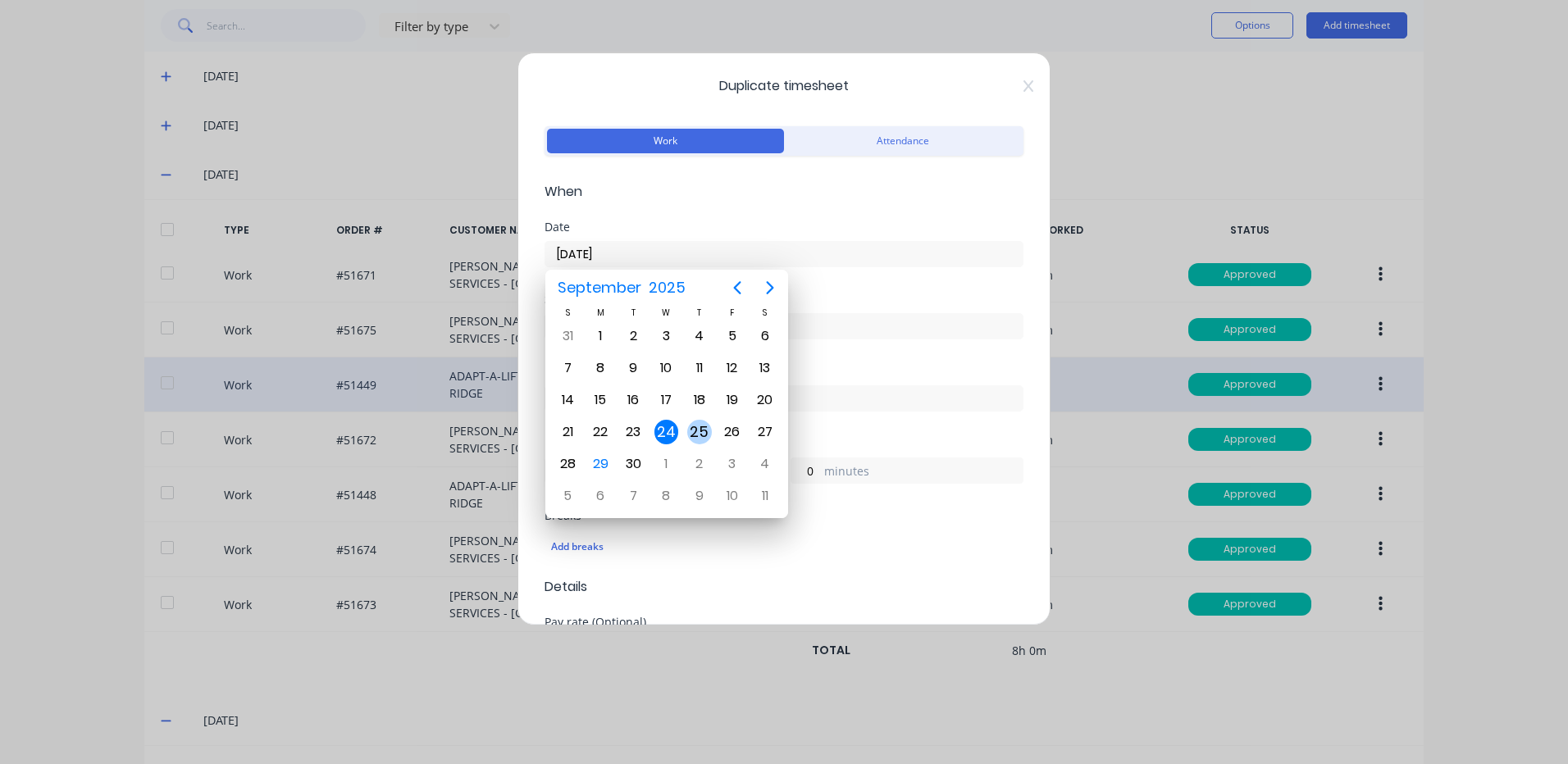
click at [694, 423] on div "25" at bounding box center [699, 432] width 25 height 25
type input "[DATE]"
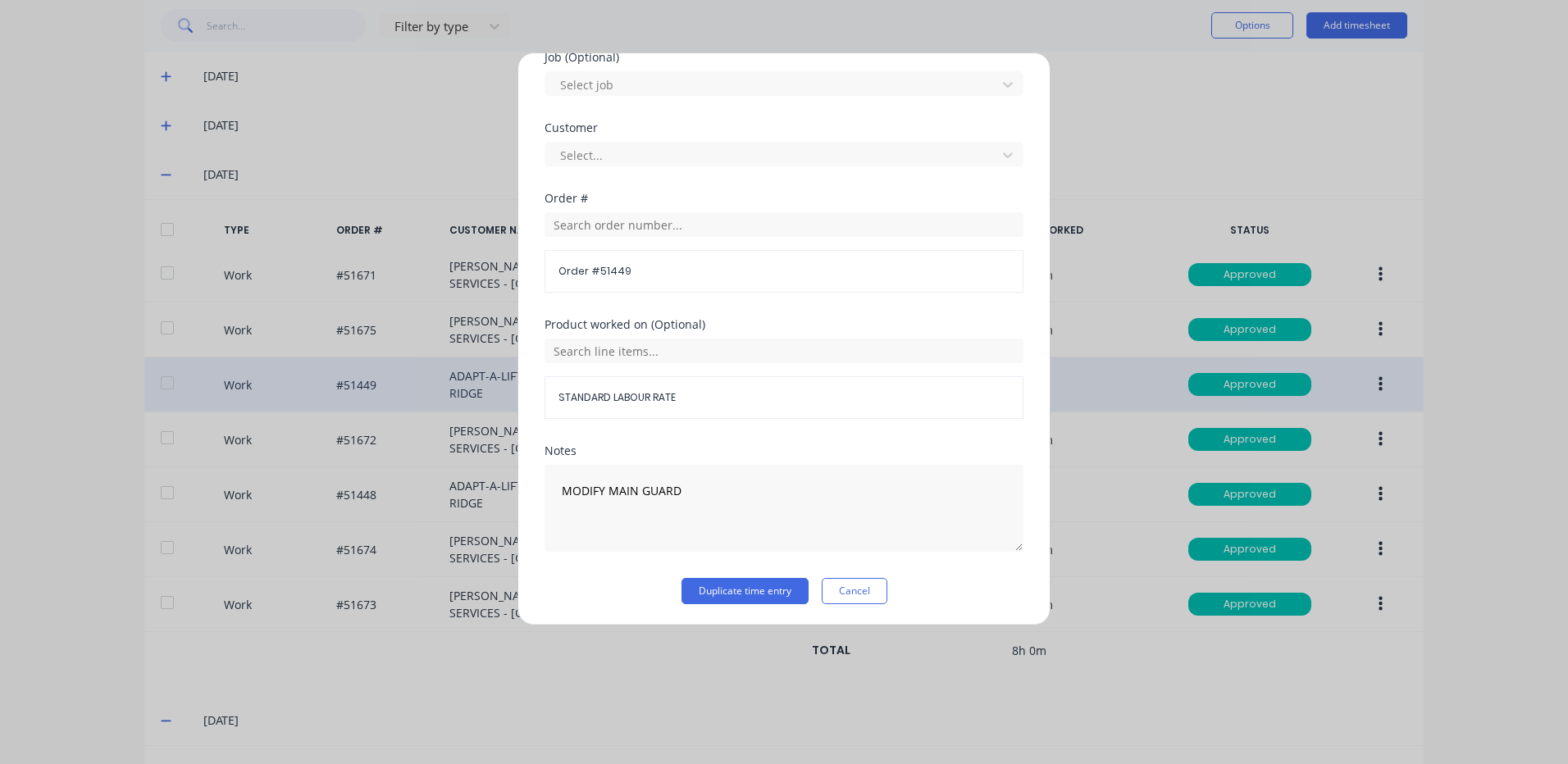
scroll to position [708, 0]
drag, startPoint x: 685, startPoint y: 481, endPoint x: 475, endPoint y: 465, distance: 210.6
click at [475, 465] on div "Duplicate timesheet Work Attendance When Date [DATE] Start time Finish time Hou…" at bounding box center [784, 382] width 1568 height 764
type textarea "GUARDS"
click at [724, 595] on button "Duplicate time entry" at bounding box center [745, 589] width 127 height 26
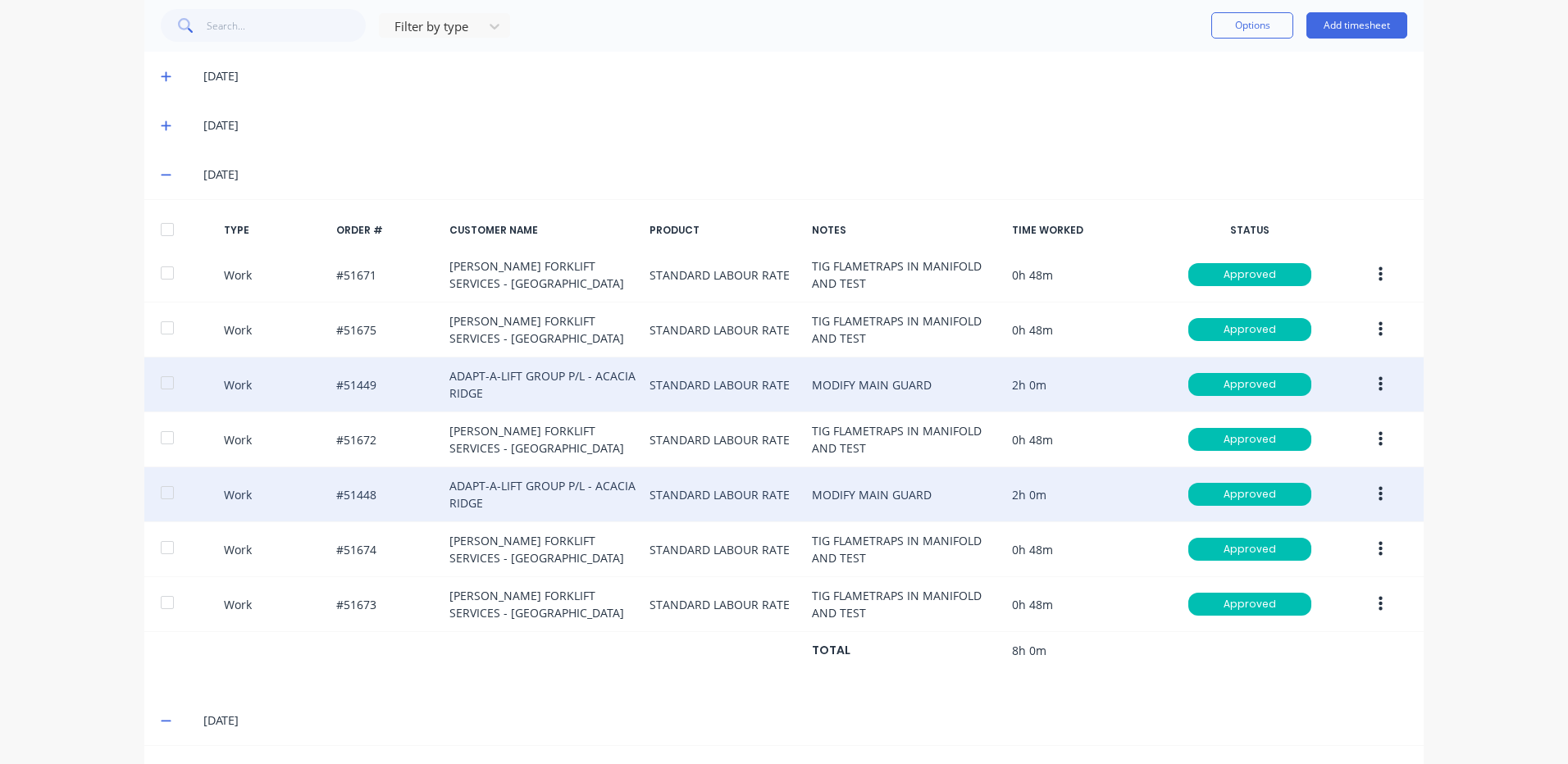
click at [1378, 486] on button "button" at bounding box center [1380, 494] width 39 height 30
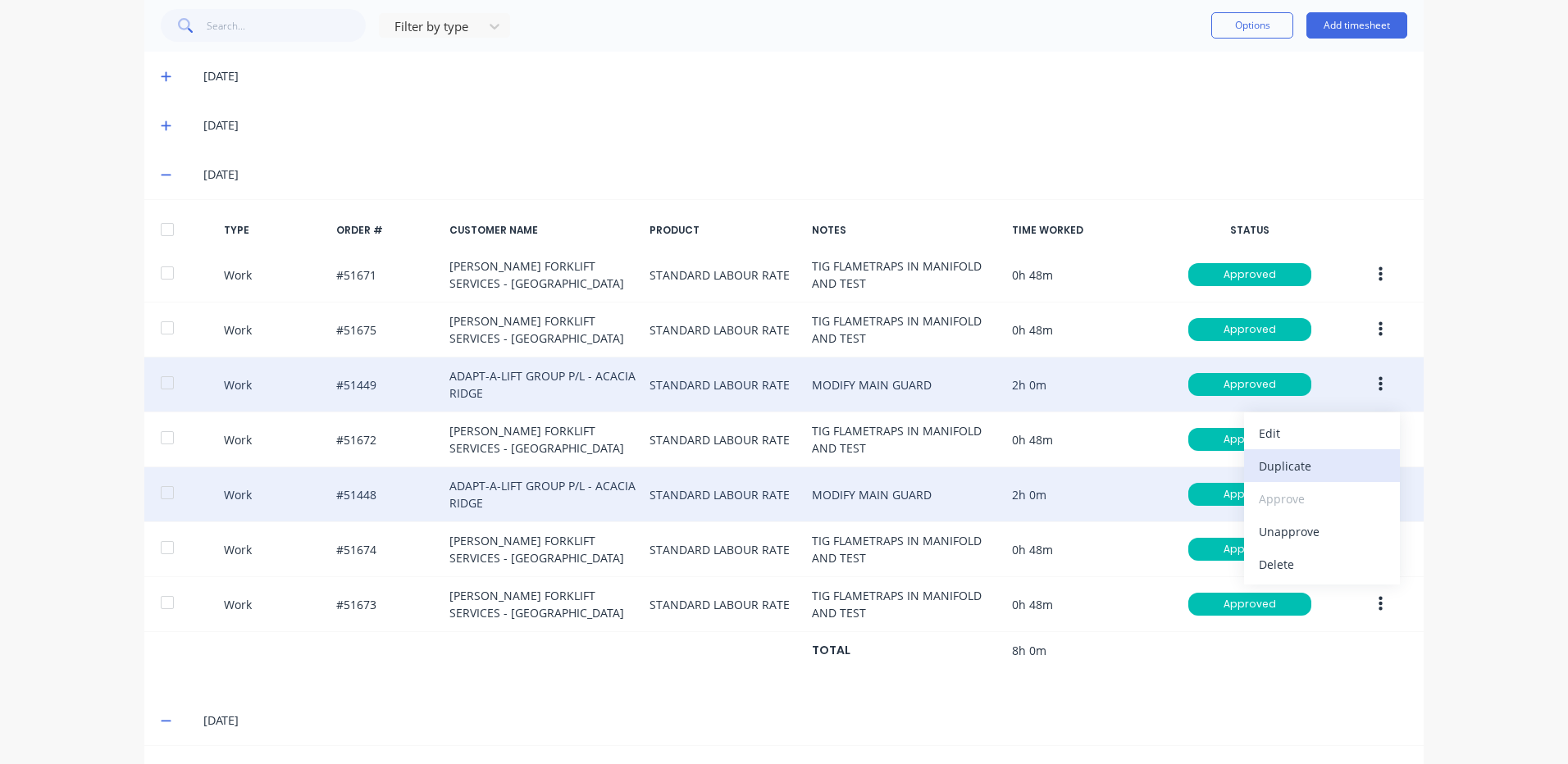
click at [1312, 463] on div "Duplicate" at bounding box center [1321, 467] width 126 height 24
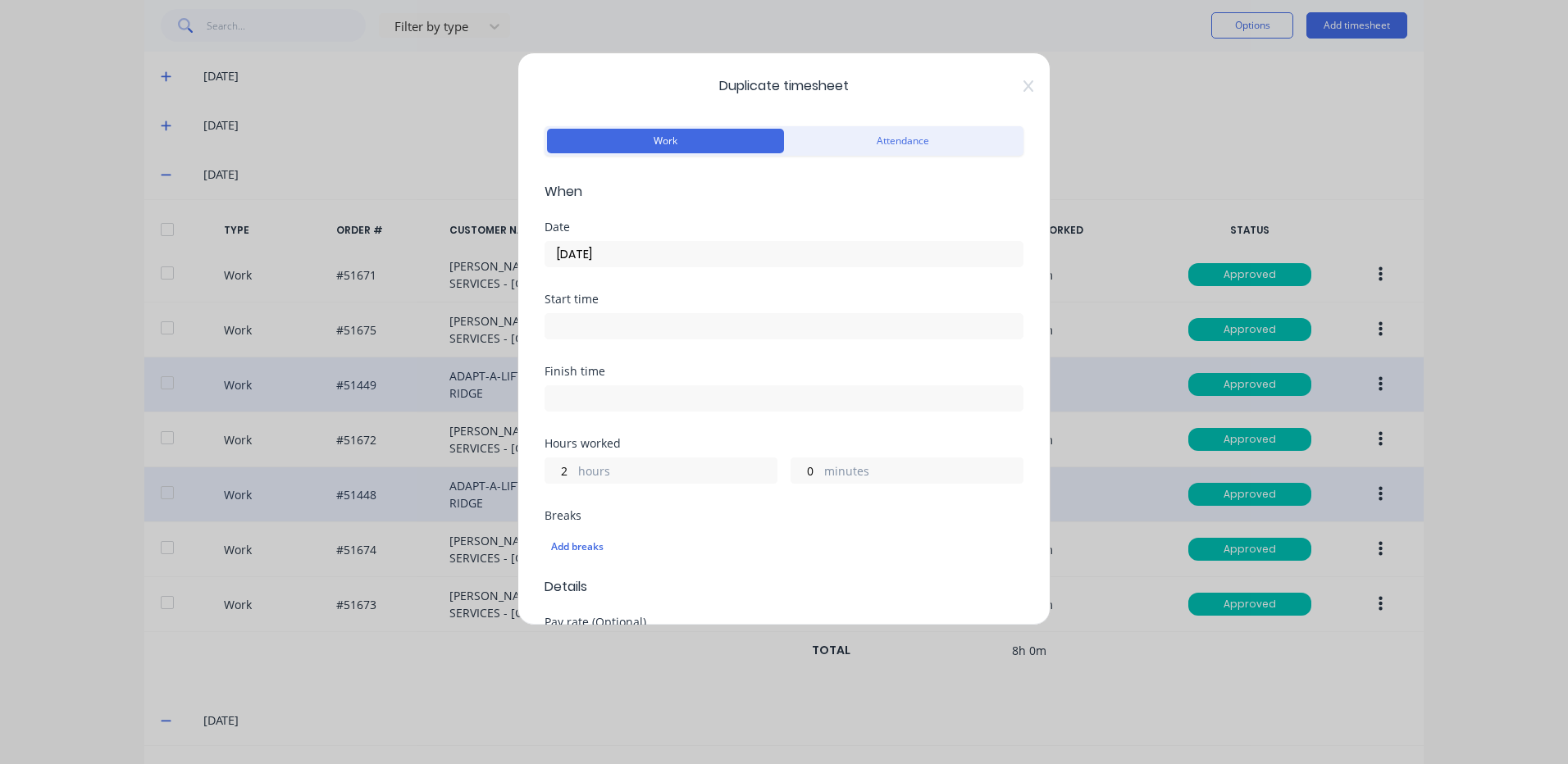
click at [595, 263] on input "[DATE]" at bounding box center [784, 254] width 478 height 25
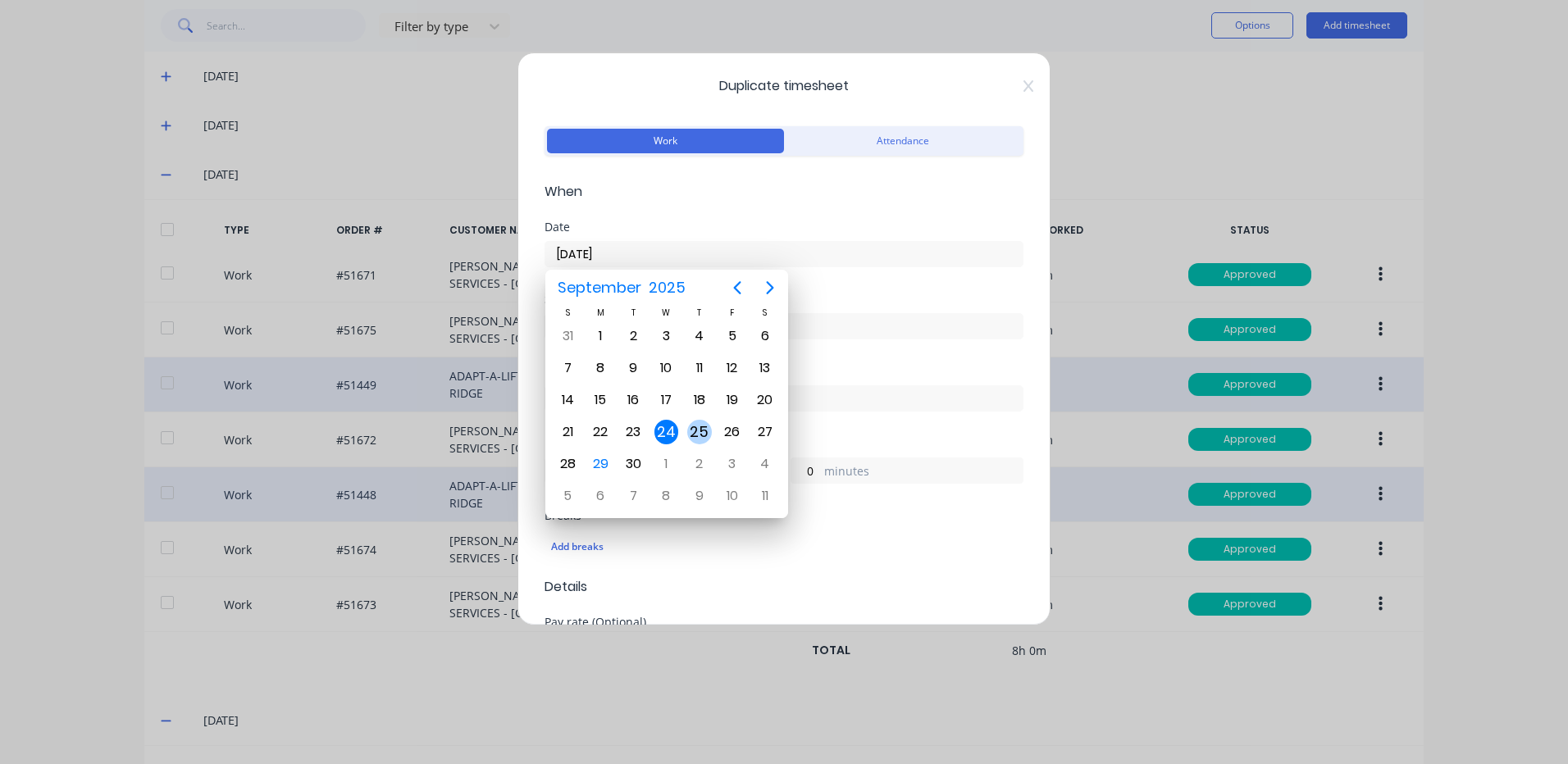
click at [701, 421] on div "25" at bounding box center [699, 432] width 25 height 25
type input "[DATE]"
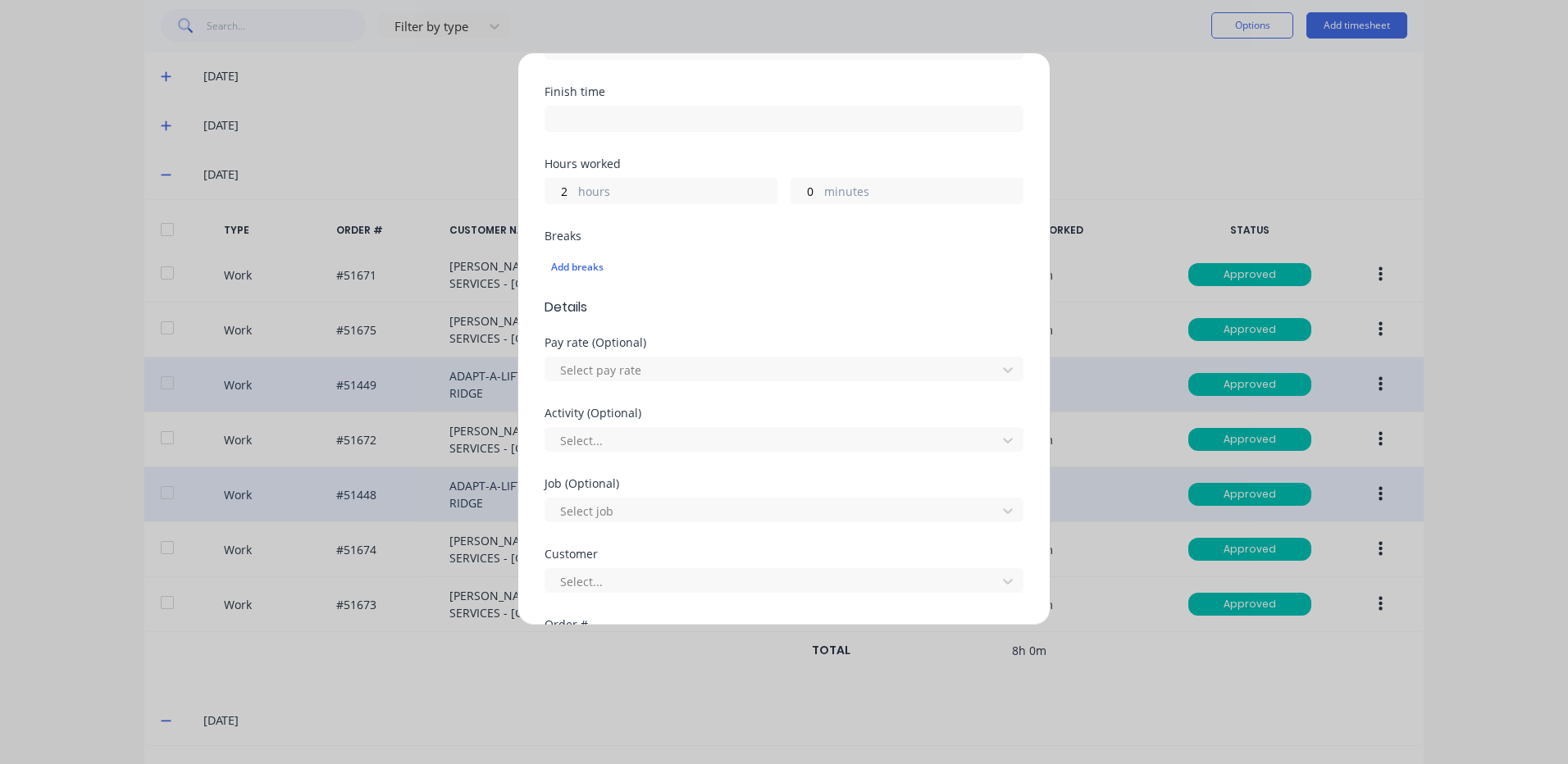
scroll to position [656, 0]
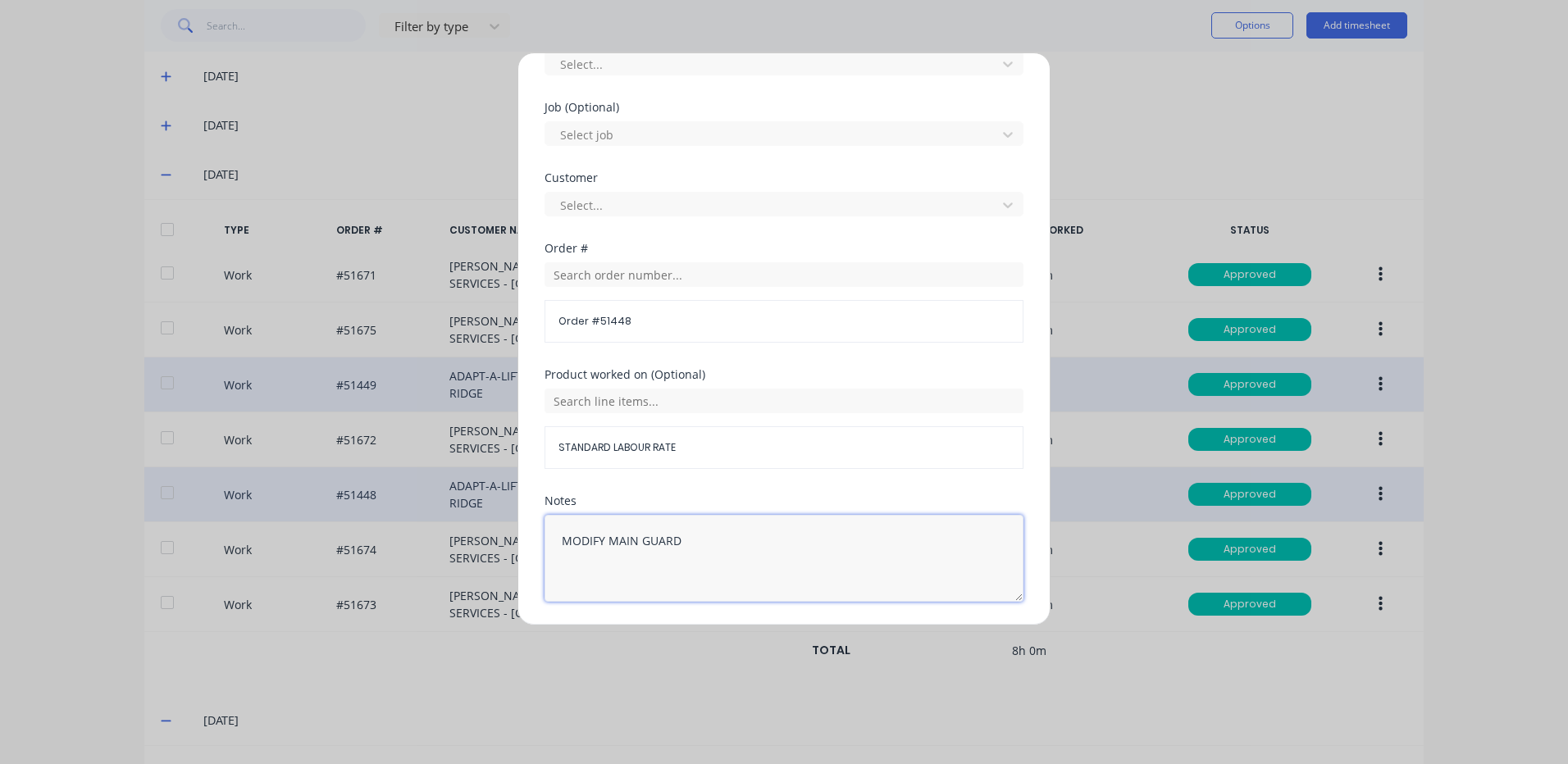
drag, startPoint x: 679, startPoint y: 543, endPoint x: 448, endPoint y: 476, distance: 240.5
click at [444, 506] on div "Duplicate timesheet Work Attendance When Date [DATE] Start time Finish time Hou…" at bounding box center [784, 382] width 1568 height 764
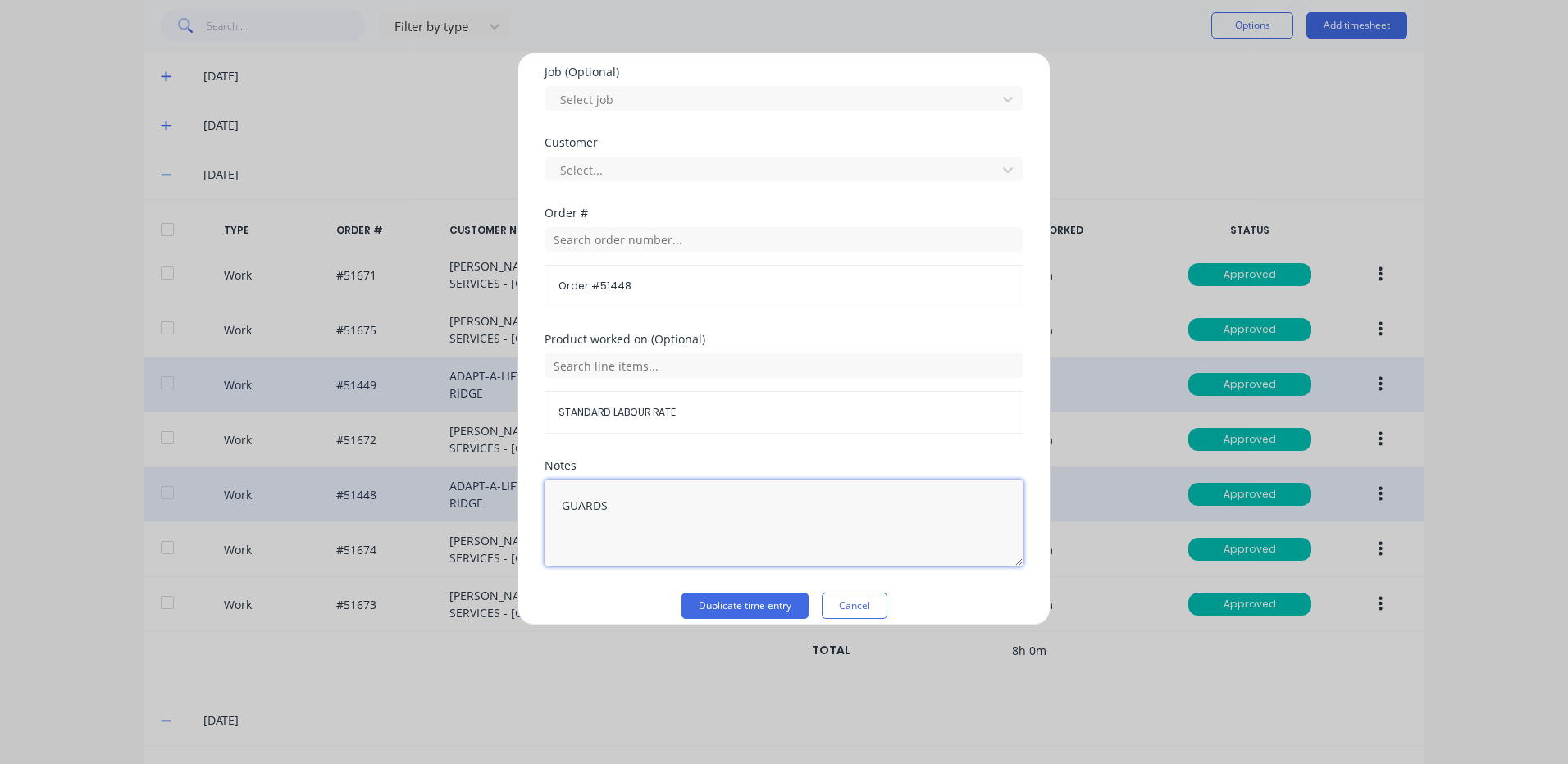
scroll to position [708, 0]
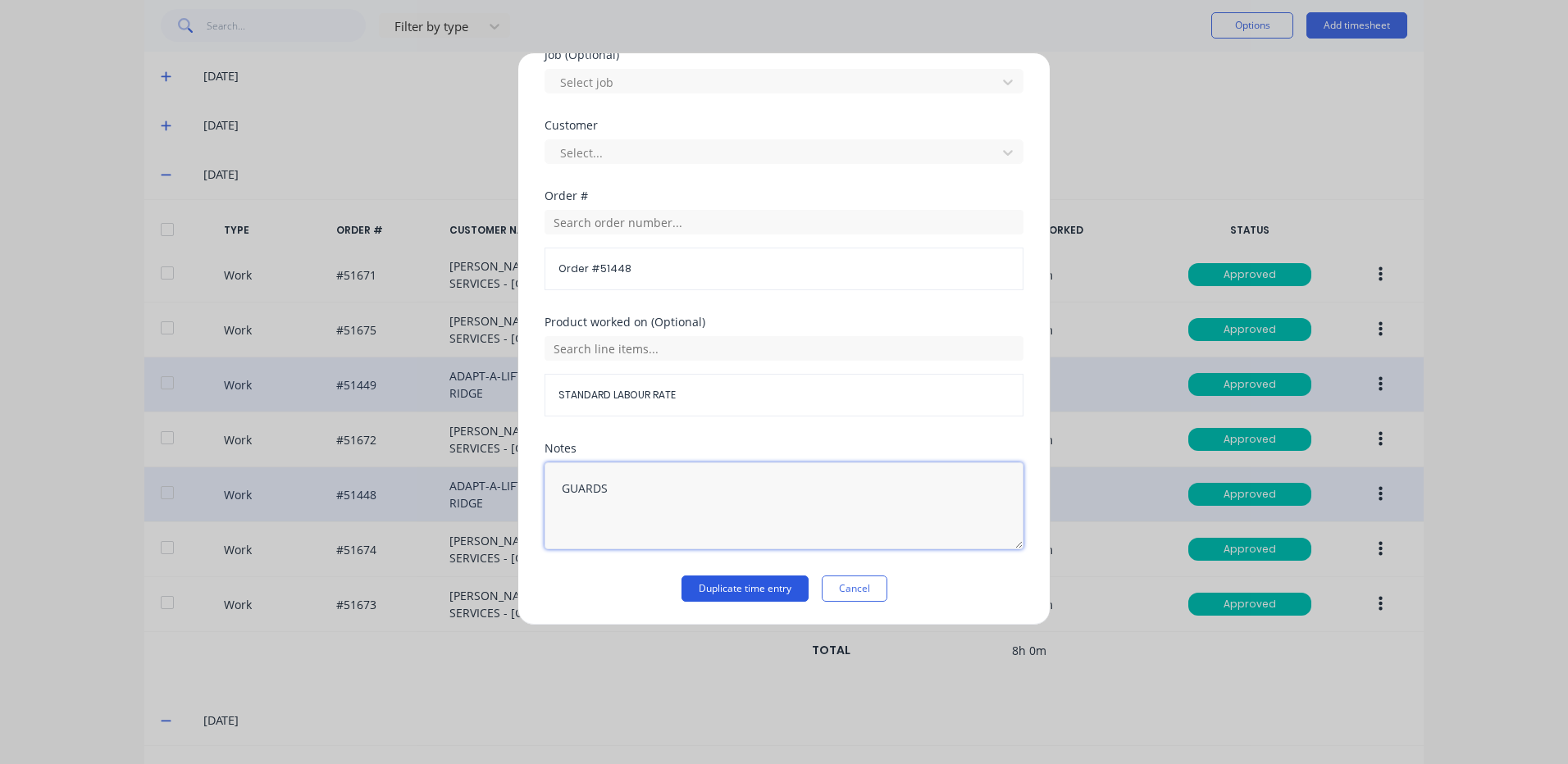
type textarea "GUARDS"
click at [698, 578] on button "Duplicate time entry" at bounding box center [745, 589] width 127 height 26
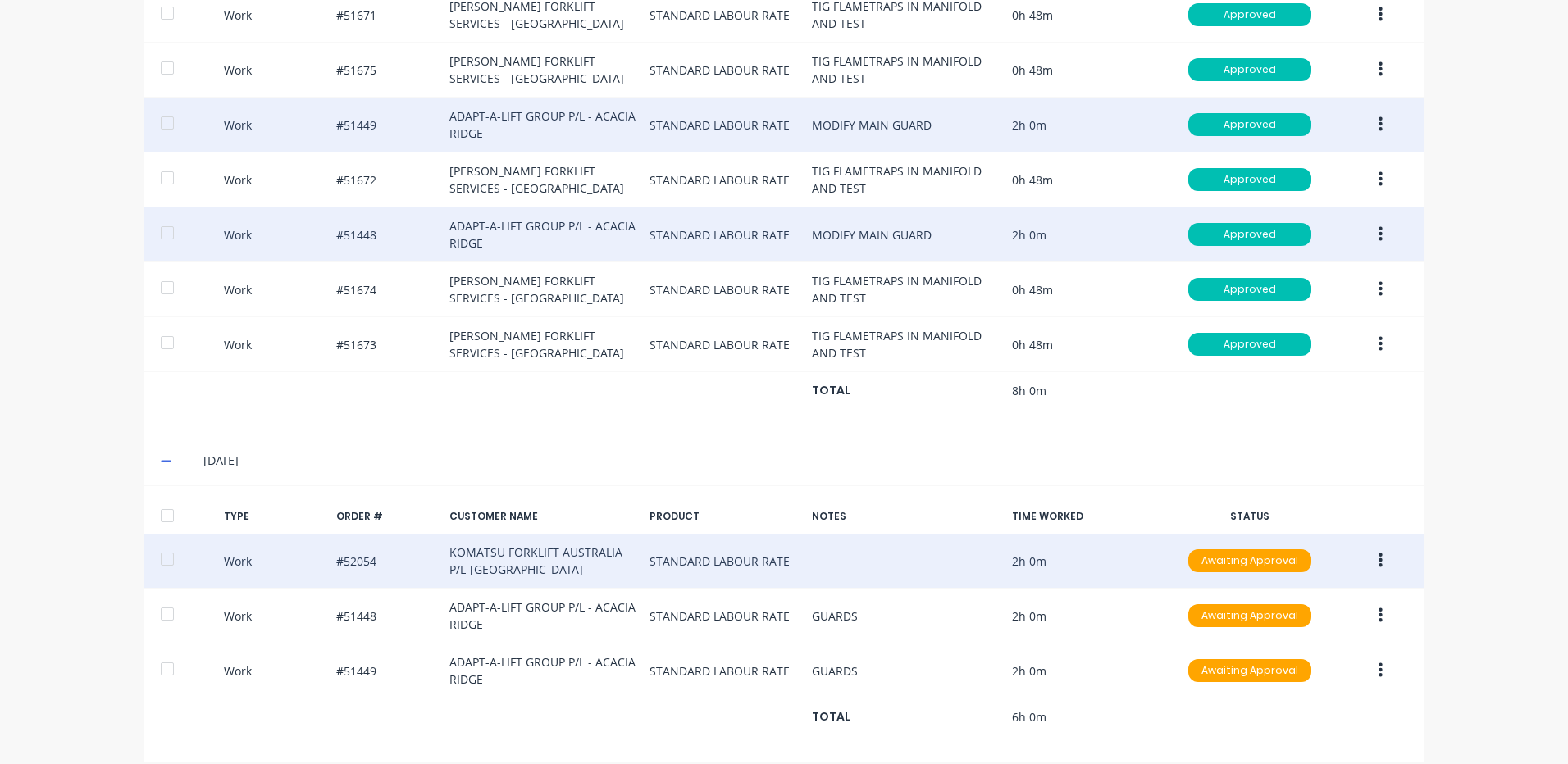
scroll to position [707, 0]
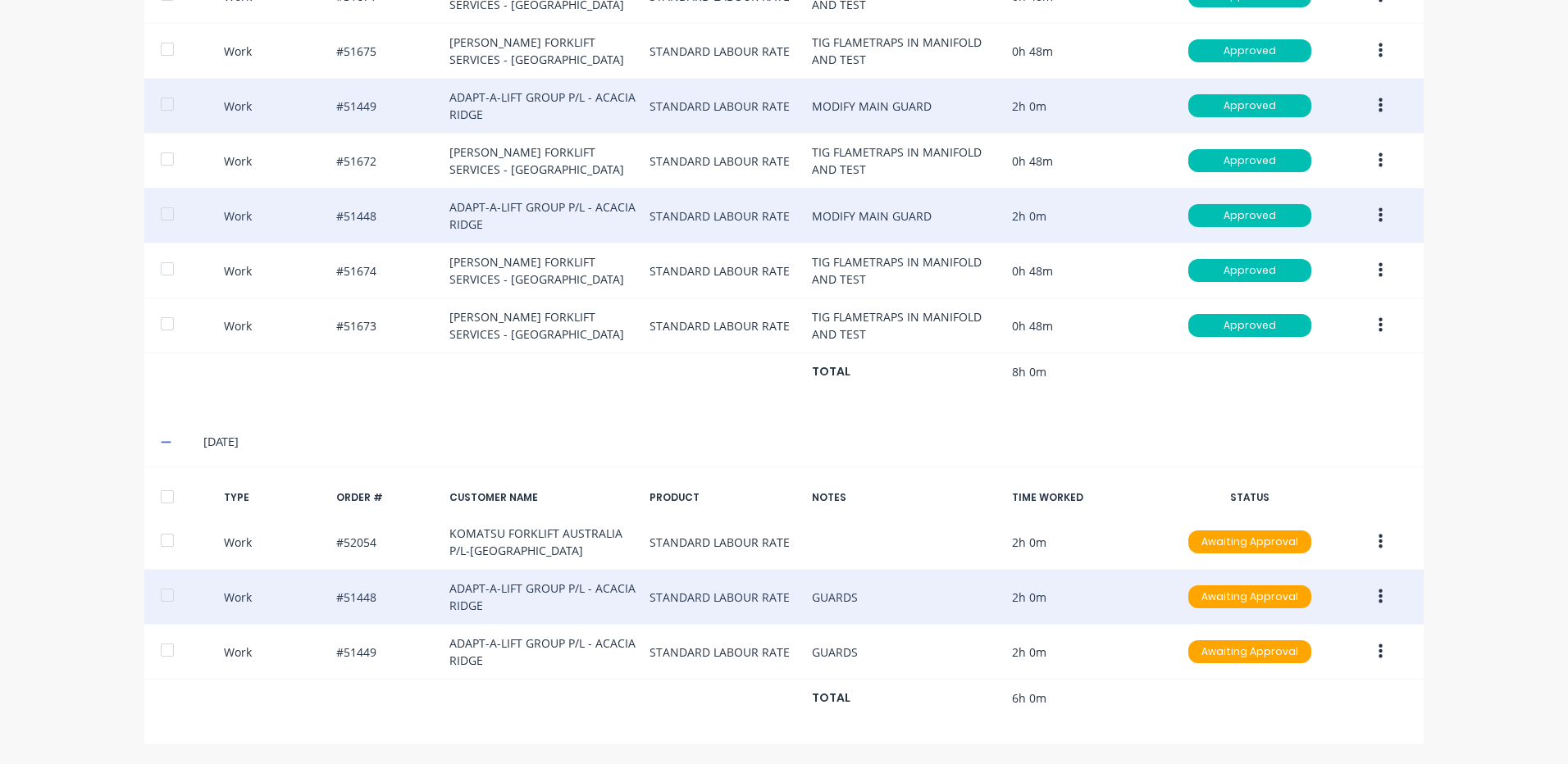
click at [1378, 595] on button "button" at bounding box center [1380, 597] width 39 height 30
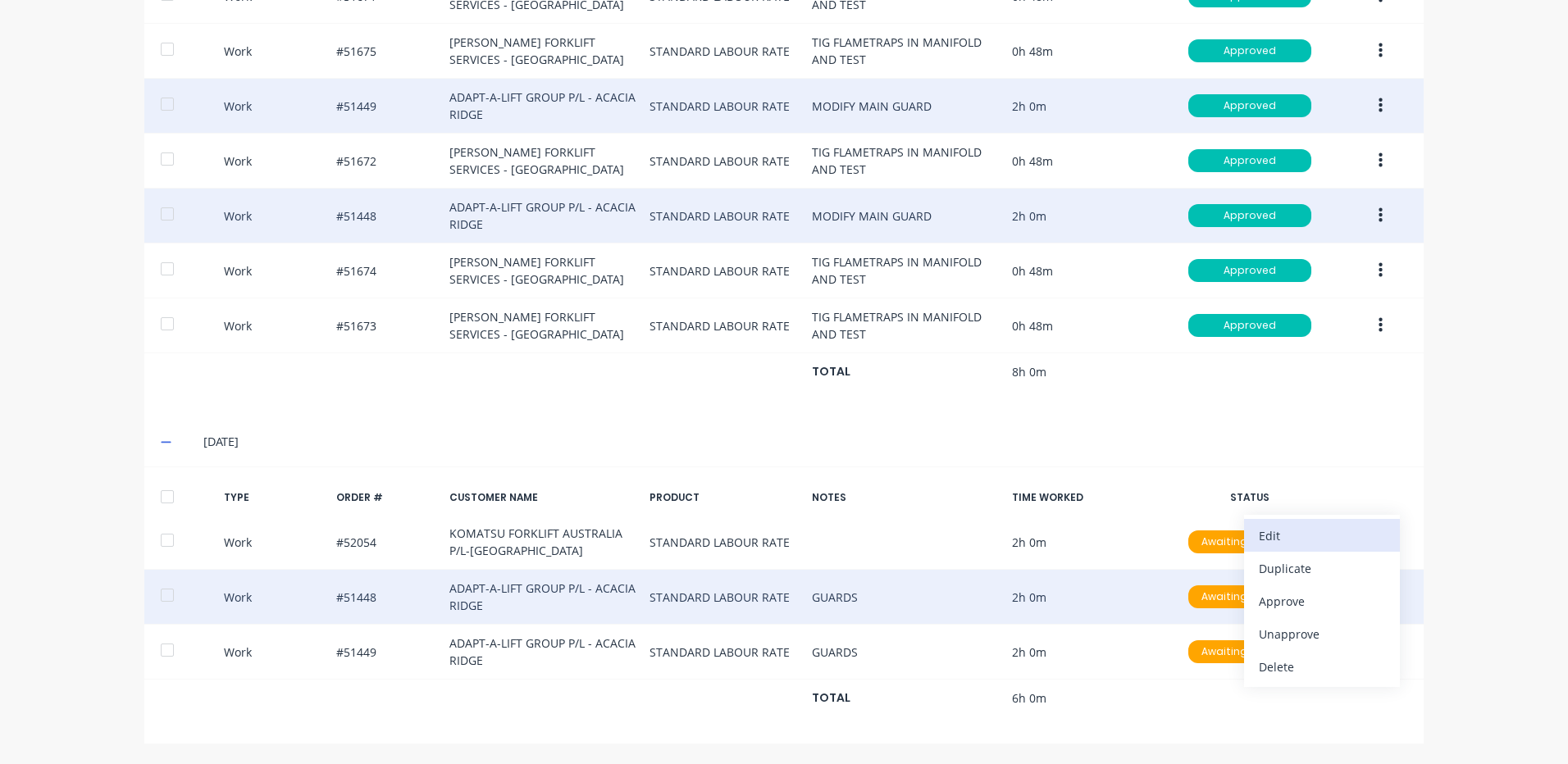
click at [1310, 540] on div "Edit" at bounding box center [1321, 536] width 126 height 24
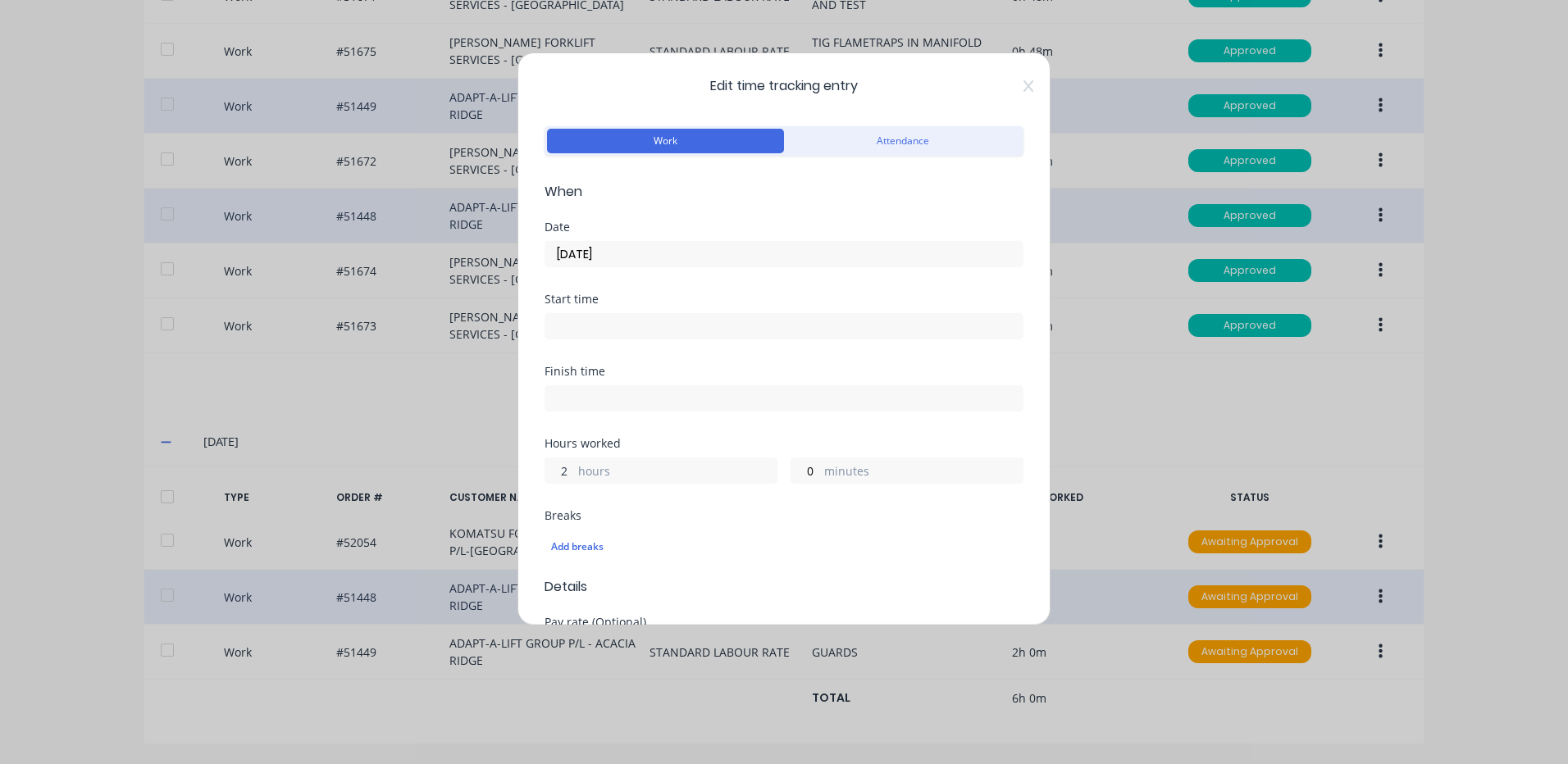
click at [550, 468] on input "2" at bounding box center [559, 471] width 29 height 25
type input "1"
click at [801, 466] on input "0" at bounding box center [805, 471] width 29 height 25
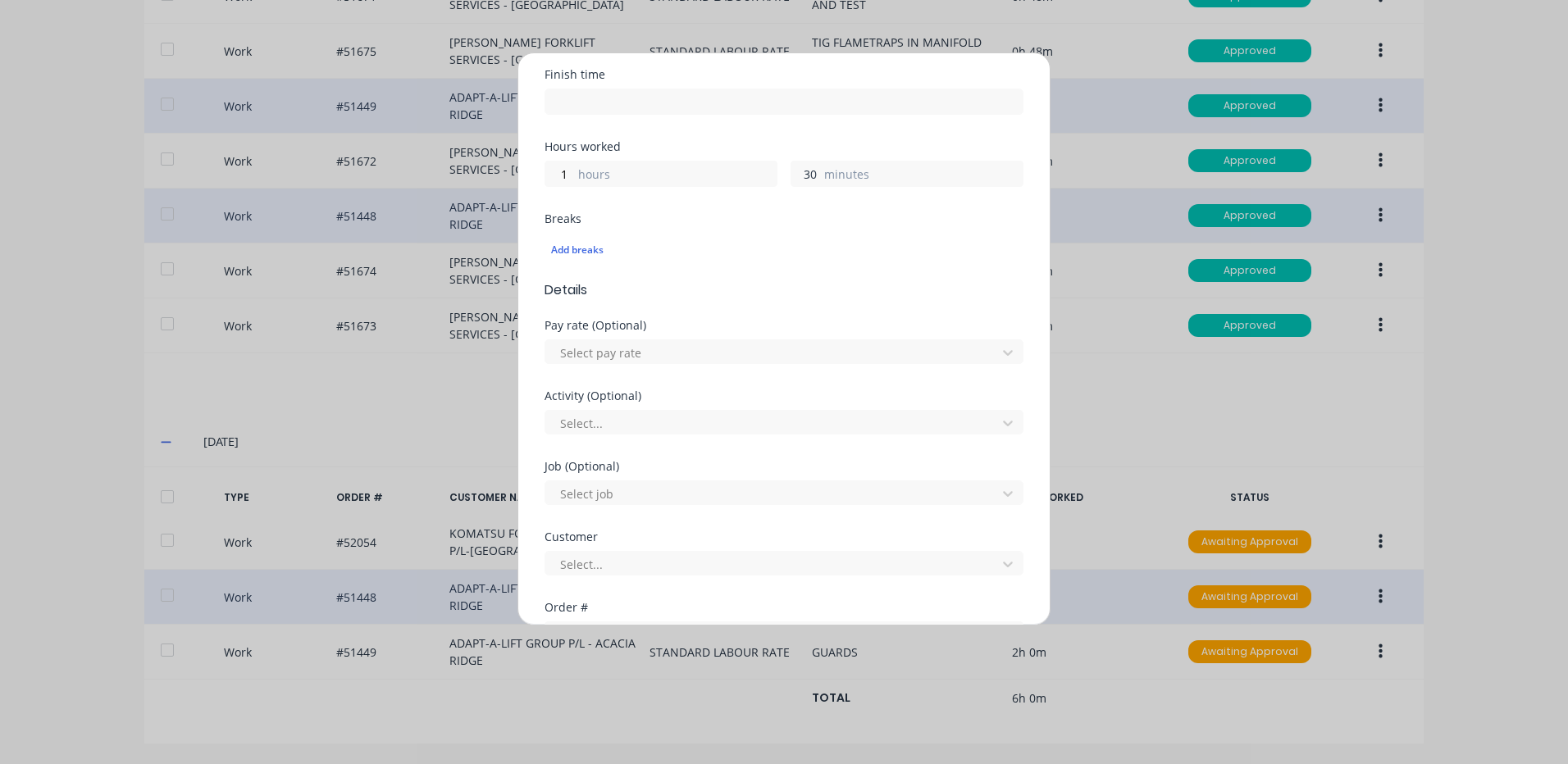
scroll to position [708, 0]
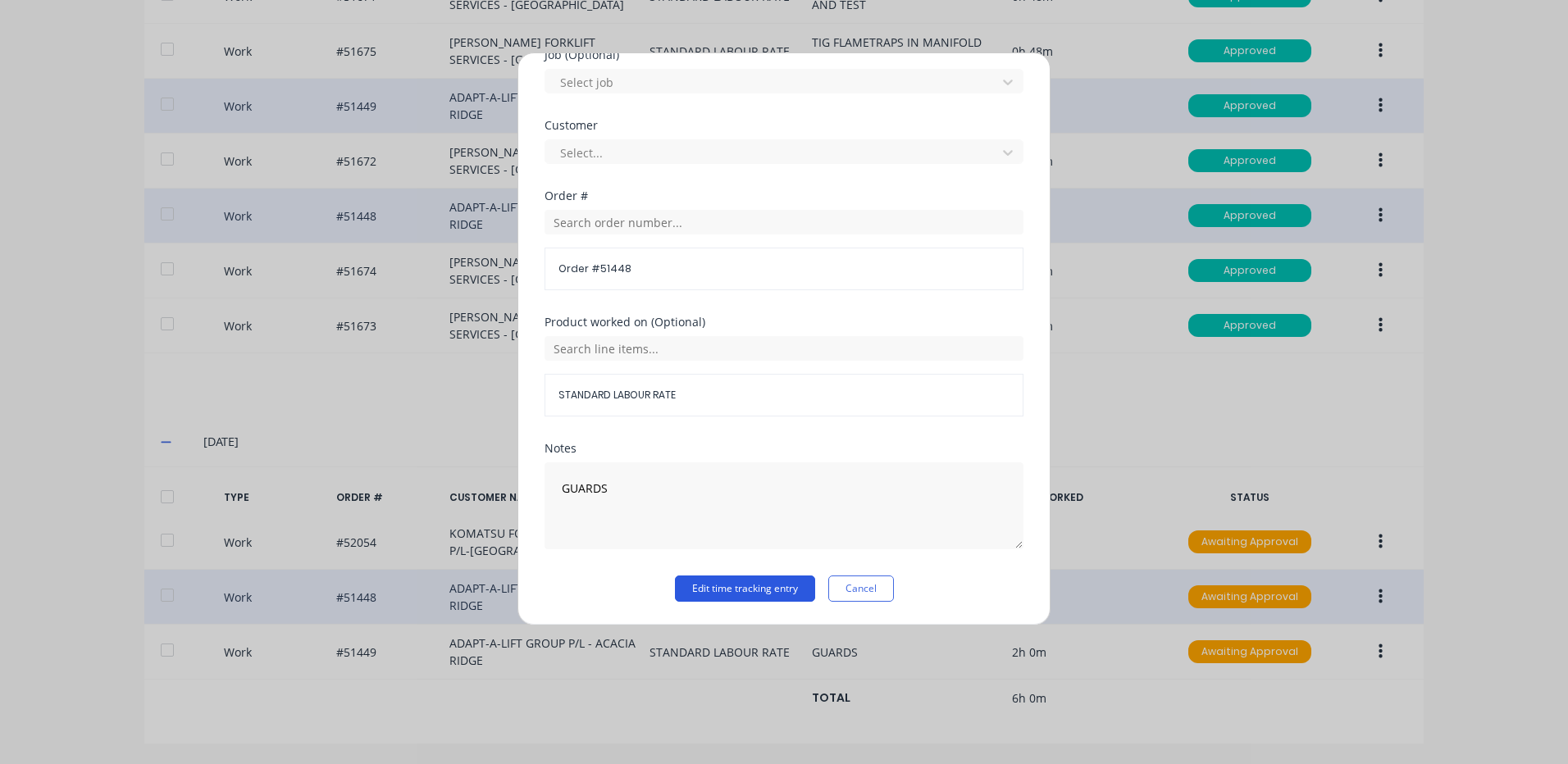
type input "30"
click at [768, 592] on button "Edit time tracking entry" at bounding box center [744, 589] width 140 height 26
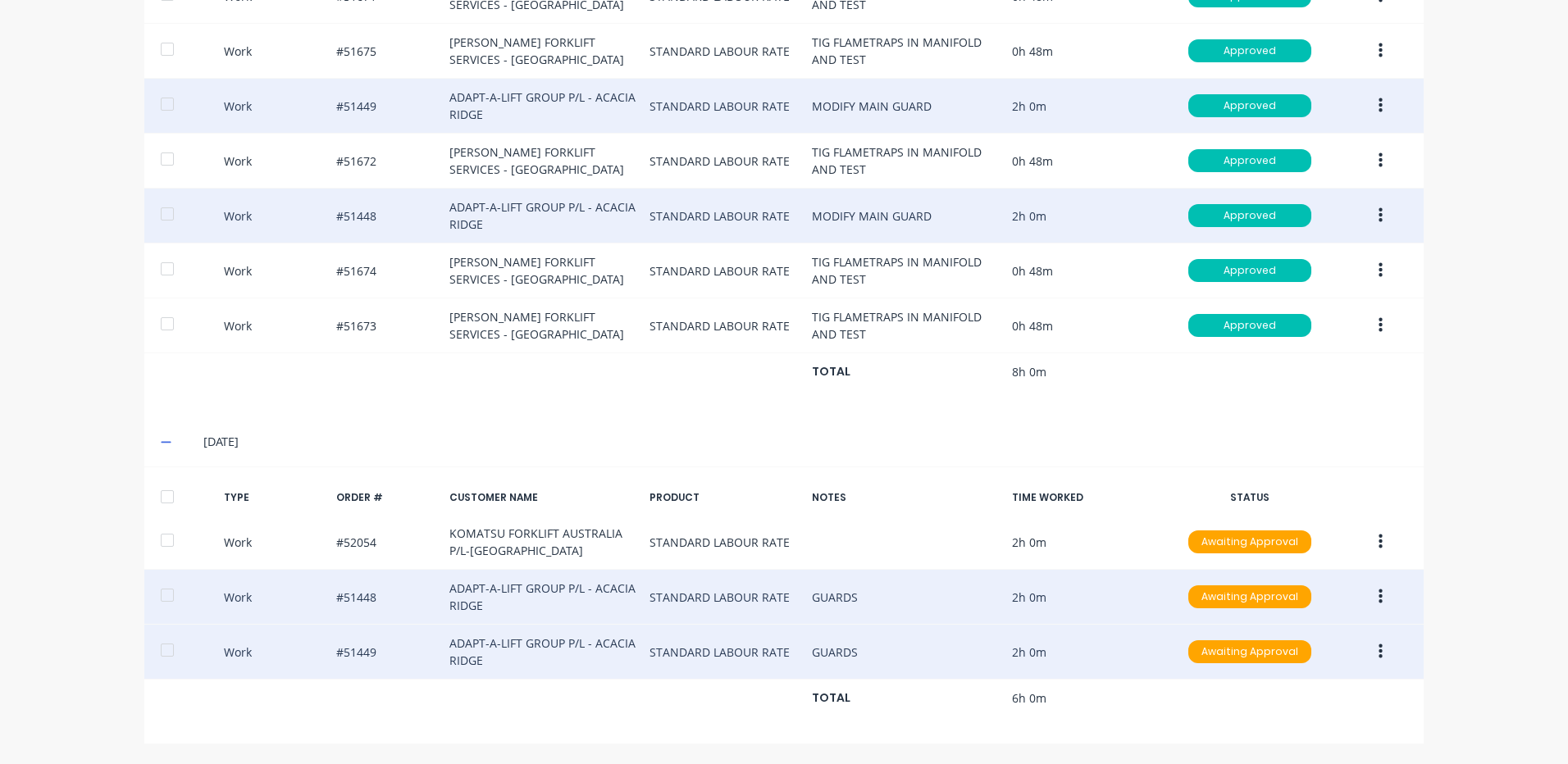
click at [1368, 651] on button "button" at bounding box center [1380, 652] width 39 height 30
click at [1294, 600] on div "Edit" at bounding box center [1321, 591] width 126 height 24
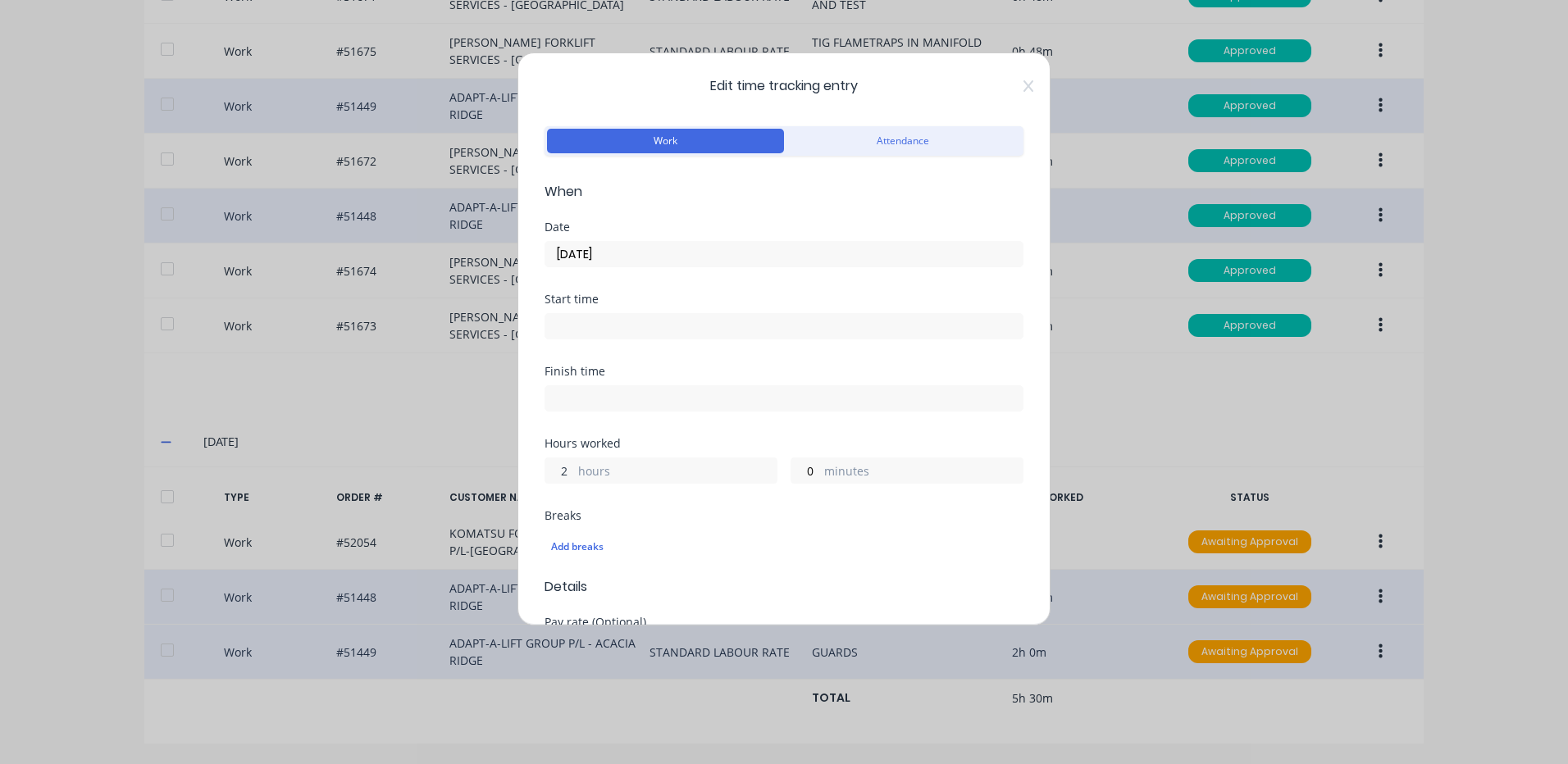
click at [549, 469] on input "2" at bounding box center [559, 471] width 29 height 25
type input "1"
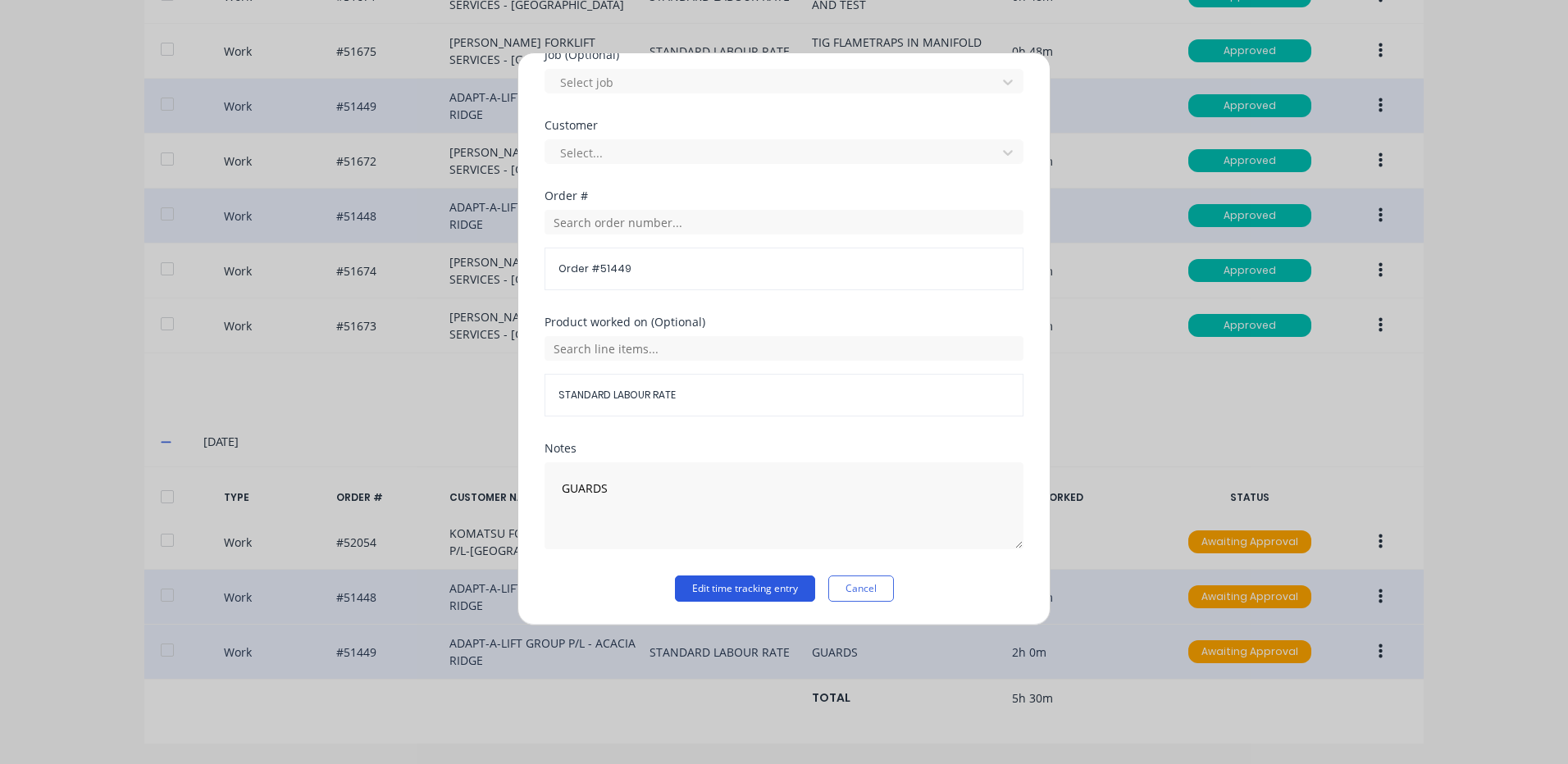
type input "30"
click at [698, 579] on button "Edit time tracking entry" at bounding box center [744, 589] width 140 height 26
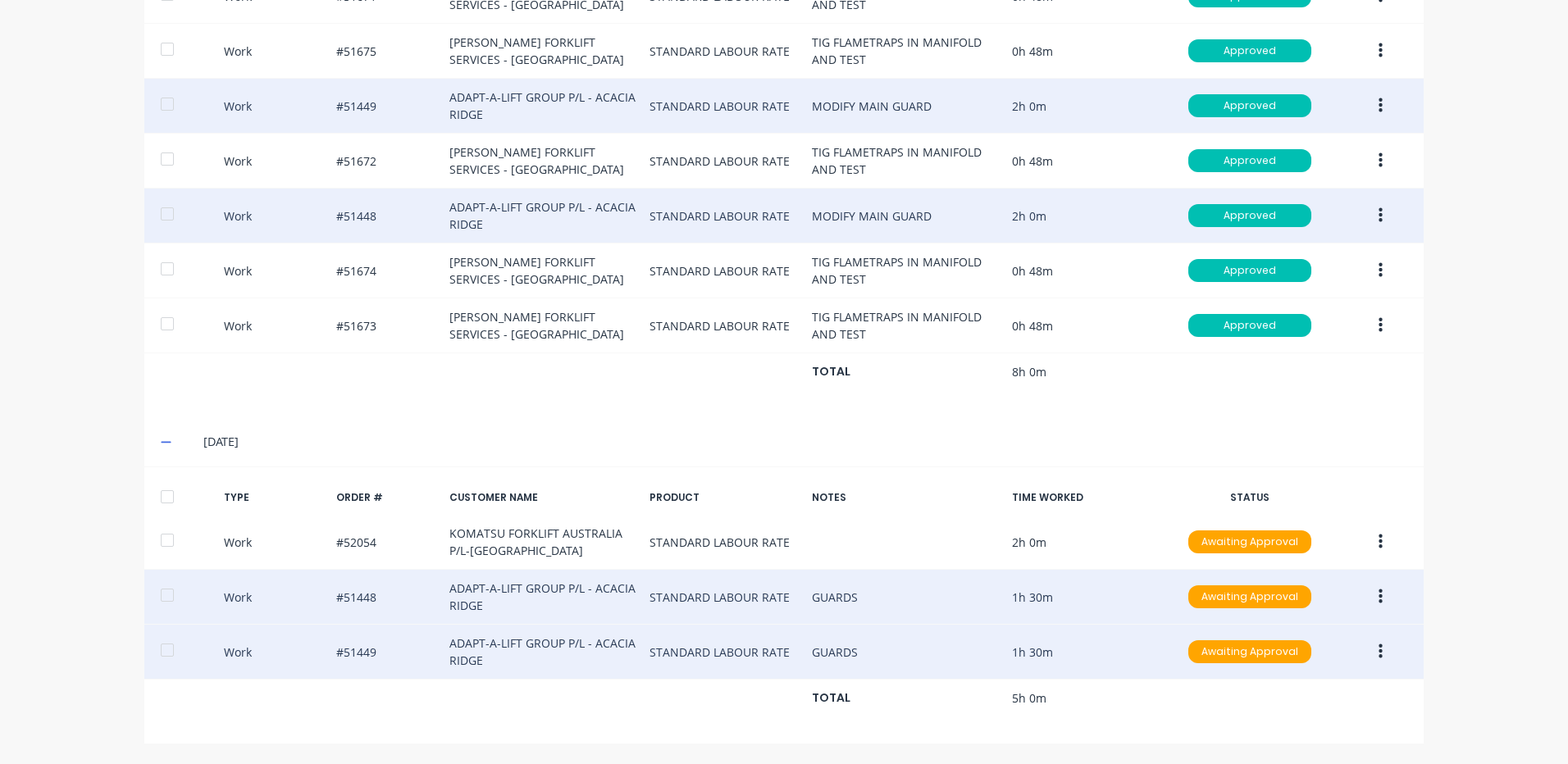
click at [179, 502] on div at bounding box center [186, 496] width 50 height 13
click at [166, 496] on div at bounding box center [167, 496] width 33 height 33
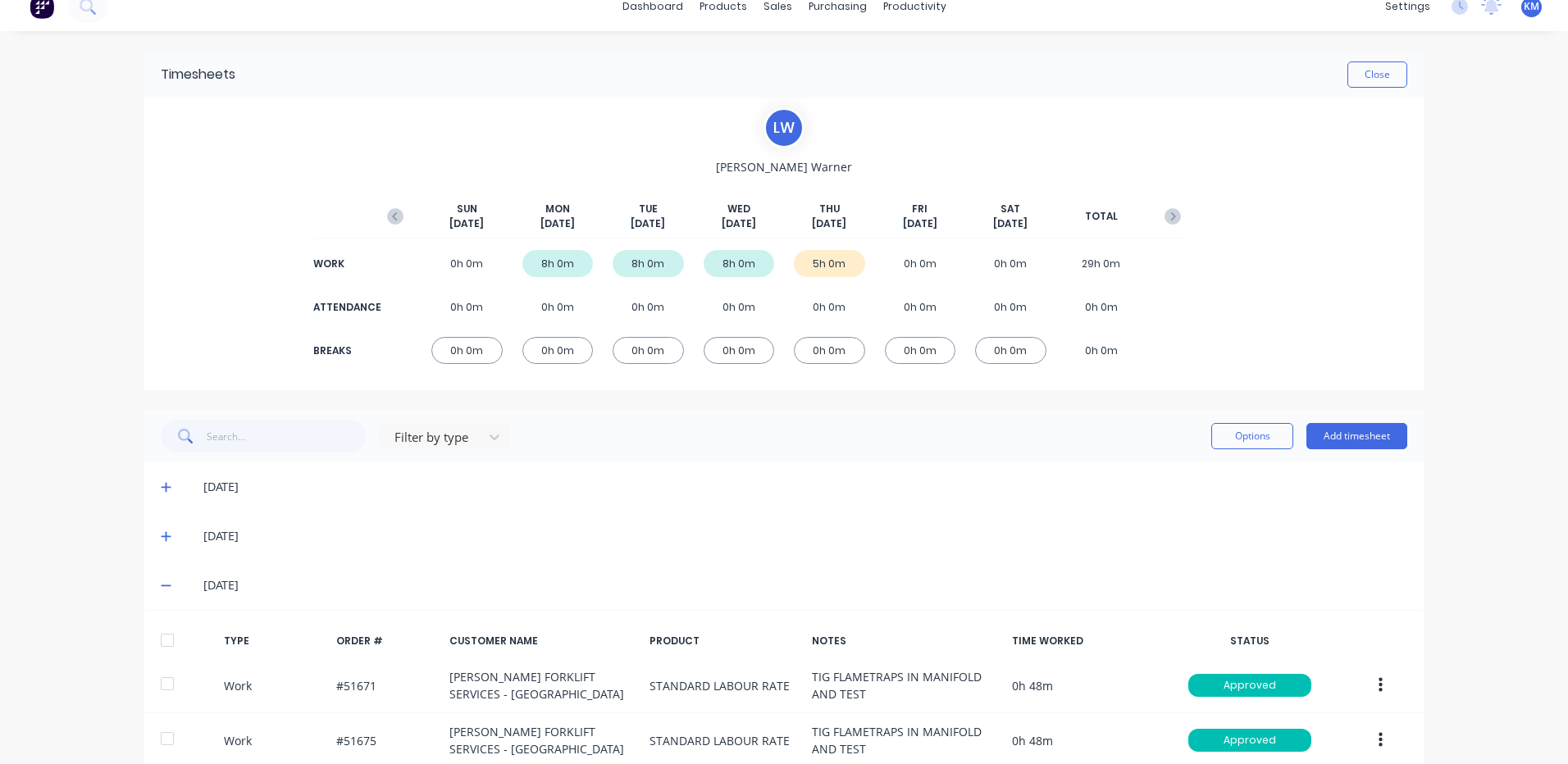
scroll to position [0, 0]
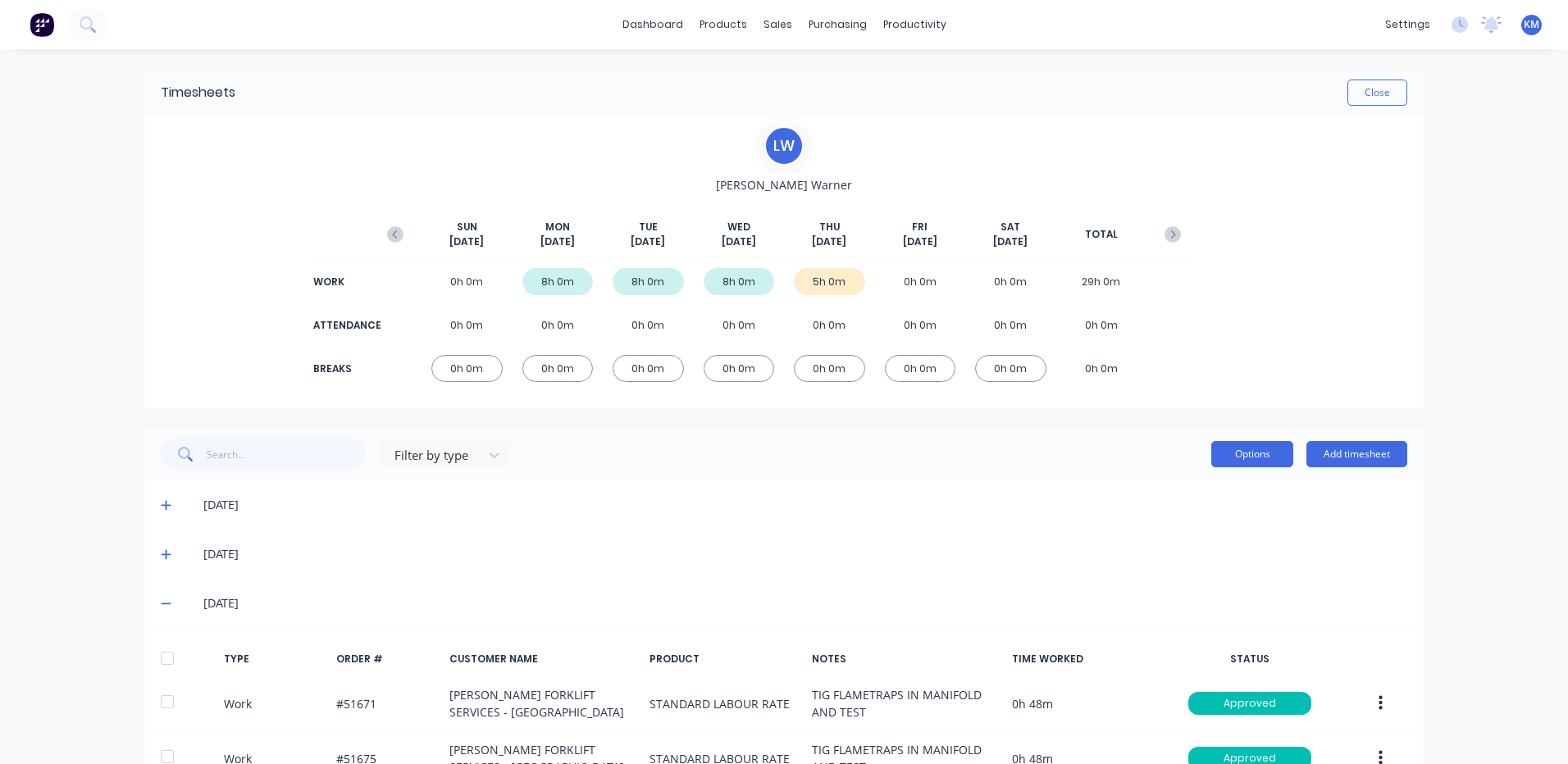
click at [1246, 459] on button "Options" at bounding box center [1252, 454] width 82 height 26
click at [1215, 487] on div "Approve" at bounding box center [1215, 496] width 126 height 24
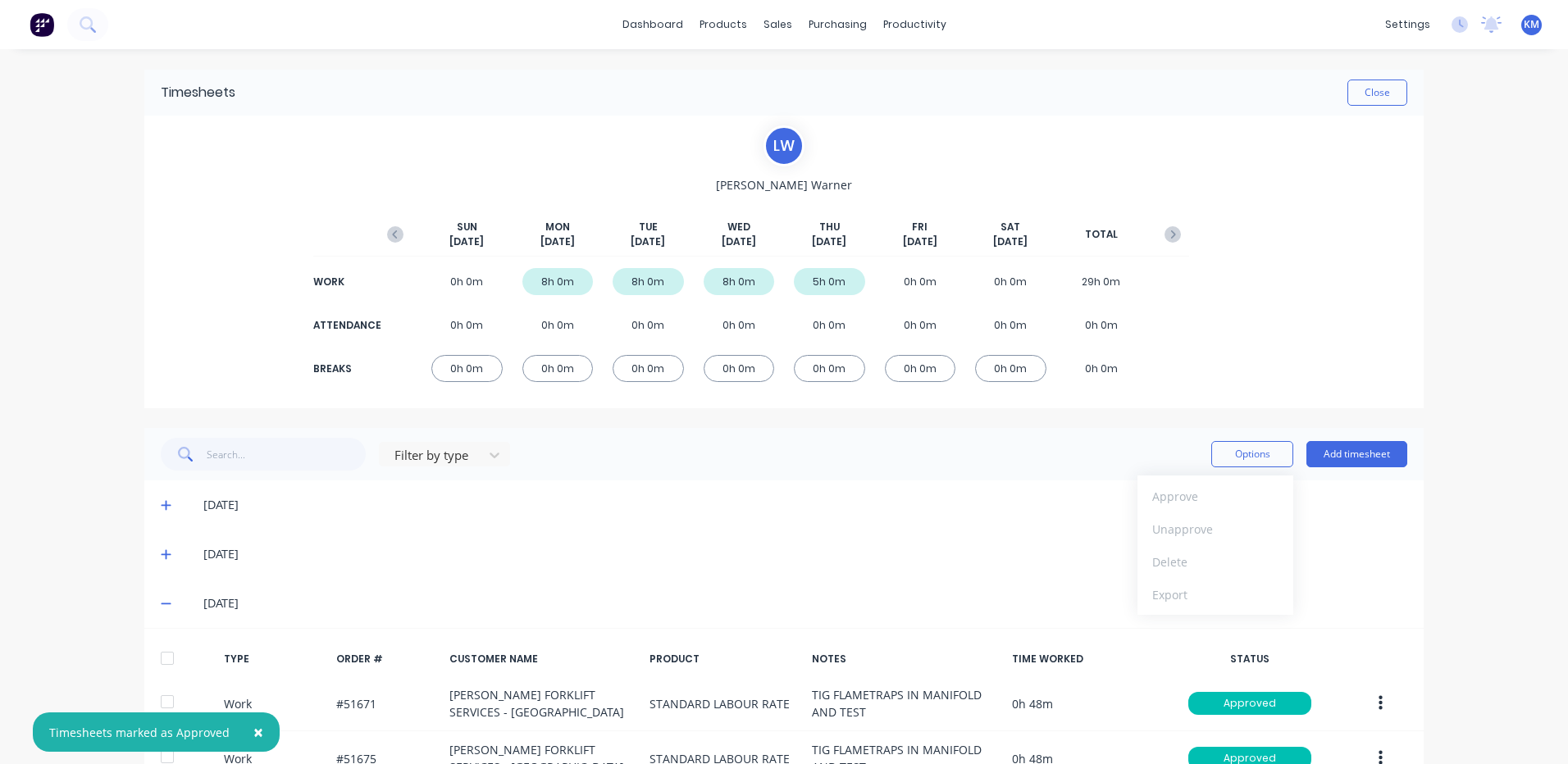
click at [1354, 108] on div "Timesheets Close" at bounding box center [784, 93] width 1279 height 46
click at [1360, 100] on button "Close" at bounding box center [1377, 93] width 60 height 26
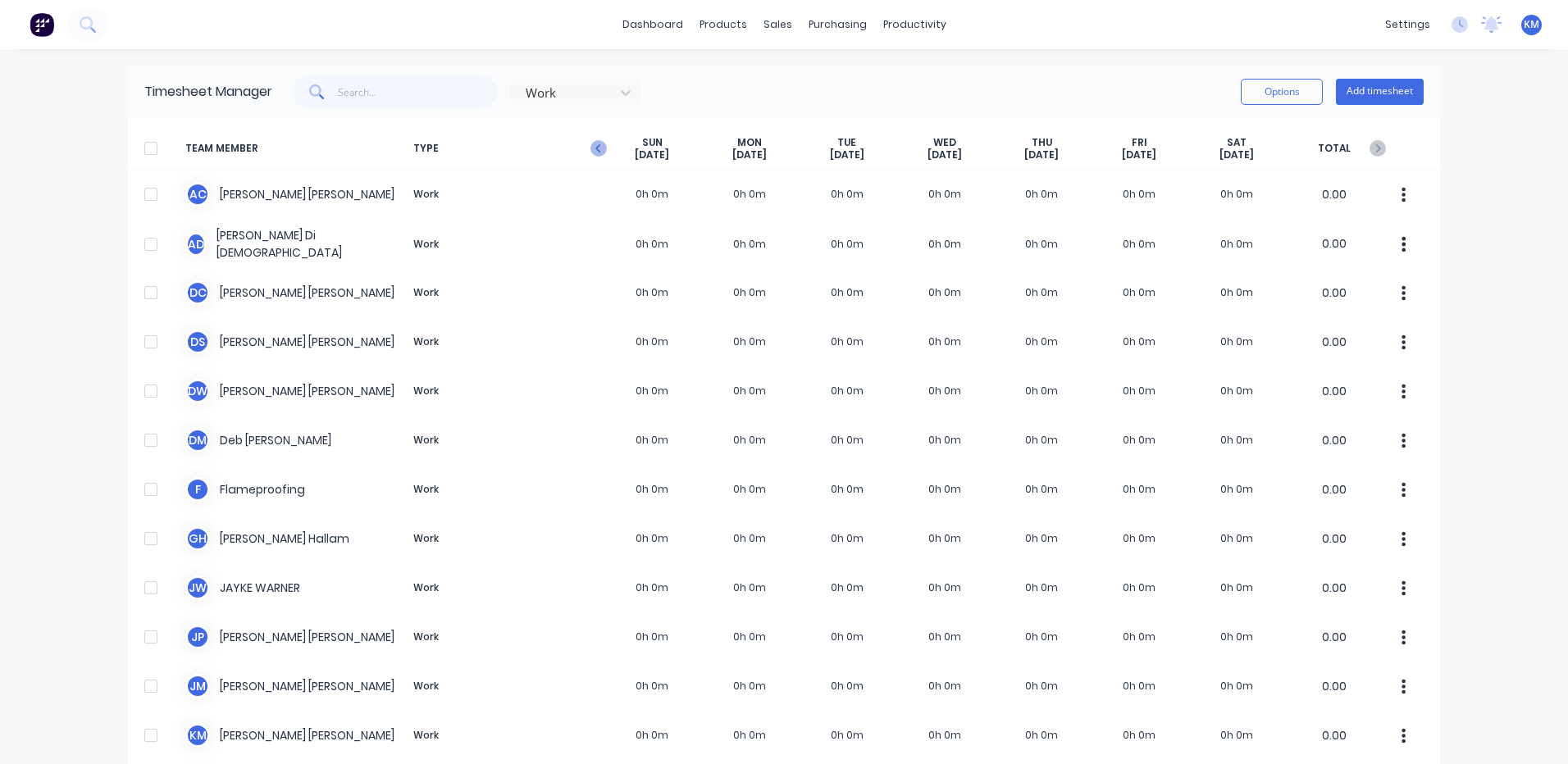
click at [583, 144] on span "TYPE" at bounding box center [505, 149] width 197 height 26
click at [590, 143] on icon "button" at bounding box center [598, 148] width 16 height 16
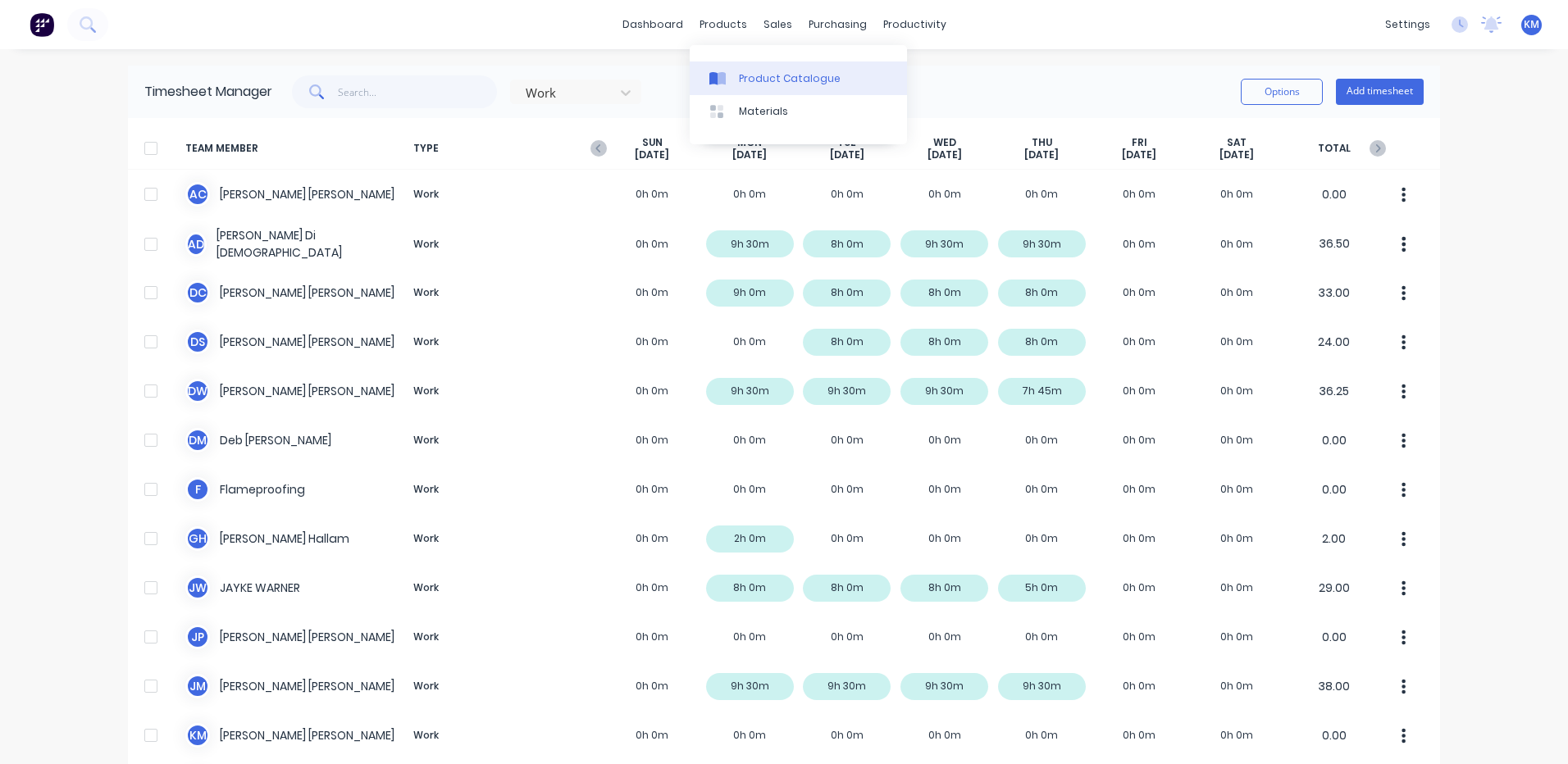
click at [729, 66] on link "Product Catalogue" at bounding box center [798, 78] width 217 height 33
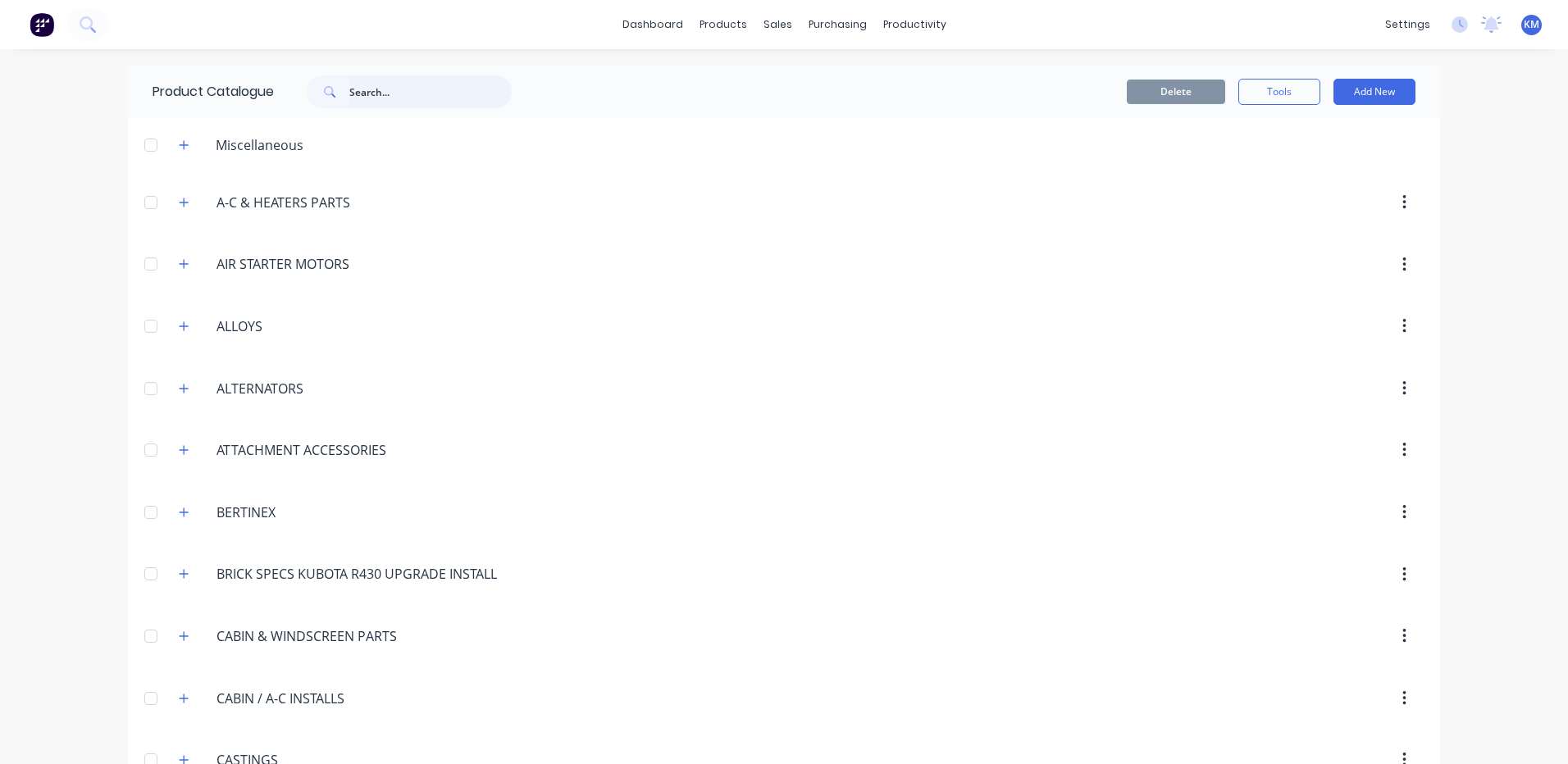
click at [448, 100] on input "text" at bounding box center [430, 92] width 162 height 33
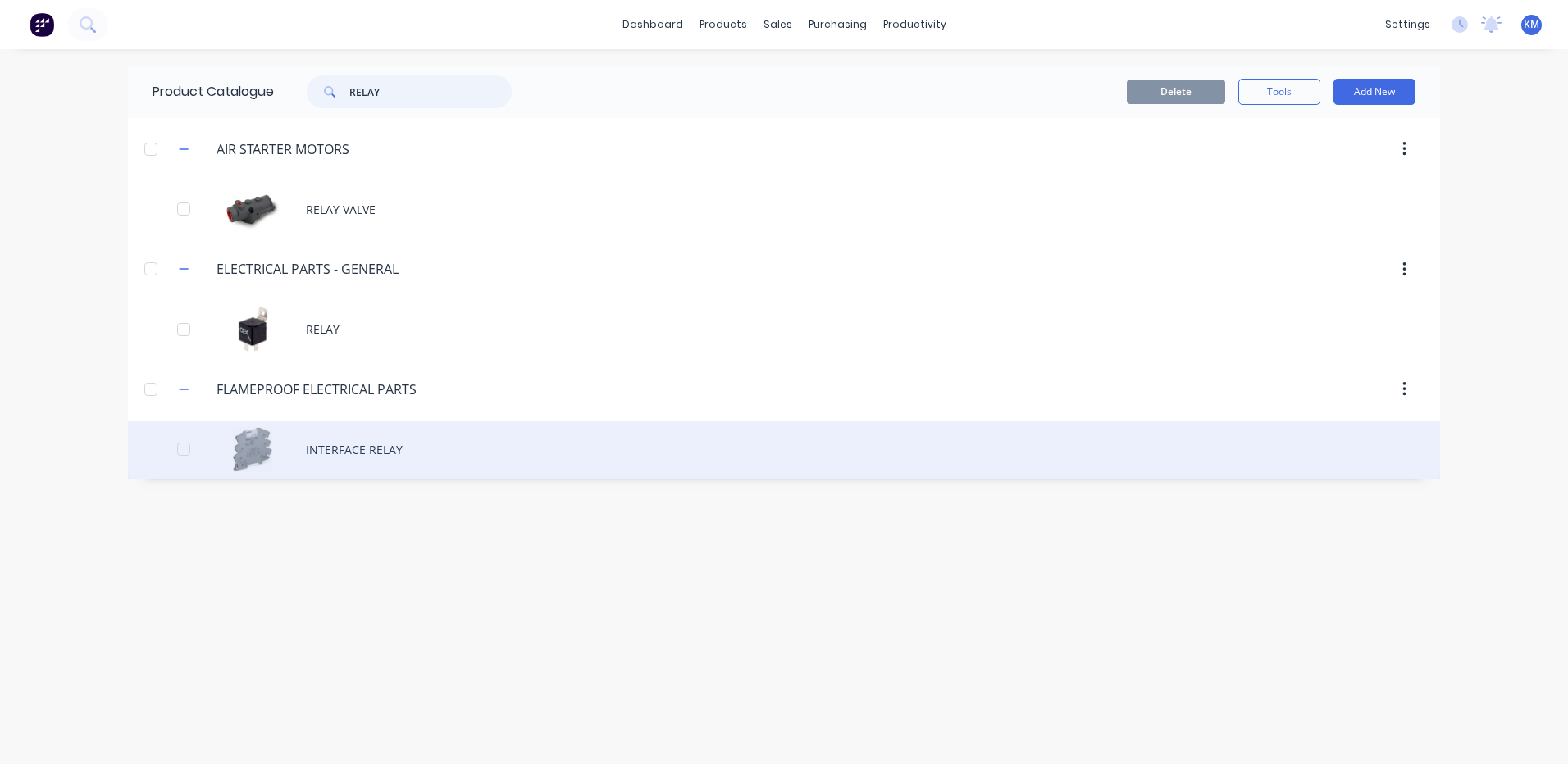
type input "RELAY"
click at [445, 436] on div "INTERFACE RELAY" at bounding box center [784, 450] width 1312 height 59
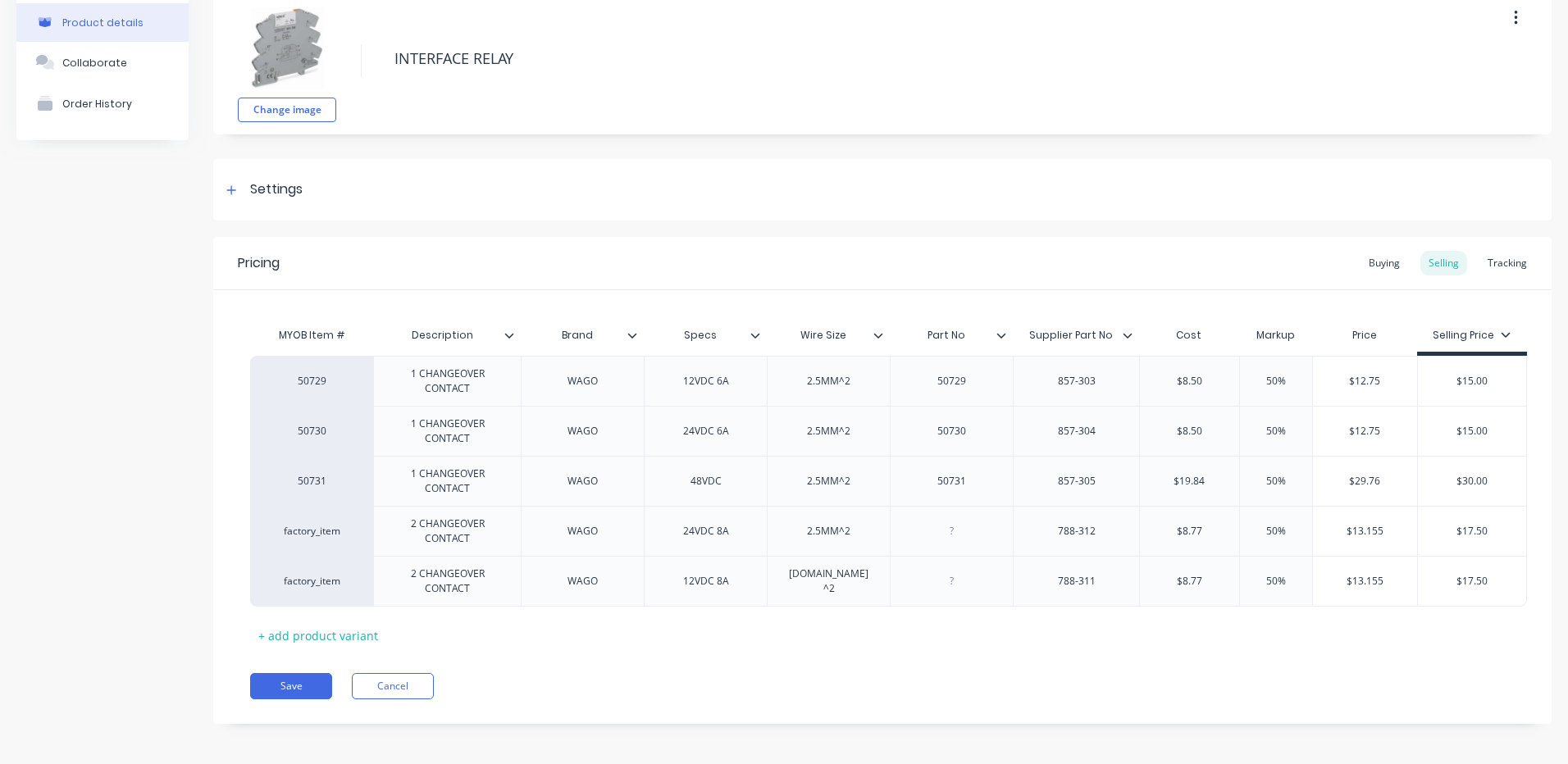
scroll to position [88, 0]
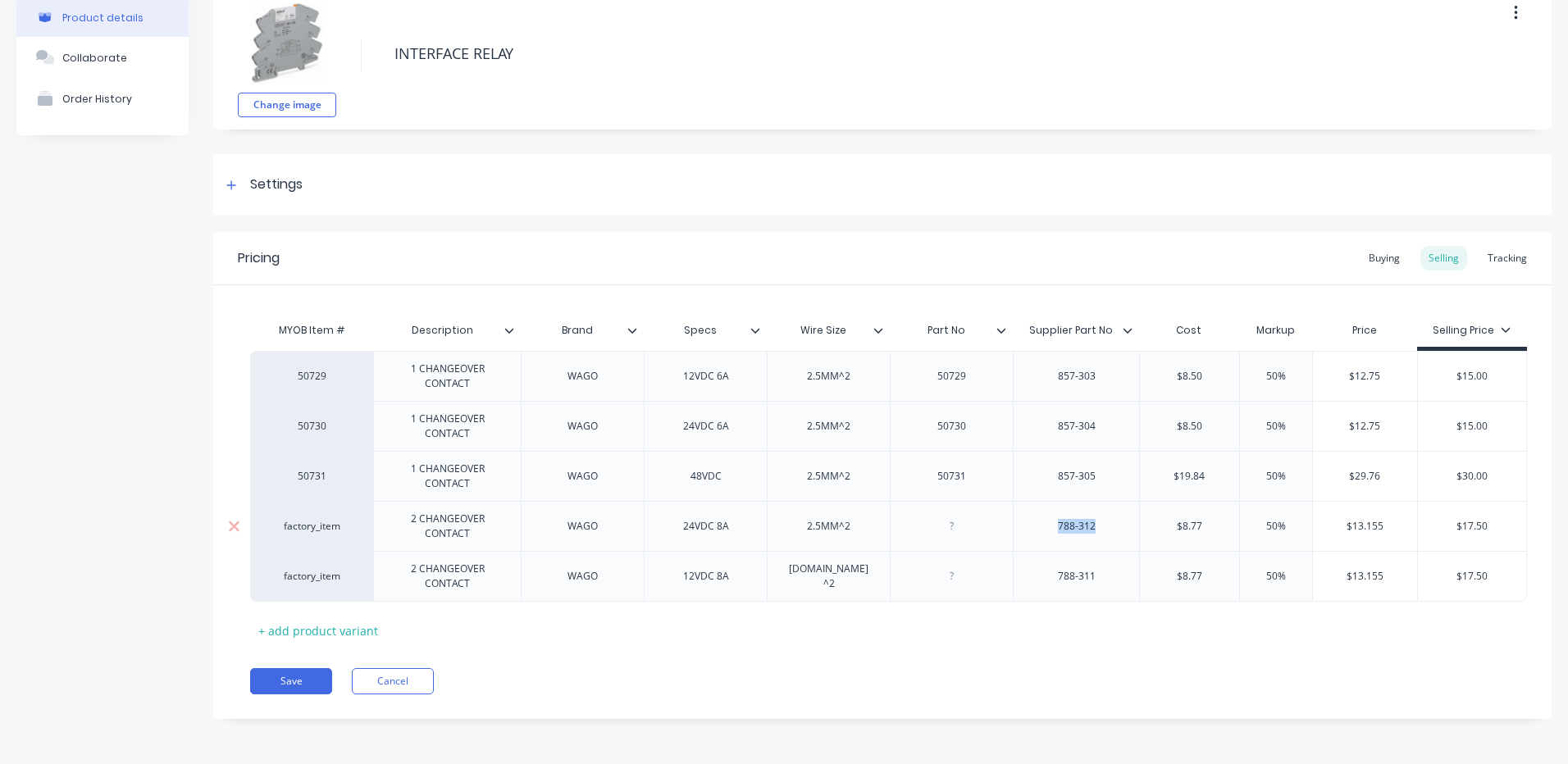
drag, startPoint x: 1099, startPoint y: 531, endPoint x: 1047, endPoint y: 534, distance: 52.1
click at [1047, 534] on div "788-312" at bounding box center [1077, 525] width 82 height 21
click at [1089, 576] on div "788-311" at bounding box center [1077, 576] width 82 height 21
type textarea "x"
drag, startPoint x: 1145, startPoint y: 681, endPoint x: 1133, endPoint y: 683, distance: 12.2
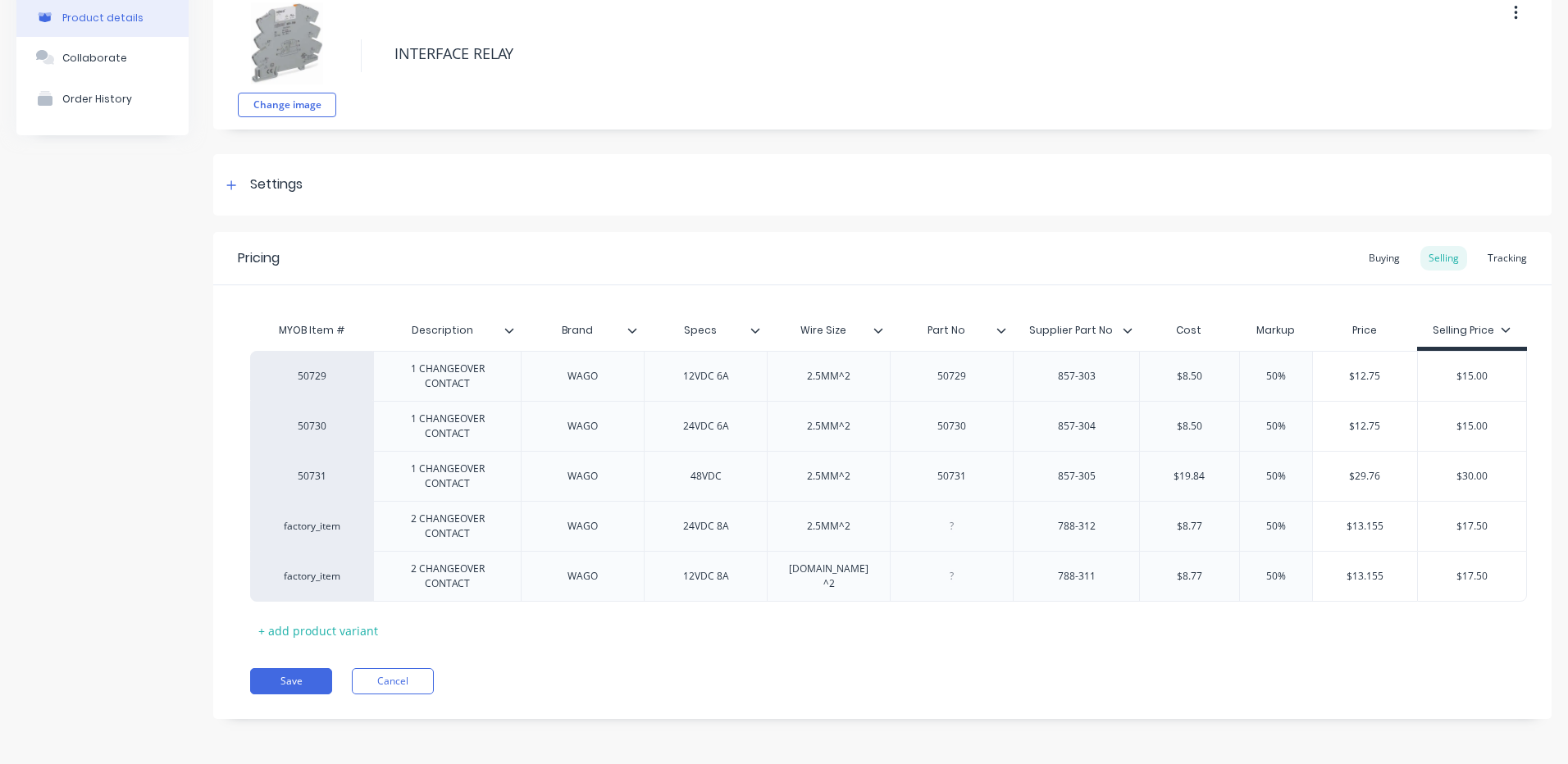
click at [1133, 683] on div "Save Cancel" at bounding box center [900, 681] width 1301 height 26
click at [1118, 623] on div "MYOB Item # Description Brand Specs Wire Size Part No Supplier Part No Cost Mar…" at bounding box center [882, 478] width 1265 height 329
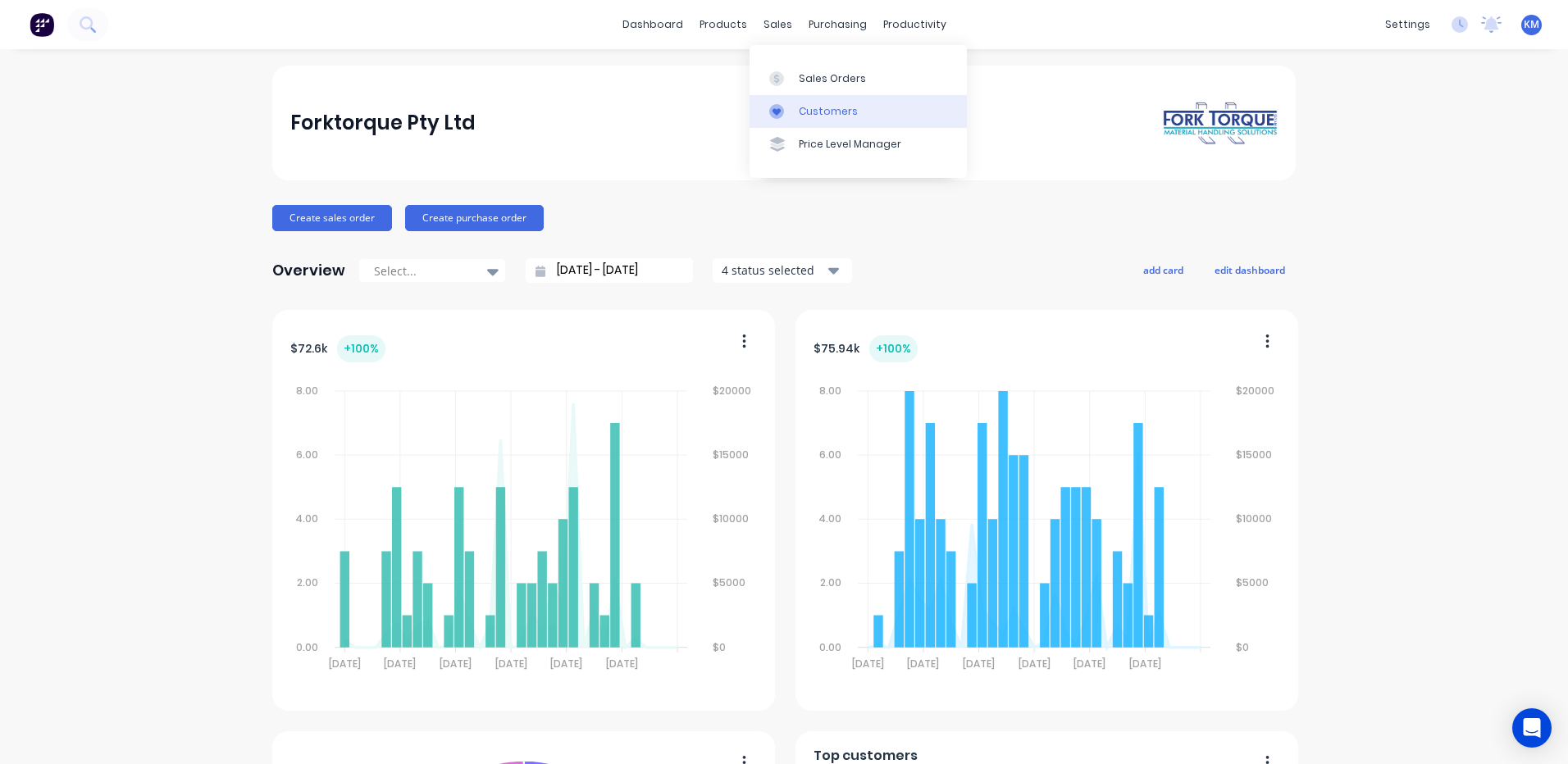
drag, startPoint x: 805, startPoint y: 114, endPoint x: 773, endPoint y: 109, distance: 32.4
click at [805, 114] on div "Customers" at bounding box center [828, 111] width 59 height 15
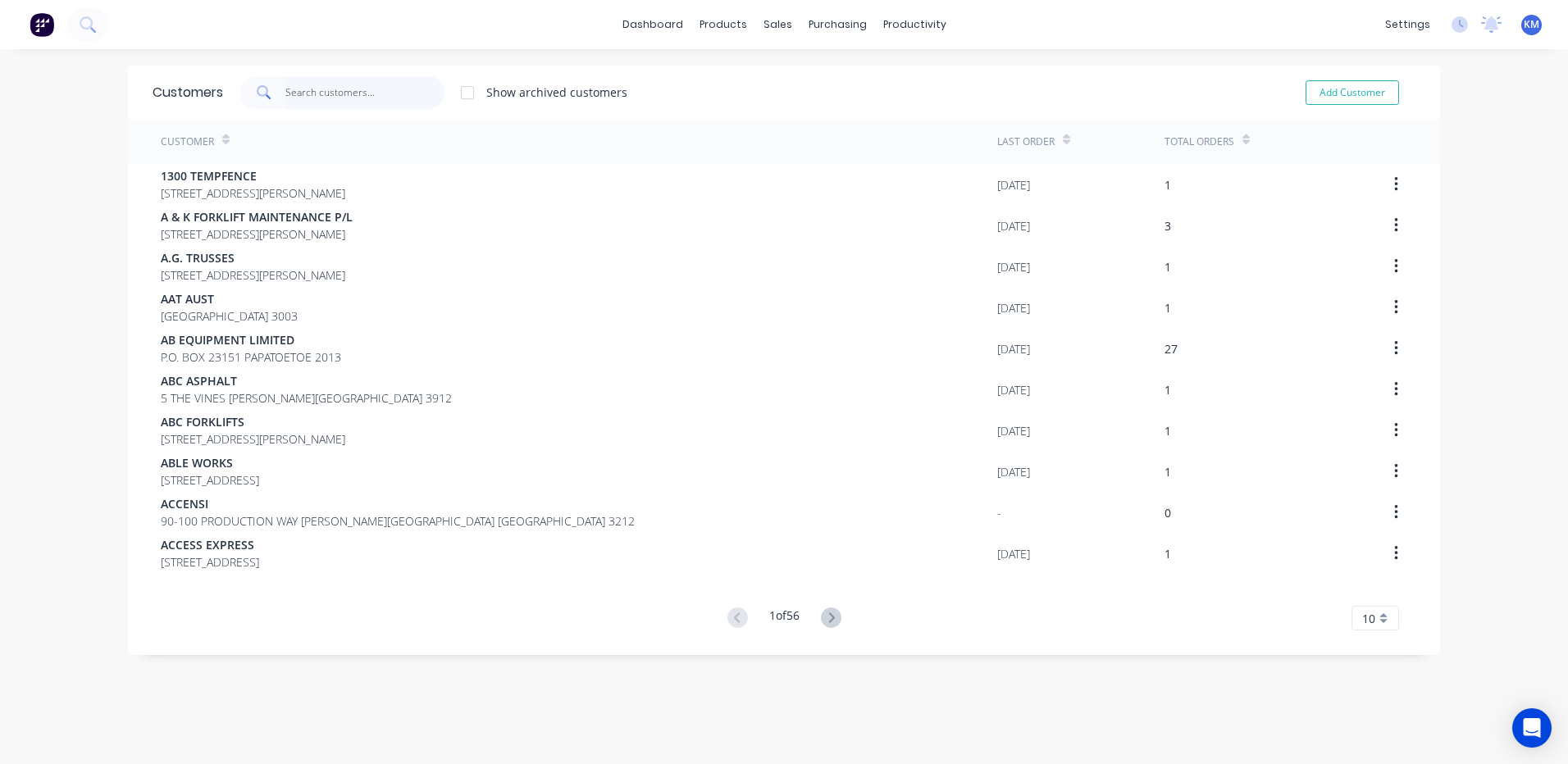
click at [378, 89] on input "text" at bounding box center [365, 93] width 160 height 33
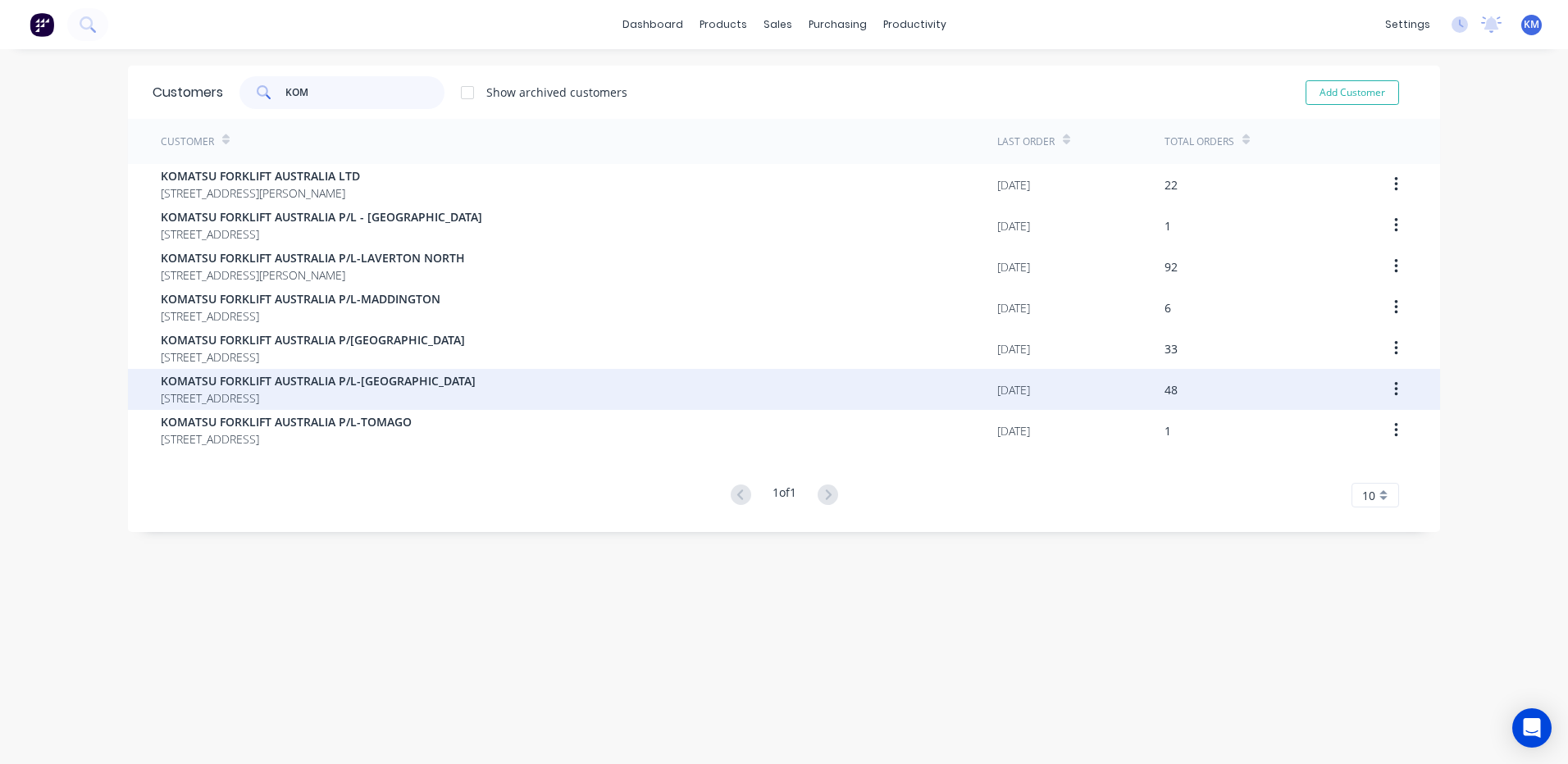
type input "KOM"
click at [491, 394] on div "KOMATSU FORKLIFT AUSTRALIA P/L-[GEOGRAPHIC_DATA] [STREET_ADDRESS]" at bounding box center [579, 389] width 837 height 41
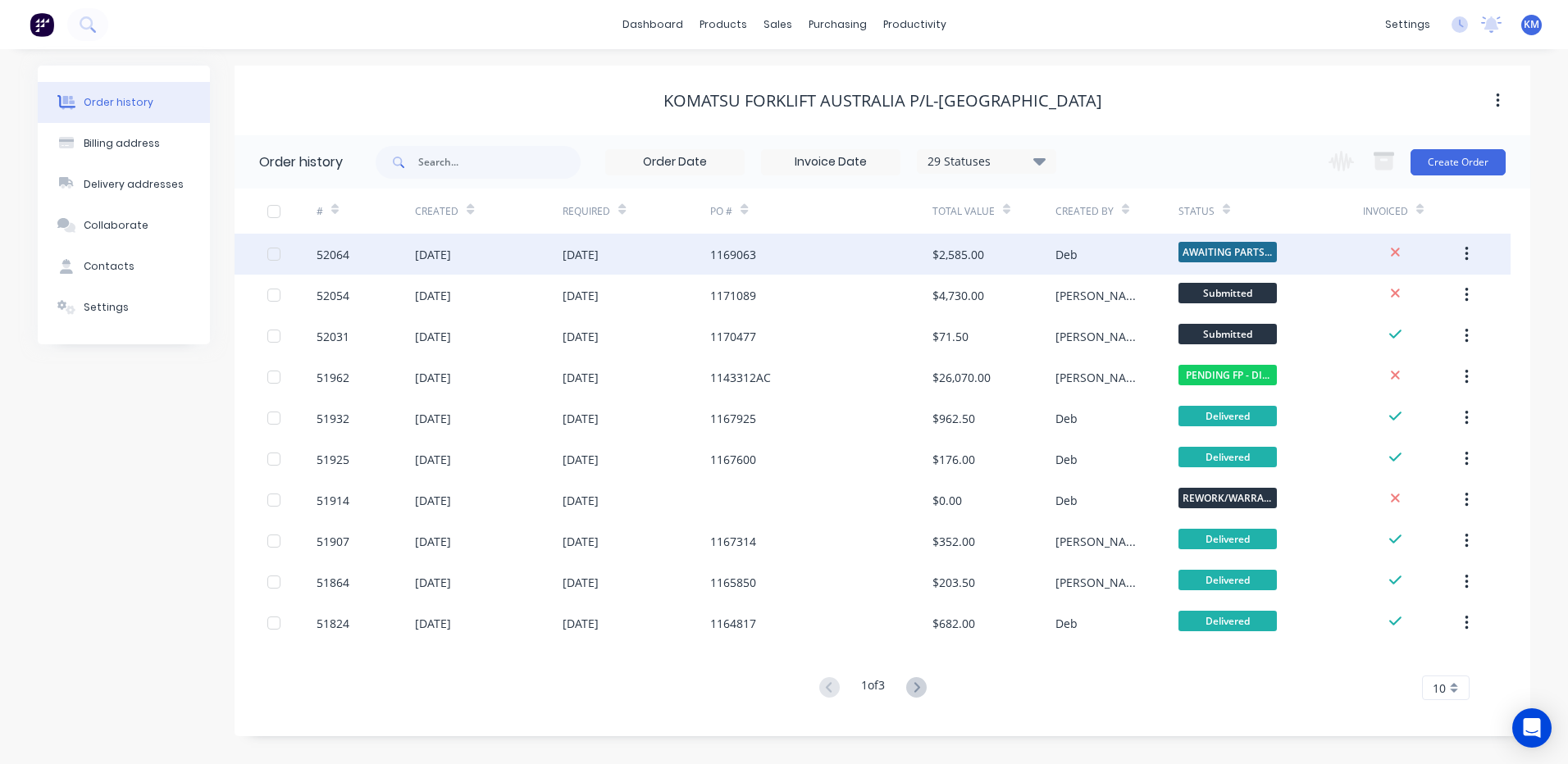
click at [720, 259] on div "1169063" at bounding box center [733, 254] width 46 height 17
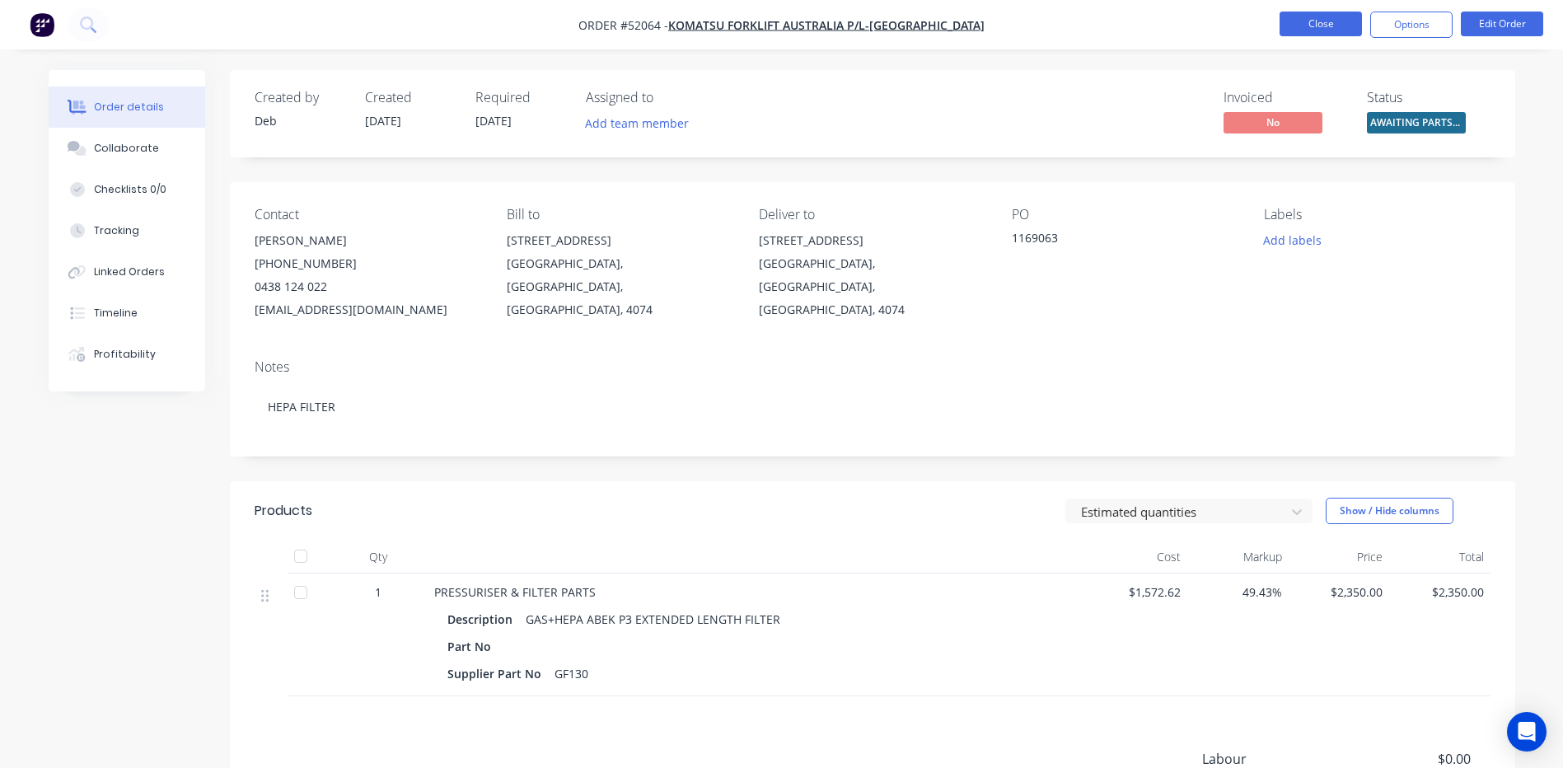
click at [1326, 18] on button "Close" at bounding box center [1321, 24] width 82 height 25
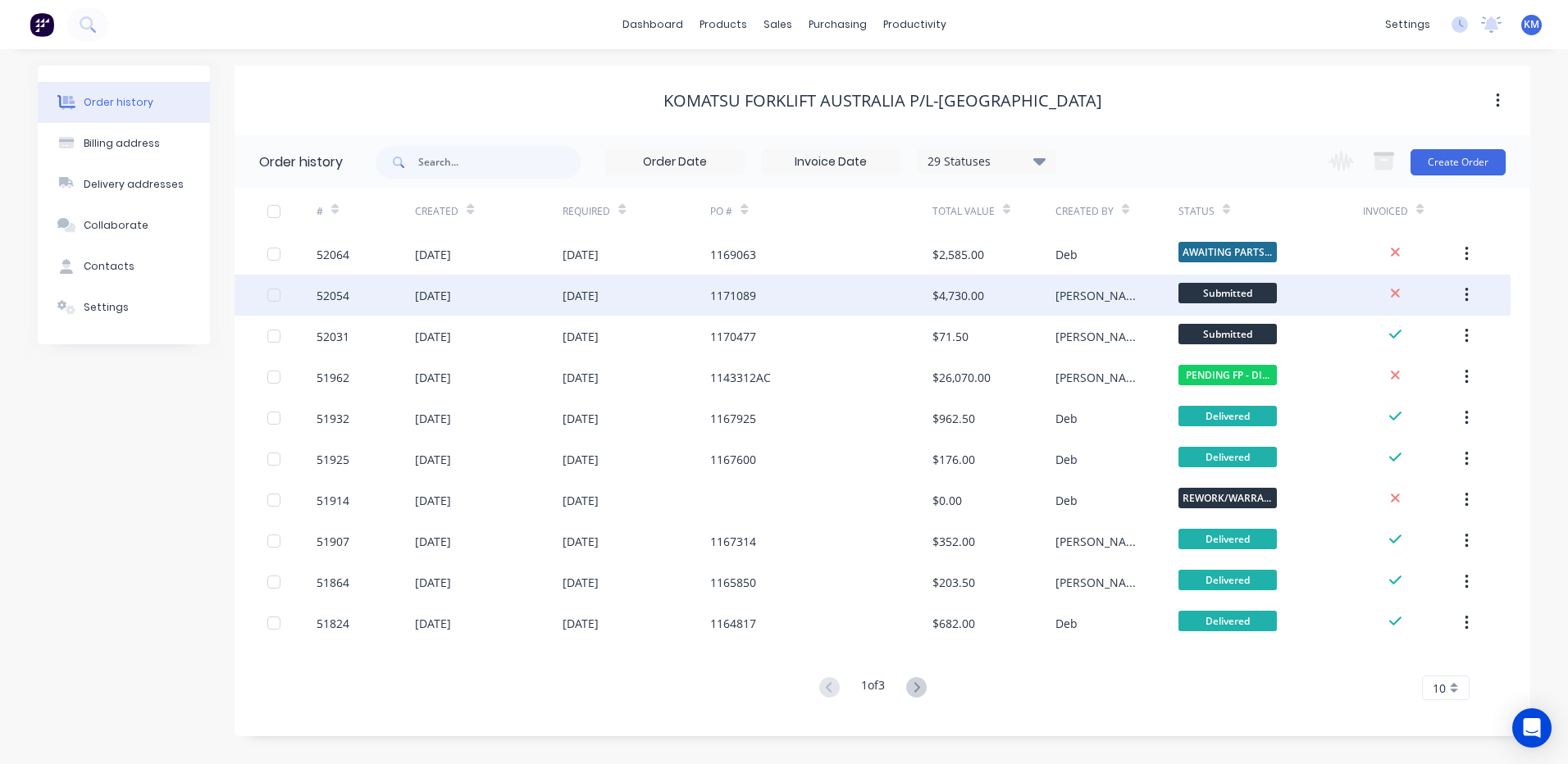
click at [1041, 290] on div "$4,730.00" at bounding box center [994, 294] width 123 height 41
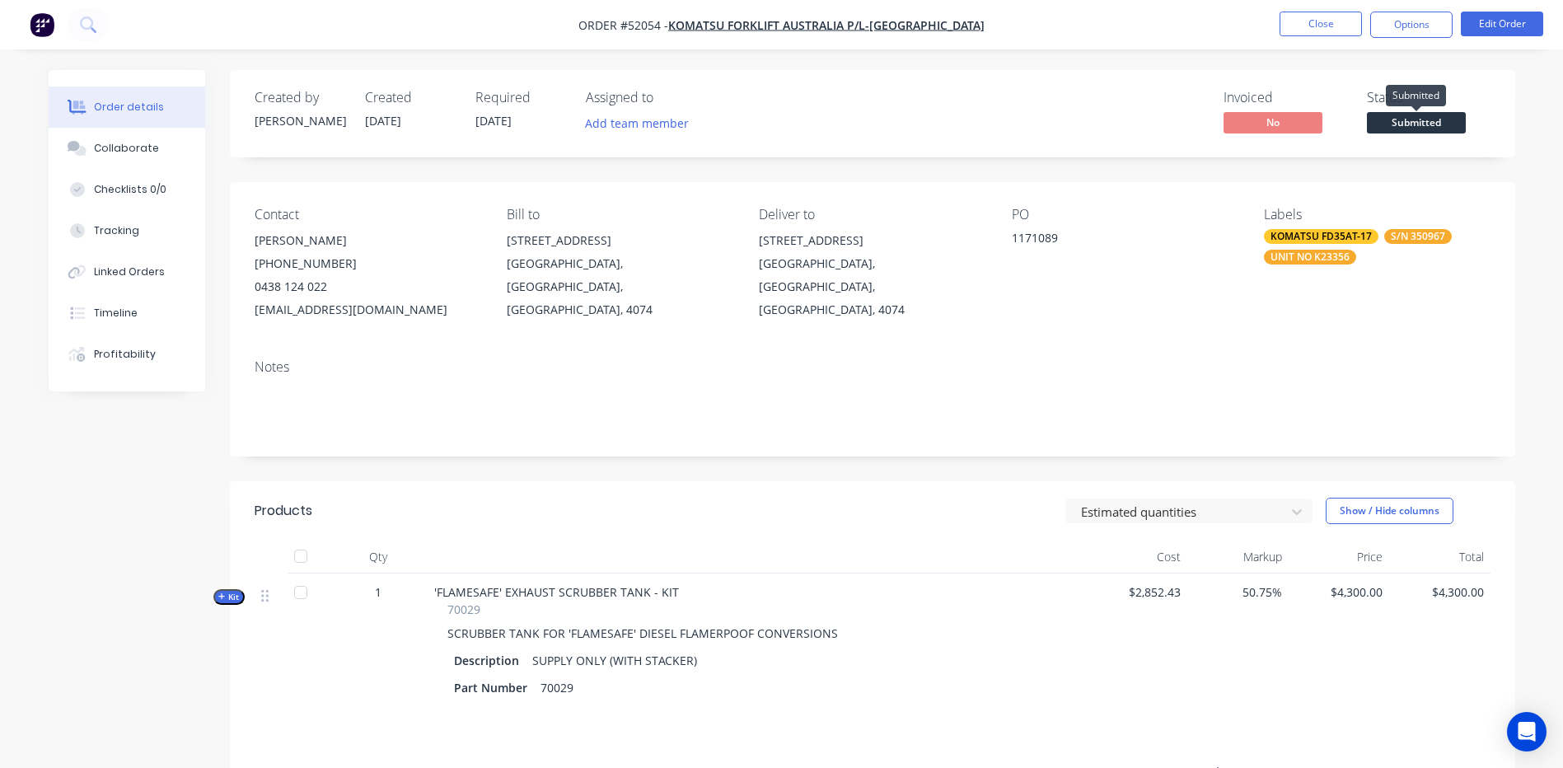
click at [1404, 120] on span "Submitted" at bounding box center [1416, 122] width 99 height 21
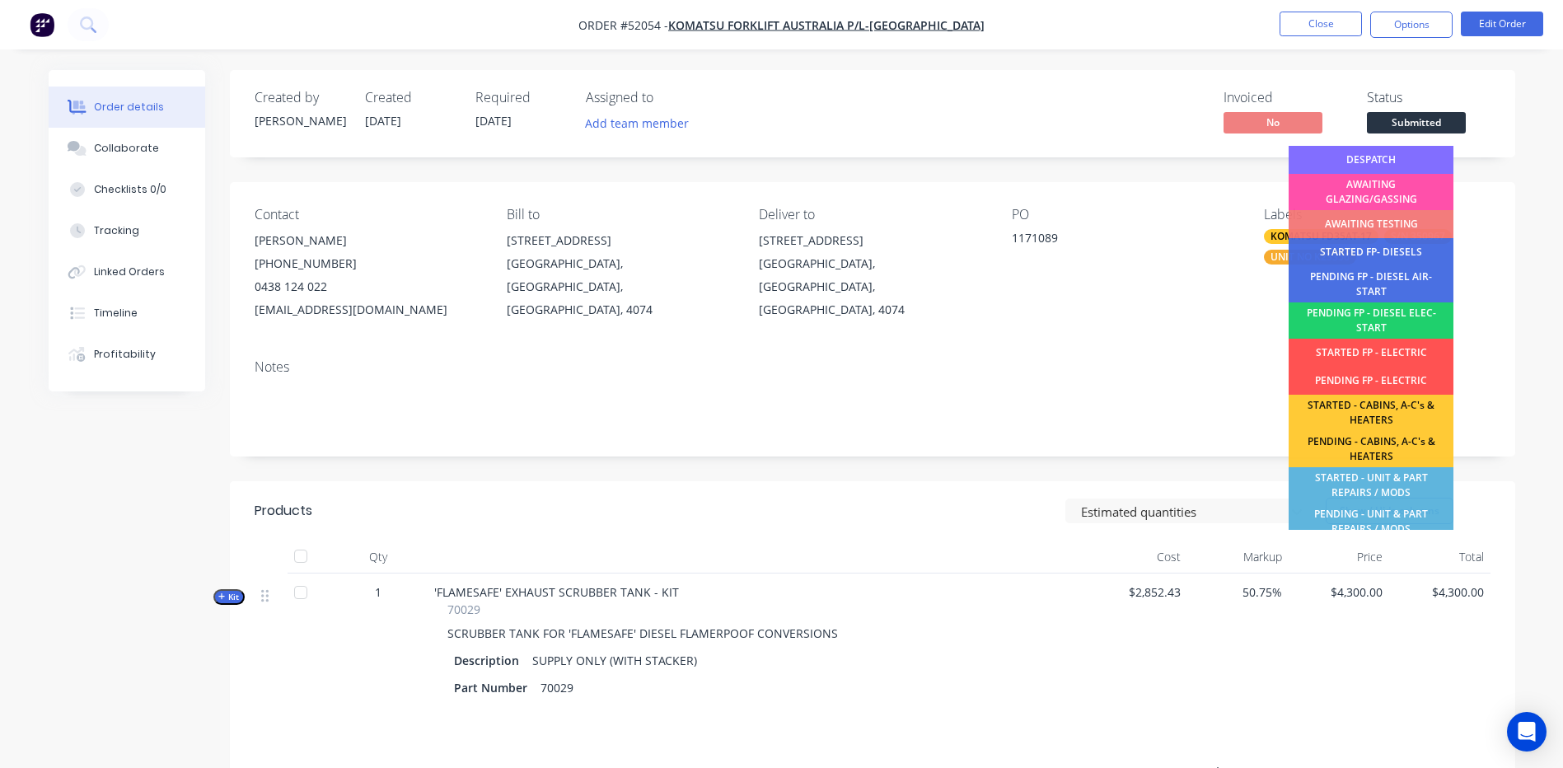
click at [1387, 155] on div "DESPATCH" at bounding box center [1371, 160] width 165 height 28
